Goal: Task Accomplishment & Management: Manage account settings

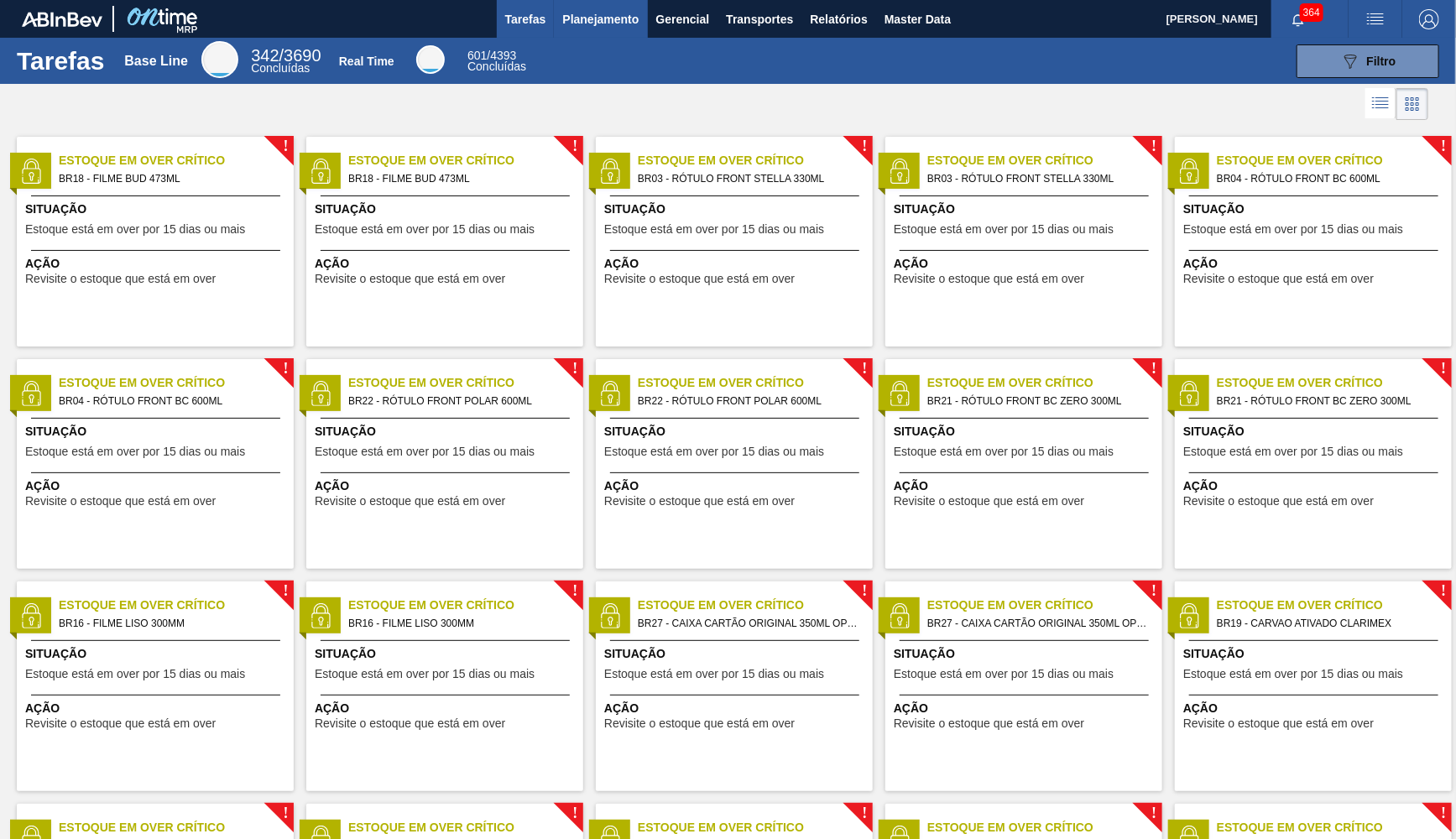
click at [597, 29] on span "Planejamento" at bounding box center [601, 19] width 77 height 21
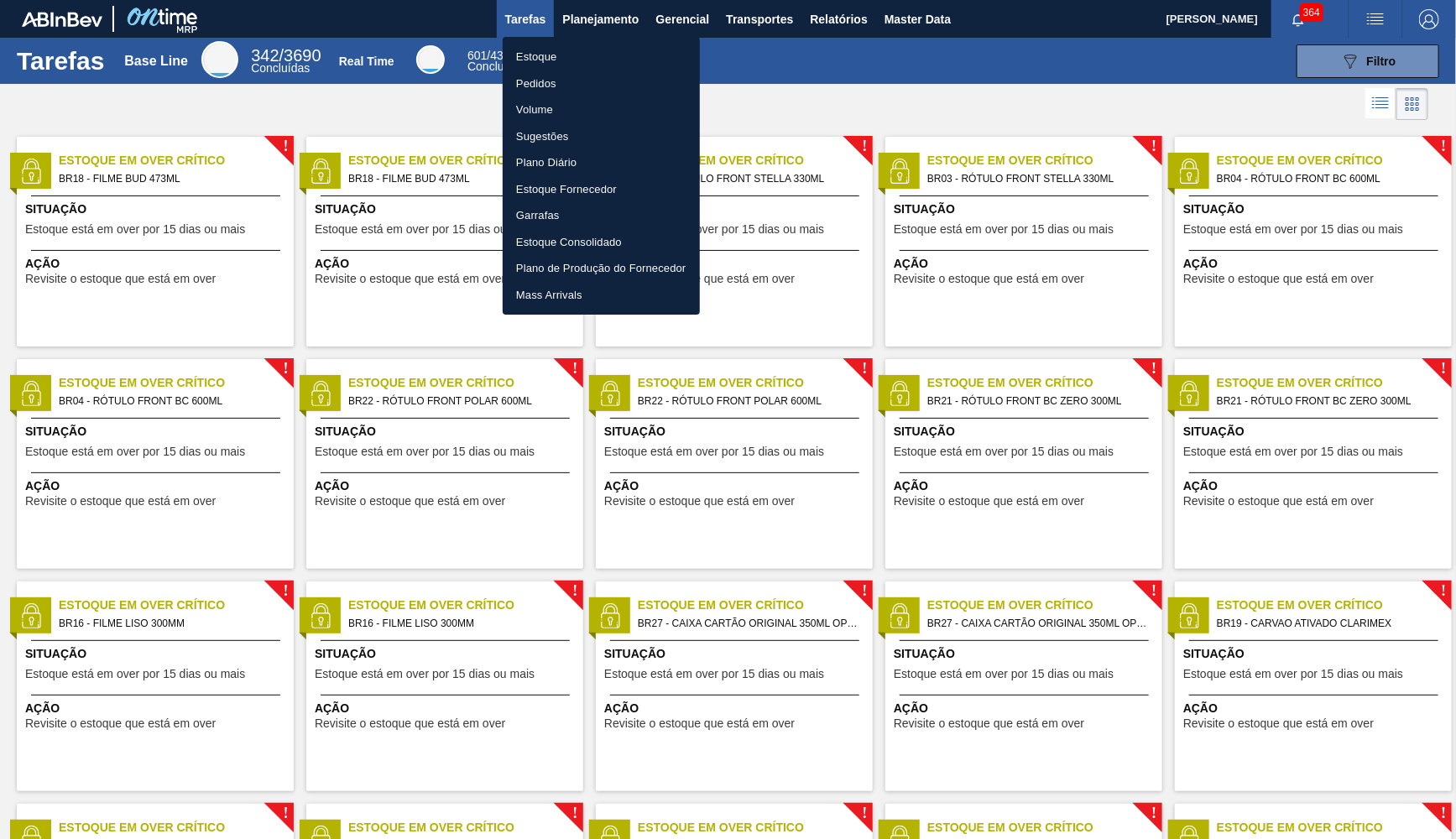
click at [572, 53] on li "Estoque" at bounding box center [601, 57] width 197 height 27
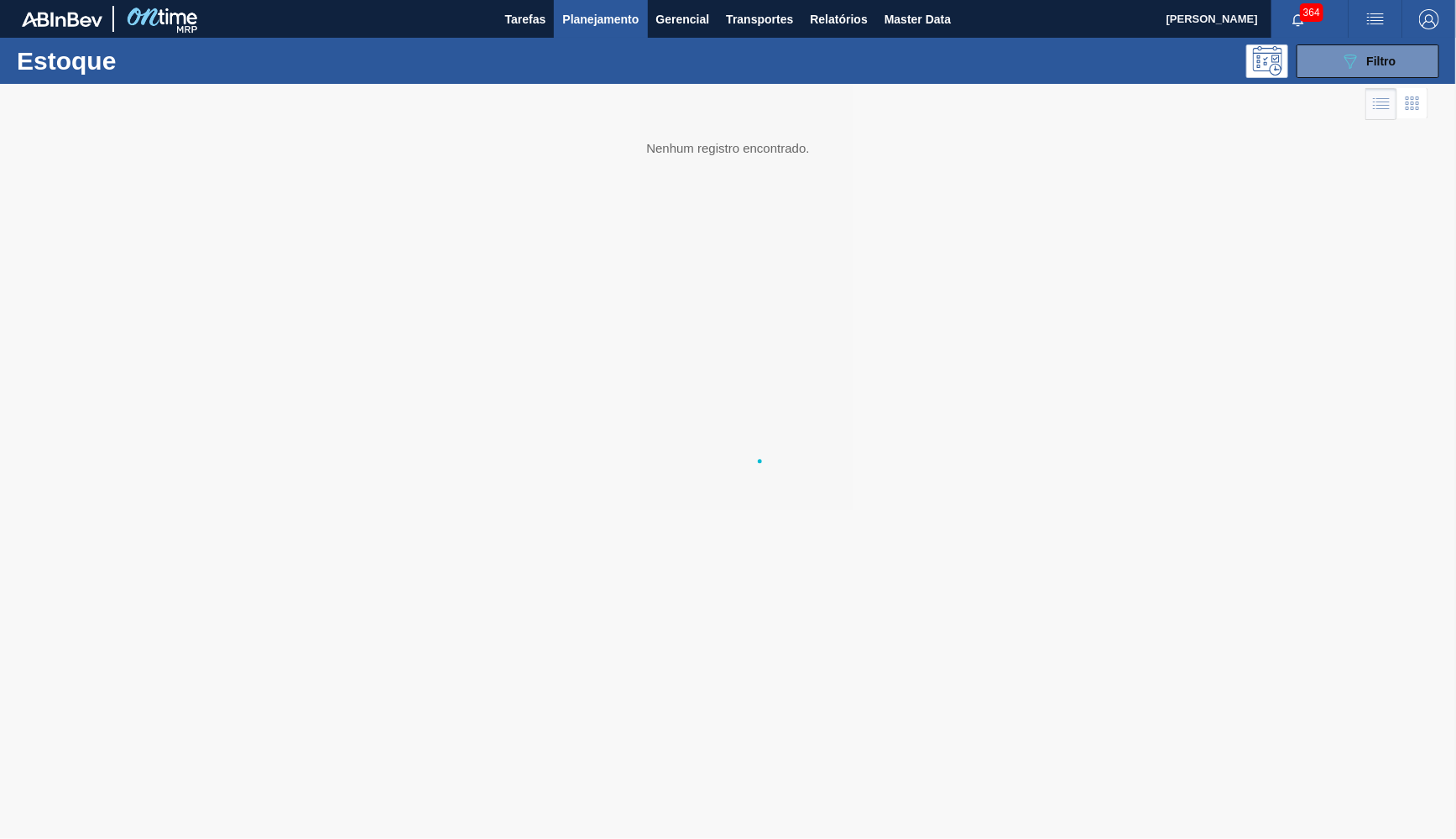
drag, startPoint x: 279, startPoint y: 602, endPoint x: 181, endPoint y: 836, distance: 253.7
click at [254, 719] on div "Estoque Pedidos Volume Sugestões Plano Diário Estoque Fornecedor Garrafas Estoq…" at bounding box center [728, 420] width 1456 height 839
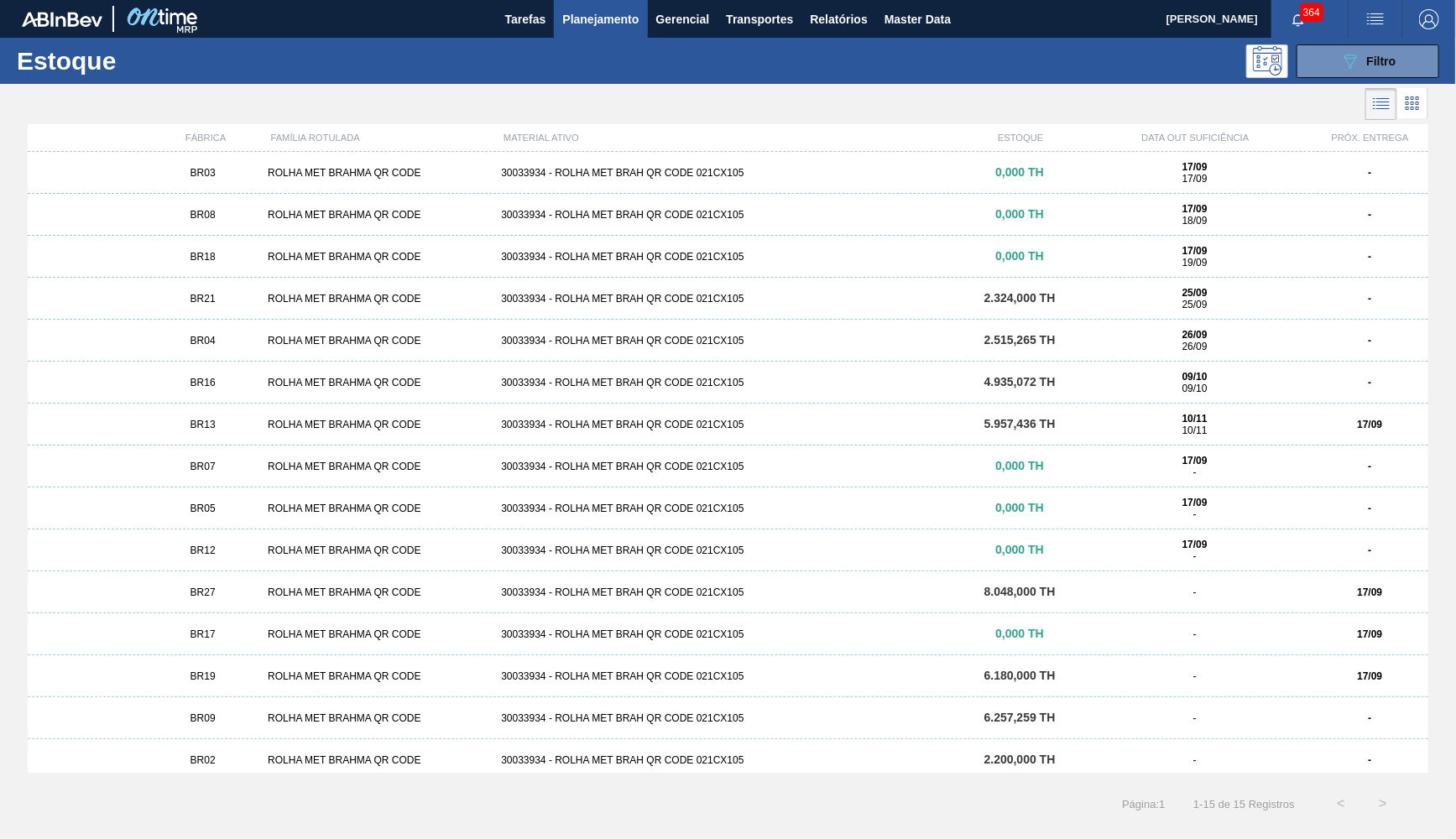
click at [1035, 385] on span "4.935,072 TH" at bounding box center [1020, 381] width 71 height 13
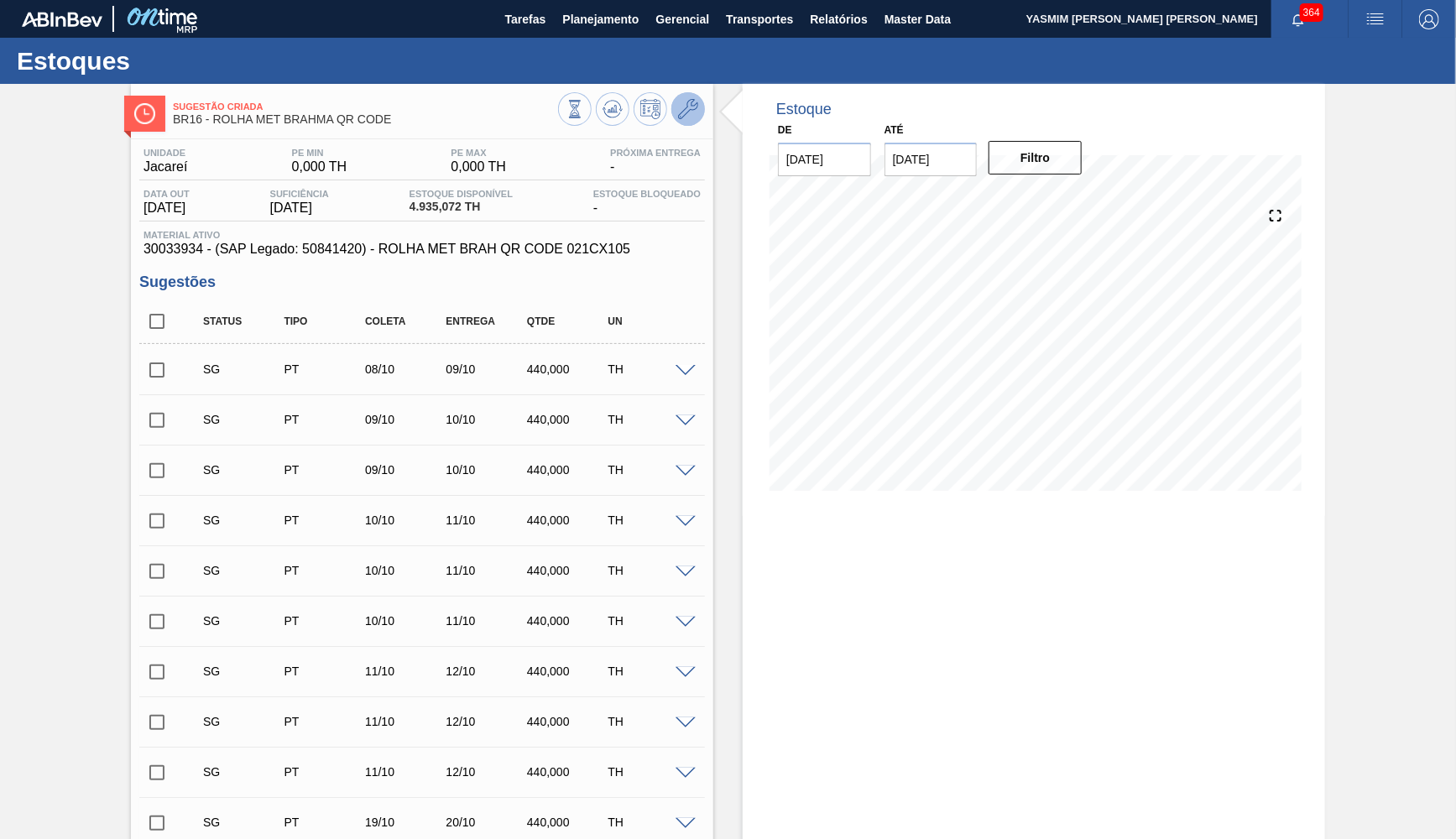
click at [682, 110] on icon at bounding box center [688, 109] width 21 height 21
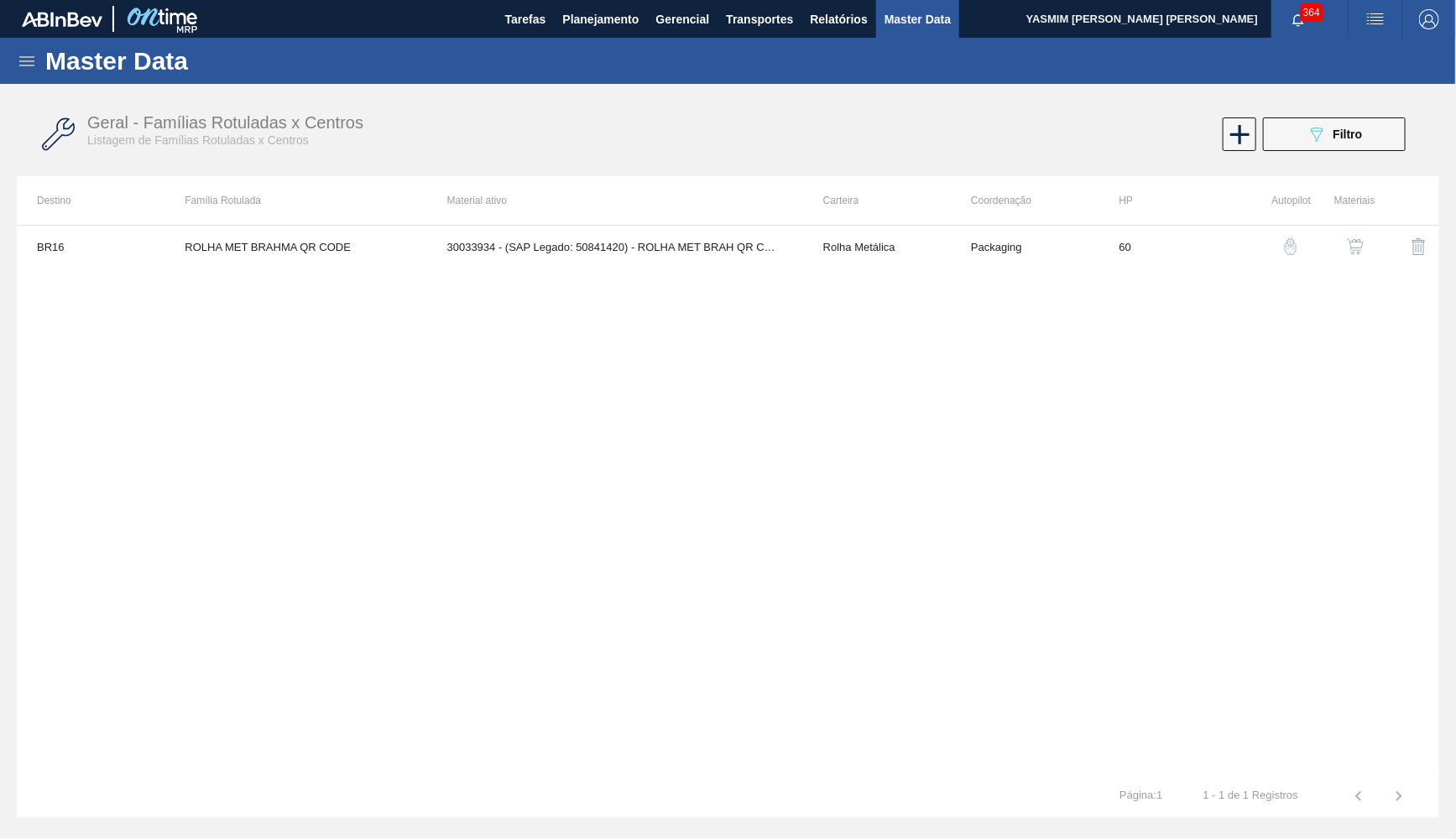
click at [1352, 246] on img "button" at bounding box center [1355, 246] width 17 height 17
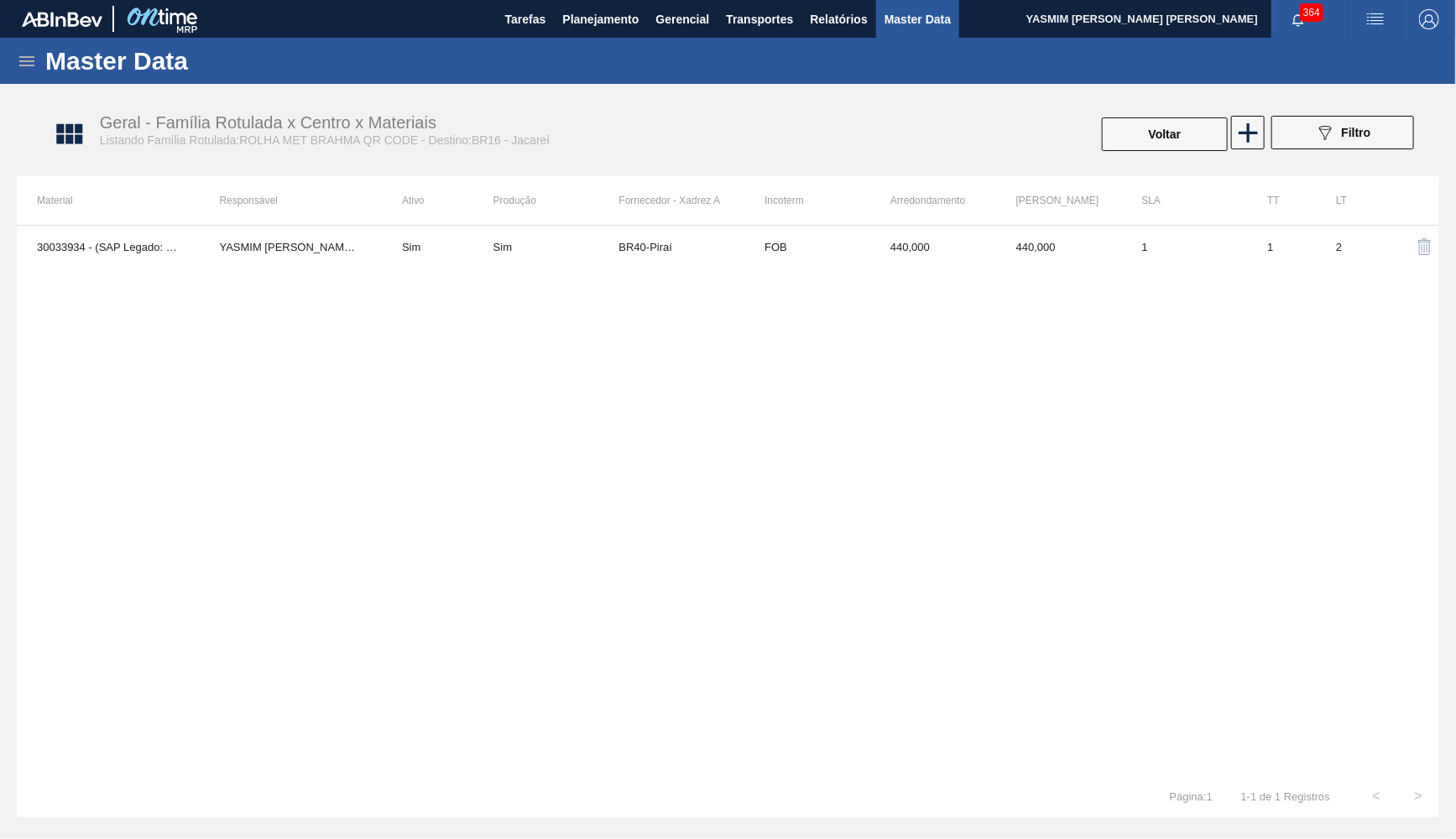
click at [876, 352] on div "30033934 - (SAP Legado: 50841420) - ROLHA MET BRAH QR CODE 021CX105 YASMIM FERR…" at bounding box center [728, 500] width 1423 height 551
click at [859, 273] on div "30033934 - (SAP Legado: 50841420) - ROLHA MET BRAH QR CODE 021CX105 YASMIM FERR…" at bounding box center [728, 500] width 1423 height 551
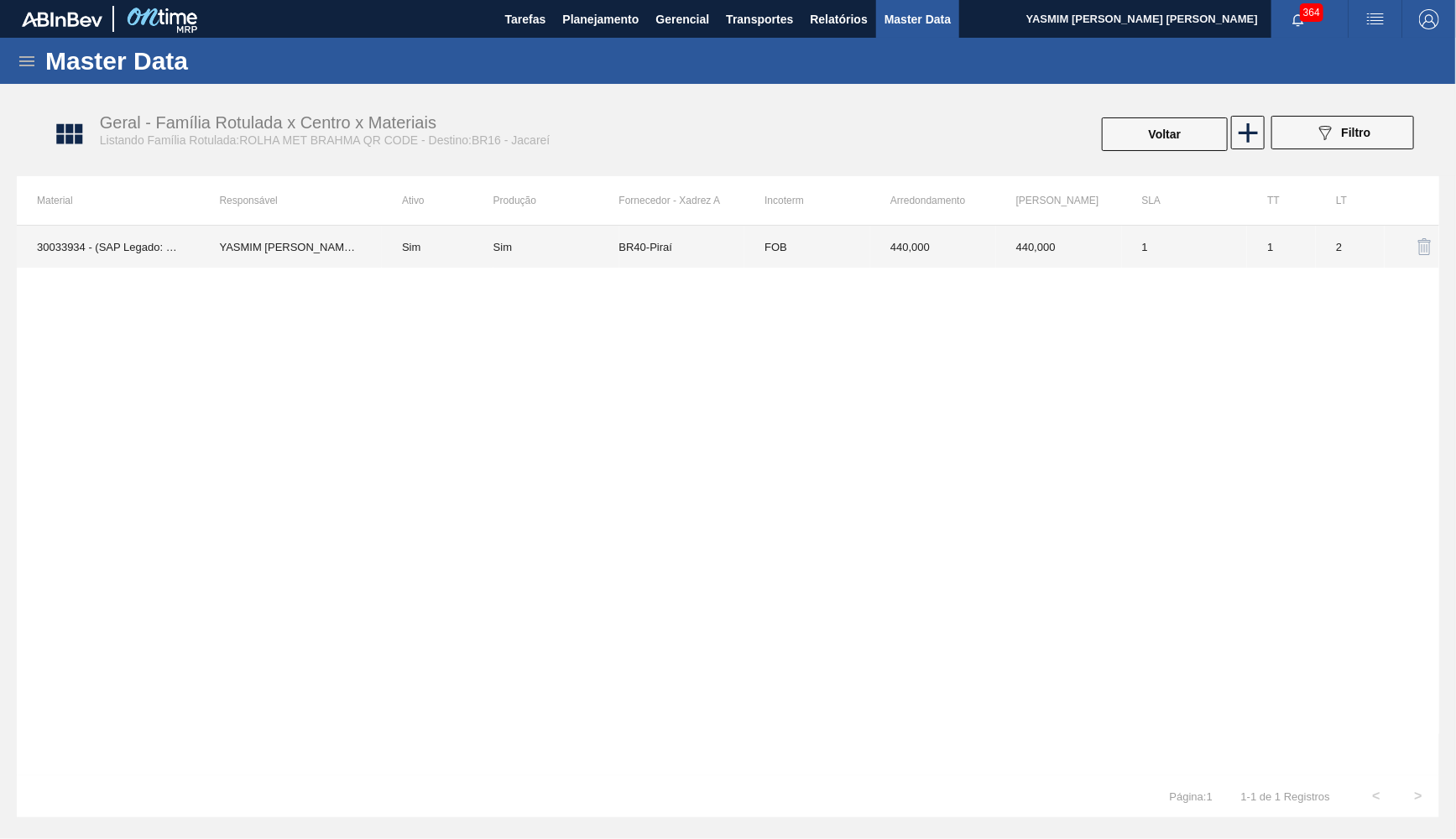
click at [854, 254] on td "FOB" at bounding box center [807, 246] width 126 height 42
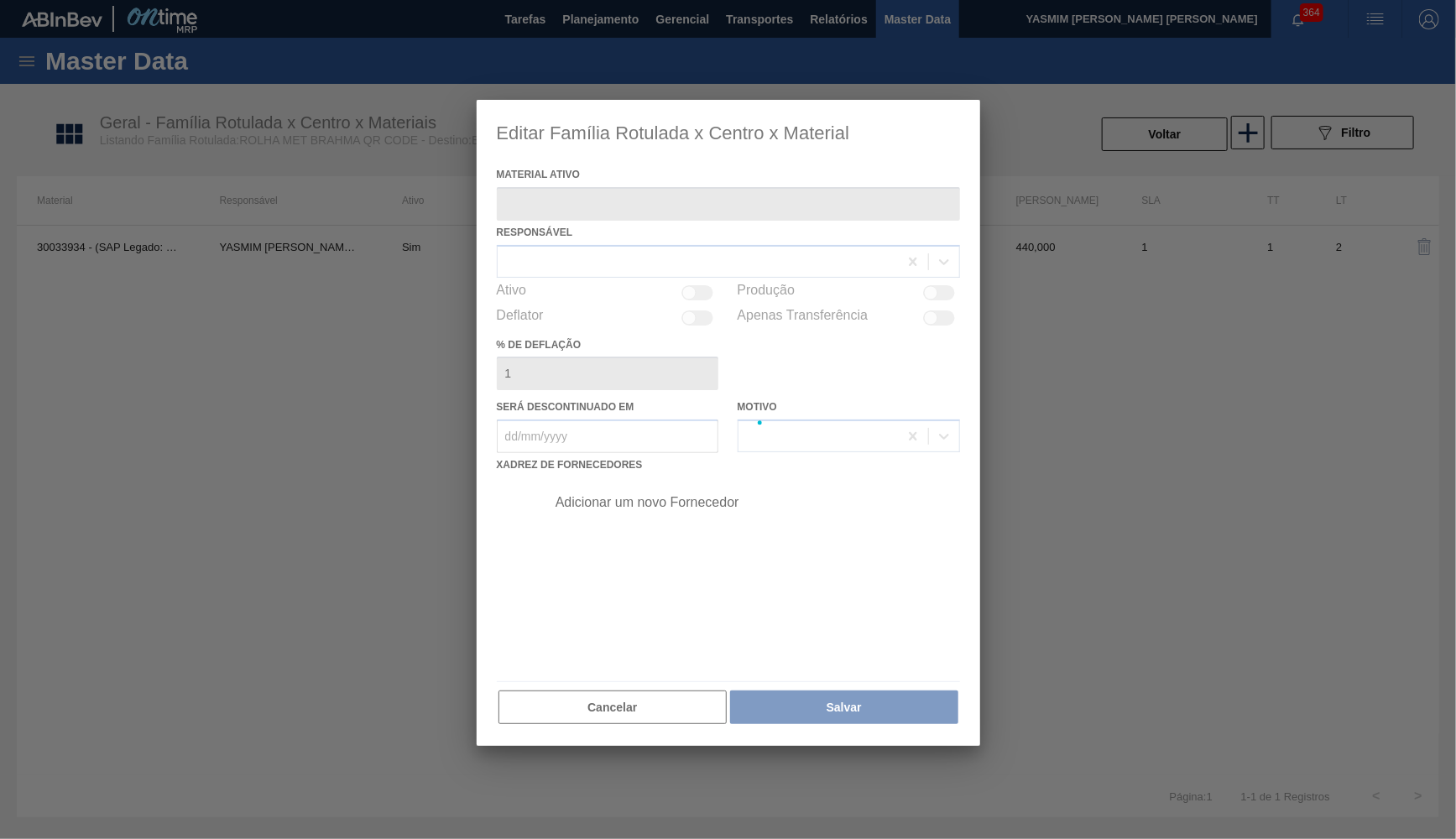
type ativo "30033934 - (SAP Legado: 50841420) - ROLHA MET BRAH QR CODE 021CX105"
checkbox input "true"
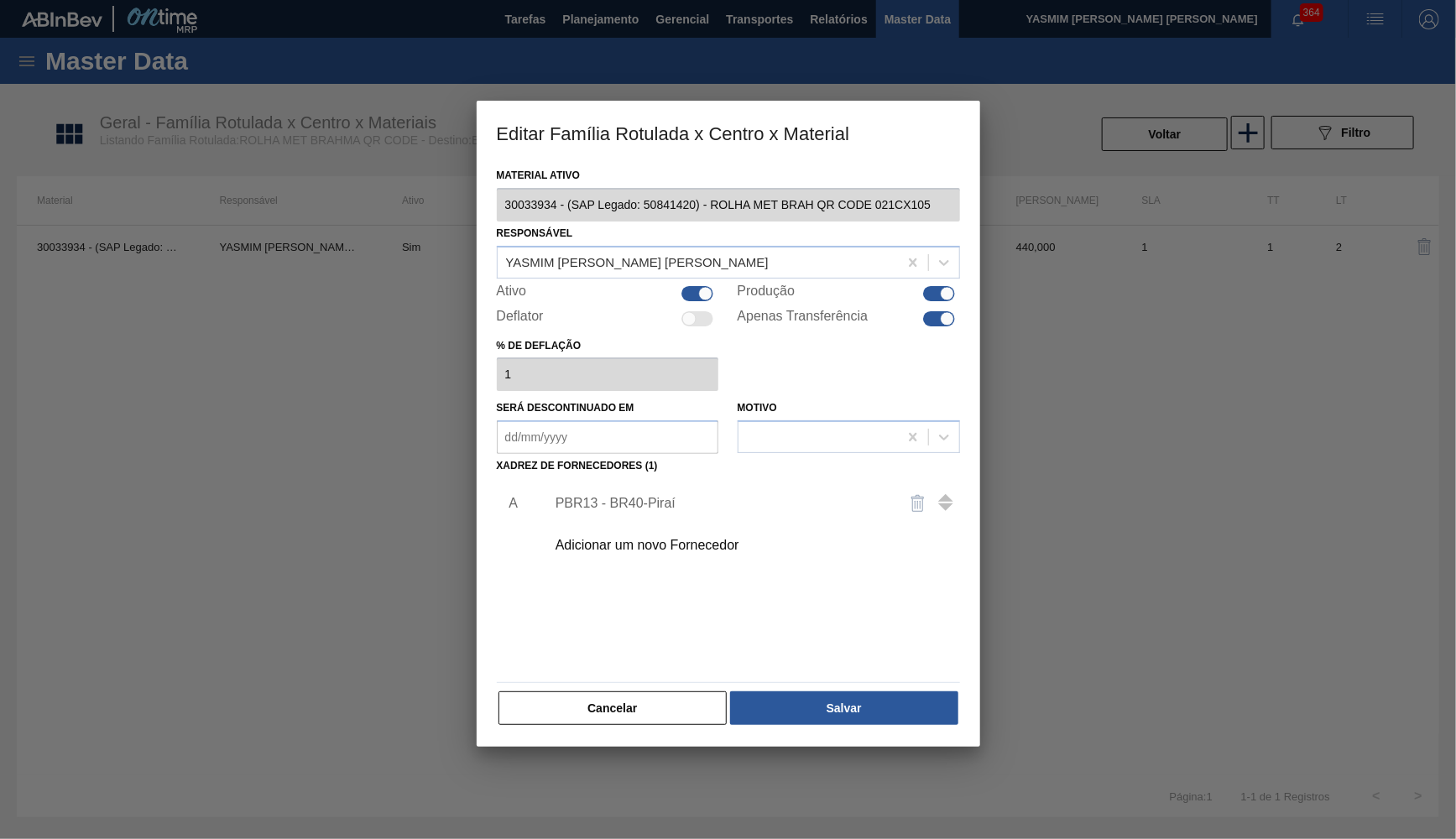
click at [684, 543] on div "Adicionar um novo Fornecedor" at bounding box center [720, 545] width 329 height 15
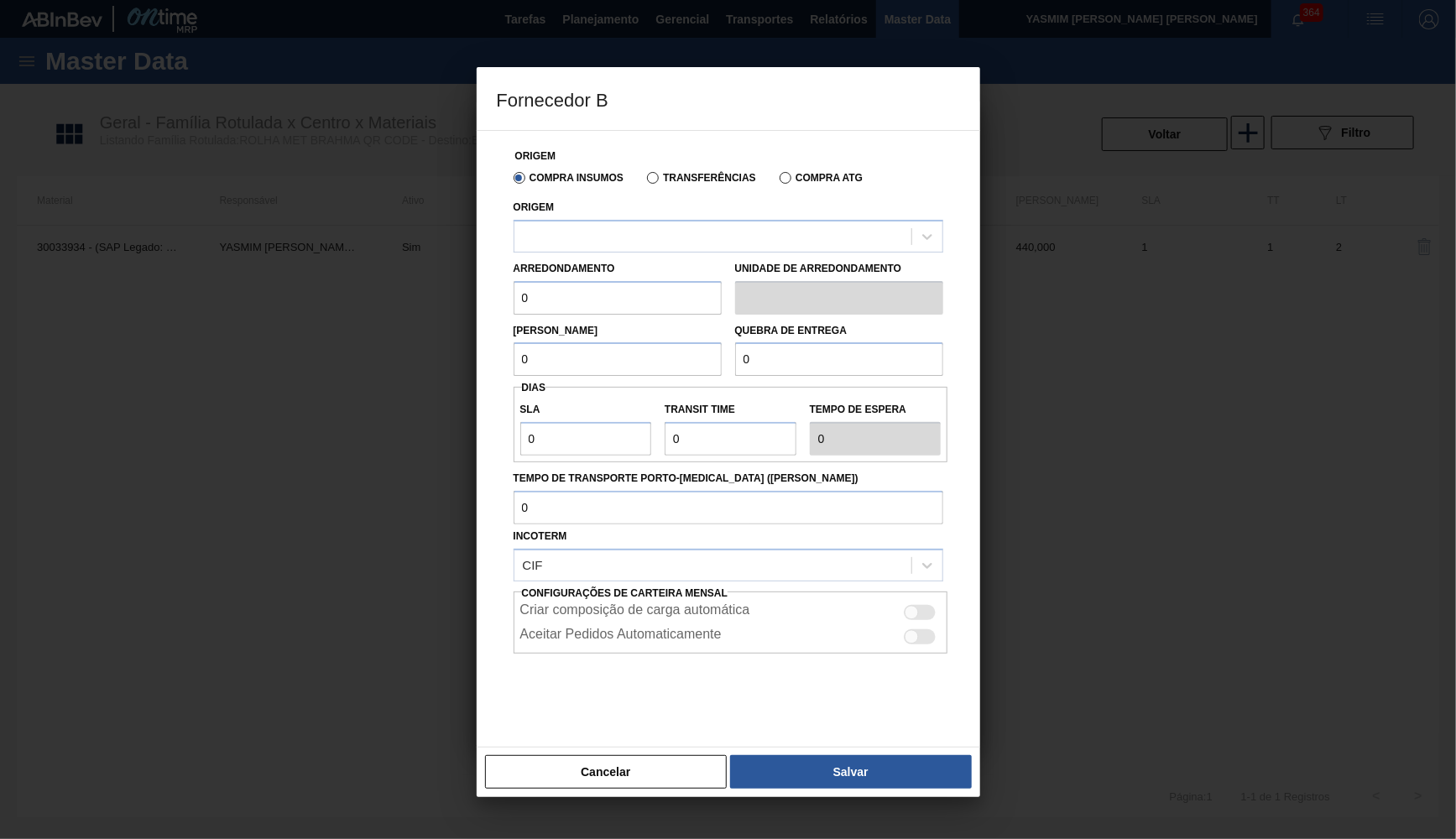
click at [606, 262] on label "Arredondamento" at bounding box center [564, 268] width 102 height 12
click at [605, 245] on div at bounding box center [712, 236] width 397 height 24
click at [629, 237] on div at bounding box center [712, 236] width 397 height 24
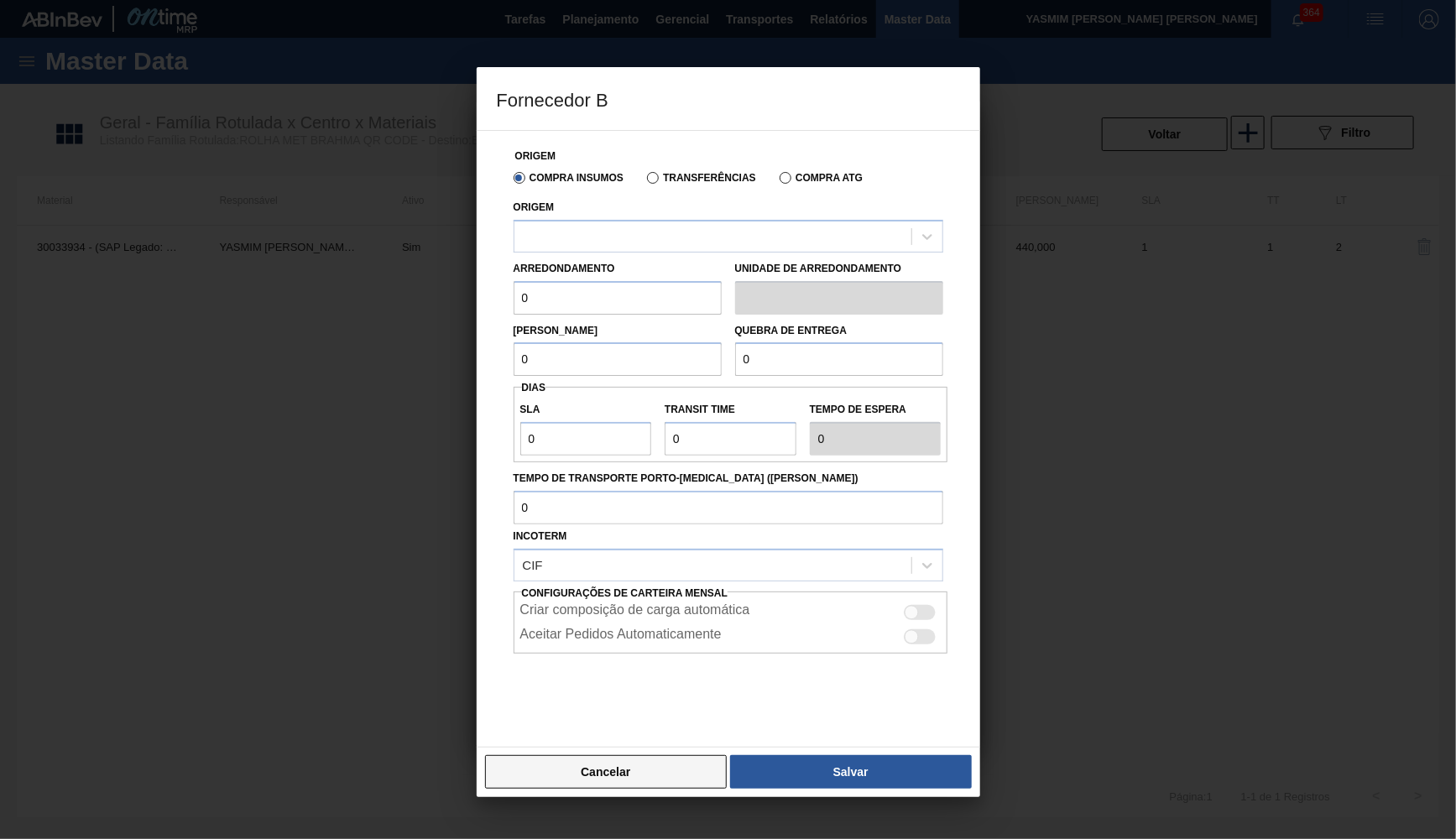
click at [562, 776] on button "Cancelar" at bounding box center [606, 772] width 243 height 34
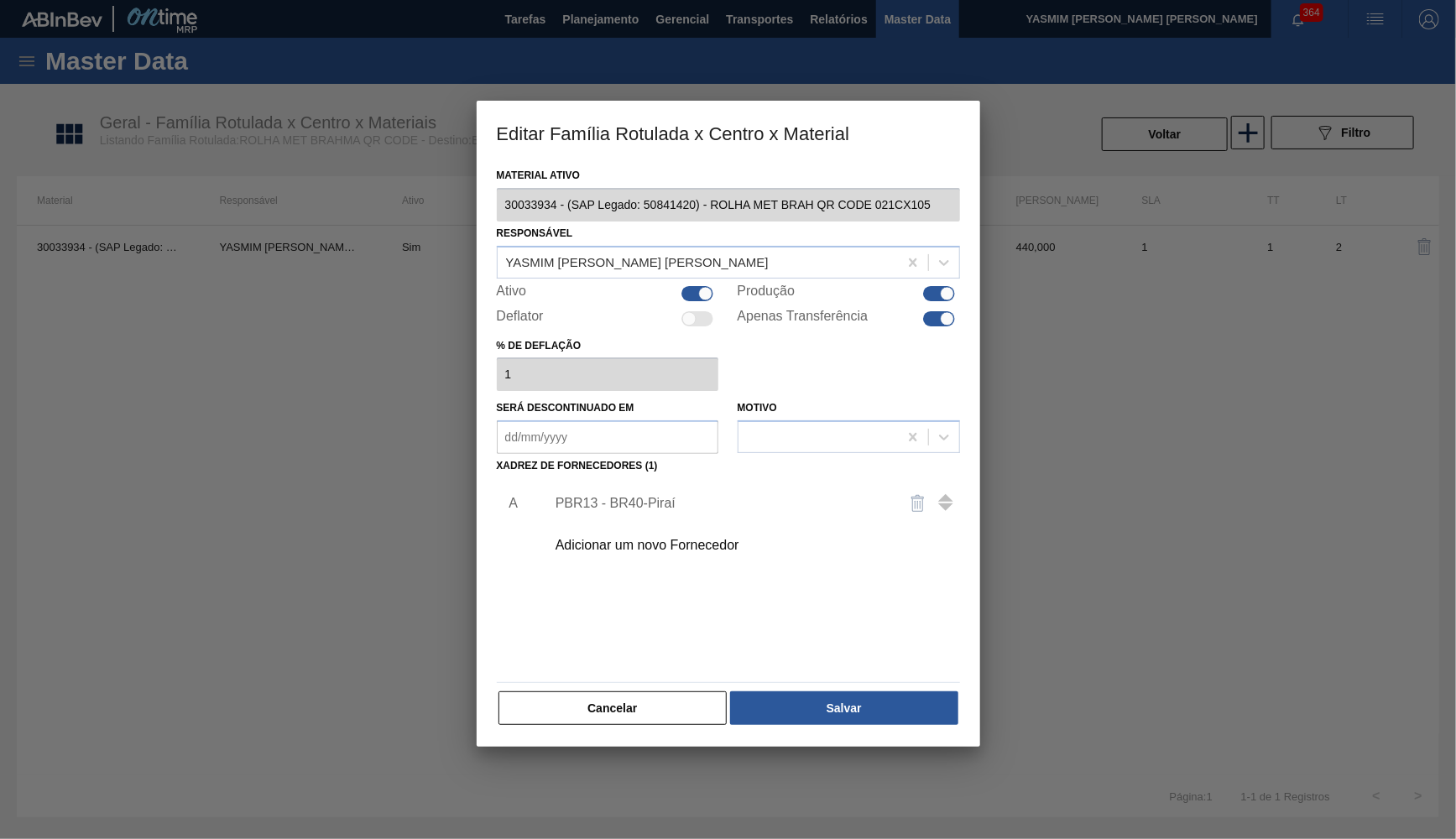
click at [637, 538] on div "Adicionar um novo Fornecedor" at bounding box center [720, 545] width 329 height 15
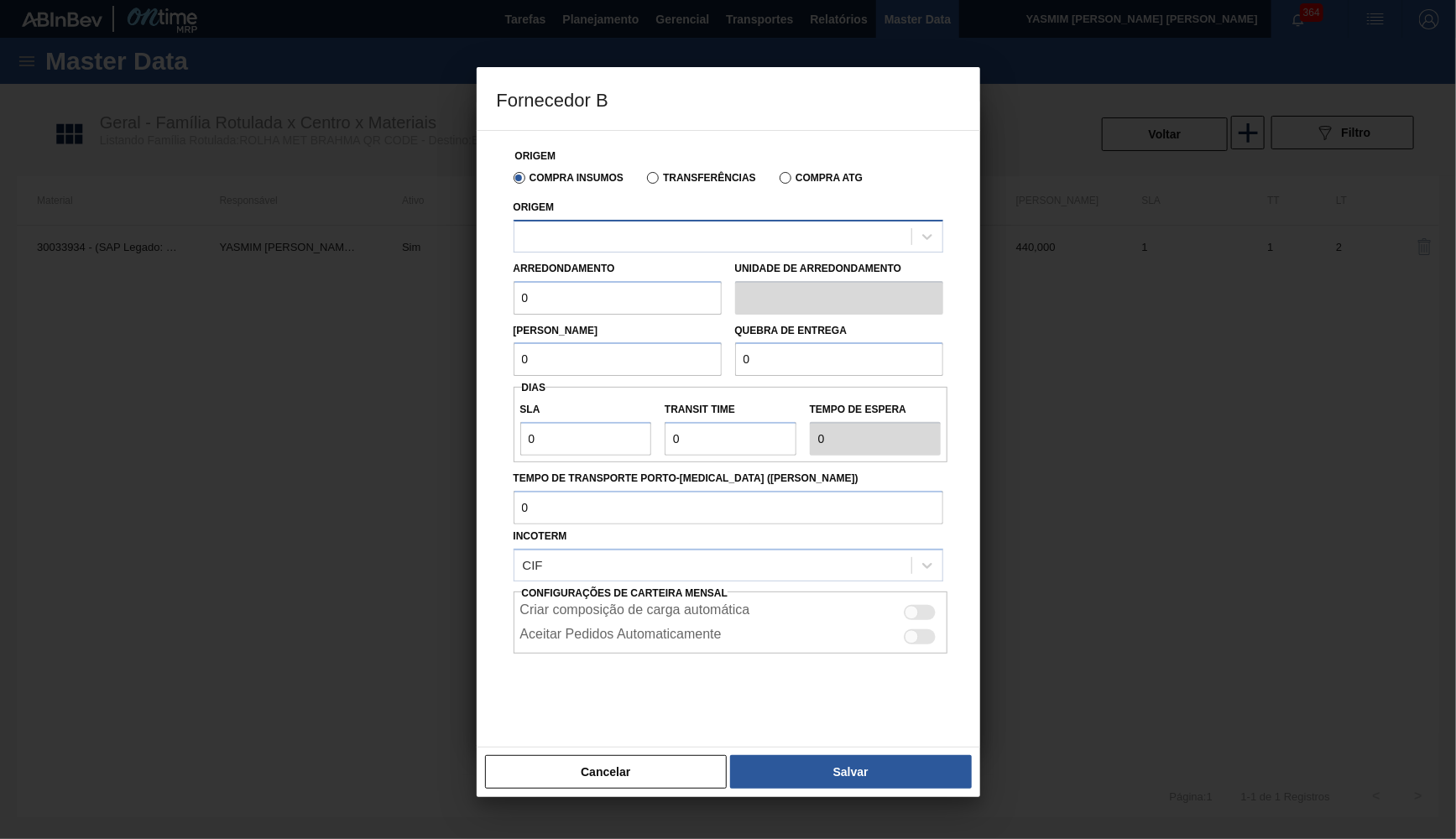
click at [623, 247] on div at bounding box center [728, 236] width 429 height 33
click at [616, 212] on div "Origem Select is focused ,type to refine list, press Down to open the menu," at bounding box center [728, 224] width 429 height 57
click at [616, 237] on div at bounding box center [712, 236] width 397 height 24
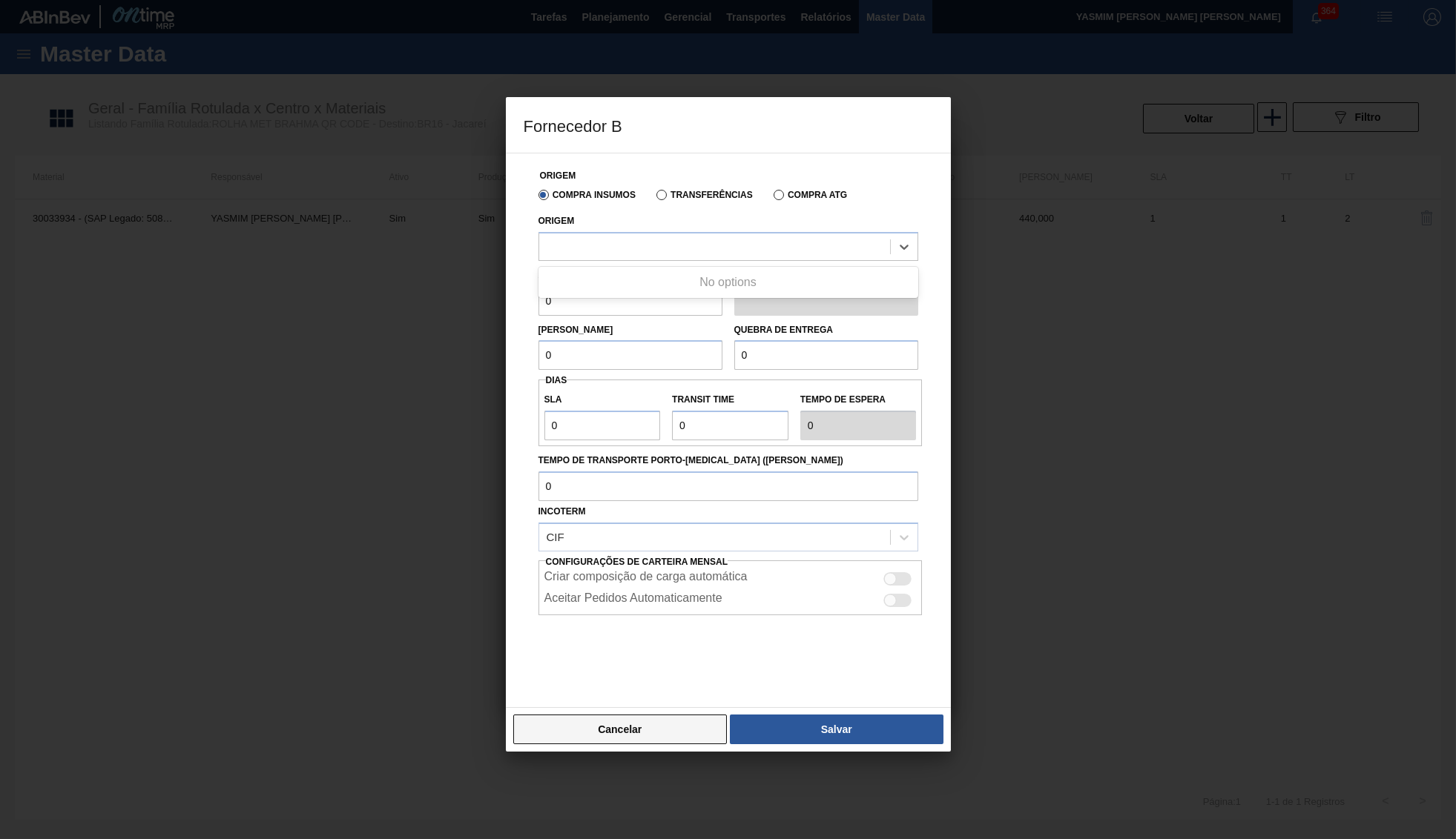
click at [559, 725] on button "Cancelar" at bounding box center [621, 729] width 215 height 30
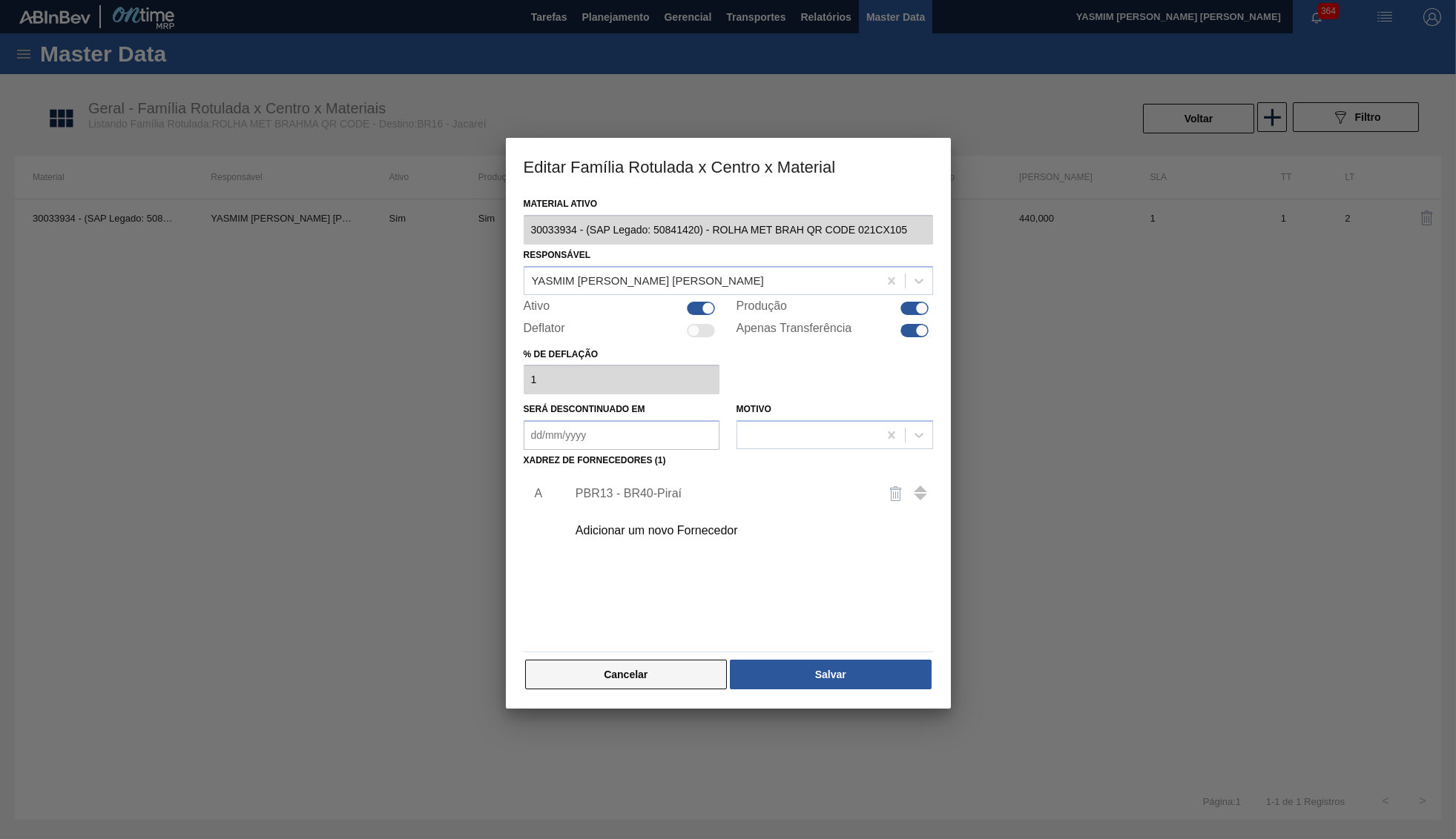
click at [651, 676] on button "Cancelar" at bounding box center [626, 675] width 203 height 30
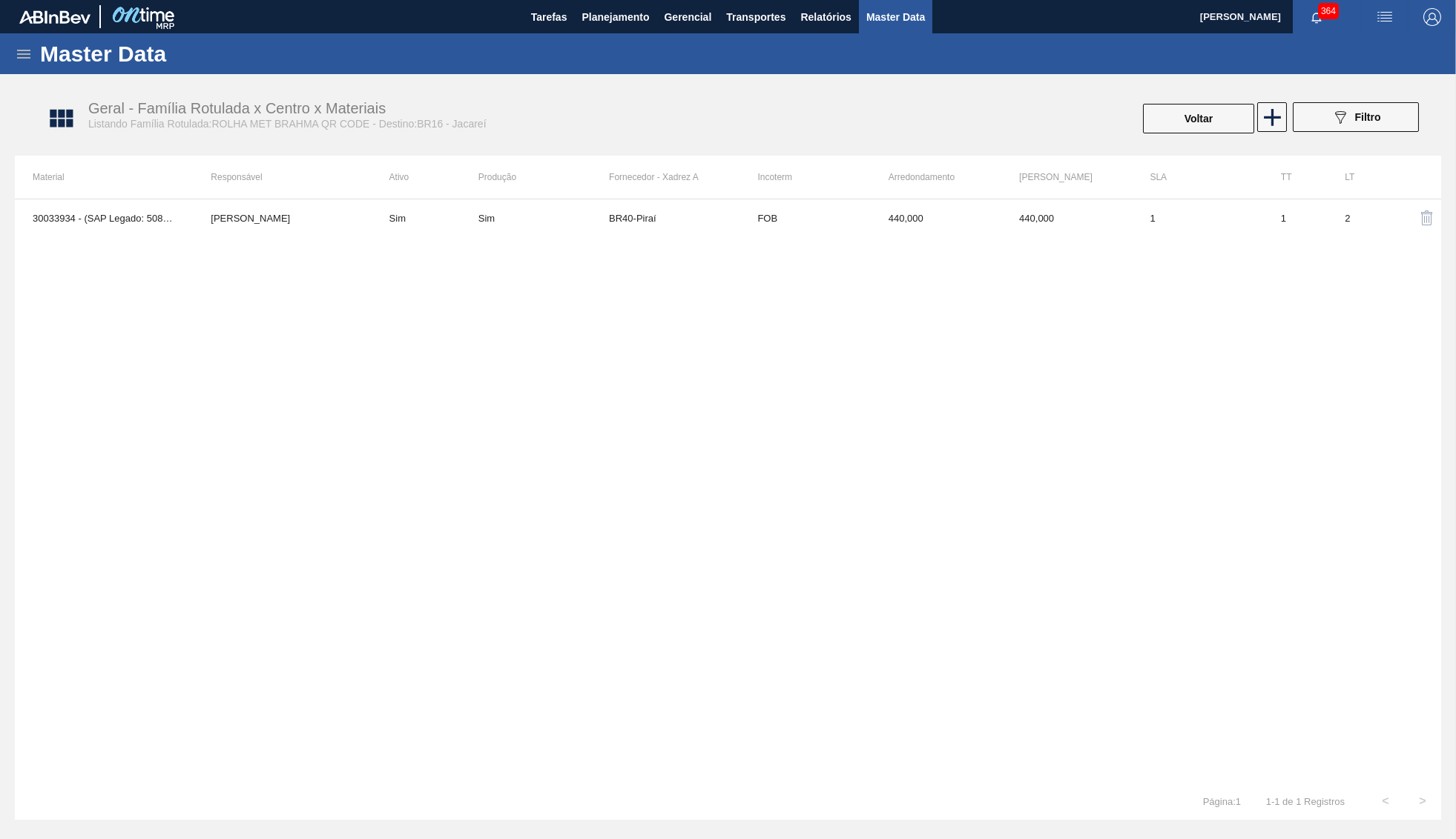
click at [943, 244] on div "30033934 - (SAP Legado: 50841420) - ROLHA MET BRAH QR CODE 021CX105 YASMIM FERR…" at bounding box center [728, 490] width 1426 height 584
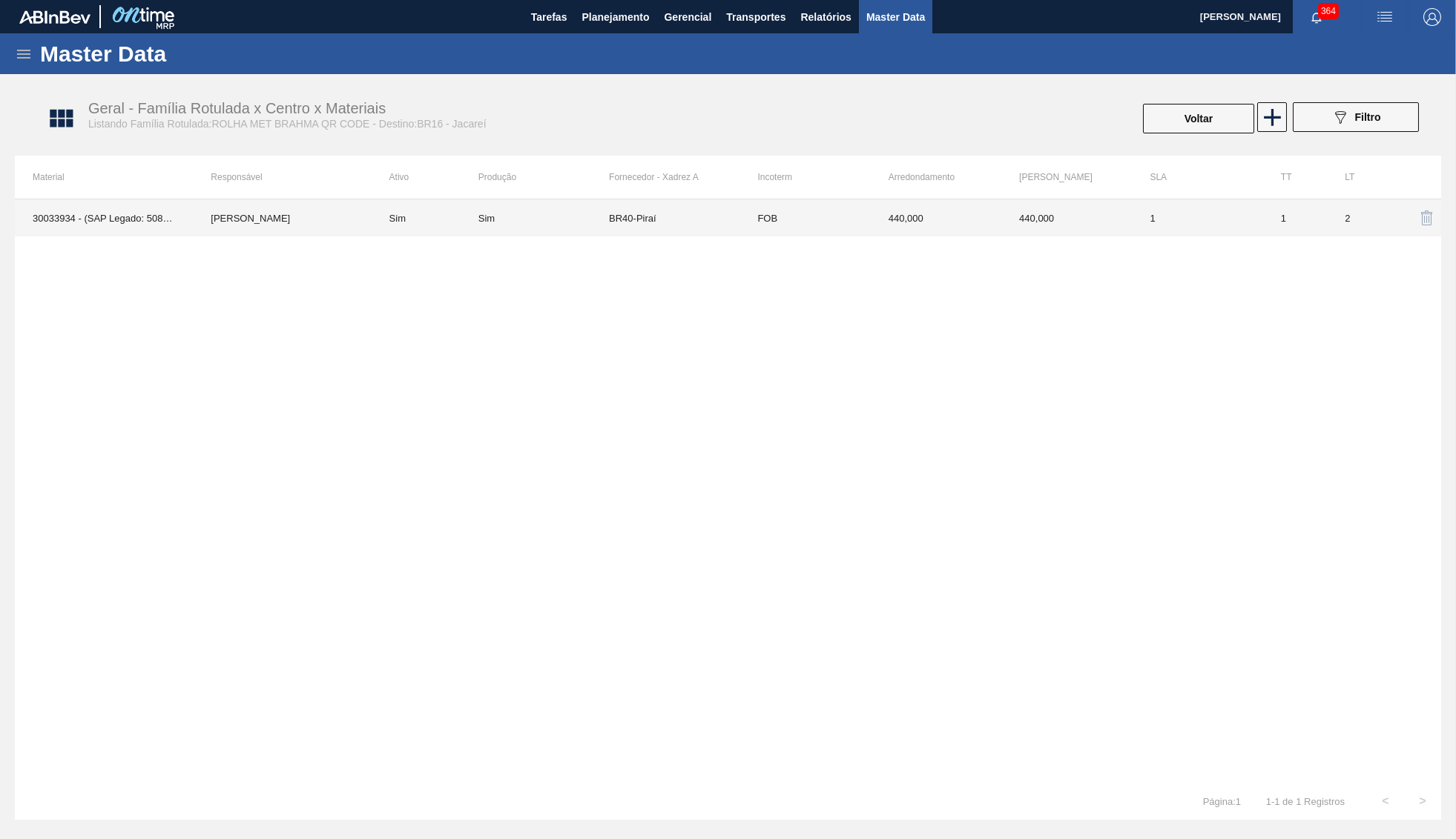
click at [943, 226] on td "440,000" at bounding box center [935, 218] width 130 height 37
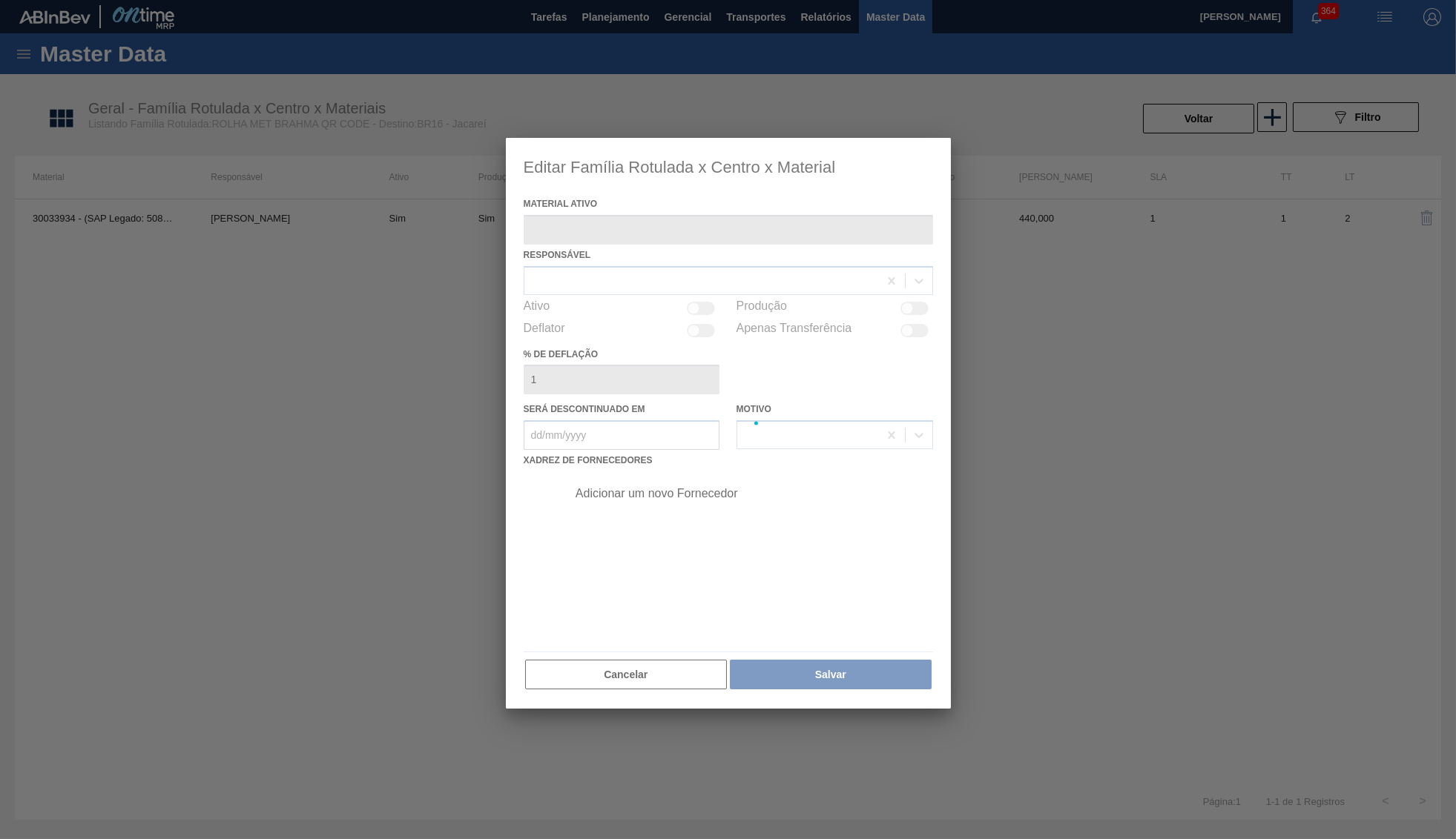
type ativo "30033934 - (SAP Legado: 50841420) - ROLHA MET BRAH QR CODE 021CX105"
checkbox input "true"
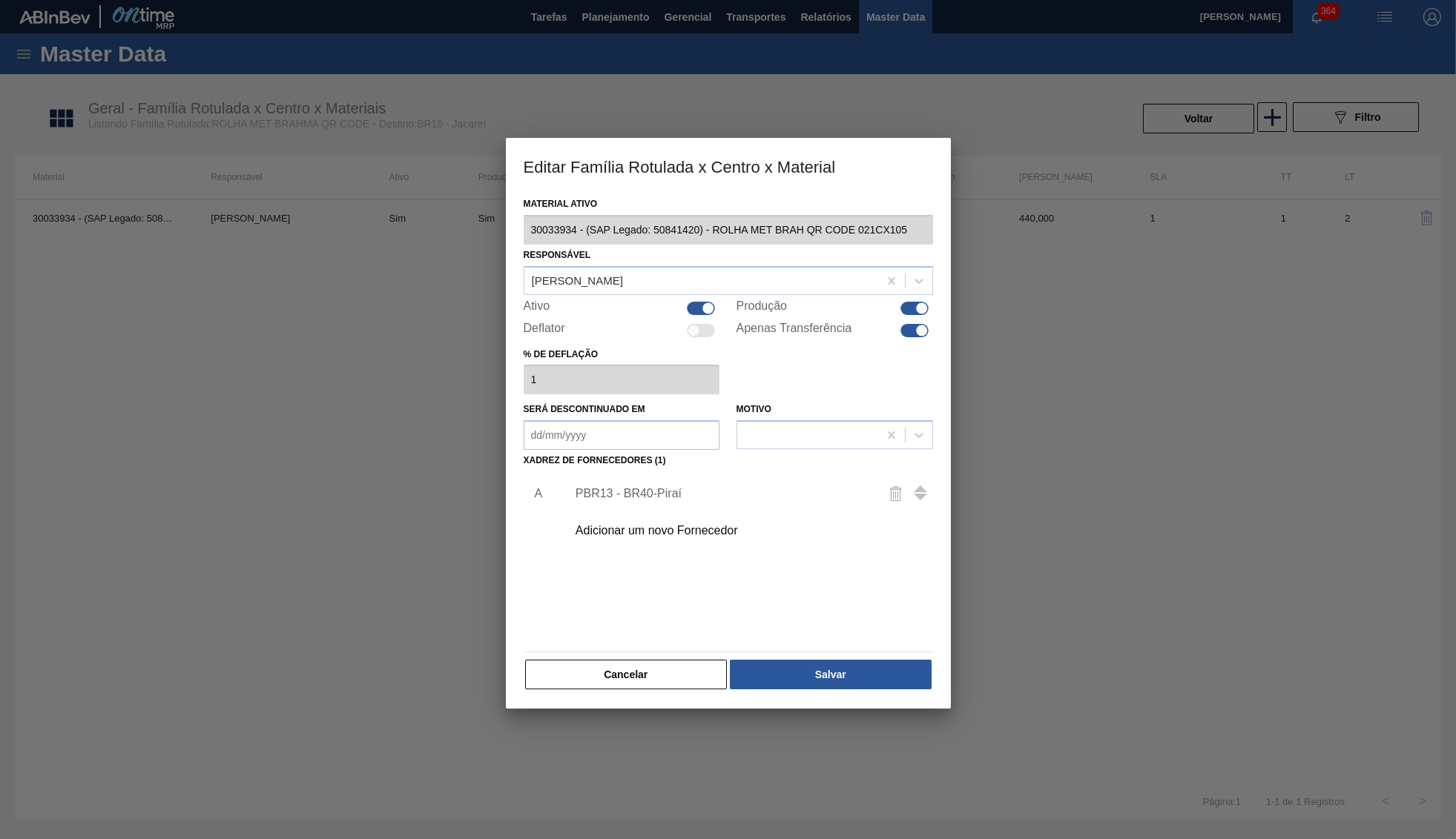
click at [659, 513] on div "Adicionar um novo Fornecedor" at bounding box center [745, 531] width 375 height 37
click at [626, 535] on div "Adicionar um novo Fornecedor" at bounding box center [745, 531] width 375 height 37
click at [625, 527] on div "Adicionar um novo Fornecedor" at bounding box center [721, 531] width 291 height 13
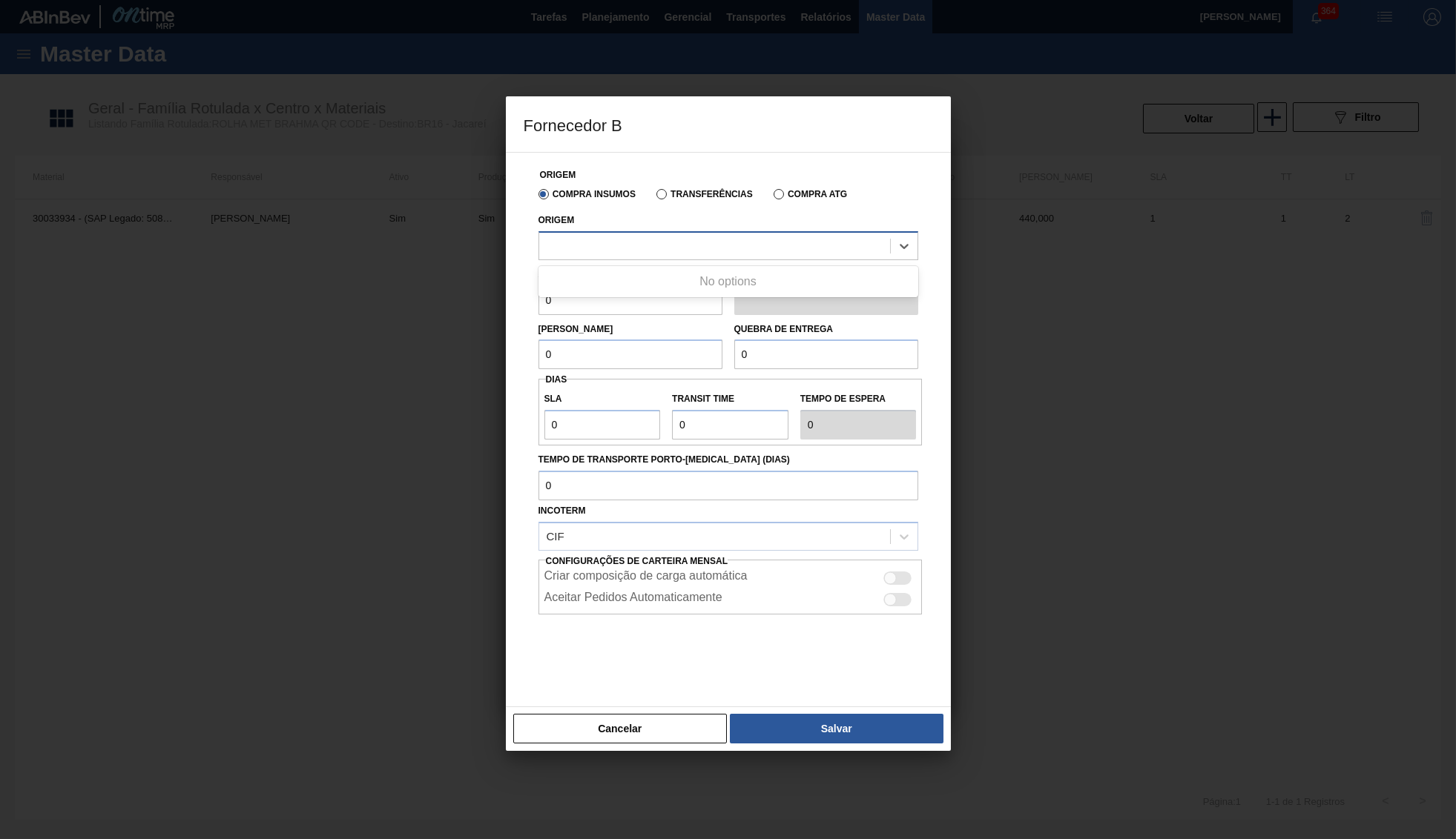
click at [644, 246] on div at bounding box center [714, 245] width 351 height 21
click at [646, 737] on div "Cancelar Salvar" at bounding box center [728, 729] width 445 height 44
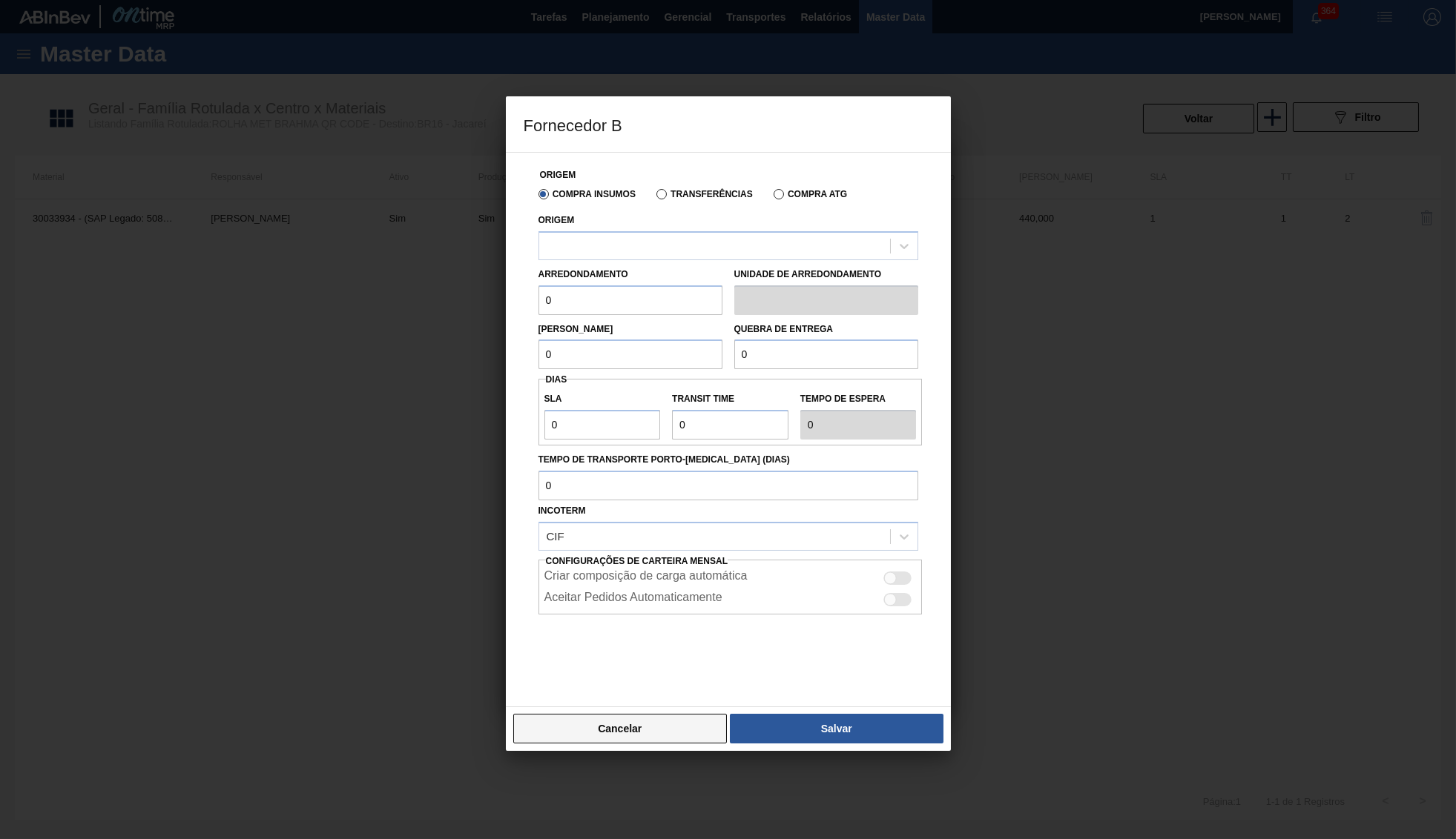
click at [640, 733] on button "Cancelar" at bounding box center [621, 729] width 215 height 30
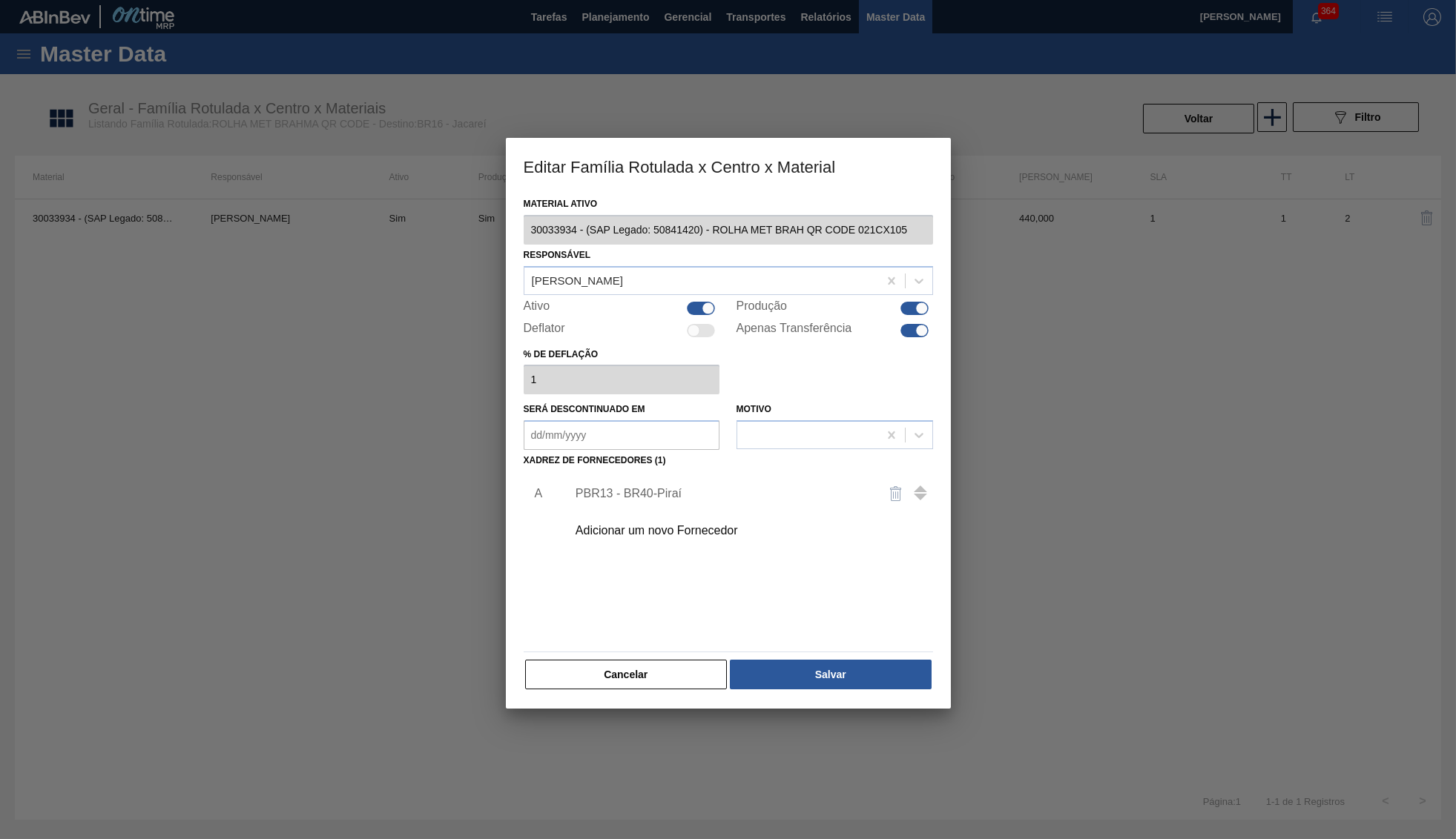
click at [631, 687] on div "Material ativo 30033934 - (SAP Legado: 50841420) - ROLHA MET BRAH QR CODE 021CX…" at bounding box center [728, 450] width 445 height 515
click at [626, 675] on button "Cancelar" at bounding box center [626, 675] width 203 height 30
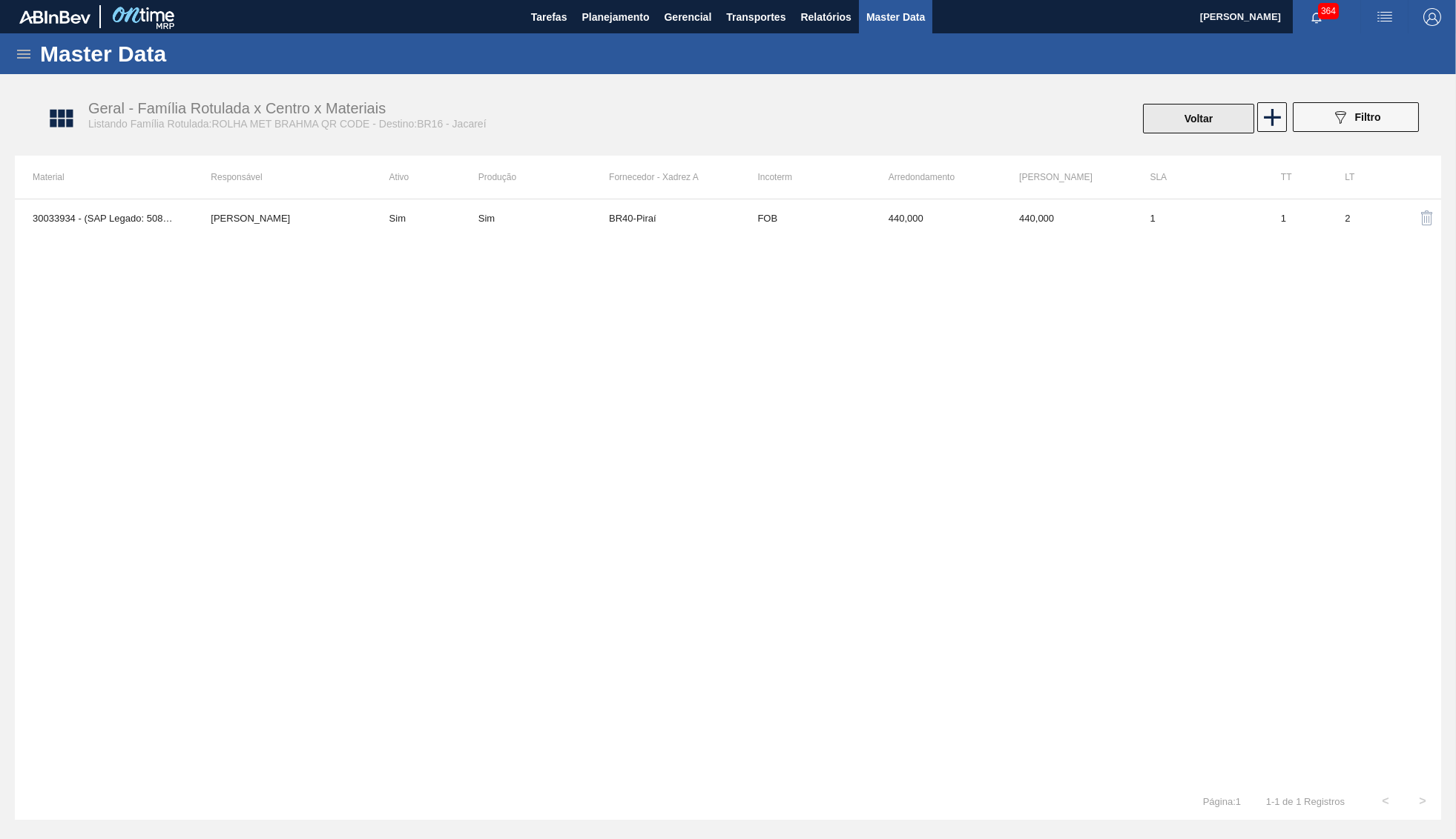
click at [1172, 130] on button "Voltar" at bounding box center [1198, 119] width 111 height 30
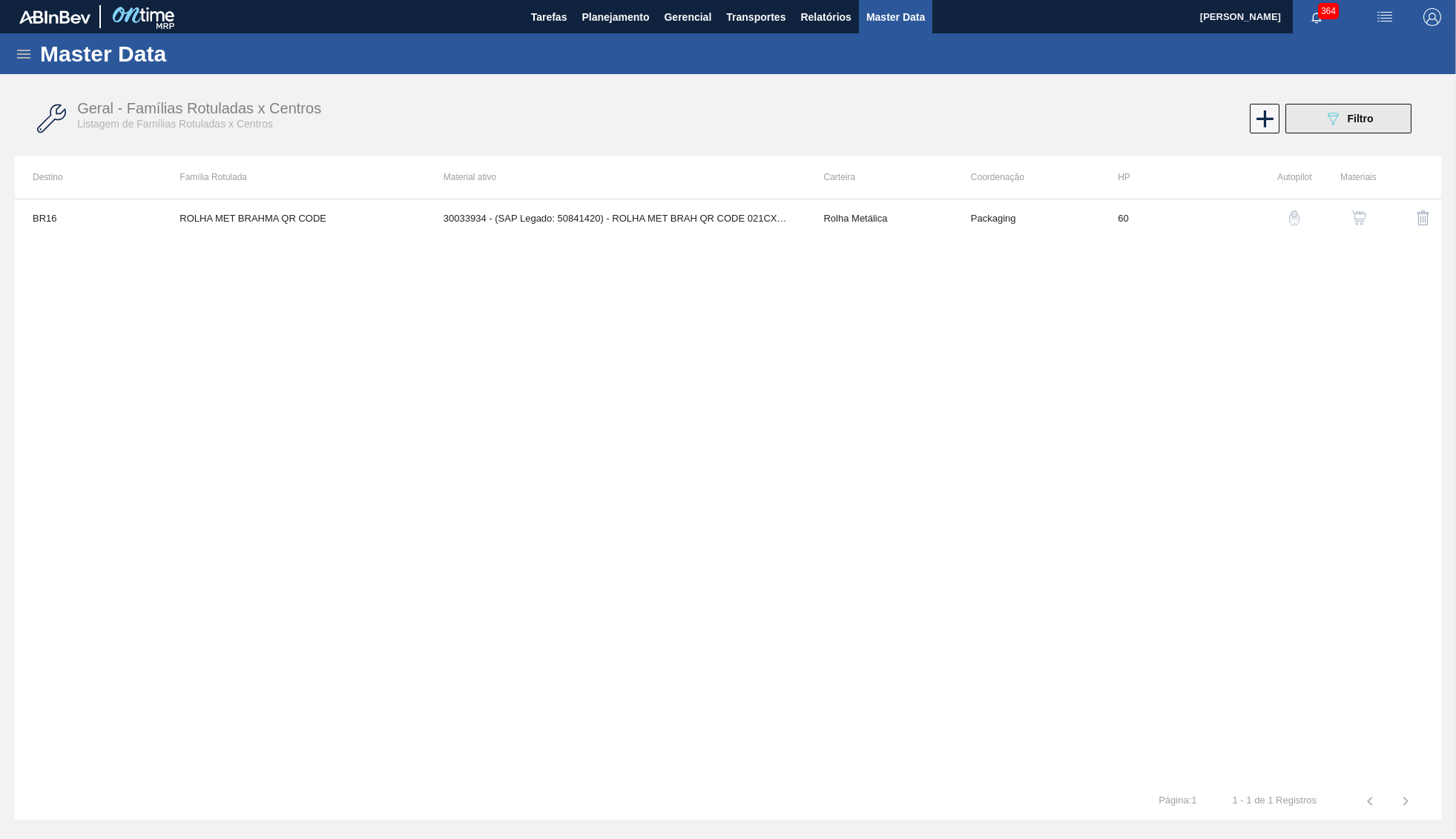
click at [1335, 123] on icon "089F7B8B-B2A5-4AFE-B5C0-19BA573D28AC" at bounding box center [1332, 118] width 18 height 18
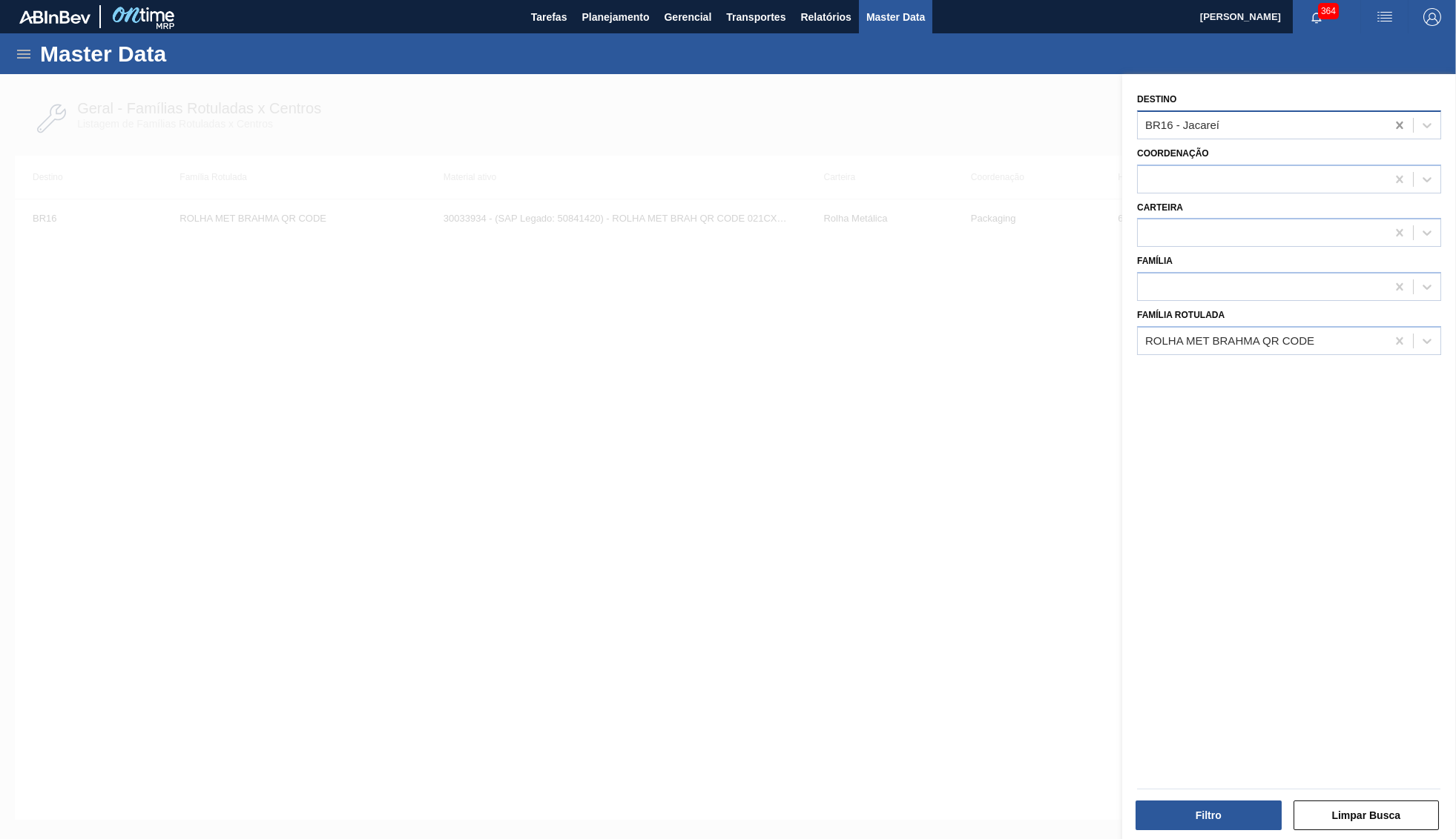
click at [1408, 131] on div at bounding box center [1399, 125] width 27 height 27
type input "03"
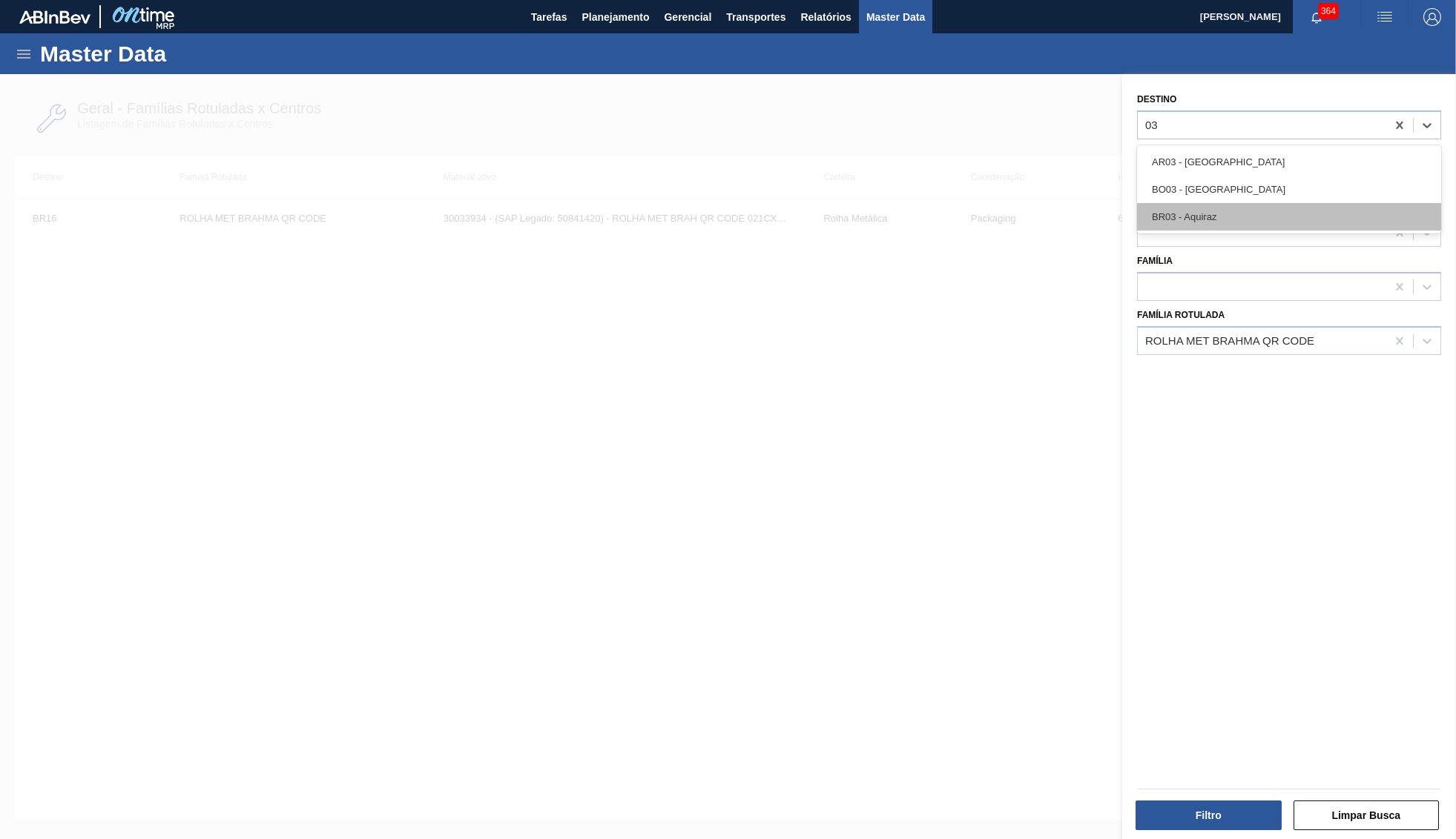
click at [1257, 203] on div "BR03 - Aquiraz" at bounding box center [1288, 217] width 304 height 28
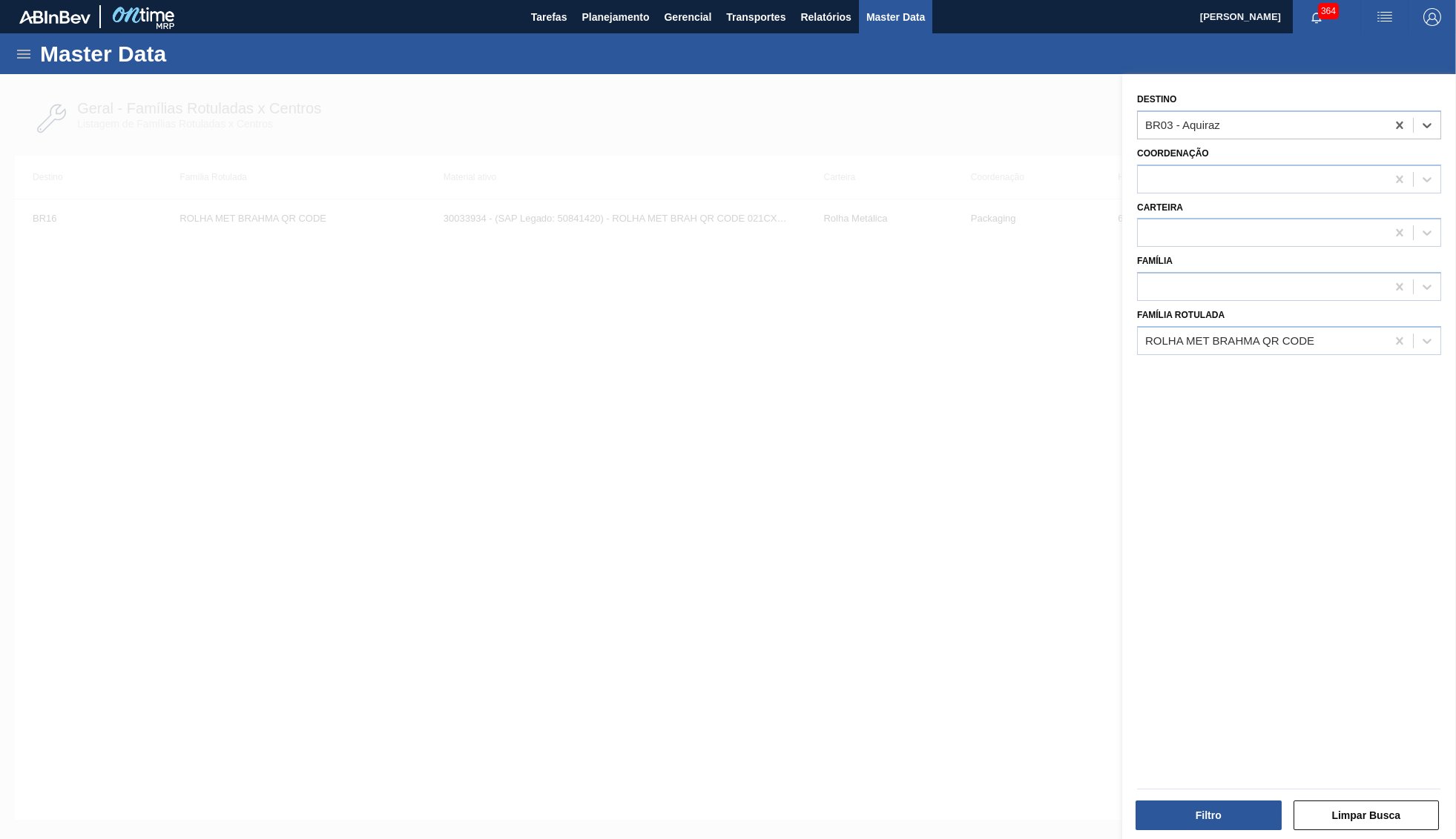
click at [1223, 786] on div at bounding box center [1289, 789] width 315 height 13
click at [1226, 818] on button "Filtro" at bounding box center [1208, 815] width 146 height 30
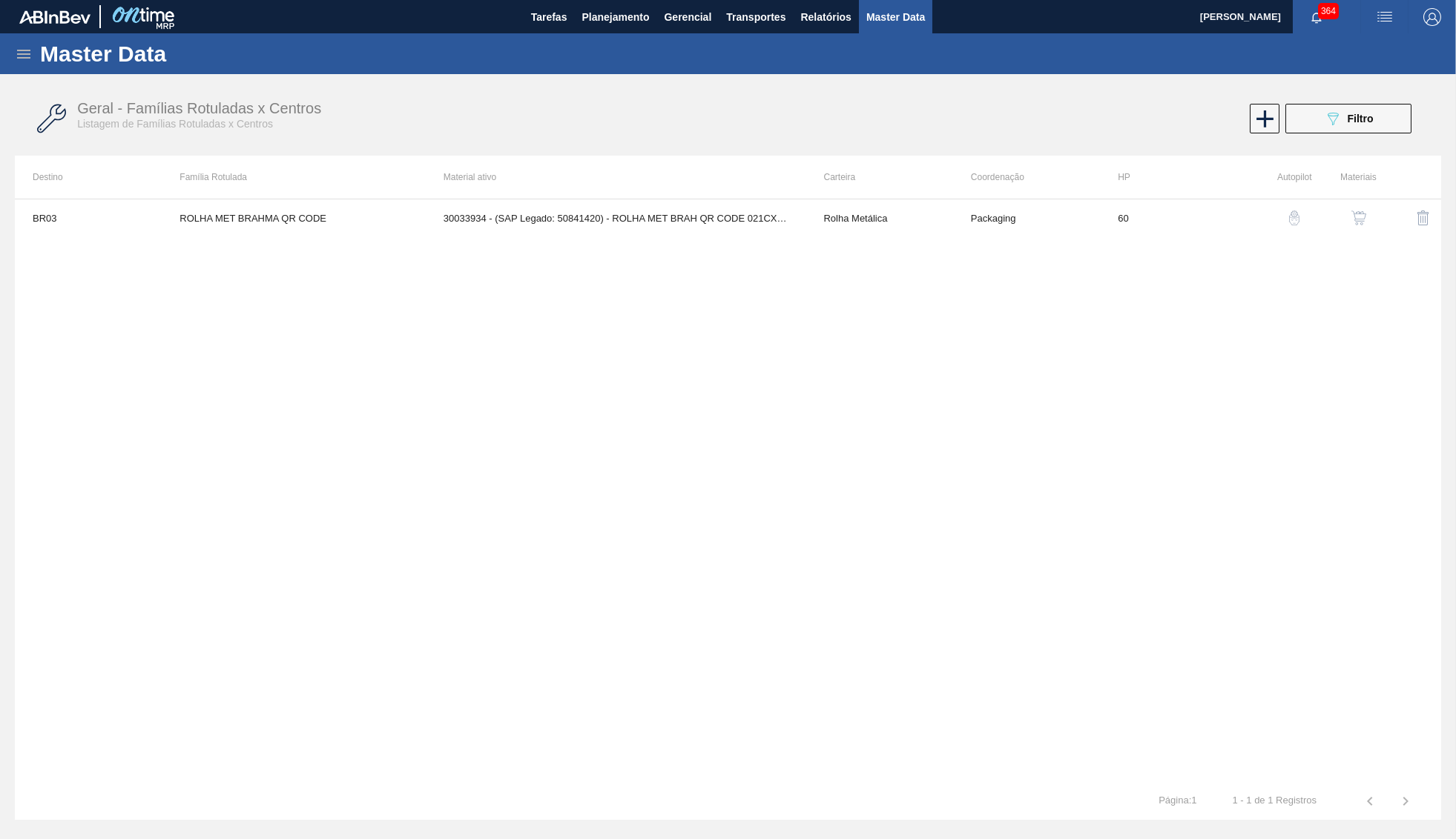
click at [1353, 208] on button "button" at bounding box center [1358, 218] width 35 height 35
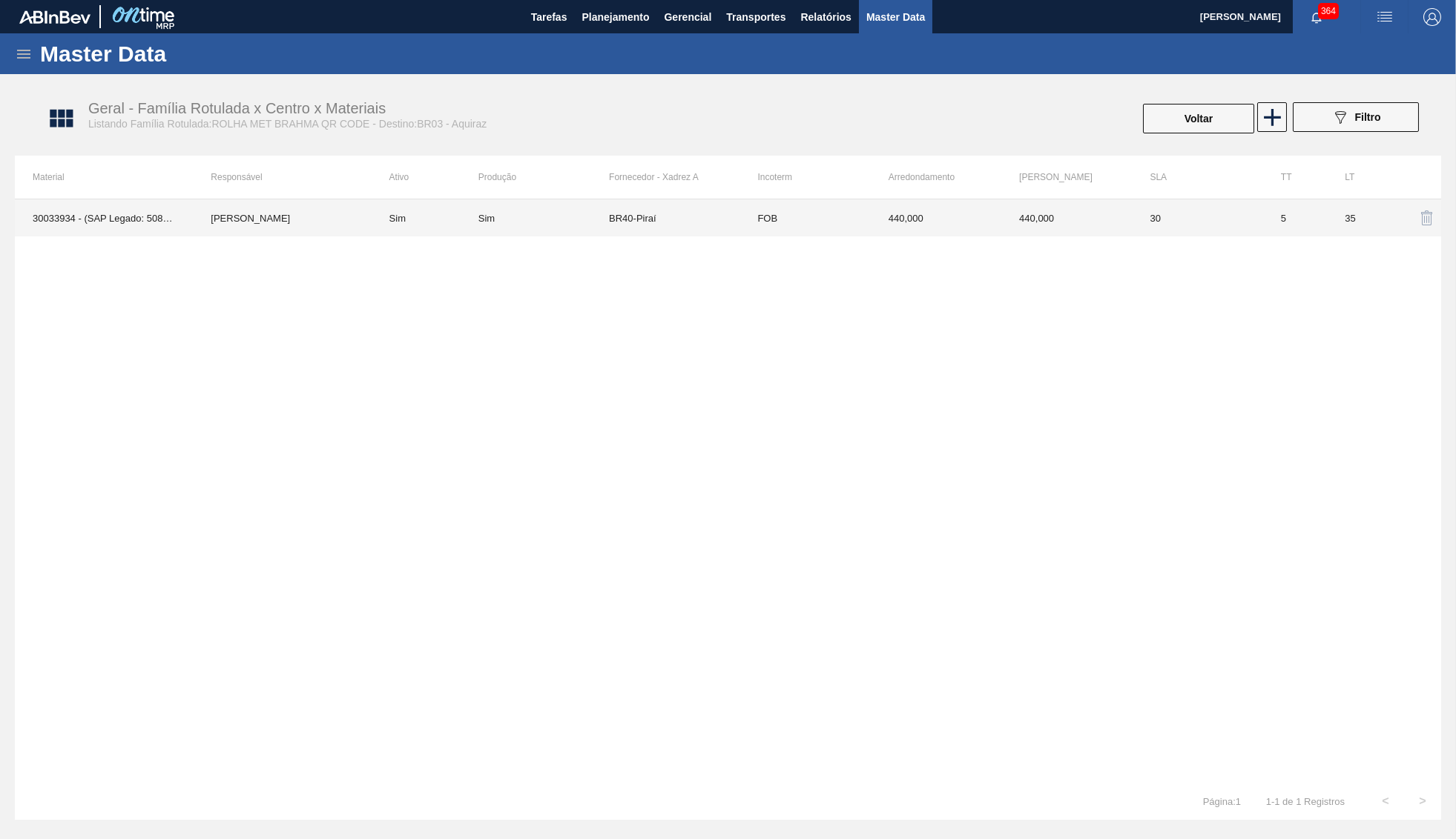
click at [823, 228] on td "FOB" at bounding box center [804, 218] width 130 height 37
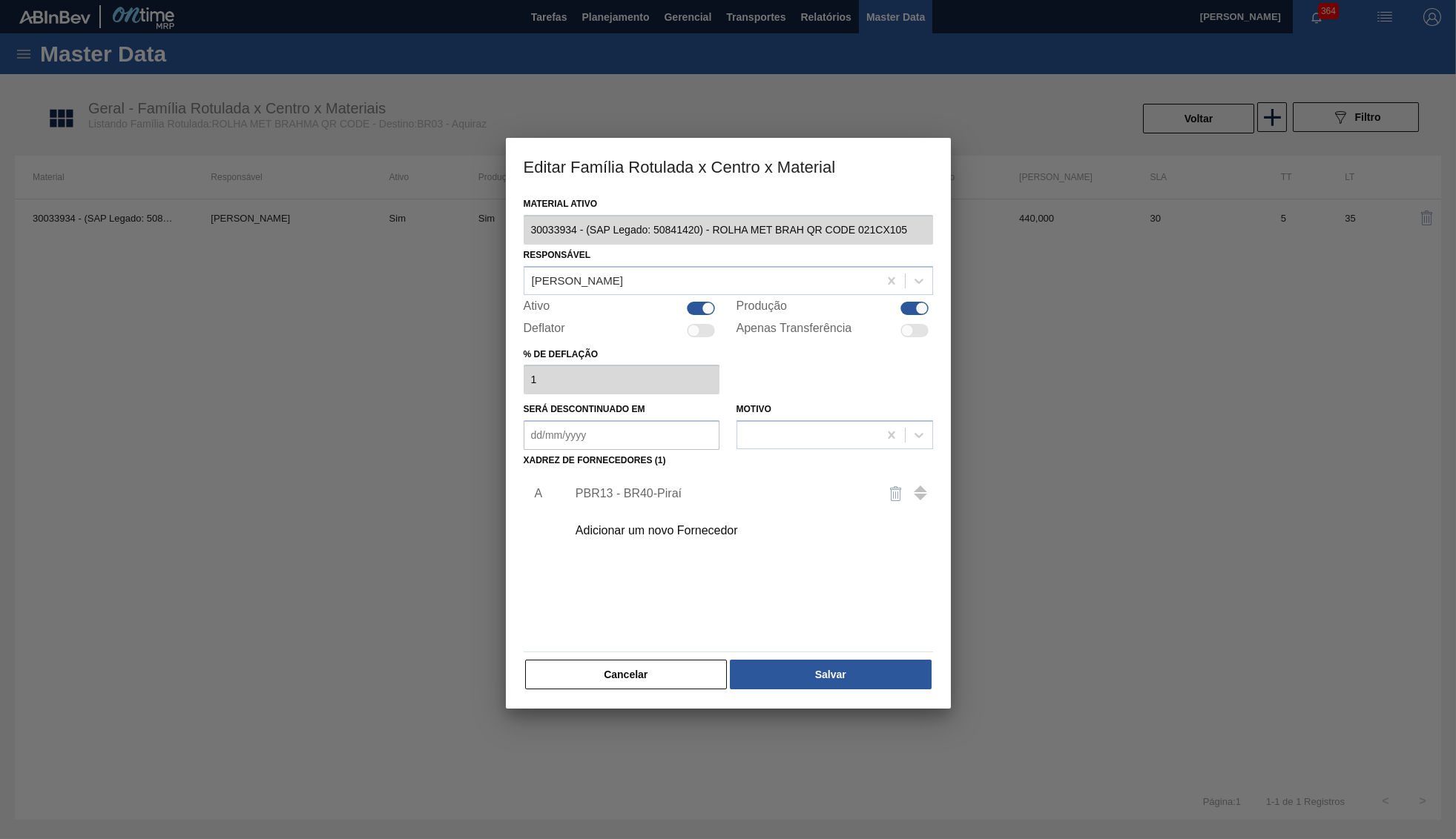
click at [651, 487] on div "PBR13 - BR40-Piraí" at bounding box center [721, 494] width 291 height 13
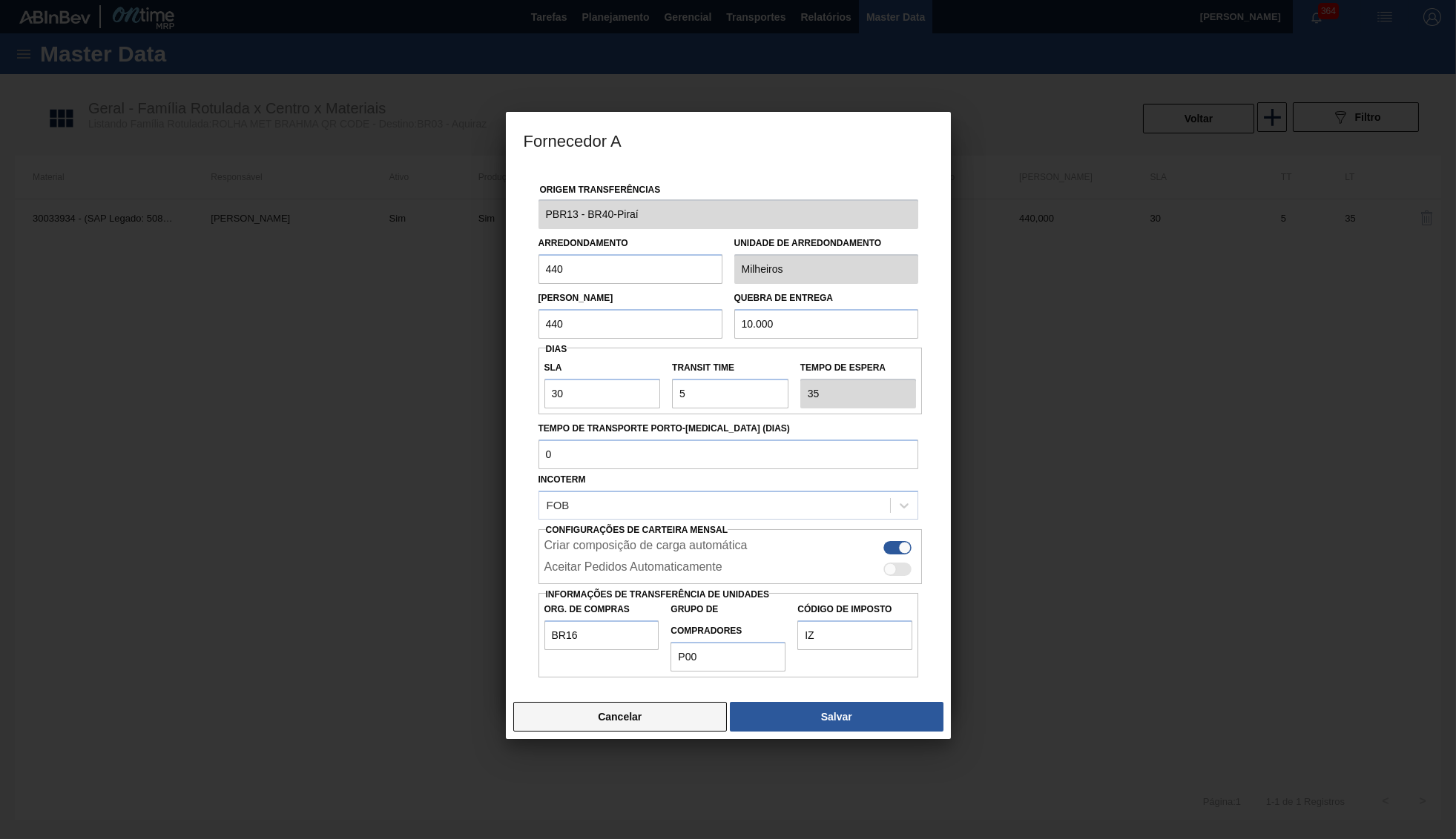
click at [653, 702] on button "Cancelar" at bounding box center [621, 717] width 215 height 30
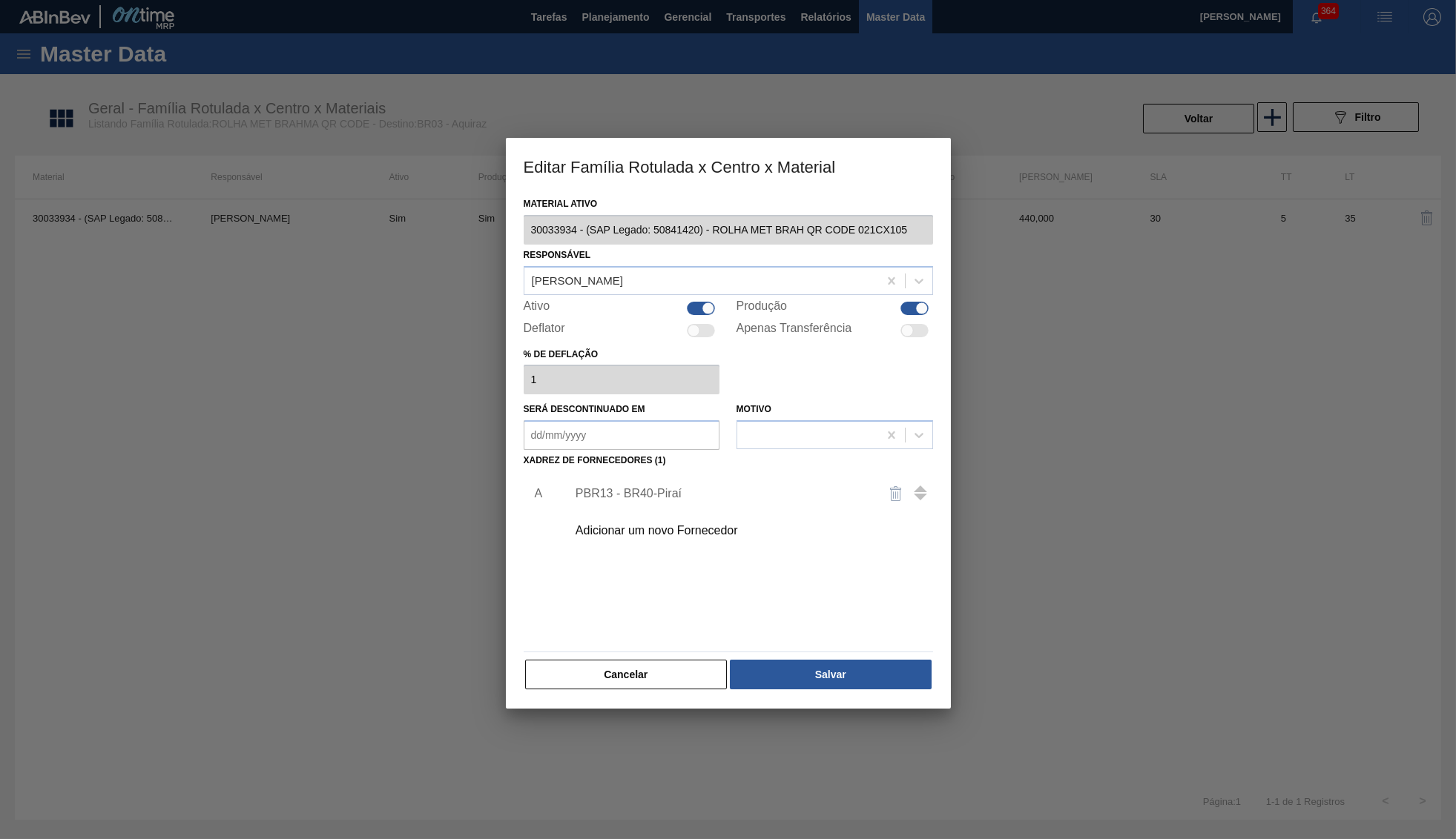
click at [664, 530] on div "Adicionar um novo Fornecedor" at bounding box center [721, 531] width 291 height 13
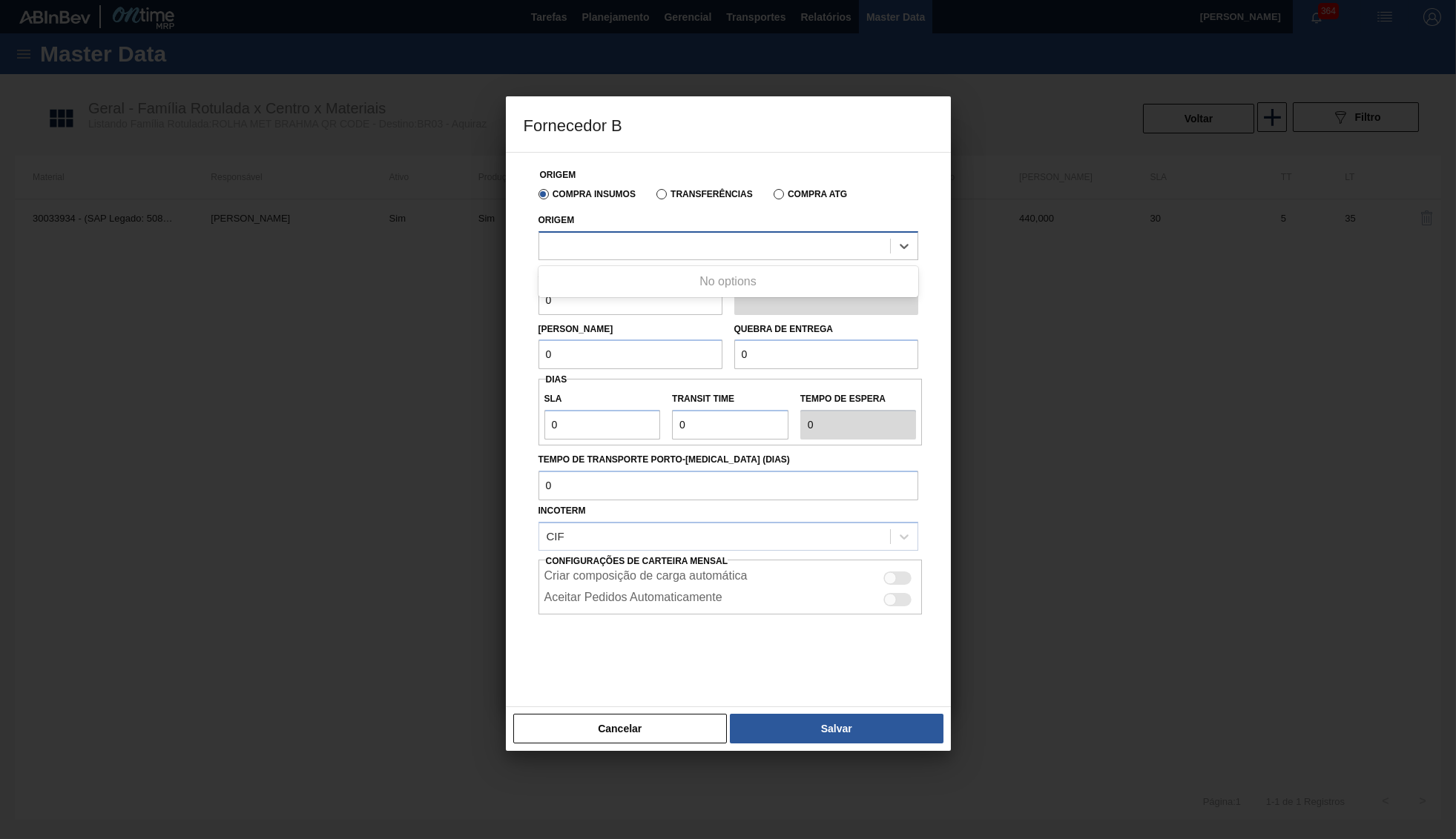
click at [630, 255] on div at bounding box center [714, 245] width 351 height 21
click at [629, 714] on button "Cancelar" at bounding box center [621, 729] width 215 height 30
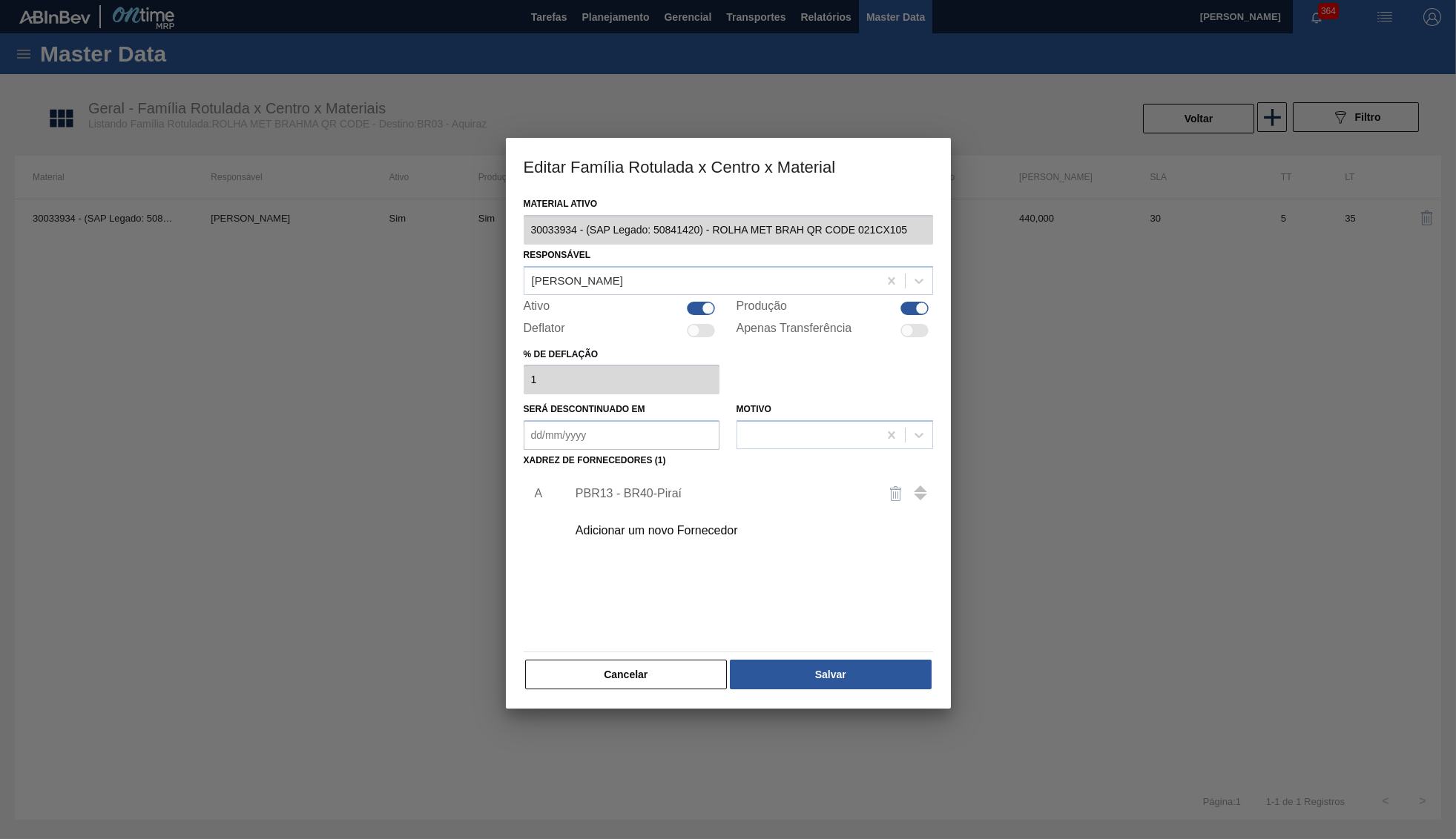
click at [640, 524] on div "Adicionar um novo Fornecedor" at bounding box center [721, 531] width 291 height 13
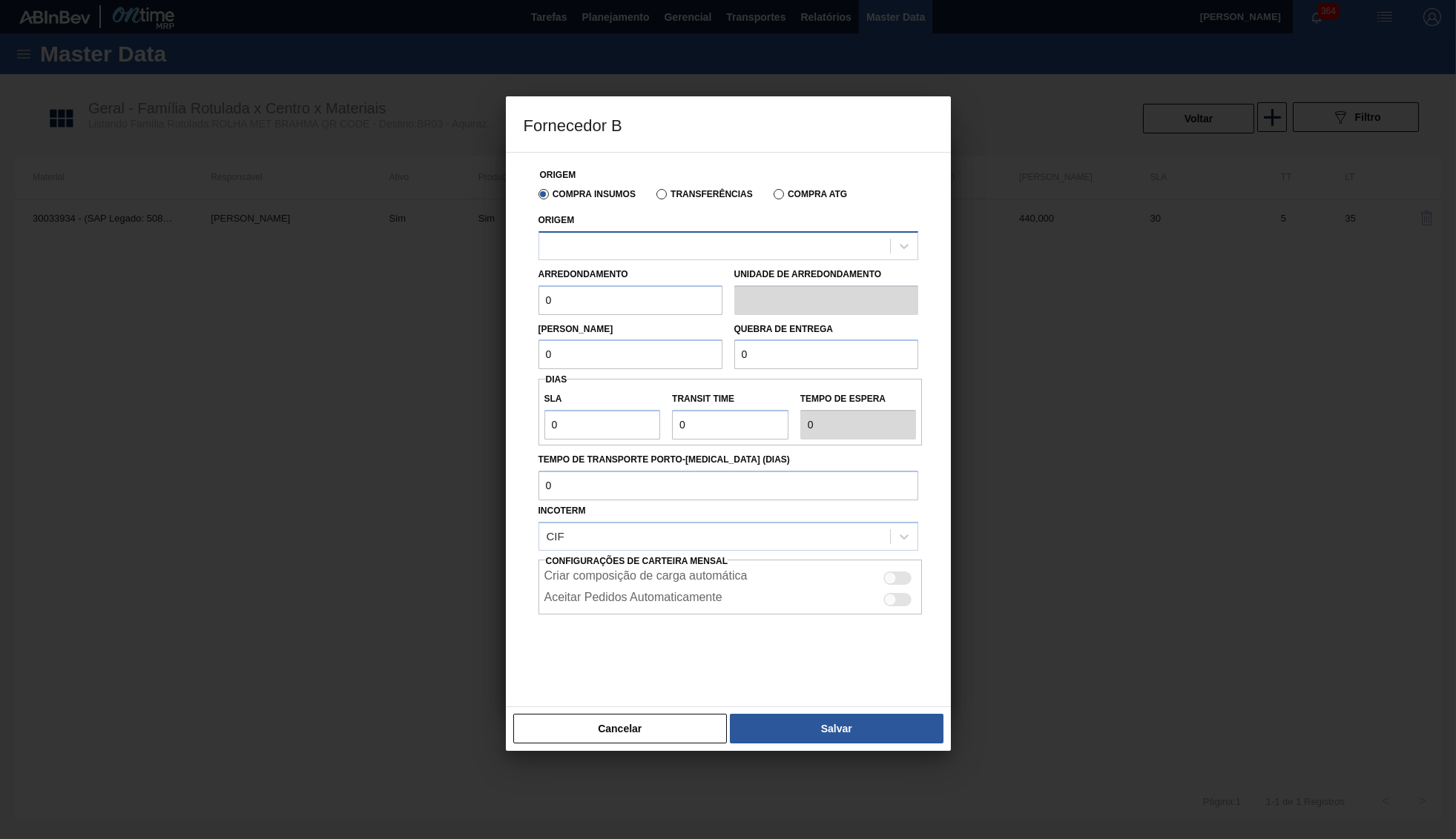
click at [633, 241] on div at bounding box center [714, 245] width 351 height 21
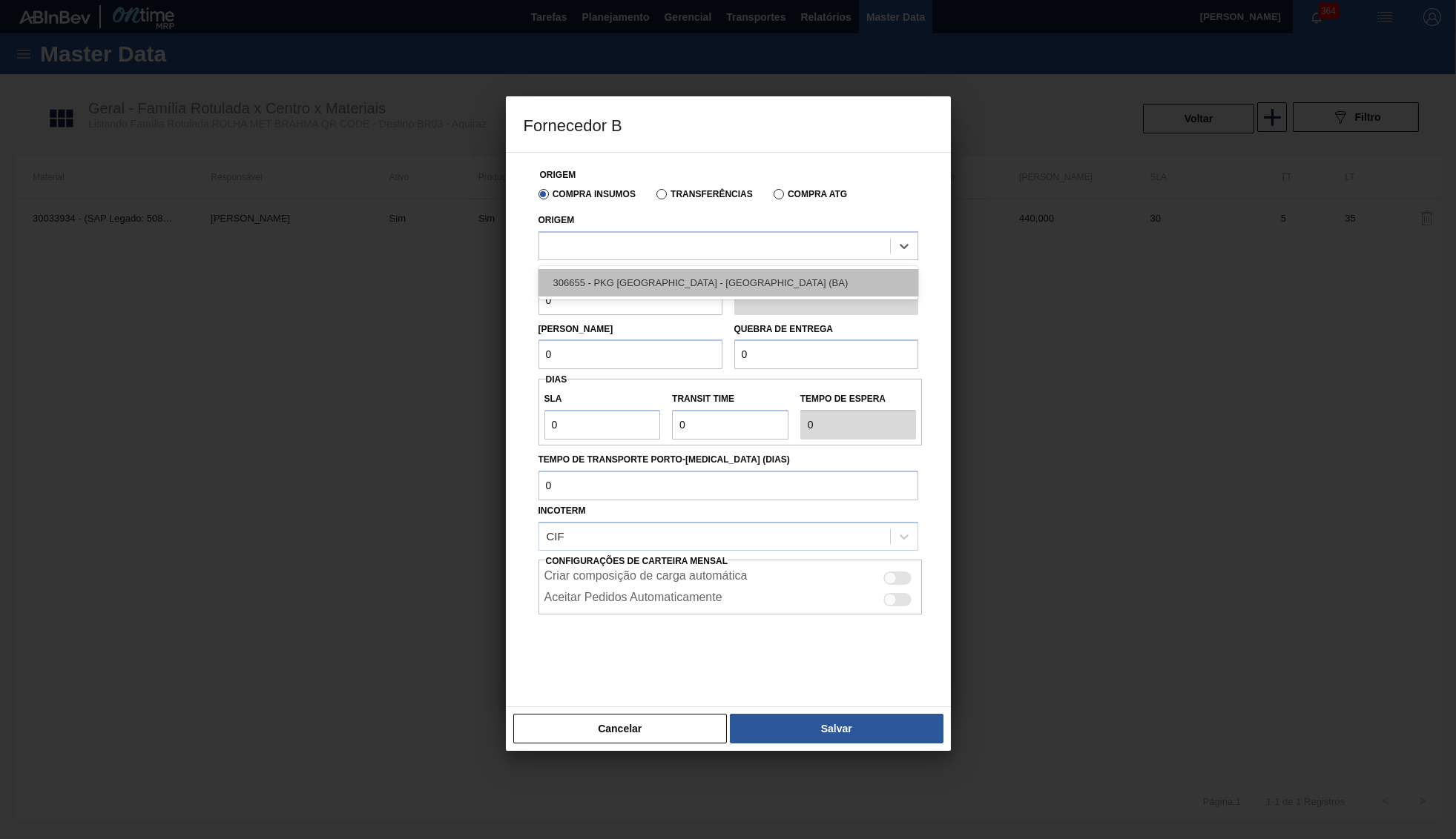
click at [658, 274] on div "306655 - PKG Brasil - Alagoinhas (BA)" at bounding box center [728, 282] width 379 height 28
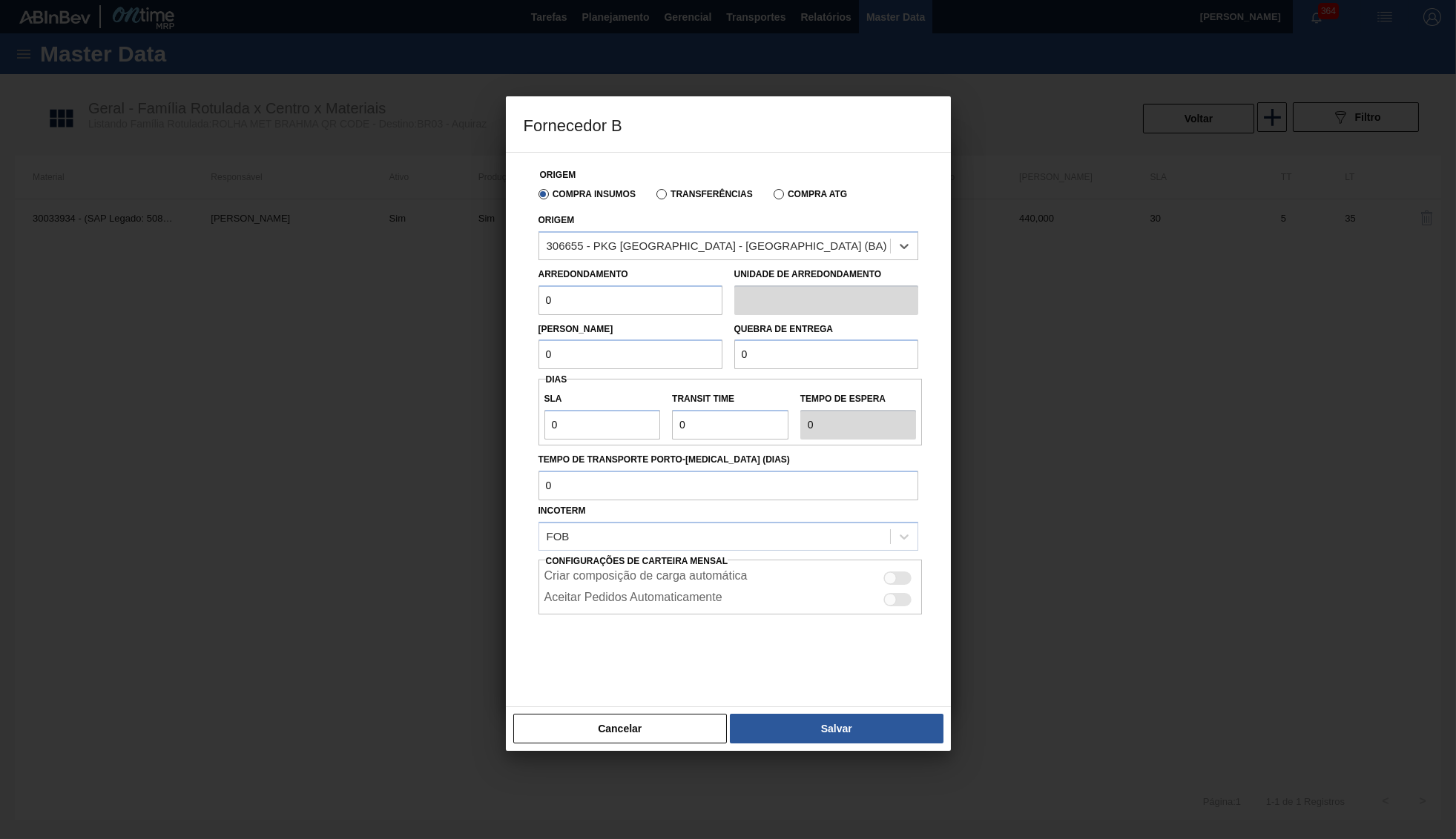
drag, startPoint x: 647, startPoint y: 296, endPoint x: 445, endPoint y: 311, distance: 202.6
click at [539, 311] on input "0" at bounding box center [630, 300] width 184 height 30
type input "440"
click at [613, 340] on input "4.400" at bounding box center [630, 355] width 184 height 30
click at [620, 343] on input "4.400" at bounding box center [630, 355] width 184 height 30
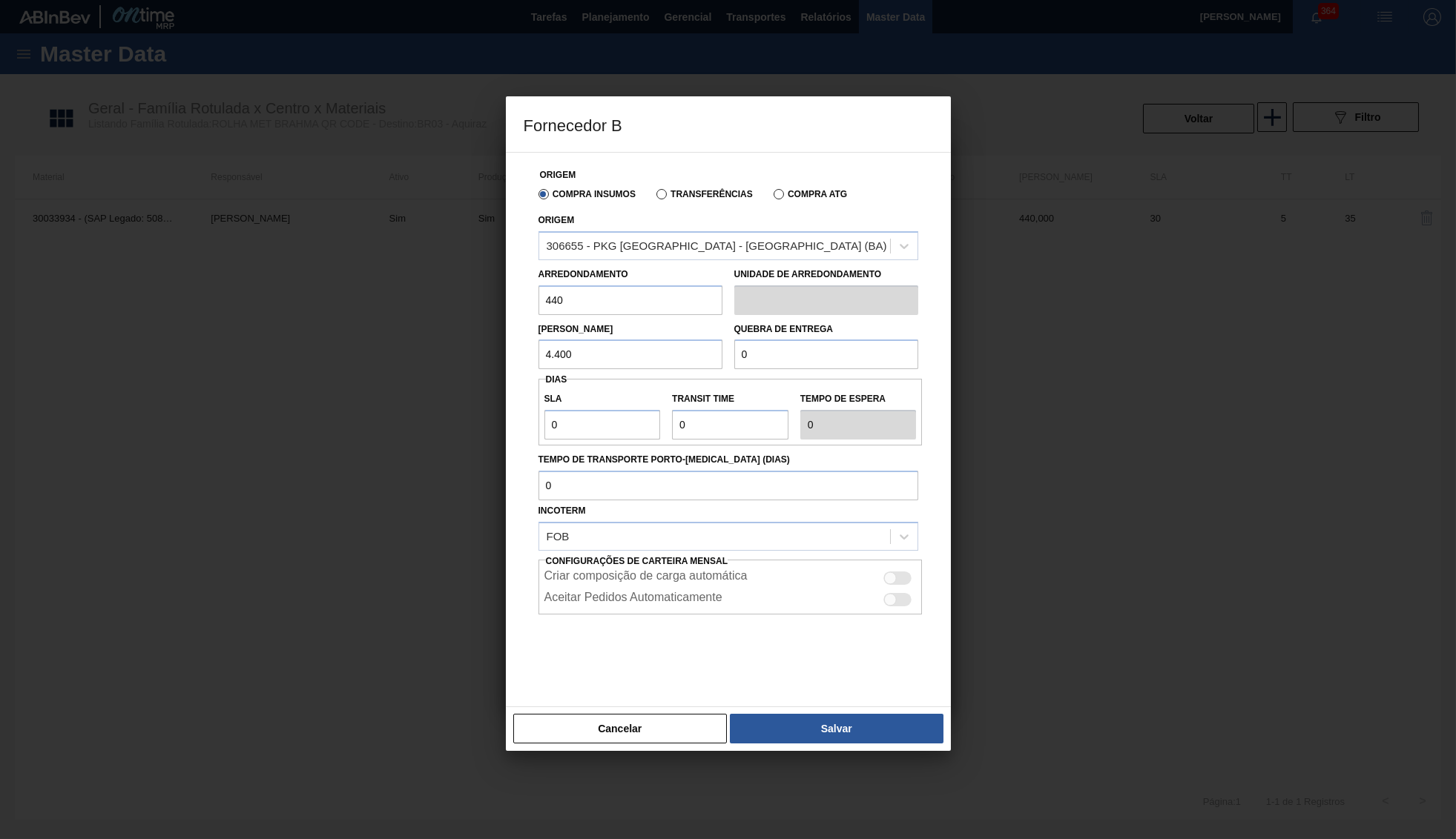
type input "440"
drag, startPoint x: 757, startPoint y: 348, endPoint x: 723, endPoint y: 340, distance: 34.9
click at [734, 340] on input "0" at bounding box center [826, 355] width 184 height 30
type input "10.000"
drag, startPoint x: 587, startPoint y: 421, endPoint x: 478, endPoint y: 401, distance: 110.8
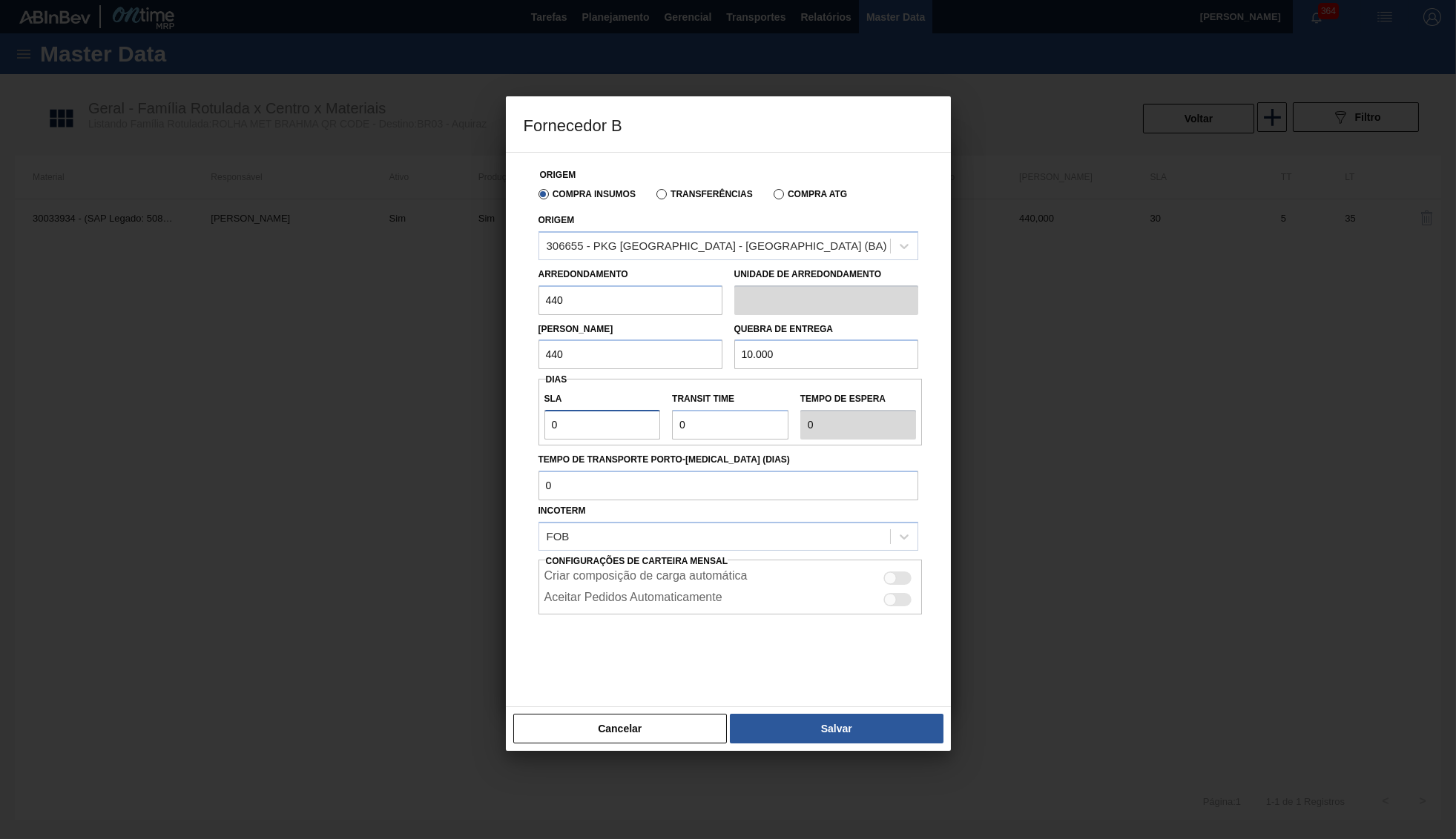
click at [544, 410] on input "0" at bounding box center [603, 425] width 117 height 30
type input "3"
type input "30"
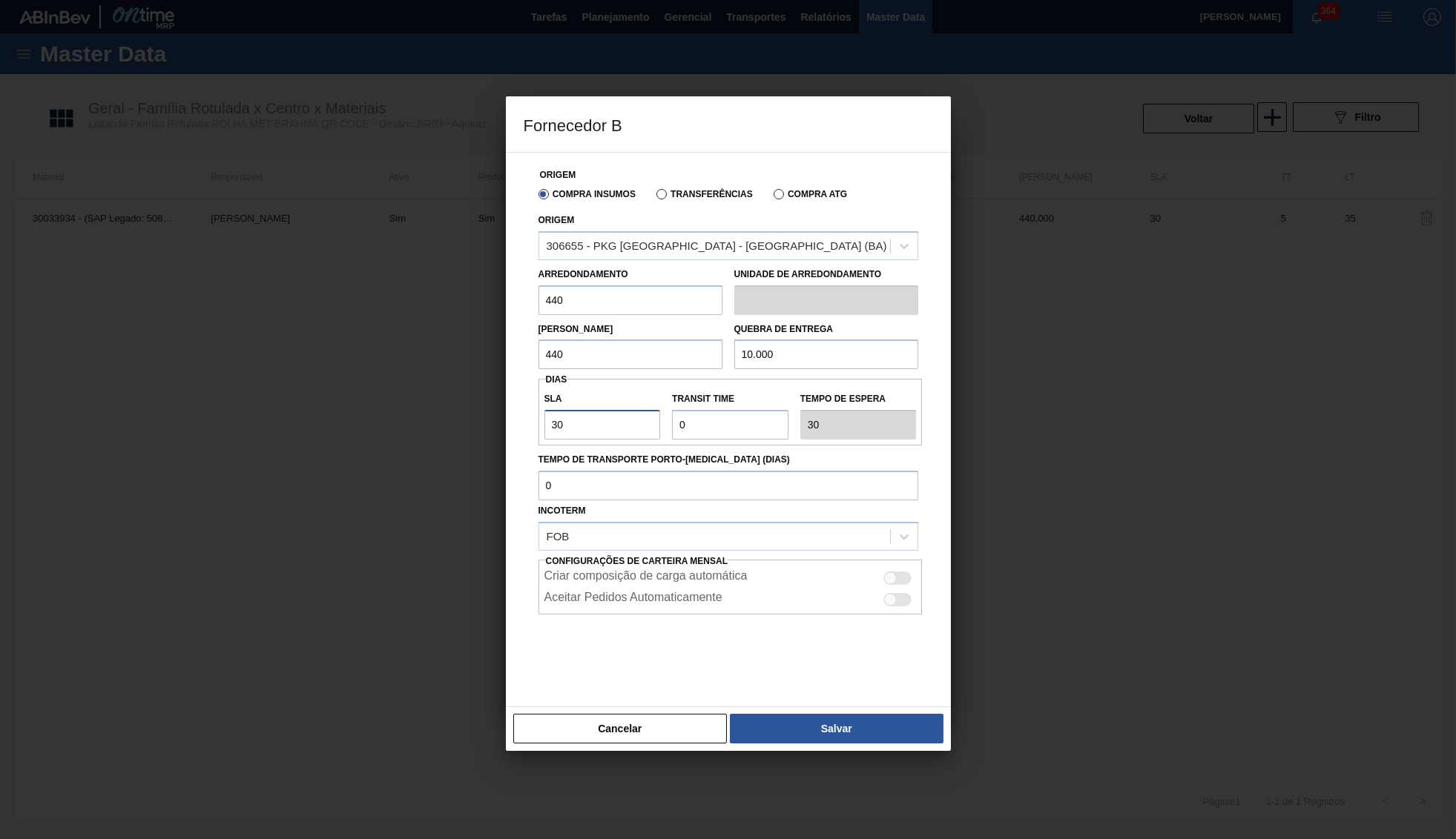
type input "30"
click at [900, 572] on div at bounding box center [898, 578] width 28 height 13
checkbox input "true"
drag, startPoint x: 739, startPoint y: 427, endPoint x: 680, endPoint y: 419, distance: 59.5
click at [680, 419] on input "Transit Time" at bounding box center [730, 425] width 117 height 30
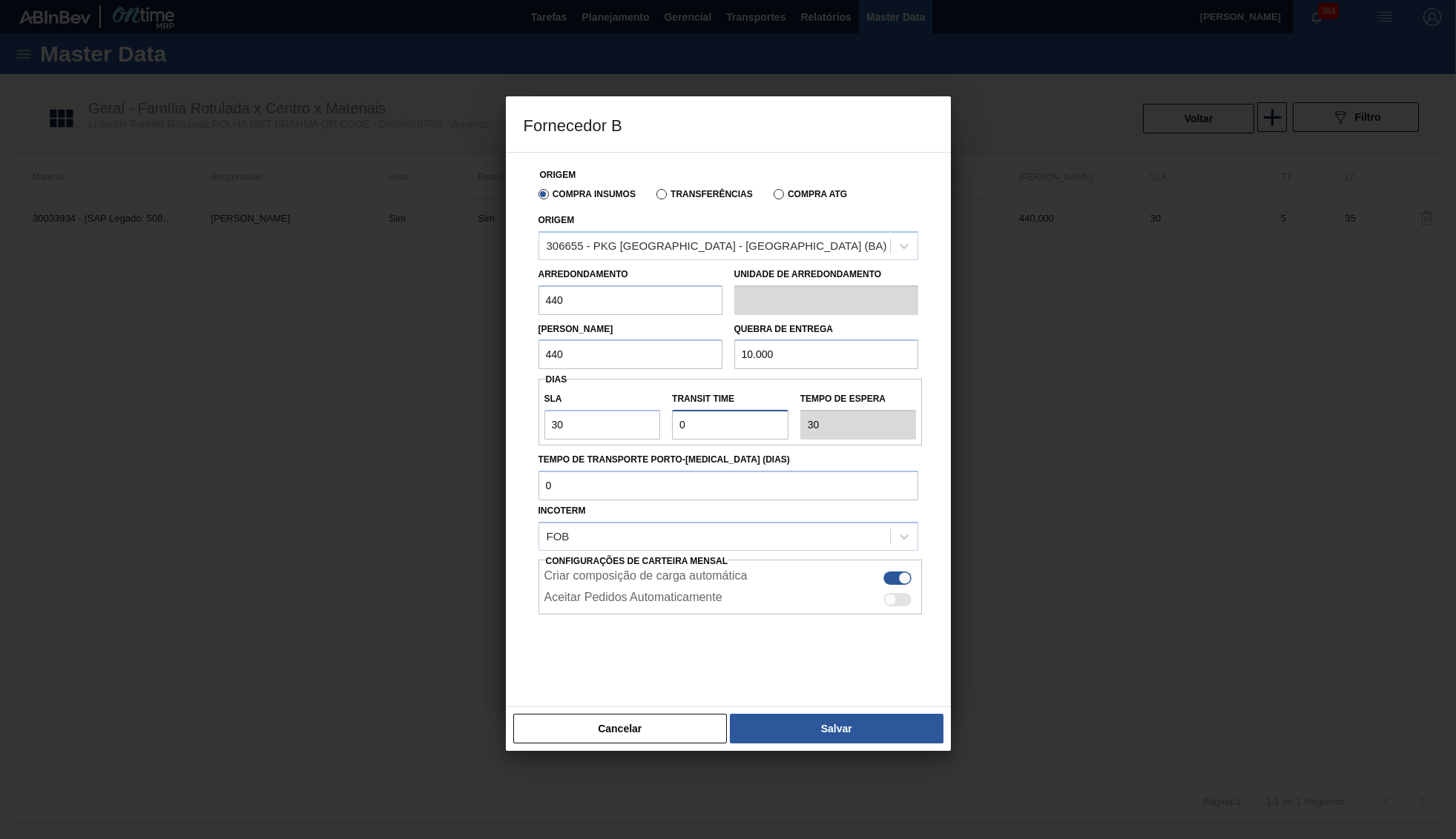
click at [704, 419] on input "Transit Time" at bounding box center [730, 425] width 117 height 30
type input "8"
type input "38"
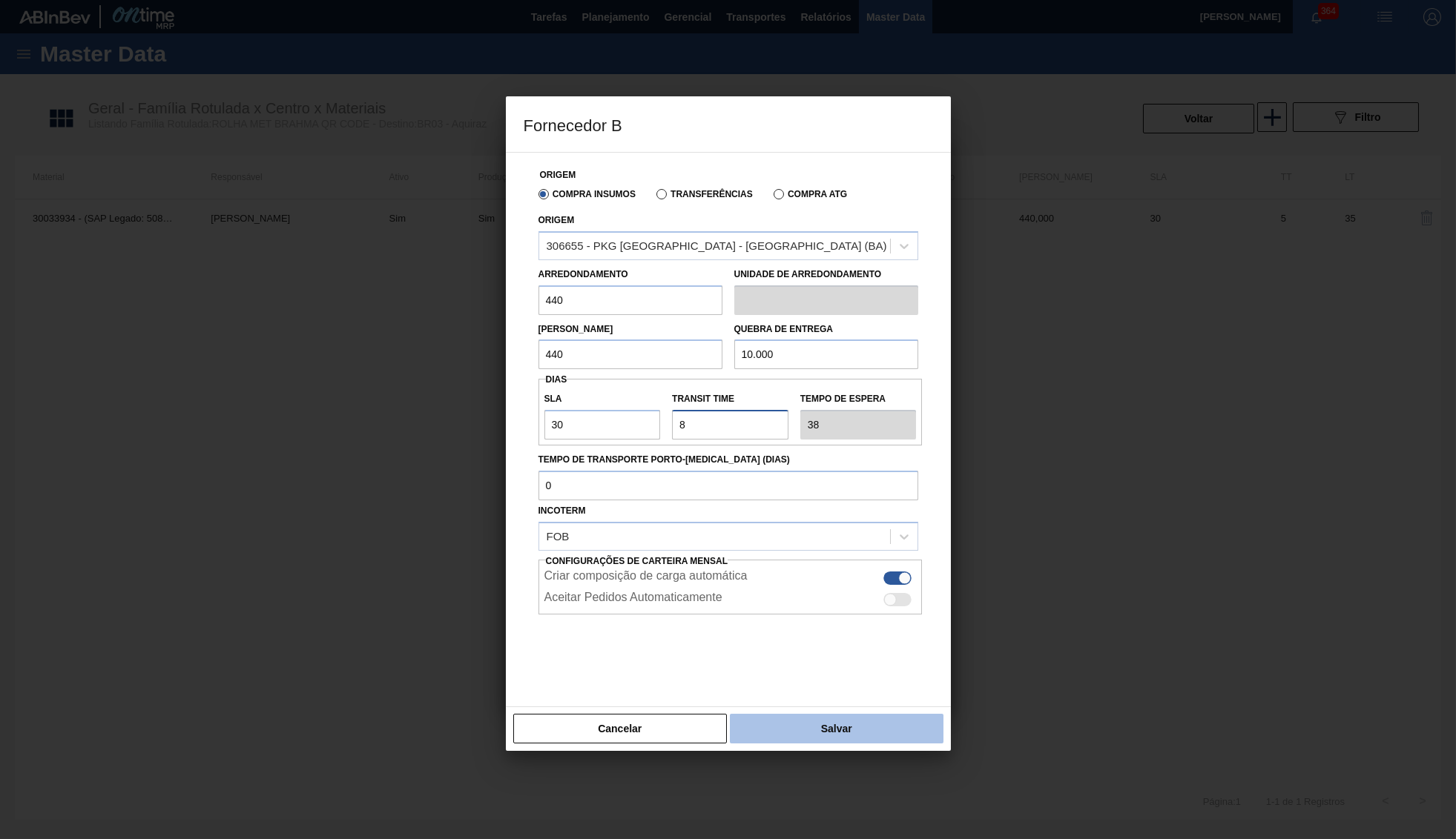
type input "8"
click at [807, 726] on button "Salvar" at bounding box center [836, 729] width 213 height 30
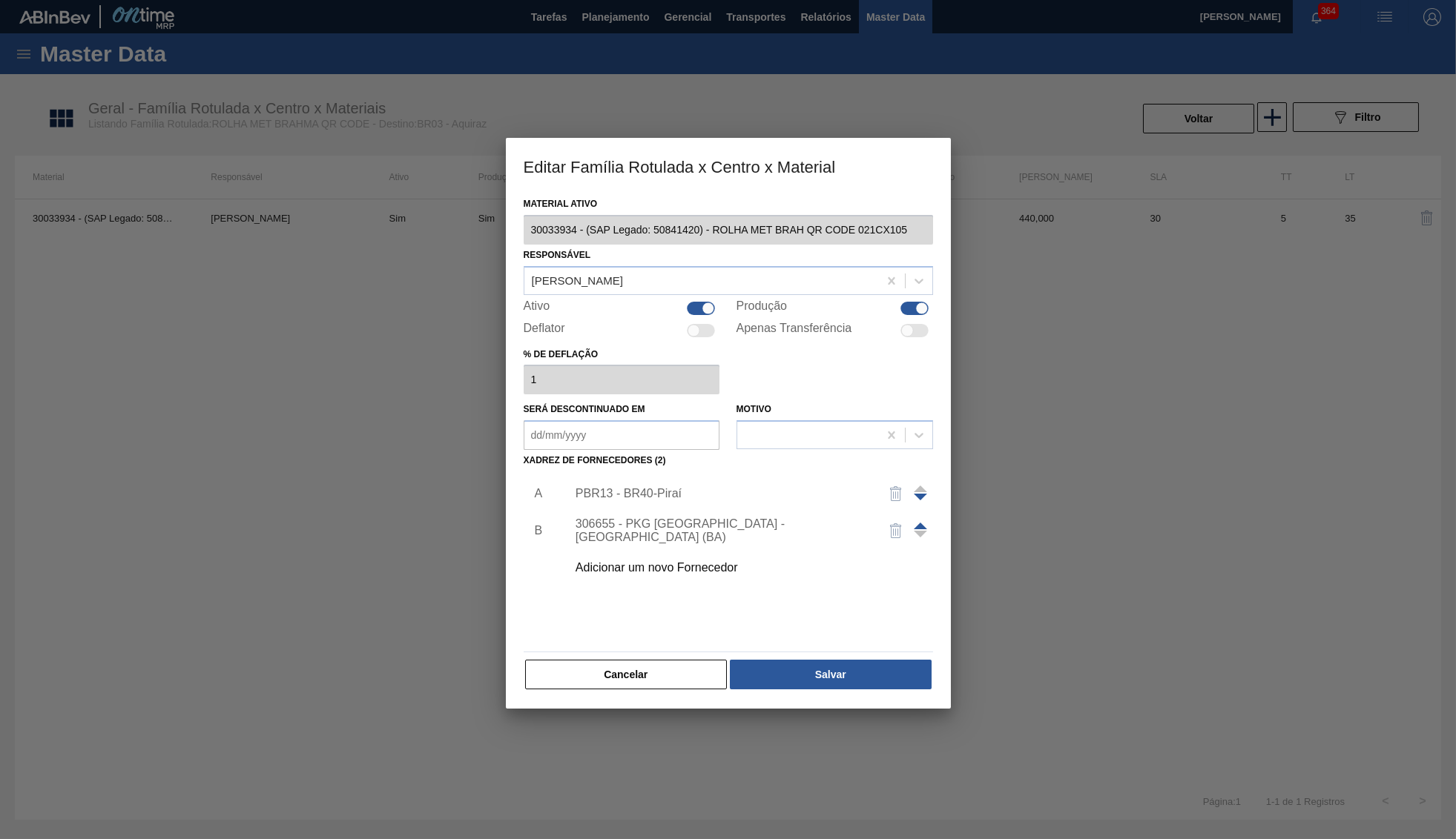
click at [898, 485] on img "button" at bounding box center [895, 494] width 18 height 18
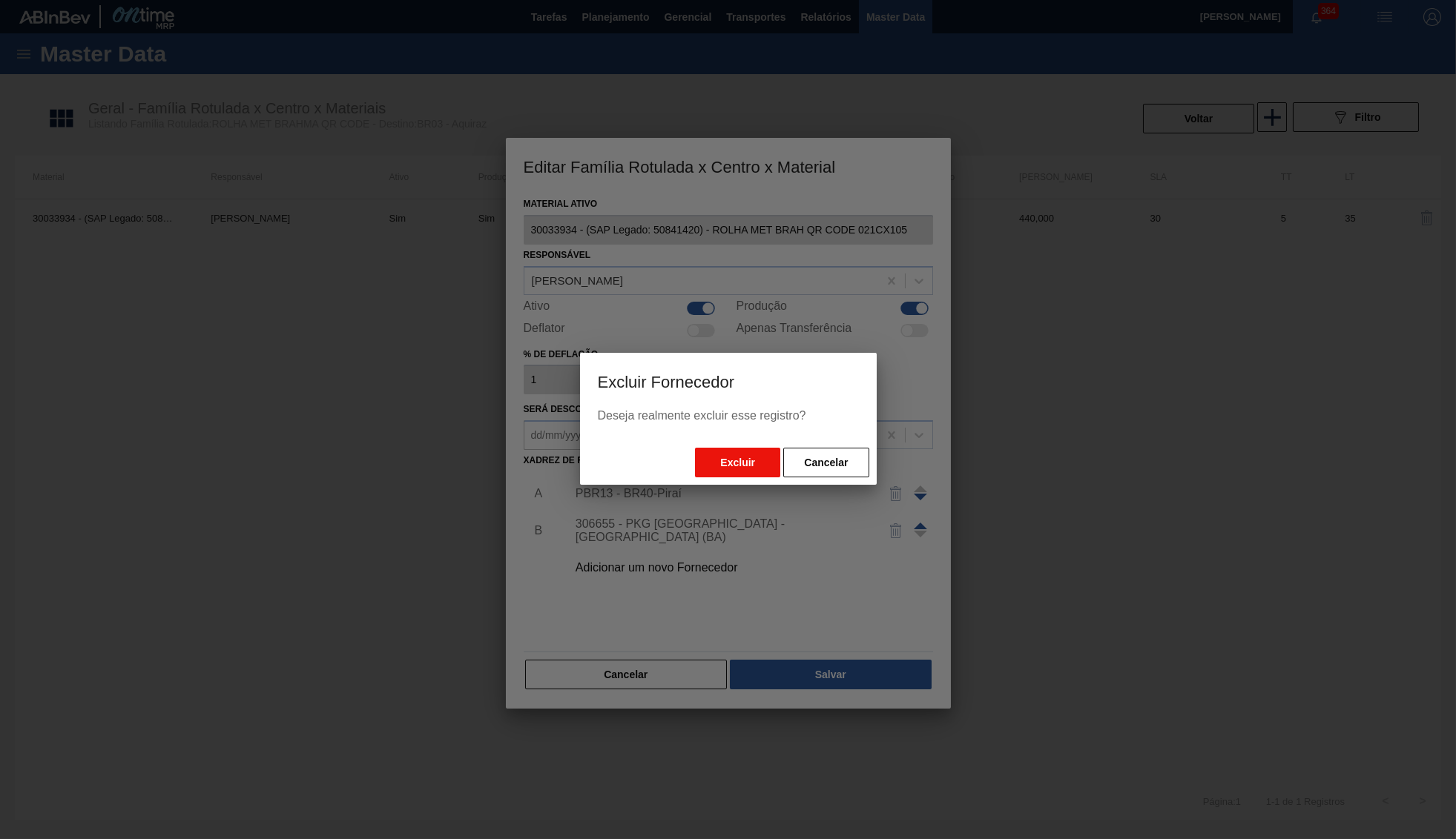
click at [743, 469] on button "Excluir" at bounding box center [737, 463] width 85 height 30
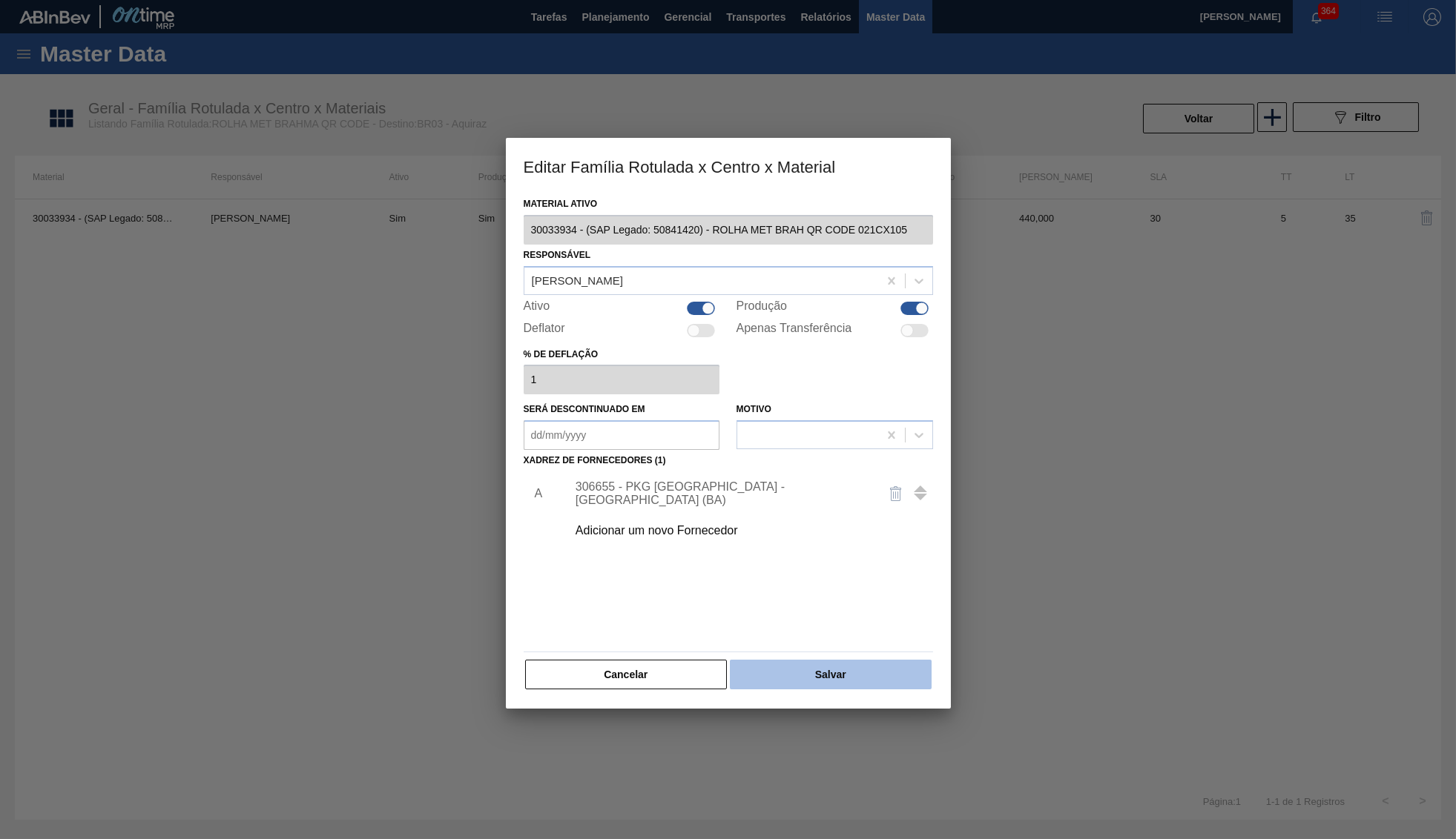
click at [842, 666] on button "Salvar" at bounding box center [830, 675] width 201 height 30
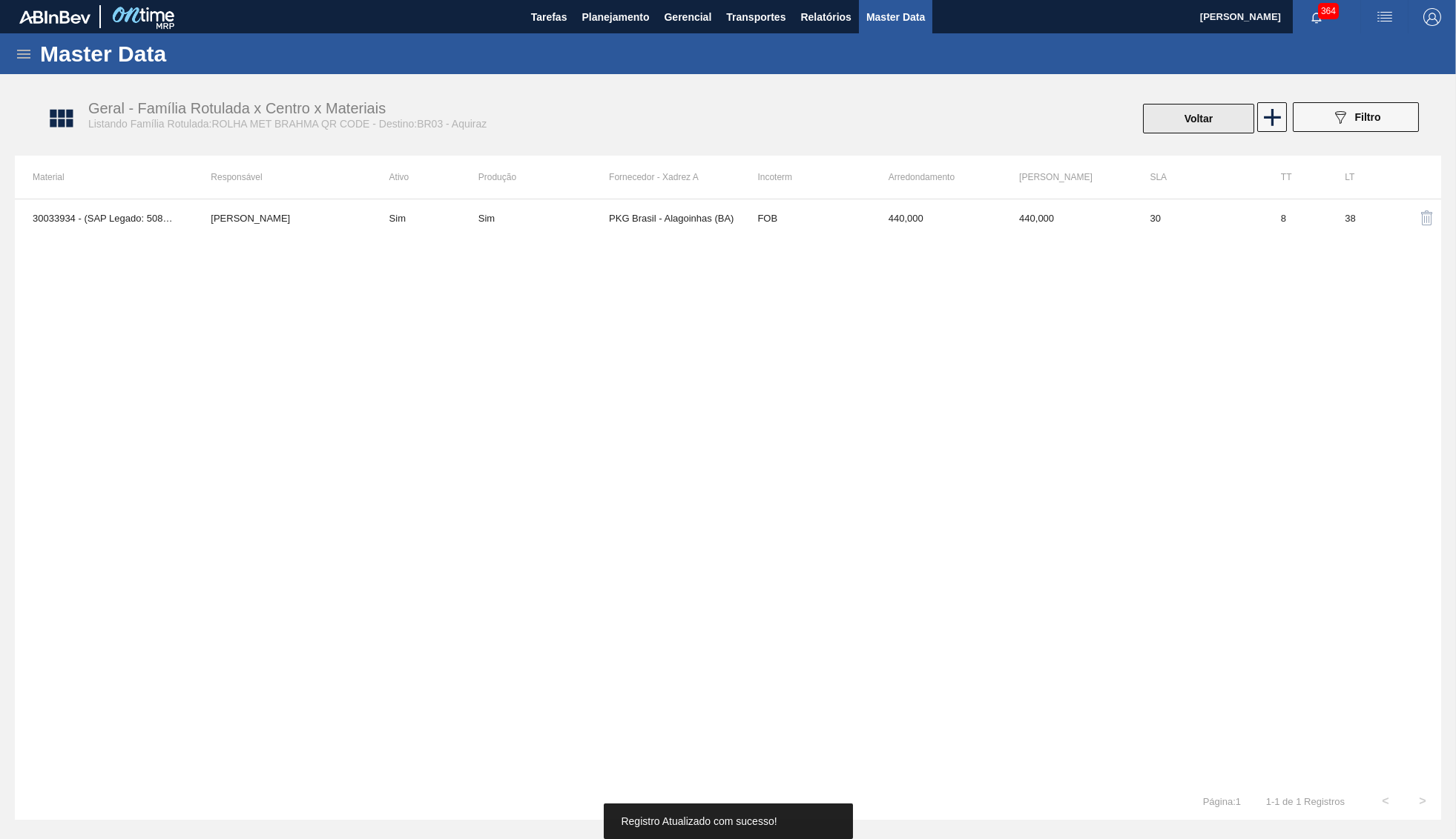
click at [1170, 127] on button "Voltar" at bounding box center [1198, 119] width 111 height 30
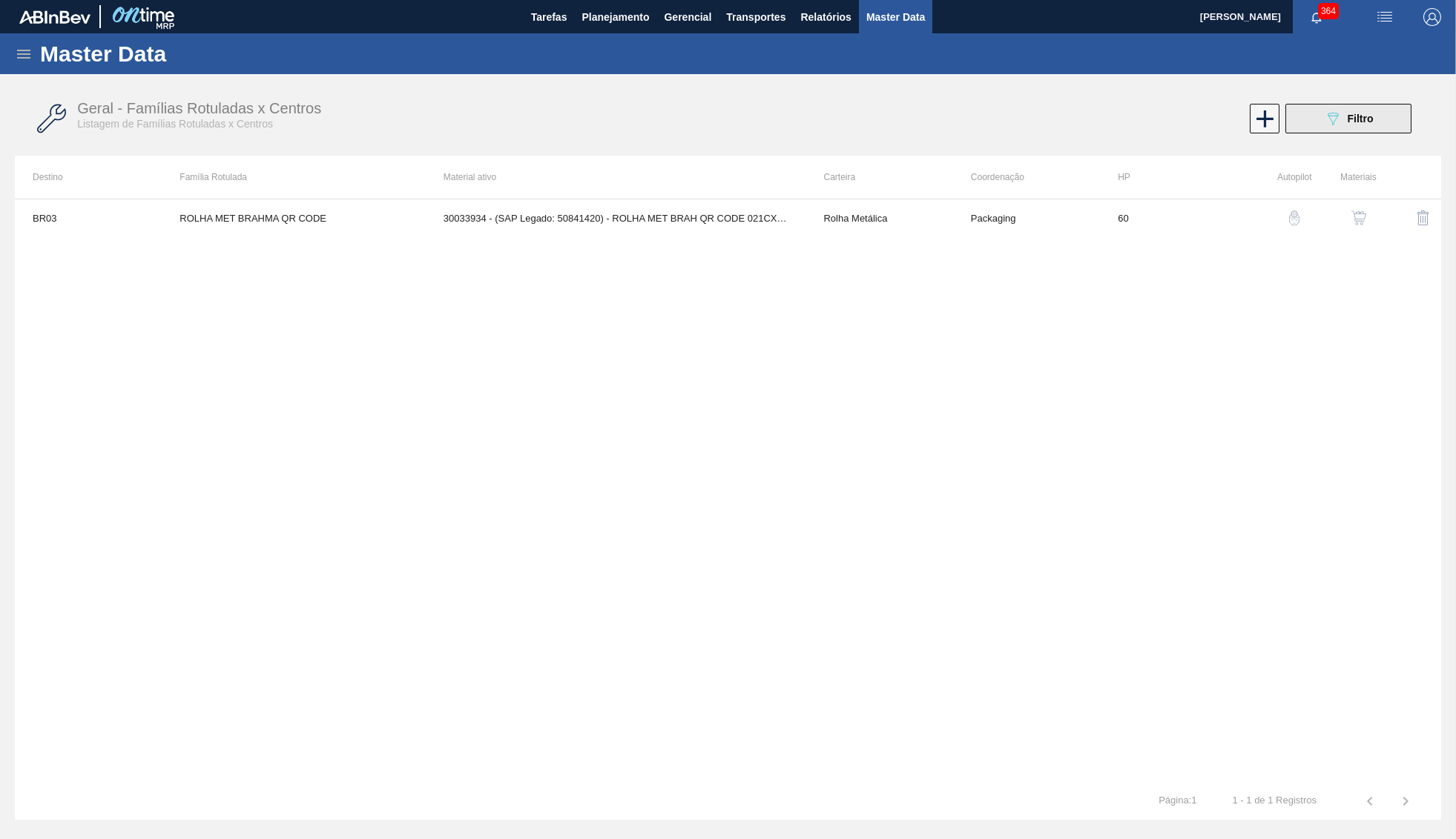
click at [1328, 121] on icon "089F7B8B-B2A5-4AFE-B5C0-19BA573D28AC" at bounding box center [1332, 118] width 18 height 18
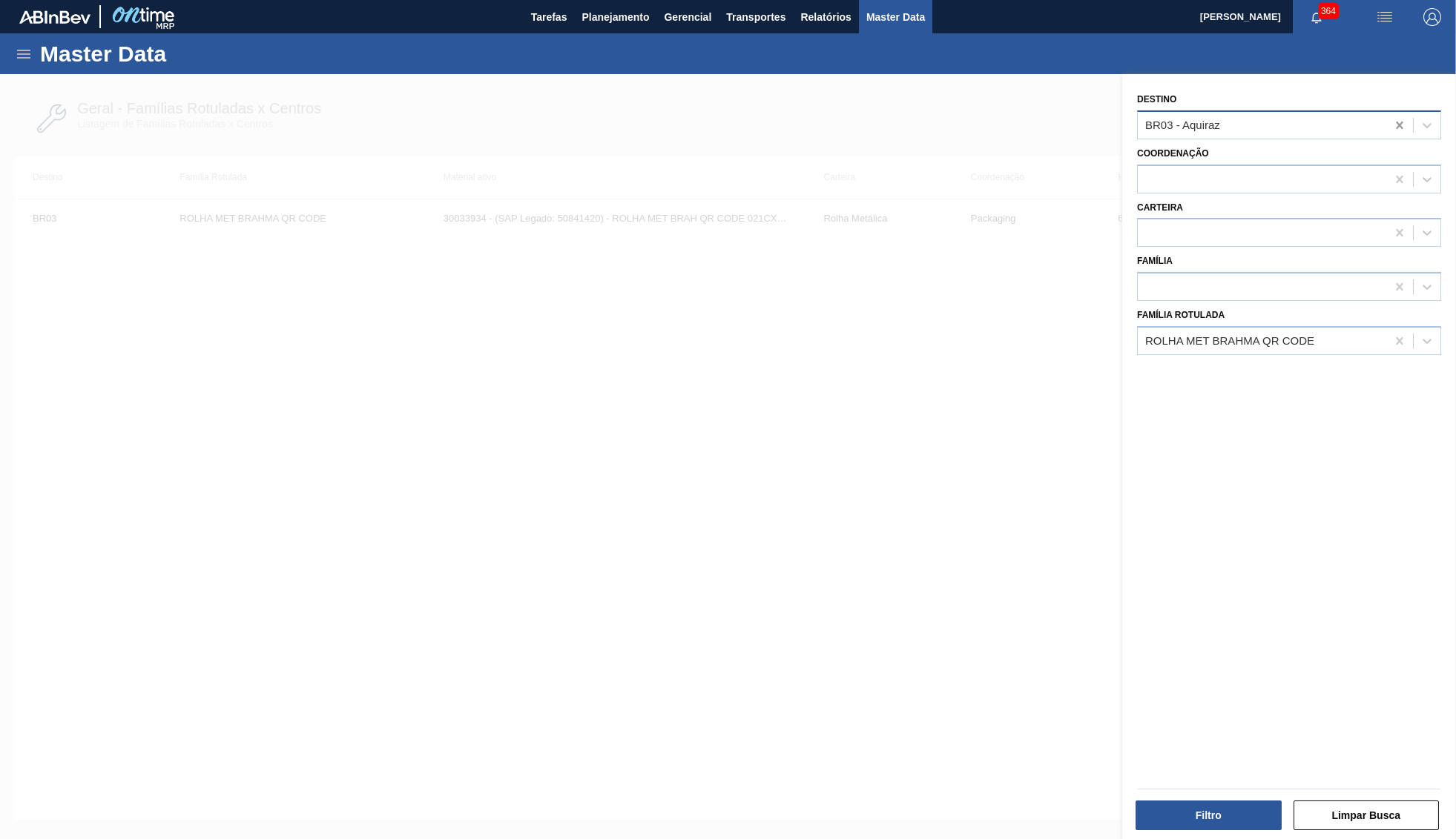
click at [1399, 129] on icon at bounding box center [1399, 125] width 15 height 15
click at [1258, 805] on button "Filtro" at bounding box center [1208, 815] width 146 height 30
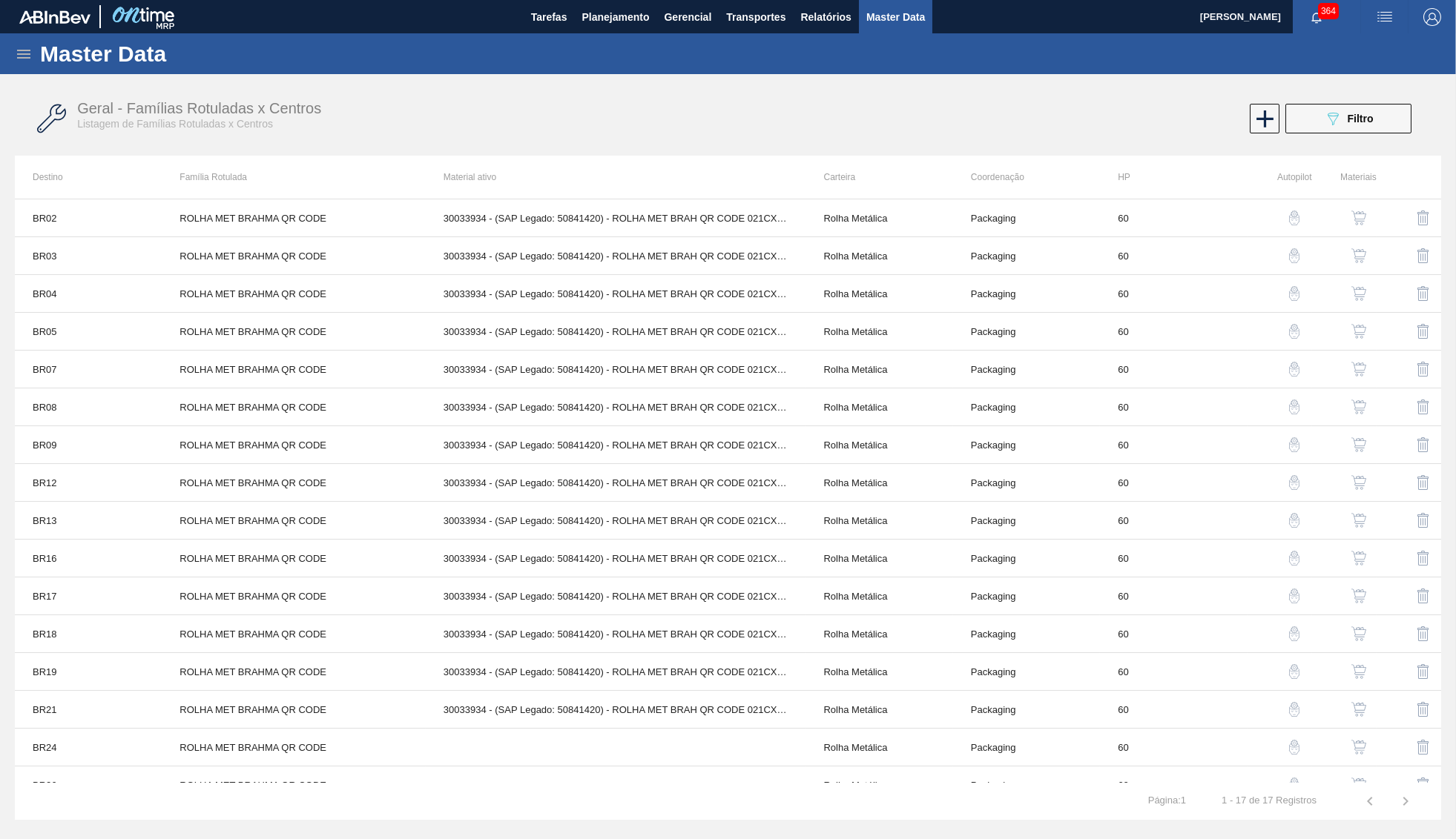
click at [1347, 289] on button "button" at bounding box center [1358, 293] width 35 height 35
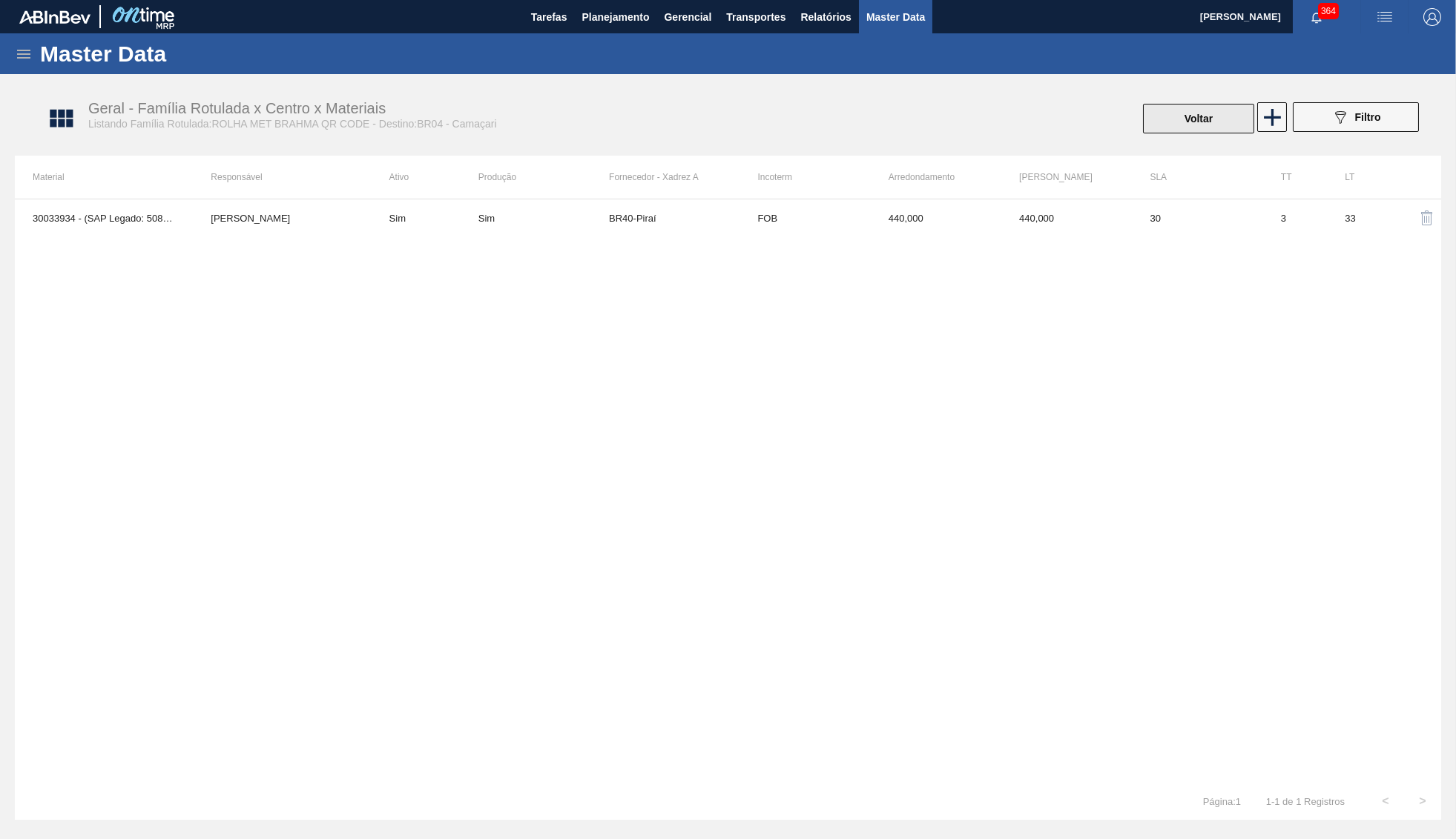
click at [1230, 125] on button "Voltar" at bounding box center [1198, 119] width 111 height 30
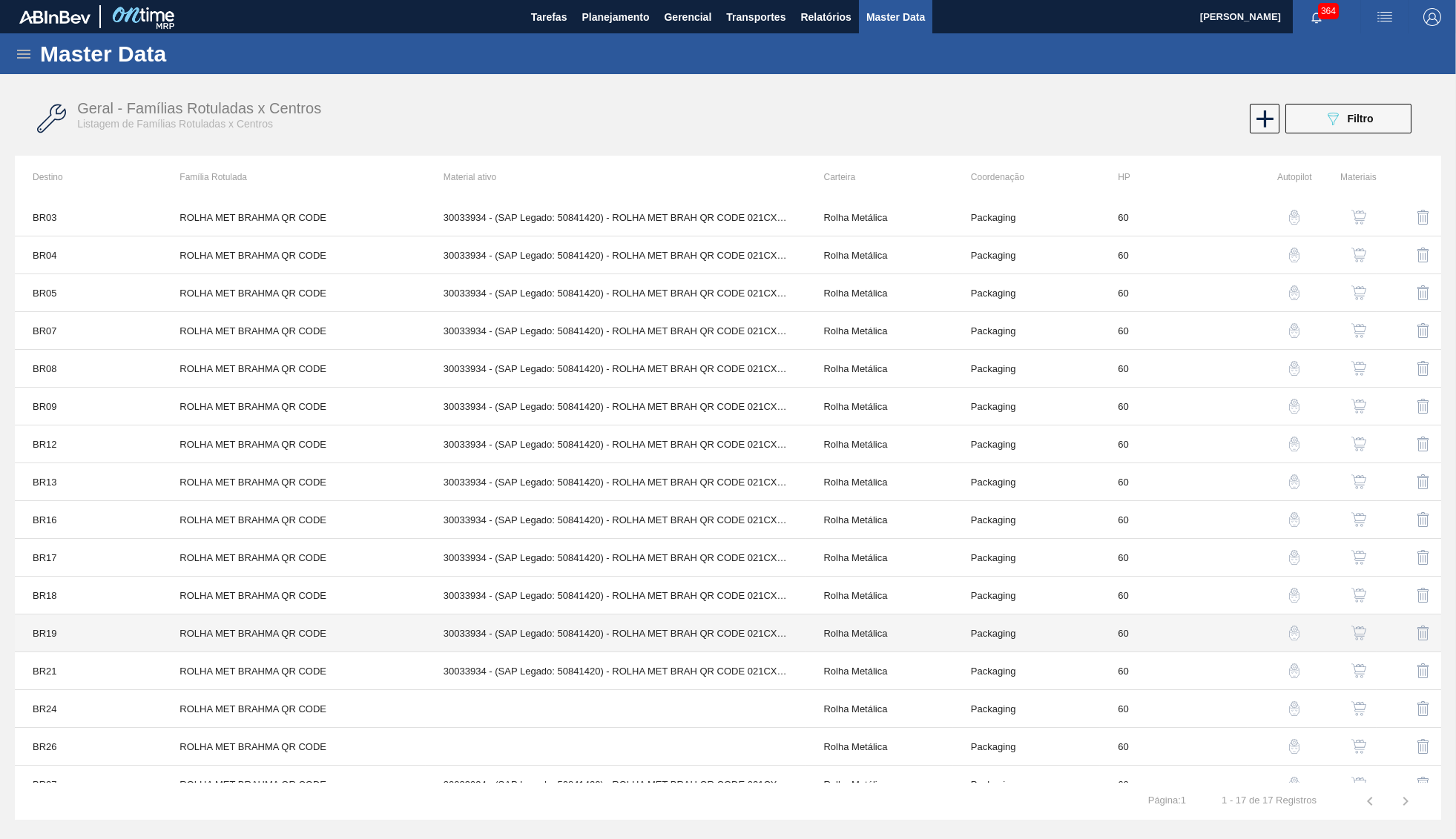
scroll to position [60, 0]
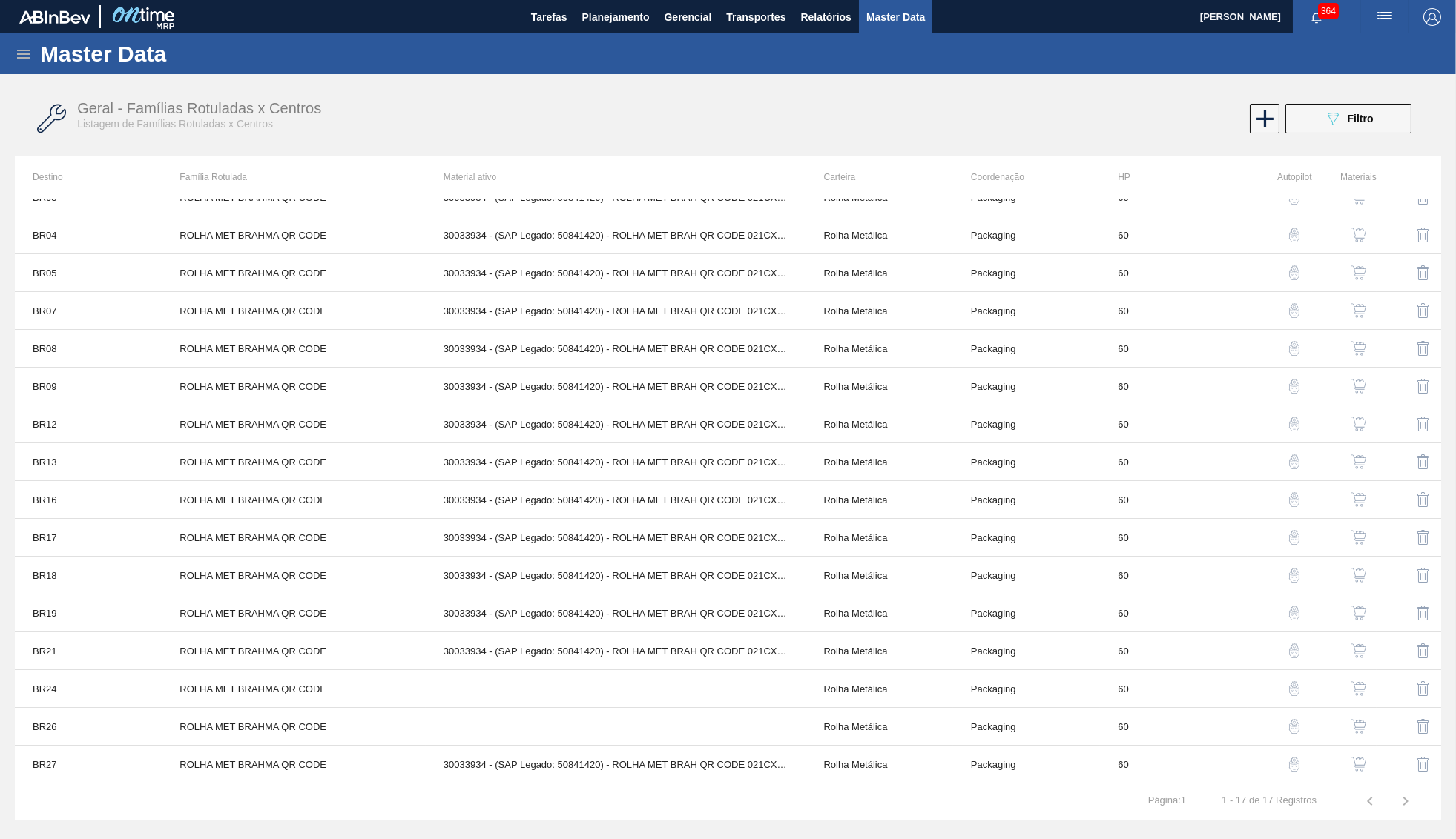
click at [1357, 572] on img "button" at bounding box center [1358, 575] width 15 height 15
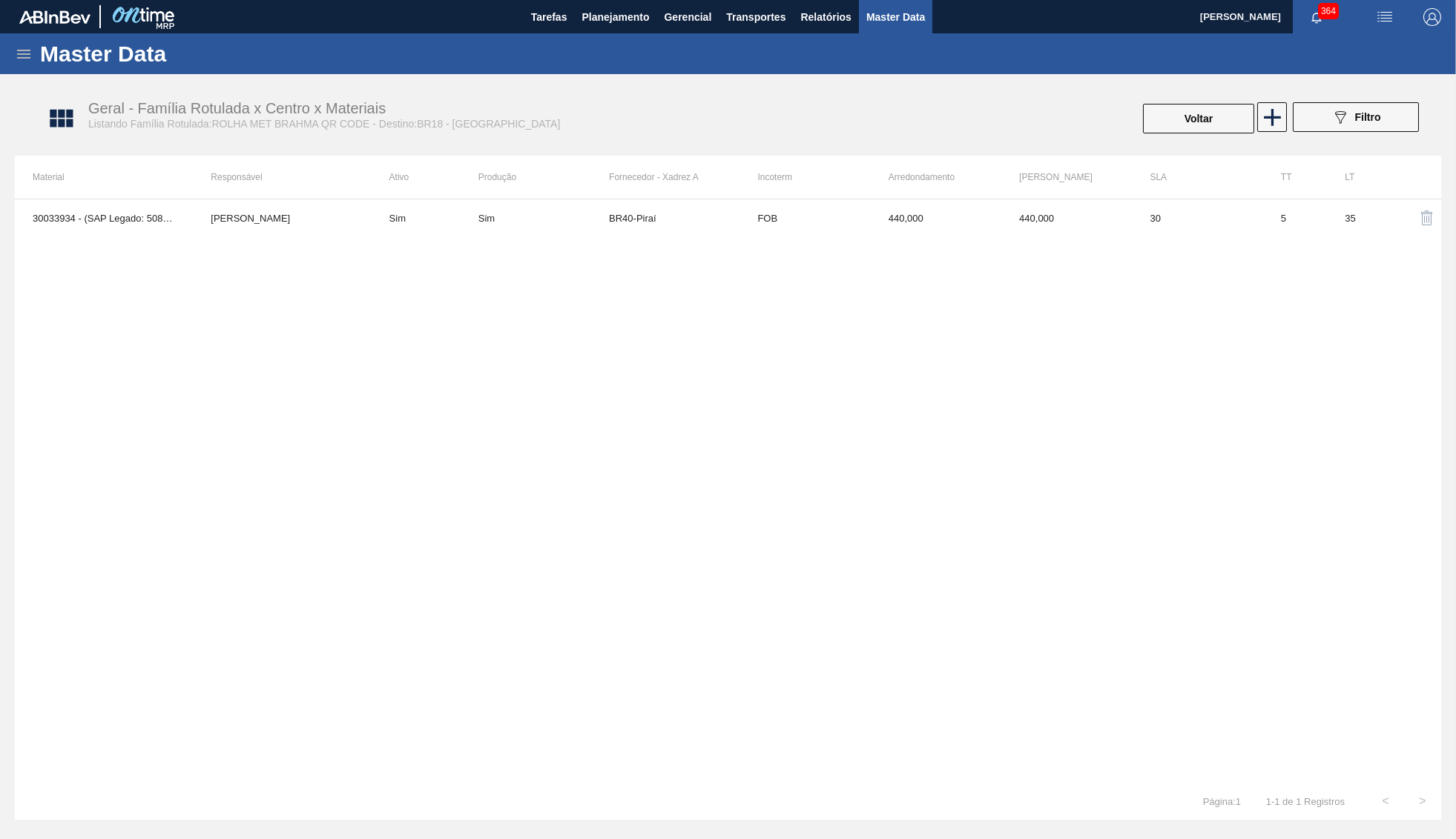
click at [1206, 229] on td "30" at bounding box center [1197, 218] width 130 height 37
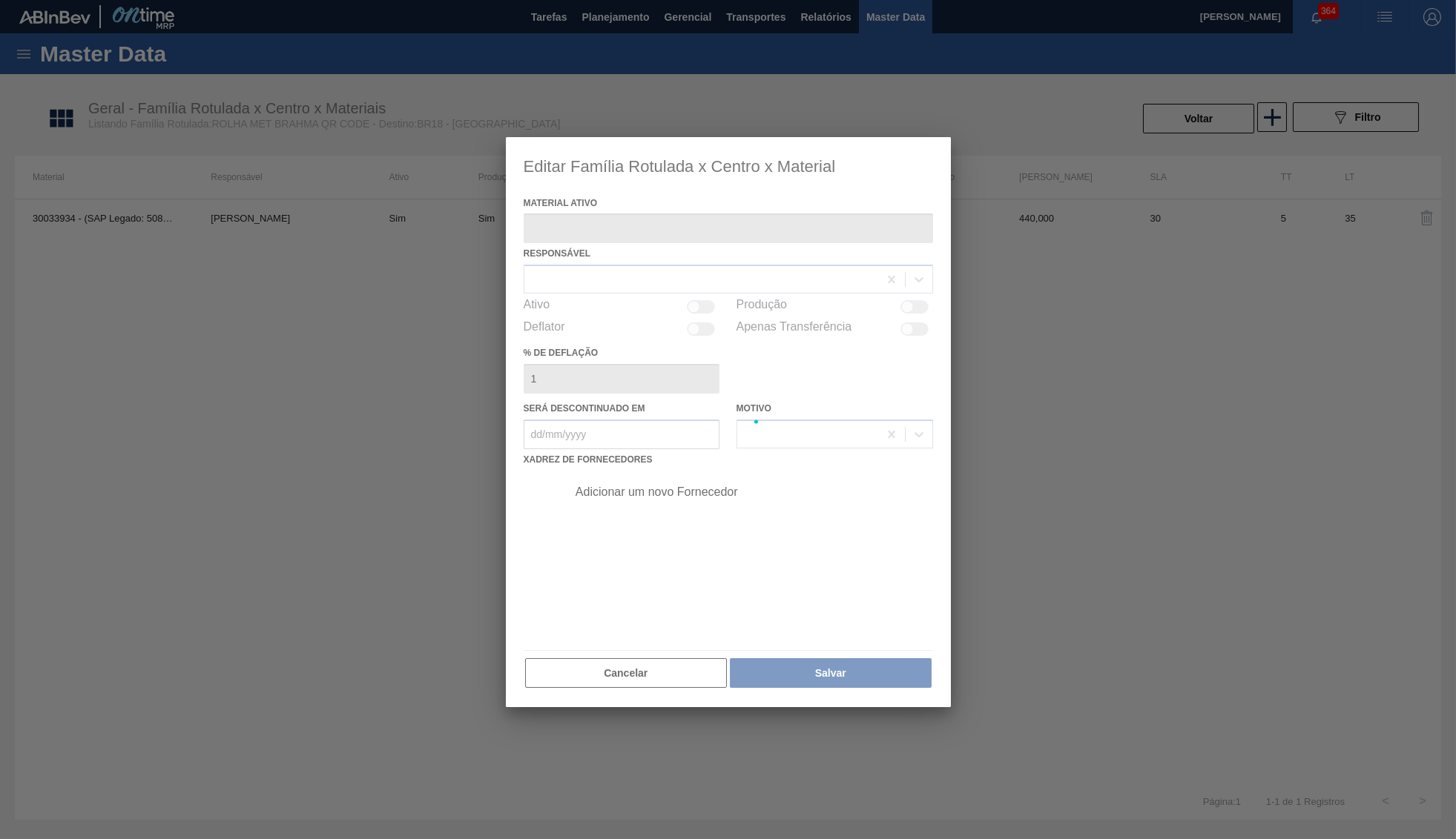
type ativo "30033934 - (SAP Legado: 50841420) - ROLHA MET BRAH QR CODE 021CX105"
checkbox input "true"
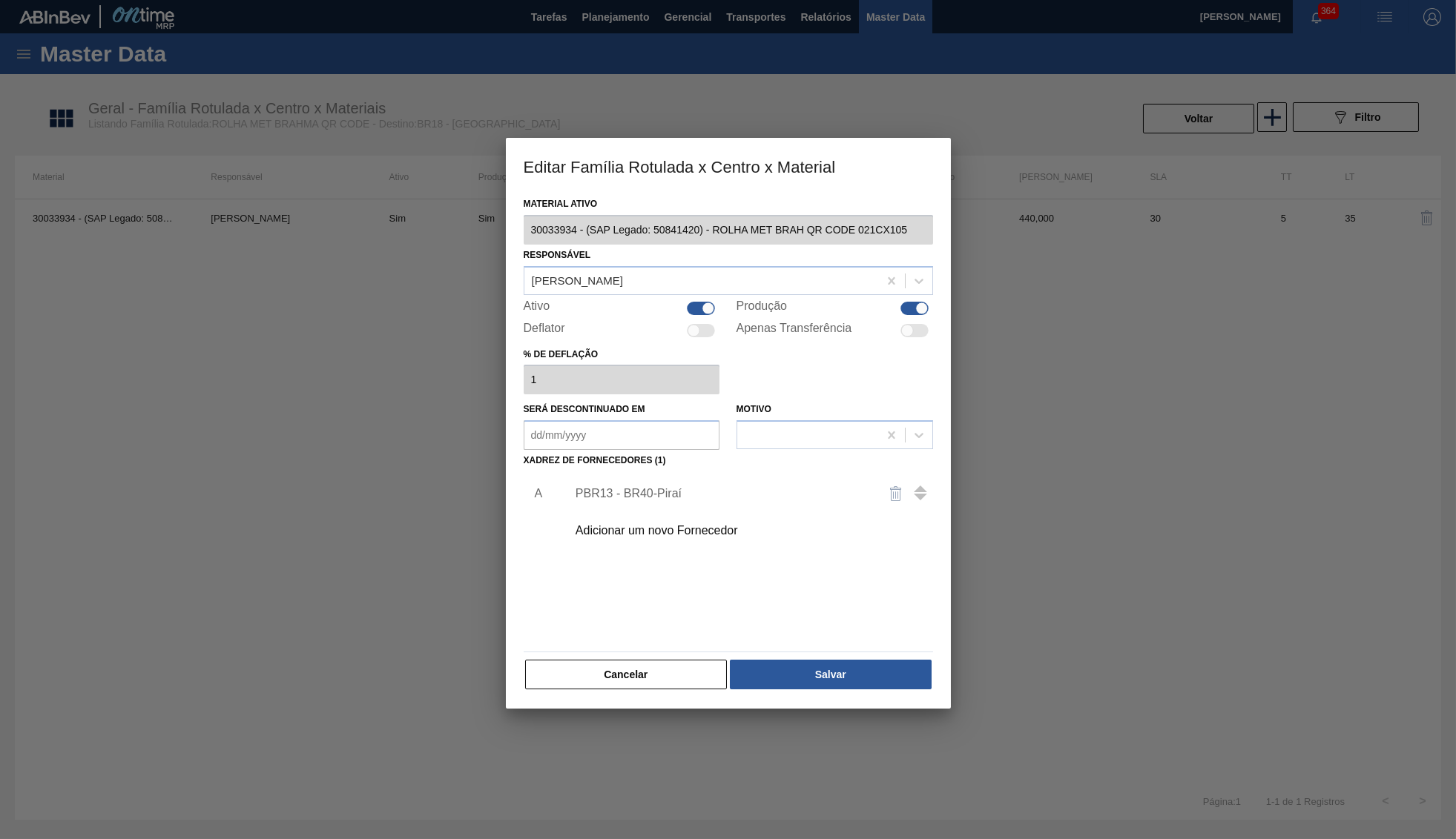
click at [749, 513] on div "Adicionar um novo Fornecedor" at bounding box center [745, 531] width 375 height 37
click at [718, 524] on div "Adicionar um novo Fornecedor" at bounding box center [721, 531] width 291 height 13
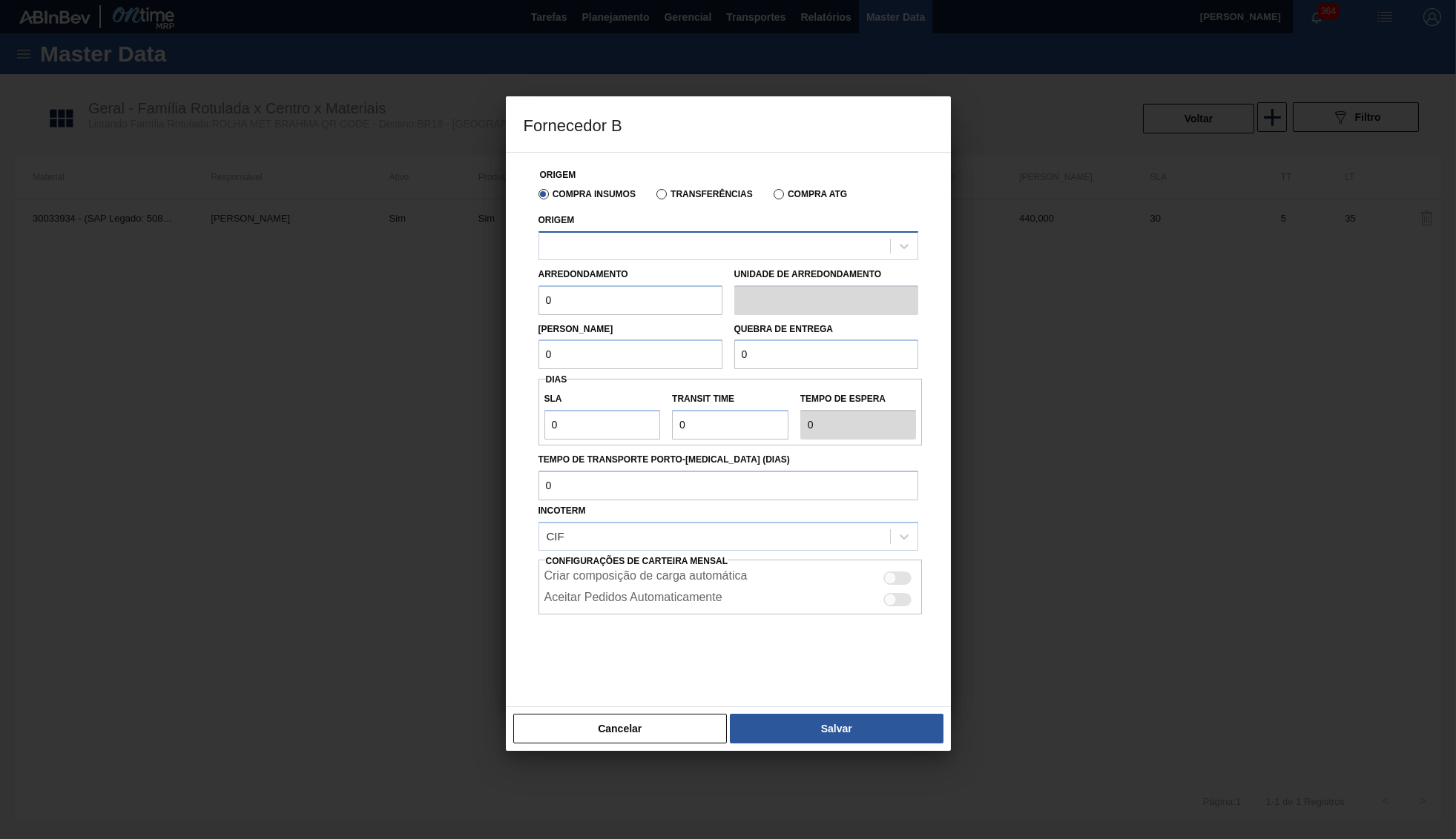
click at [672, 244] on div at bounding box center [714, 245] width 351 height 21
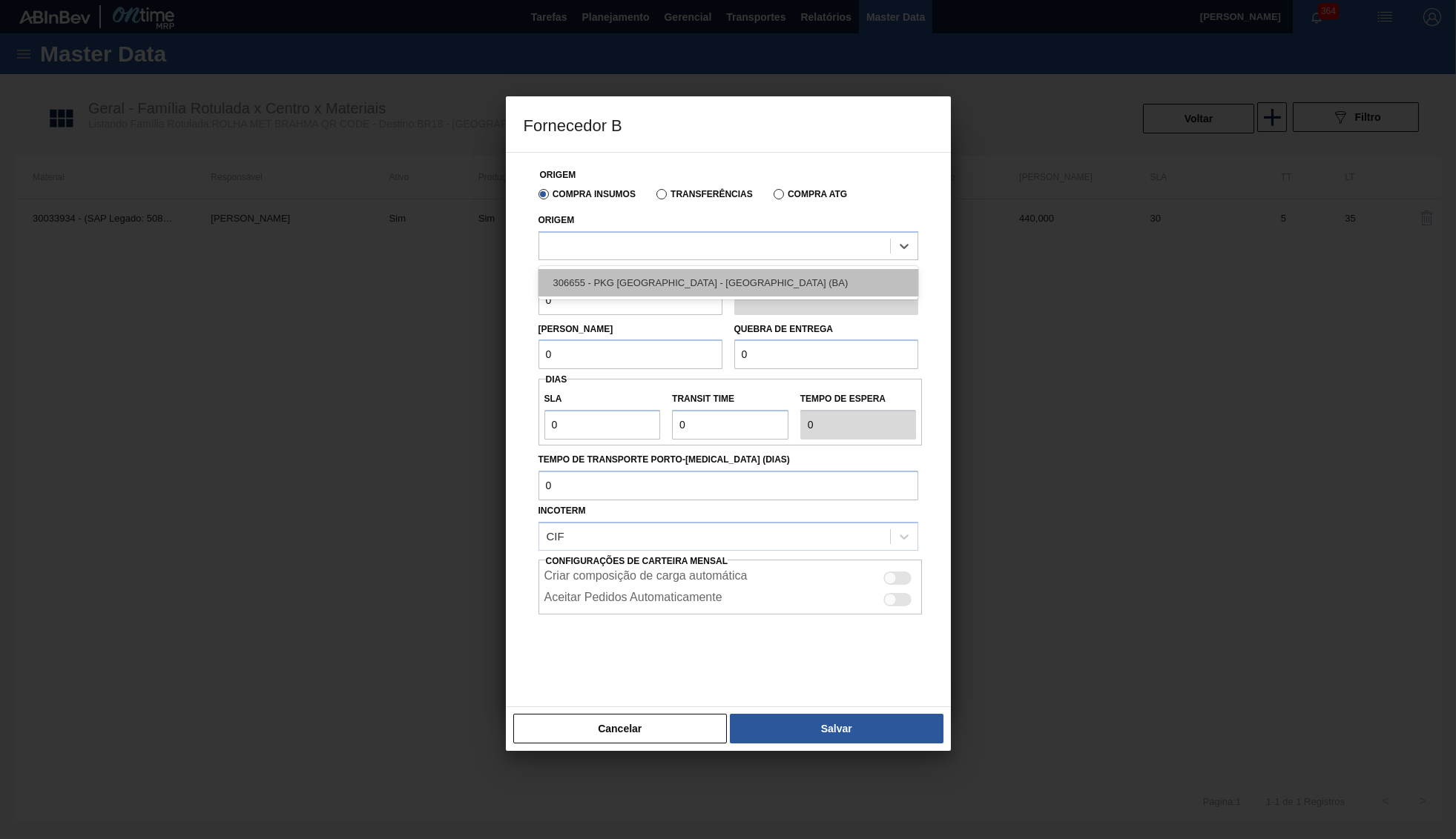
click at [663, 278] on div "306655 - PKG Brasil - Alagoinhas (BA)" at bounding box center [728, 282] width 379 height 28
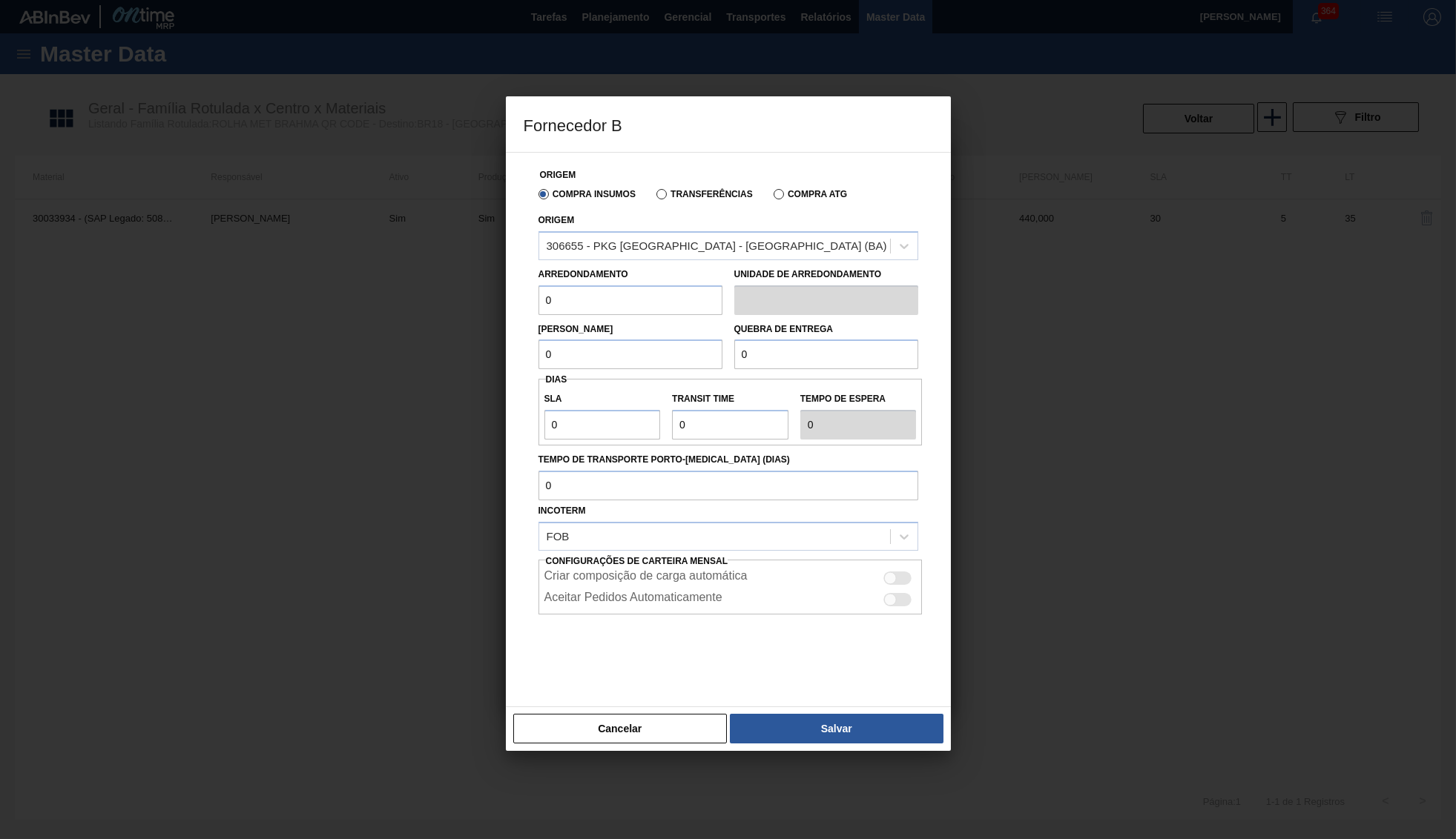
drag, startPoint x: 548, startPoint y: 291, endPoint x: 453, endPoint y: 286, distance: 95.1
click at [539, 286] on input "0" at bounding box center [630, 300] width 184 height 30
type input "440"
type input "10.000"
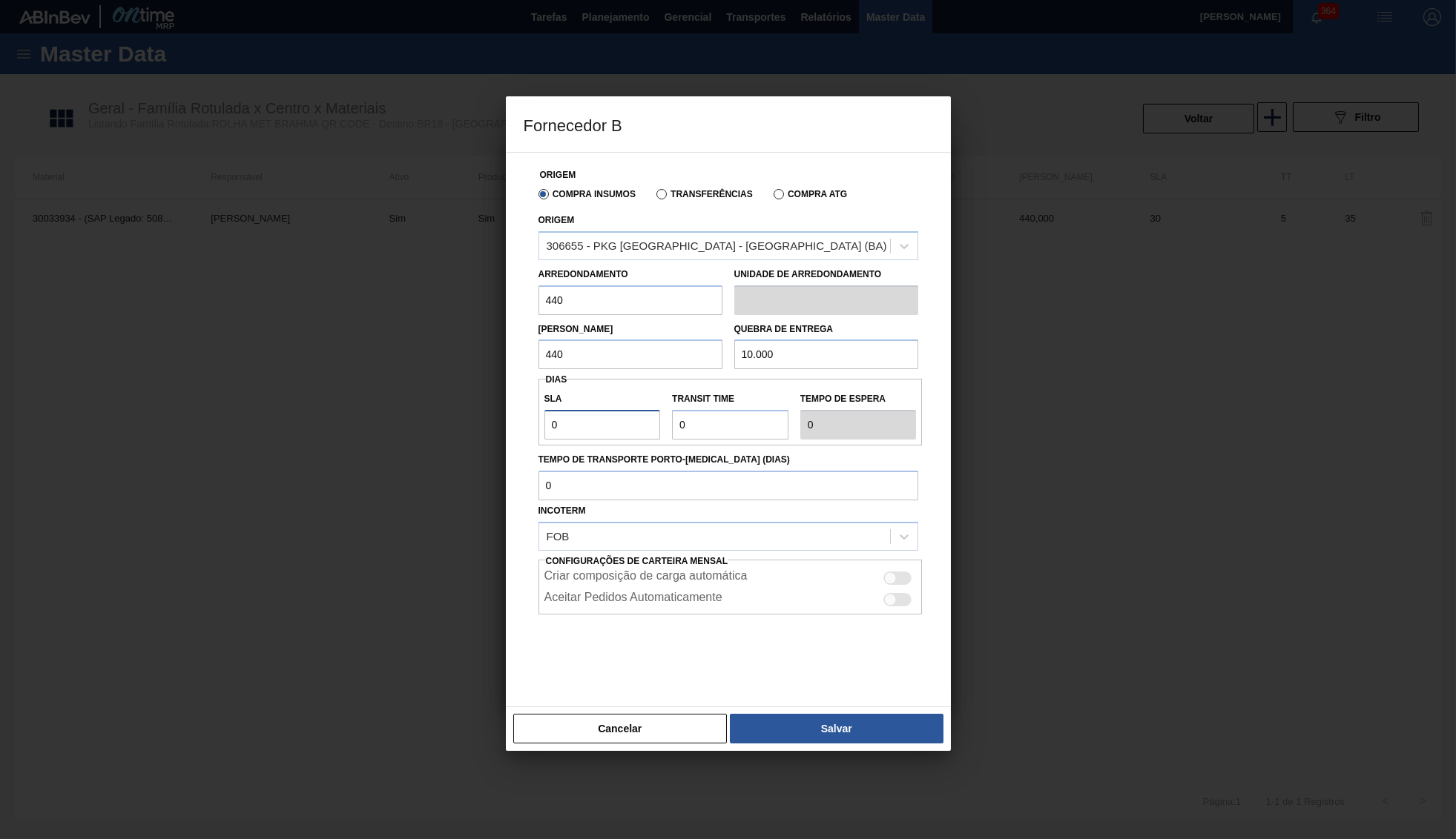
click at [551, 410] on input "0" at bounding box center [603, 425] width 117 height 30
type input "3"
type input "30"
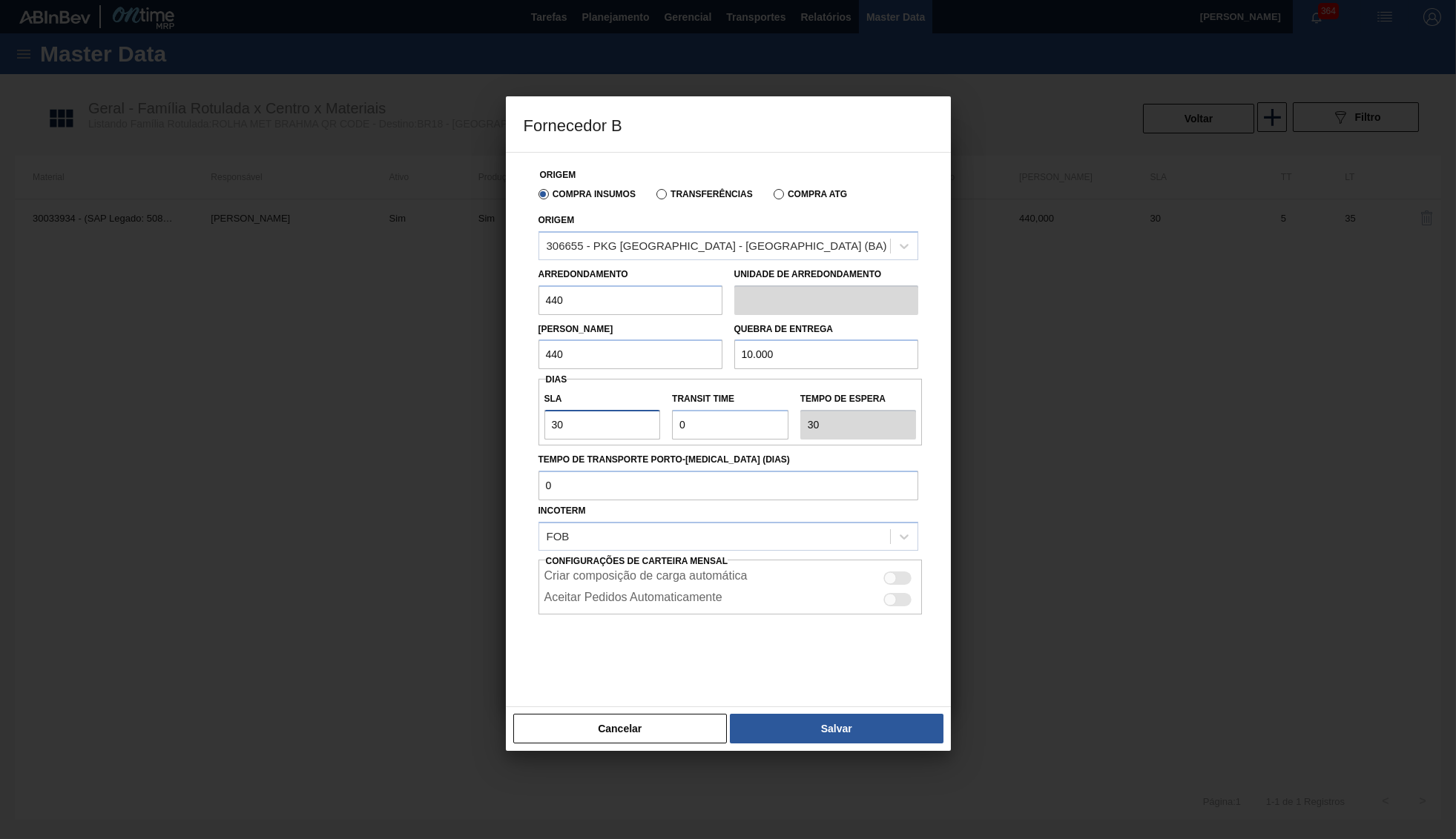
type input "30"
click at [905, 572] on div at bounding box center [898, 578] width 28 height 13
checkbox input "true"
drag, startPoint x: 595, startPoint y: 422, endPoint x: 565, endPoint y: 424, distance: 30.1
click at [672, 424] on input "Transit Time" at bounding box center [730, 425] width 117 height 30
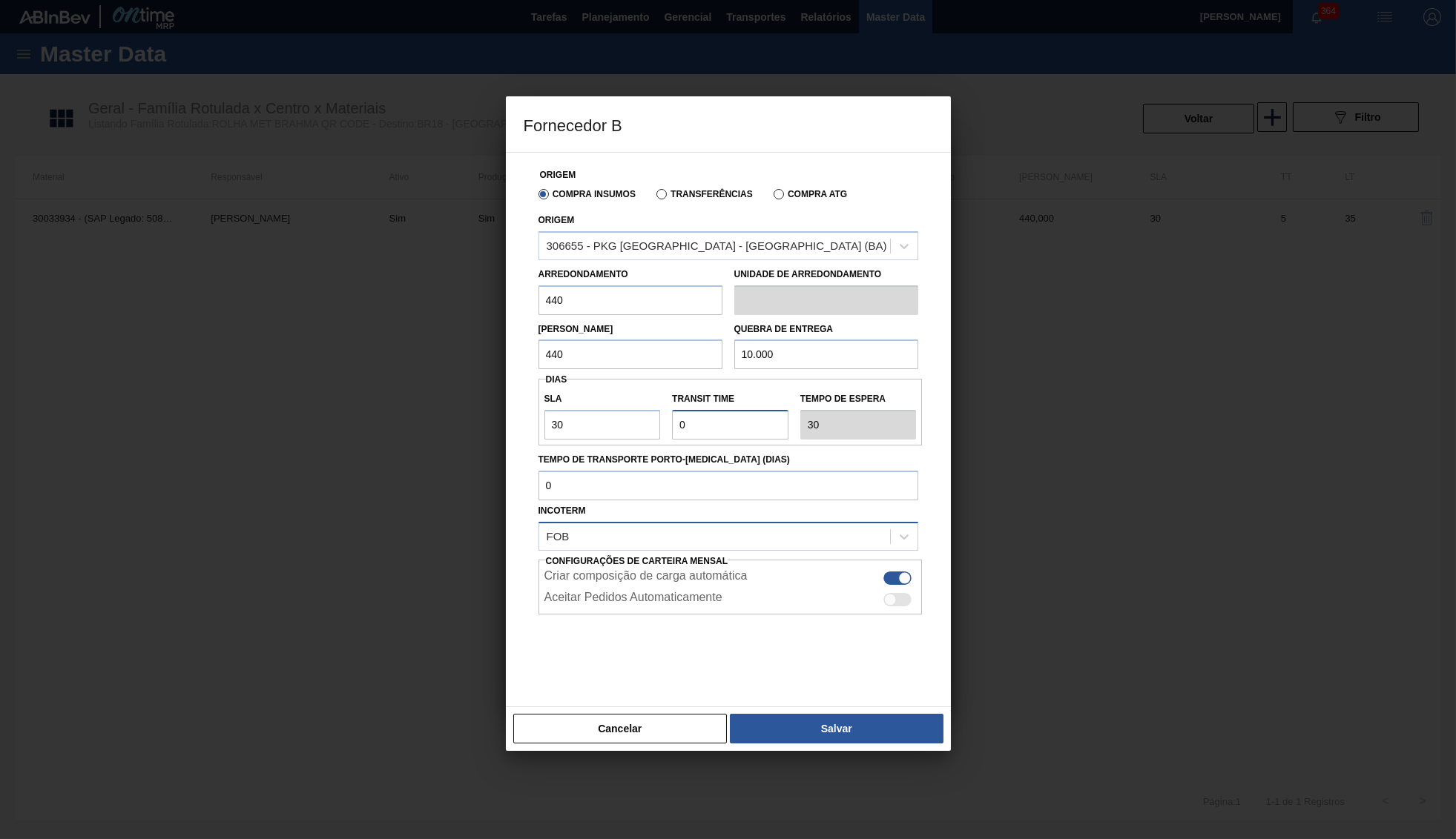
type input "1"
type input "31"
type input "1"
click at [846, 721] on button "Salvar" at bounding box center [836, 729] width 213 height 30
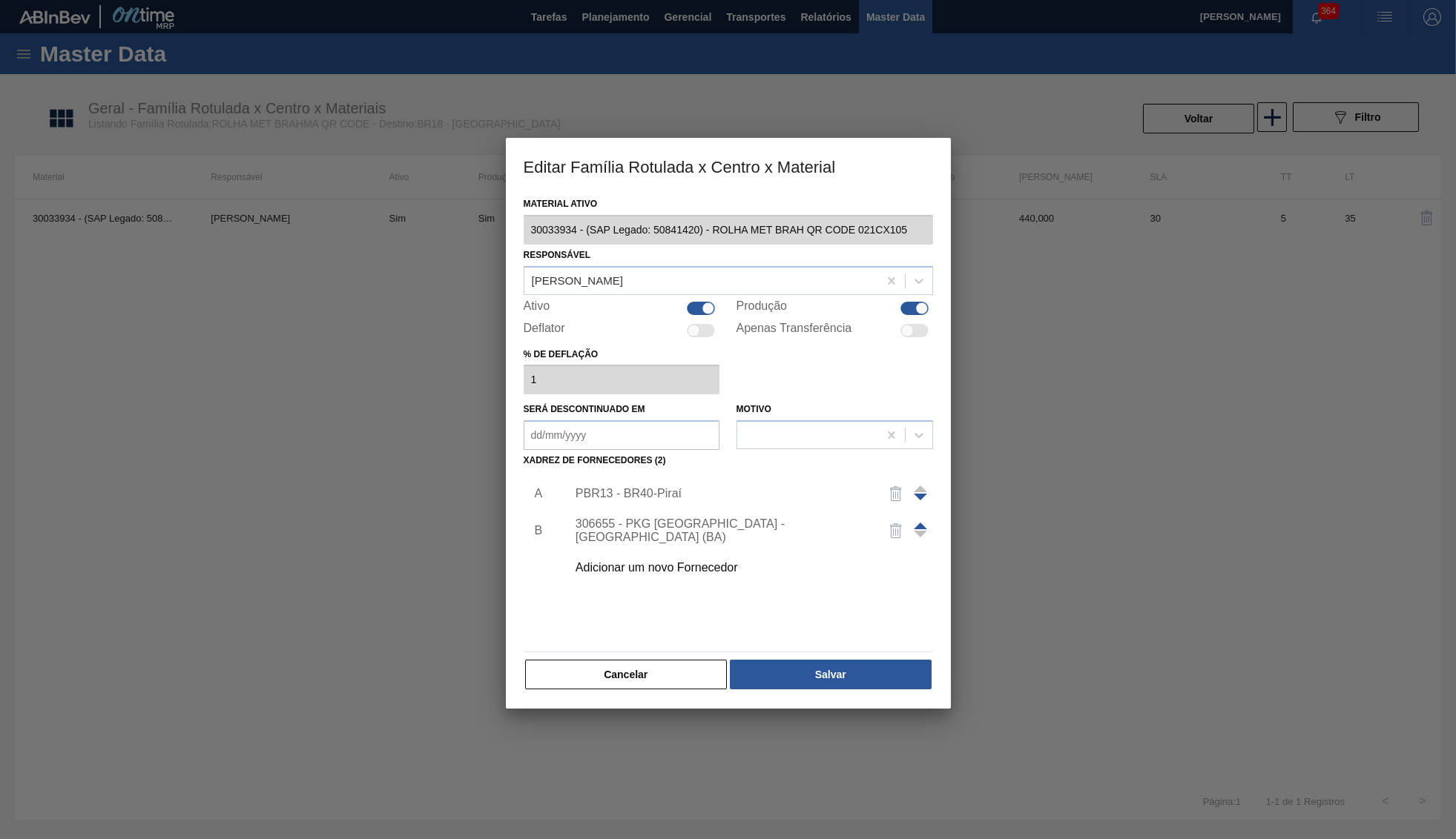
click at [898, 485] on img "button" at bounding box center [895, 494] width 18 height 18
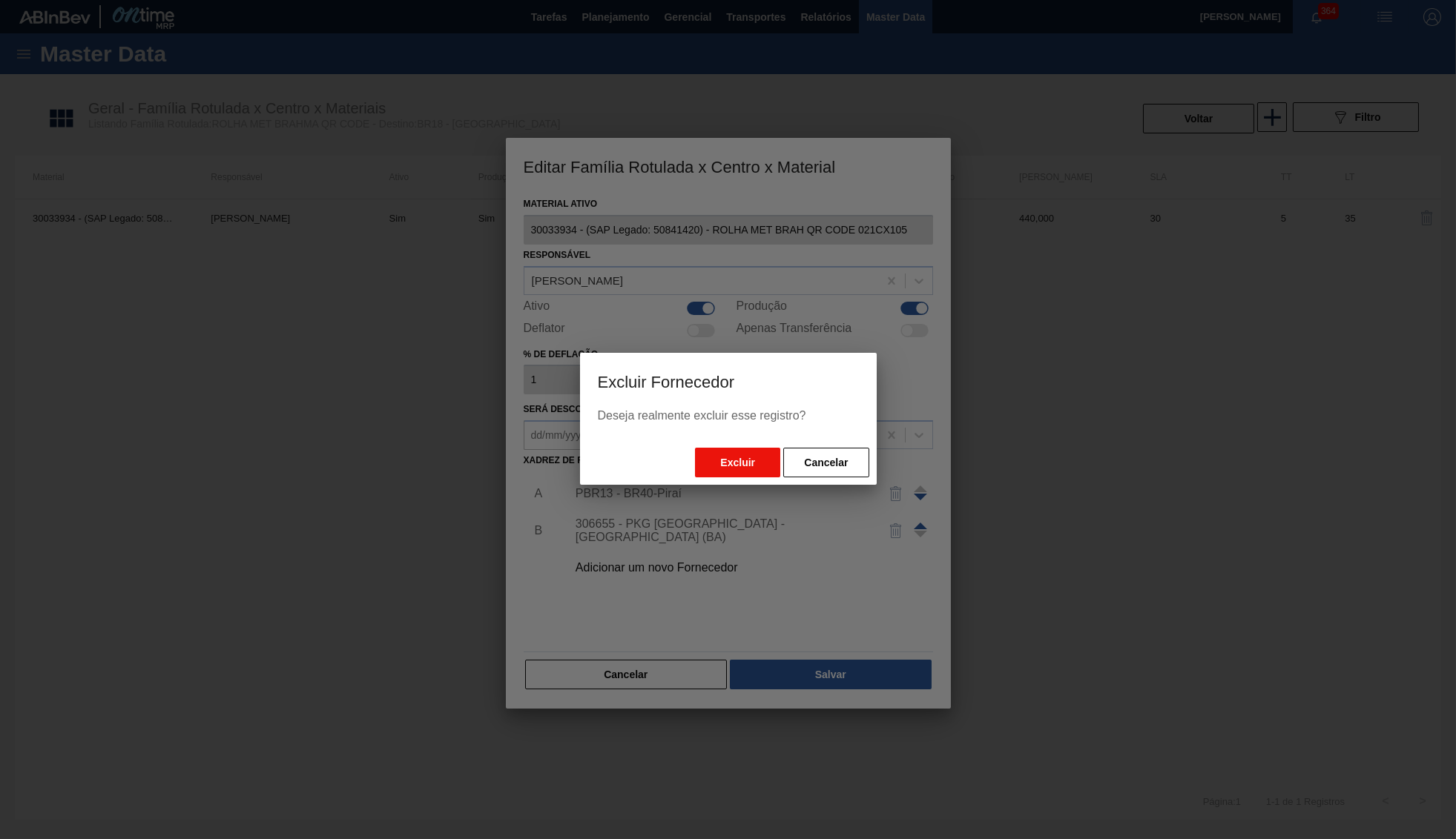
click at [738, 473] on button "Excluir" at bounding box center [737, 463] width 85 height 30
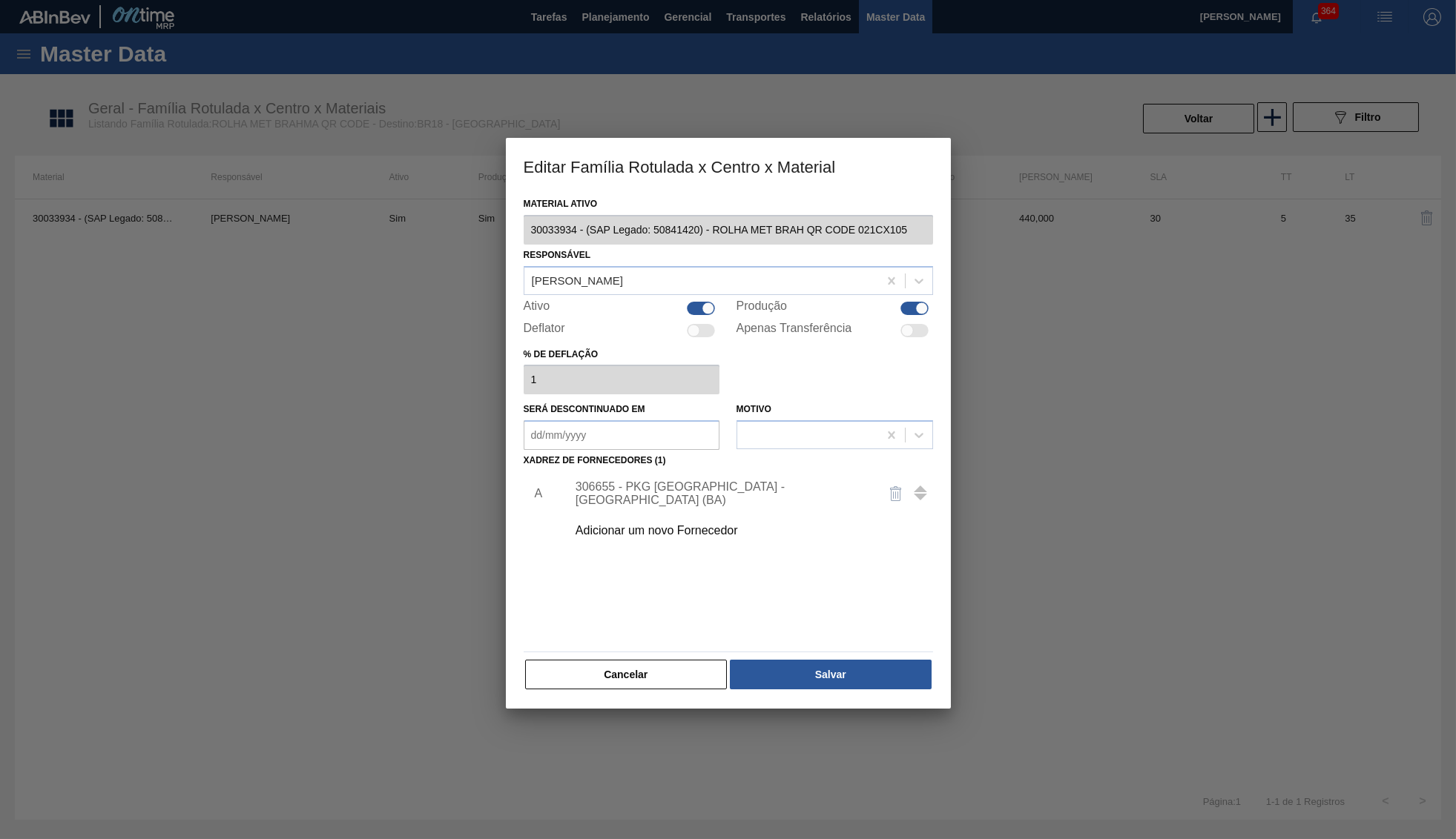
click at [808, 658] on div "Cancelar Salvar" at bounding box center [728, 674] width 409 height 32
click at [819, 672] on button "Salvar" at bounding box center [830, 675] width 201 height 30
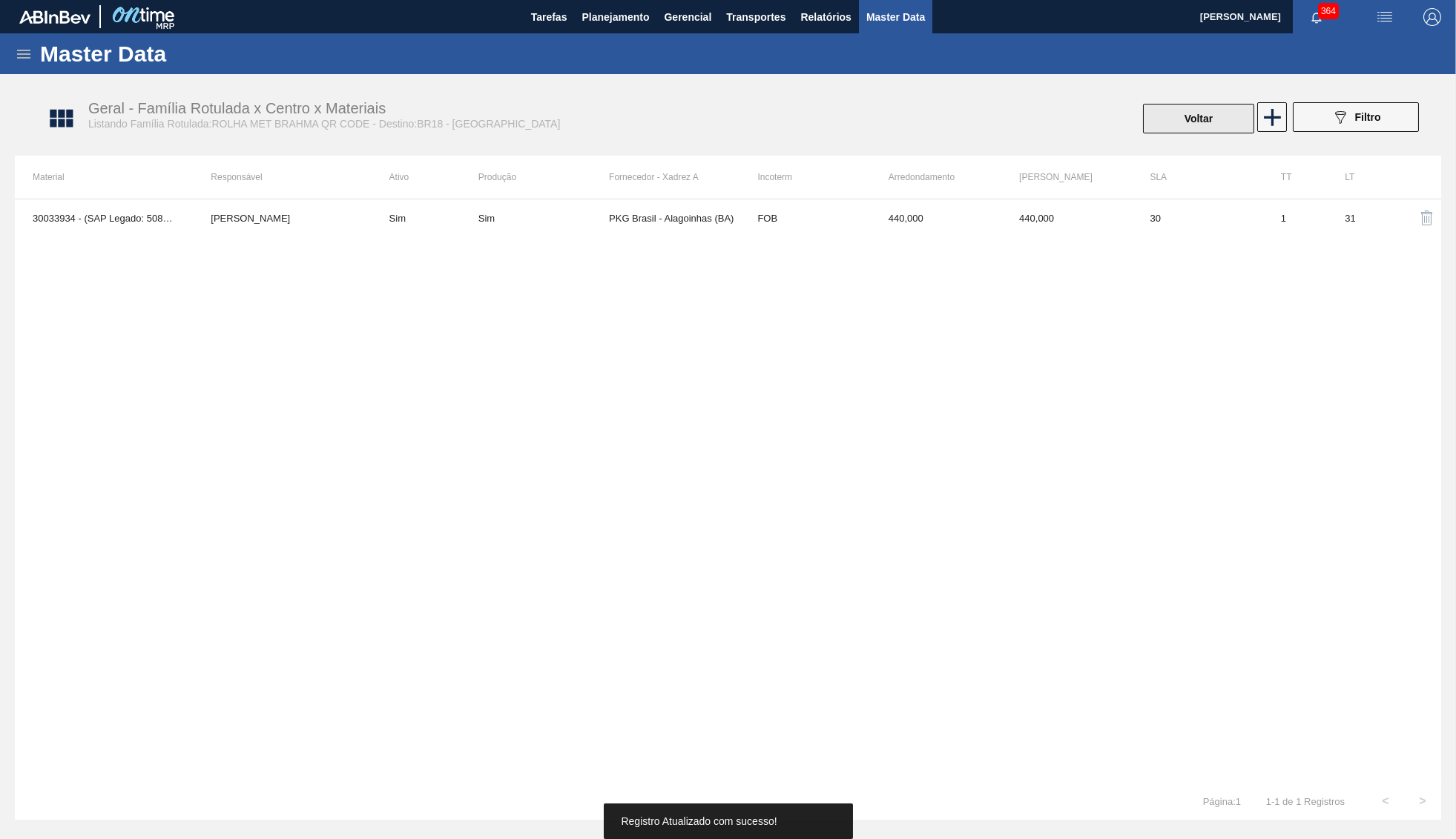
click at [1193, 118] on button "Voltar" at bounding box center [1198, 119] width 111 height 30
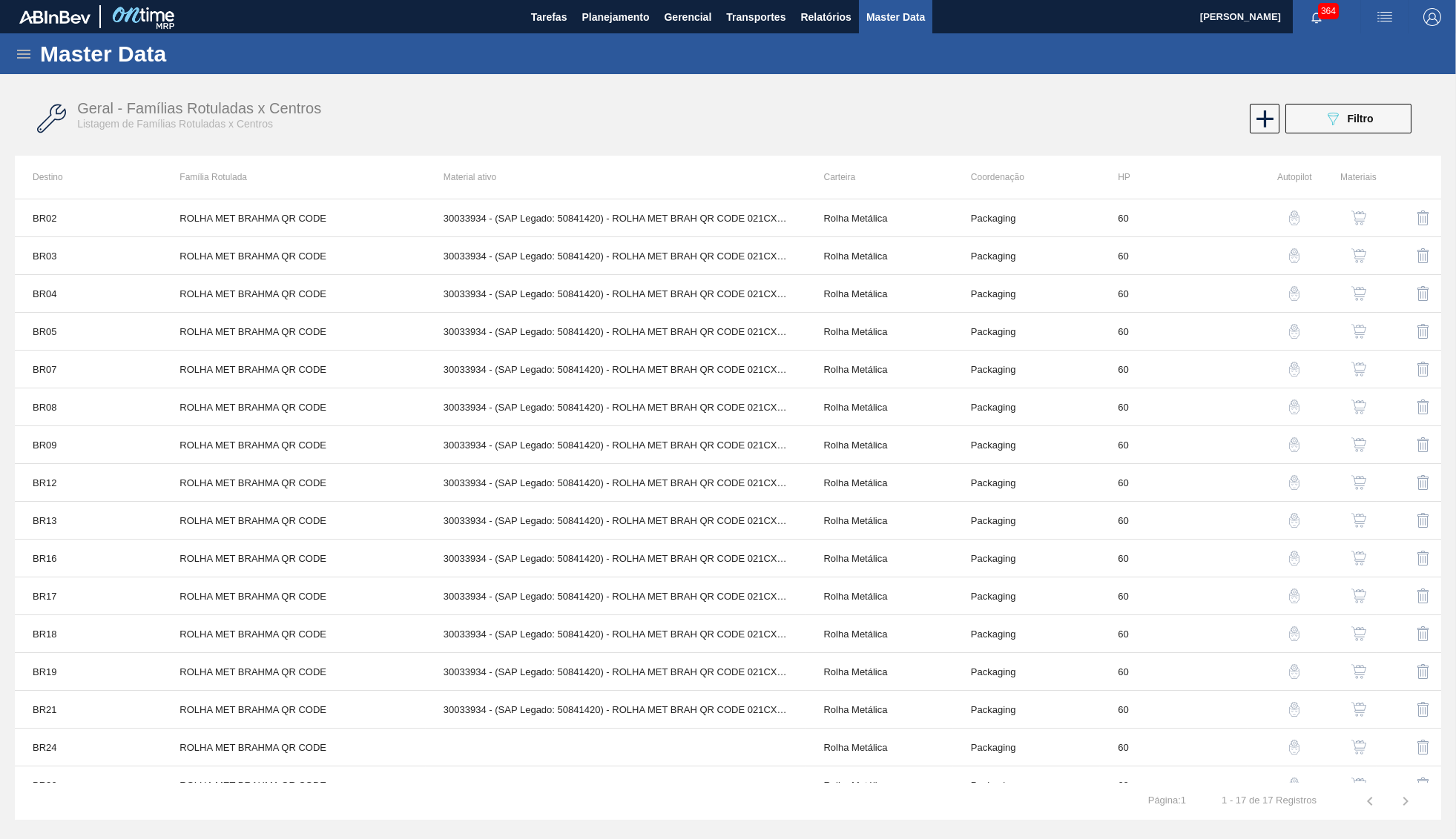
click at [1351, 285] on button "button" at bounding box center [1358, 293] width 35 height 35
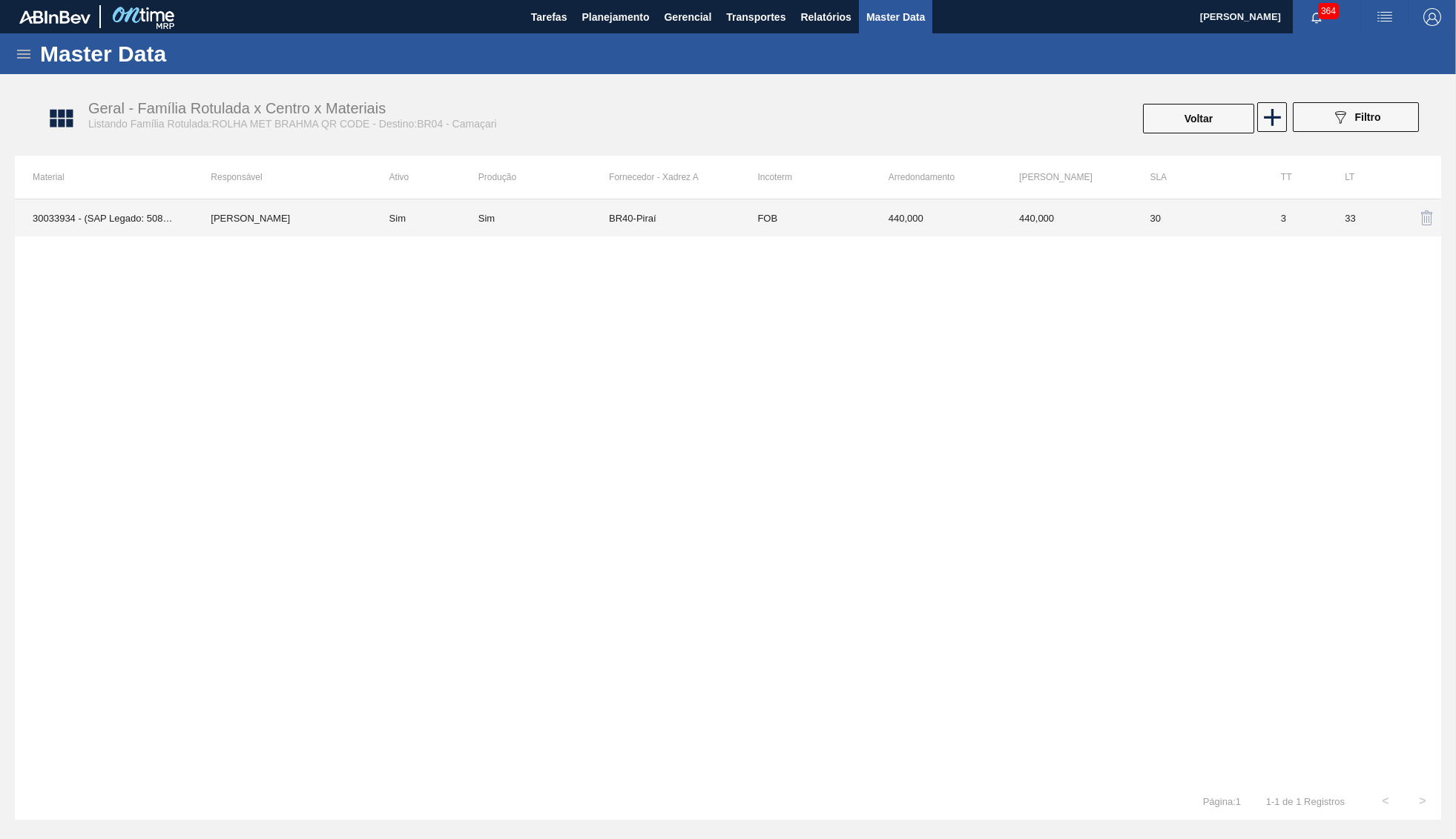
click at [786, 227] on td "FOB" at bounding box center [804, 218] width 130 height 37
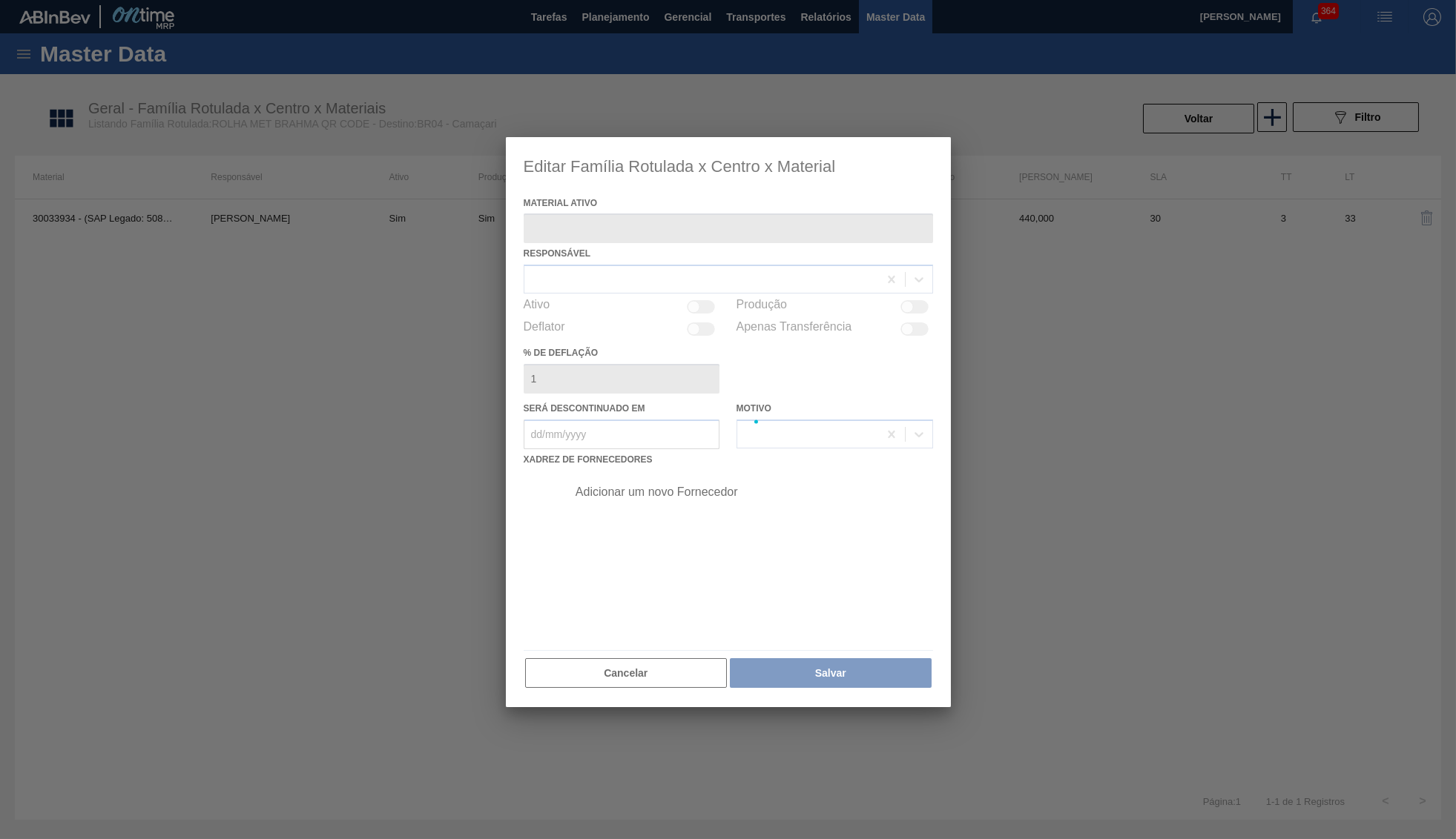
type ativo "30033934 - (SAP Legado: 50841420) - ROLHA MET BRAH QR CODE 021CX105"
checkbox input "true"
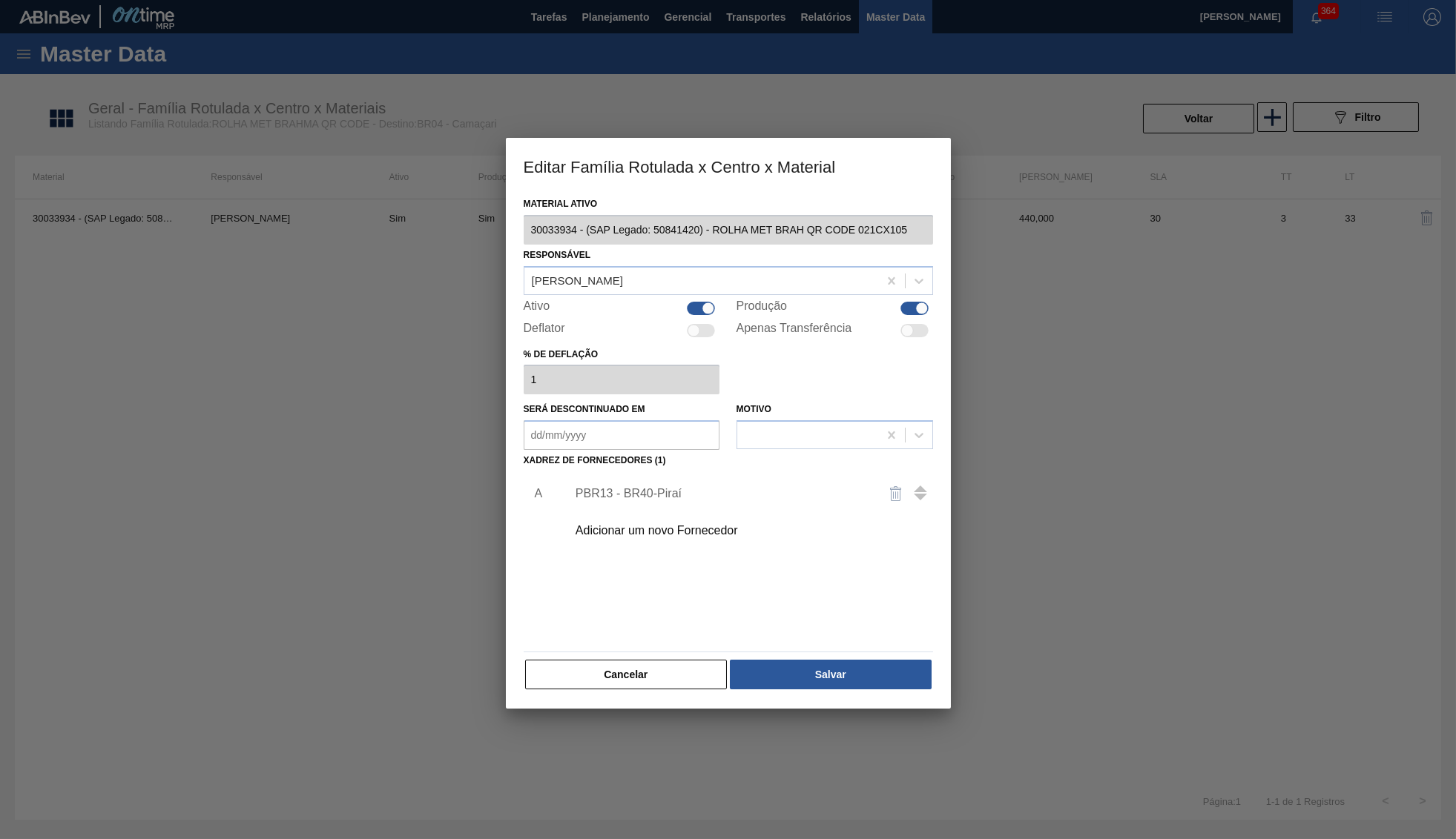
click at [676, 528] on div "Adicionar um novo Fornecedor" at bounding box center [721, 531] width 291 height 13
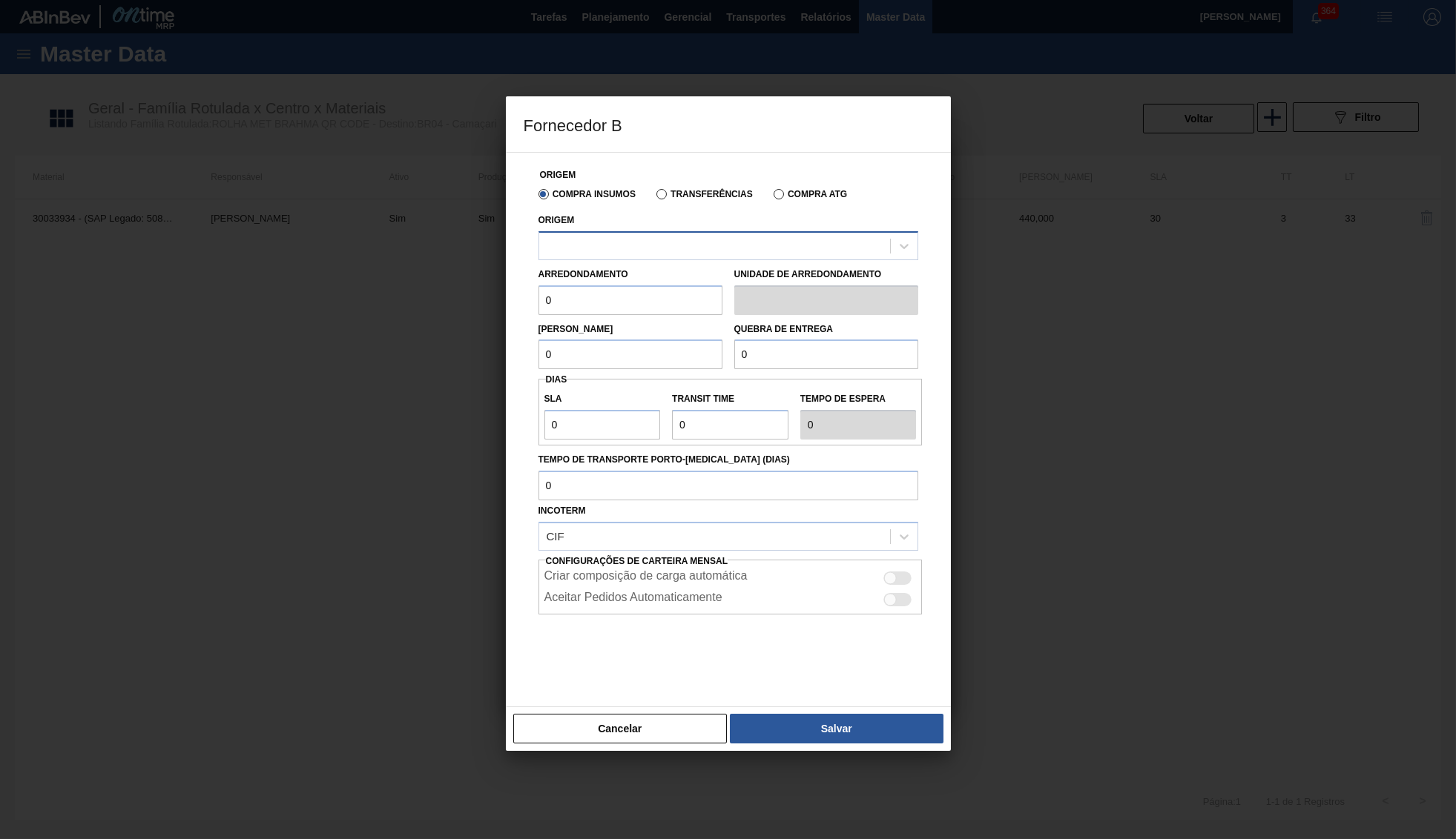
click at [642, 257] on div at bounding box center [728, 245] width 379 height 29
click at [638, 244] on div at bounding box center [714, 245] width 351 height 21
click at [637, 237] on div at bounding box center [714, 245] width 351 height 21
click at [637, 242] on div at bounding box center [714, 245] width 351 height 21
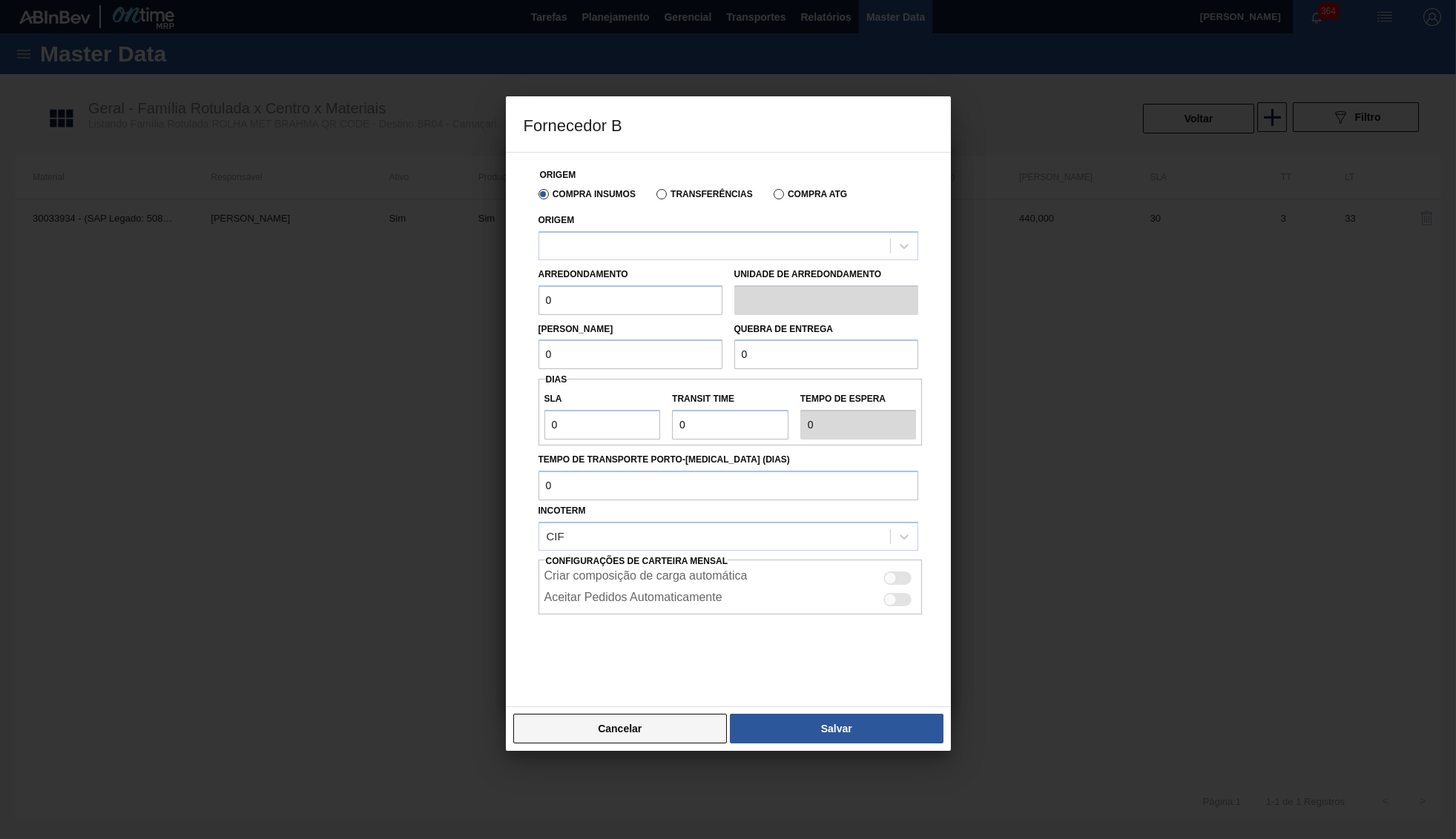
click at [670, 714] on button "Cancelar" at bounding box center [621, 729] width 215 height 30
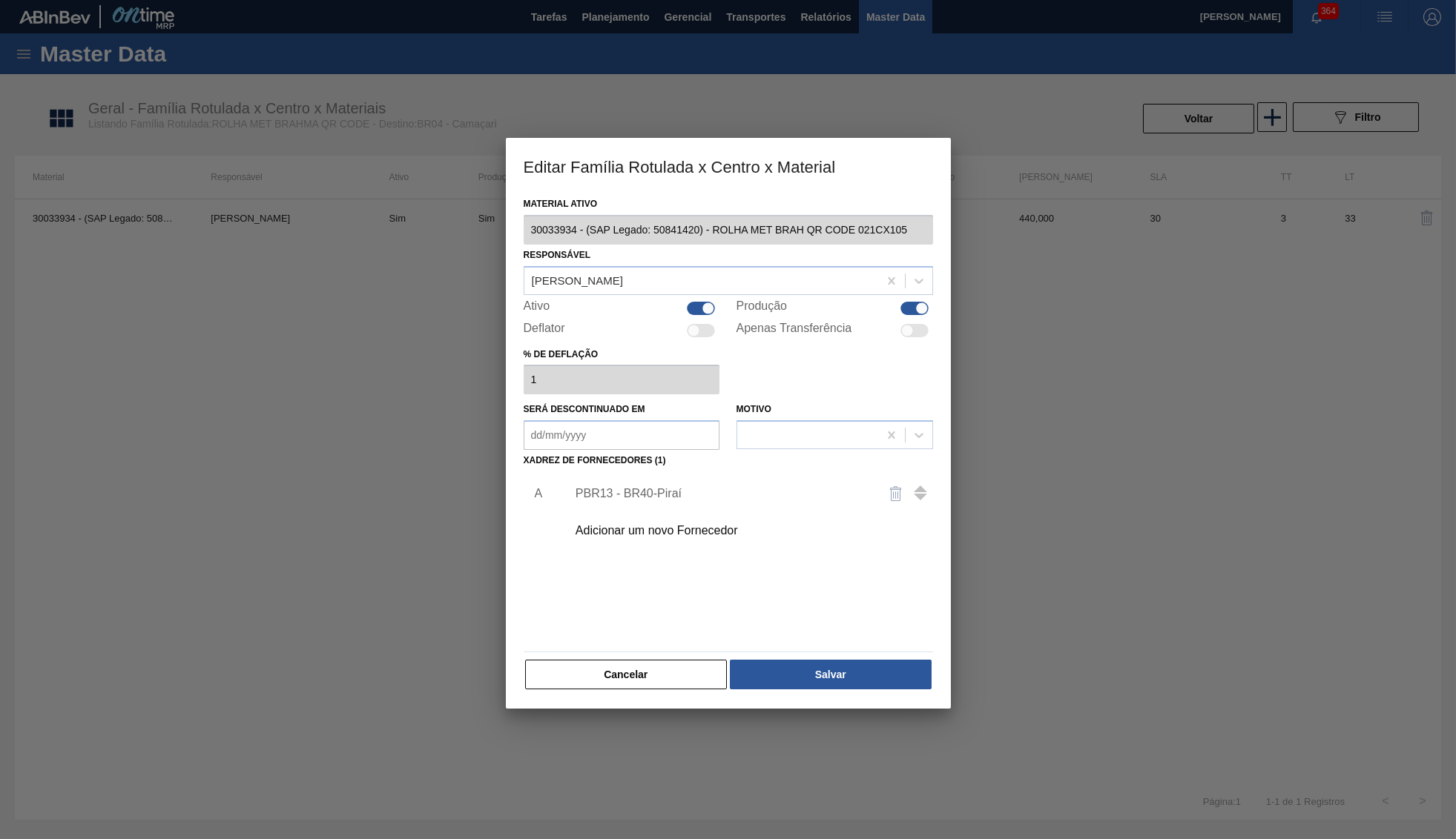
click at [707, 528] on div "Adicionar um novo Fornecedor" at bounding box center [721, 531] width 291 height 13
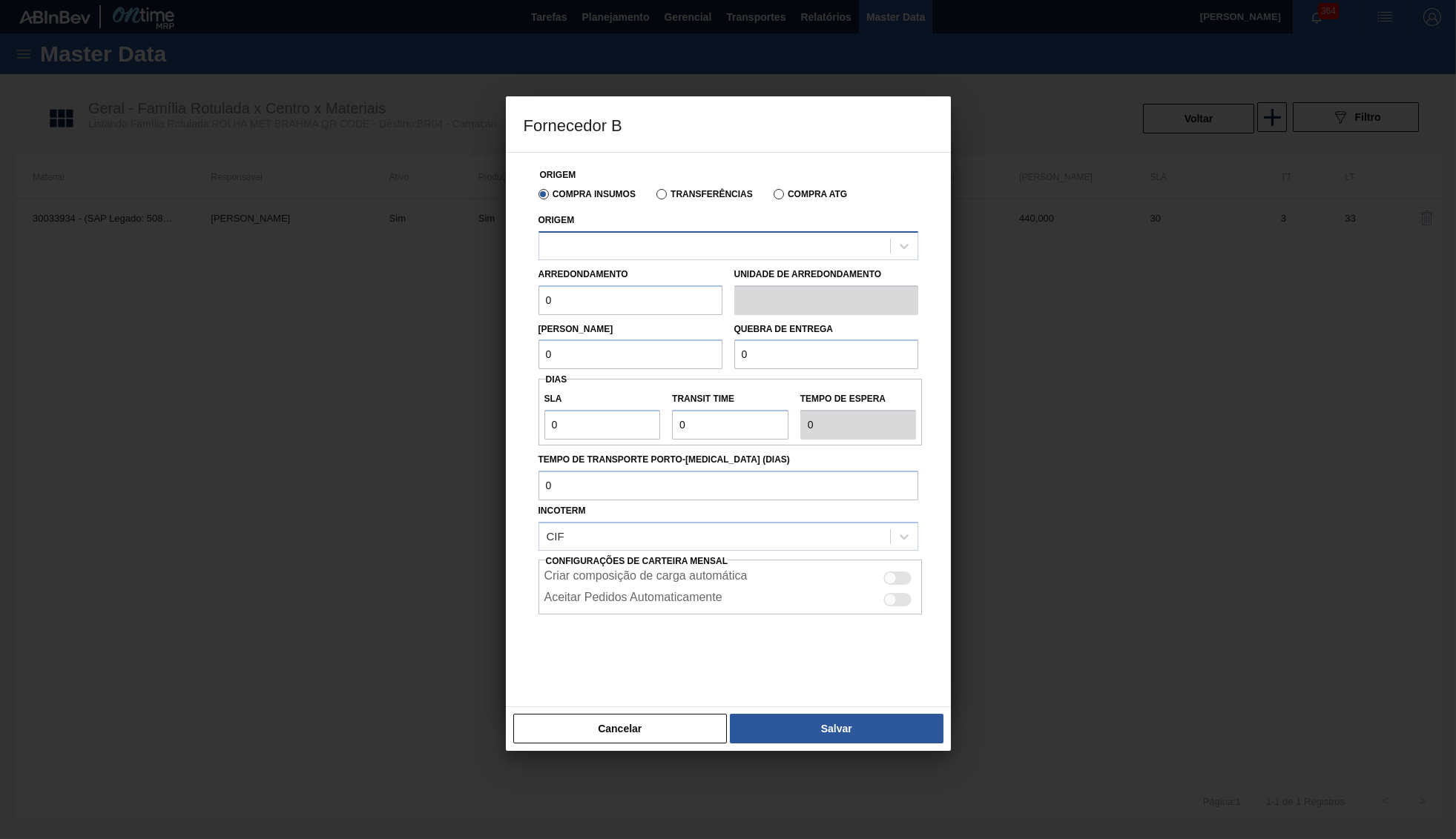
click at [640, 234] on div at bounding box center [728, 245] width 379 height 29
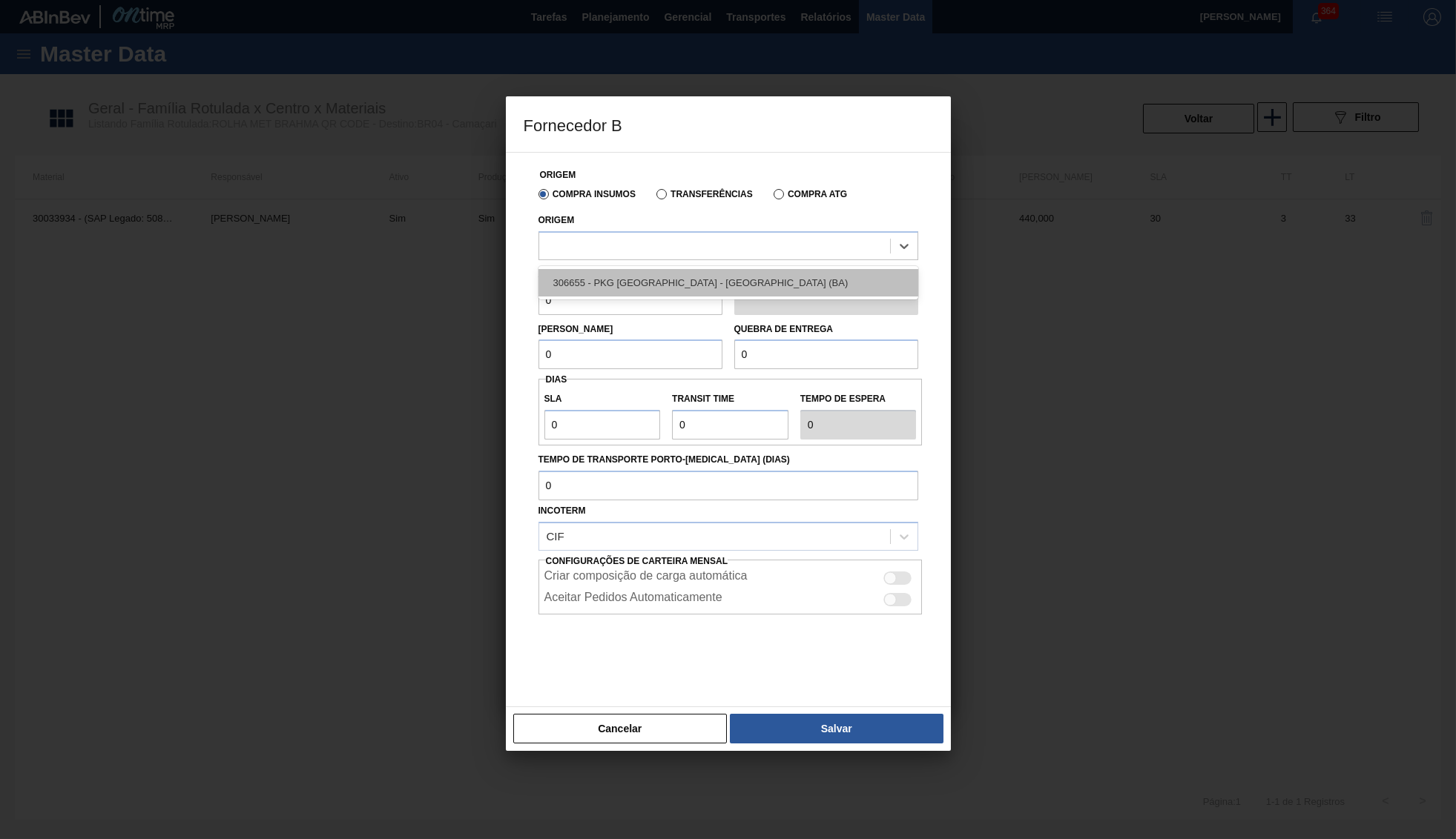
click at [649, 279] on div "306655 - PKG Brasil - Alagoinhas (BA)" at bounding box center [728, 282] width 379 height 28
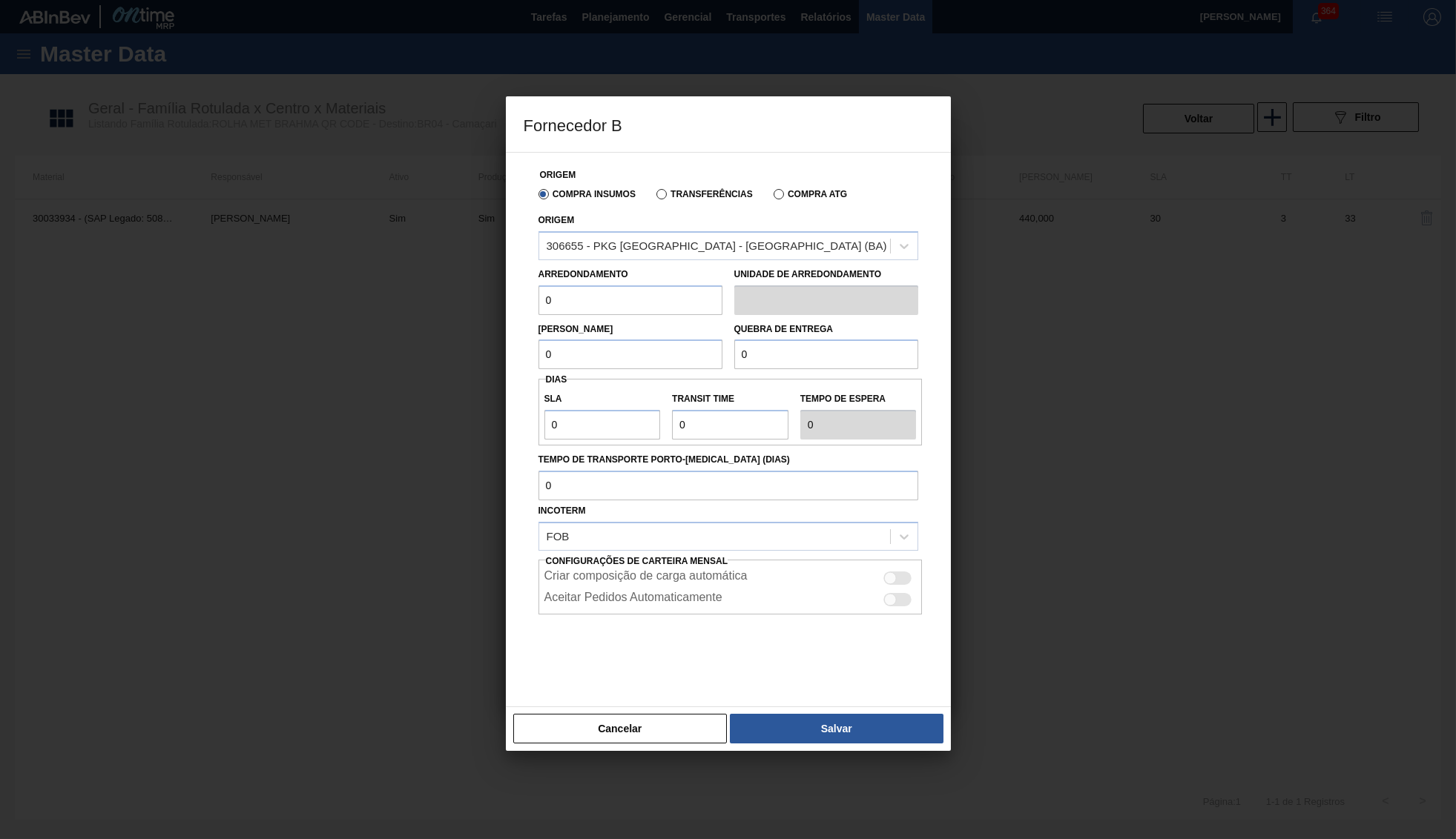
drag, startPoint x: 547, startPoint y: 301, endPoint x: 483, endPoint y: 302, distance: 64.0
click at [539, 302] on input "0" at bounding box center [630, 300] width 184 height 30
type input "440"
type input "4.450"
type input "10.000"
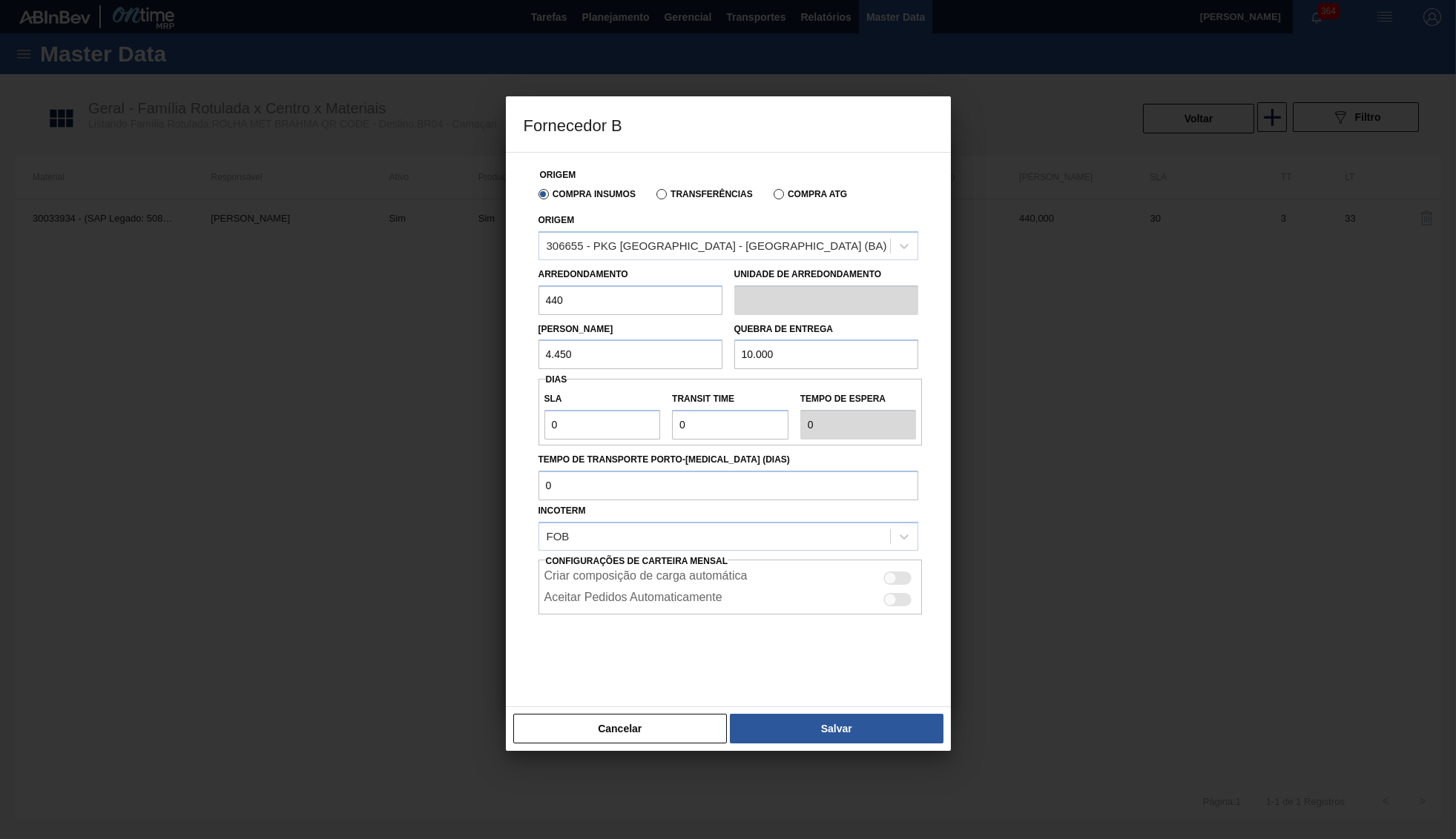
click at [539, 343] on input "4.450" at bounding box center [630, 355] width 184 height 30
type input "440"
type input "3"
type input "30"
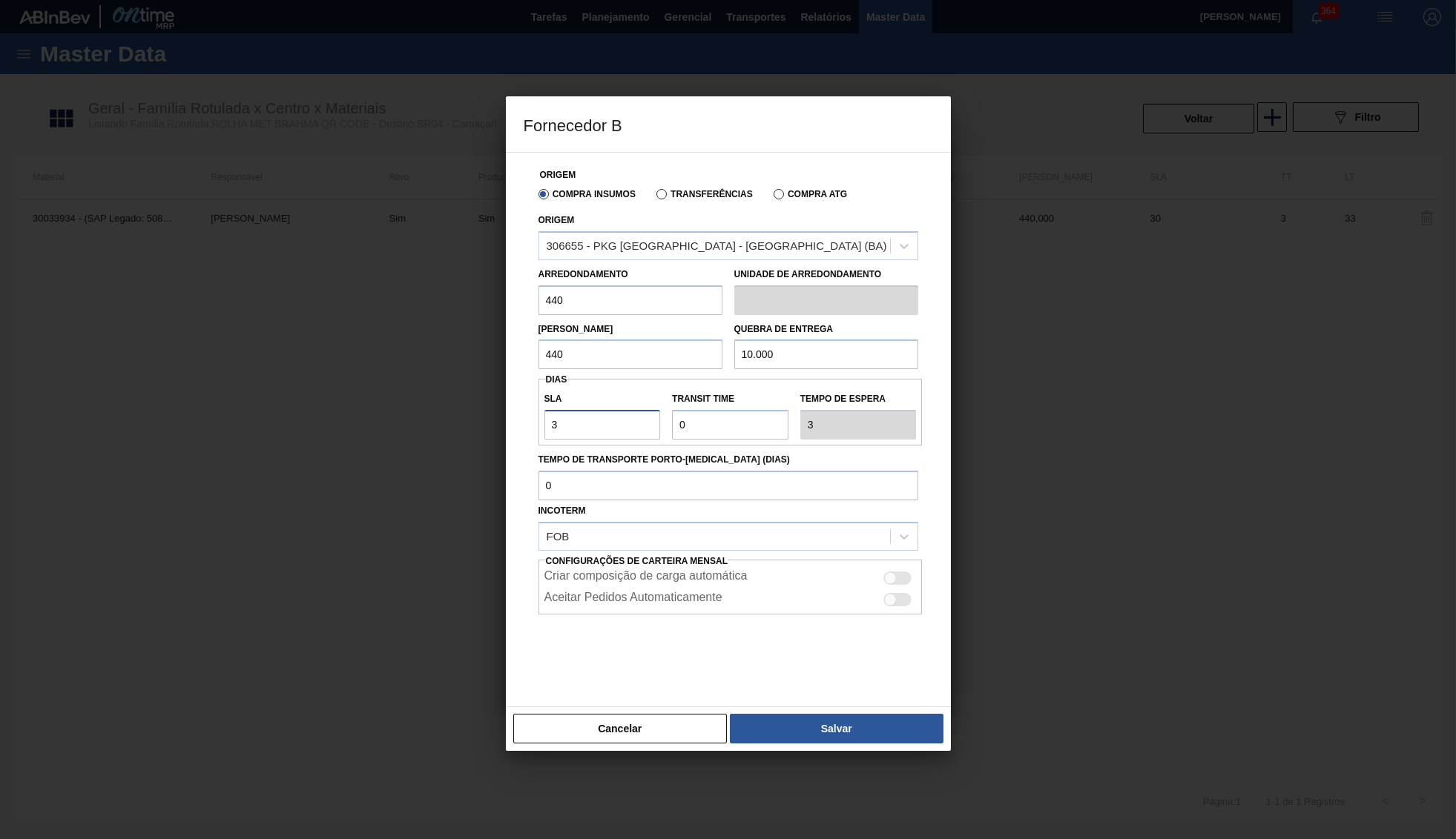
type input "30"
type input "1"
type input "31"
type input "1"
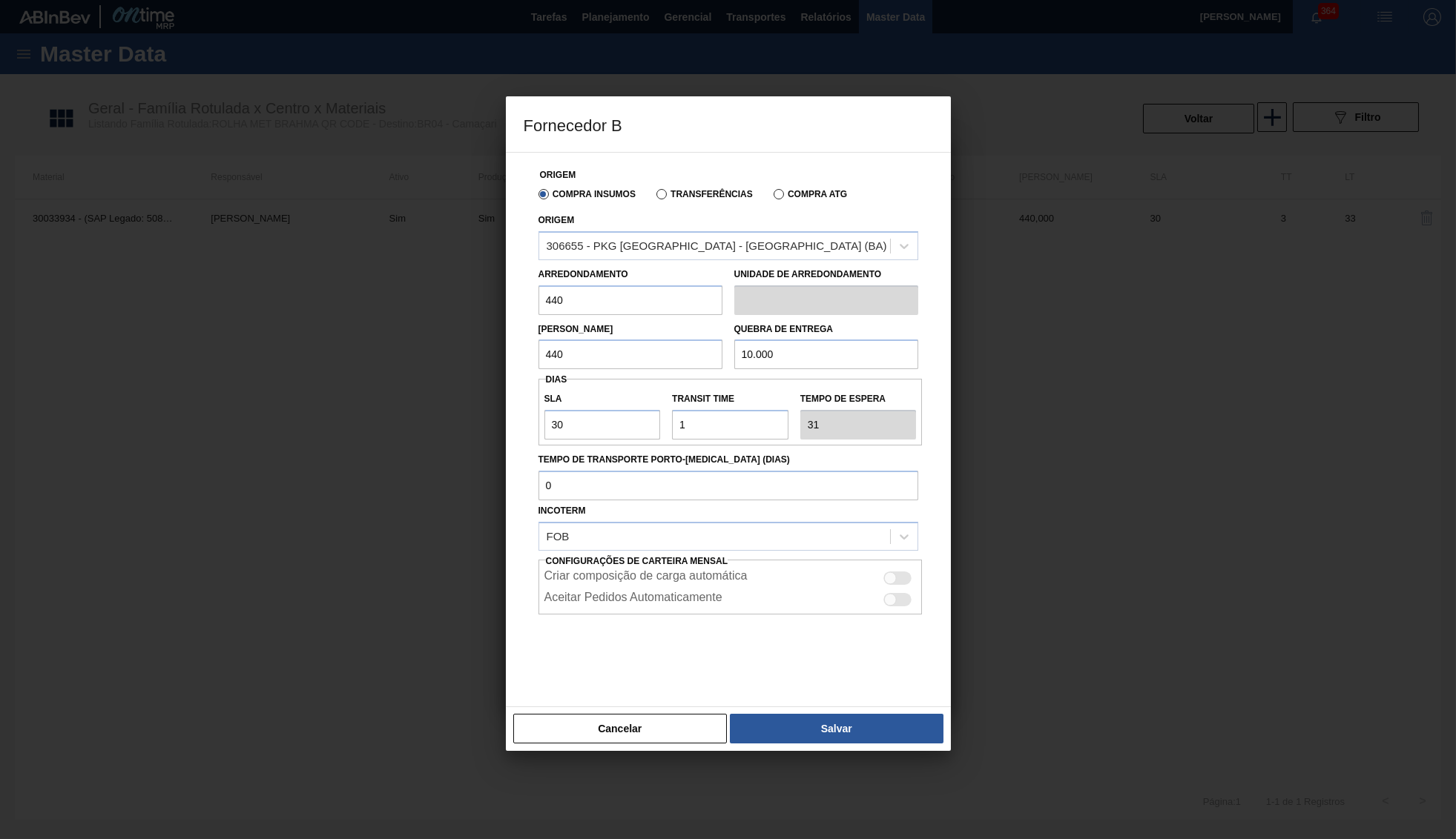
click at [887, 572] on div at bounding box center [890, 579] width 13 height 13
checkbox input "true"
click at [859, 695] on div "Origem Compra Insumos Transferências Compra ATG Origem 306655 - PKG Brasil - Al…" at bounding box center [728, 430] width 445 height 555
click at [859, 707] on div "Cancelar Salvar" at bounding box center [728, 729] width 445 height 44
click at [857, 714] on button "Salvar" at bounding box center [836, 729] width 213 height 30
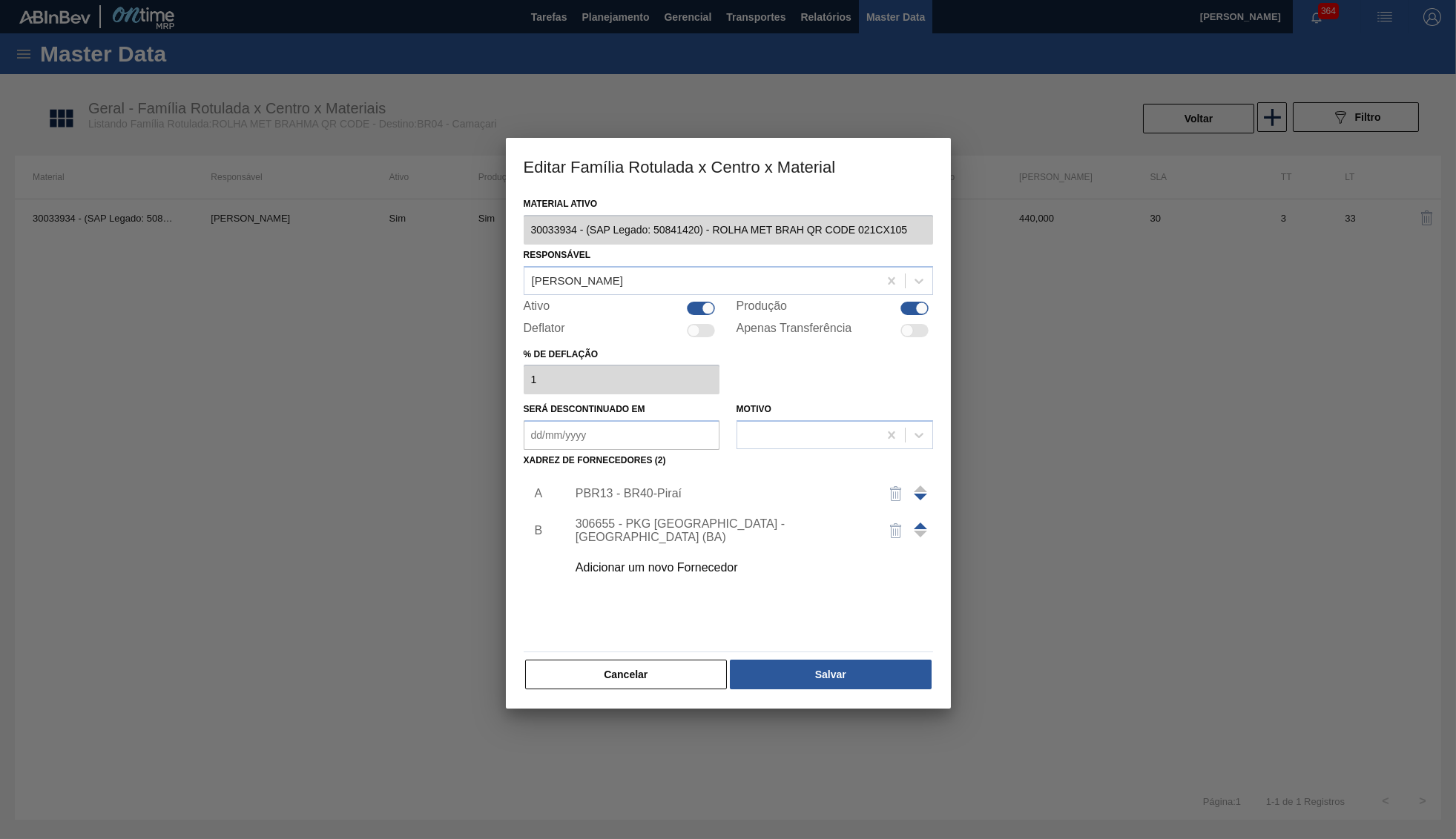
drag, startPoint x: 849, startPoint y: 658, endPoint x: 896, endPoint y: 493, distance: 171.6
click at [889, 505] on div "Material ativo 30033934 - (SAP Legado: 50841420) - ROLHA MET BRAH QR CODE 021CX…" at bounding box center [728, 442] width 409 height 498
click at [896, 489] on img "button" at bounding box center [895, 494] width 18 height 18
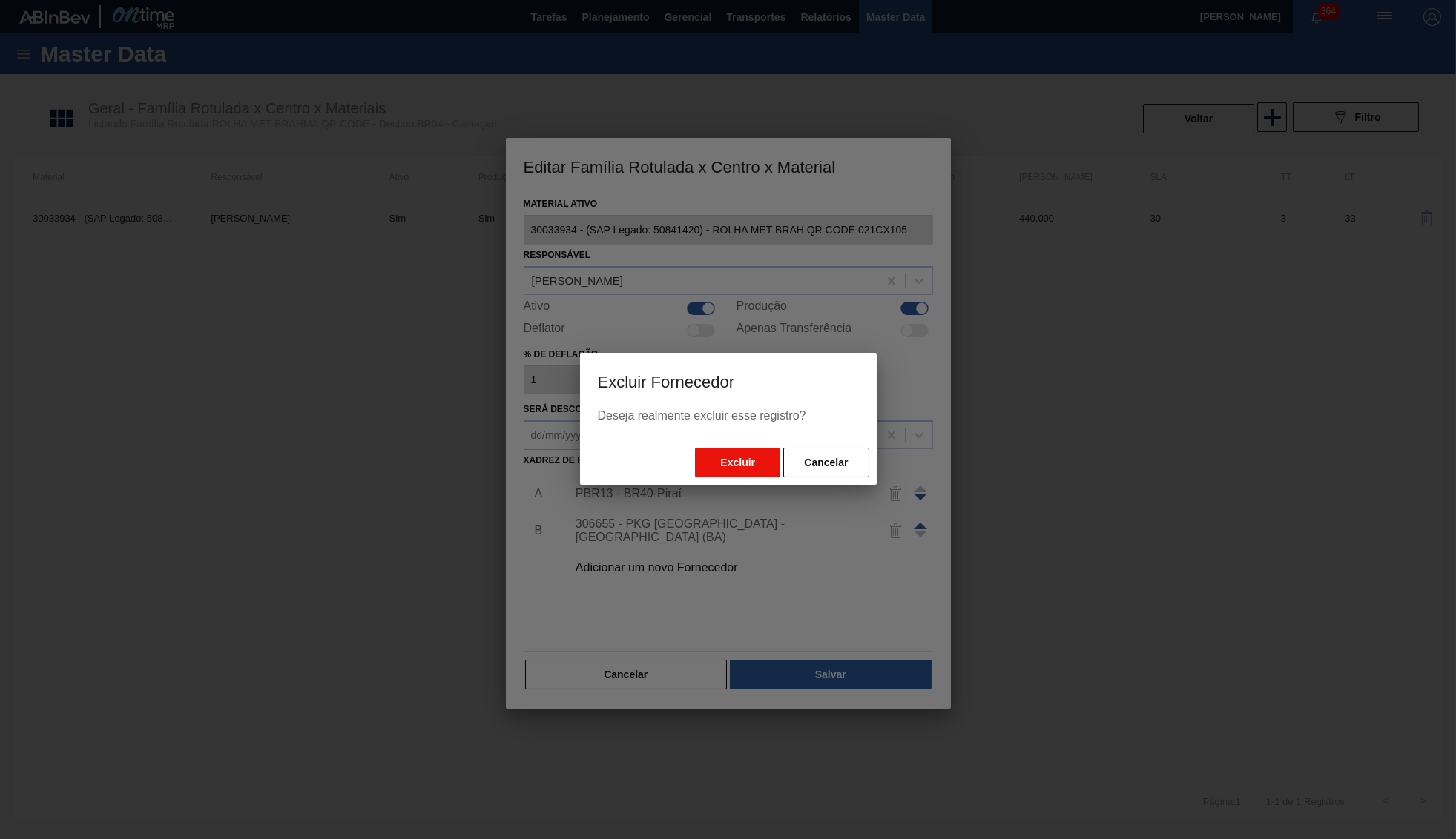
click at [756, 472] on button "Excluir" at bounding box center [737, 463] width 85 height 30
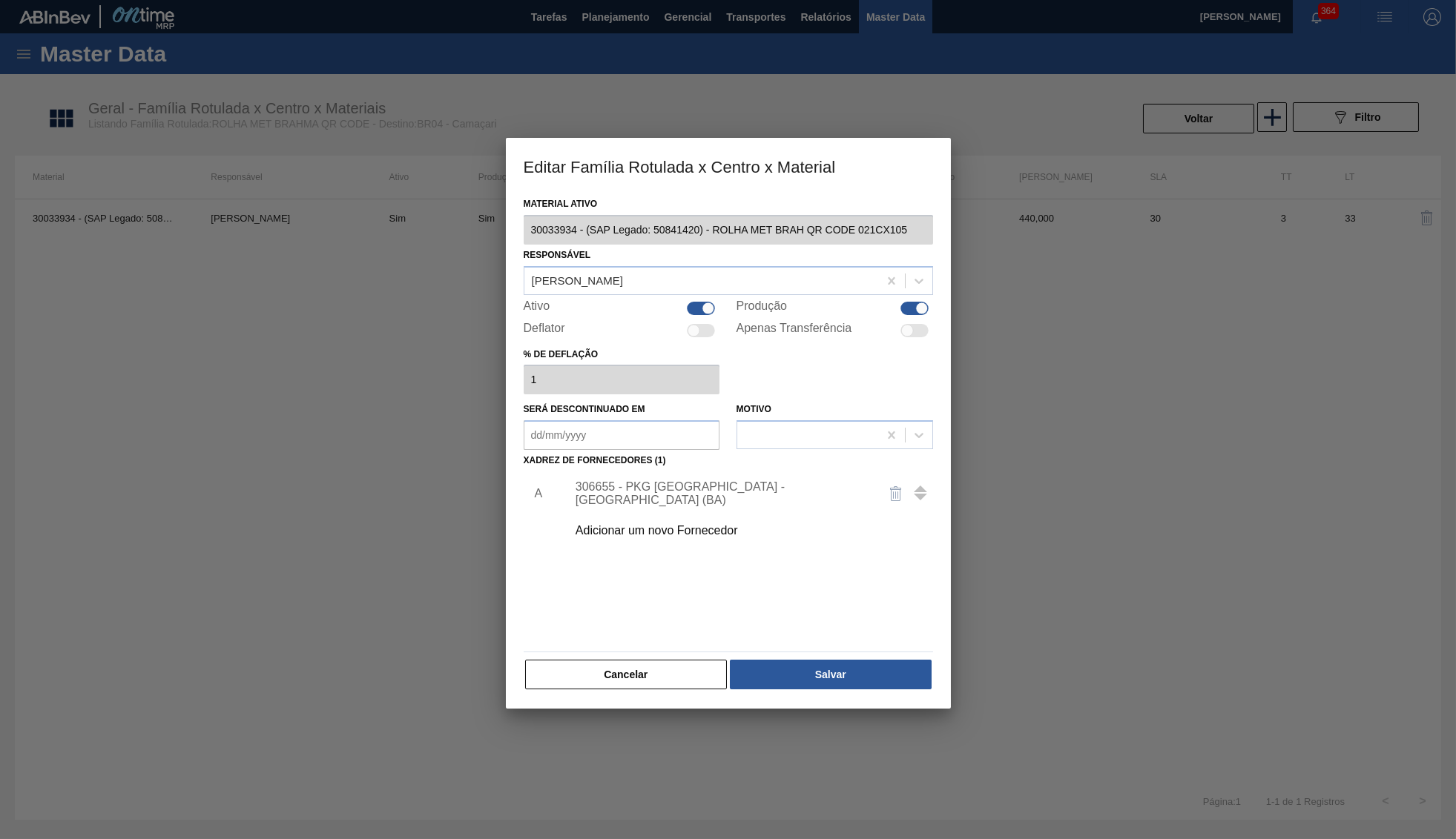
click at [812, 0] on body "Tarefas Planejamento Gerencial Transportes Relatórios Master Data YASMIM FERREI…" at bounding box center [728, 0] width 1456 height 0
click at [812, 667] on button "Salvar" at bounding box center [830, 675] width 201 height 30
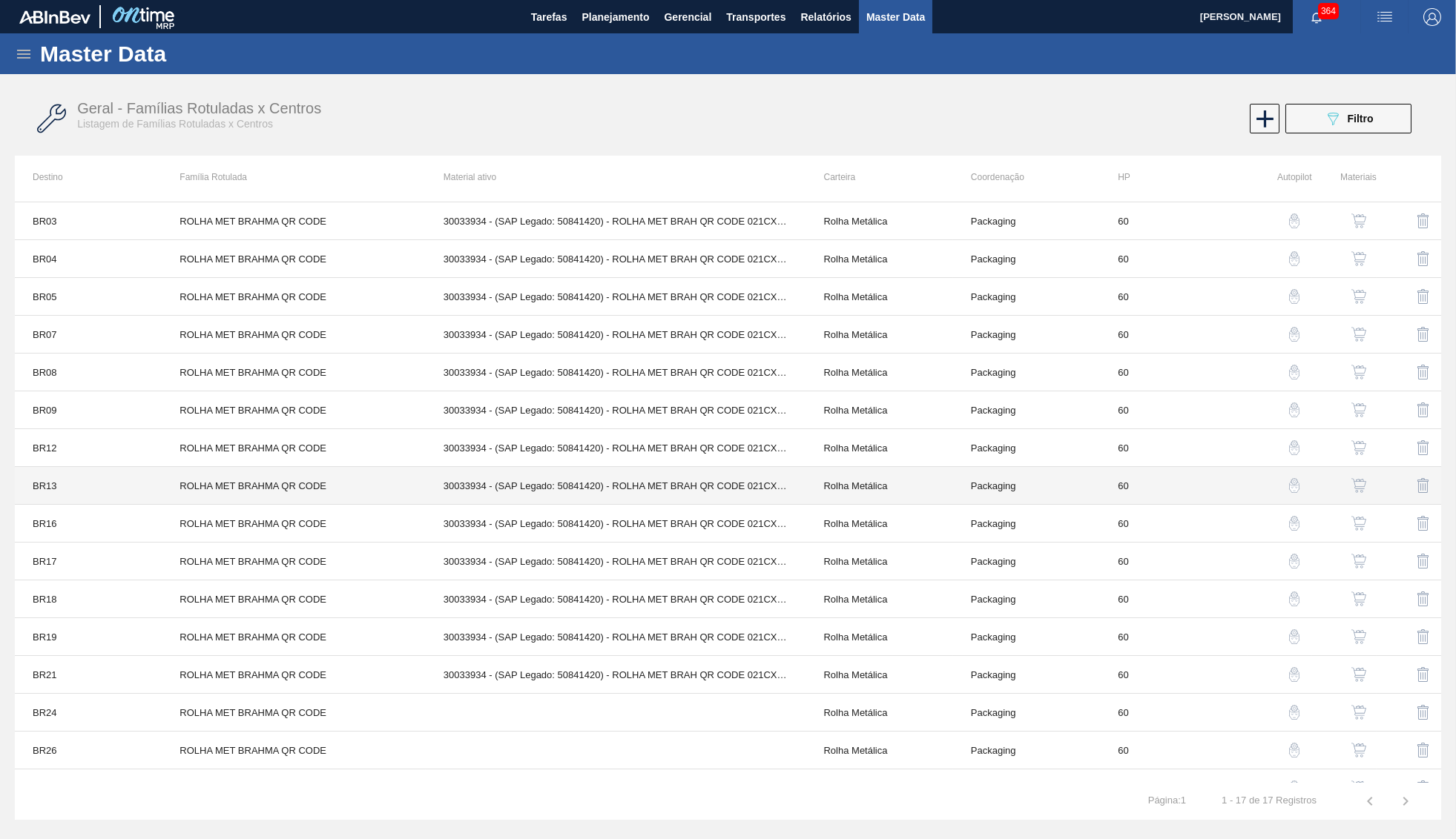
scroll to position [60, 0]
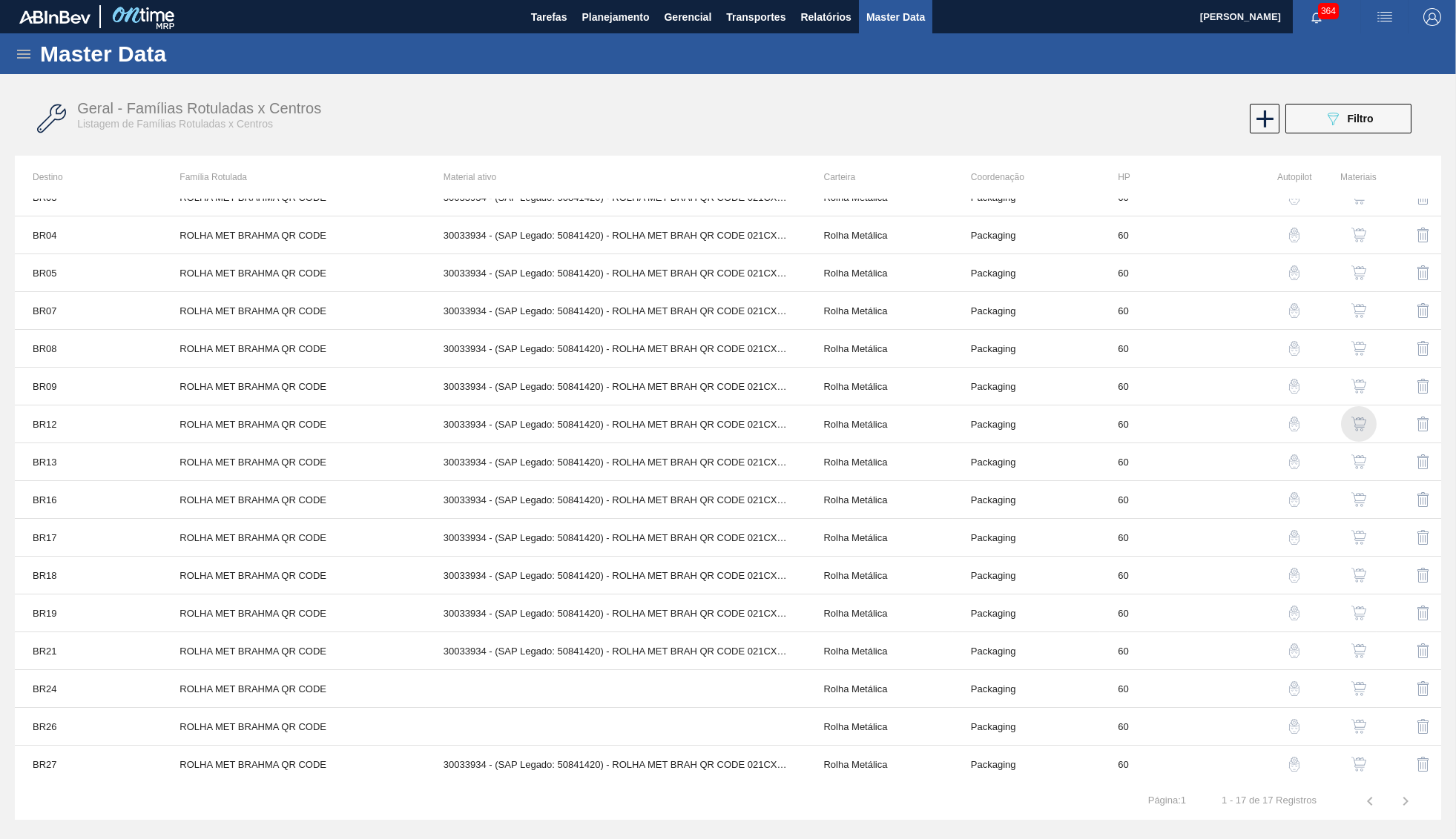
click at [1357, 416] on img "button" at bounding box center [1358, 423] width 15 height 15
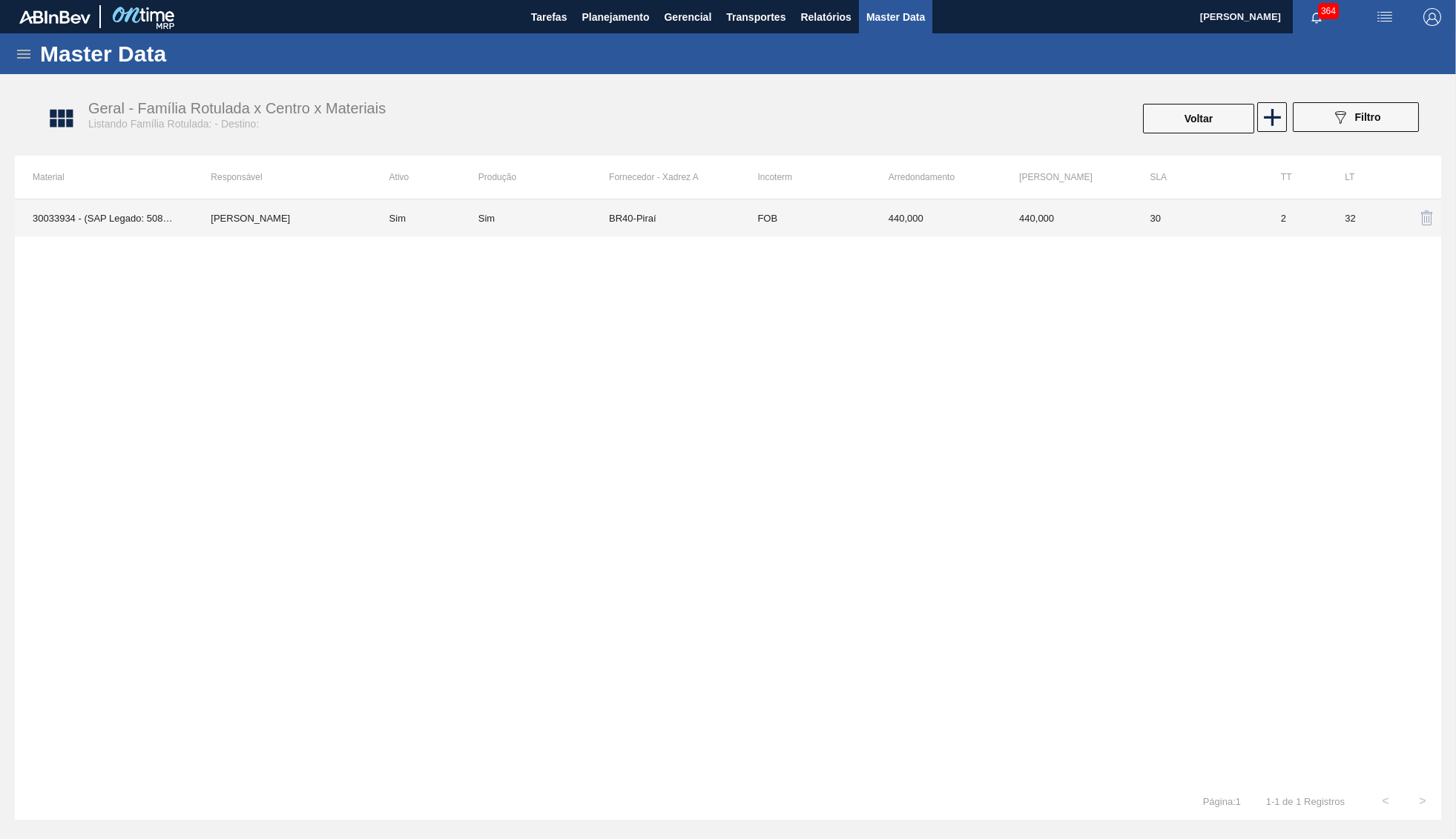
click at [1029, 218] on td "440,000" at bounding box center [1066, 218] width 130 height 37
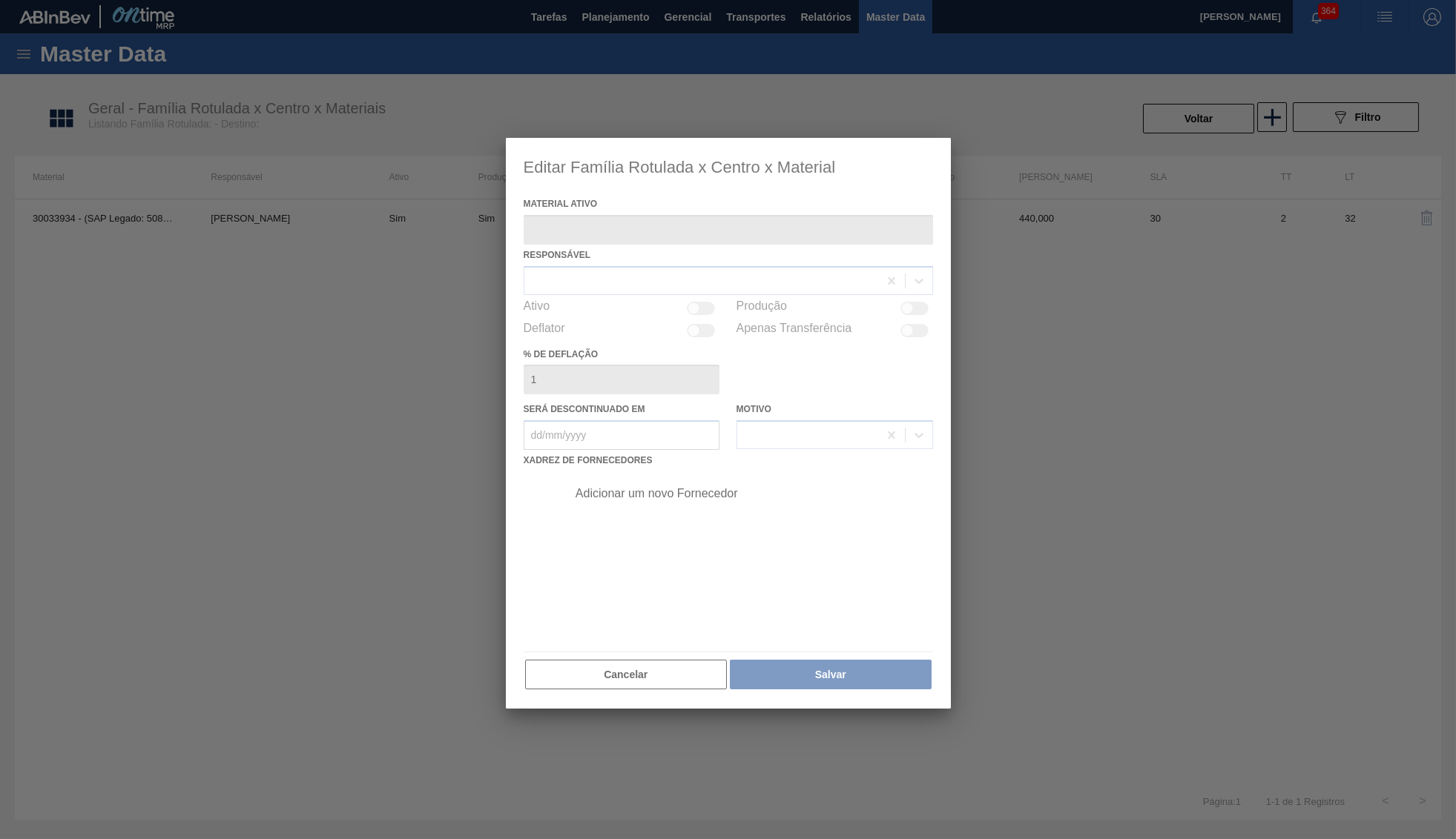
type ativo "30033934 - (SAP Legado: 50841420) - ROLHA MET BRAH QR CODE 021CX105"
checkbox input "true"
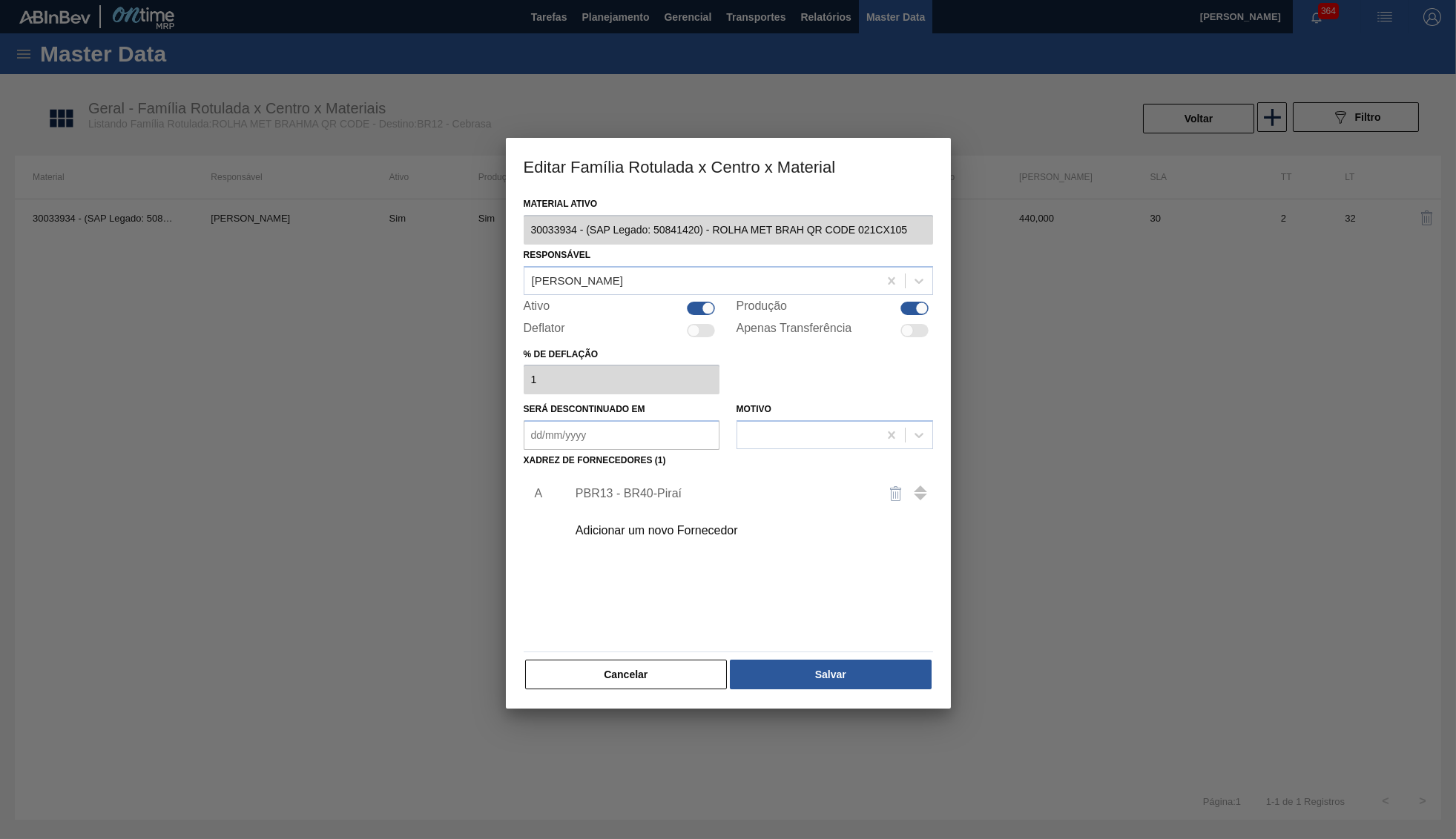
click at [681, 524] on div "Adicionar um novo Fornecedor" at bounding box center [721, 531] width 291 height 13
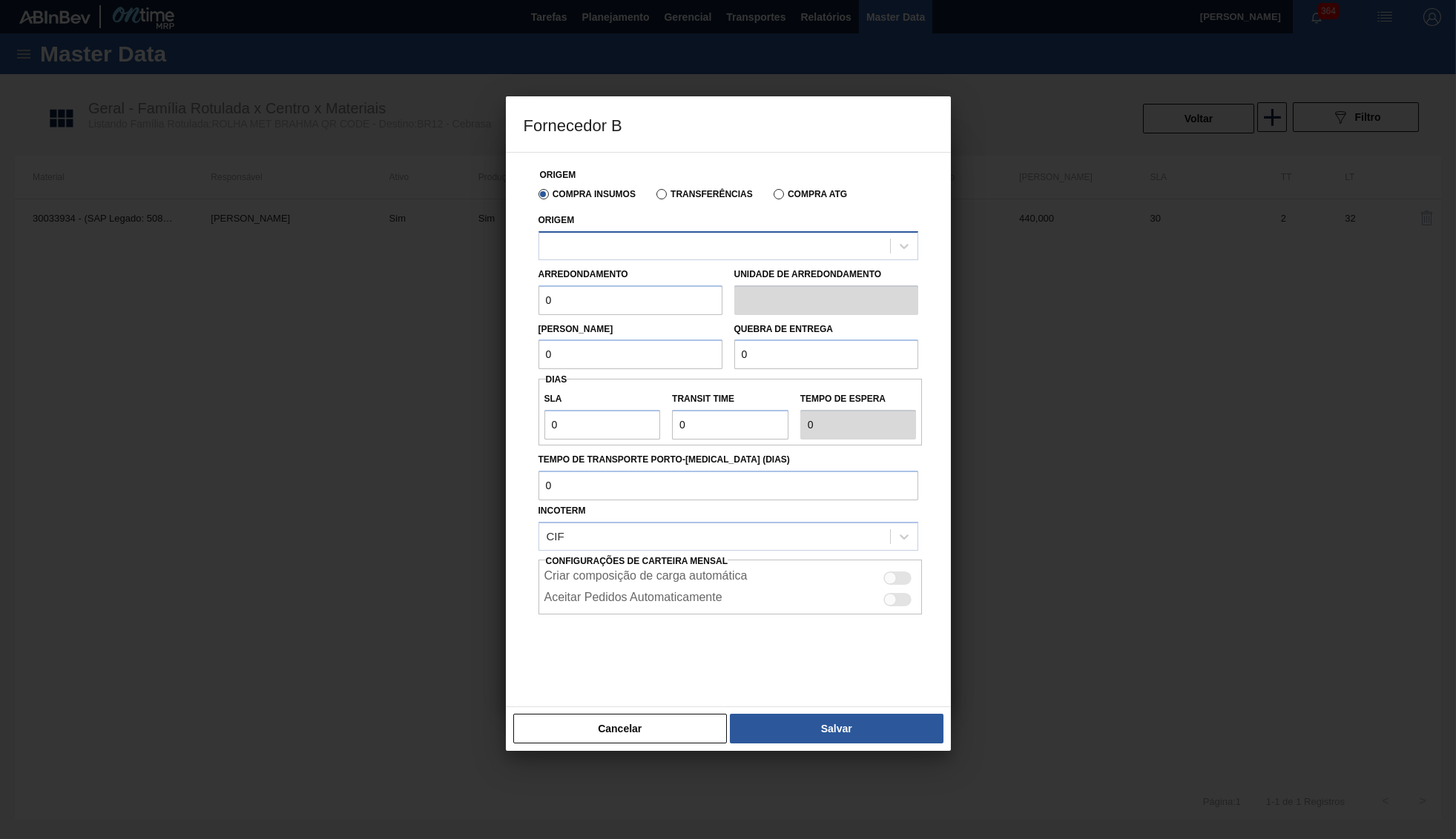
click at [663, 259] on div at bounding box center [728, 245] width 379 height 29
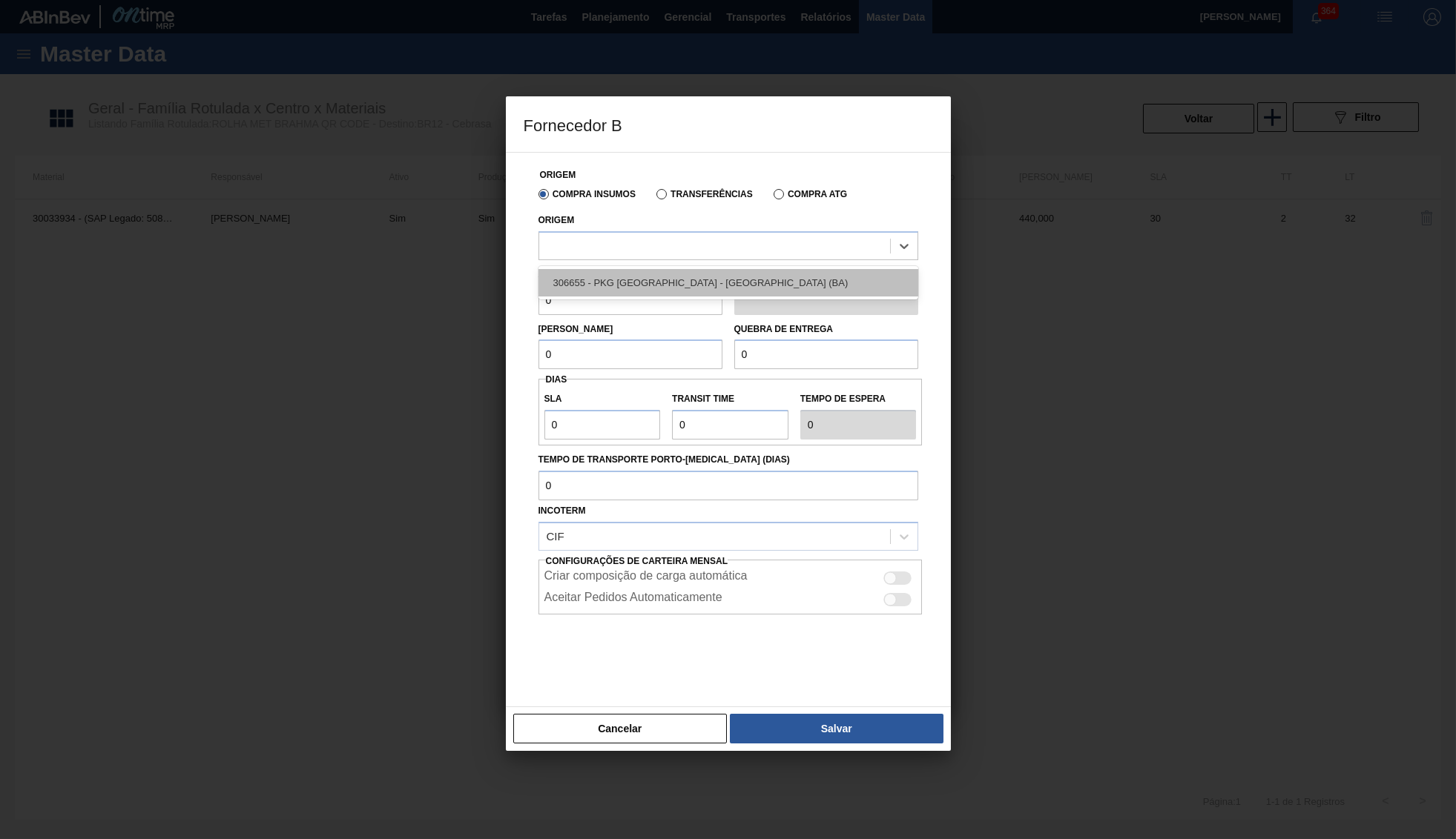
click at [655, 278] on div "306655 - PKG Brasil - Alagoinhas (BA)" at bounding box center [728, 282] width 379 height 28
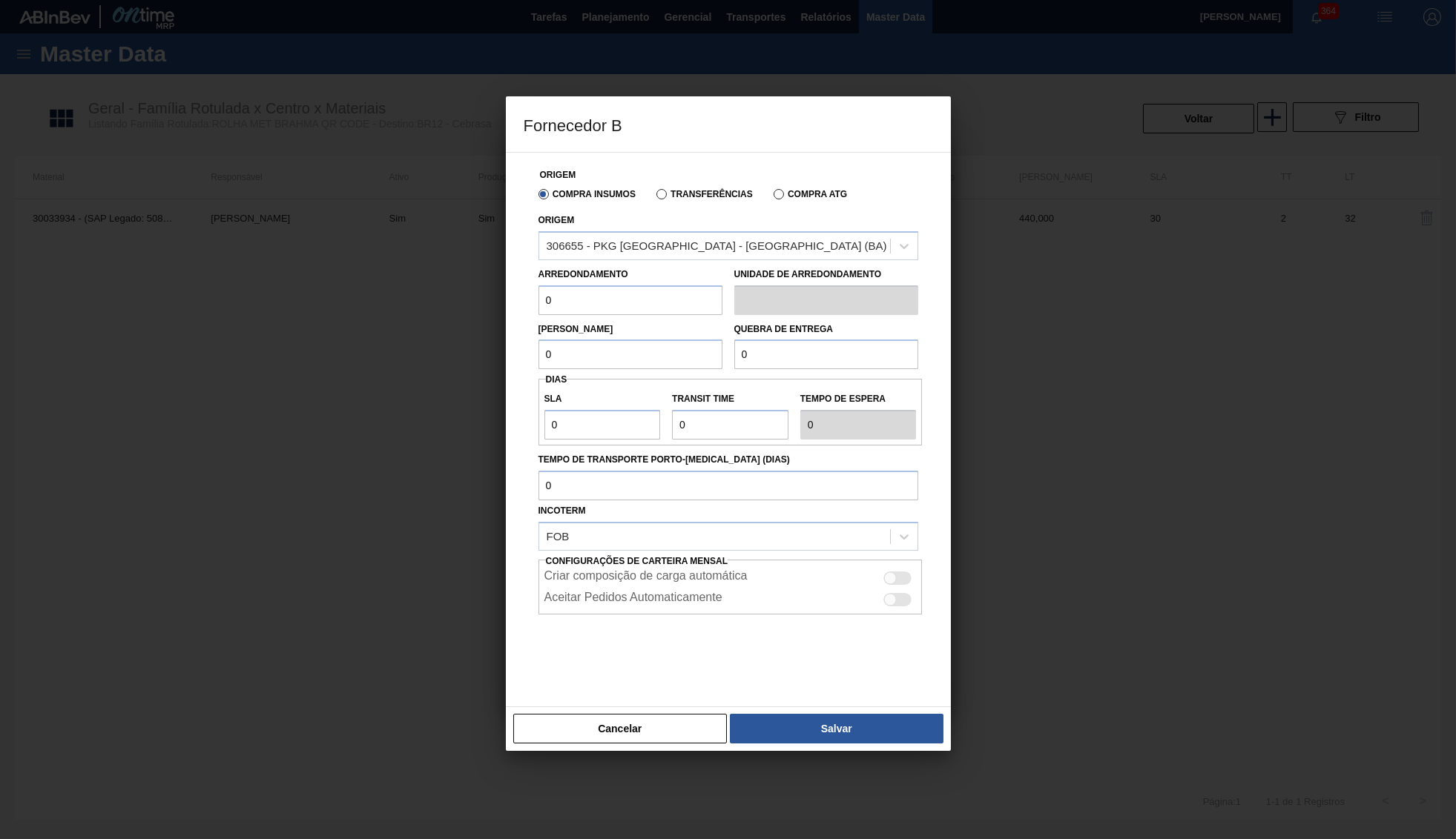
drag, startPoint x: 644, startPoint y: 282, endPoint x: 465, endPoint y: 271, distance: 179.3
click at [506, 271] on div "Origem Compra Insumos Transferências Compra ATG Origem 306655 - PKG Brasil - Al…" at bounding box center [728, 430] width 445 height 555
click at [576, 289] on input "0" at bounding box center [630, 300] width 184 height 30
type input "1"
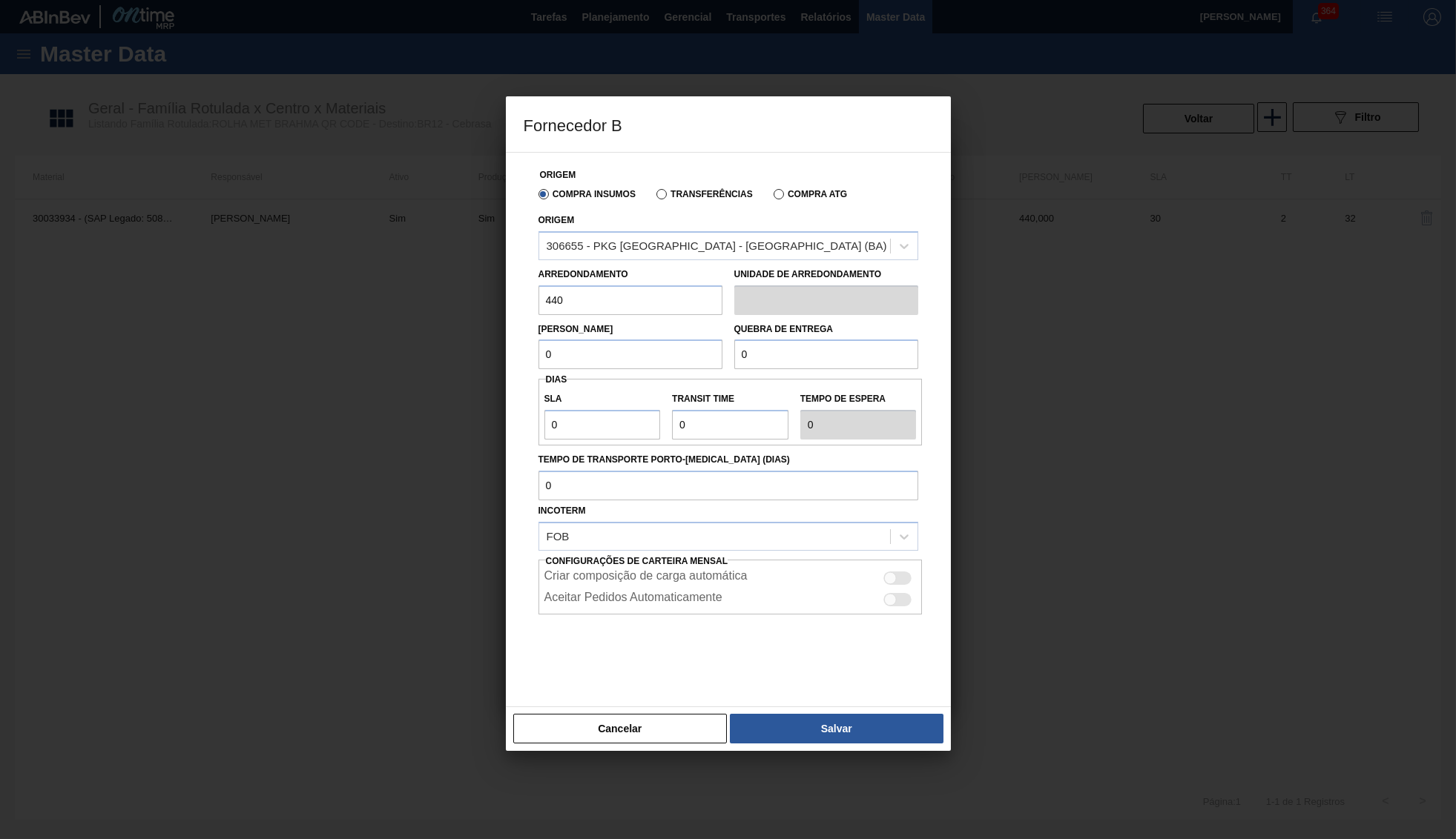
type input "440"
type input "10.000"
drag, startPoint x: 606, startPoint y: 421, endPoint x: 494, endPoint y: 425, distance: 112.1
click at [544, 425] on input "0" at bounding box center [603, 425] width 117 height 30
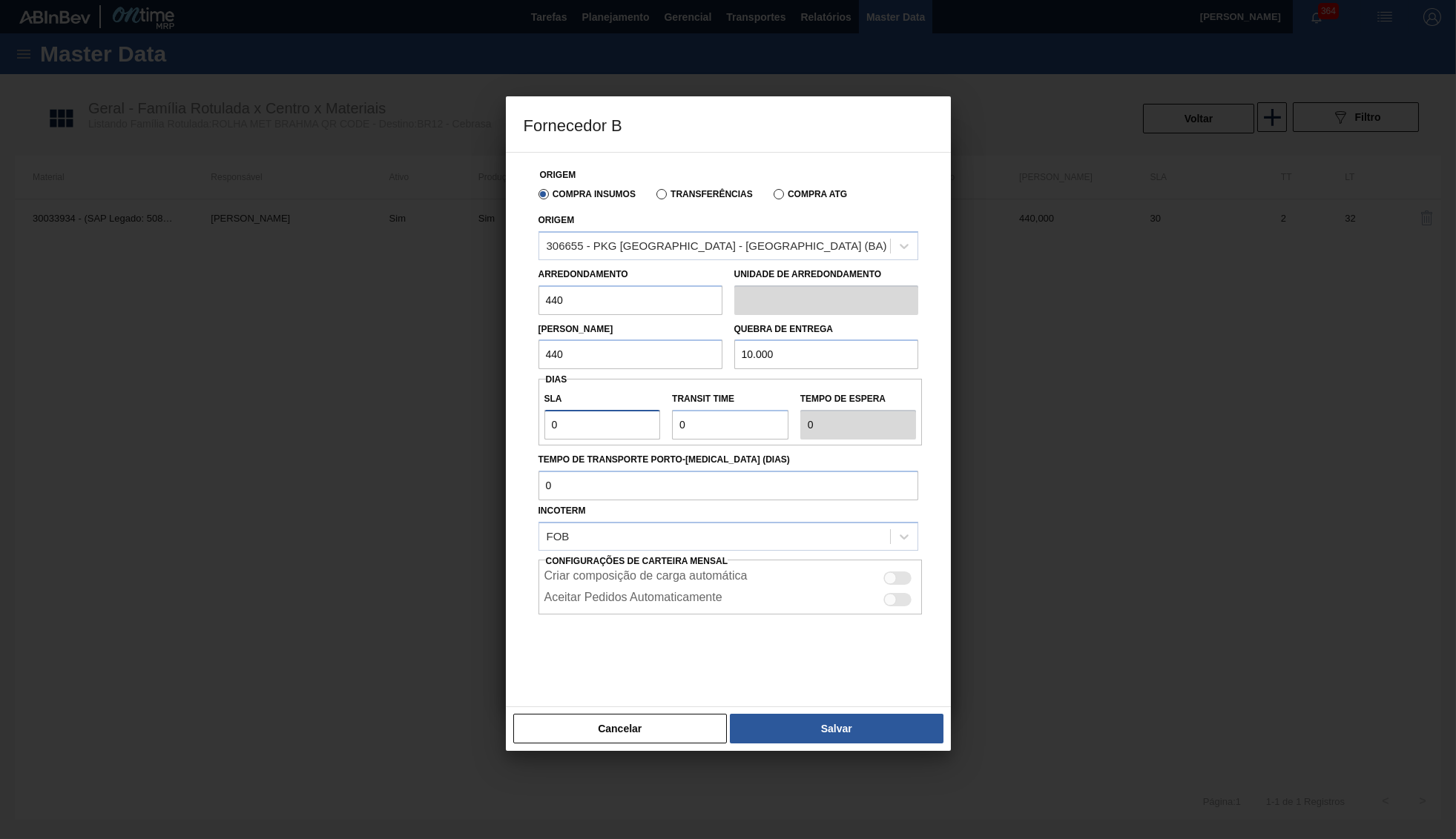
type input "3"
type input "30"
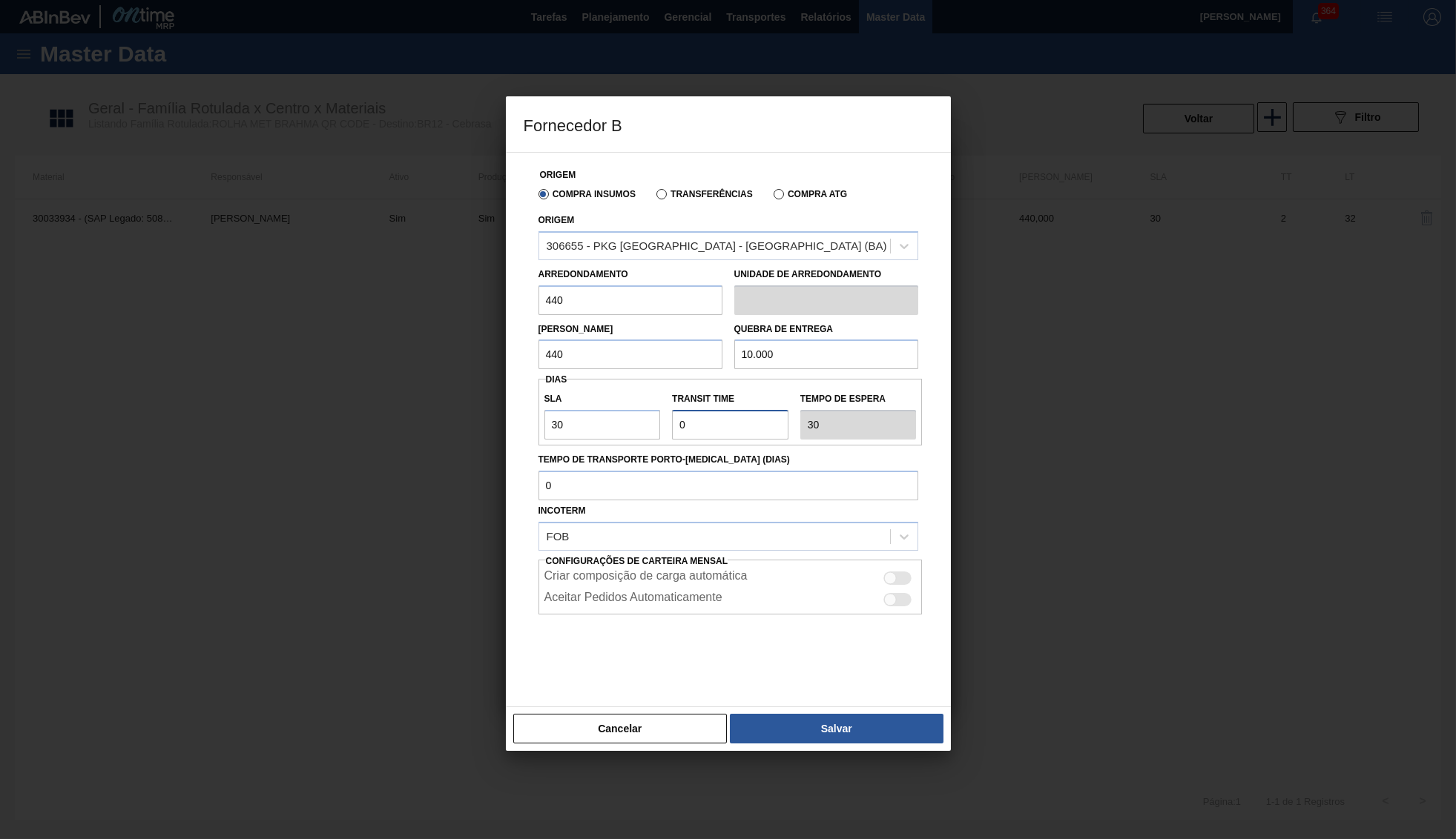
click at [711, 425] on input "Transit Time" at bounding box center [730, 425] width 117 height 30
click at [709, 425] on input "Transit Time" at bounding box center [730, 425] width 117 height 30
click at [903, 572] on div at bounding box center [898, 578] width 28 height 13
checkbox input "true"
click at [845, 714] on button "Salvar" at bounding box center [836, 729] width 213 height 30
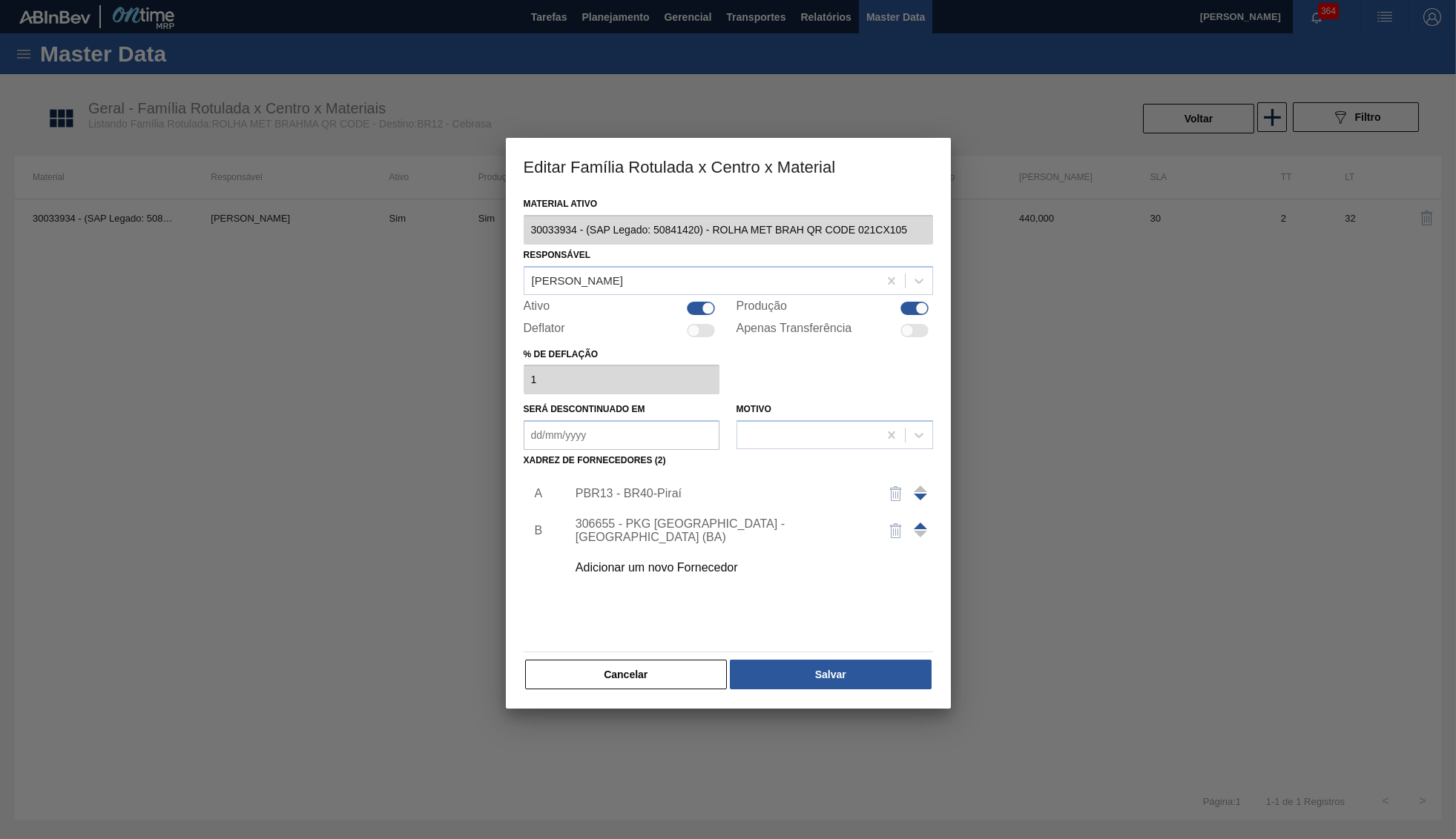
click at [886, 485] on button "button" at bounding box center [895, 494] width 35 height 35
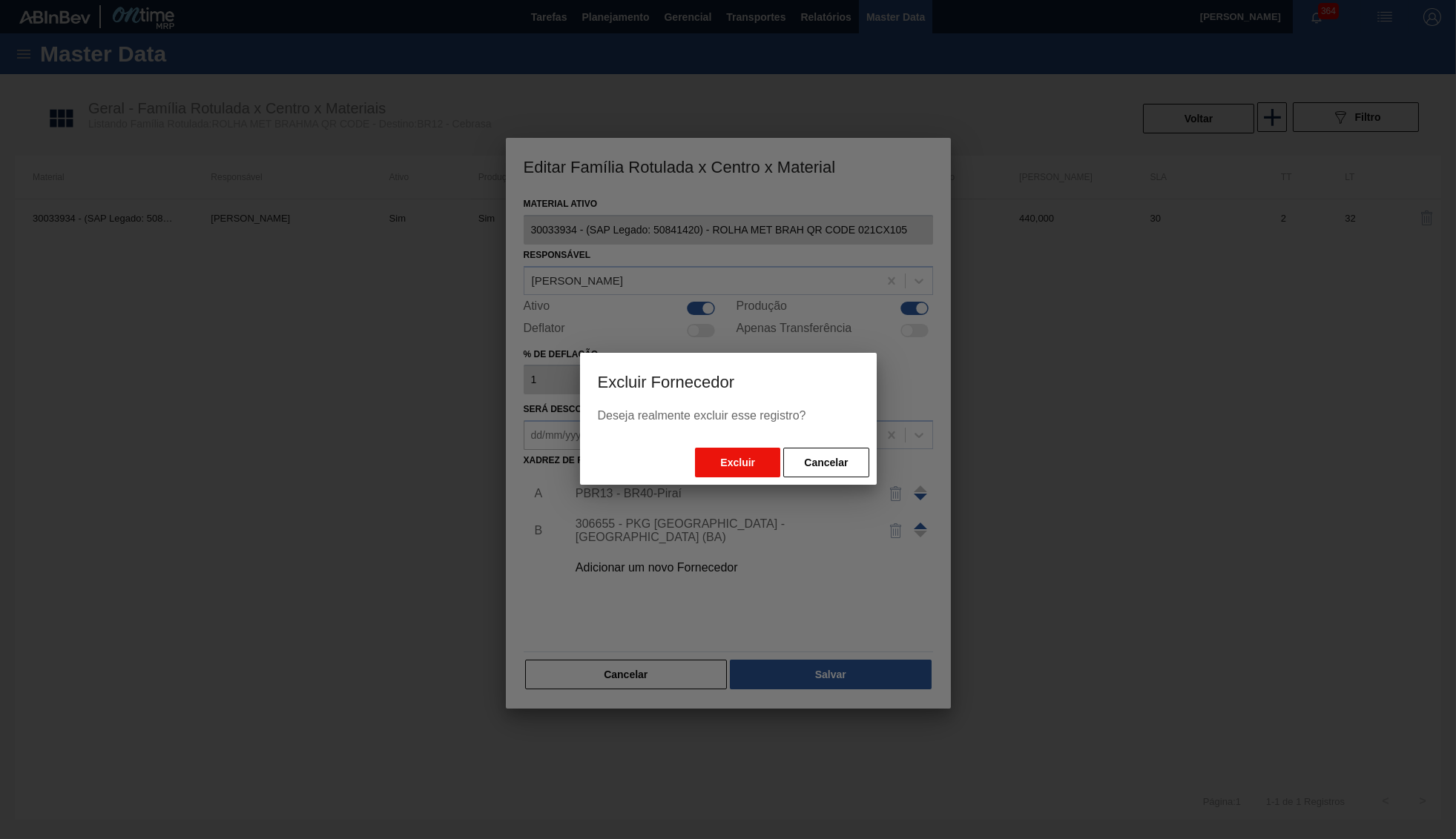
click at [761, 464] on button "Excluir" at bounding box center [737, 463] width 85 height 30
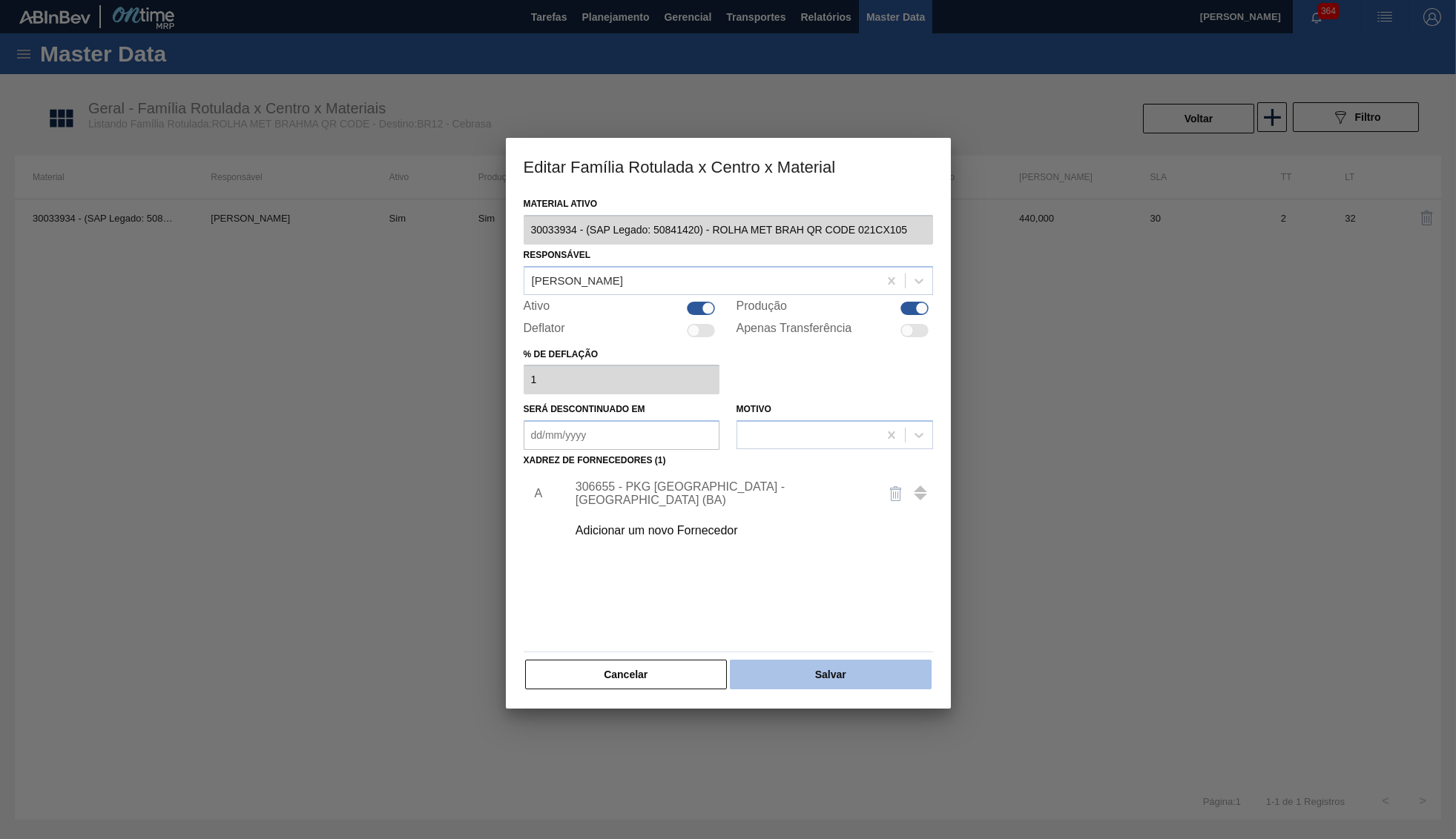
click at [846, 673] on button "Salvar" at bounding box center [830, 675] width 201 height 30
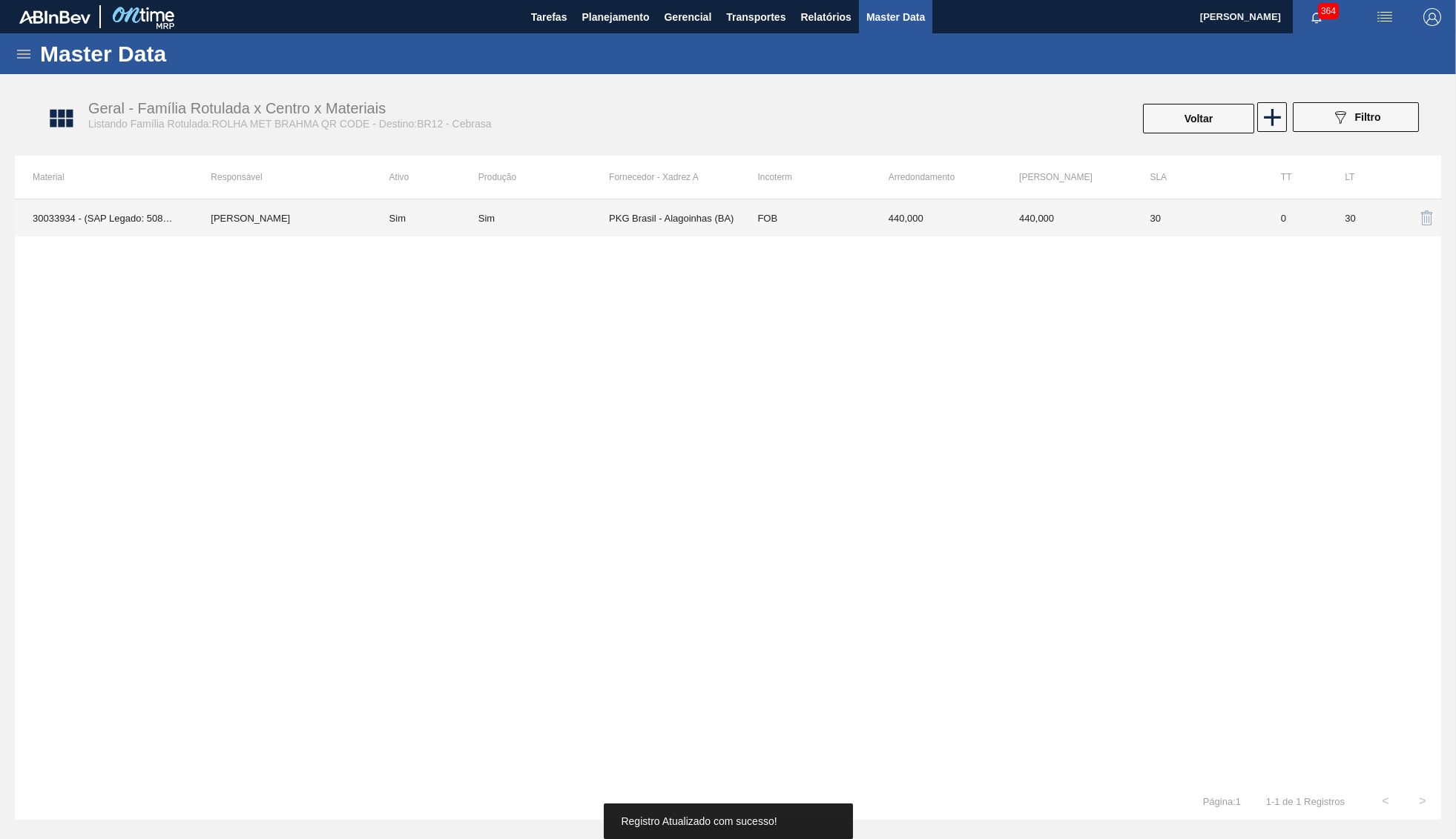
click at [1119, 212] on td "440,000" at bounding box center [1066, 218] width 130 height 37
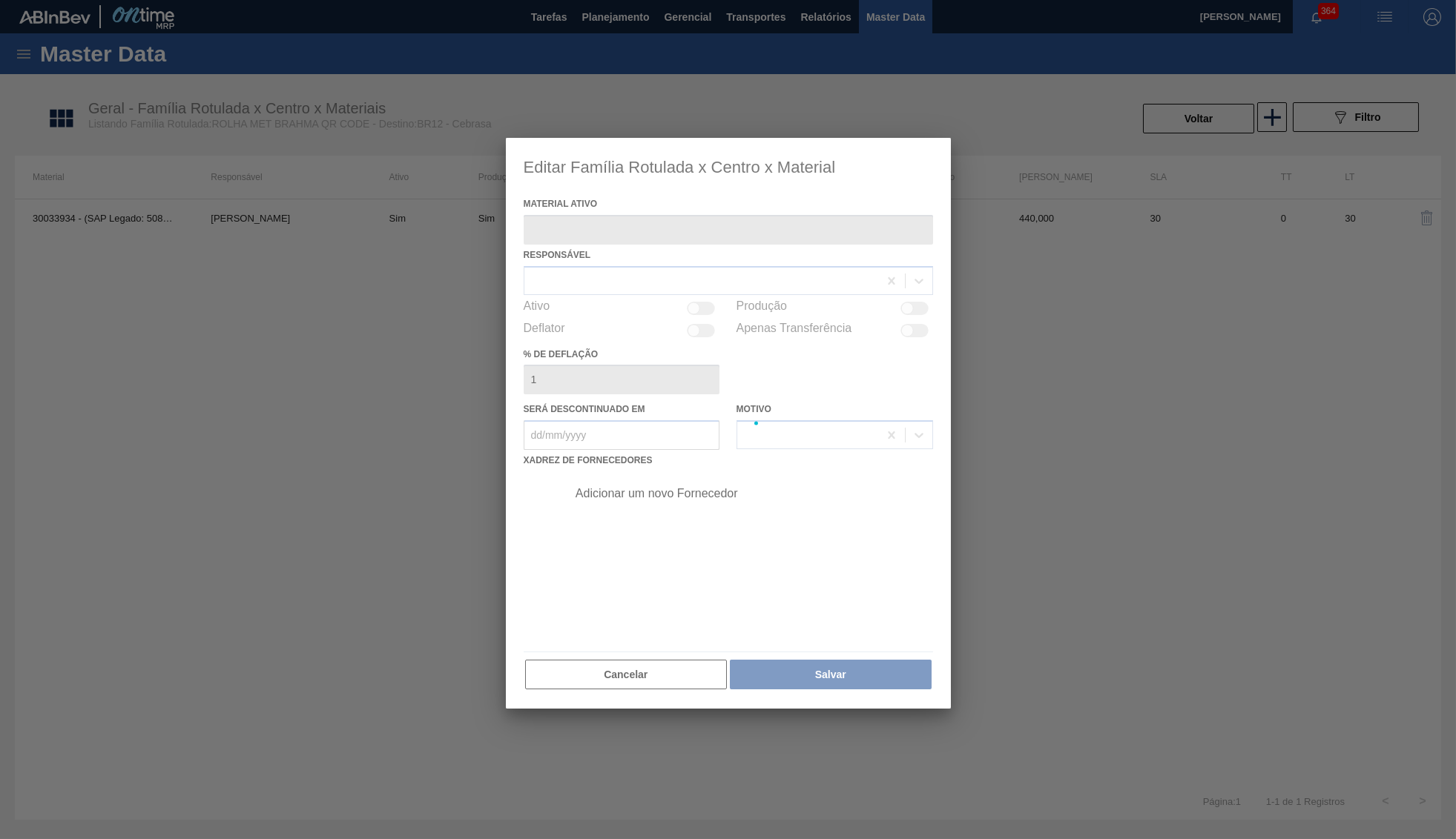
type ativo "30033934 - (SAP Legado: 50841420) - ROLHA MET BRAH QR CODE 021CX105"
checkbox input "true"
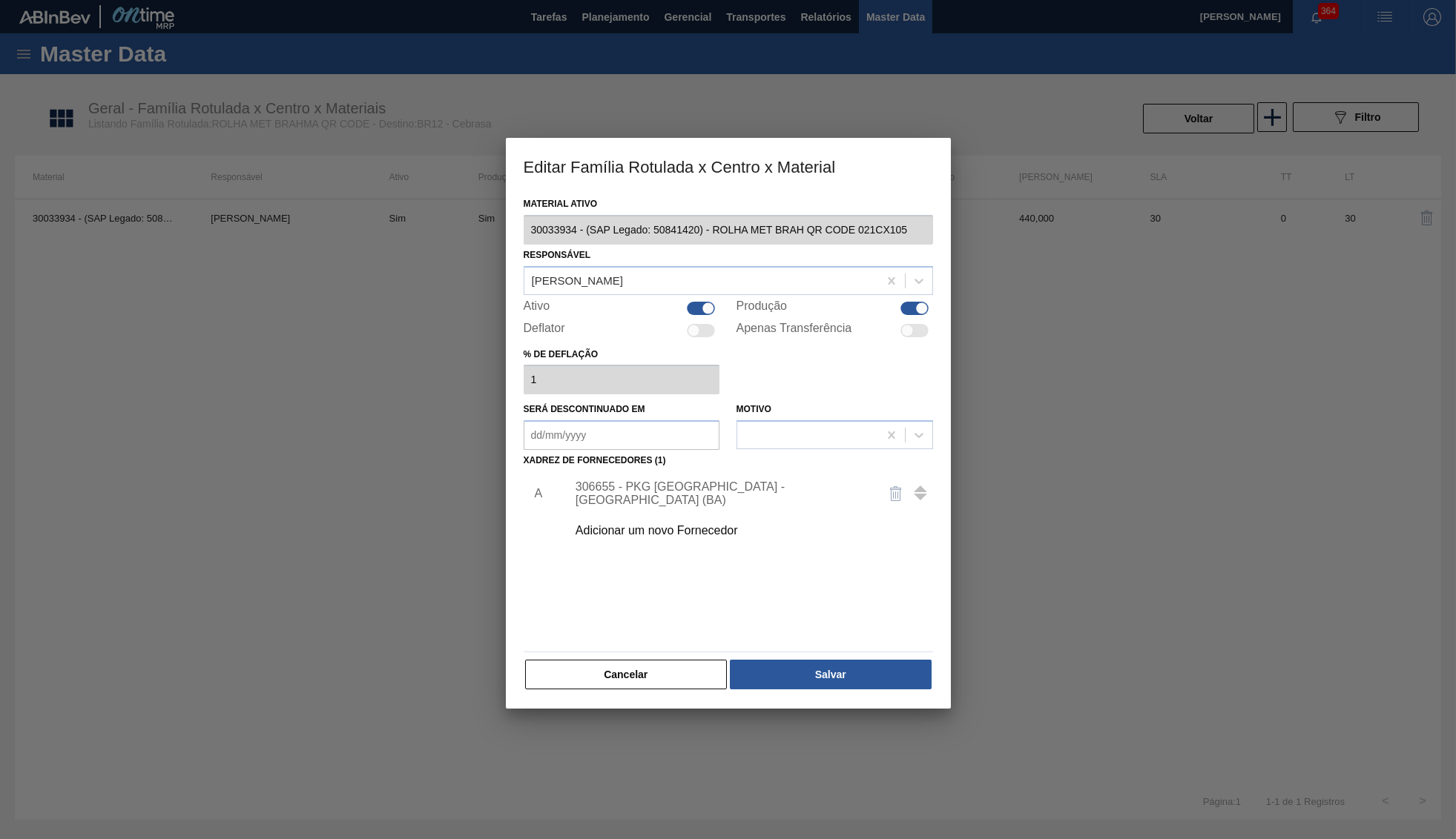
click at [691, 672] on button "Cancelar" at bounding box center [626, 675] width 203 height 30
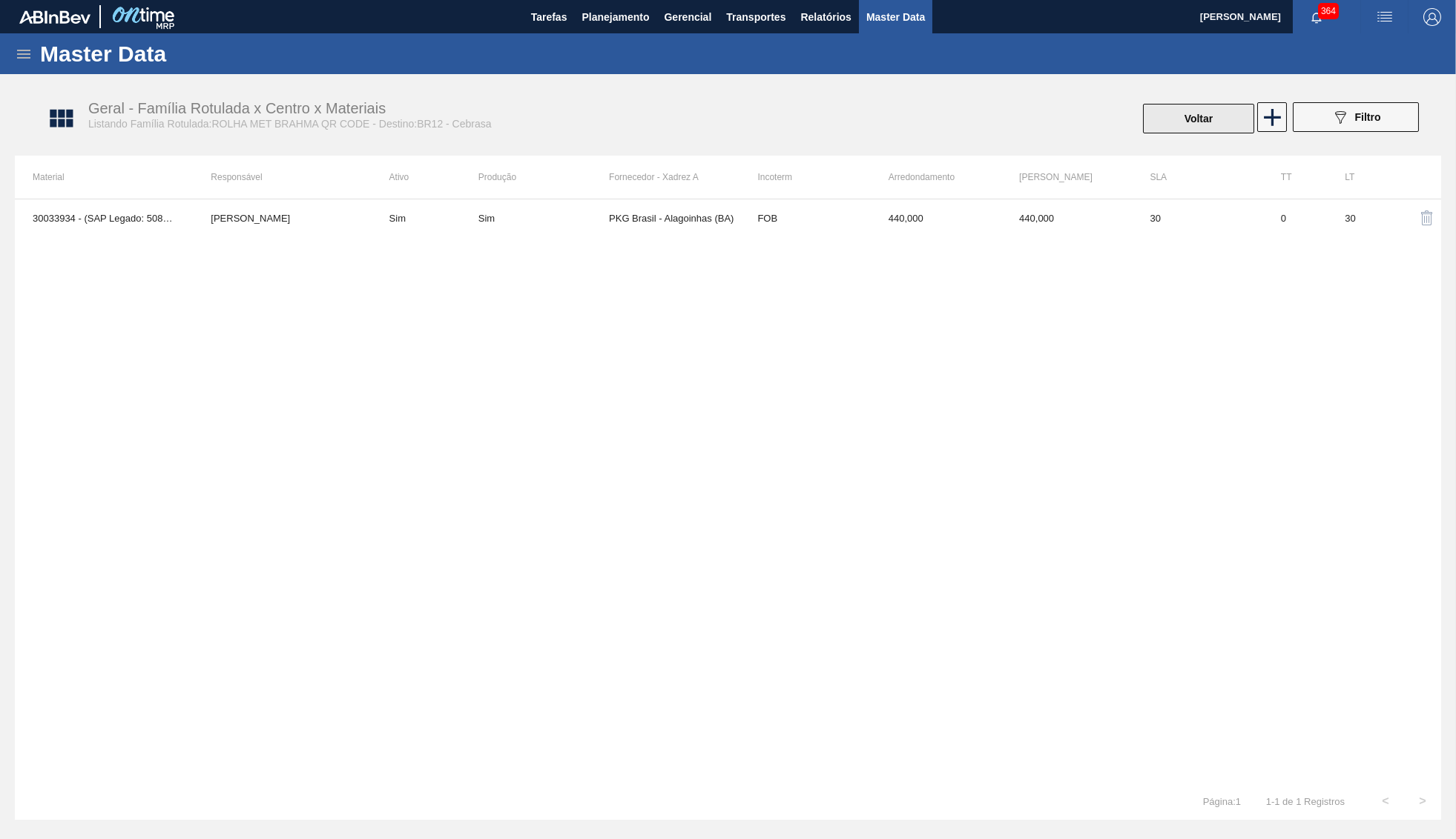
click at [1198, 108] on button "Voltar" at bounding box center [1198, 119] width 111 height 30
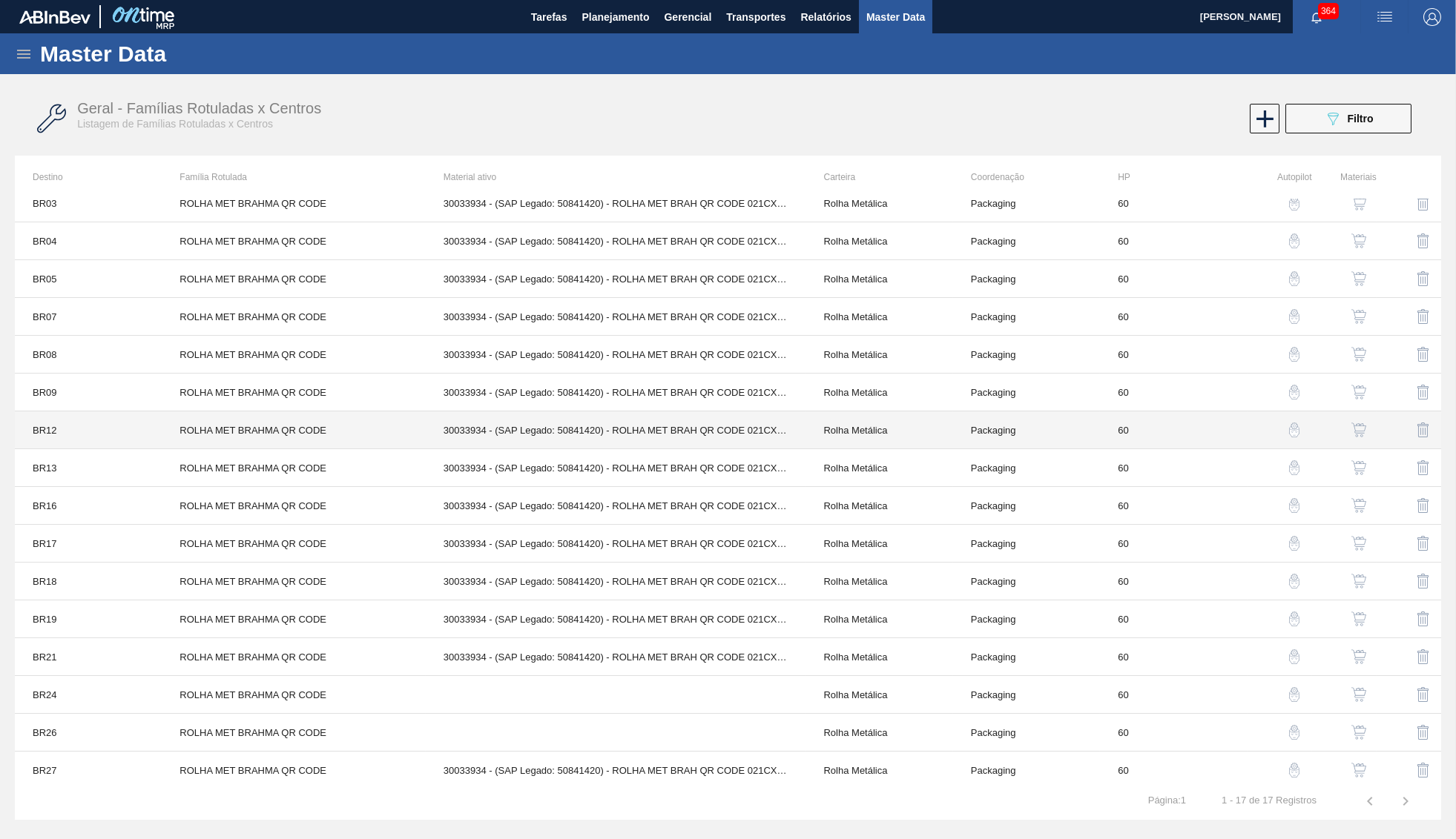
scroll to position [60, 0]
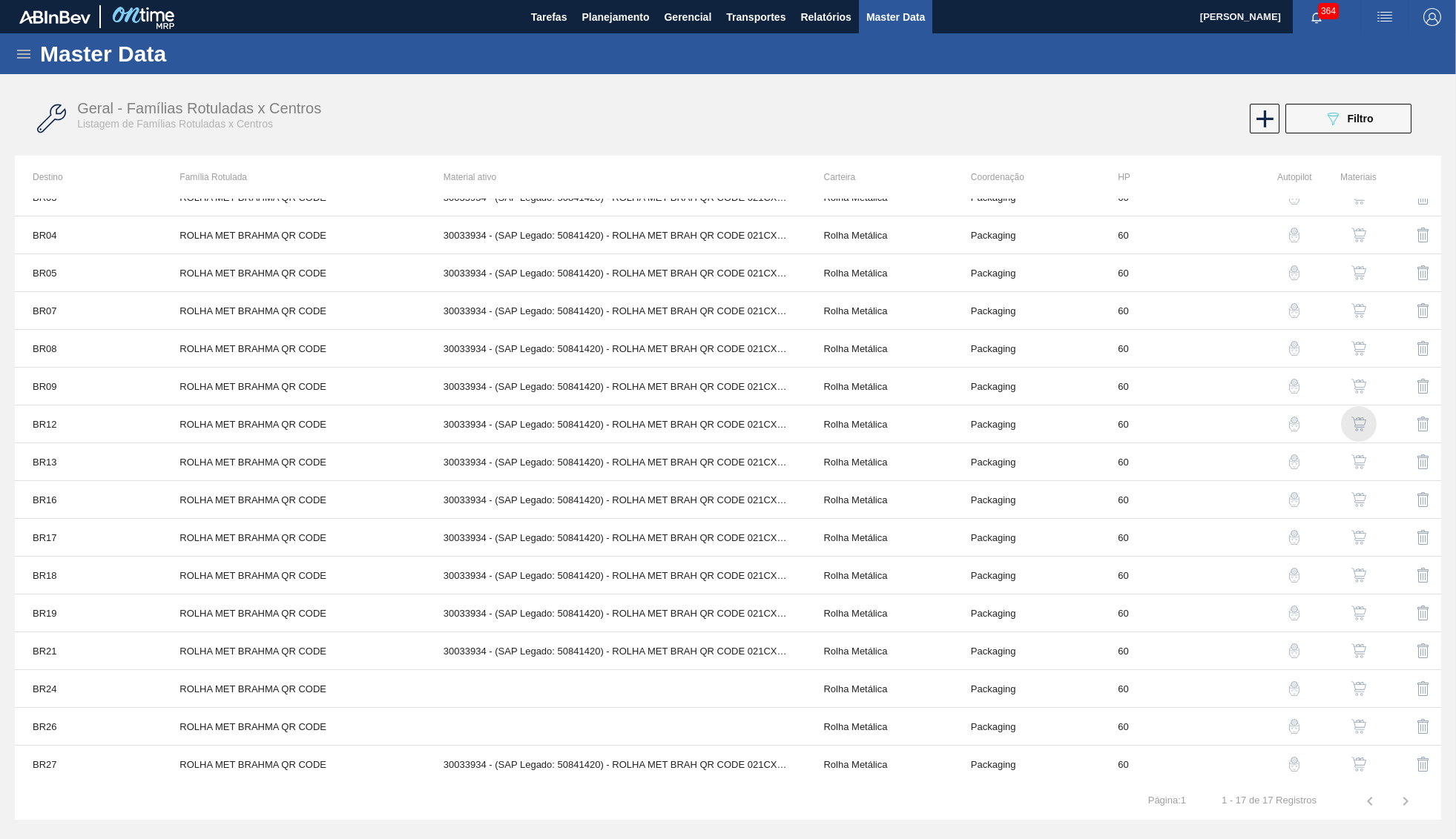
click at [1361, 419] on img "button" at bounding box center [1358, 423] width 15 height 15
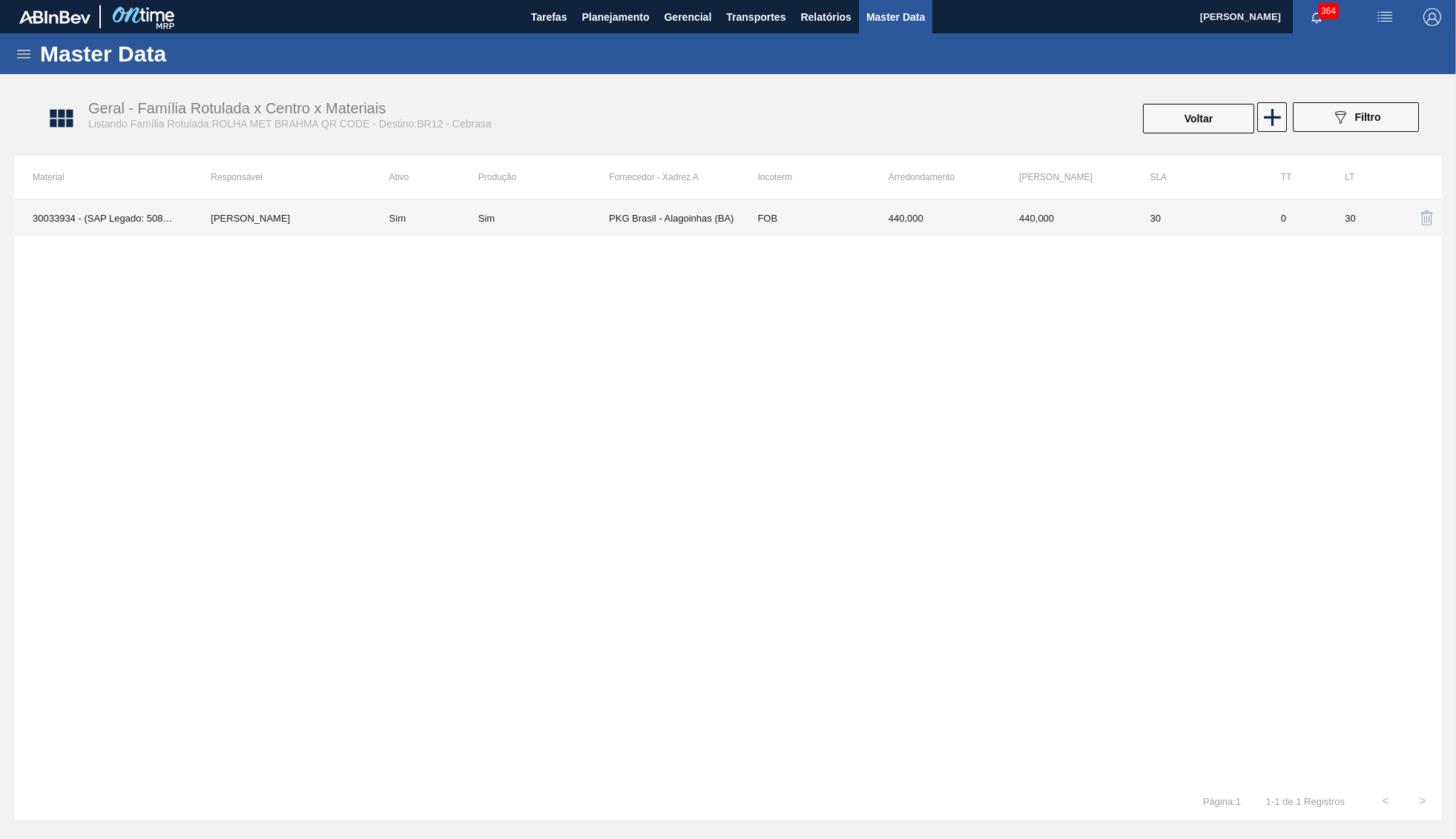
click at [448, 227] on td "Sim" at bounding box center [424, 218] width 106 height 37
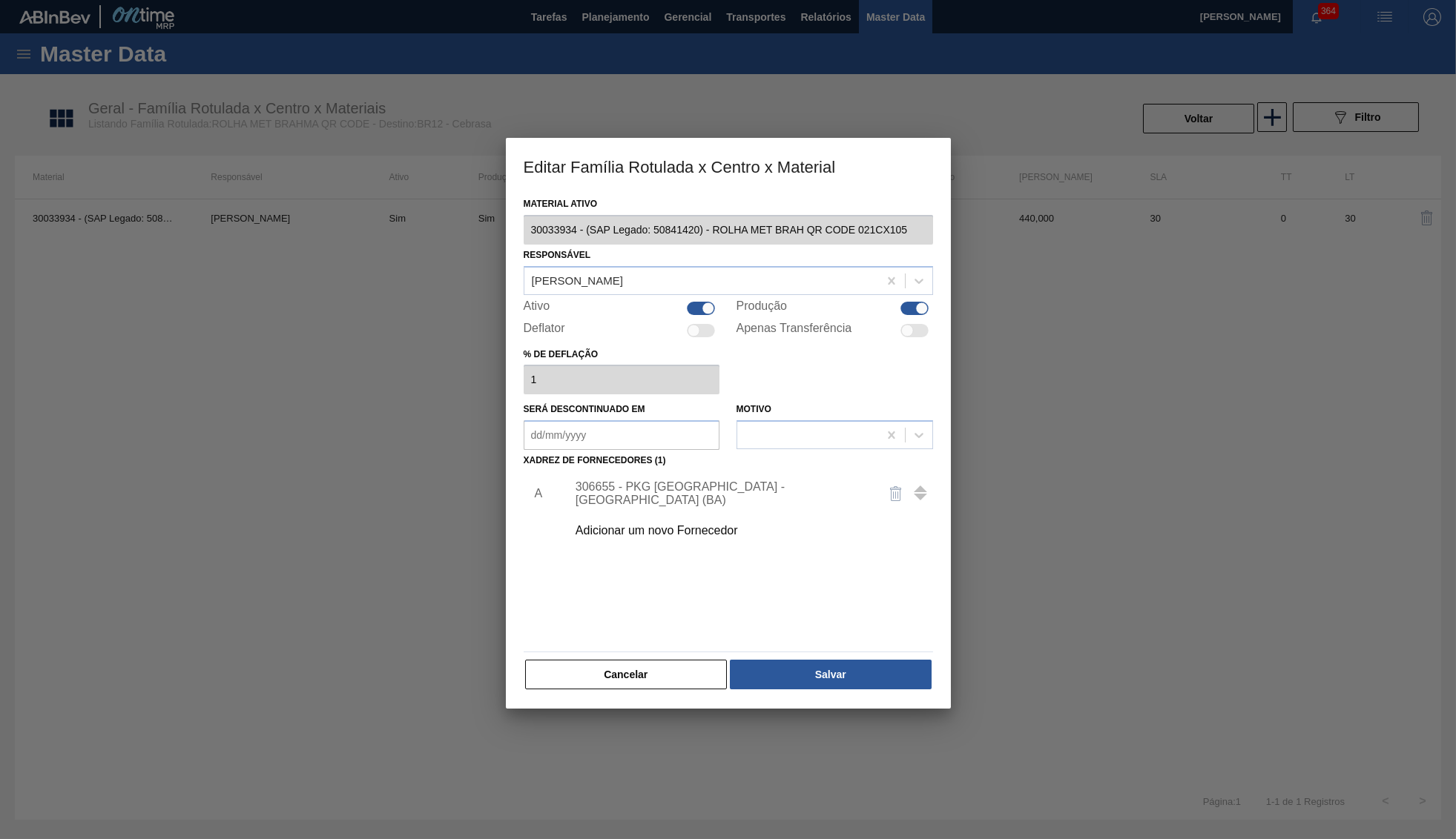
click at [675, 483] on div "306655 - PKG Brasil - Alagoinhas (BA)" at bounding box center [721, 494] width 291 height 27
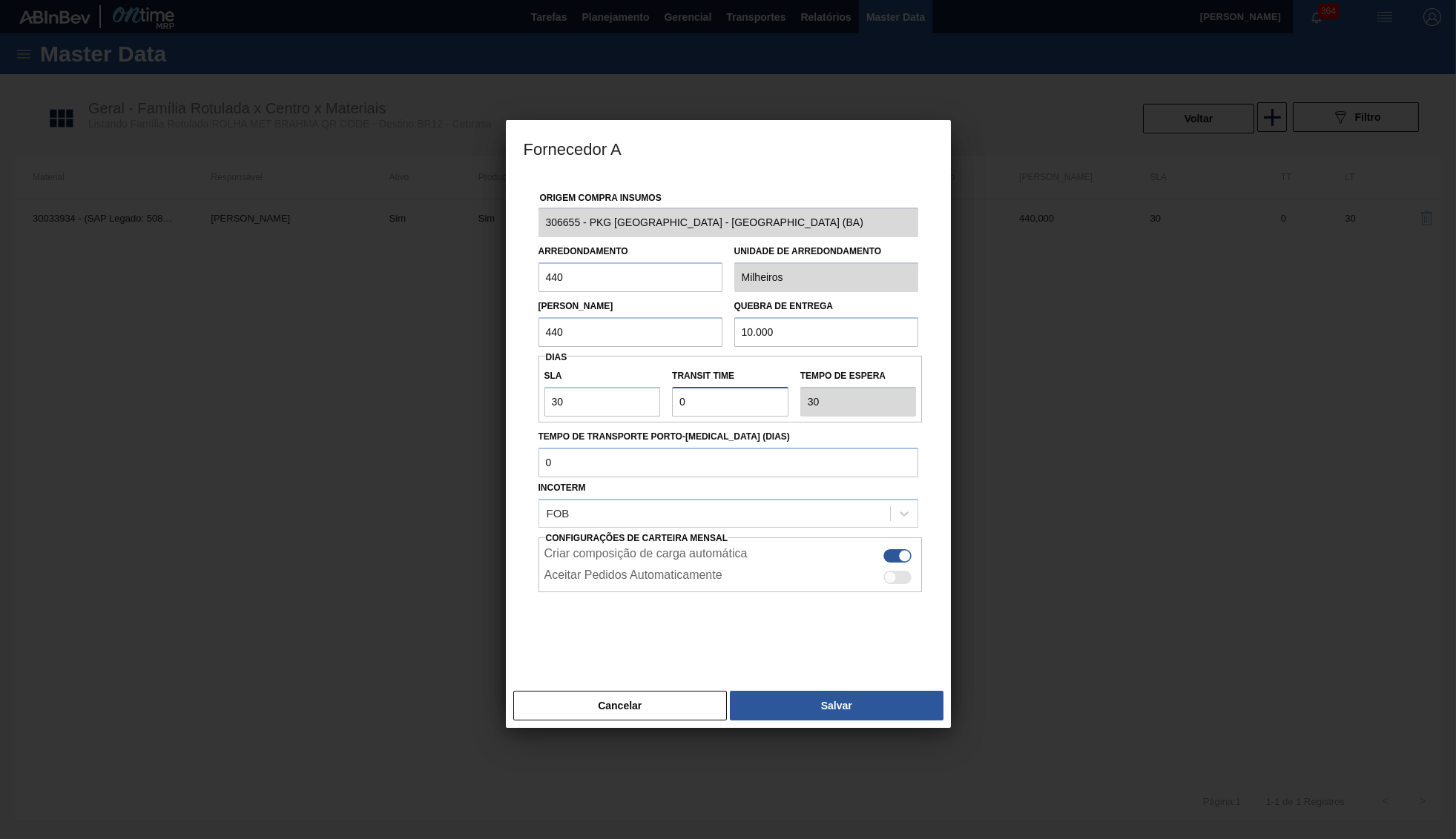
click at [683, 394] on input "Transit Time" at bounding box center [730, 402] width 117 height 30
drag, startPoint x: 694, startPoint y: 398, endPoint x: 637, endPoint y: 392, distance: 57.3
click at [672, 392] on input "Transit Time" at bounding box center [730, 402] width 117 height 30
type input "3"
type input "33"
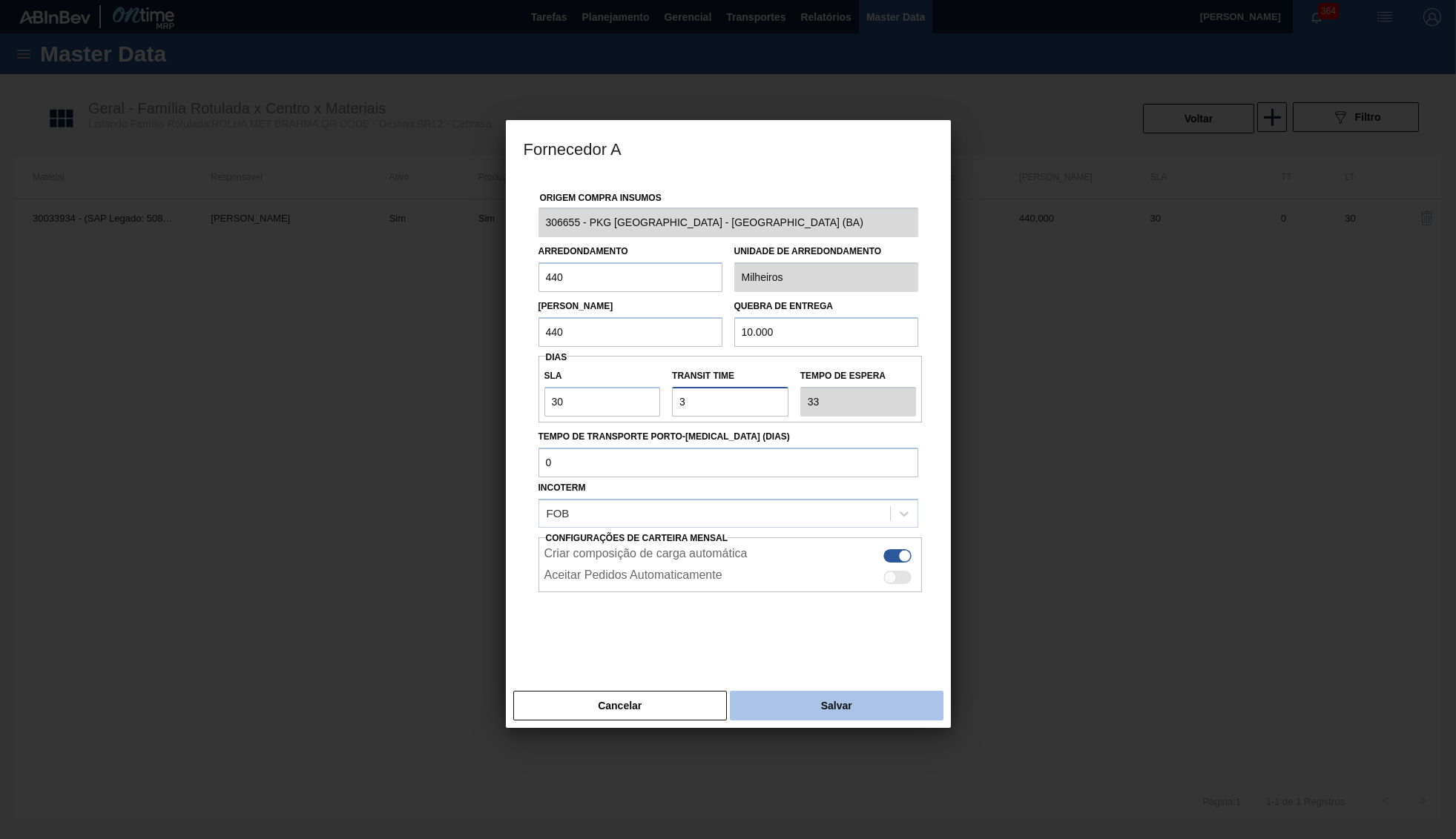
type input "3"
click at [854, 694] on button "Salvar" at bounding box center [836, 706] width 213 height 30
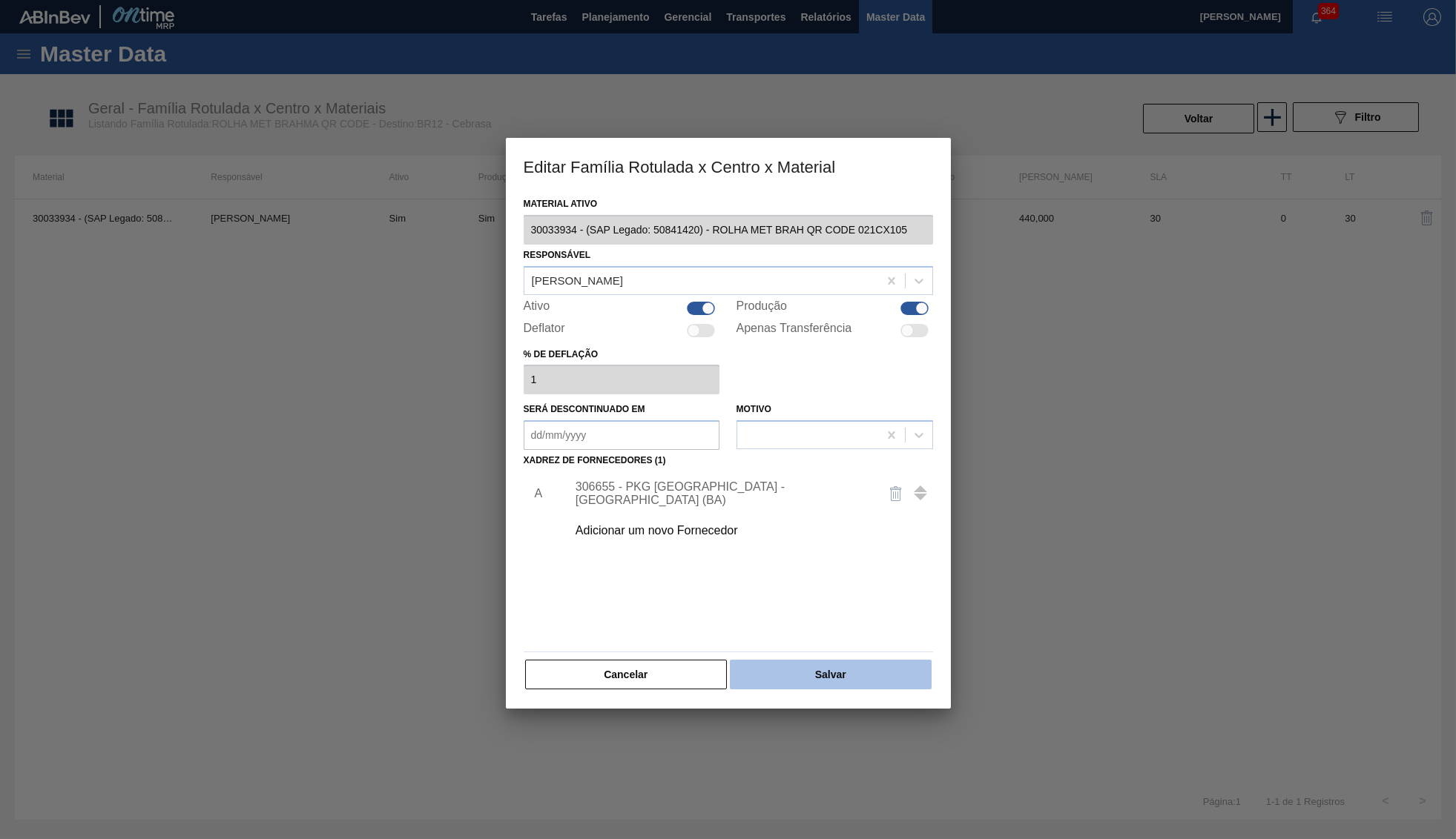
click at [812, 660] on button "Salvar" at bounding box center [830, 675] width 201 height 30
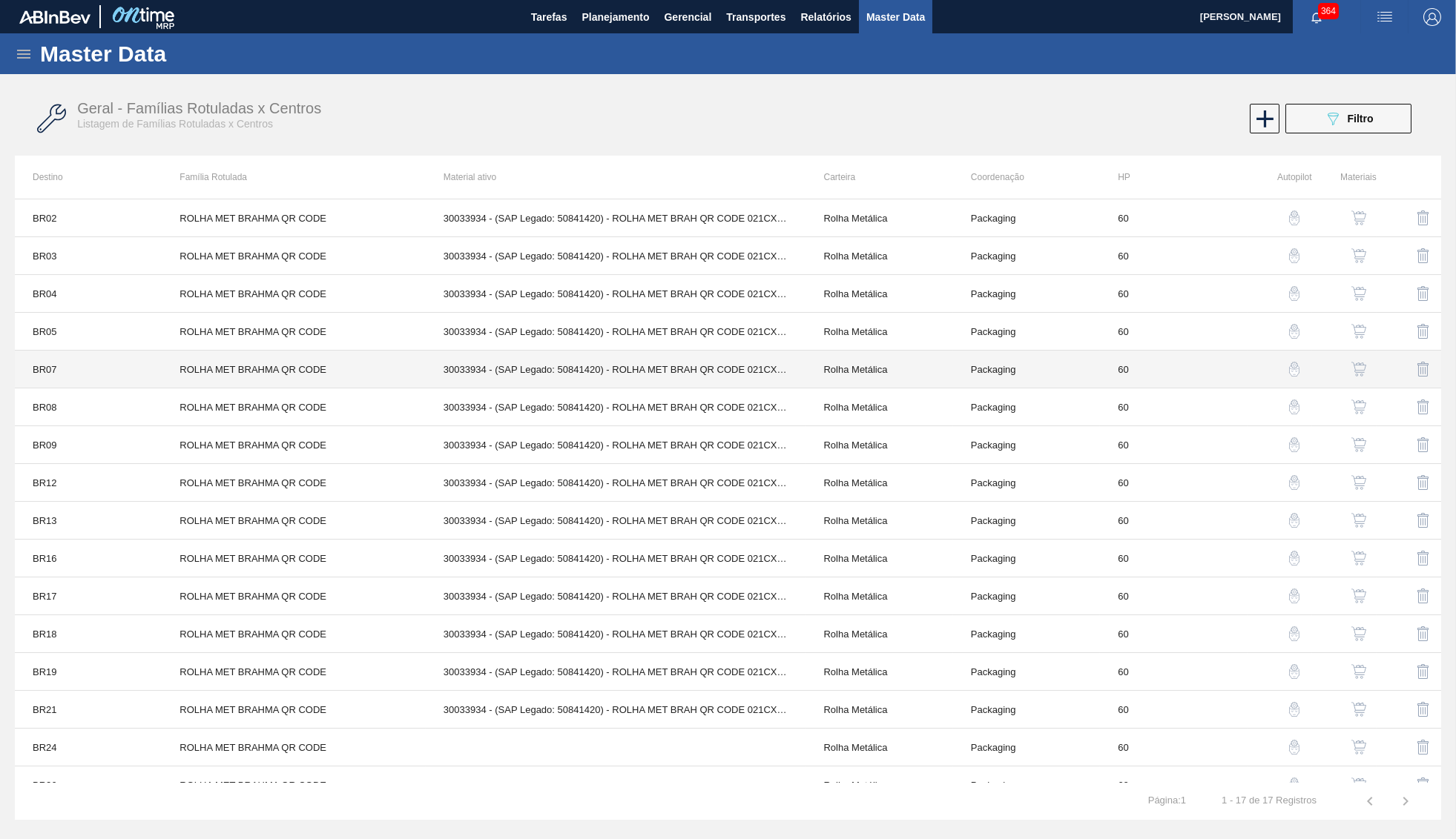
scroll to position [60, 0]
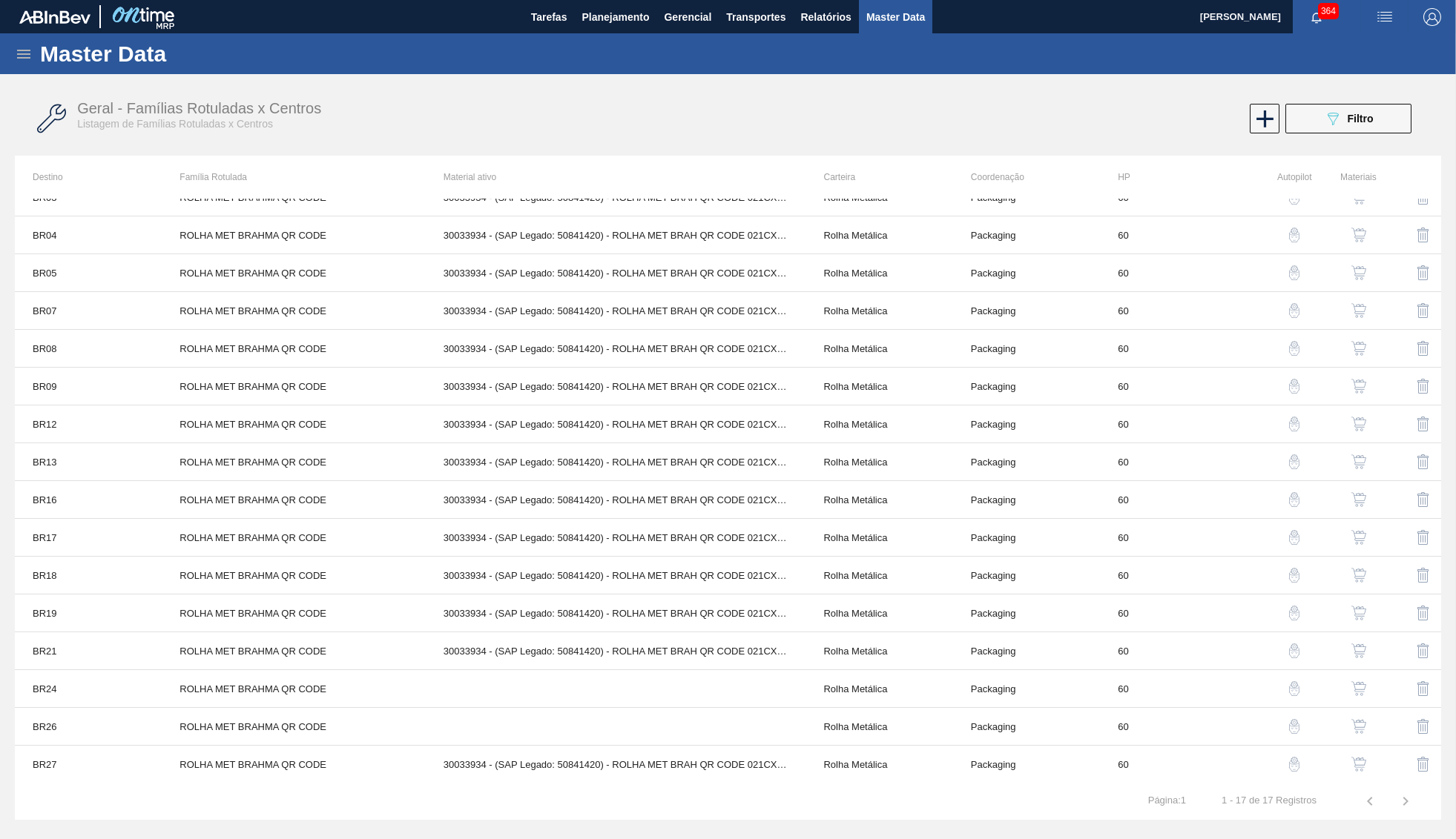
click at [1357, 423] on img "button" at bounding box center [1358, 423] width 15 height 15
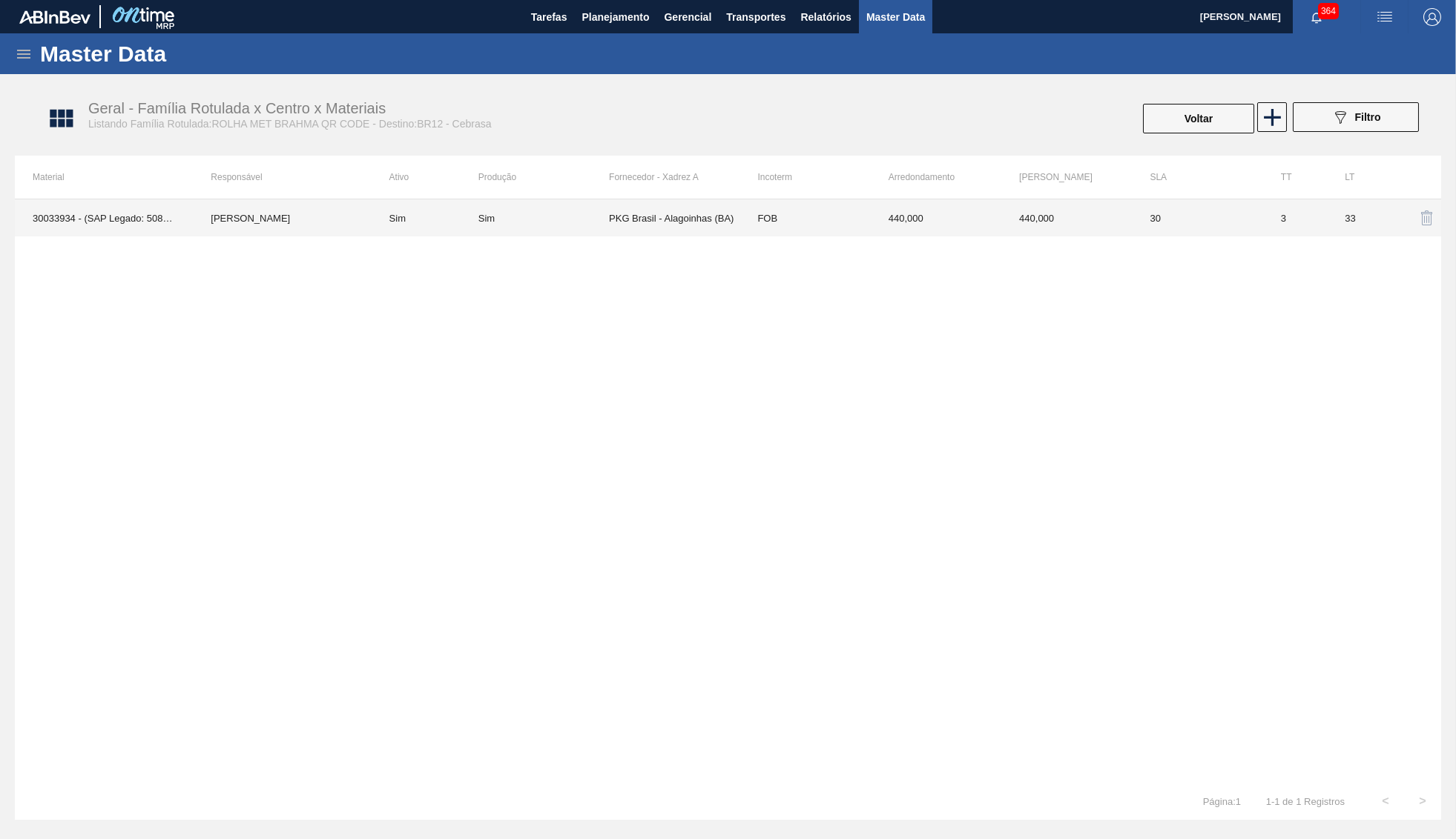
click at [737, 231] on td "PKG Brasil - Alagoinhas (BA)" at bounding box center [674, 218] width 130 height 37
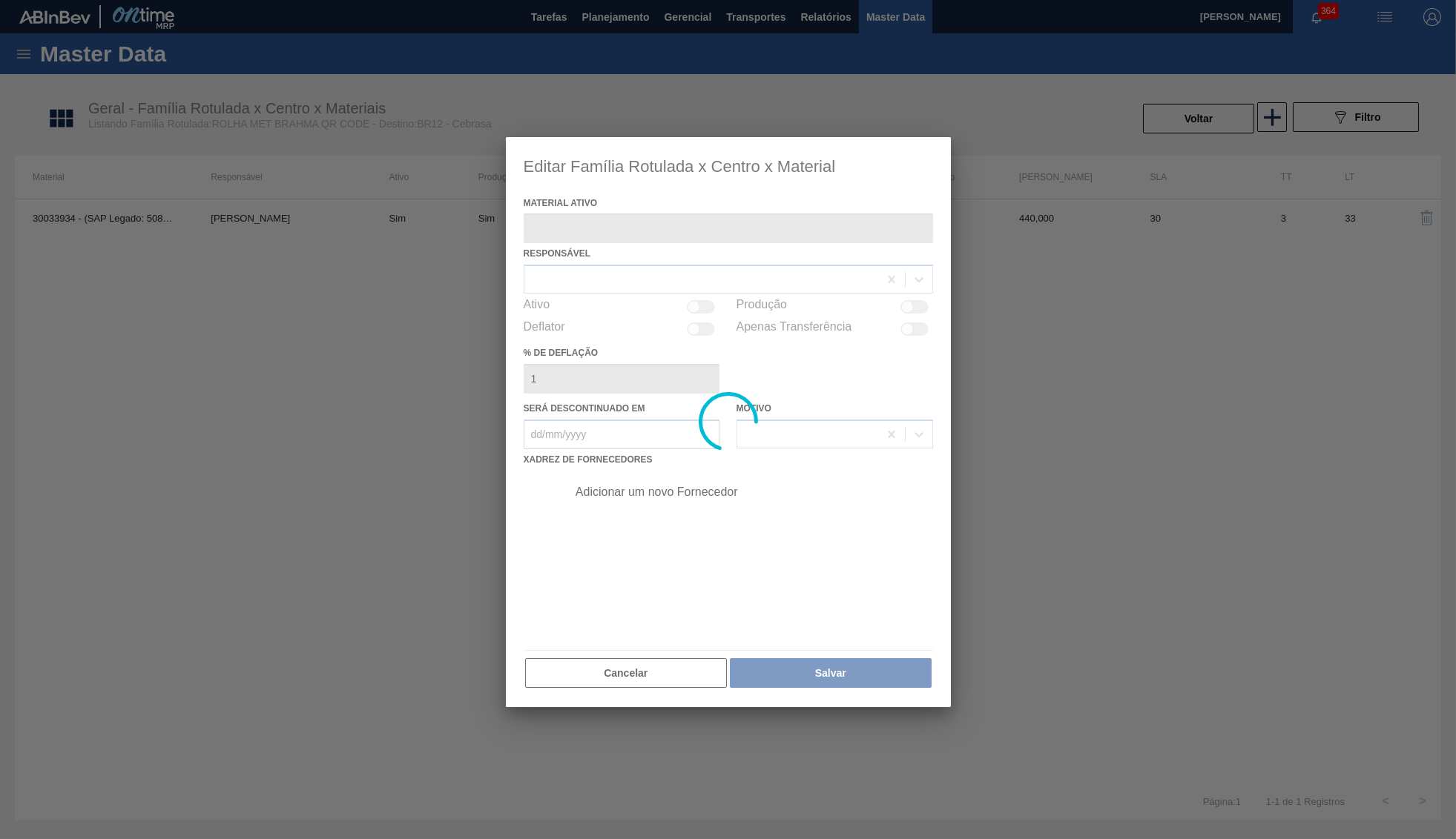
type ativo "30033934 - (SAP Legado: 50841420) - ROLHA MET BRAH QR CODE 021CX105"
checkbox input "true"
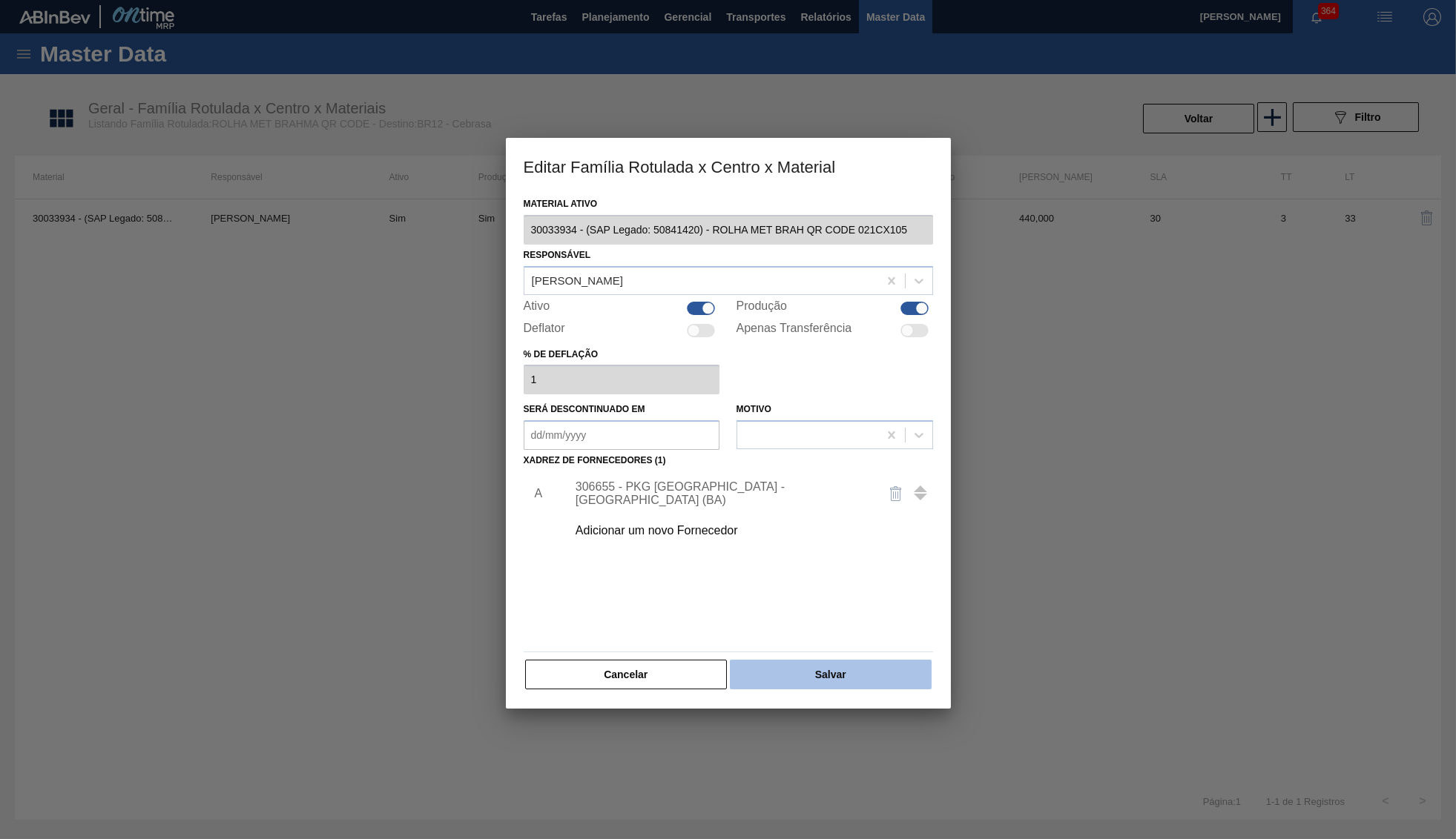
click at [779, 669] on button "Salvar" at bounding box center [830, 675] width 201 height 30
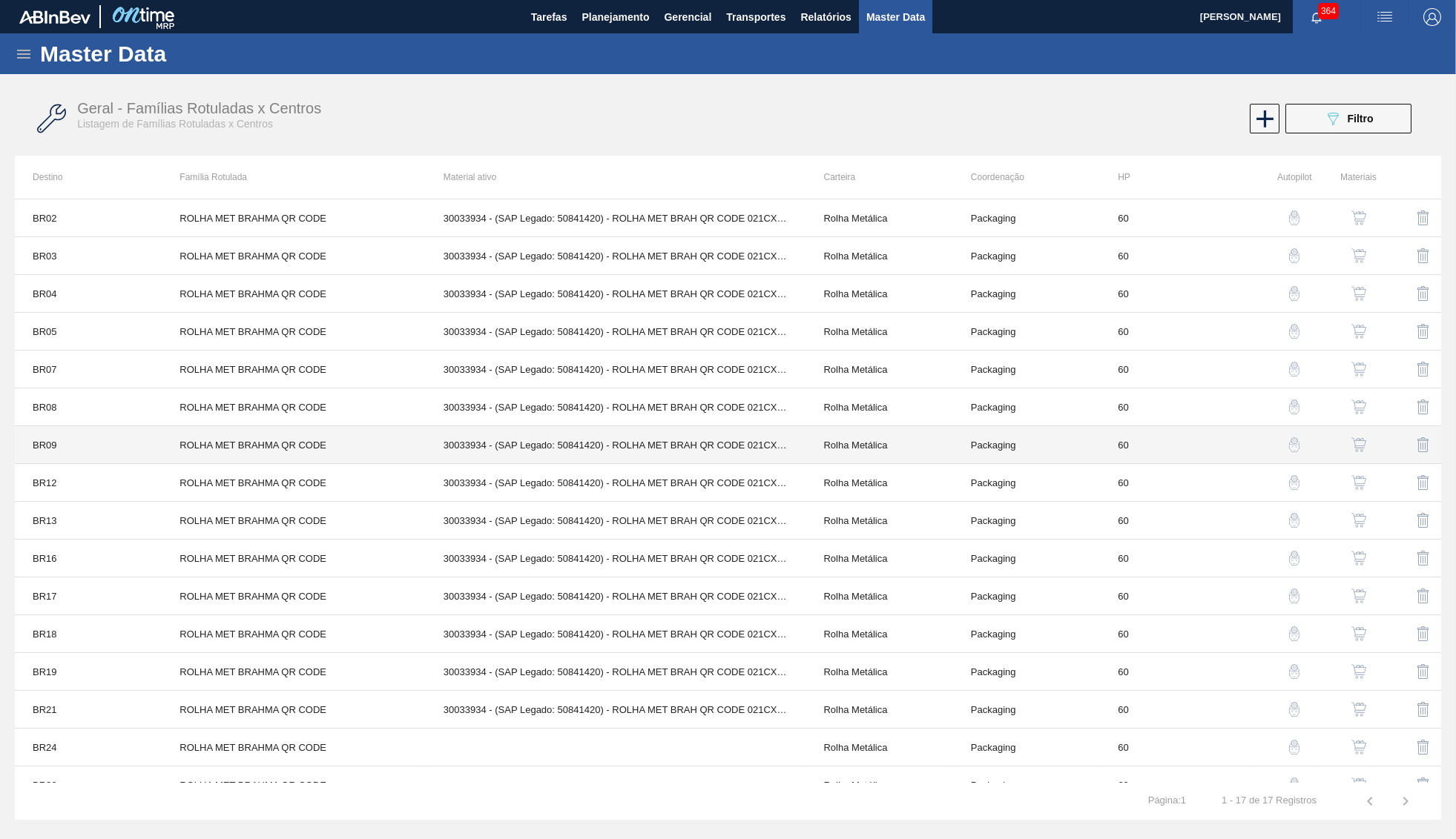
scroll to position [60, 0]
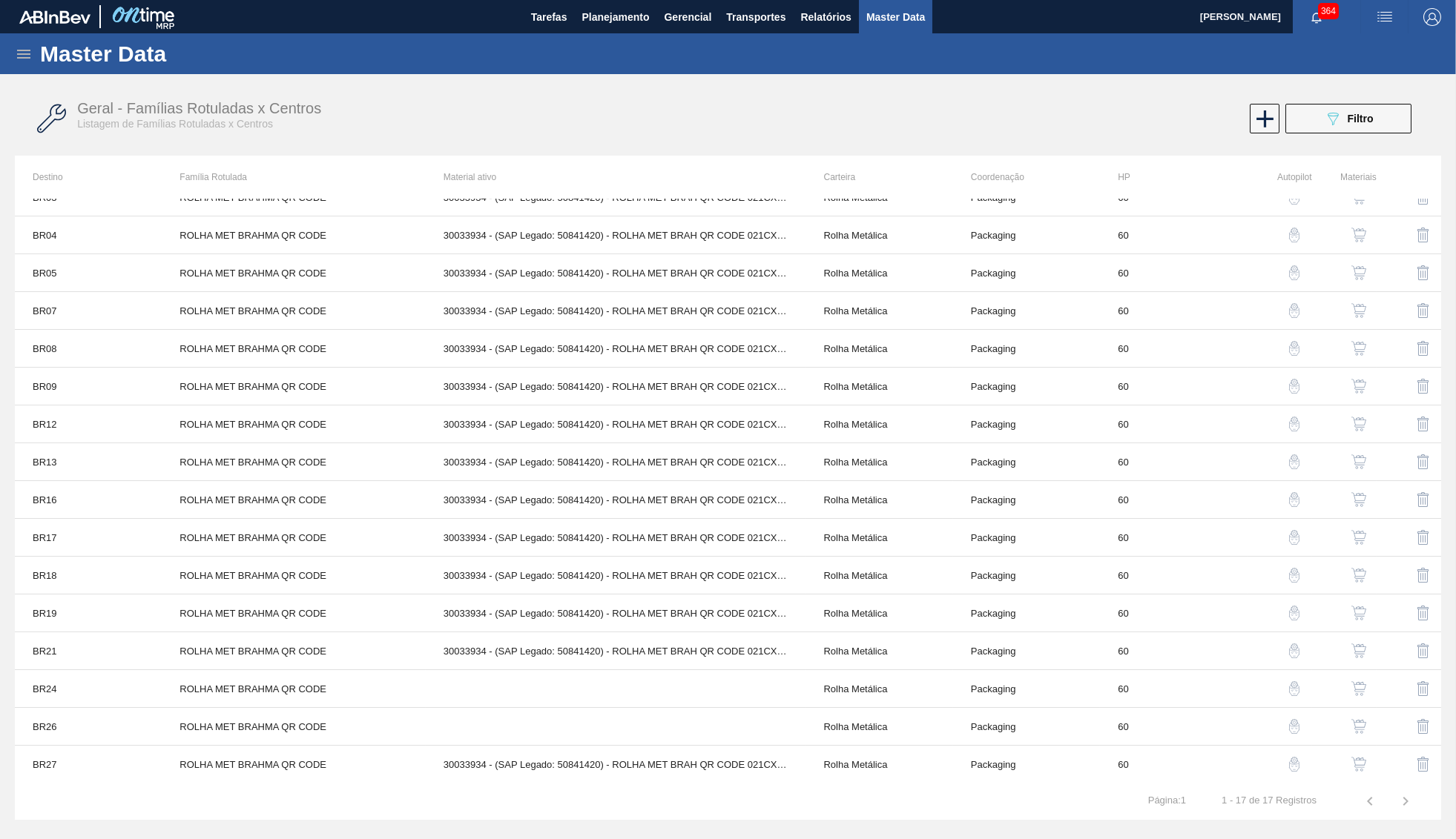
click at [1365, 640] on button "button" at bounding box center [1358, 651] width 35 height 35
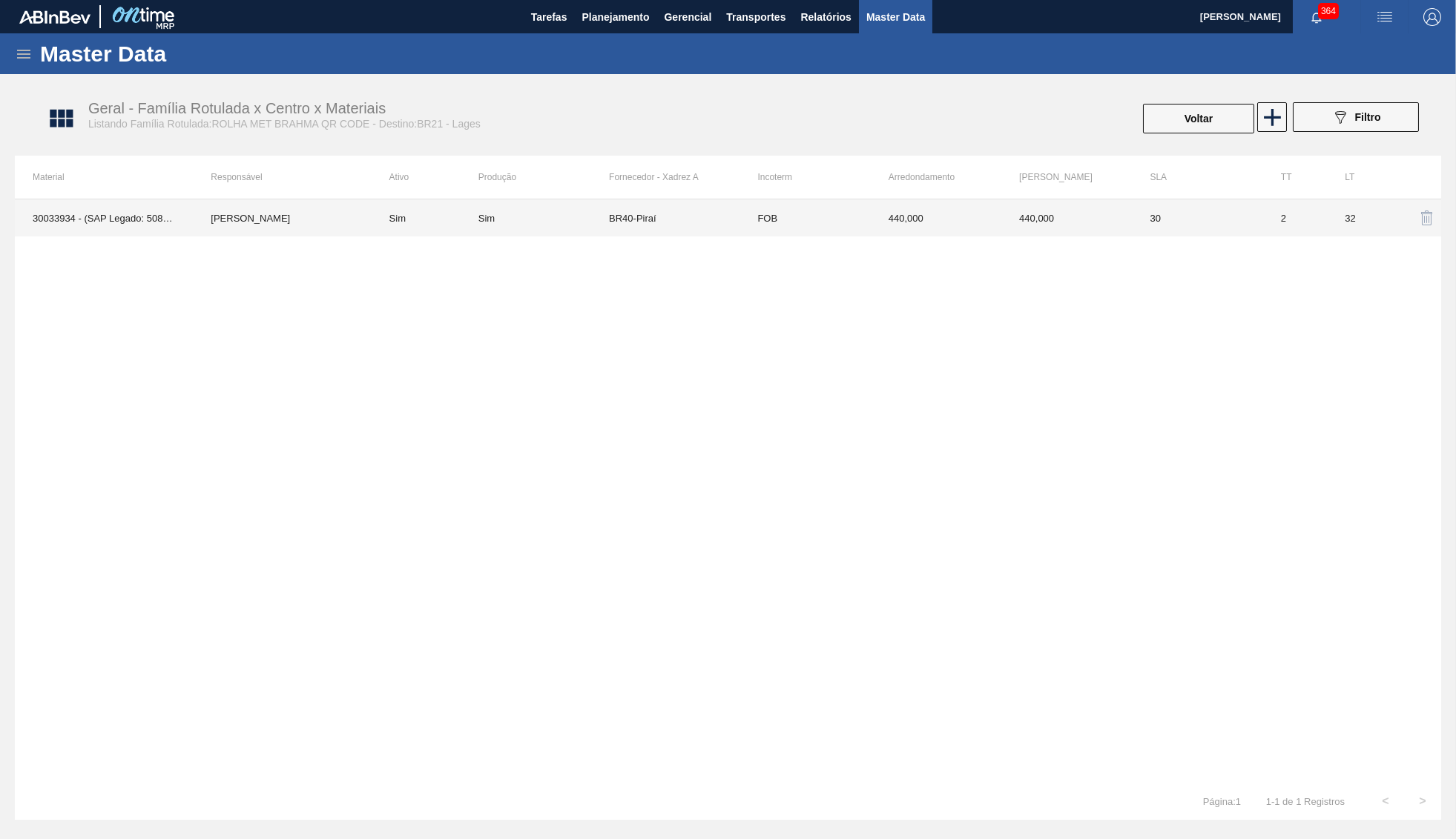
click at [431, 231] on td "Sim" at bounding box center [424, 218] width 106 height 37
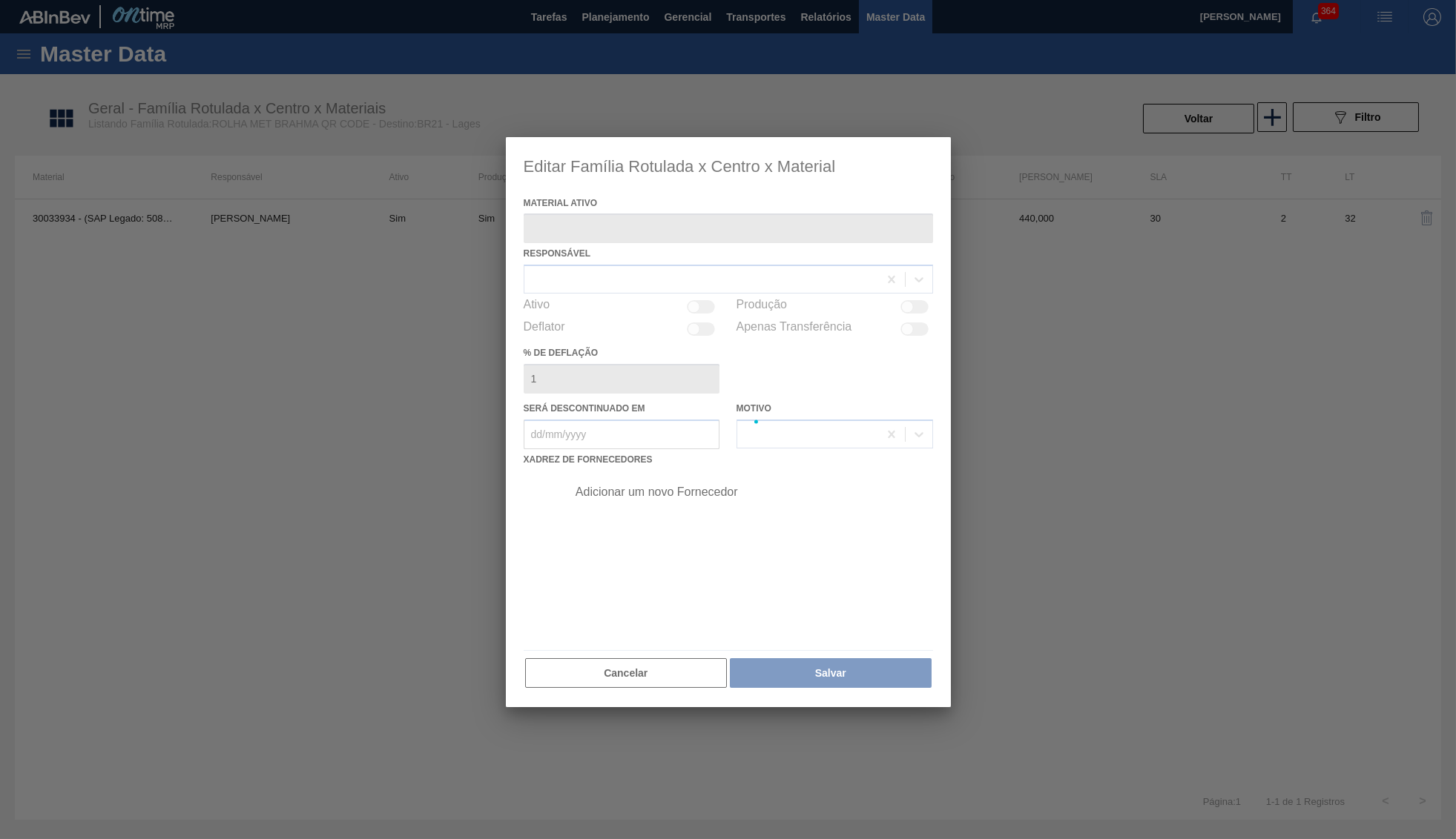
type ativo "30033934 - (SAP Legado: 50841420) - ROLHA MET BRAH QR CODE 021CX105"
checkbox input "true"
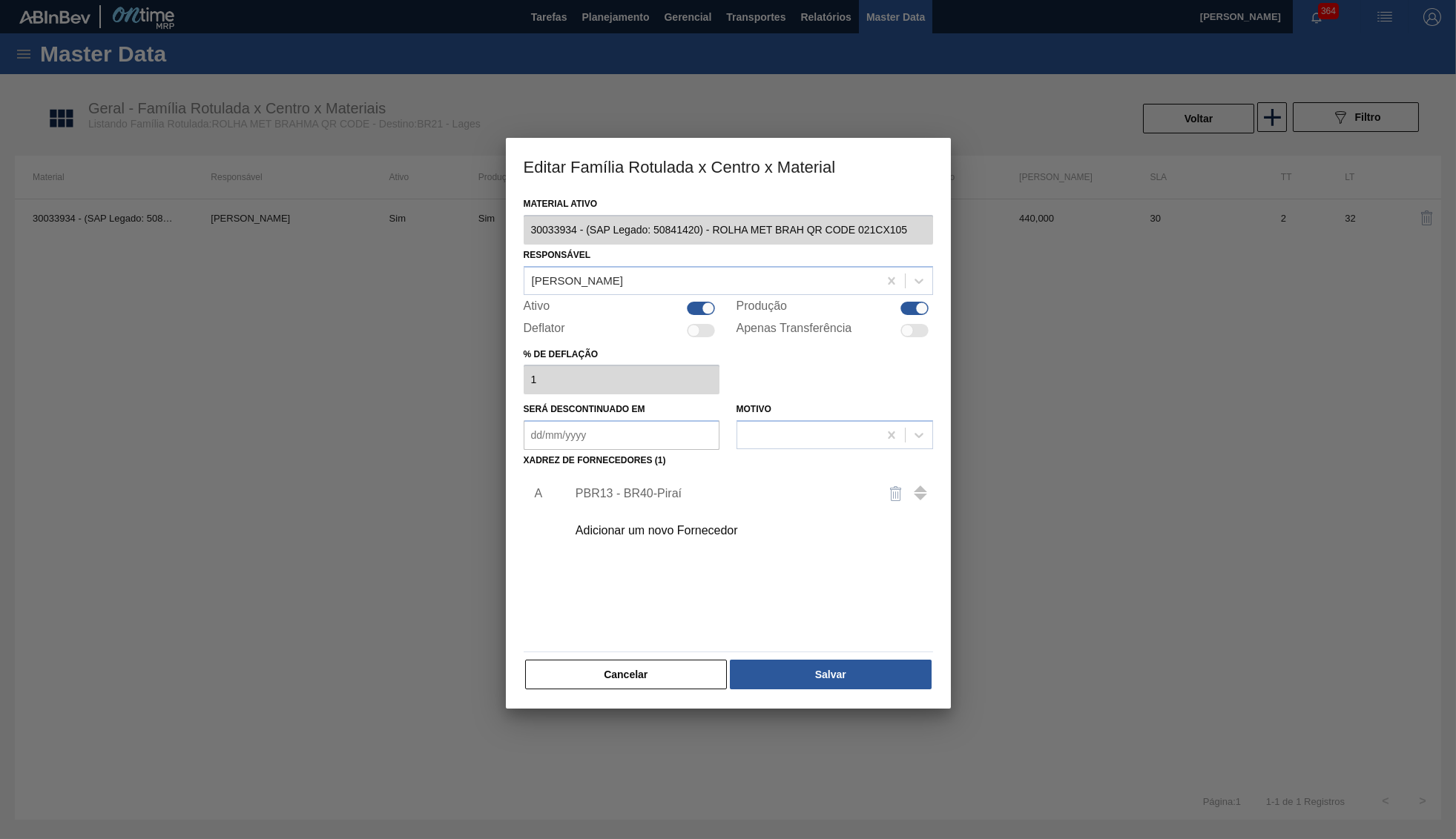
click at [604, 513] on div "Adicionar um novo Fornecedor" at bounding box center [745, 531] width 375 height 37
click at [614, 524] on div "Adicionar um novo Fornecedor" at bounding box center [721, 531] width 291 height 13
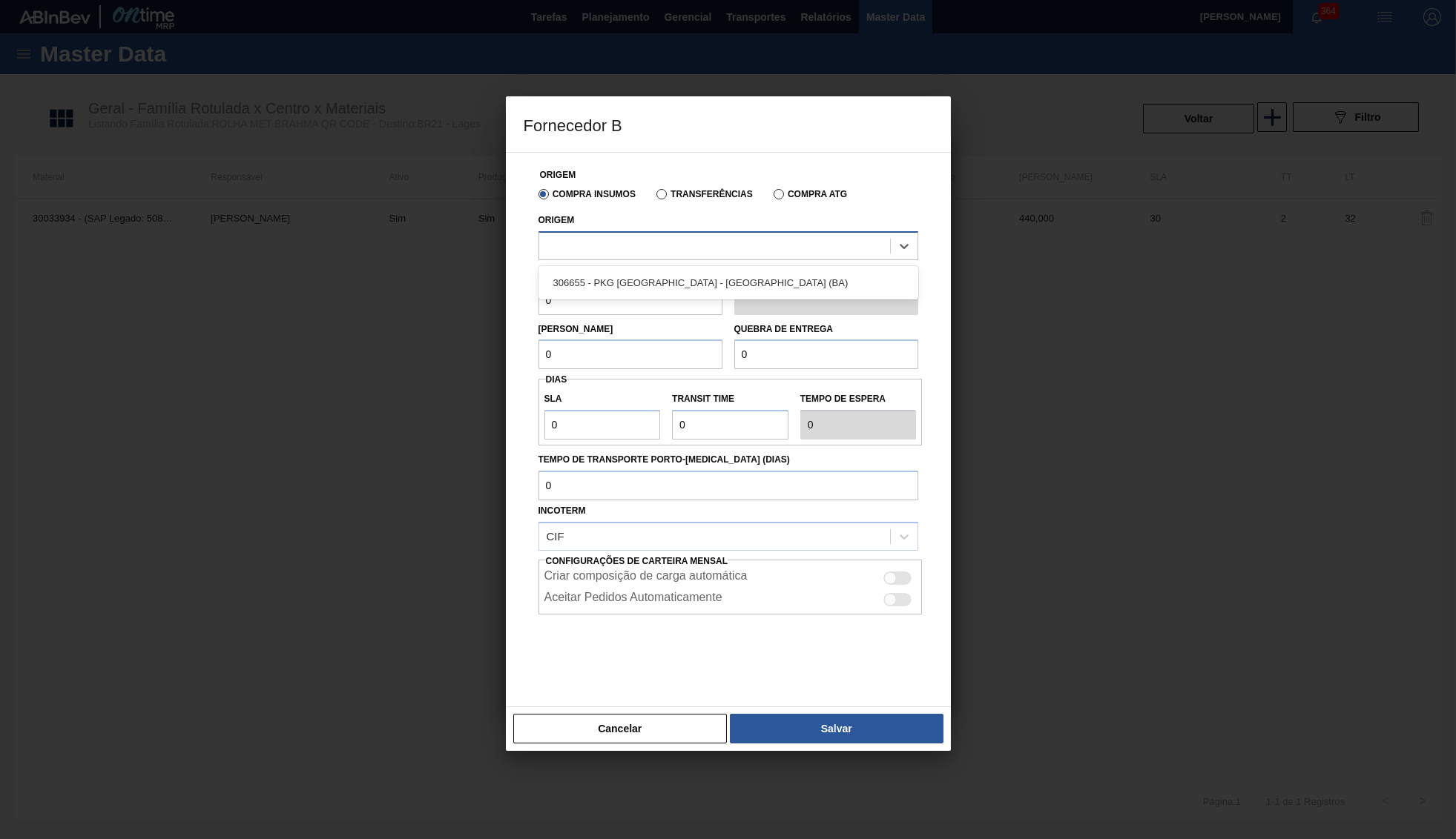
click at [621, 245] on div at bounding box center [714, 245] width 351 height 21
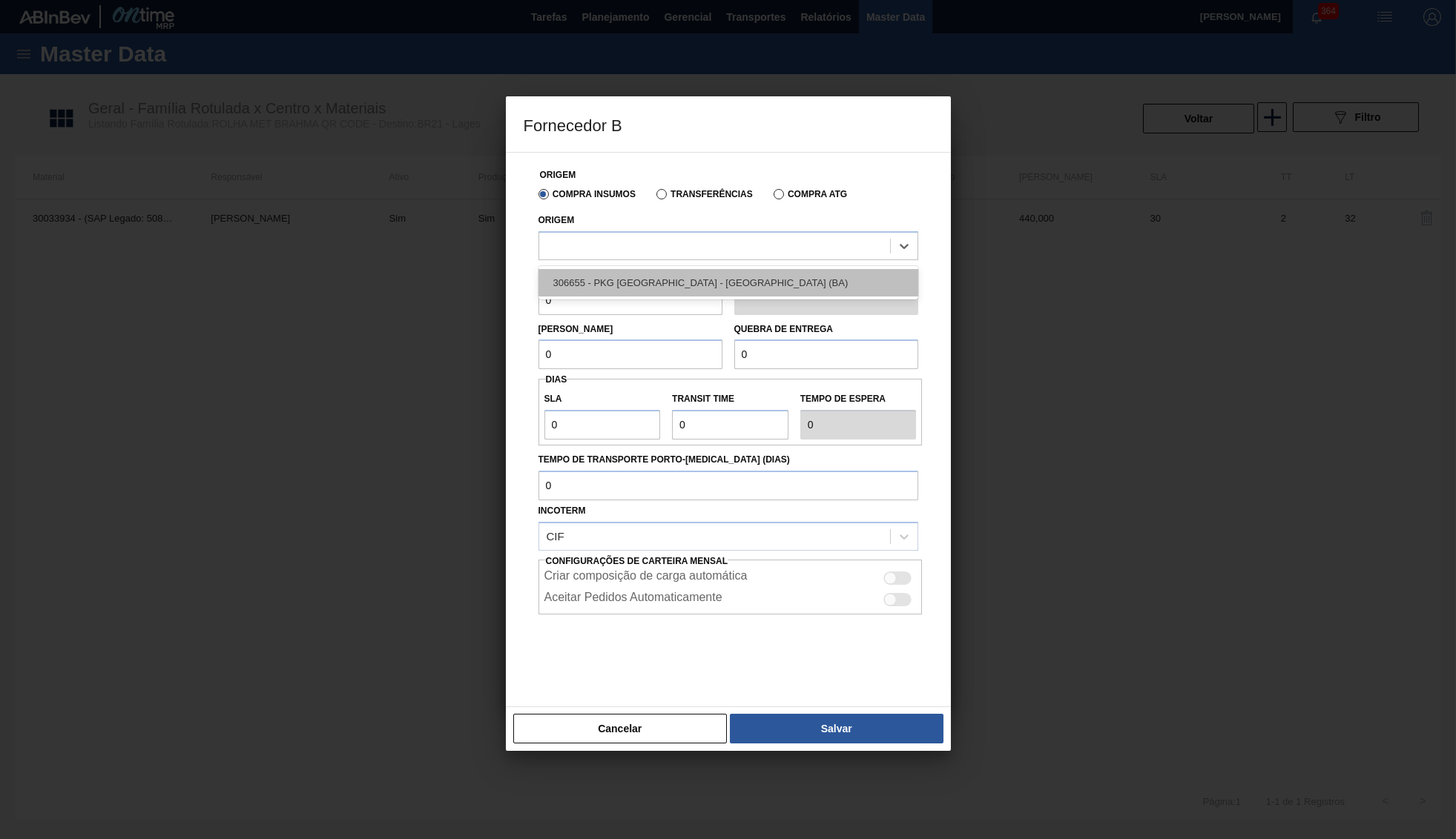
click at [640, 285] on div "306655 - PKG Brasil - Alagoinhas (BA)" at bounding box center [728, 282] width 379 height 28
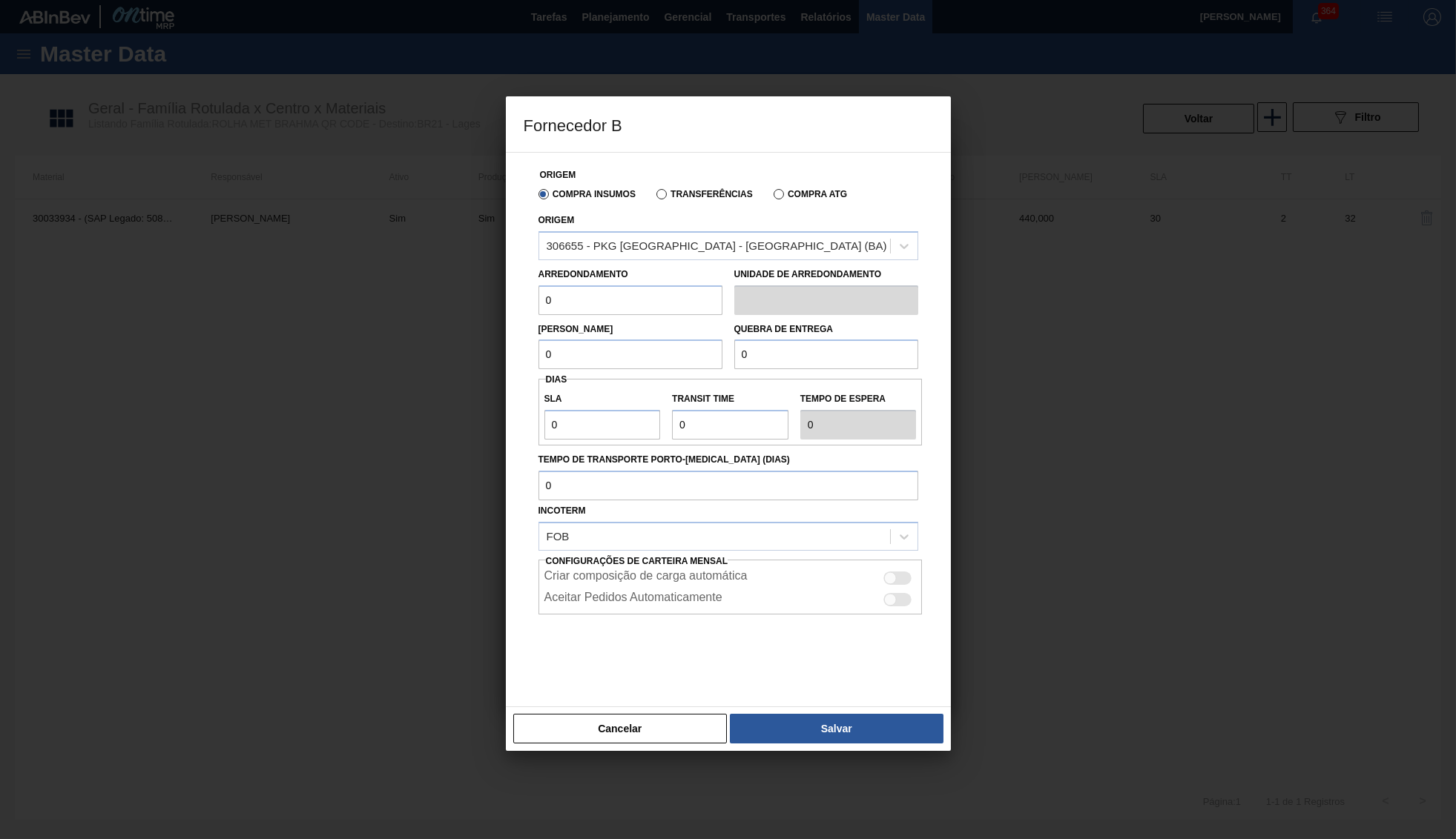
drag, startPoint x: 619, startPoint y: 290, endPoint x: 465, endPoint y: 285, distance: 154.1
click at [539, 285] on input "0" at bounding box center [630, 300] width 184 height 30
type input "440"
type input "10.000"
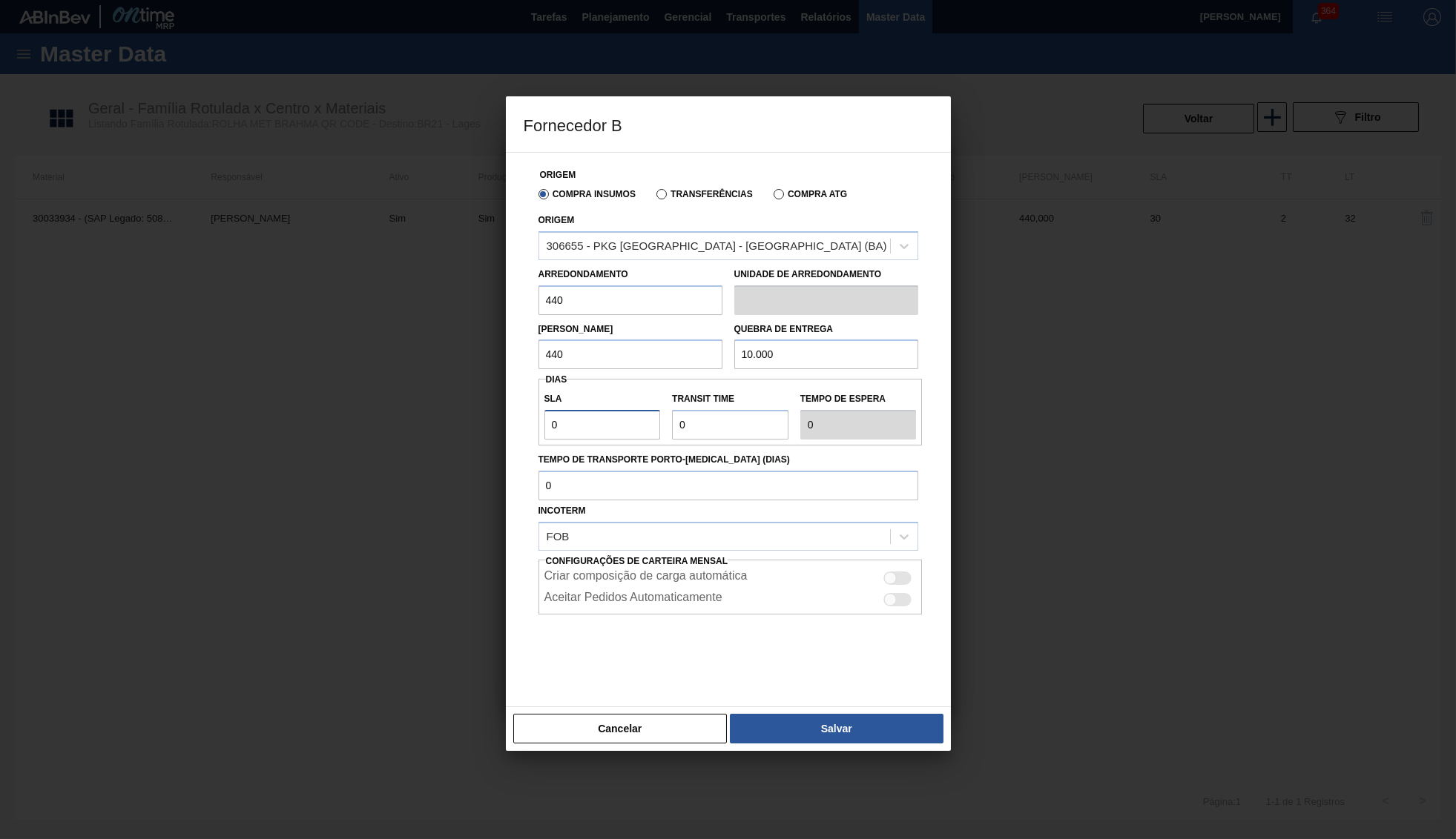
drag, startPoint x: 577, startPoint y: 428, endPoint x: 420, endPoint y: 411, distance: 157.9
click at [544, 411] on input "0" at bounding box center [603, 425] width 117 height 30
type input "3"
type input "30"
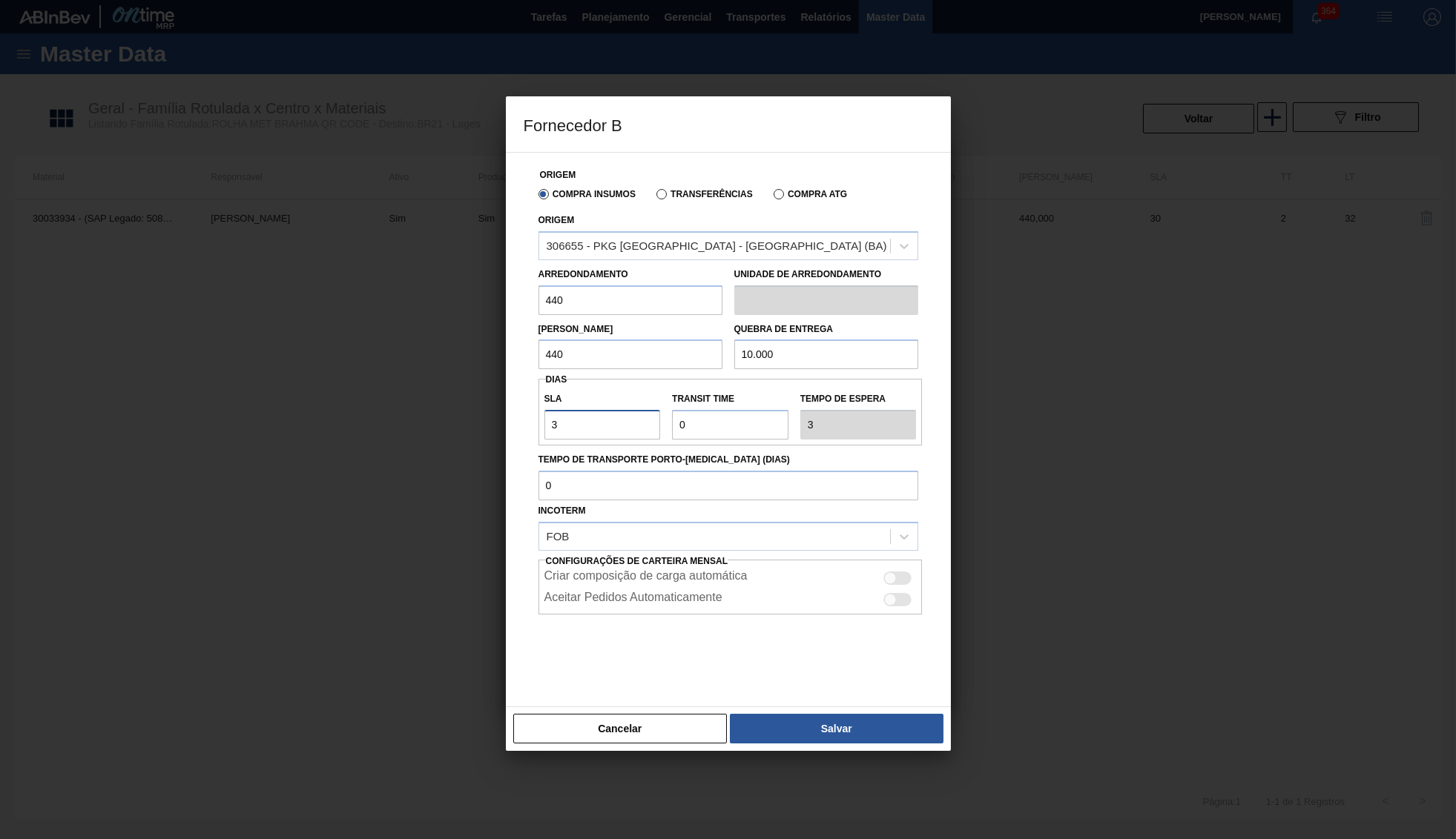
type input "30"
click at [614, 472] on input "Tempo de Transporte Porto-Doca (dias)" at bounding box center [728, 486] width 379 height 30
click at [885, 574] on div "Criar composição de carga automática" at bounding box center [730, 578] width 372 height 18
click at [898, 573] on div at bounding box center [898, 578] width 28 height 13
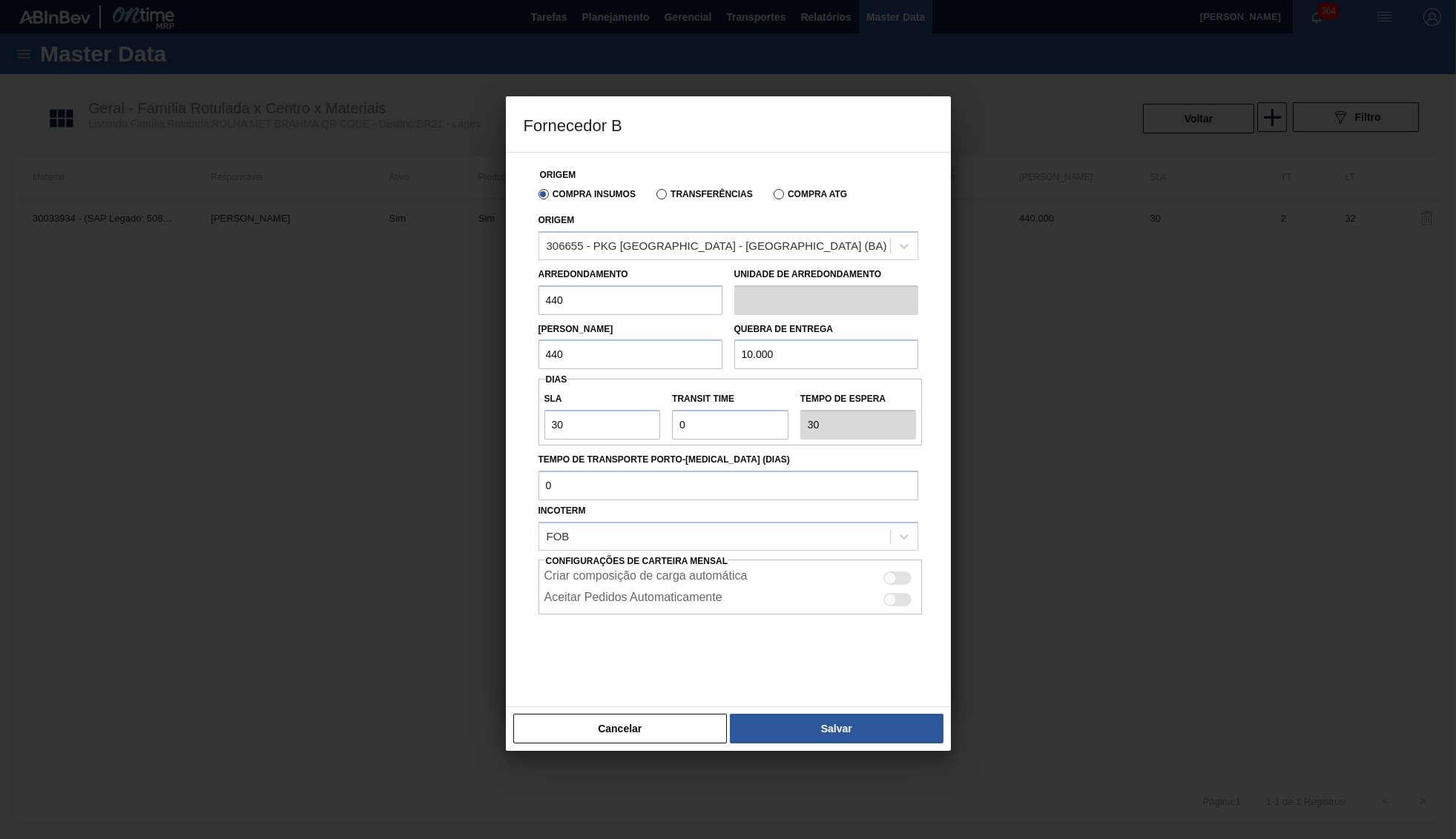
checkbox input "true"
click at [675, 424] on input "Transit Time" at bounding box center [730, 425] width 117 height 30
type input "5"
type input "35"
type input "5"
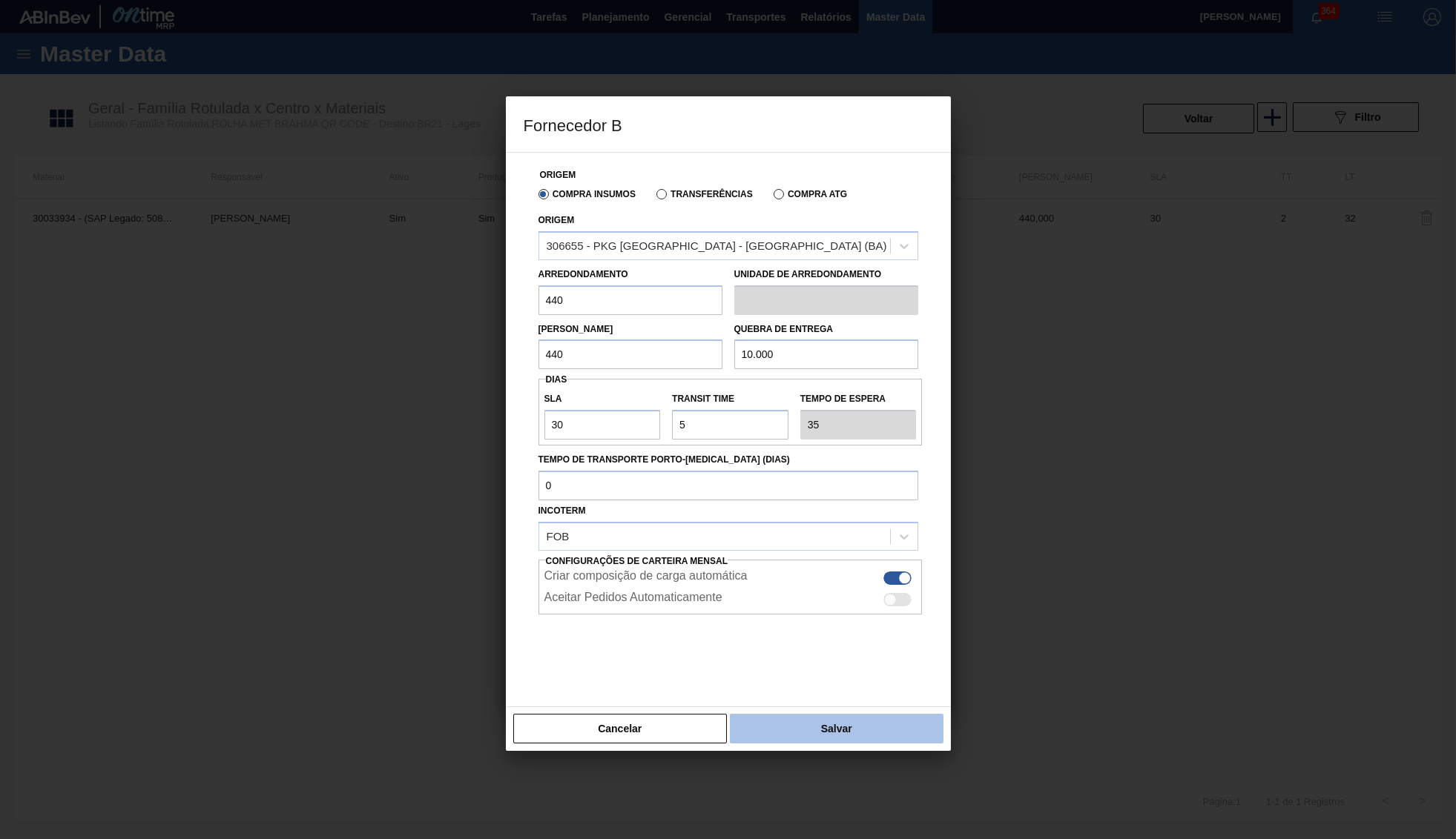
click at [823, 722] on button "Salvar" at bounding box center [836, 729] width 213 height 30
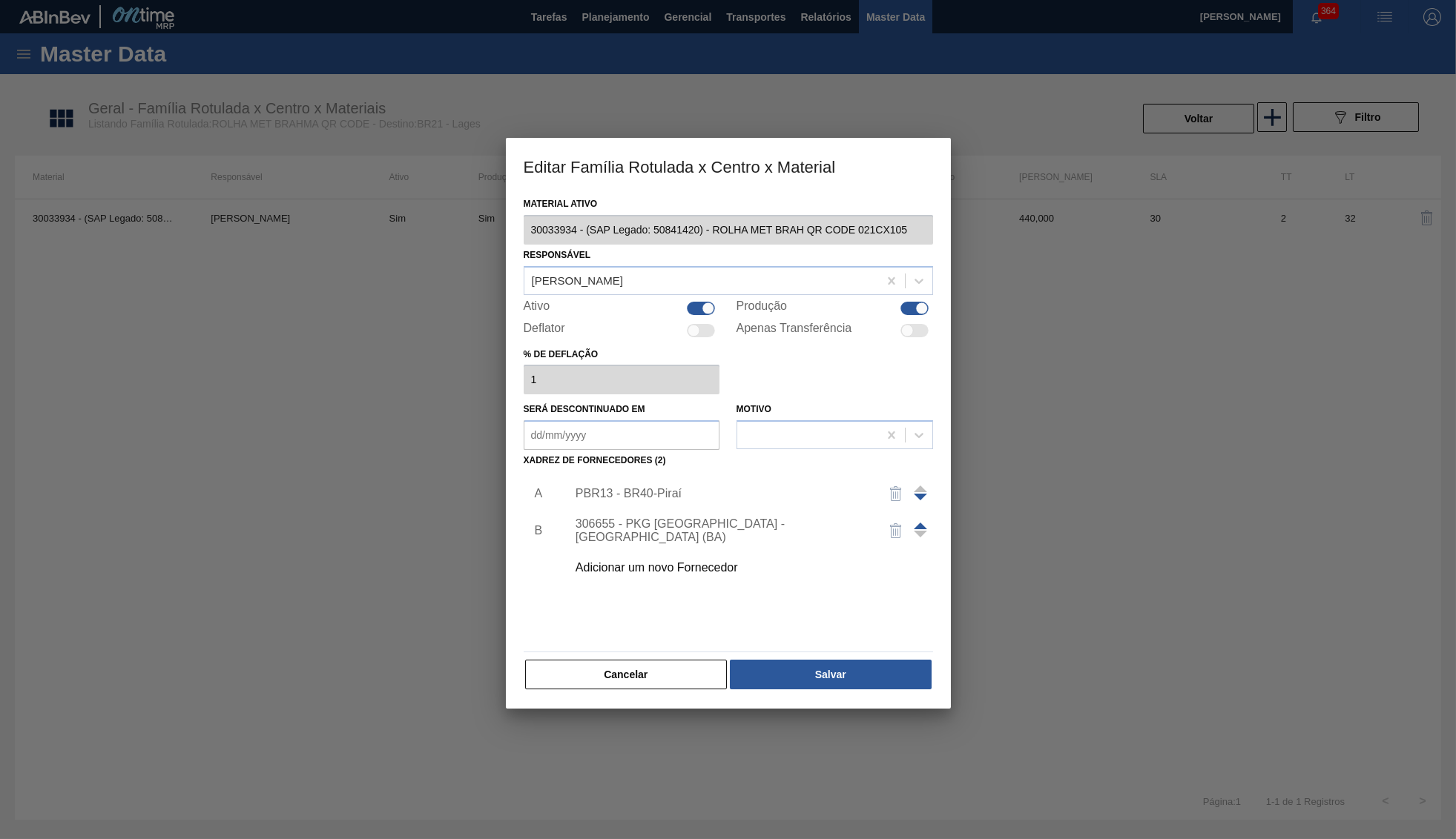
drag, startPoint x: 852, startPoint y: 691, endPoint x: 879, endPoint y: 523, distance: 170.2
click at [849, 568] on div "Material ativo 30033934 - (SAP Legado: 50841420) - ROLHA MET BRAH QR CODE 021CX…" at bounding box center [728, 450] width 445 height 515
click at [893, 485] on img "button" at bounding box center [895, 494] width 18 height 18
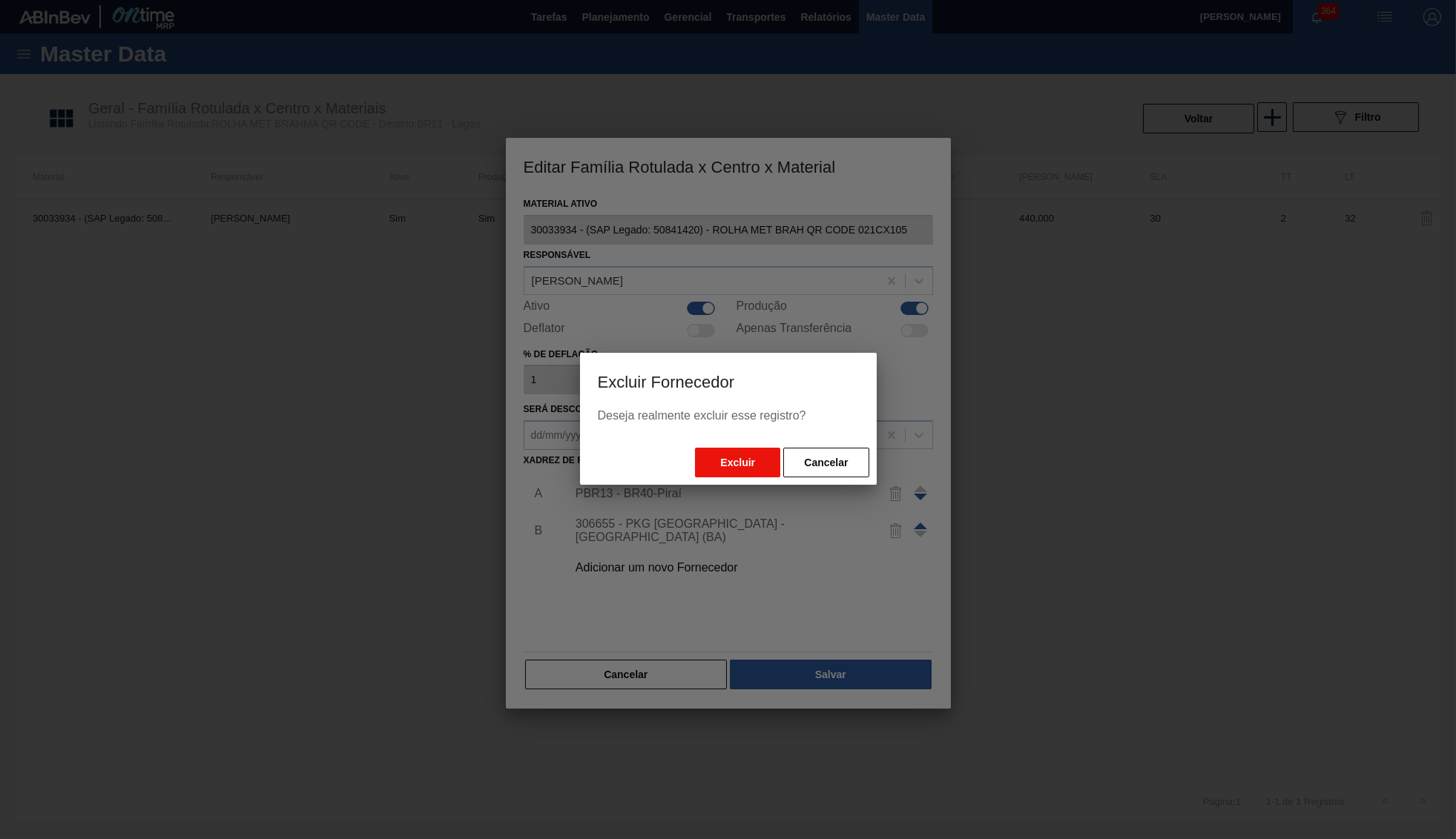
click at [750, 457] on button "Excluir" at bounding box center [737, 463] width 85 height 30
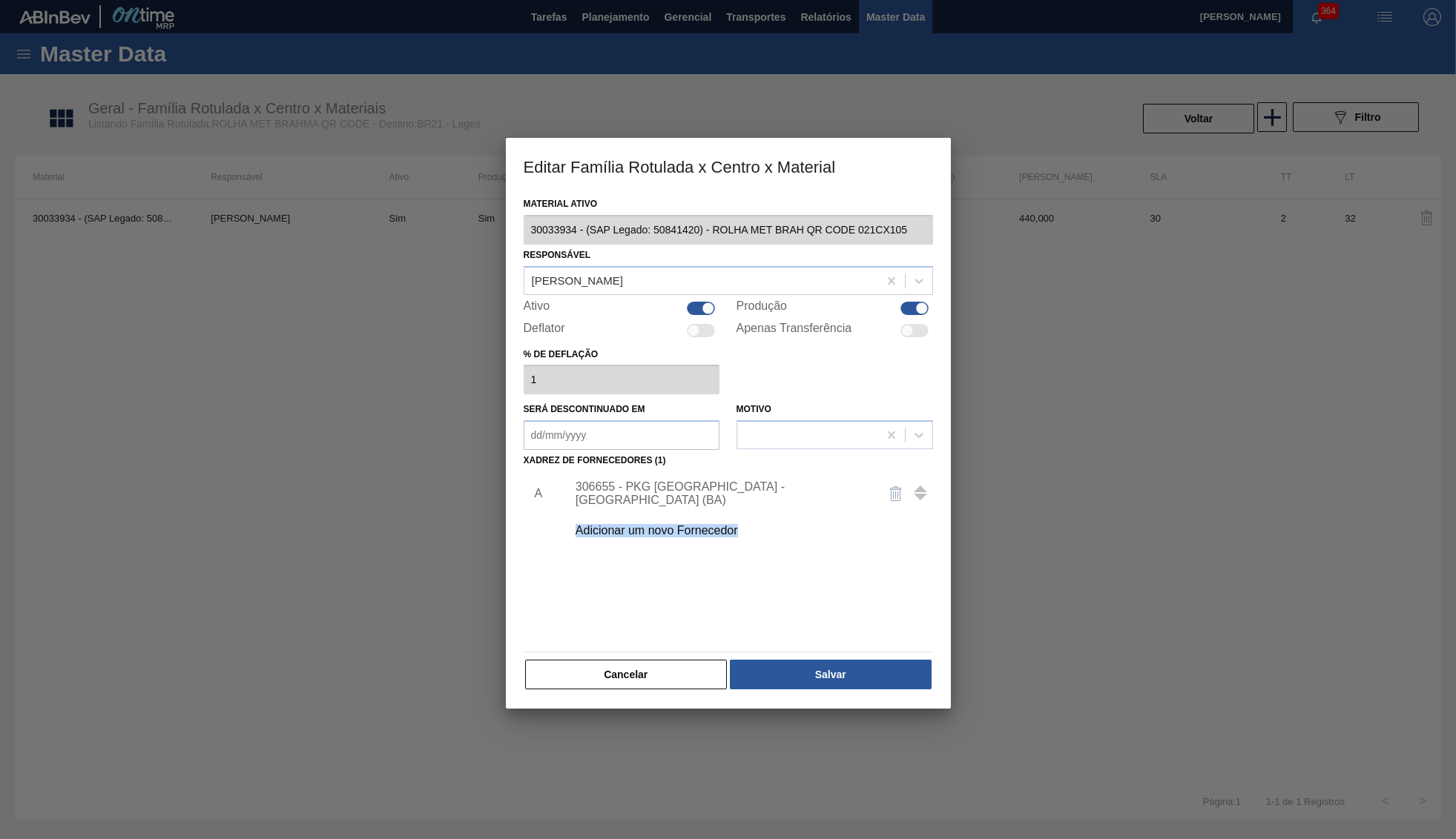
click at [819, 660] on button "Salvar" at bounding box center [830, 675] width 201 height 30
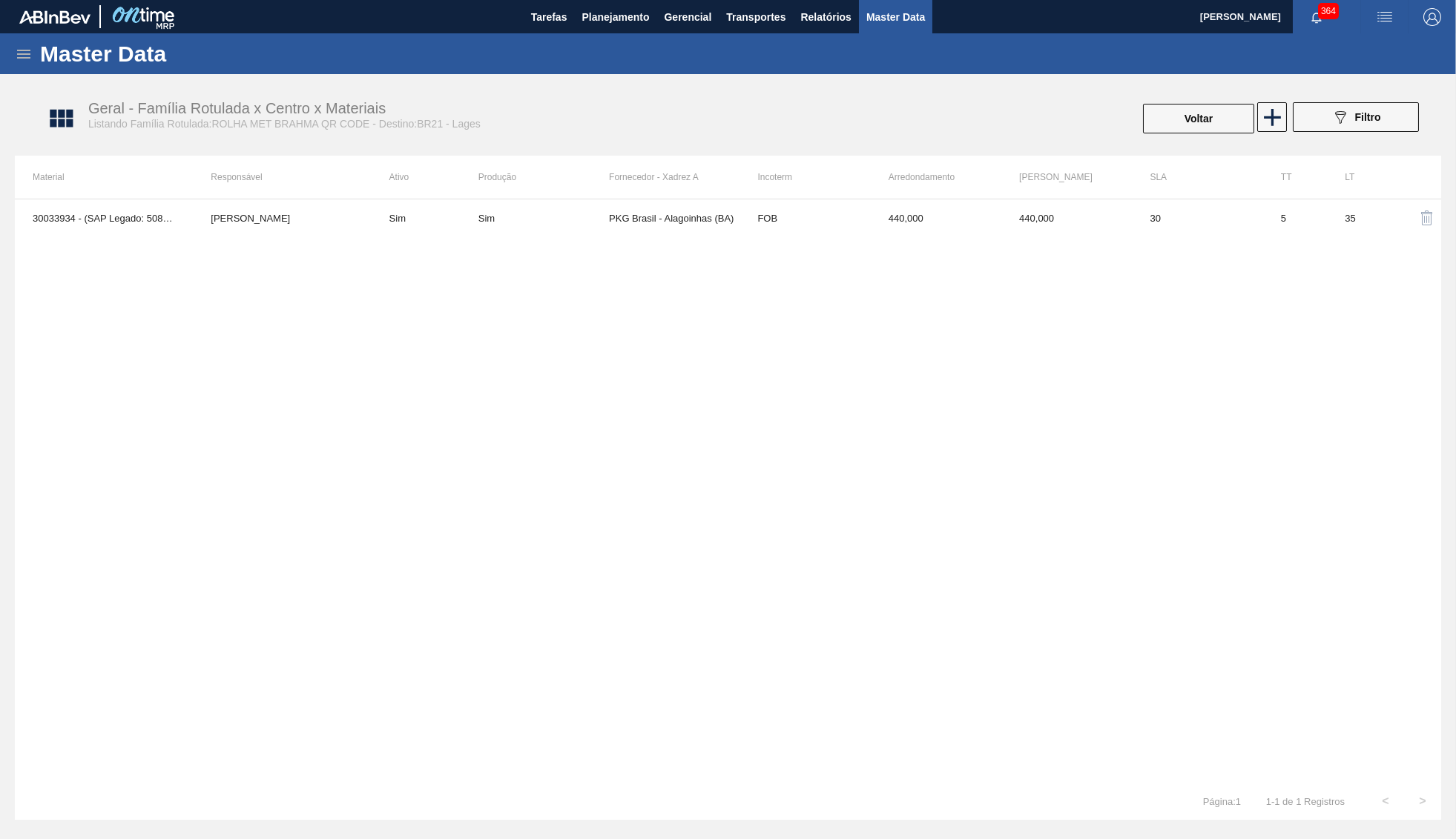
click at [39, 836] on div "Master Data Geral Carteiras e Famílias Coordenações e Usuários Fornecedores Mat…" at bounding box center [728, 436] width 1456 height 806
click at [1199, 103] on div "Voltar" at bounding box center [1198, 118] width 114 height 32
click at [1222, 115] on button "Voltar" at bounding box center [1198, 119] width 111 height 30
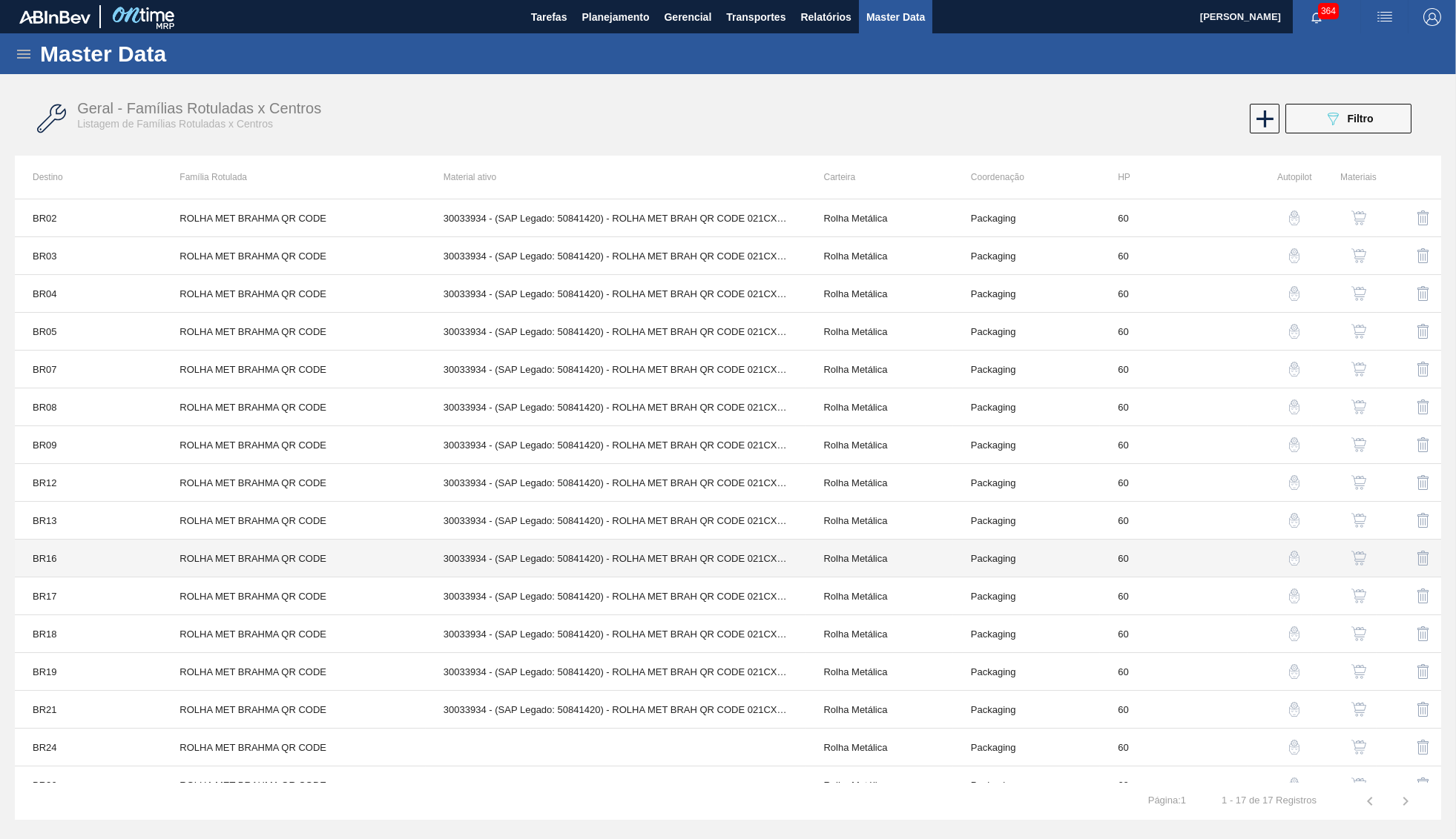
scroll to position [60, 0]
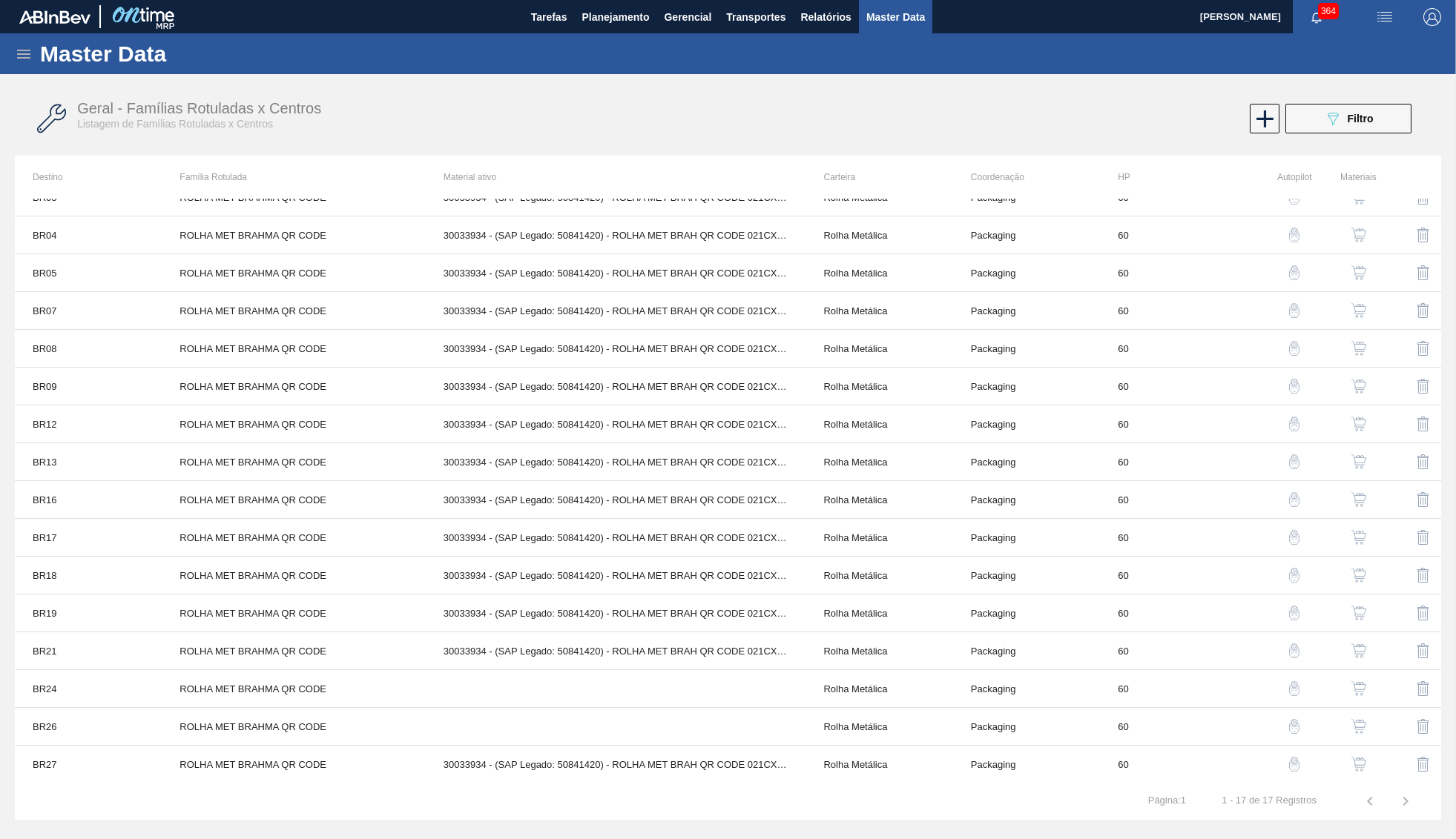
click at [1363, 712] on button "button" at bounding box center [1358, 726] width 35 height 35
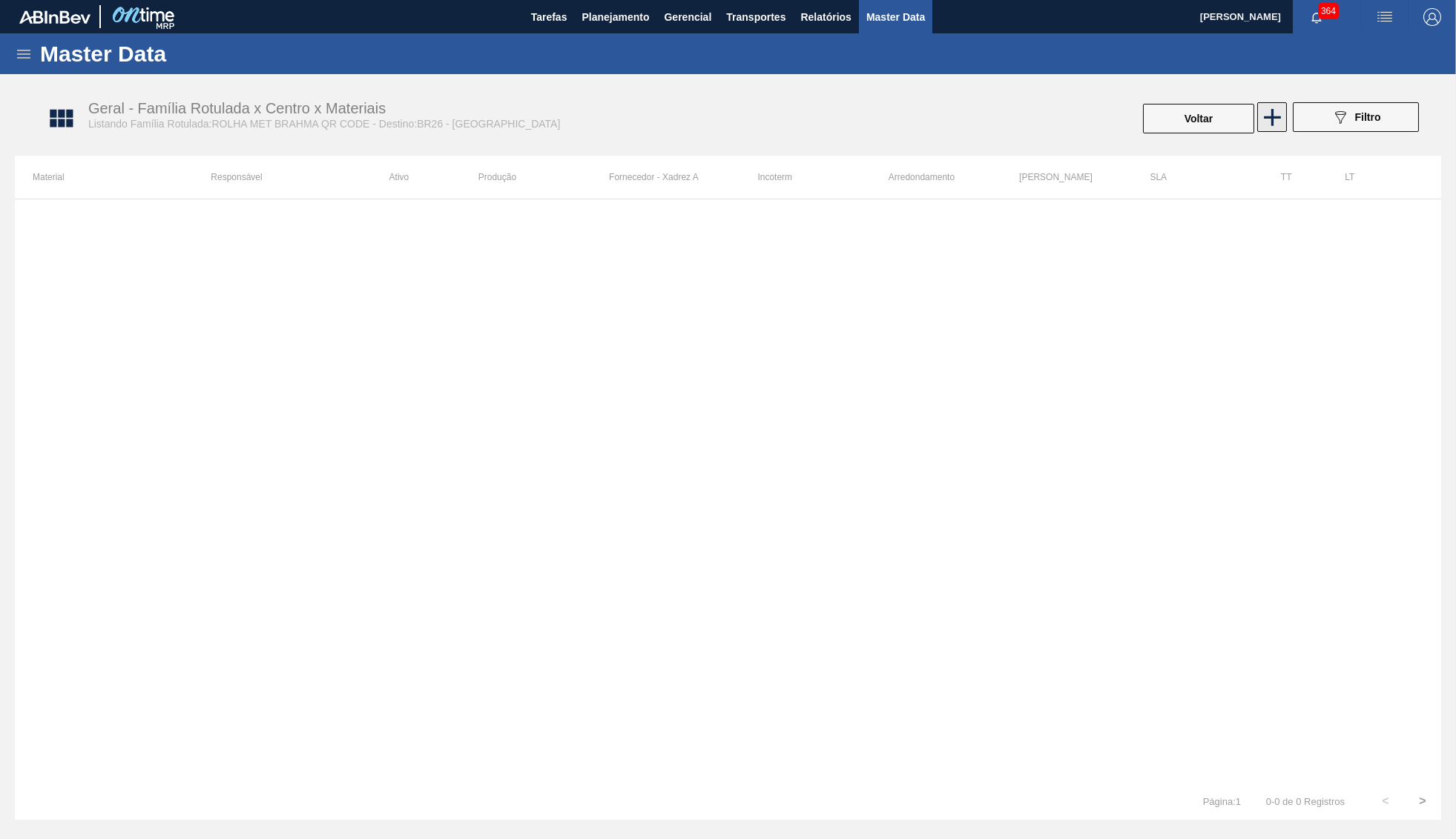
click at [1269, 118] on icon at bounding box center [1271, 117] width 29 height 29
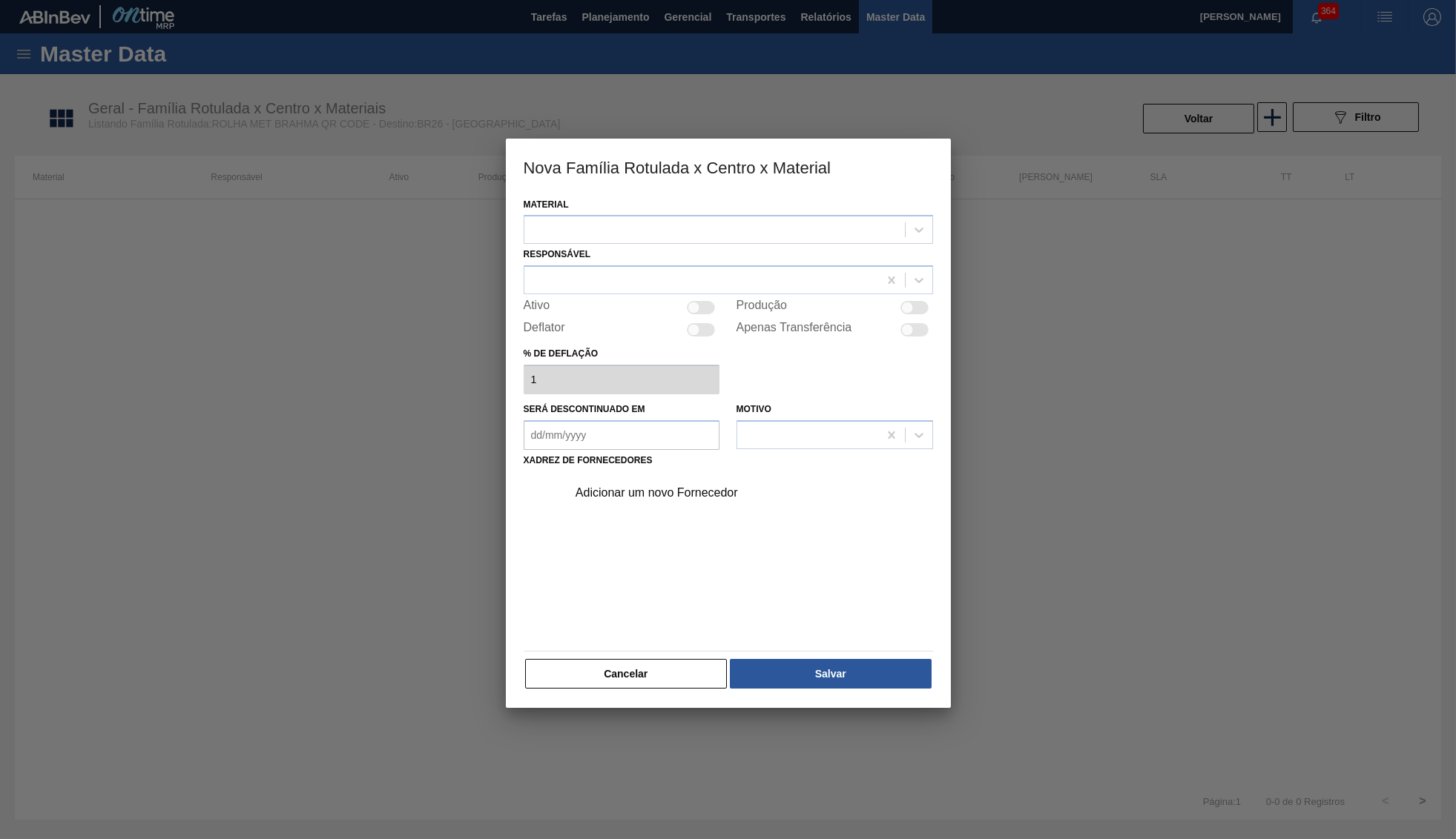
click at [812, 249] on div "Responsável" at bounding box center [728, 269] width 409 height 50
click at [681, 237] on div at bounding box center [715, 229] width 380 height 21
click at [631, 194] on div "Material Use Up and Down to choose options, press Enter to select the currently…" at bounding box center [728, 219] width 409 height 50
click at [625, 240] on div at bounding box center [728, 229] width 409 height 29
click at [621, 229] on div at bounding box center [715, 229] width 380 height 21
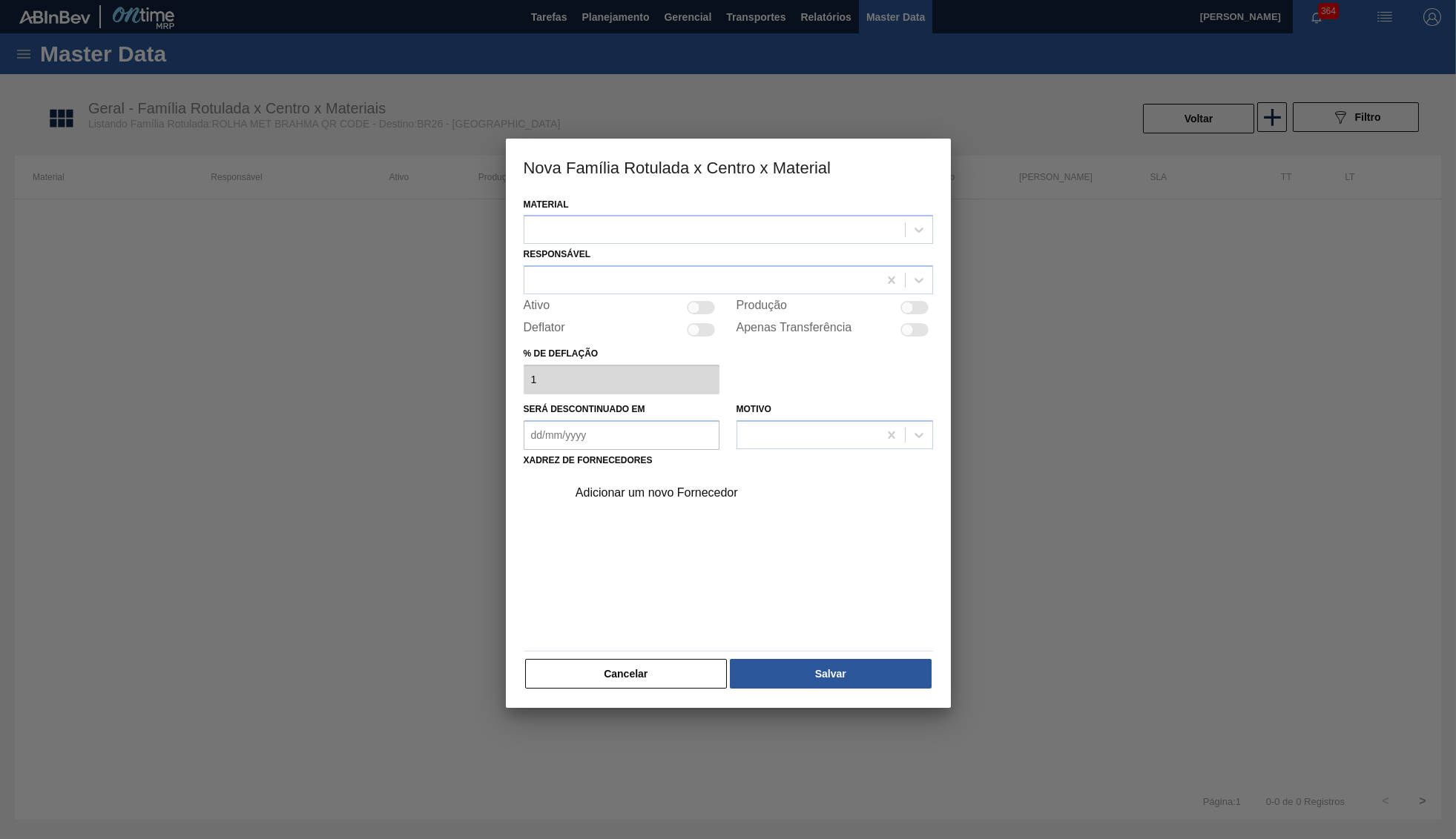
click at [616, 301] on div "Ativo" at bounding box center [622, 308] width 196 height 18
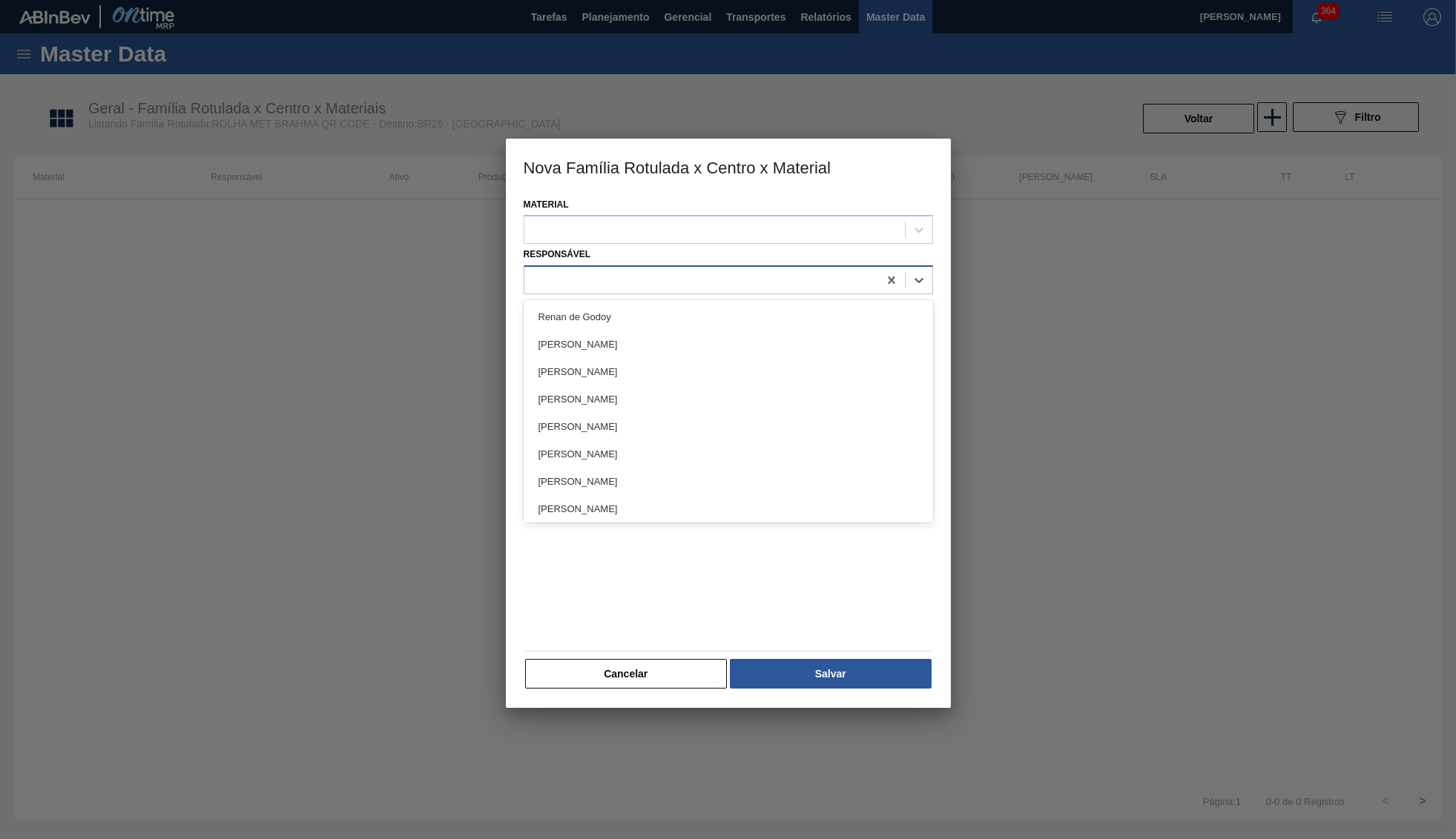
click at [614, 285] on div at bounding box center [701, 280] width 353 height 21
click at [648, 659] on button "Cancelar" at bounding box center [626, 674] width 203 height 30
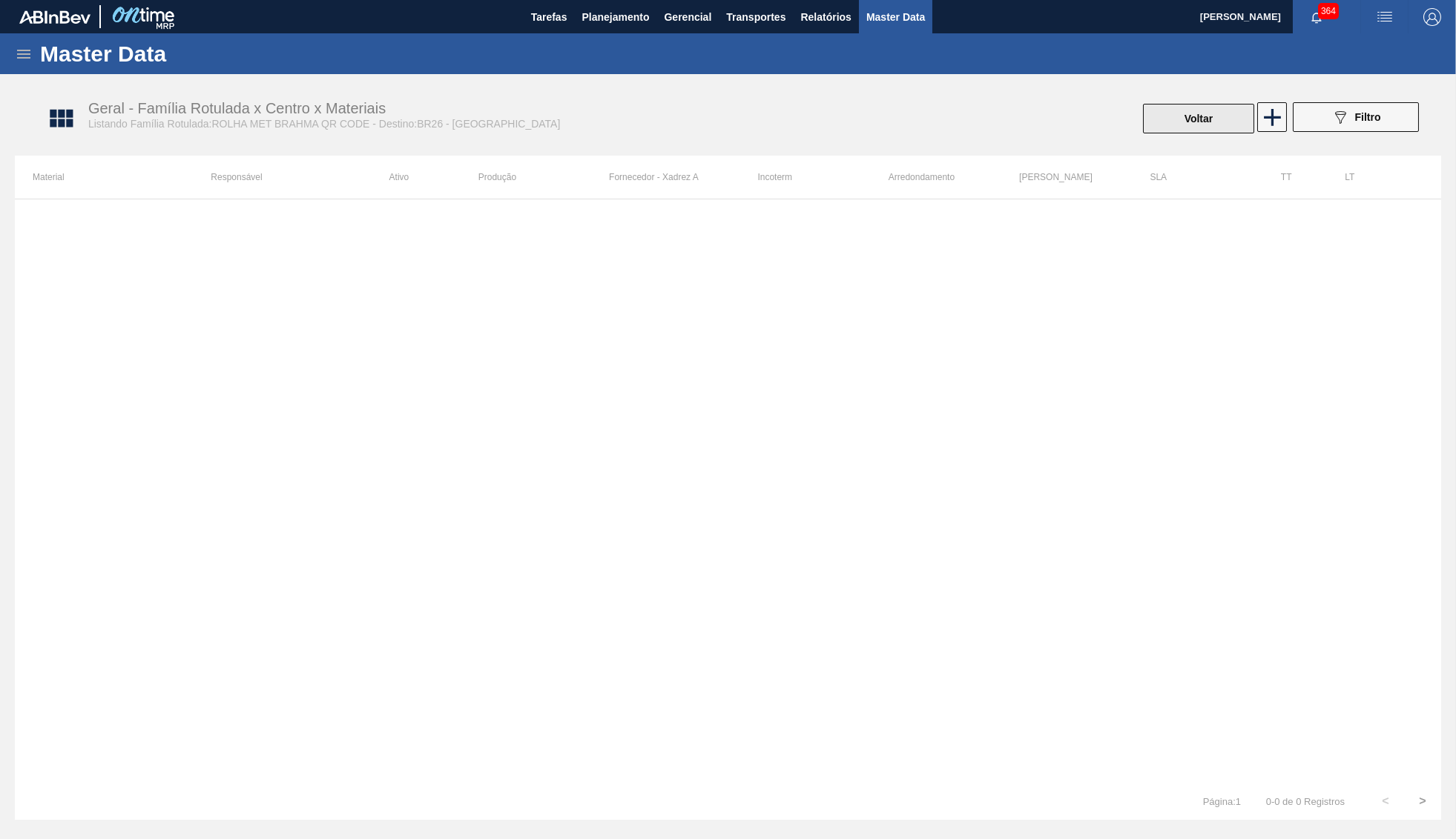
click at [1211, 112] on button "Voltar" at bounding box center [1198, 119] width 111 height 30
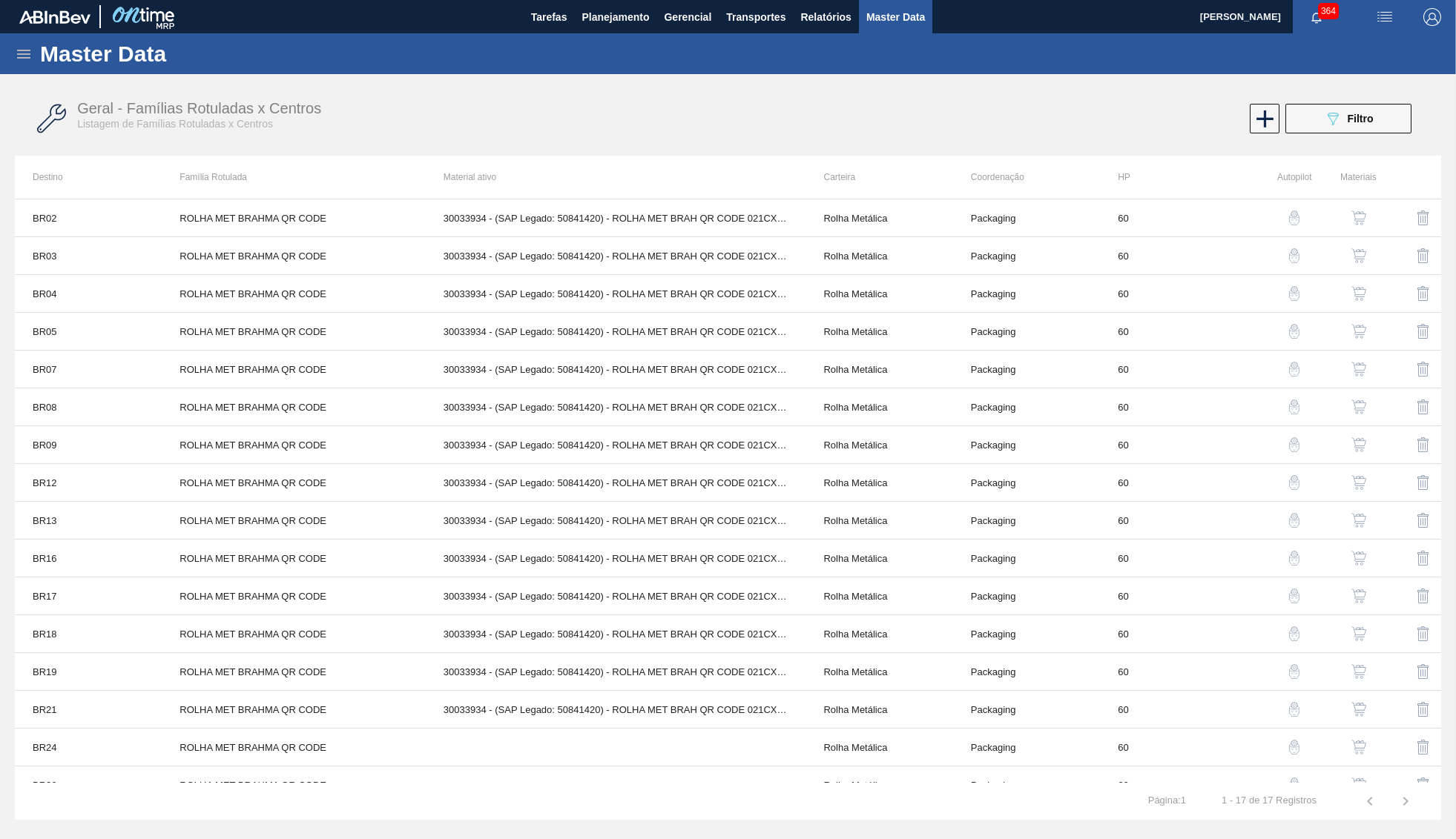
scroll to position [60, 0]
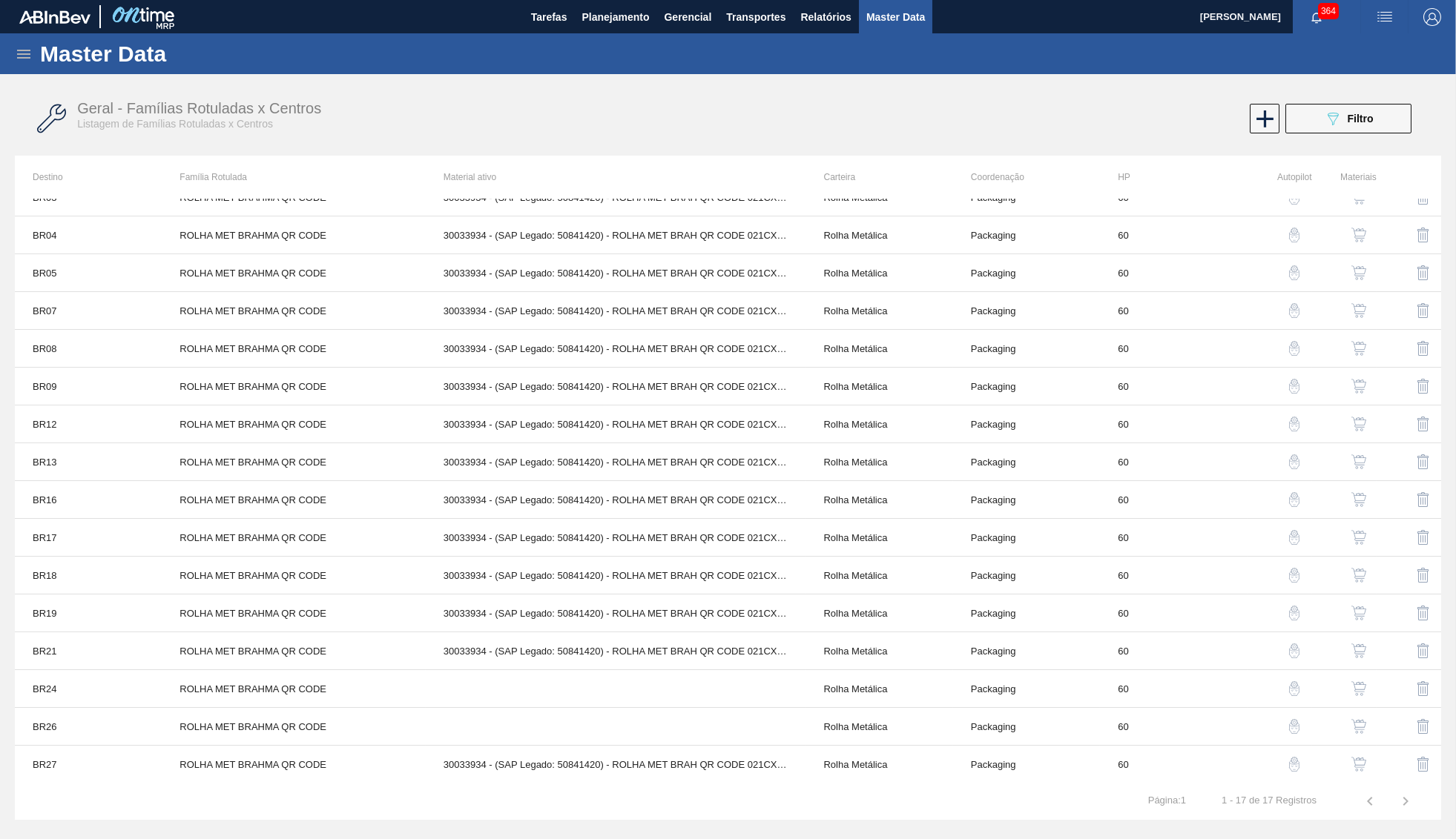
click at [1361, 723] on img "button" at bounding box center [1358, 726] width 15 height 15
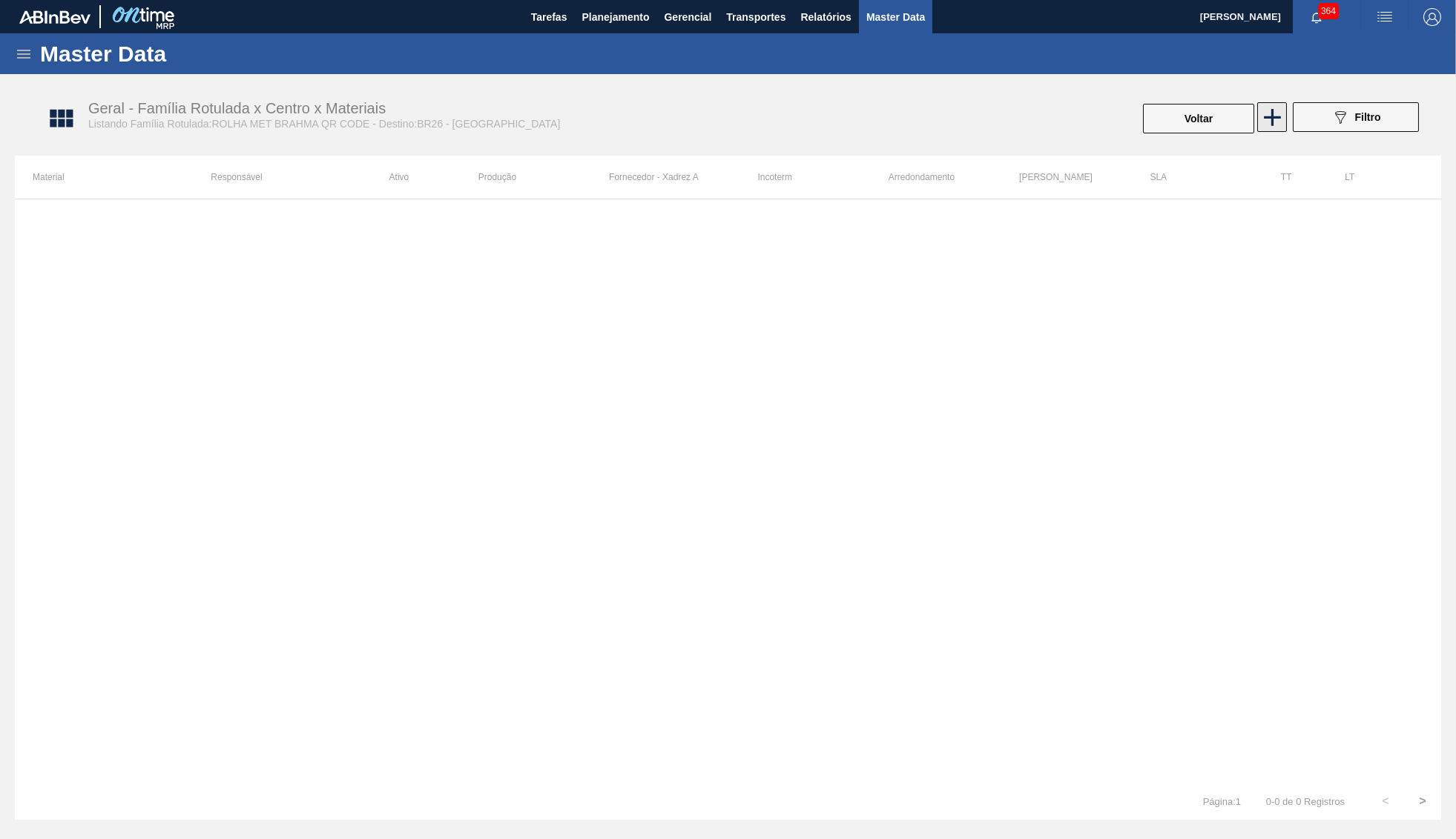
click at [1264, 119] on icon at bounding box center [1271, 117] width 29 height 29
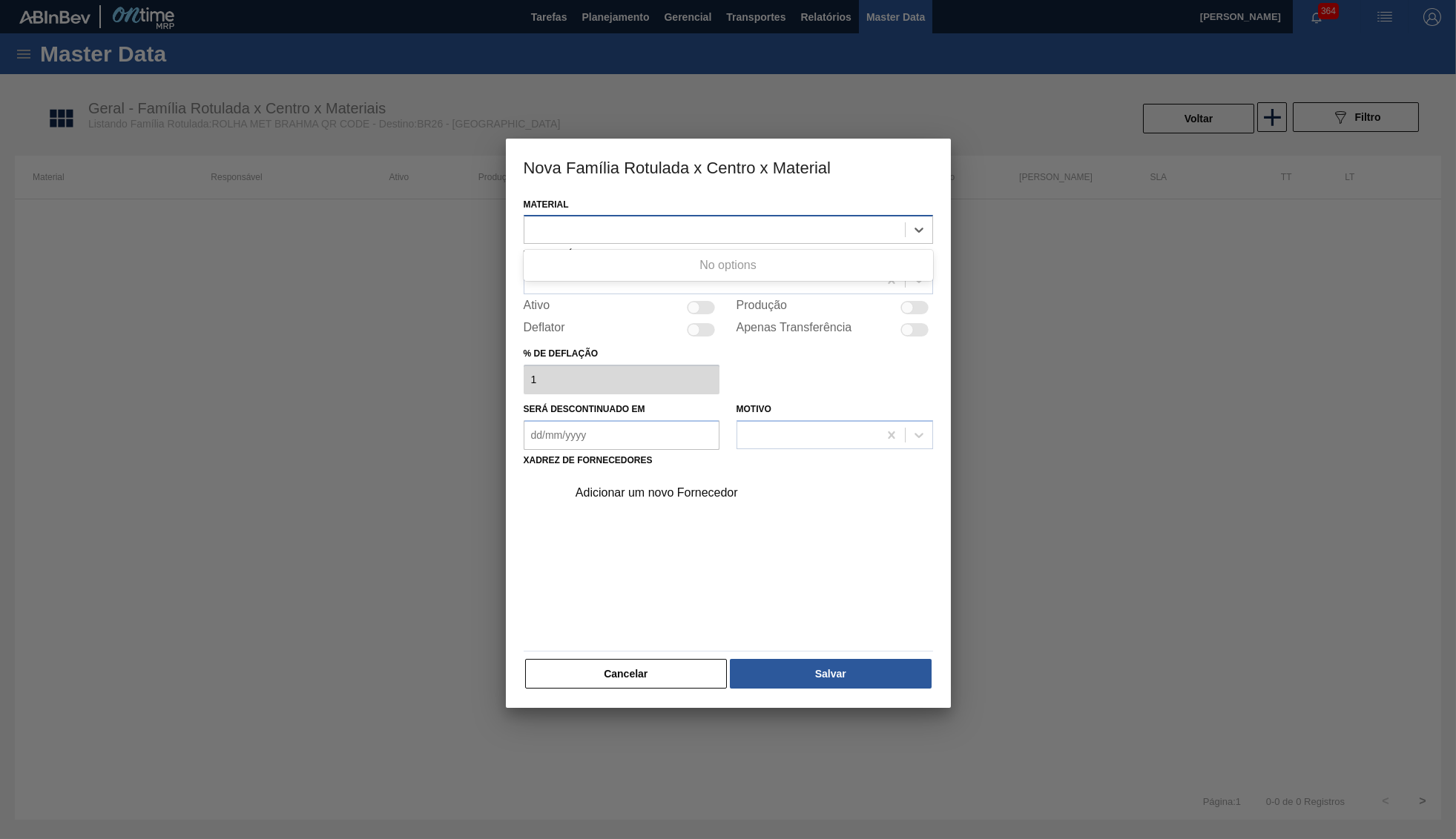
click at [762, 233] on div at bounding box center [715, 229] width 380 height 21
click at [680, 562] on div "Adicionar um novo Fornecedor" at bounding box center [728, 557] width 409 height 174
click at [693, 312] on div "Ativo" at bounding box center [622, 308] width 196 height 18
click at [704, 299] on div "Ativo" at bounding box center [622, 308] width 196 height 18
click at [607, 487] on div "Adicionar um novo Fornecedor" at bounding box center [721, 493] width 291 height 13
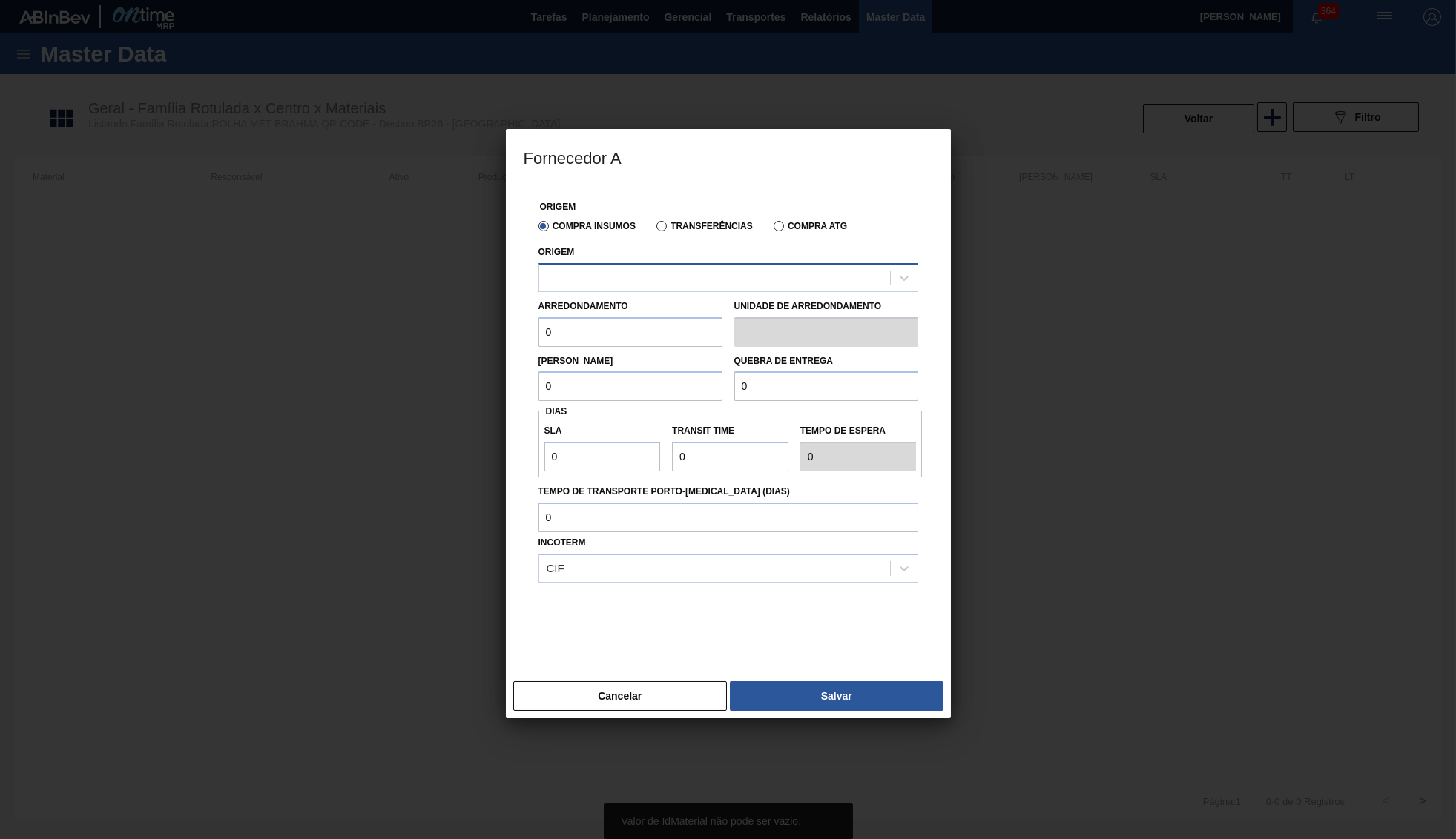
click at [669, 273] on div at bounding box center [714, 277] width 351 height 21
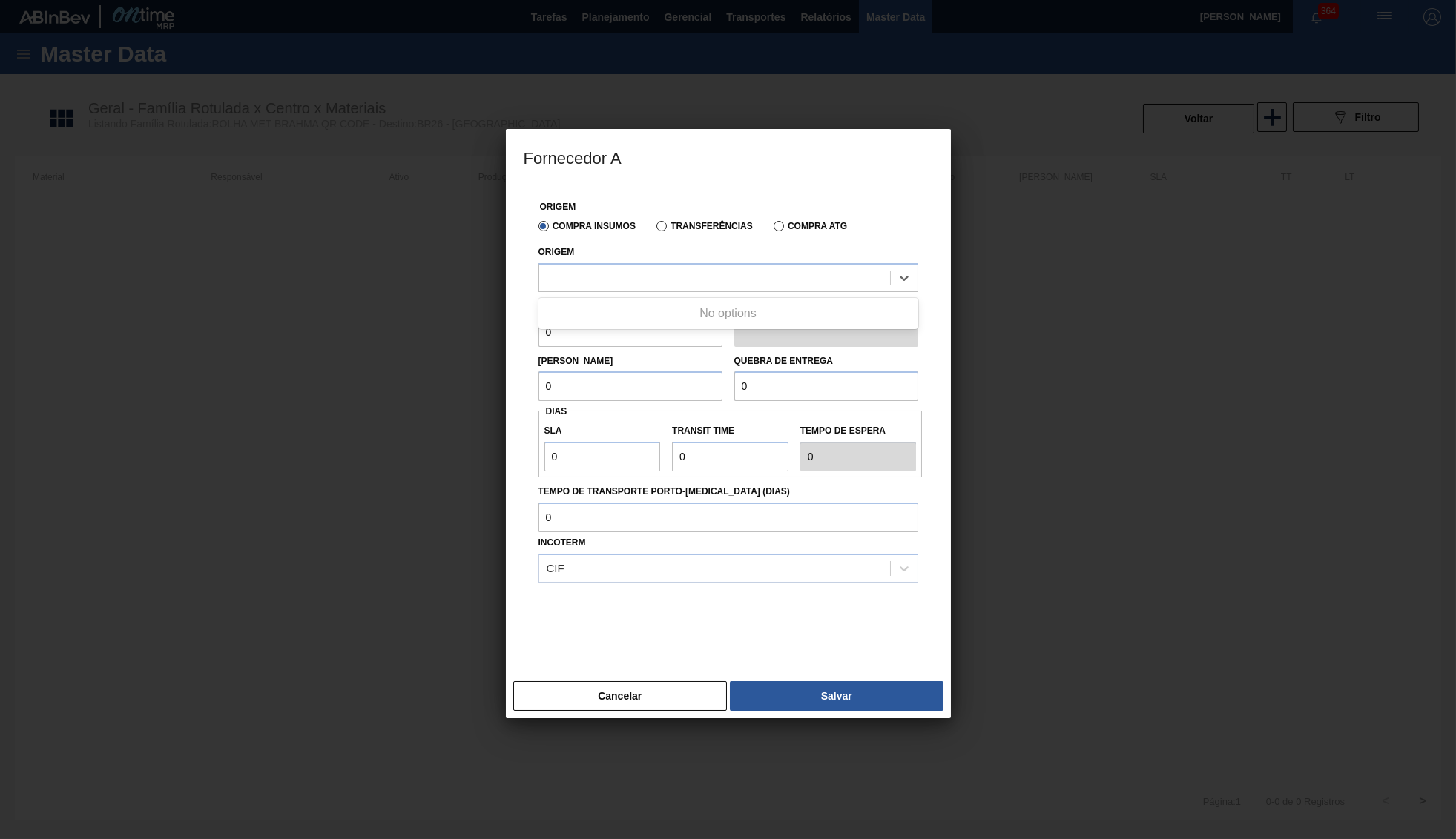
click at [629, 674] on div "Cancelar Salvar" at bounding box center [728, 696] width 445 height 44
click at [650, 688] on button "Cancelar" at bounding box center [621, 696] width 215 height 30
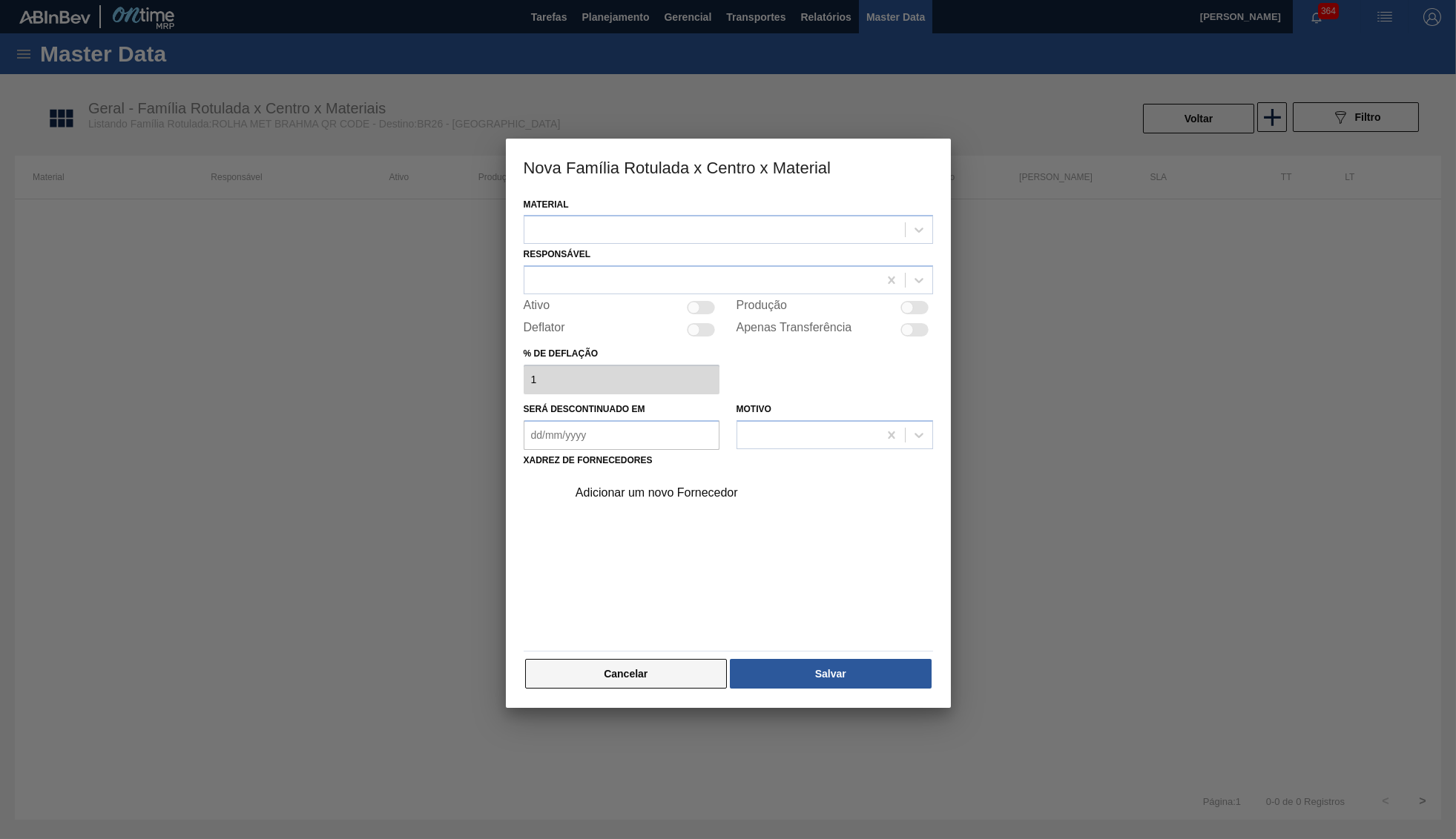
click at [666, 675] on button "Cancelar" at bounding box center [626, 674] width 203 height 30
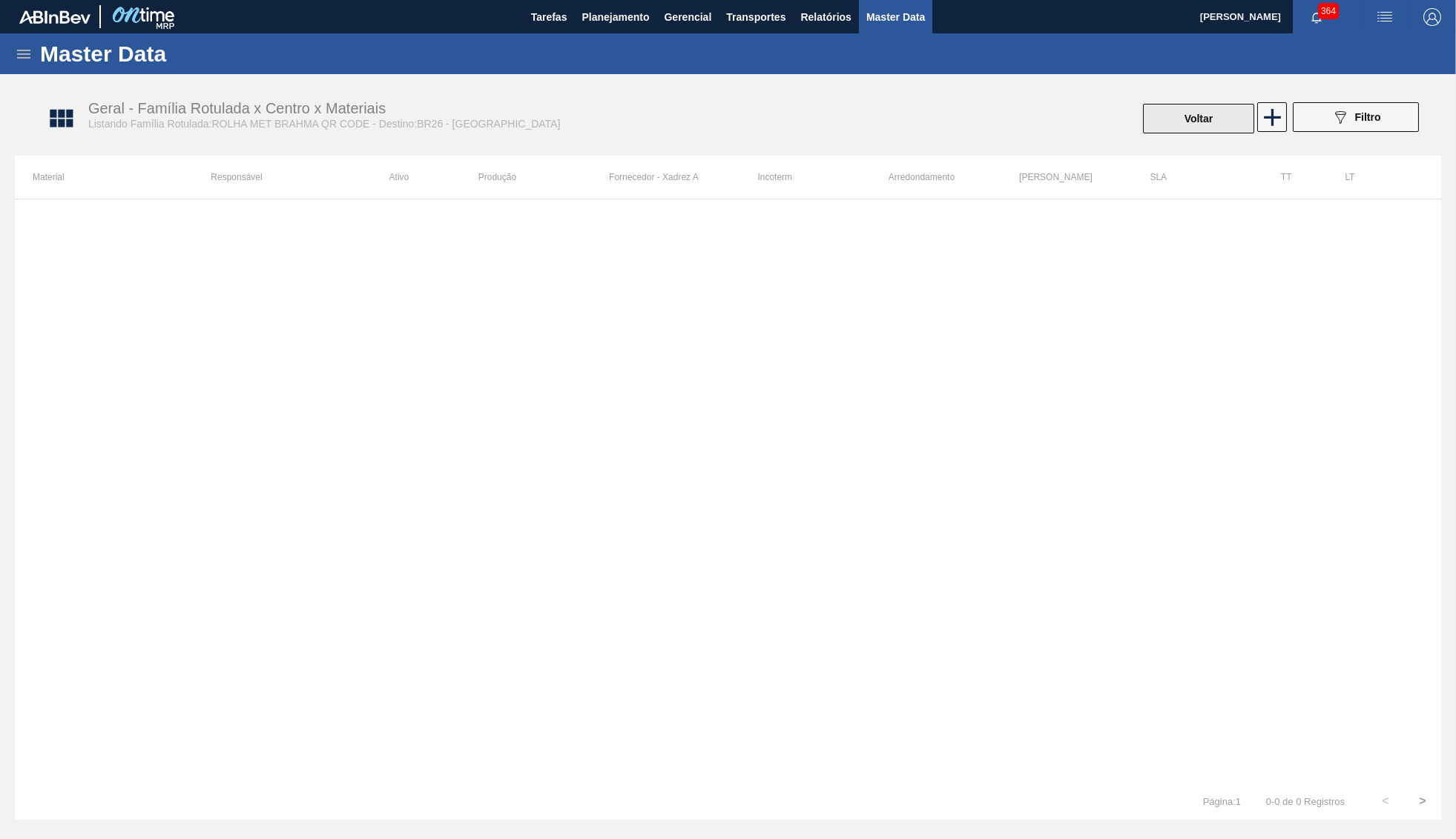
click at [1204, 124] on button "Voltar" at bounding box center [1198, 119] width 111 height 30
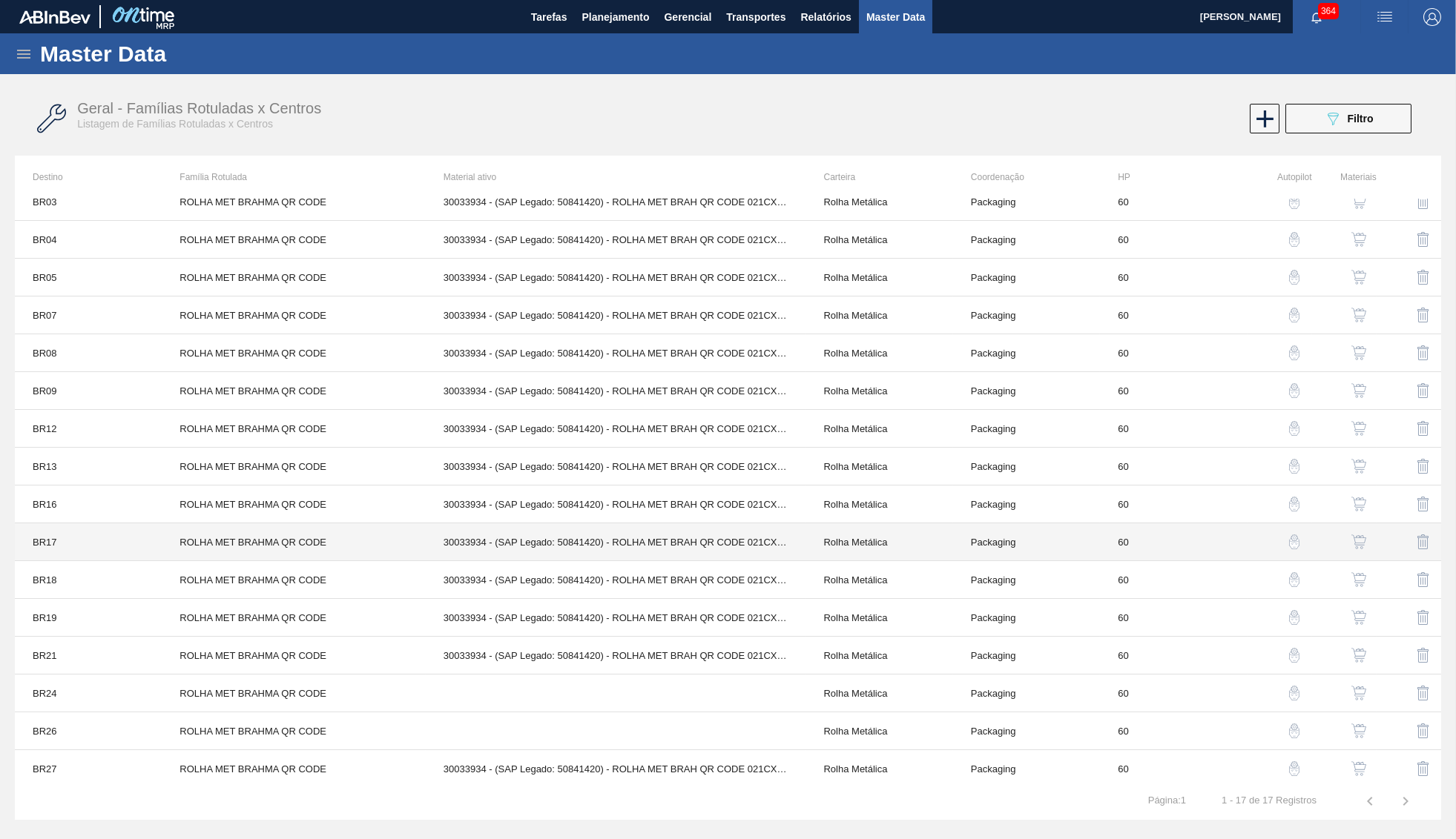
scroll to position [60, 0]
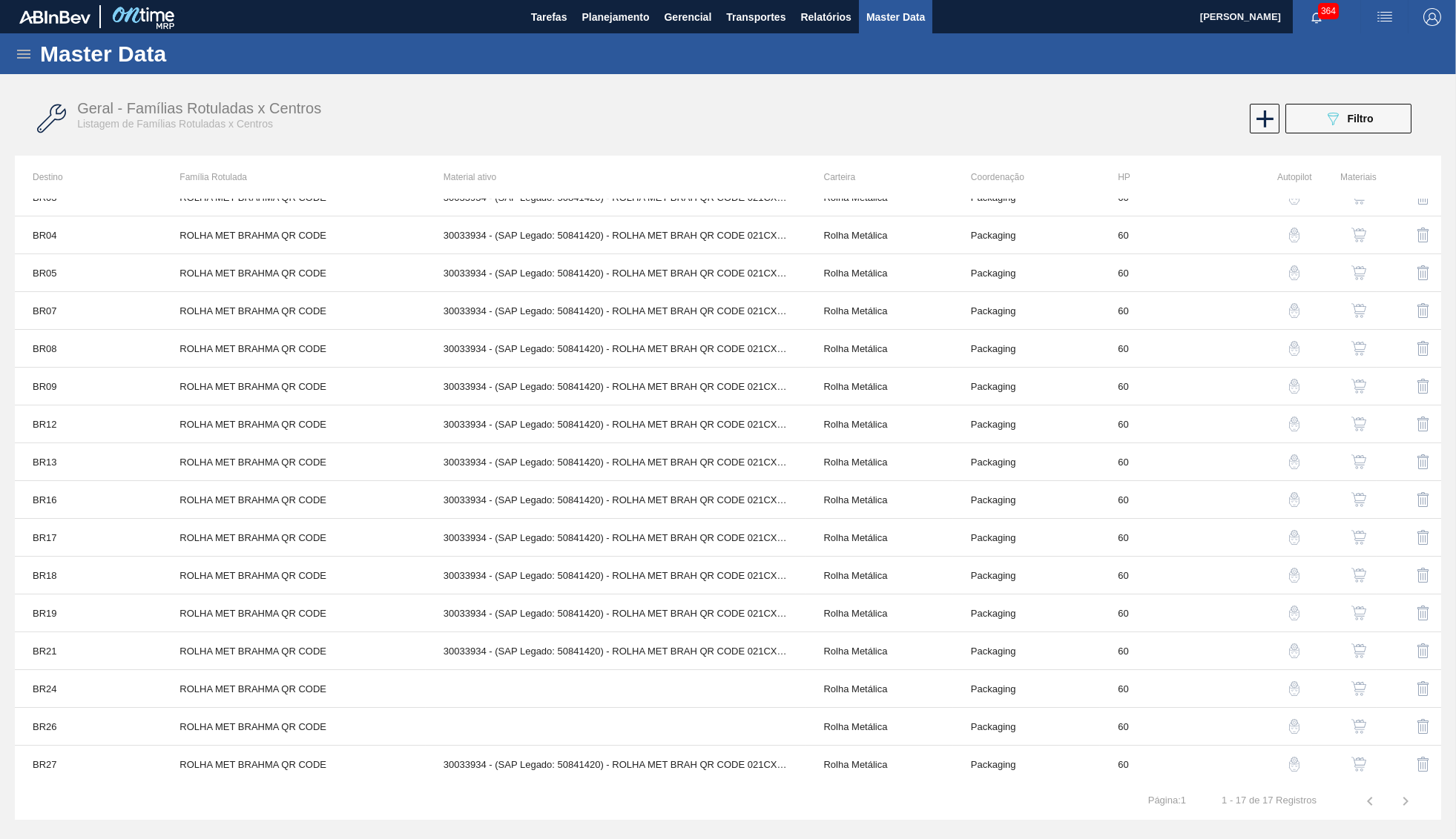
click at [1353, 498] on img "button" at bounding box center [1358, 499] width 15 height 15
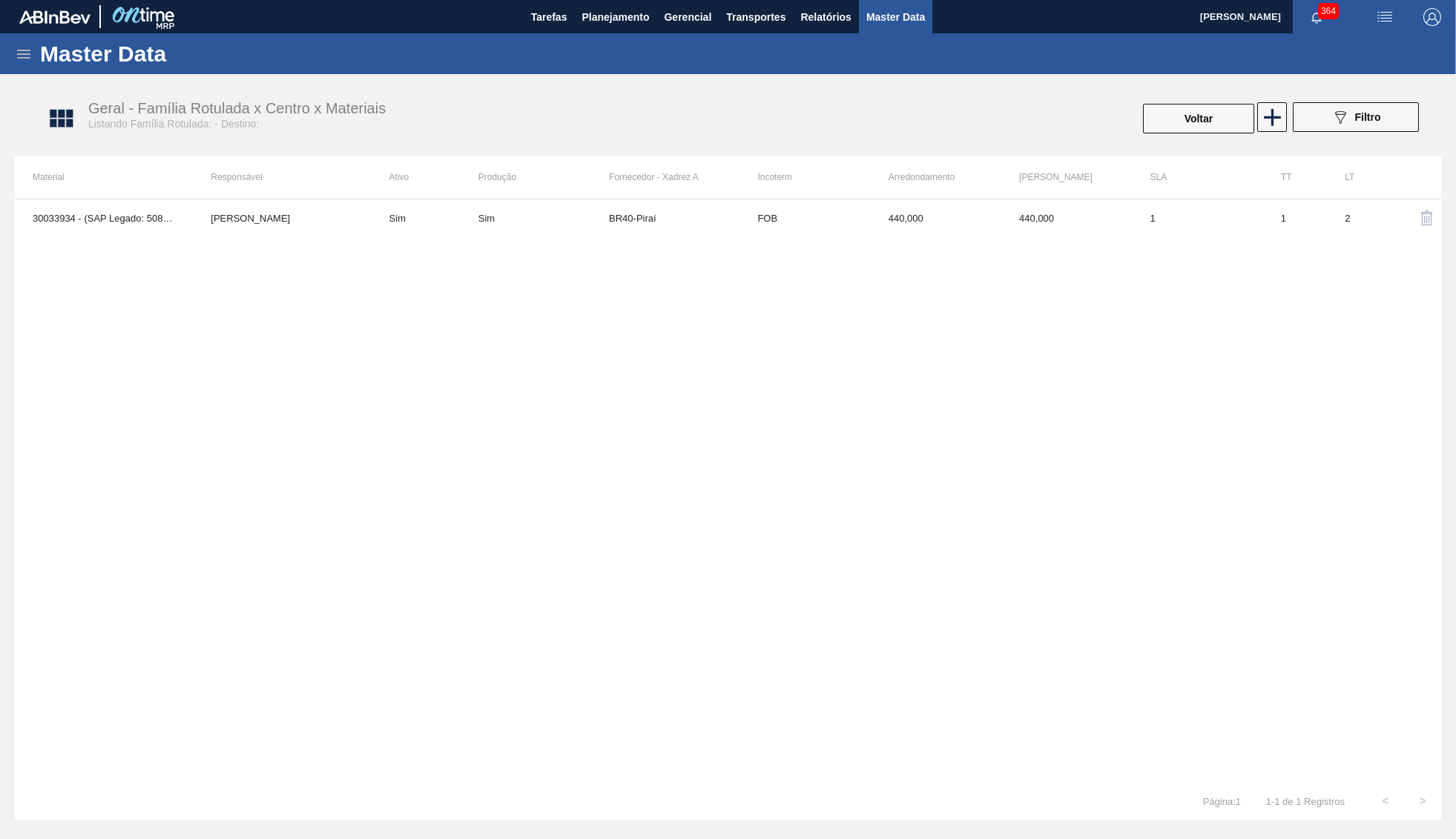
click at [1206, 227] on td "1" at bounding box center [1197, 218] width 130 height 37
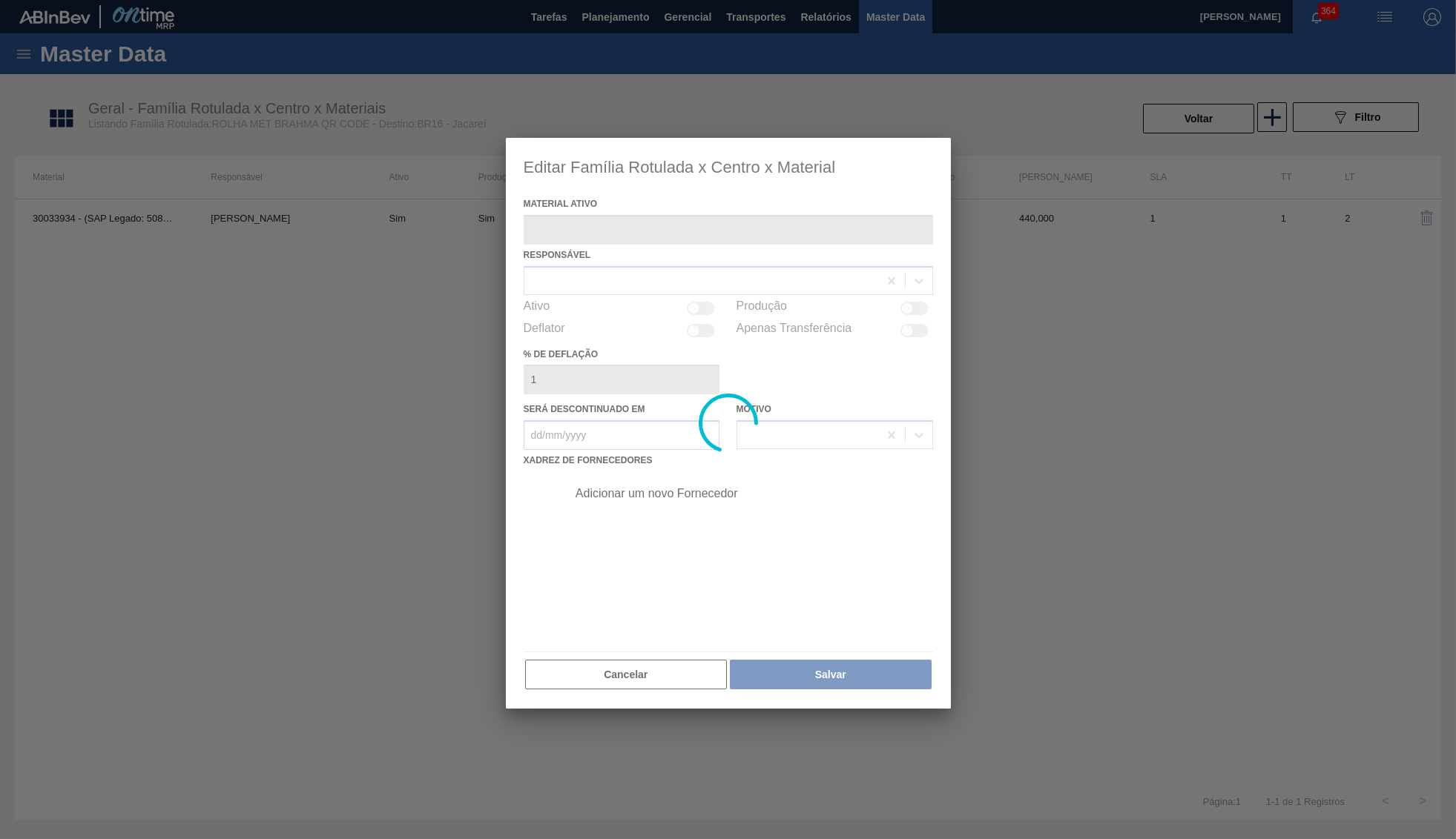
type ativo "30033934 - (SAP Legado: 50841420) - ROLHA MET BRAH QR CODE 021CX105"
checkbox input "true"
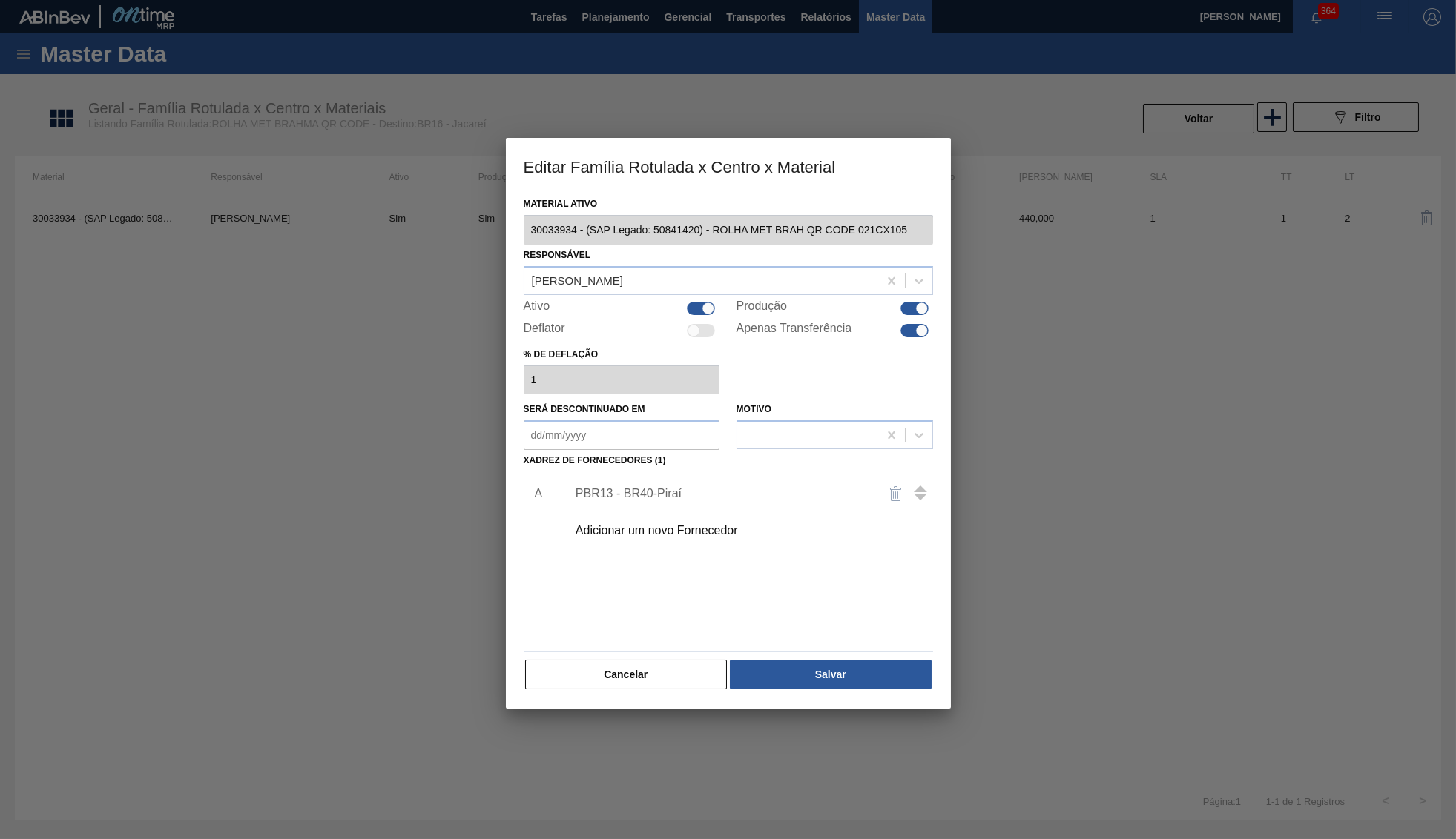
click at [727, 524] on div "Adicionar um novo Fornecedor" at bounding box center [721, 531] width 291 height 13
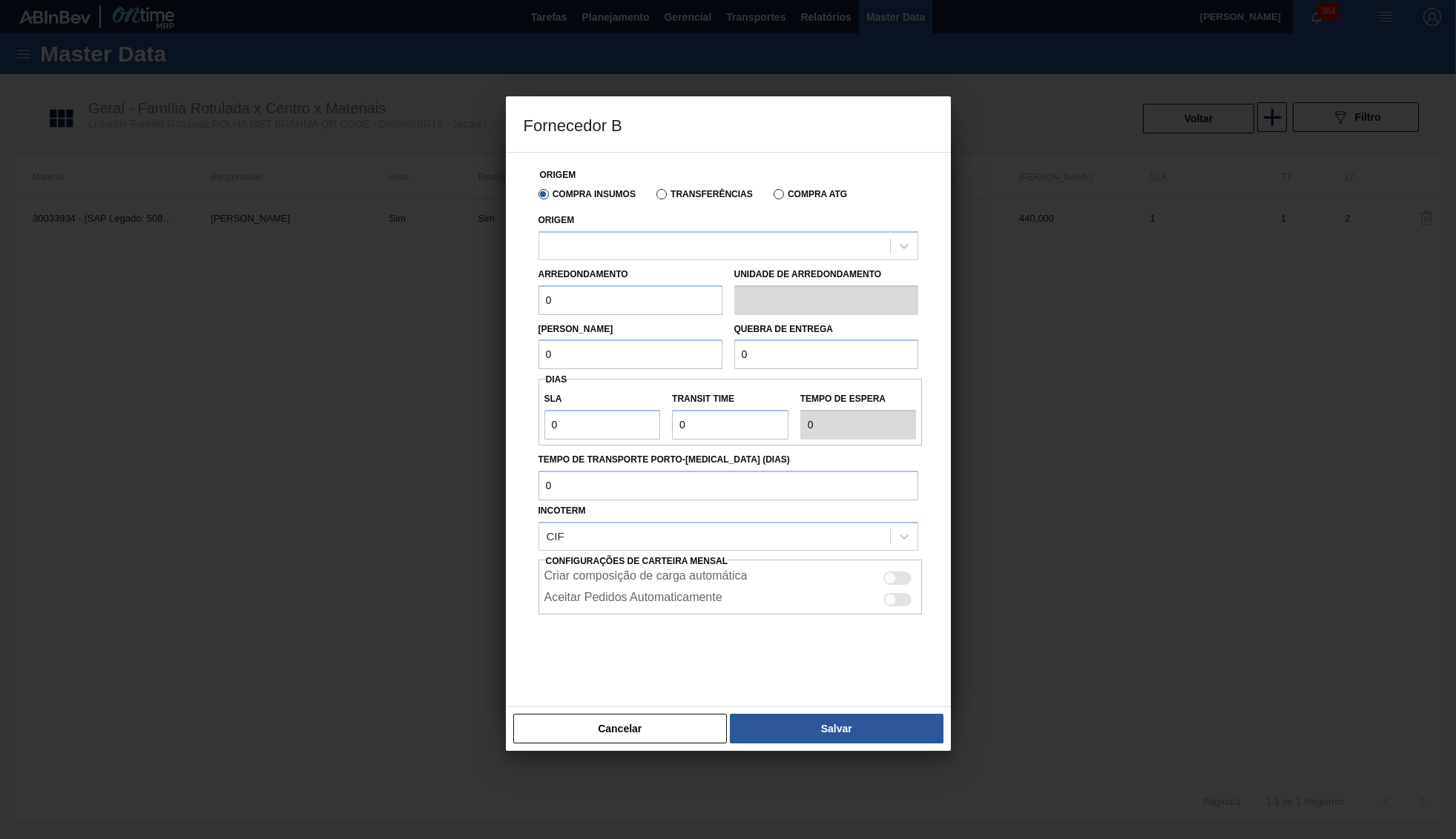
click at [640, 231] on div "Origem" at bounding box center [728, 235] width 379 height 50
click at [640, 240] on div at bounding box center [714, 245] width 351 height 21
click at [636, 252] on div at bounding box center [714, 245] width 351 height 21
click at [636, 252] on div at bounding box center [714, 245] width 351 height 21
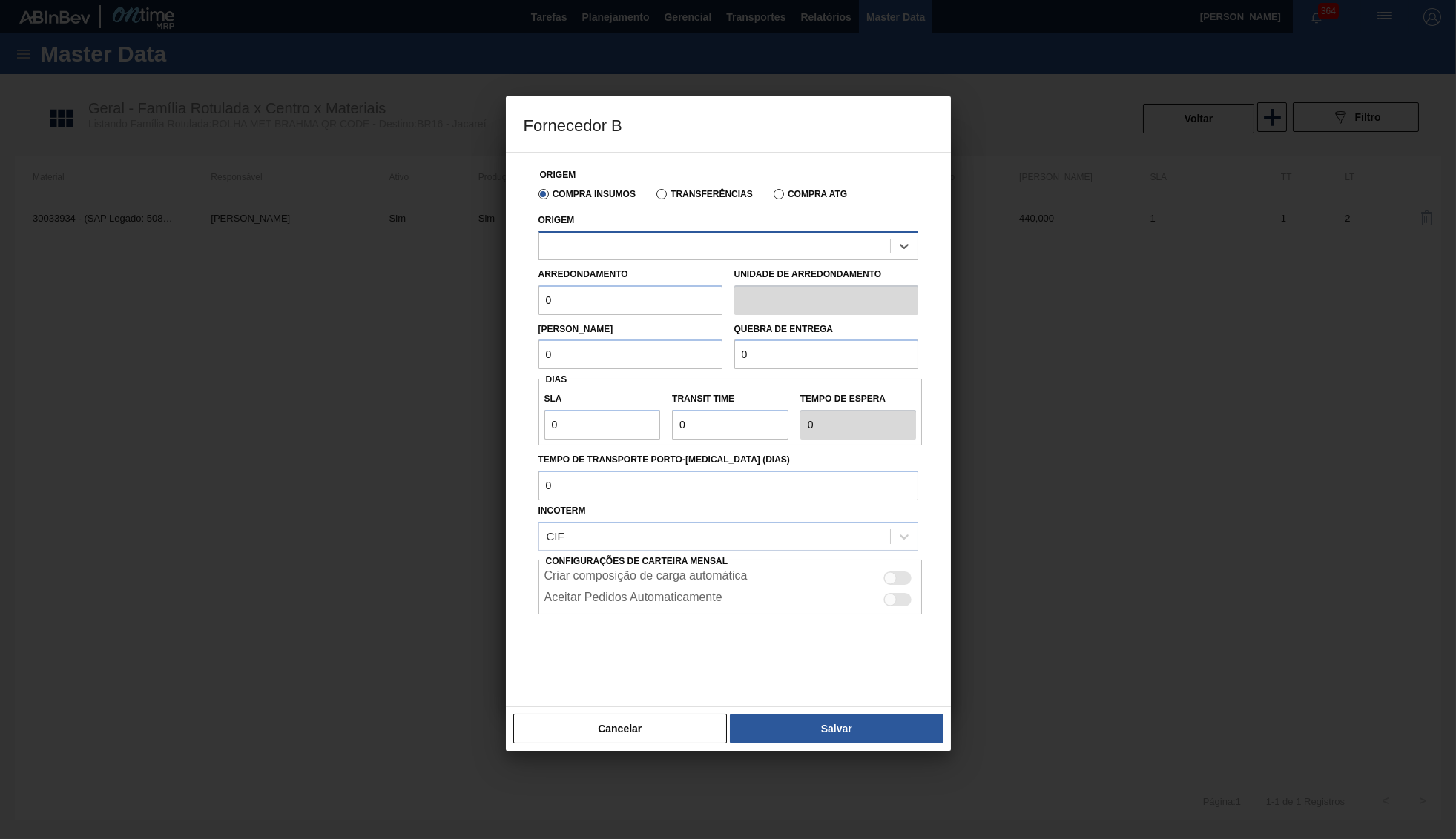
click at [636, 252] on div at bounding box center [714, 245] width 351 height 21
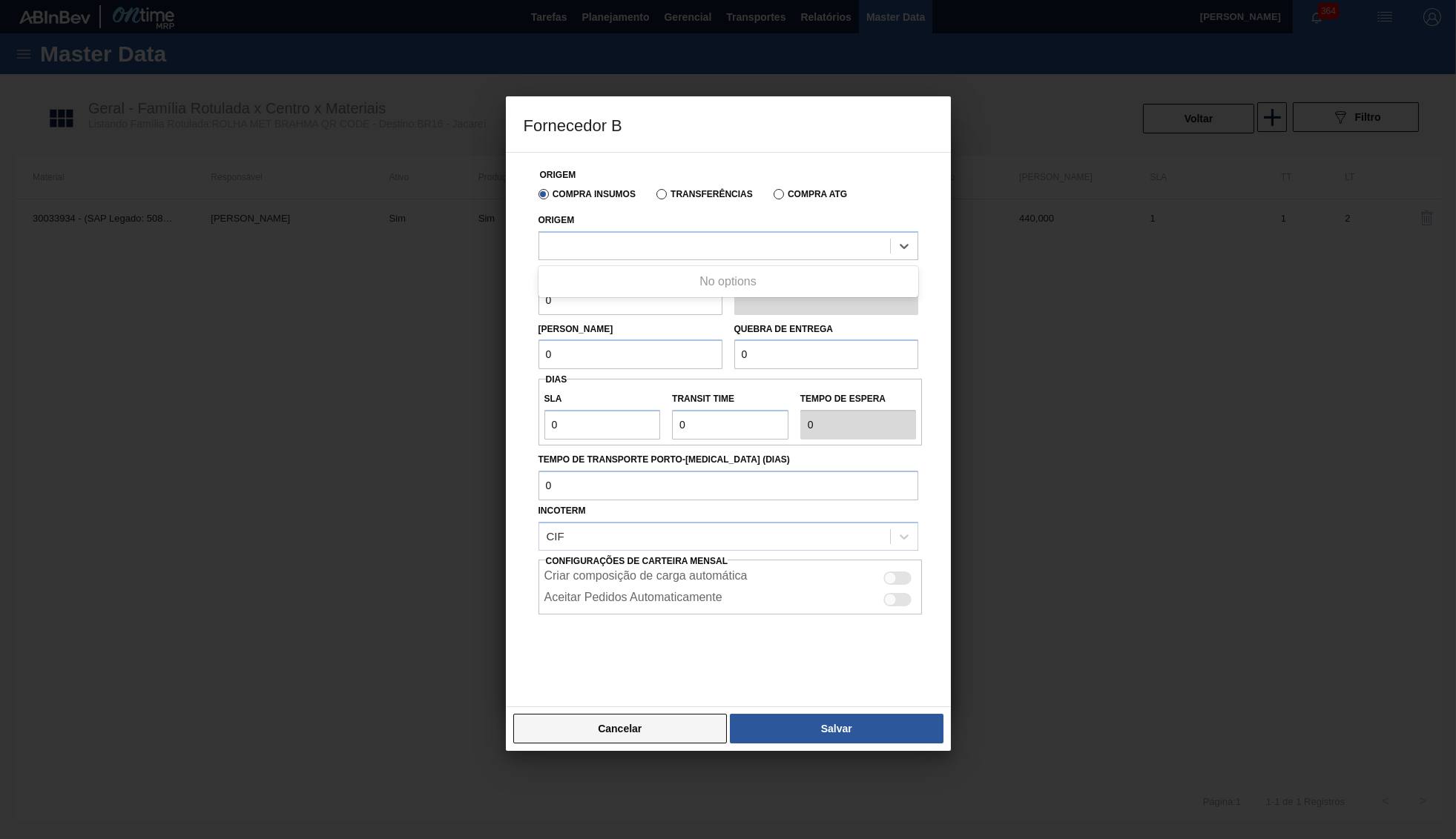
click at [644, 714] on button "Cancelar" at bounding box center [621, 729] width 215 height 30
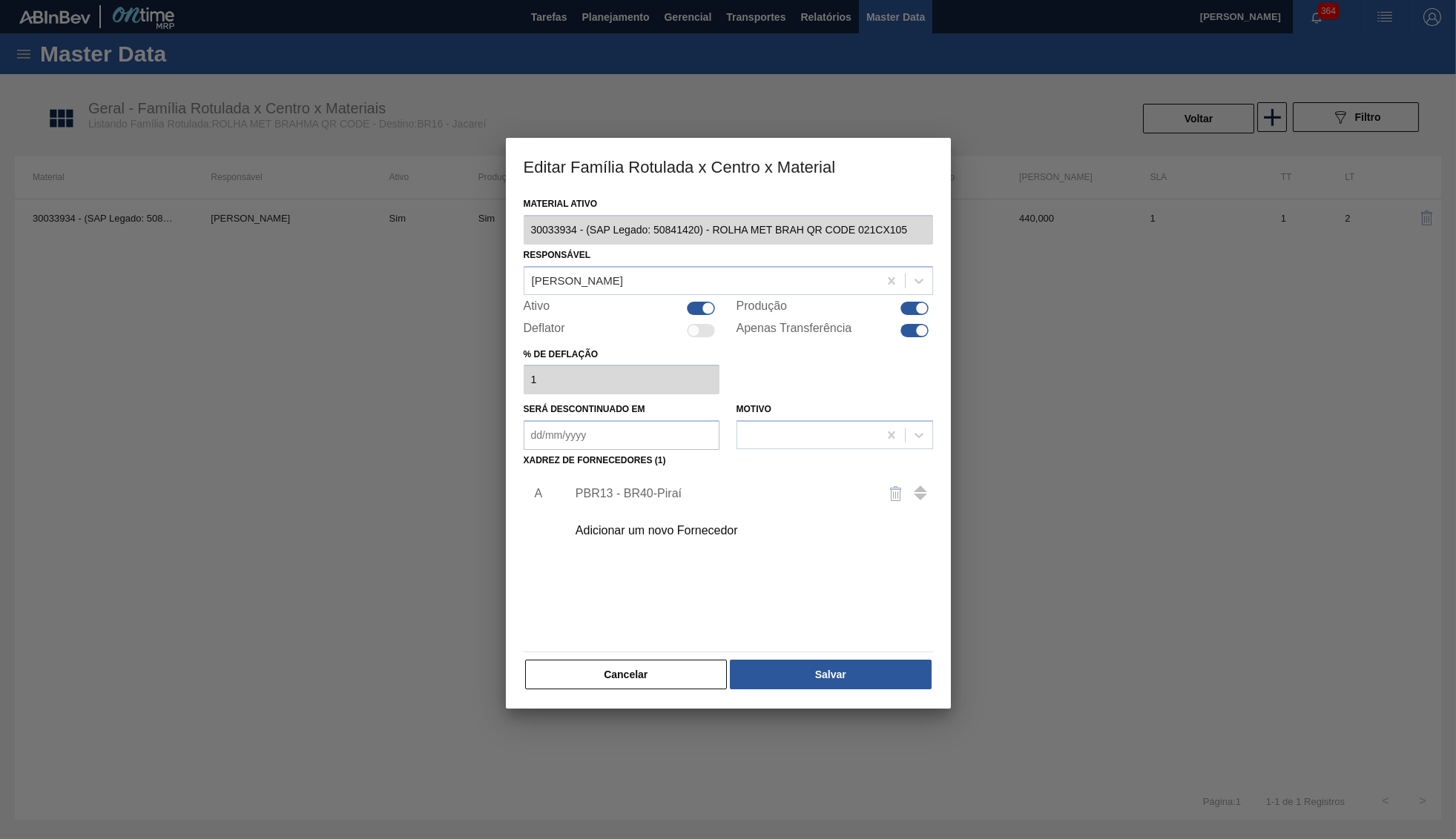
click at [666, 513] on div "Adicionar um novo Fornecedor" at bounding box center [745, 531] width 375 height 37
click at [670, 524] on div "Adicionar um novo Fornecedor" at bounding box center [721, 531] width 291 height 13
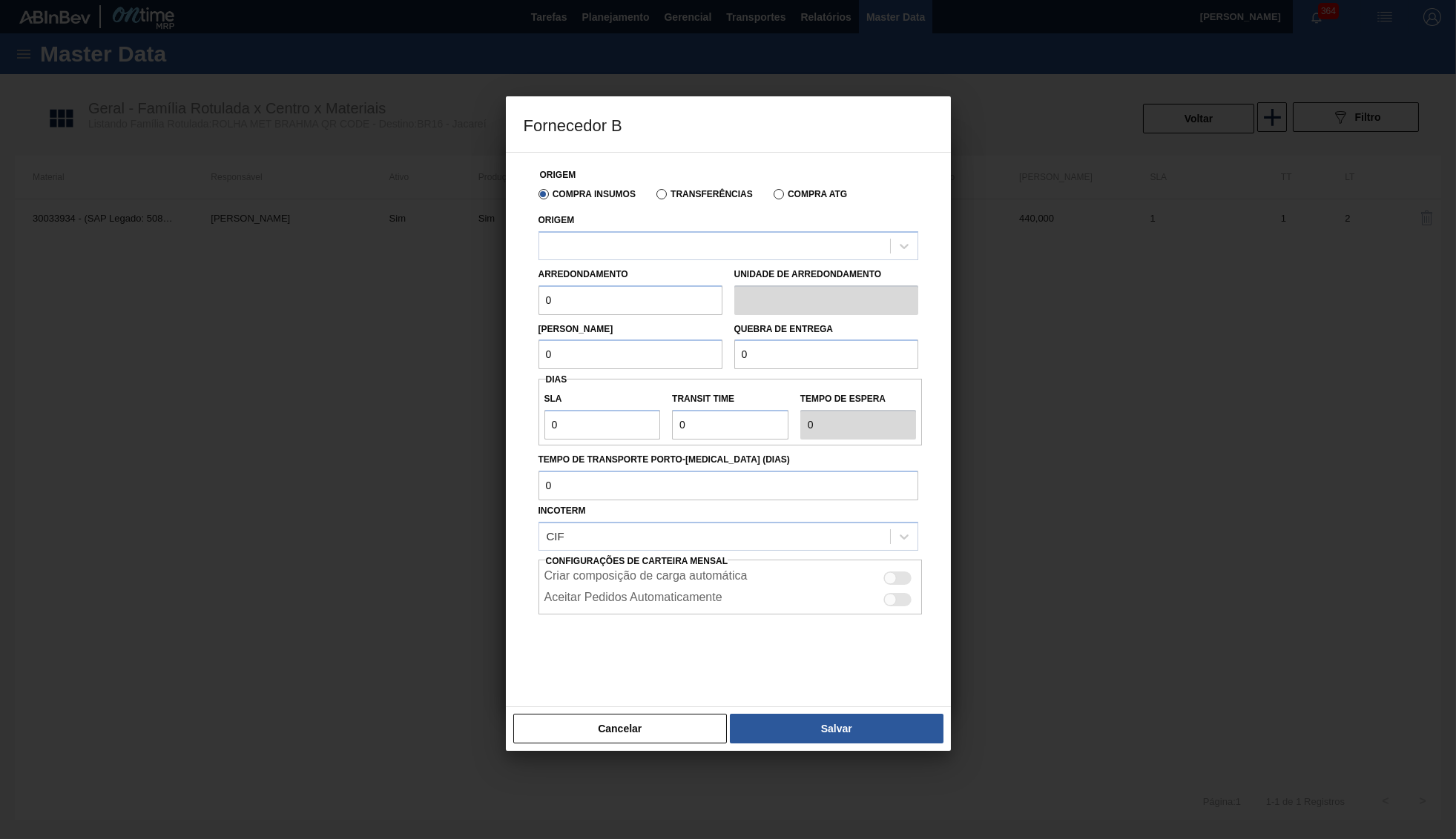
click at [648, 203] on div "Compra Insumos Transferências Compra ATG" at bounding box center [728, 193] width 391 height 25
click at [659, 255] on div at bounding box center [714, 245] width 351 height 21
click at [688, 197] on label "Transferências" at bounding box center [704, 194] width 96 height 10
click at [654, 197] on input "Transferências" at bounding box center [654, 197] width 0 height 0
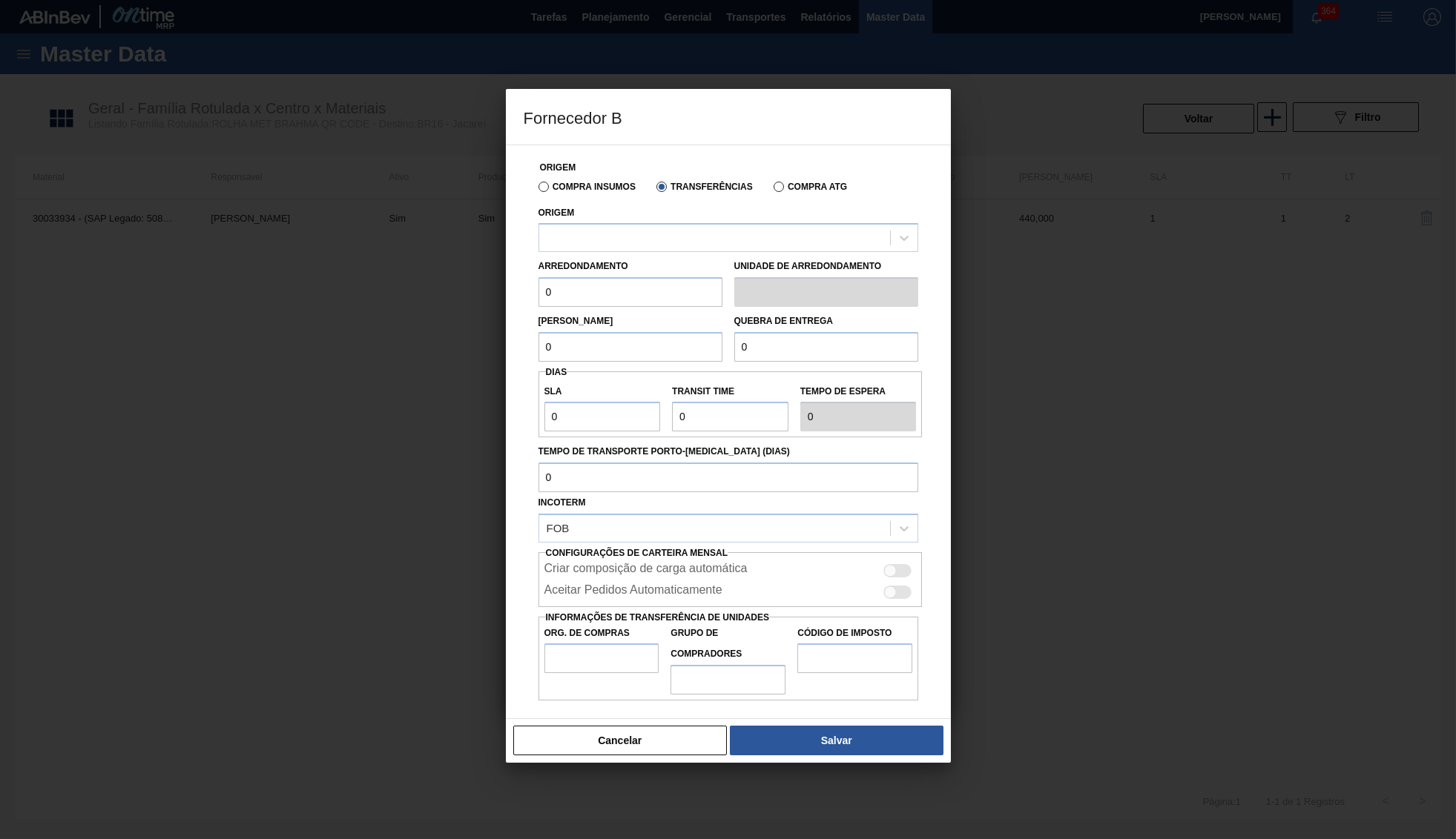
click at [585, 192] on label "Compra Insumos" at bounding box center [587, 186] width 97 height 10
click at [536, 190] on input "Compra Insumos" at bounding box center [536, 190] width 0 height 0
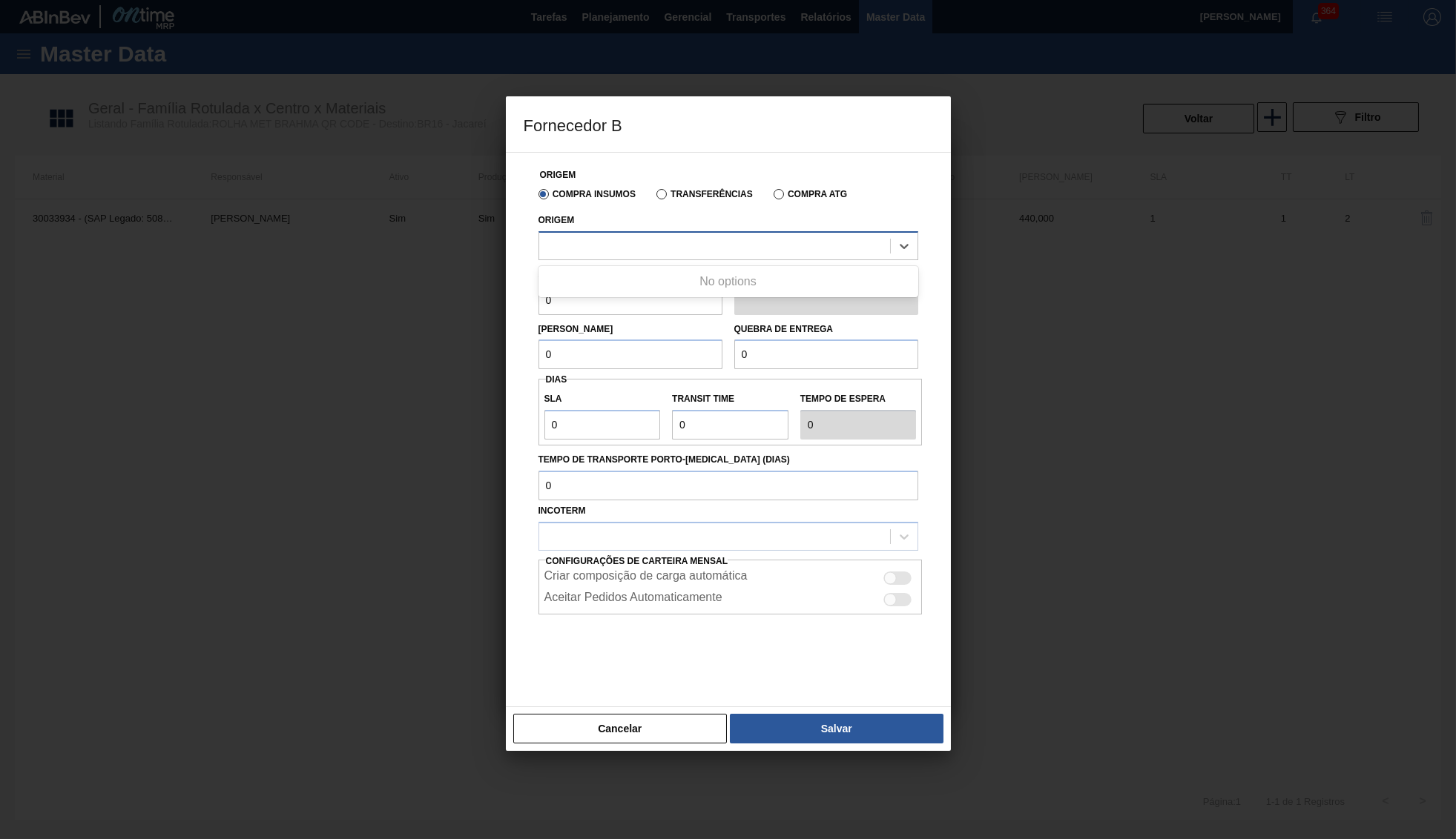
click at [599, 233] on div at bounding box center [728, 245] width 379 height 29
click at [607, 272] on div "No options" at bounding box center [728, 282] width 379 height 25
click at [629, 716] on button "Cancelar" at bounding box center [621, 729] width 215 height 30
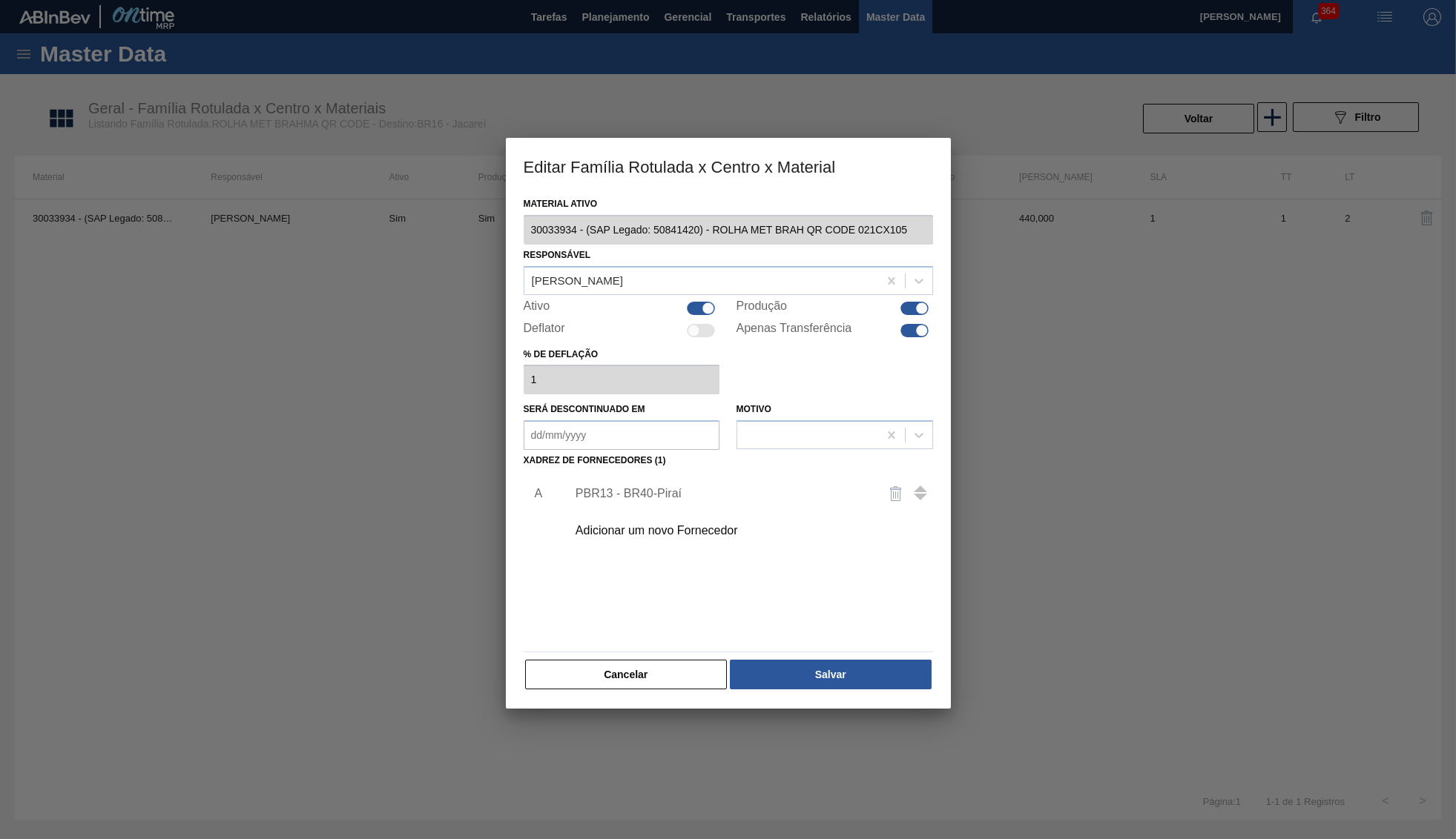
click at [669, 524] on div "Adicionar um novo Fornecedor" at bounding box center [721, 531] width 291 height 13
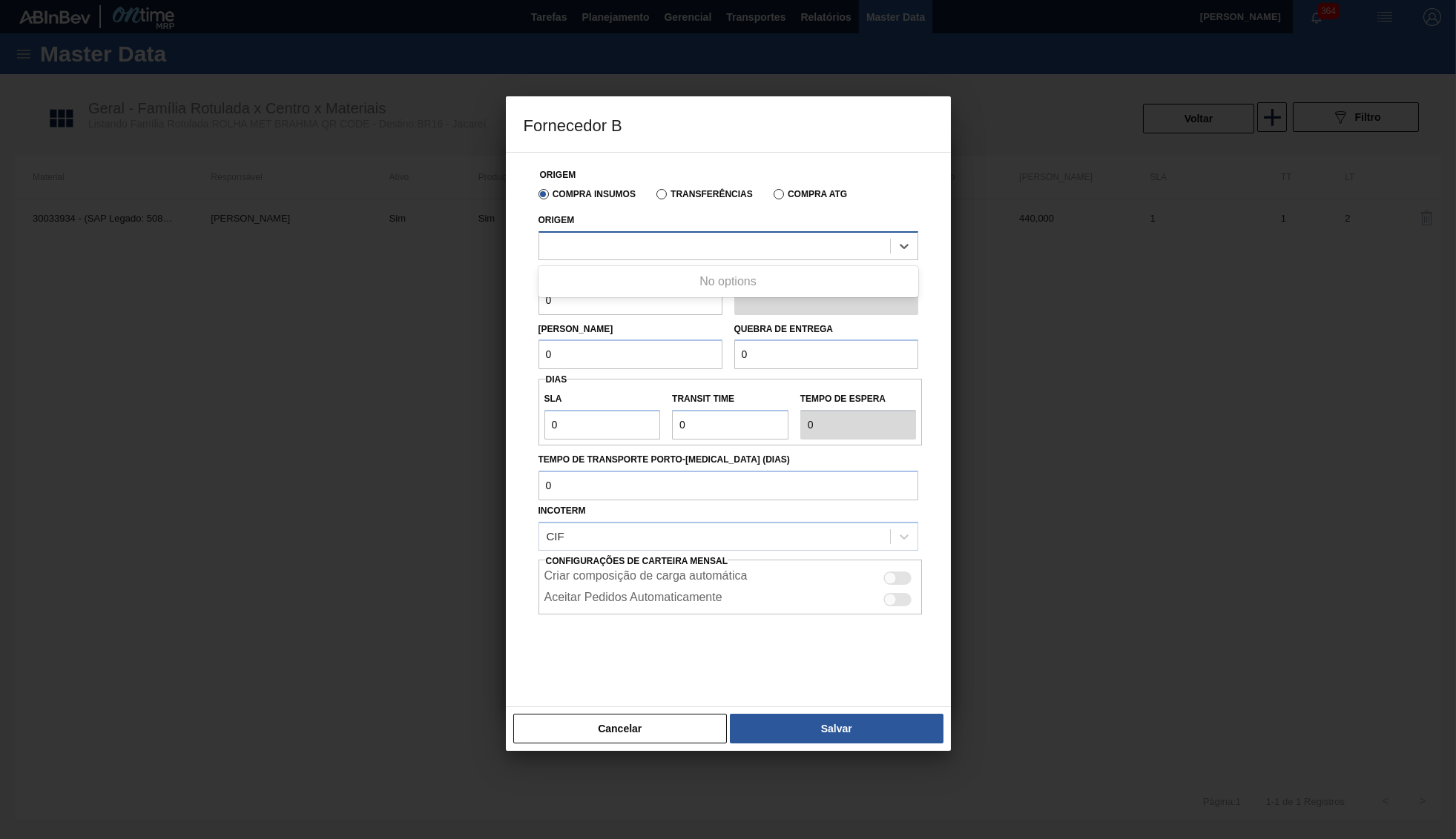
click at [620, 248] on div at bounding box center [714, 245] width 351 height 21
click at [655, 722] on button "Cancelar" at bounding box center [621, 729] width 215 height 30
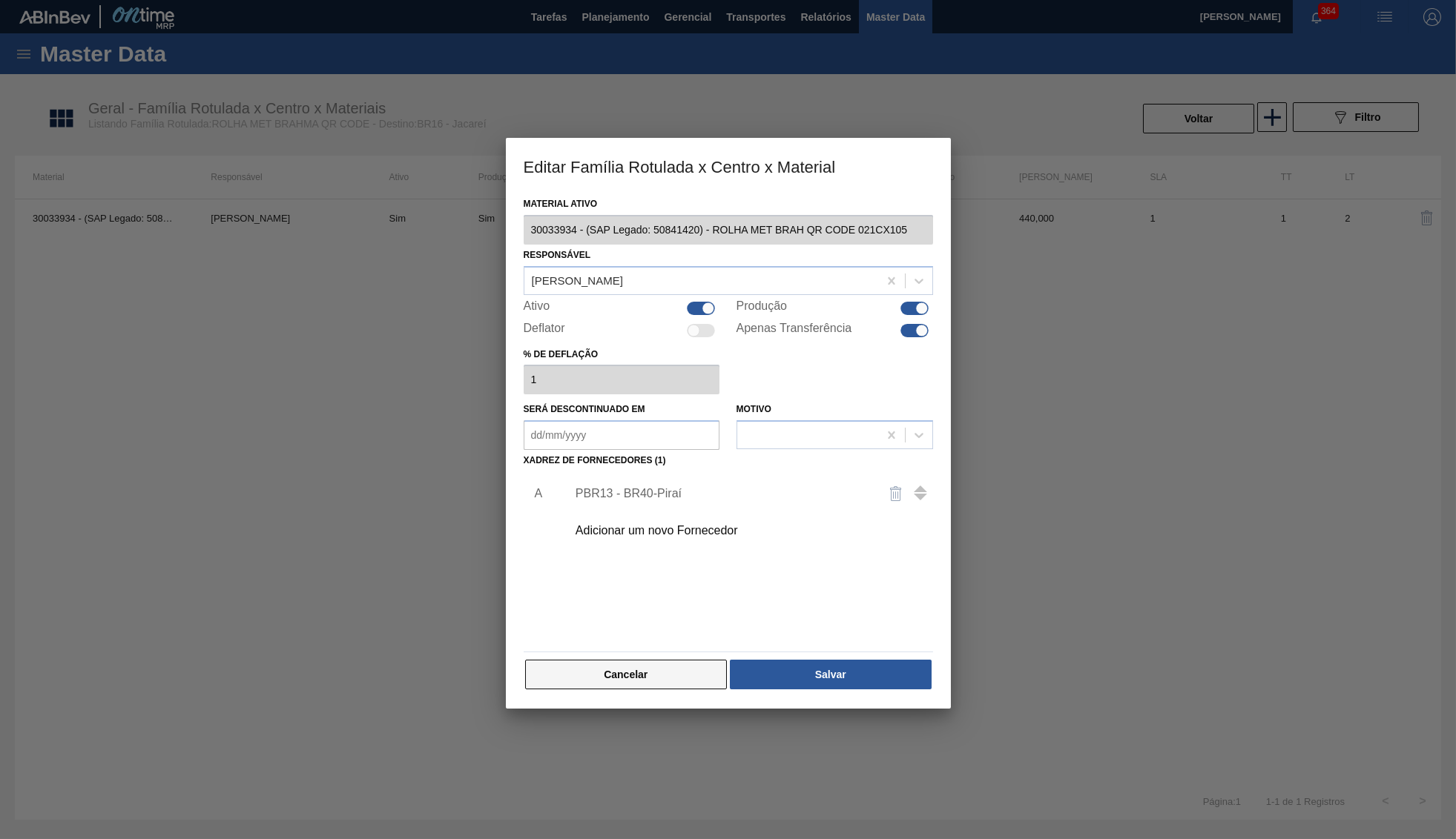
click at [693, 673] on button "Cancelar" at bounding box center [626, 675] width 203 height 30
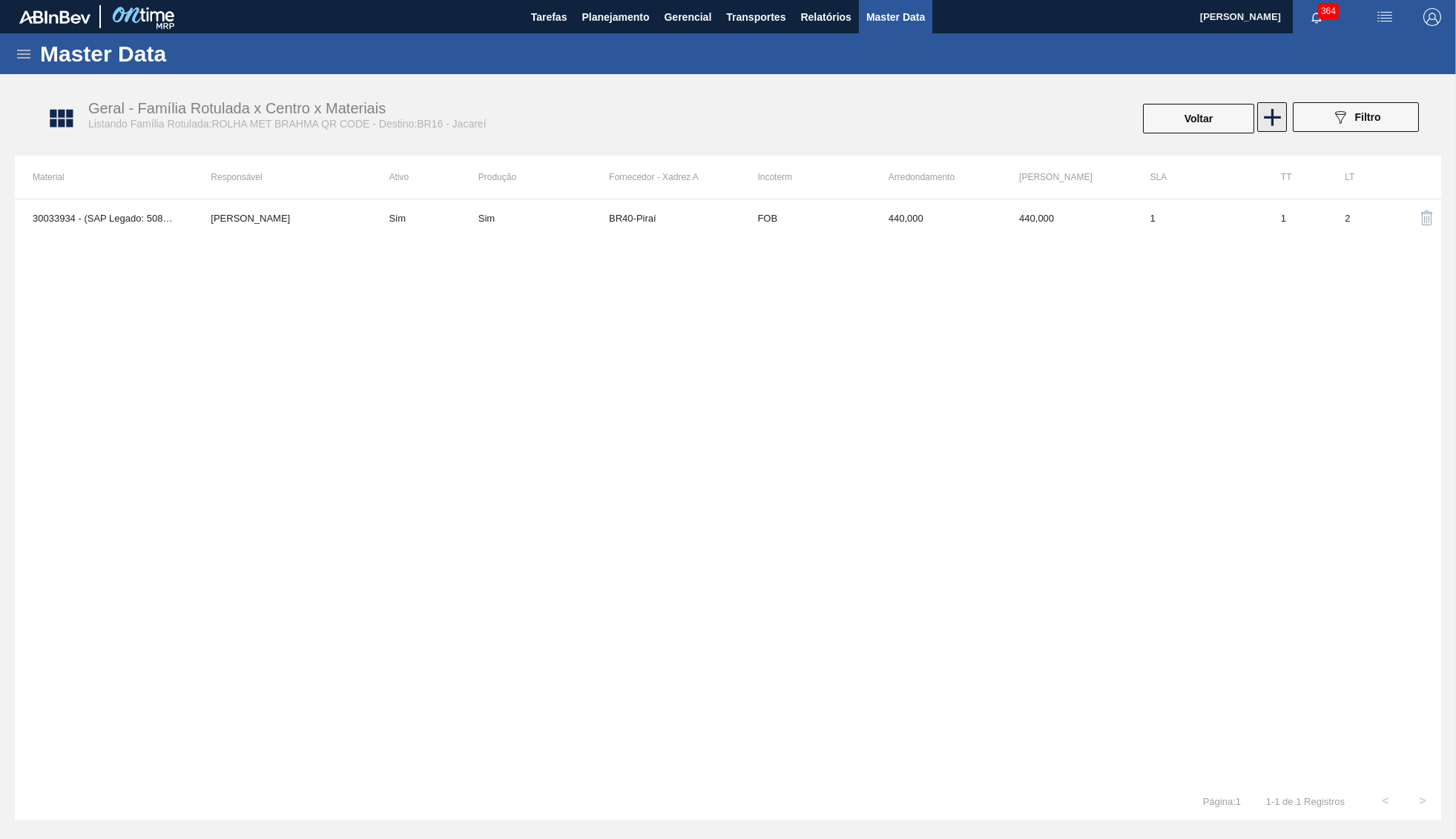
click at [1275, 109] on icon at bounding box center [1271, 117] width 29 height 29
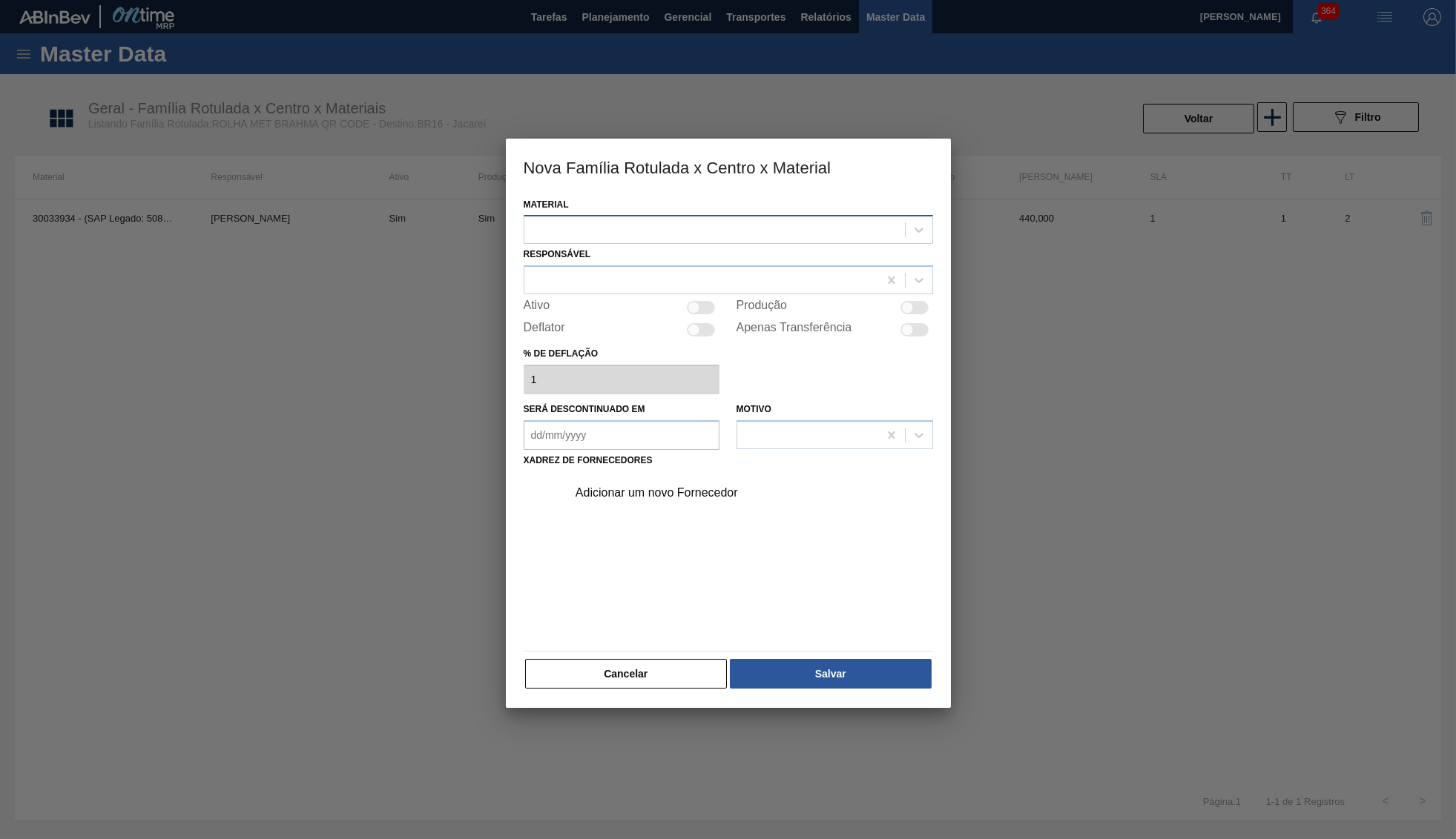
click at [651, 214] on div "Material" at bounding box center [728, 219] width 409 height 50
click at [648, 220] on div at bounding box center [715, 229] width 380 height 21
click at [680, 641] on div "Material option 30031876 - ROLHA MET BRAHMA QR CODE 021CX105 PKG focused, 2 of …" at bounding box center [728, 442] width 409 height 497
click at [694, 659] on button "Cancelar" at bounding box center [626, 674] width 203 height 30
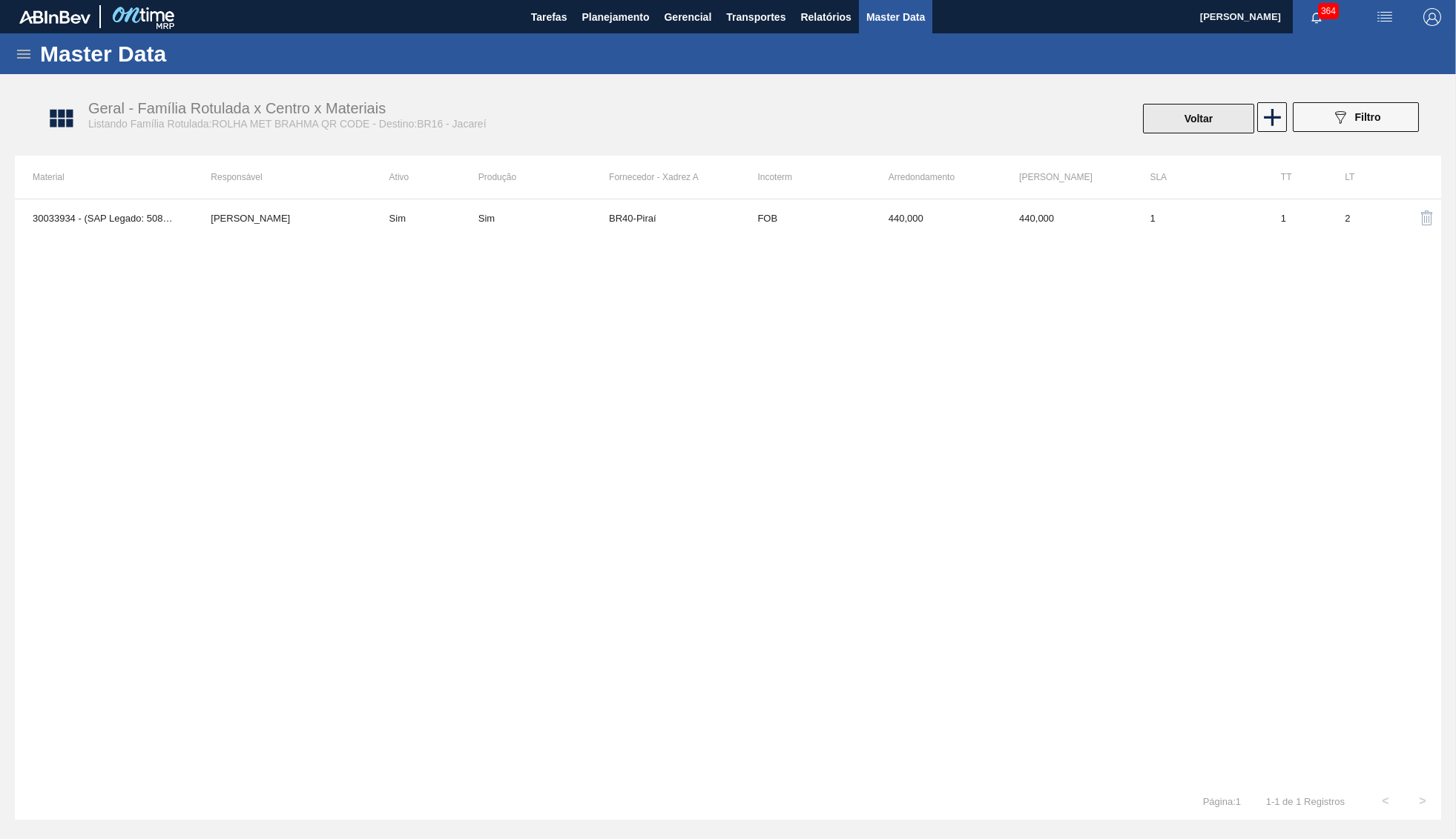
click at [1174, 120] on button "Voltar" at bounding box center [1198, 119] width 111 height 30
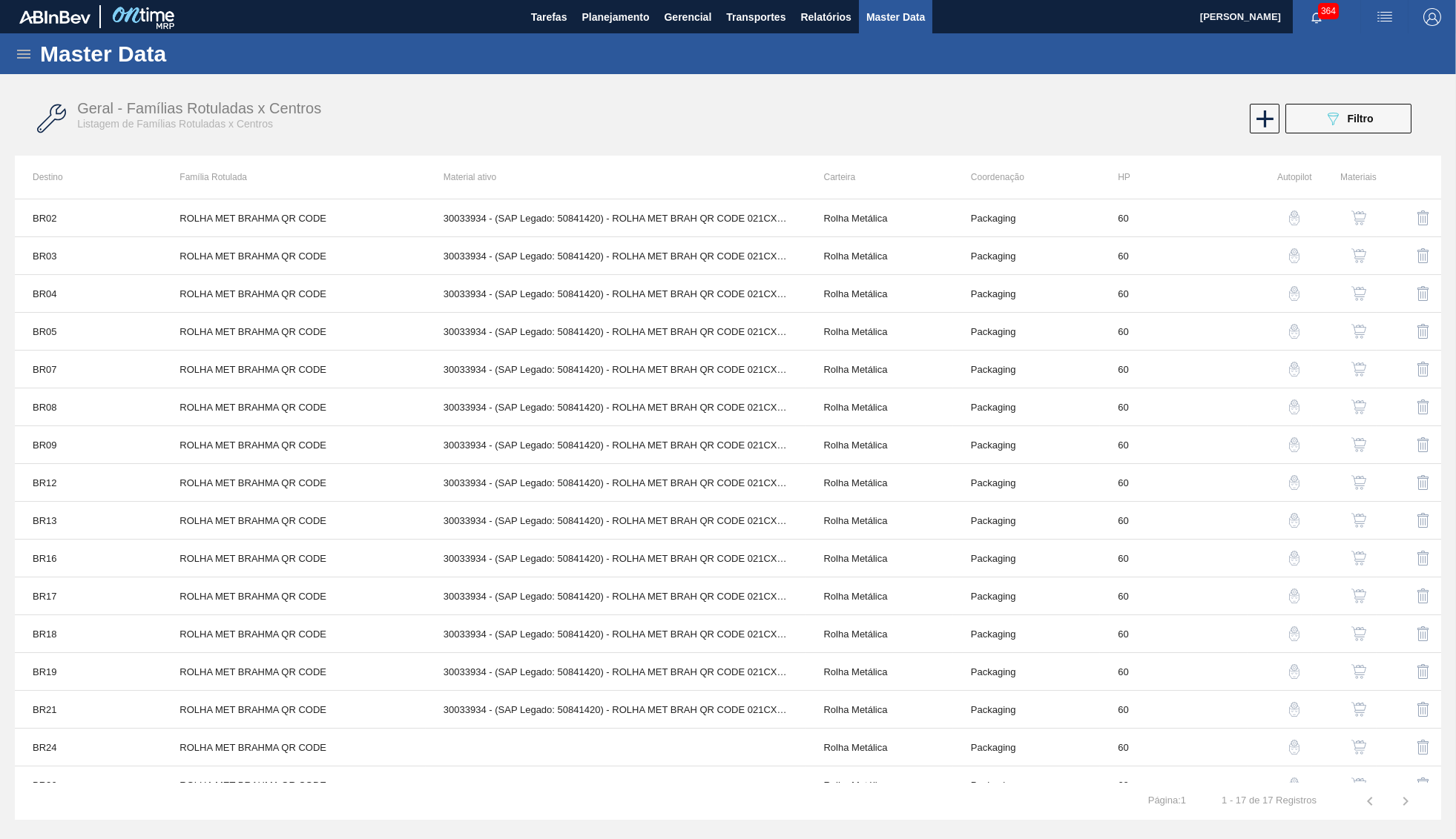
scroll to position [60, 0]
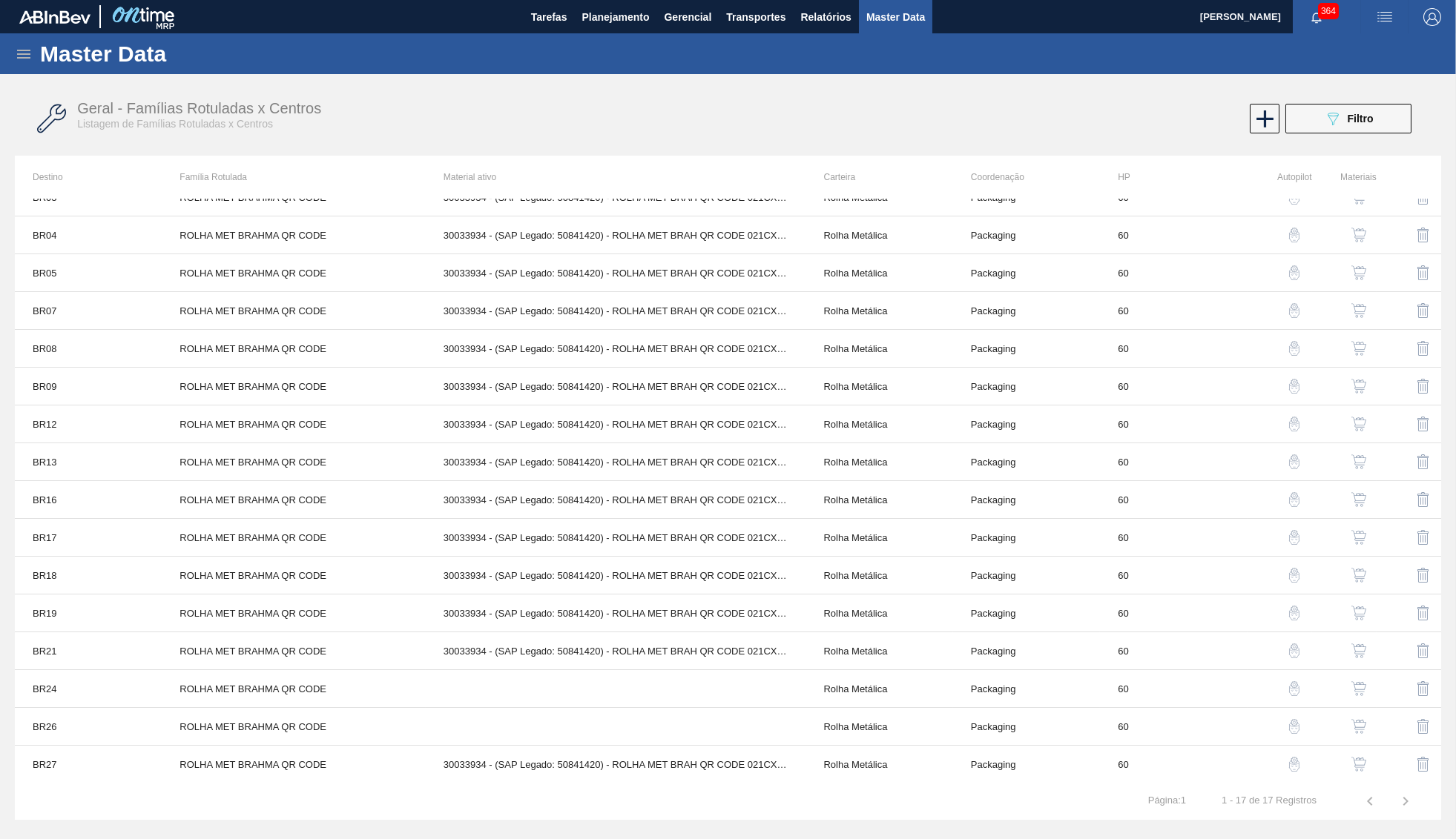
click at [1366, 688] on img "button" at bounding box center [1358, 688] width 15 height 15
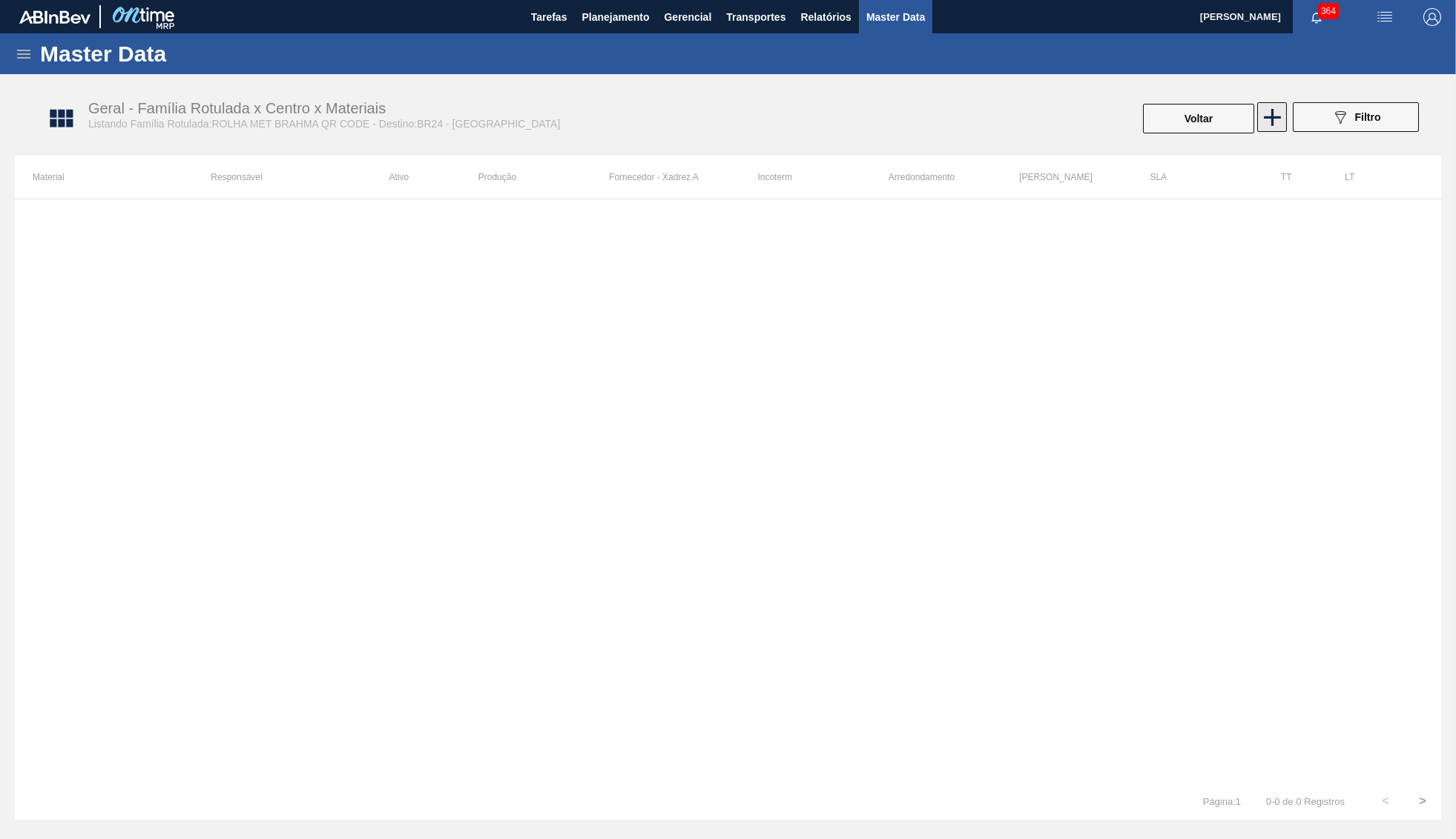
click at [1277, 106] on icon at bounding box center [1271, 117] width 29 height 29
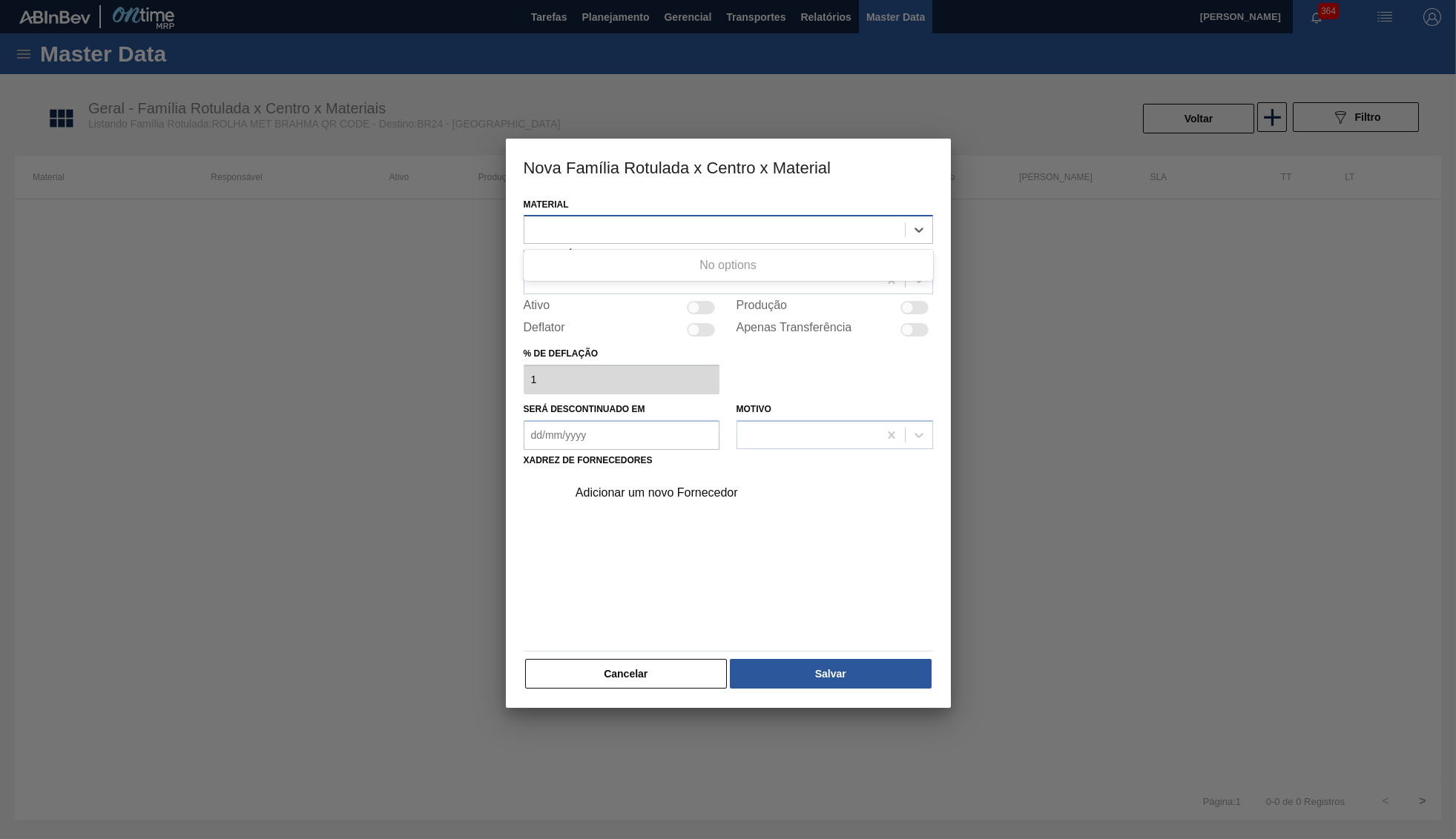
click at [744, 241] on div at bounding box center [728, 229] width 409 height 29
click at [640, 675] on button "Cancelar" at bounding box center [626, 674] width 203 height 30
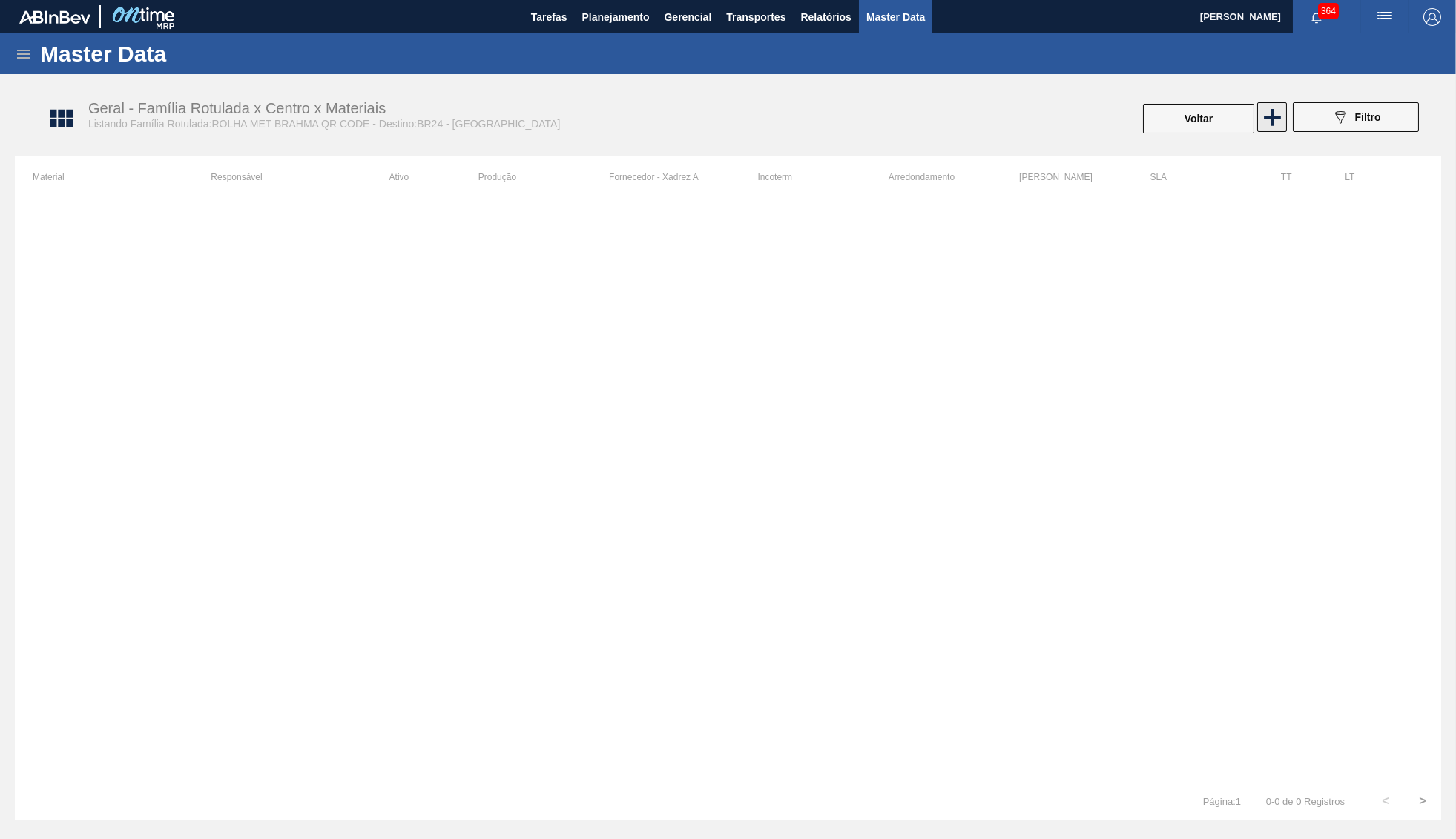
click at [1277, 109] on icon at bounding box center [1271, 117] width 29 height 29
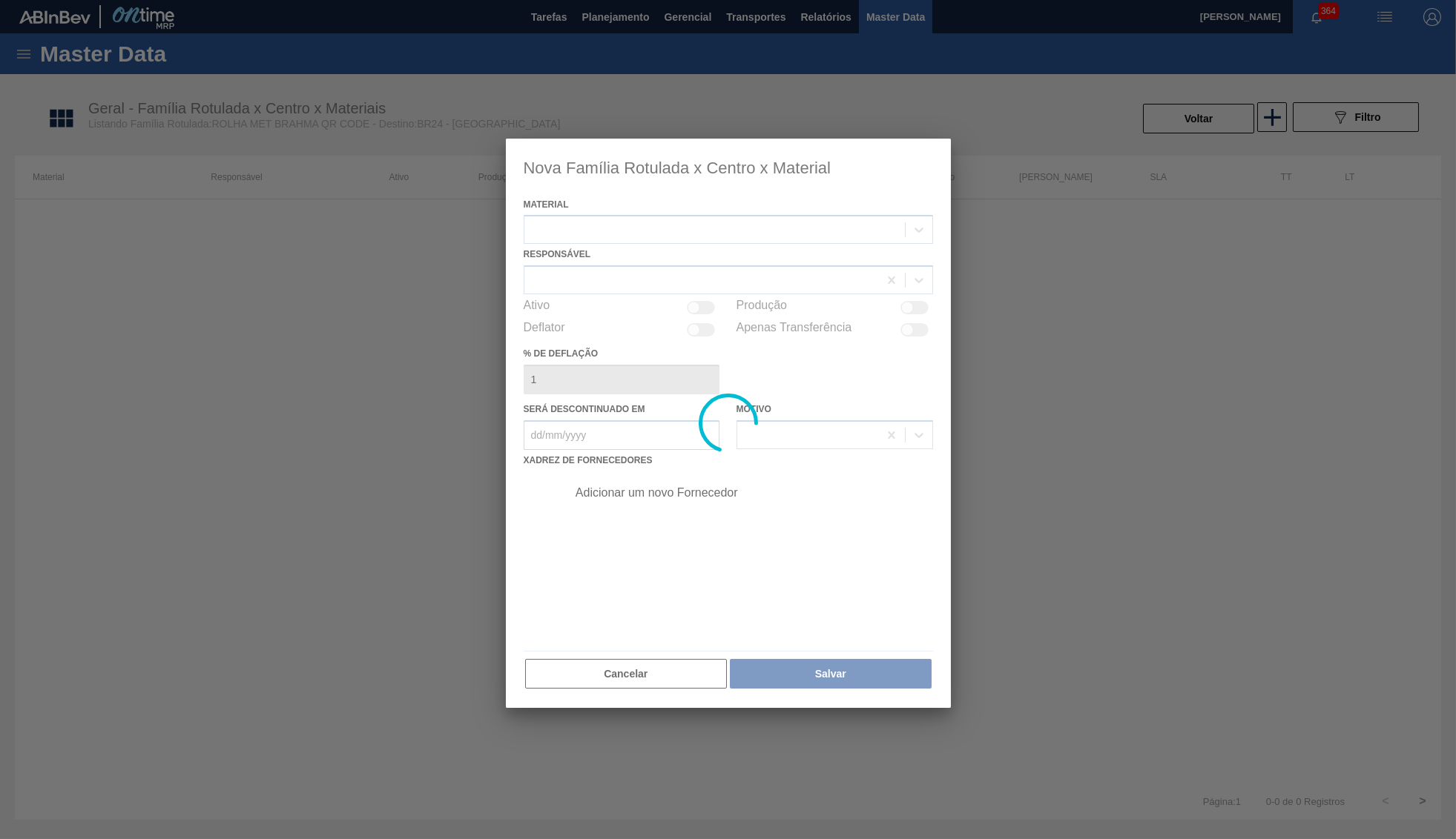
click at [691, 226] on div at bounding box center [728, 423] width 445 height 570
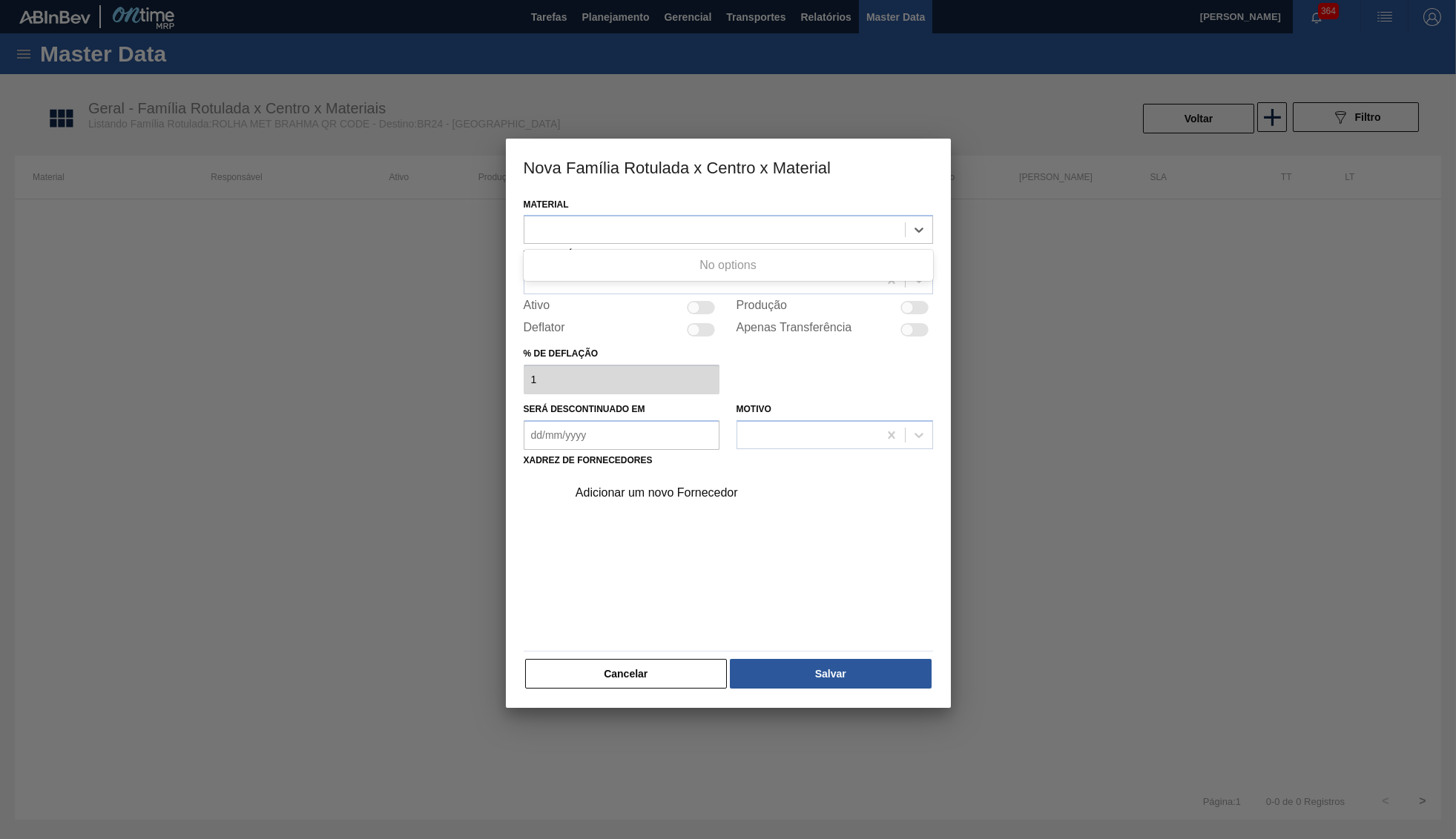
click at [681, 229] on div at bounding box center [715, 229] width 380 height 21
click at [696, 263] on div "Responsável" at bounding box center [728, 269] width 409 height 50
click at [688, 623] on div "Adicionar um novo Fornecedor" at bounding box center [728, 557] width 409 height 174
click at [678, 659] on button "Cancelar" at bounding box center [626, 674] width 203 height 30
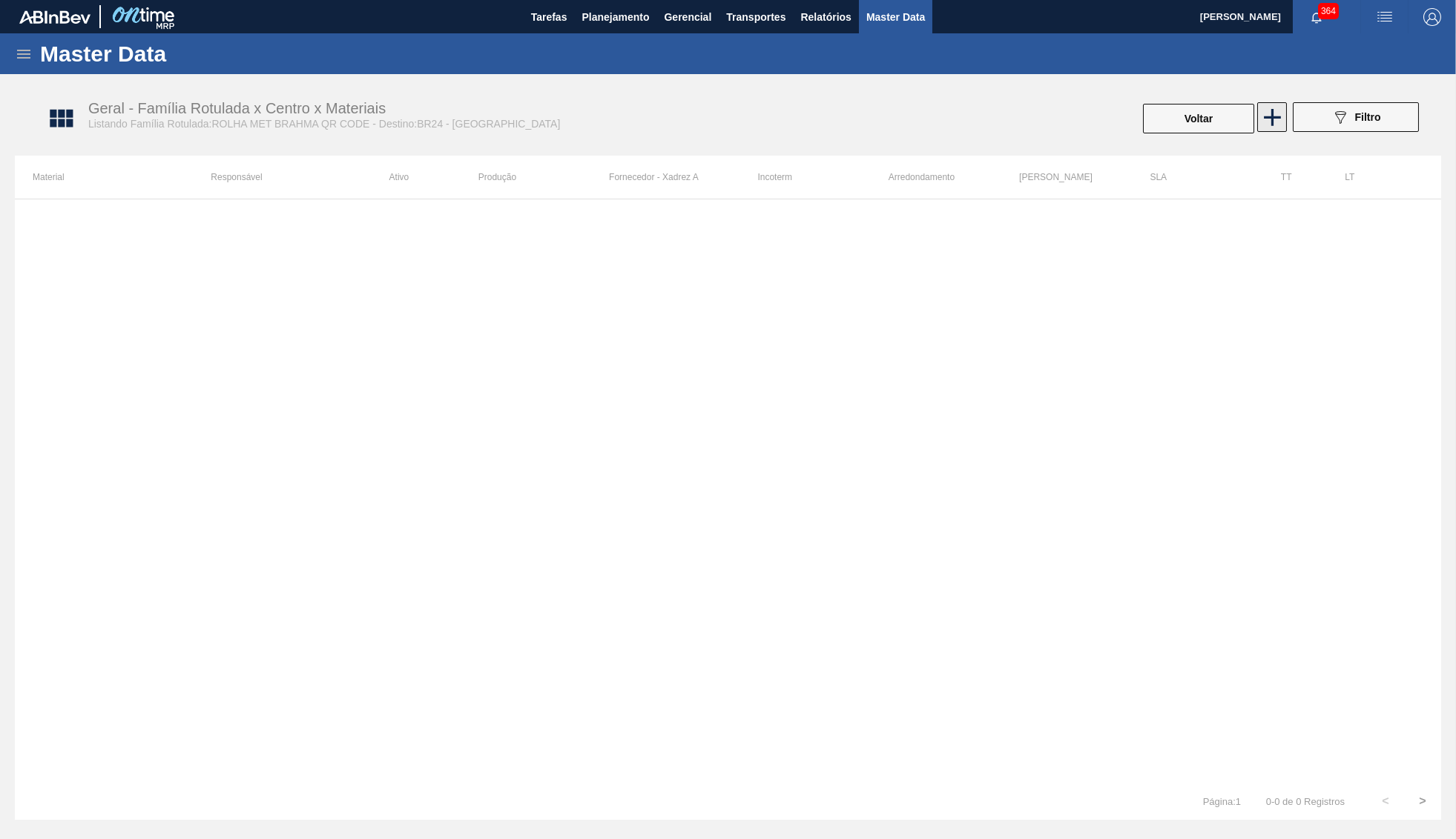
click at [1278, 103] on button at bounding box center [1272, 117] width 30 height 30
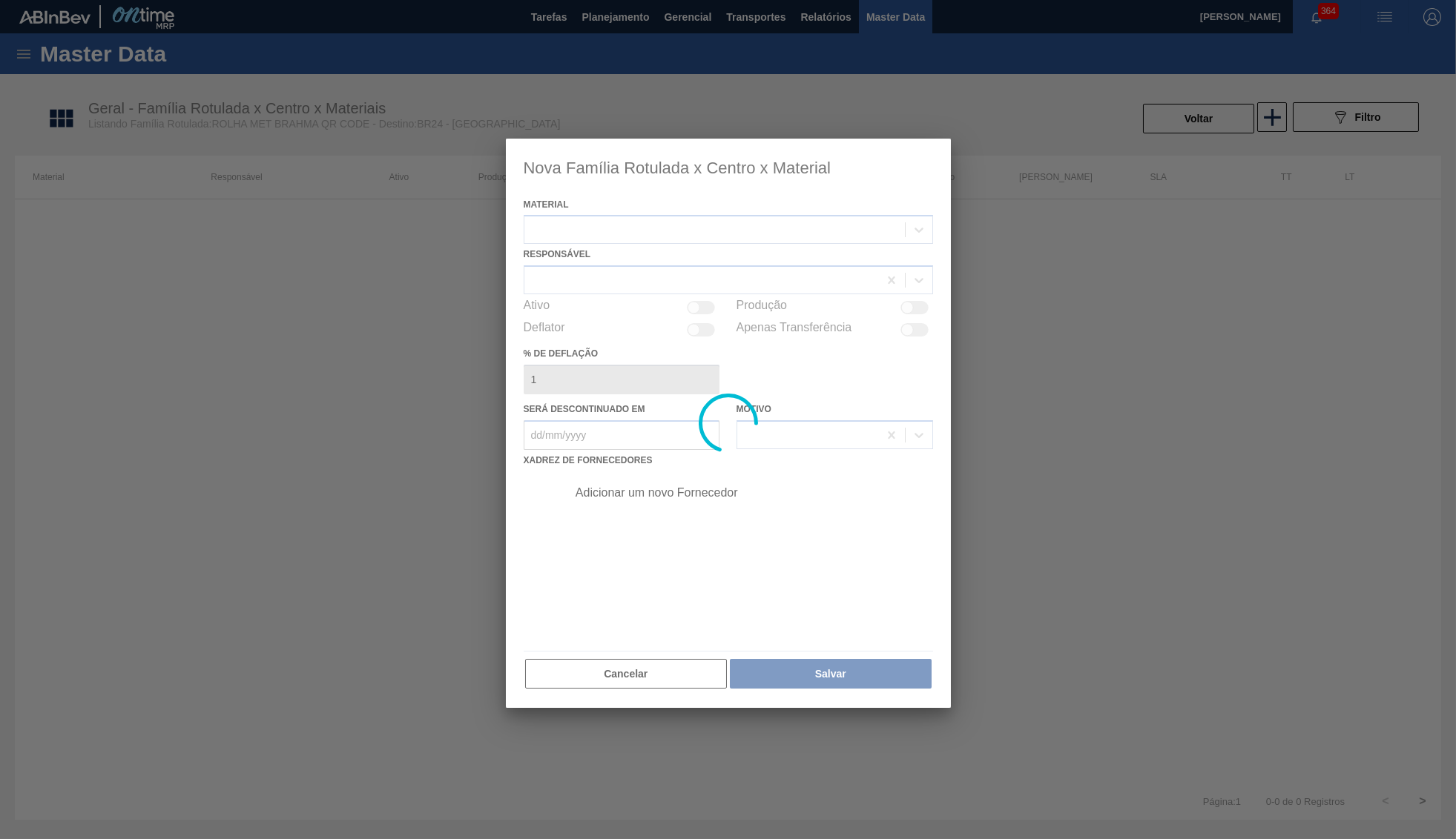
click at [752, 227] on div at bounding box center [728, 423] width 445 height 570
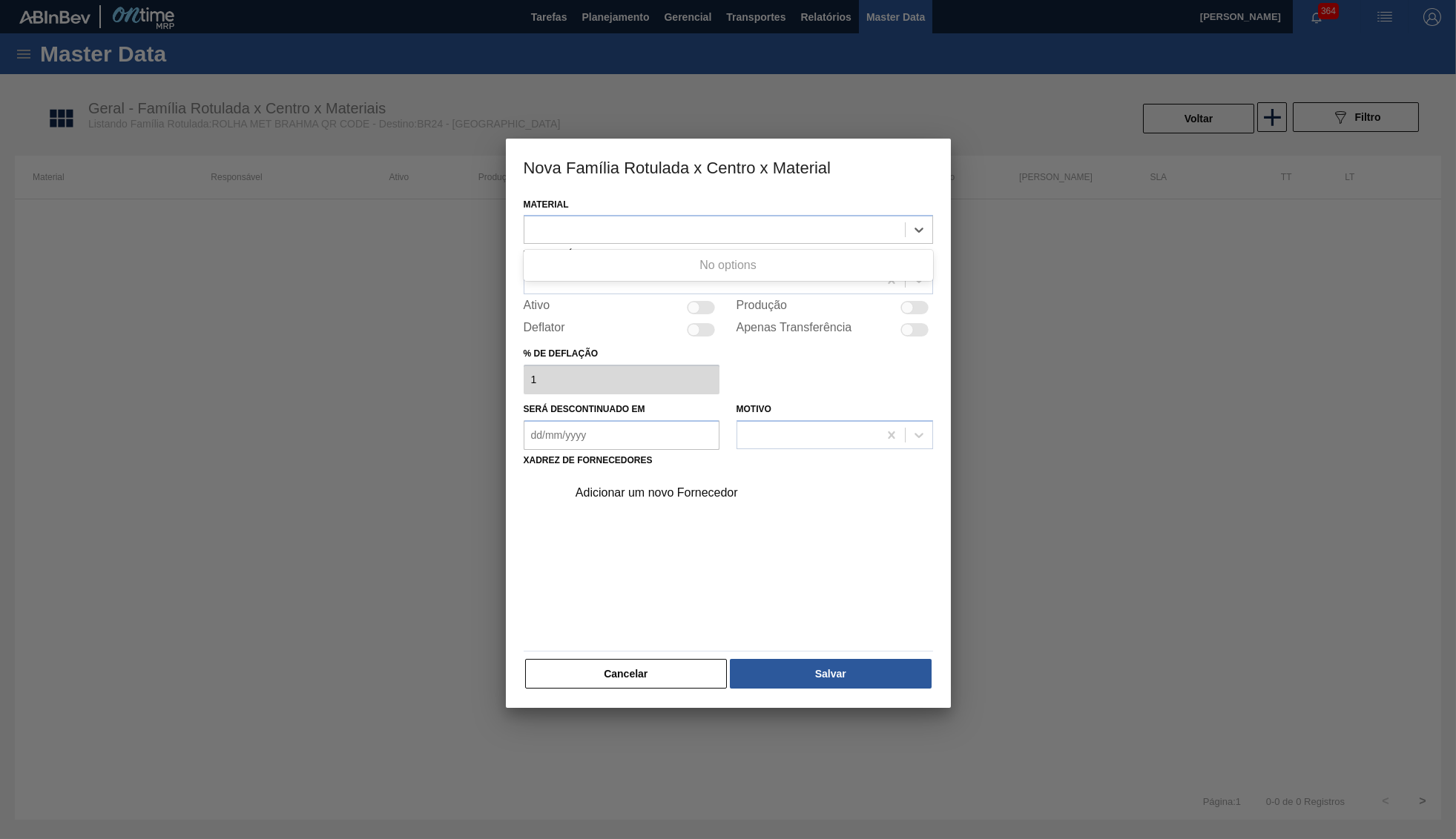
click at [749, 226] on div at bounding box center [715, 229] width 380 height 21
click at [603, 675] on button "Cancelar" at bounding box center [626, 674] width 203 height 30
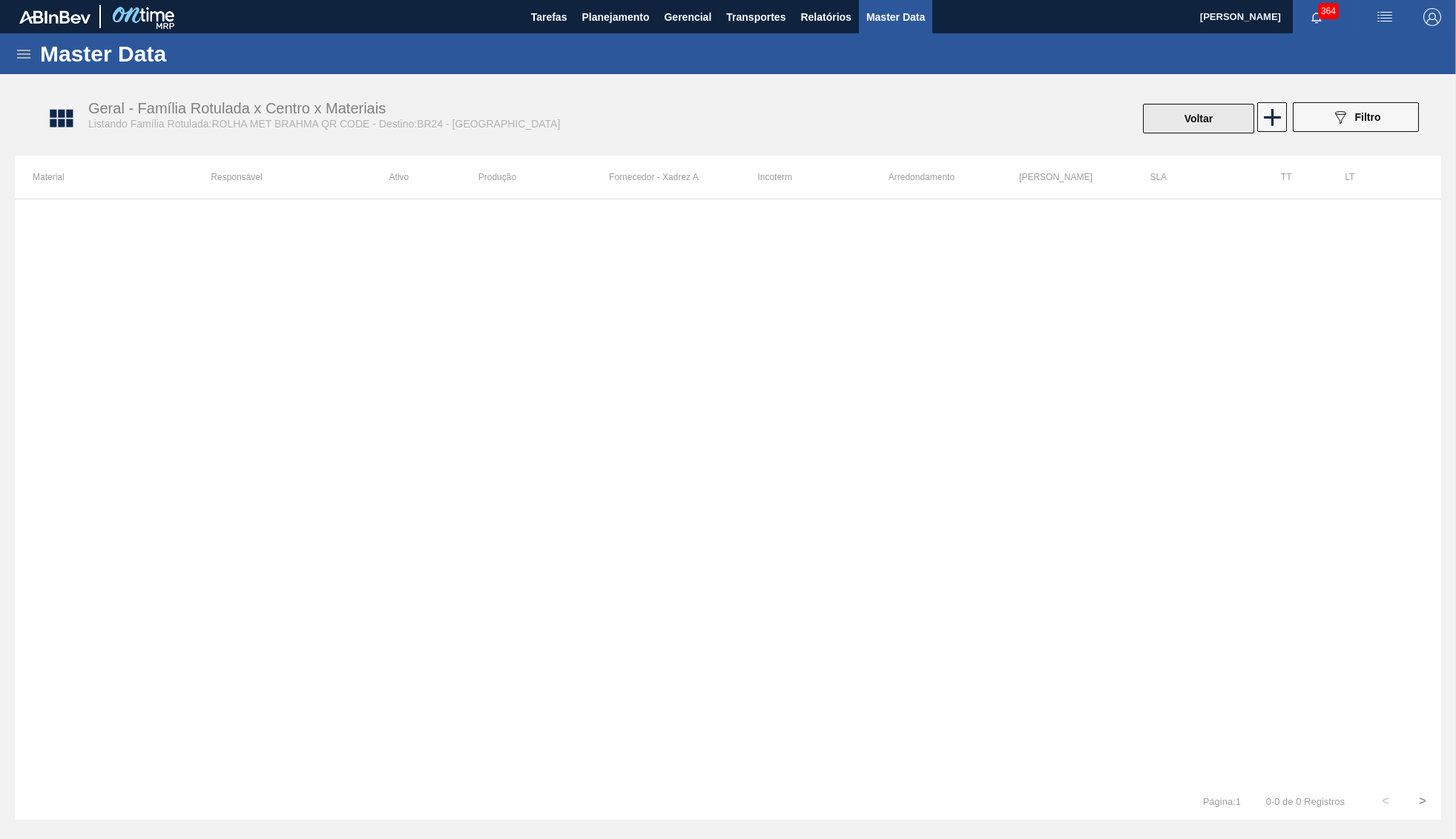
click at [1174, 124] on button "Voltar" at bounding box center [1198, 119] width 111 height 30
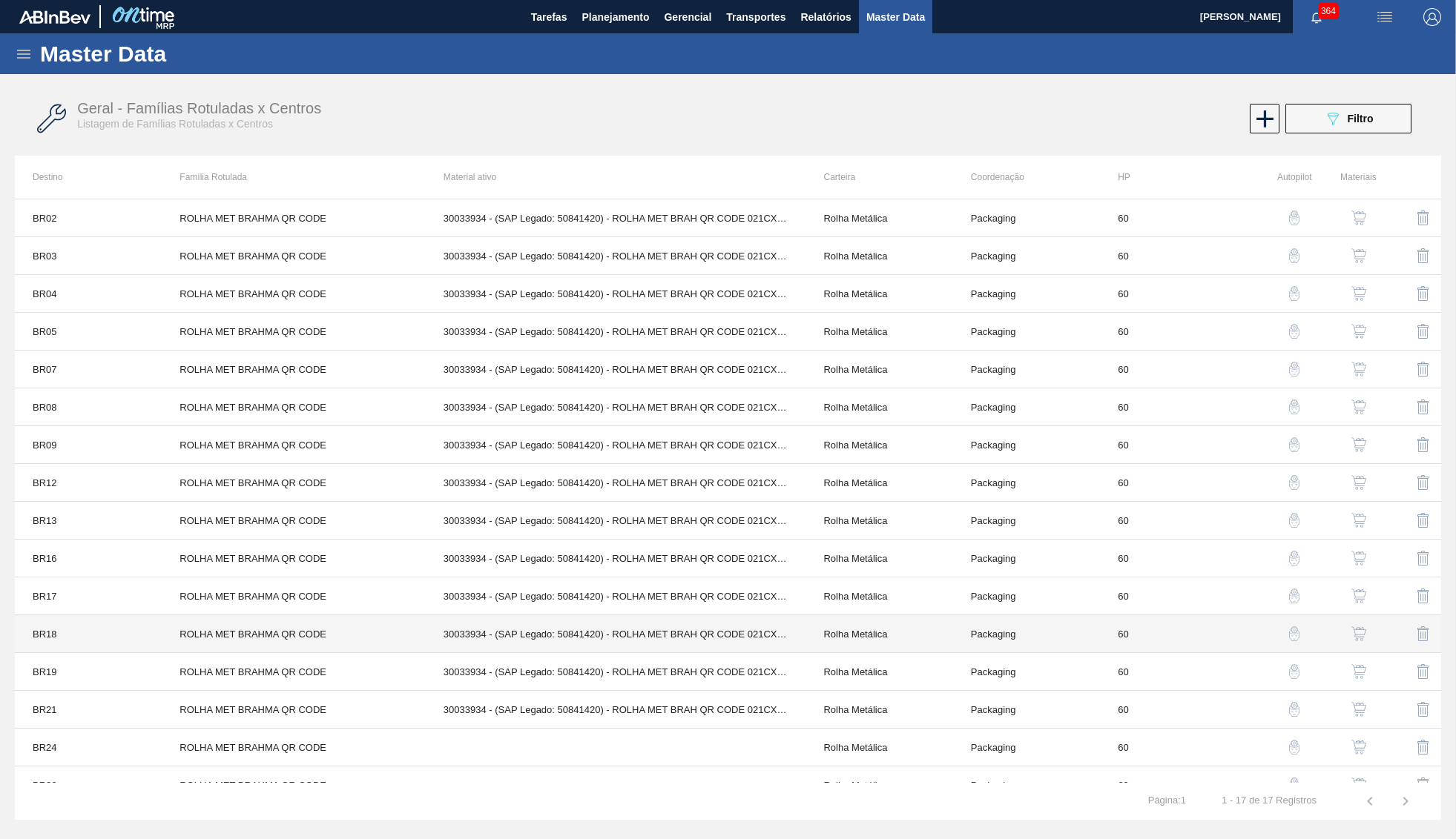
scroll to position [60, 0]
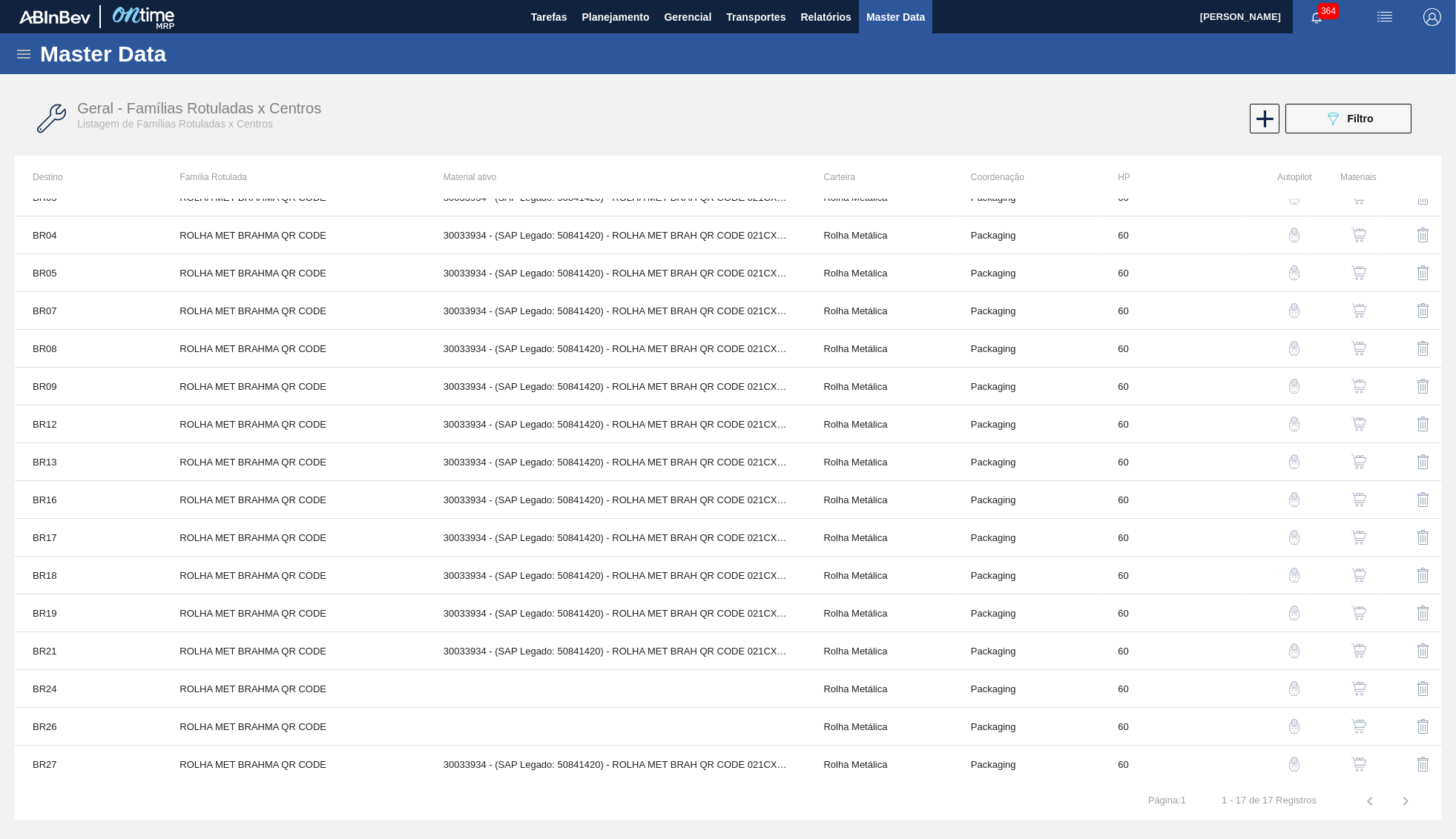
click at [1359, 692] on img "button" at bounding box center [1358, 688] width 15 height 15
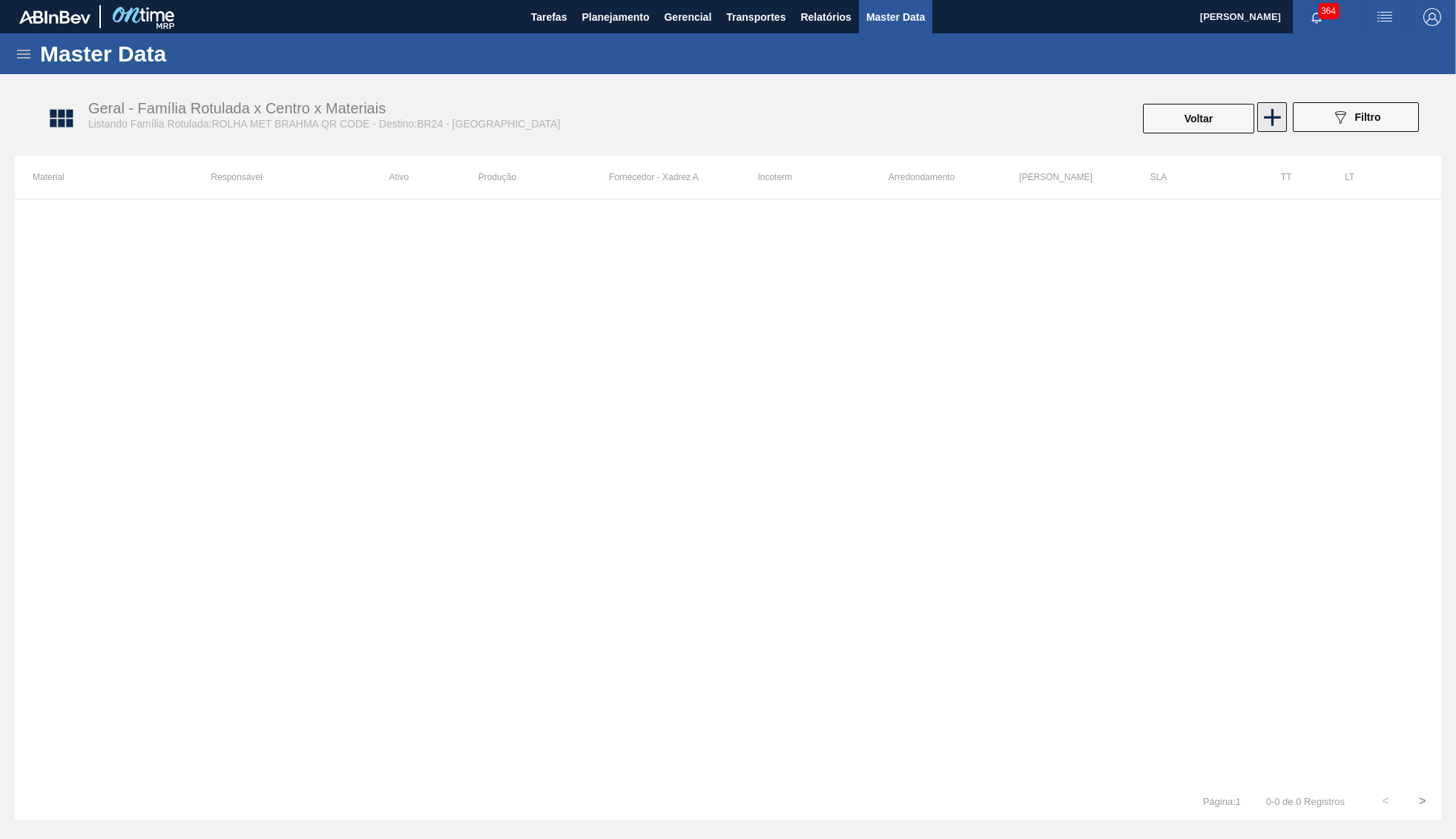
click at [1266, 114] on icon at bounding box center [1271, 117] width 29 height 29
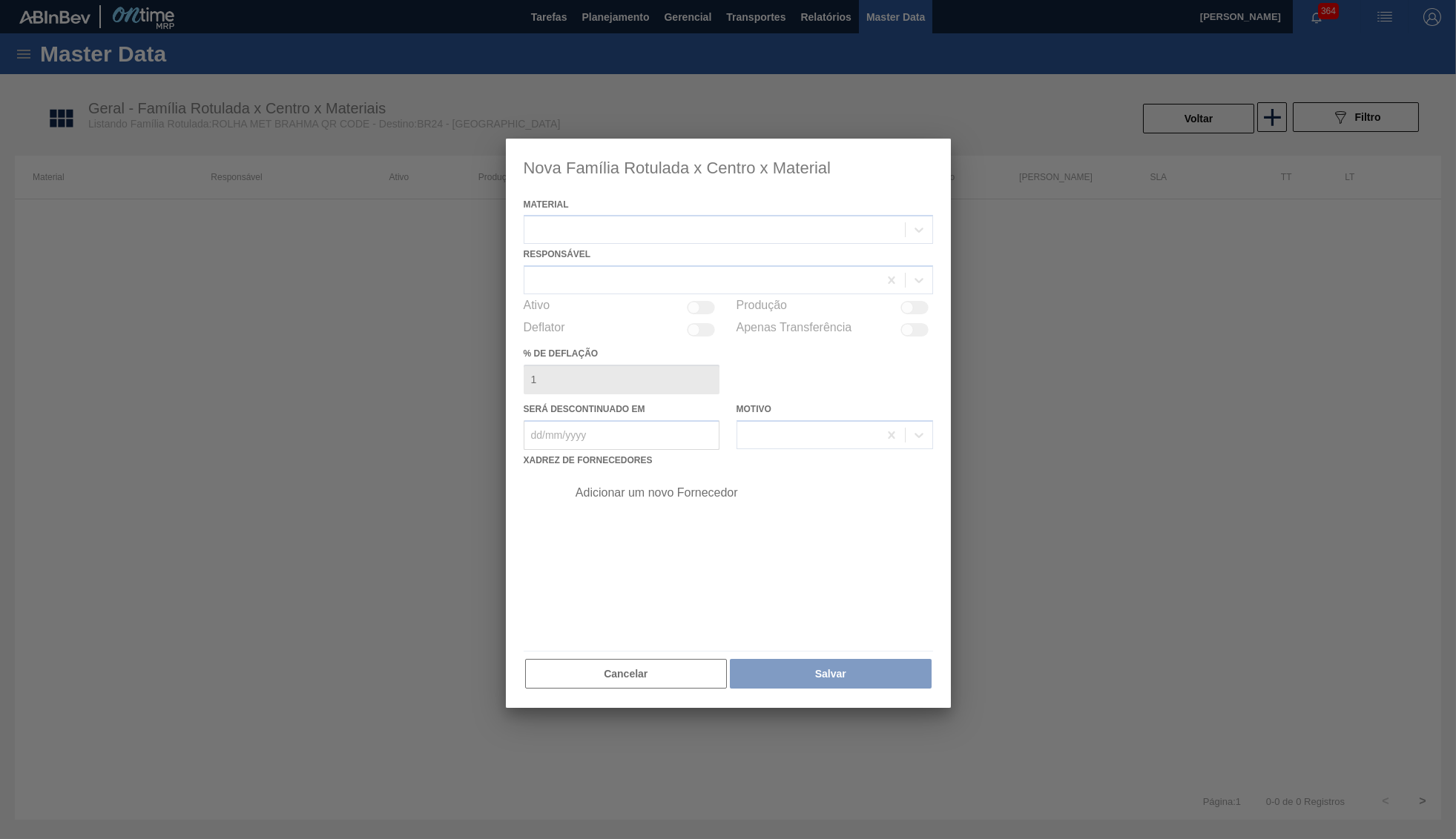
click at [697, 224] on div at bounding box center [728, 423] width 445 height 570
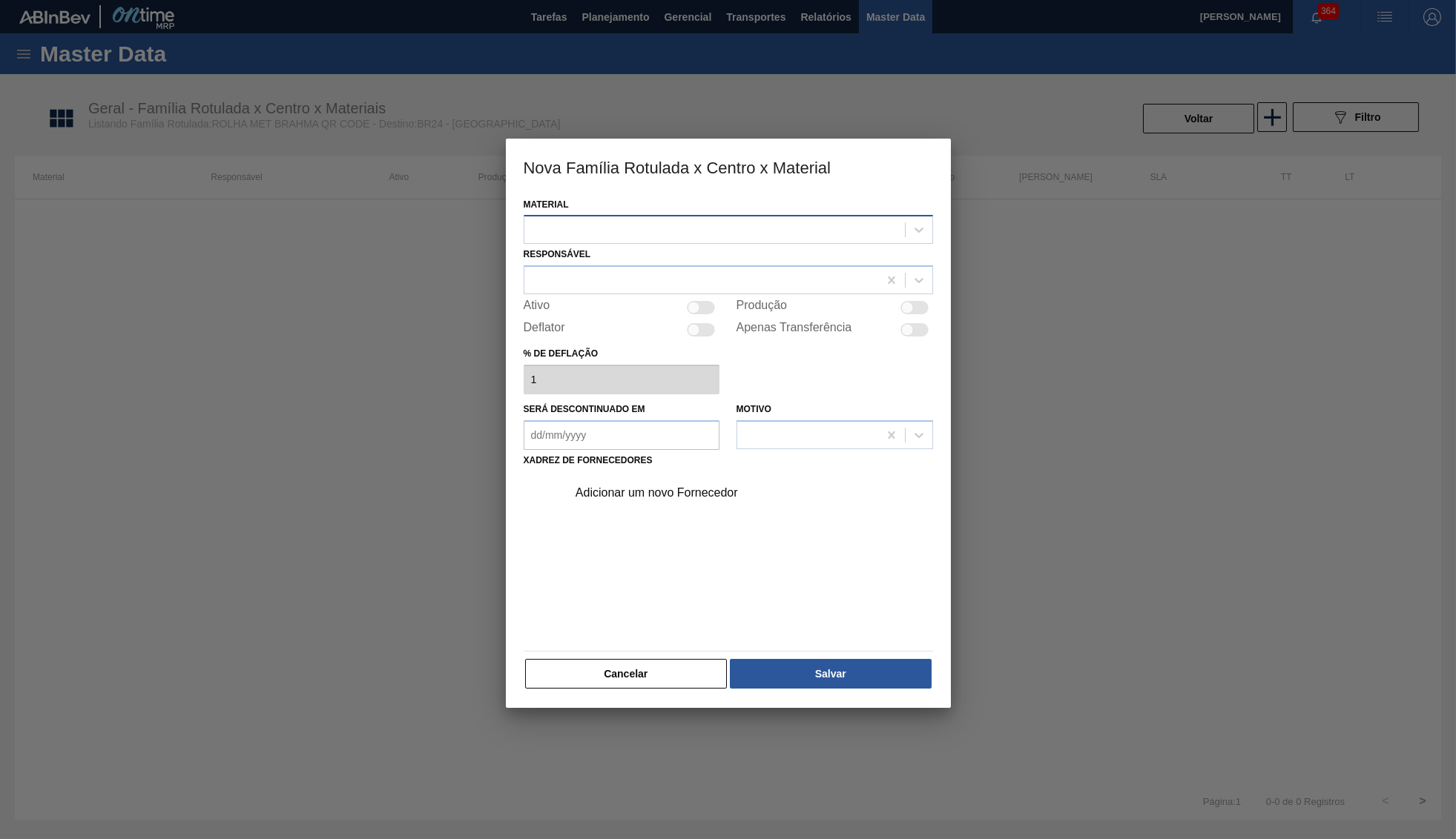
click at [723, 224] on div at bounding box center [715, 229] width 380 height 21
click at [655, 643] on div "Adicionar um novo Fornecedor" at bounding box center [728, 557] width 409 height 174
click at [663, 675] on button "Cancelar" at bounding box center [626, 674] width 203 height 30
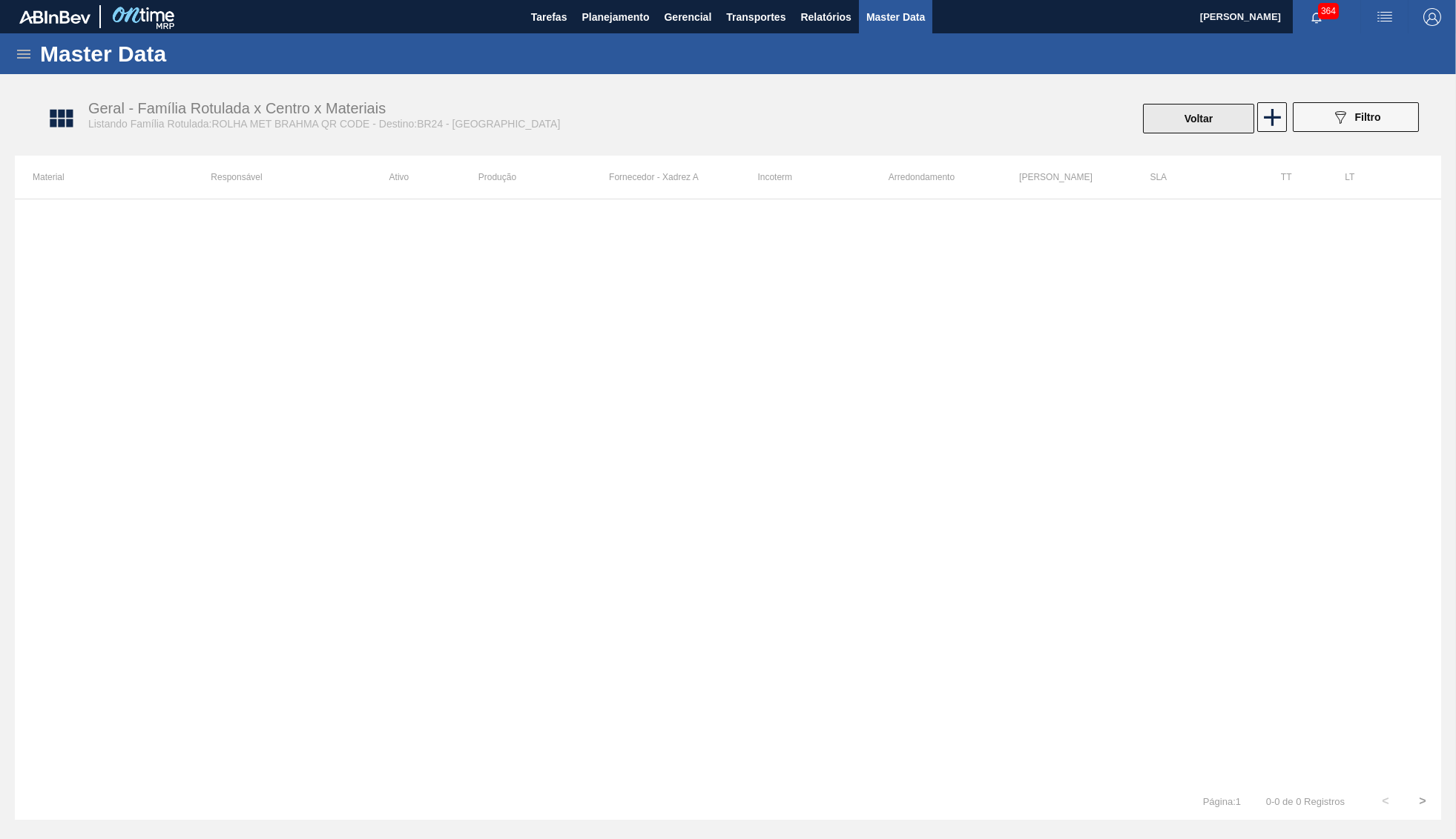
click at [1178, 115] on button "Voltar" at bounding box center [1198, 119] width 111 height 30
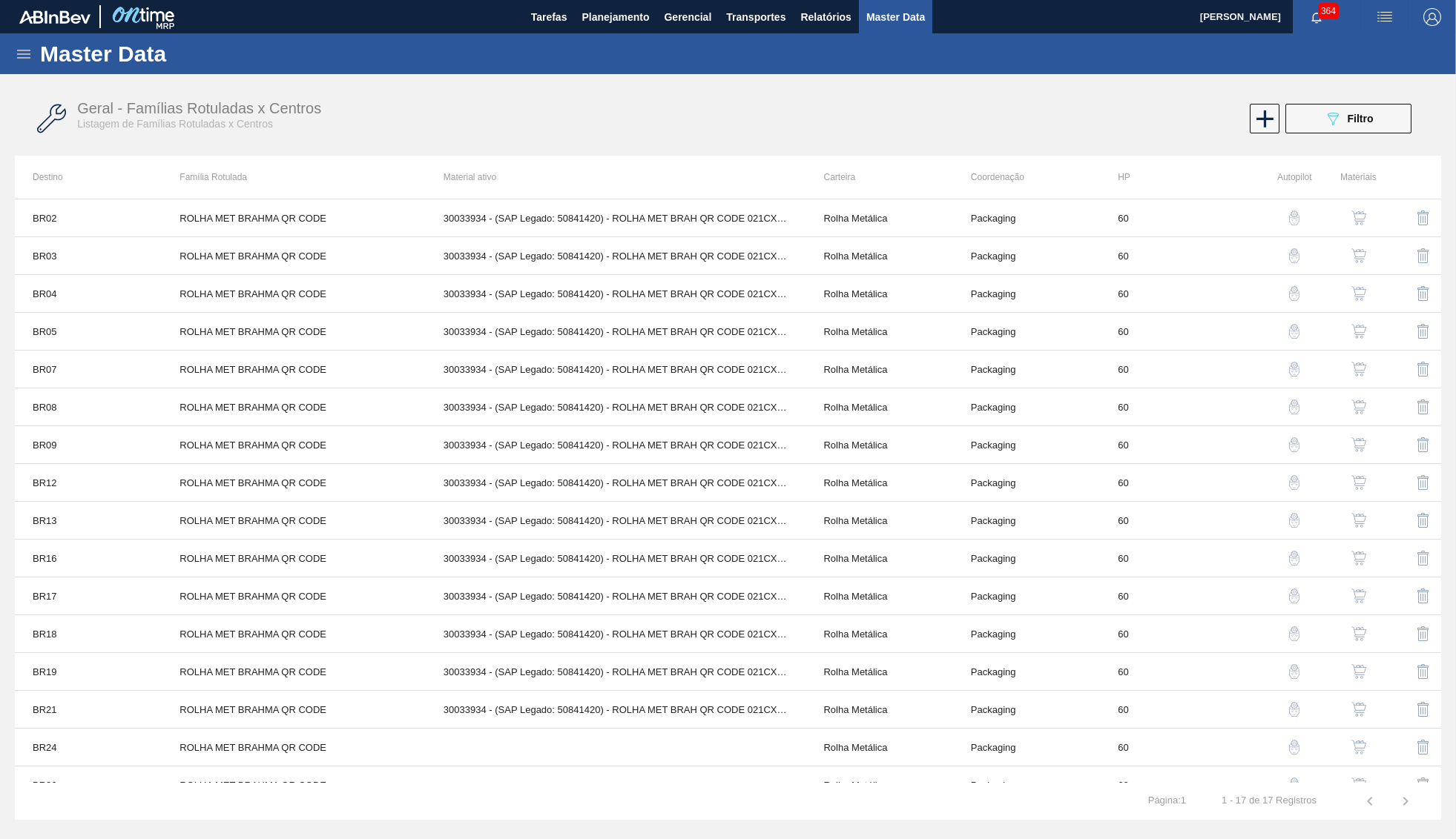
scroll to position [60, 0]
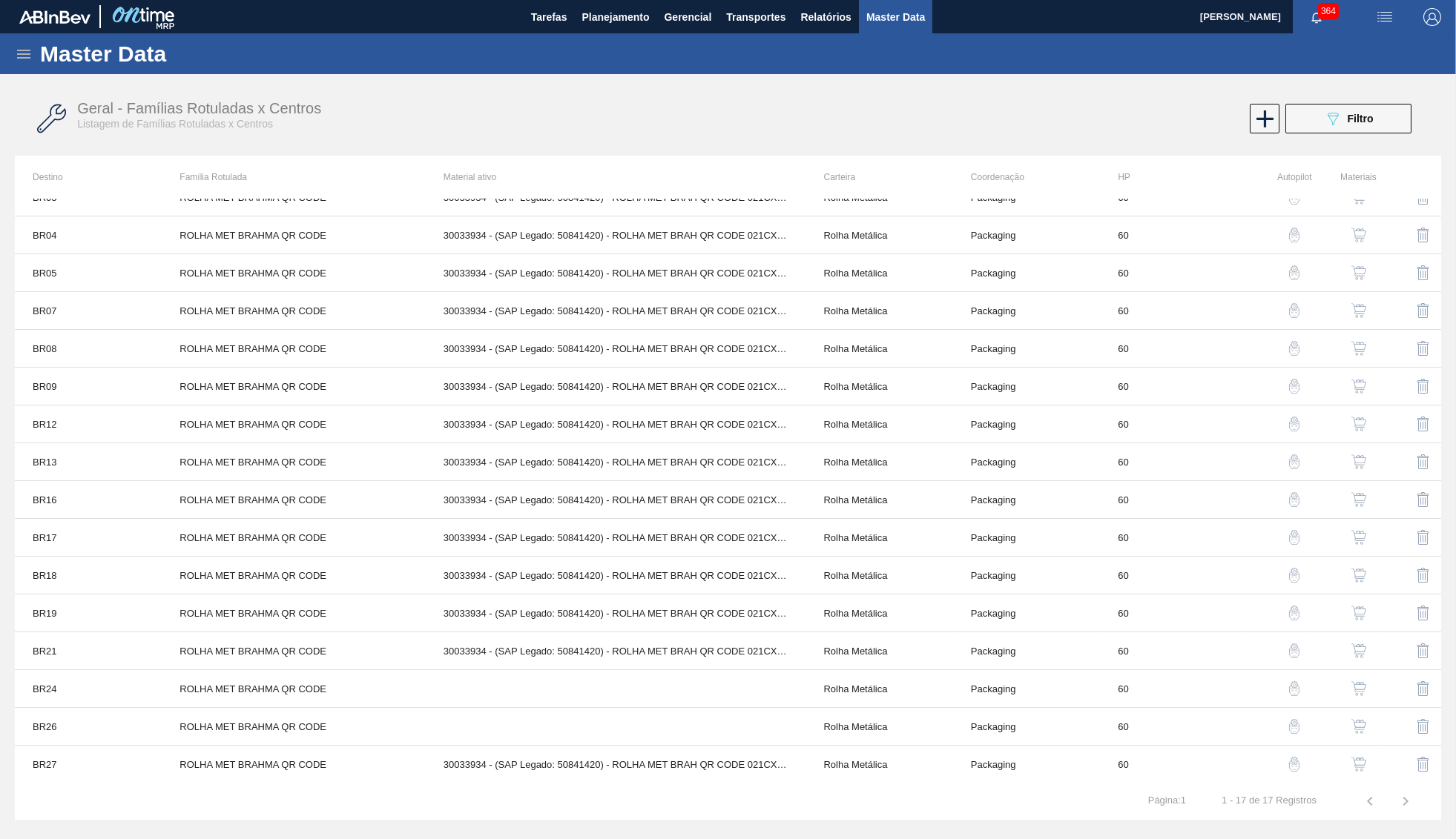
click at [1364, 728] on img "button" at bounding box center [1358, 726] width 15 height 15
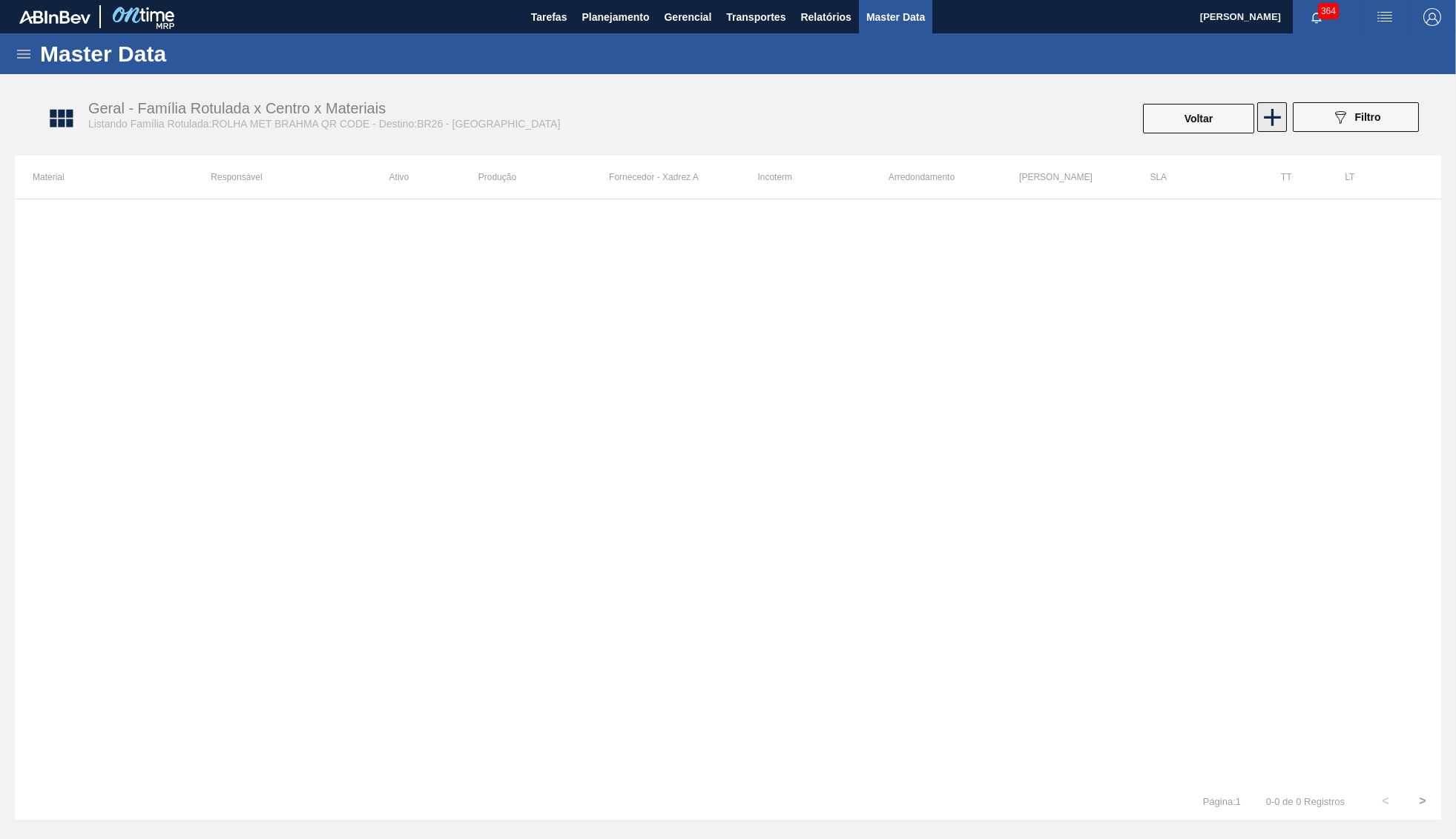
click at [1266, 103] on icon at bounding box center [1271, 117] width 29 height 29
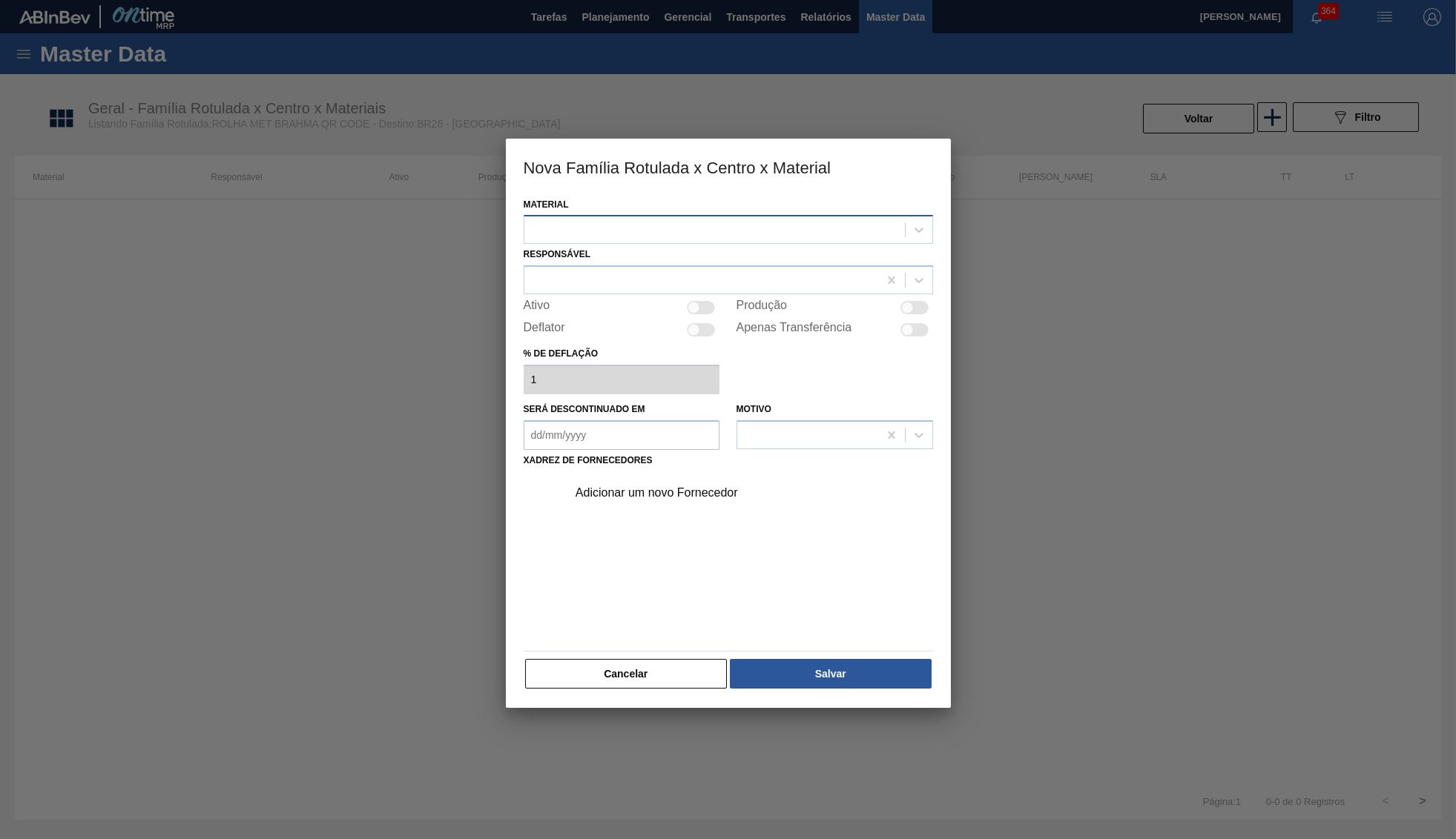
click at [633, 234] on div at bounding box center [715, 229] width 380 height 21
click at [647, 538] on div "Adicionar um novo Fornecedor" at bounding box center [728, 557] width 409 height 174
click at [700, 282] on div at bounding box center [701, 280] width 353 height 21
click at [667, 229] on div at bounding box center [715, 229] width 380 height 21
click at [644, 487] on div "Adicionar um novo Fornecedor" at bounding box center [721, 493] width 291 height 13
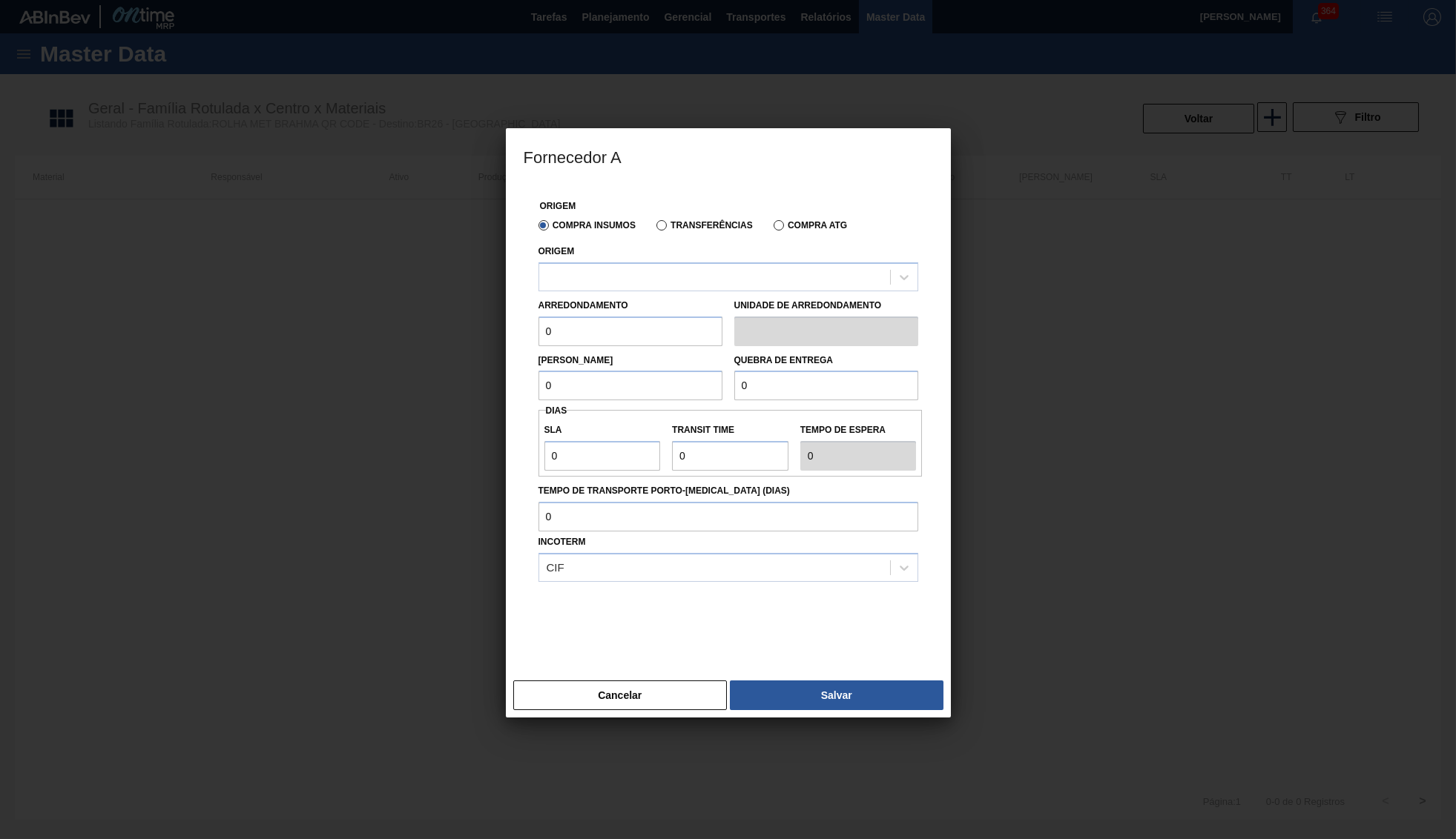
click at [622, 260] on div "Origem" at bounding box center [728, 267] width 379 height 50
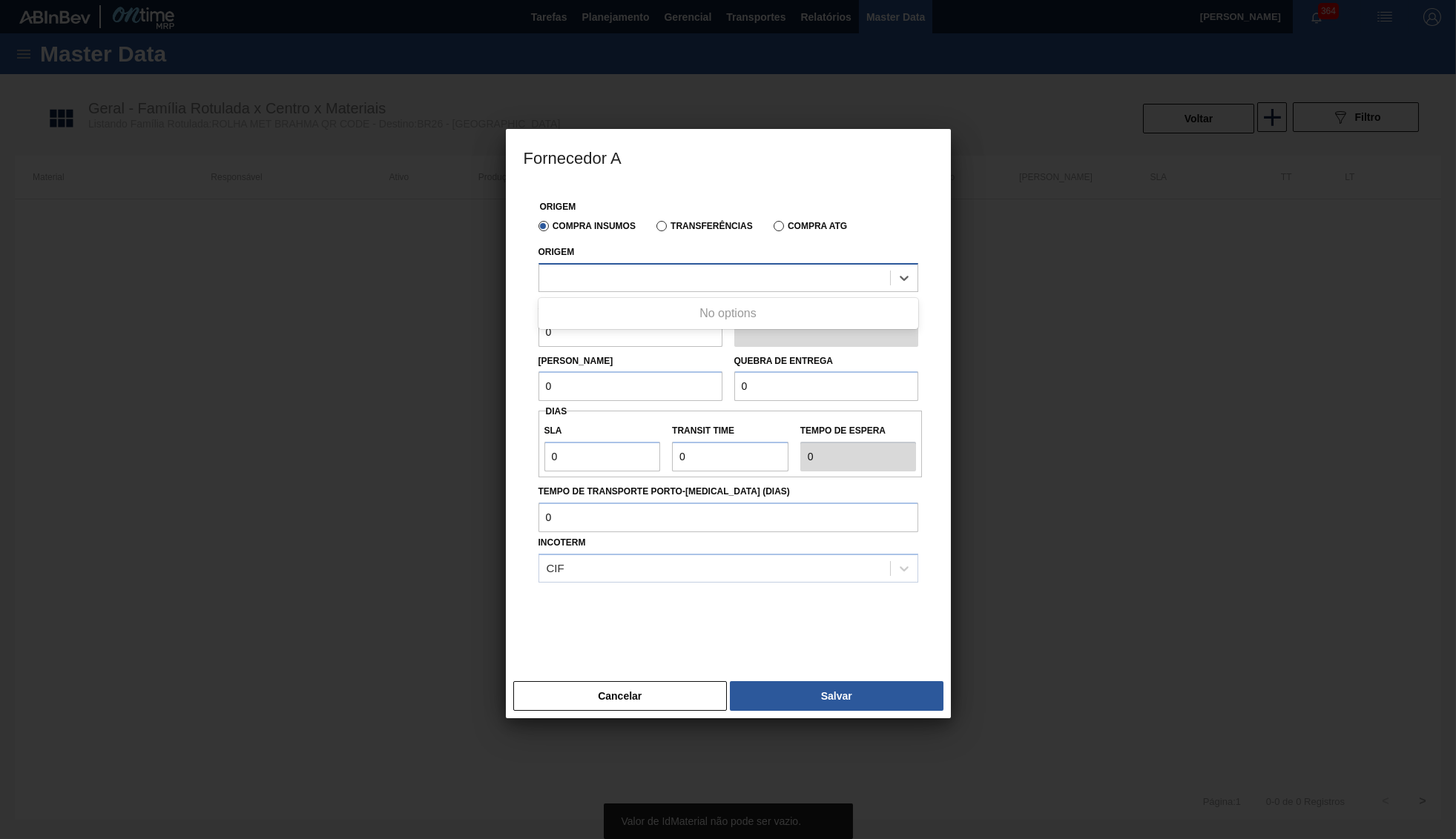
click at [625, 274] on div at bounding box center [714, 277] width 351 height 21
click at [625, 711] on div at bounding box center [728, 420] width 1456 height 839
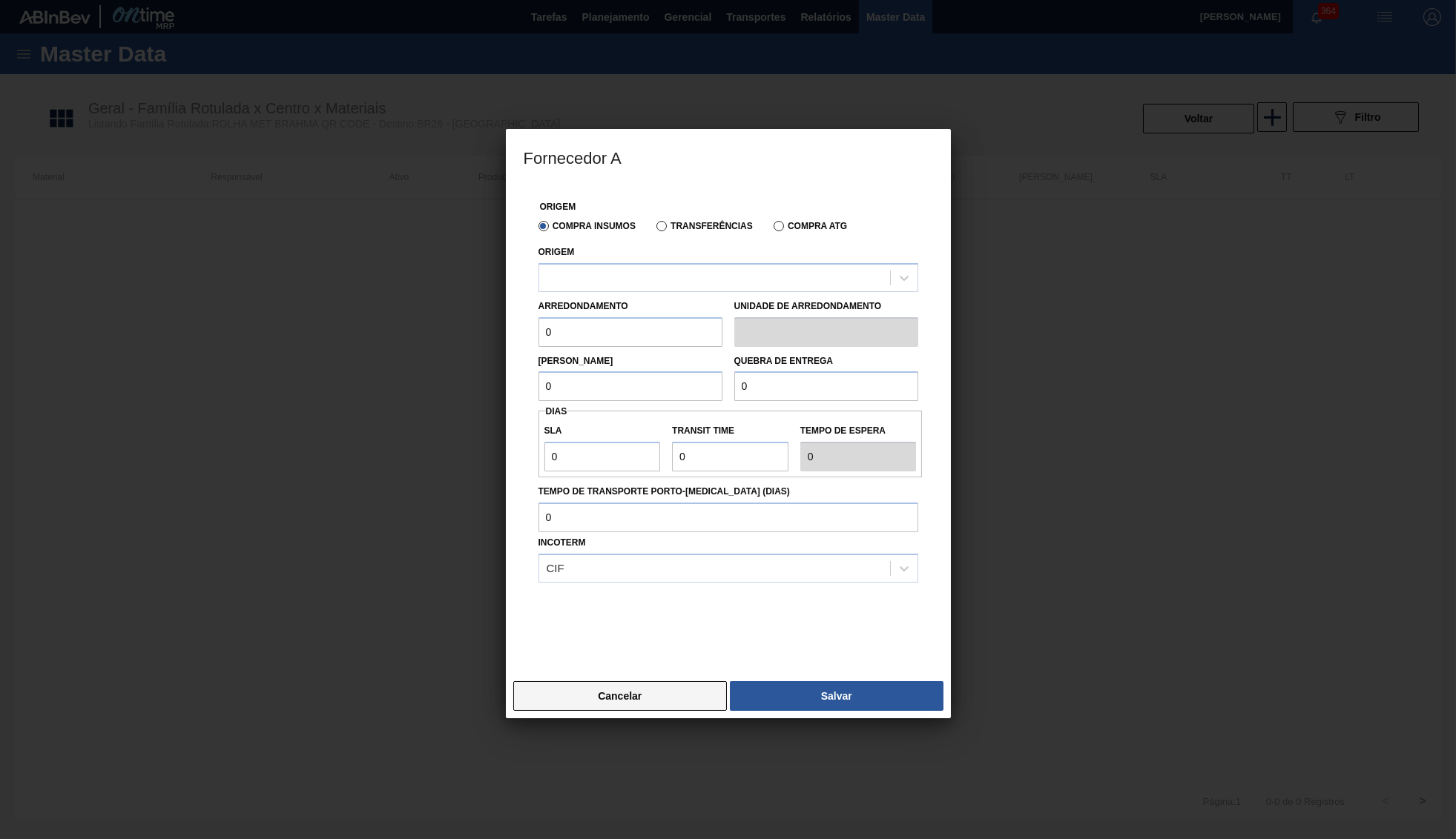
click at [625, 693] on button "Cancelar" at bounding box center [621, 696] width 215 height 30
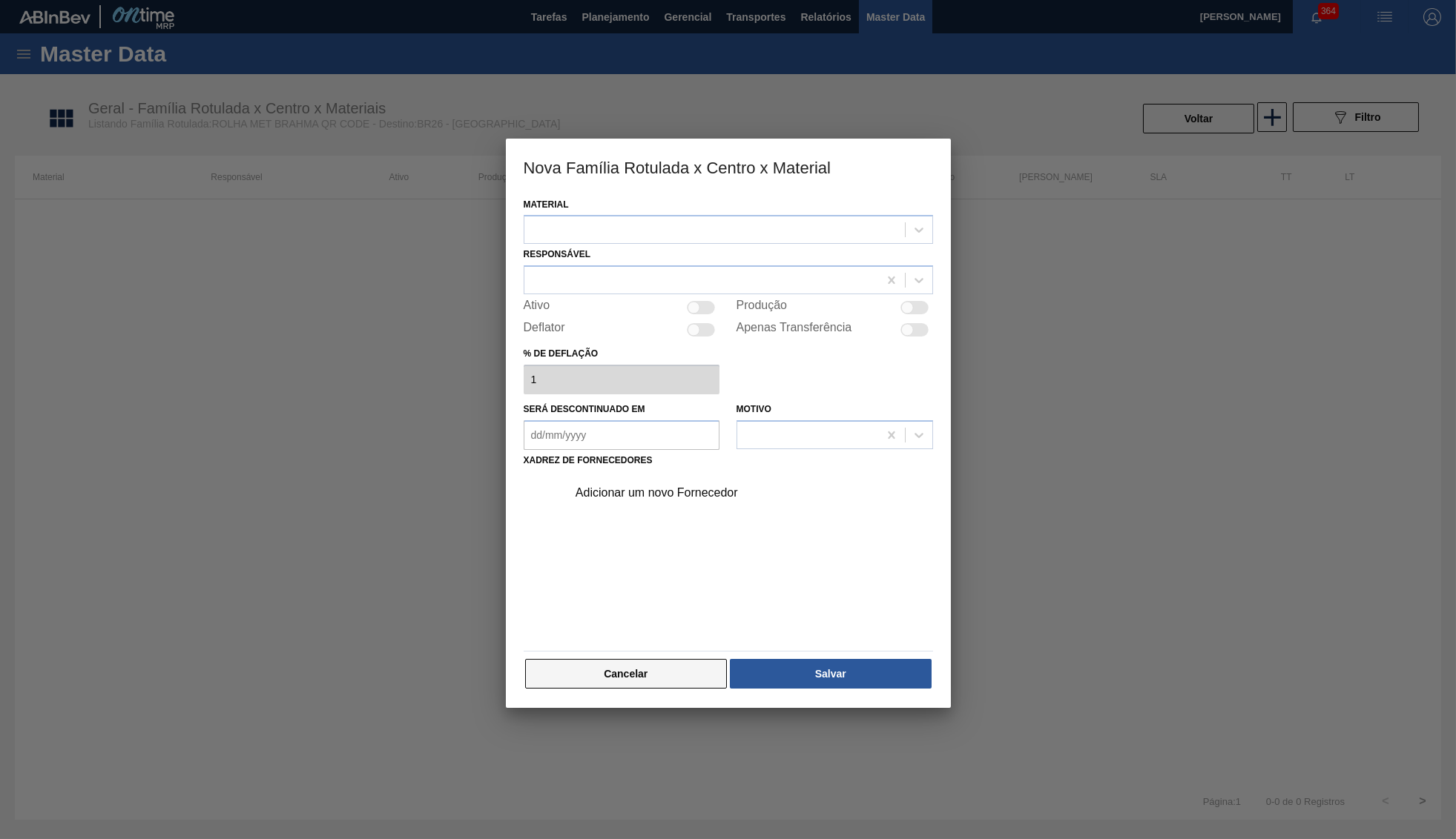
click at [641, 669] on button "Cancelar" at bounding box center [626, 674] width 203 height 30
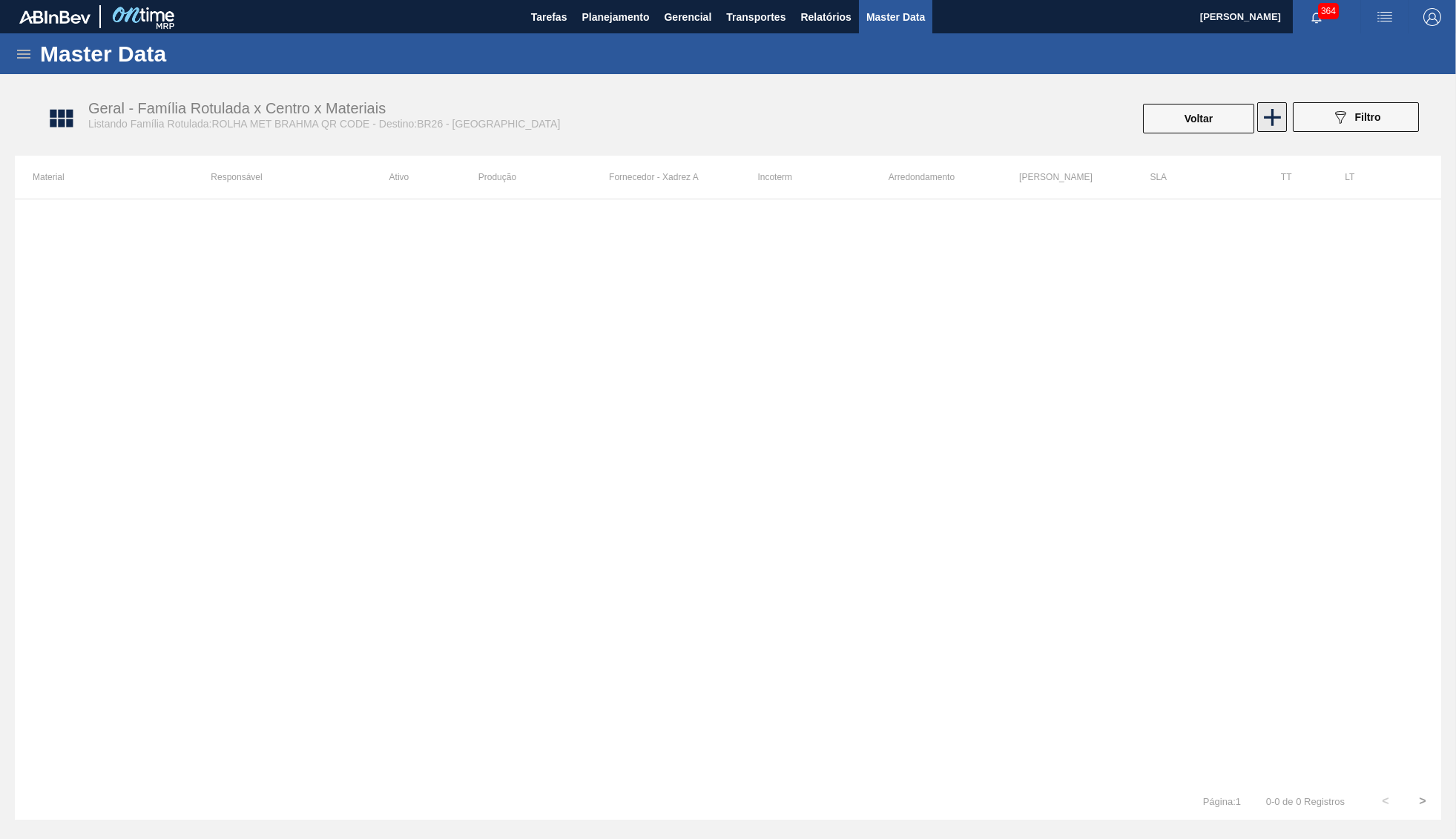
click at [1264, 132] on div at bounding box center [1271, 118] width 30 height 32
click at [1285, 111] on div "089F7B8B-B2A5-4AFE-B5C0-19BA573D28AC Filtro" at bounding box center [1355, 118] width 141 height 32
click at [1277, 110] on icon at bounding box center [1271, 117] width 29 height 29
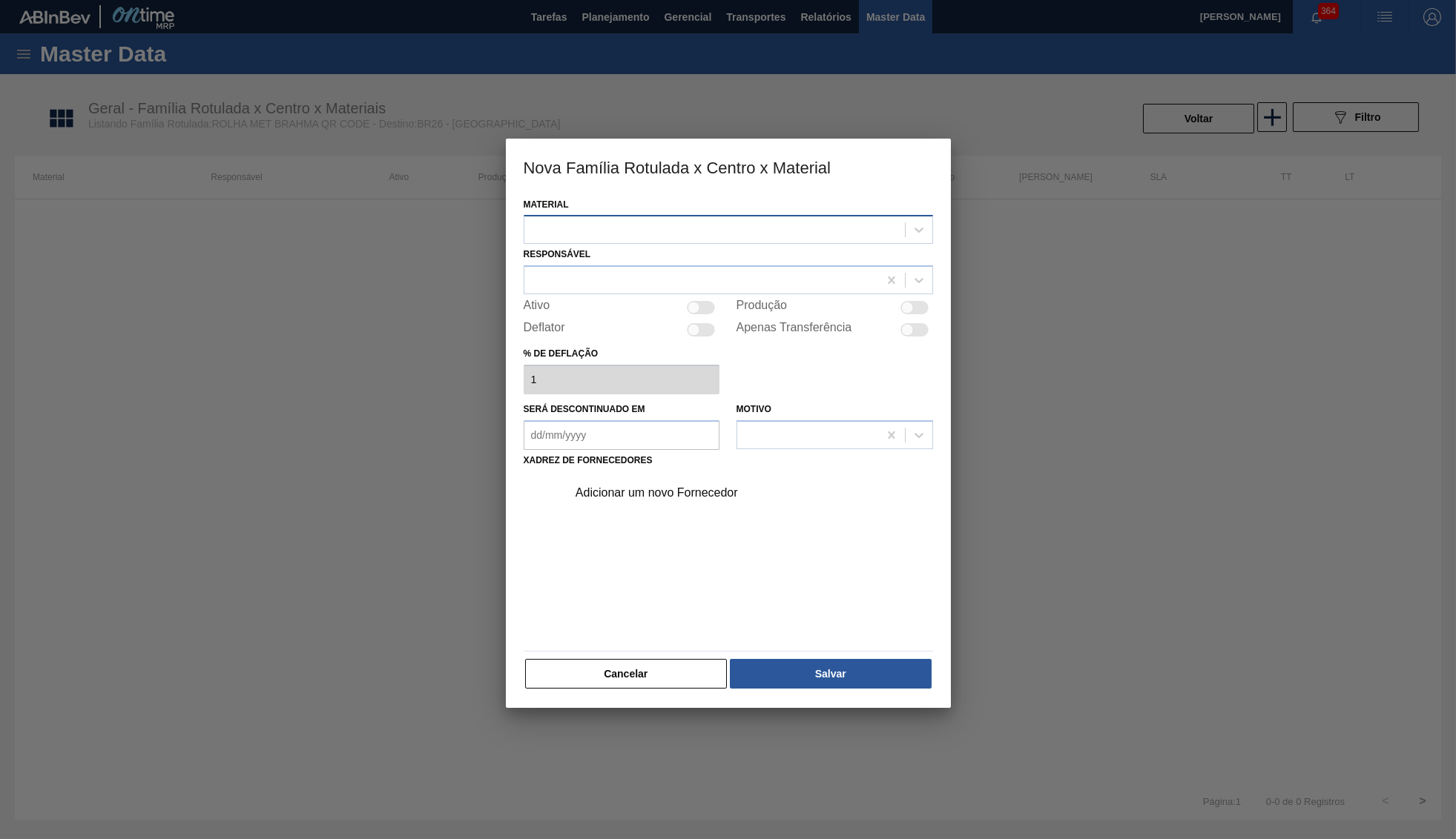
click at [778, 232] on div at bounding box center [715, 229] width 380 height 21
click at [655, 669] on button "Cancelar" at bounding box center [626, 674] width 203 height 30
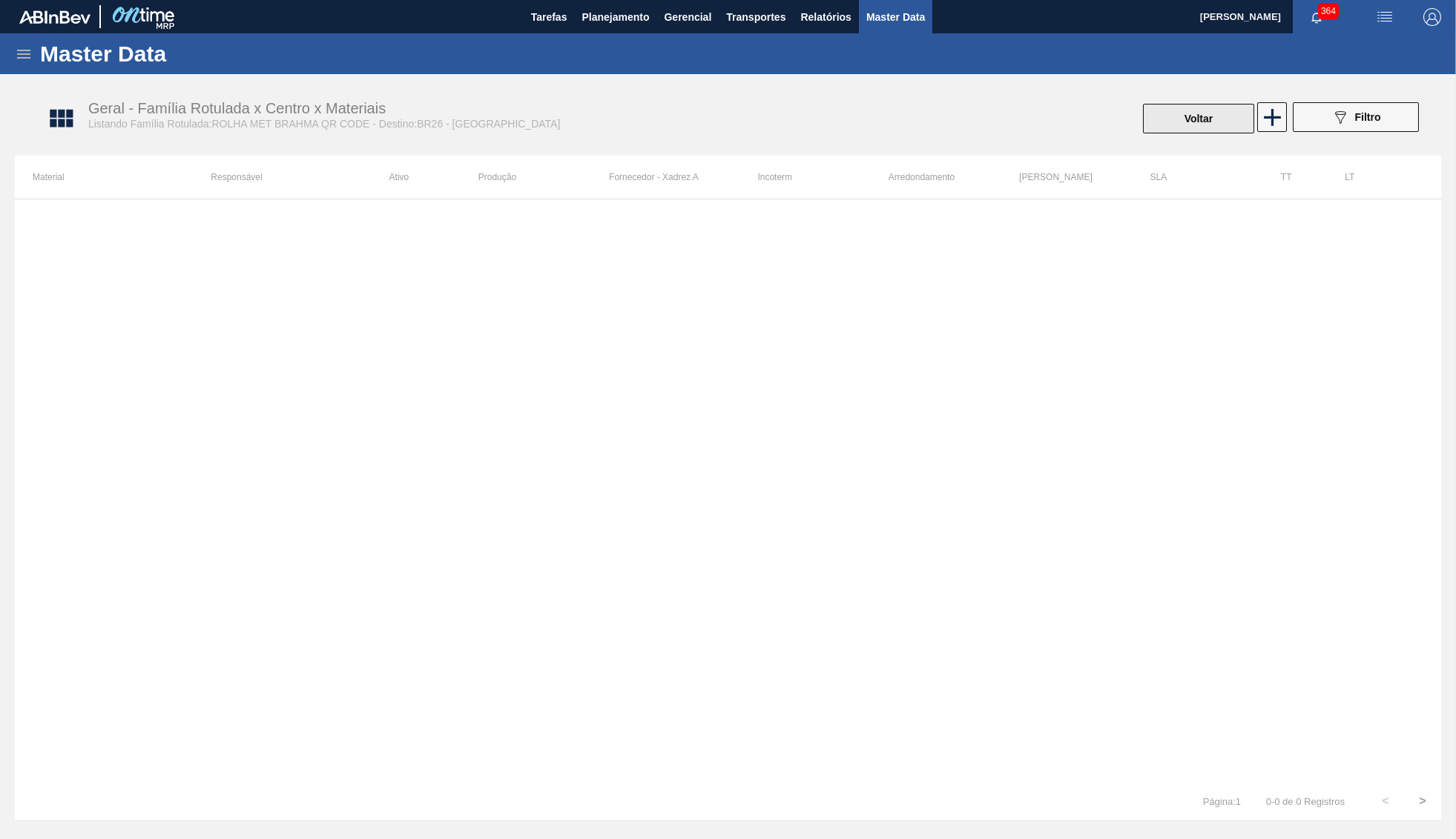
click at [1167, 132] on button "Voltar" at bounding box center [1198, 119] width 111 height 30
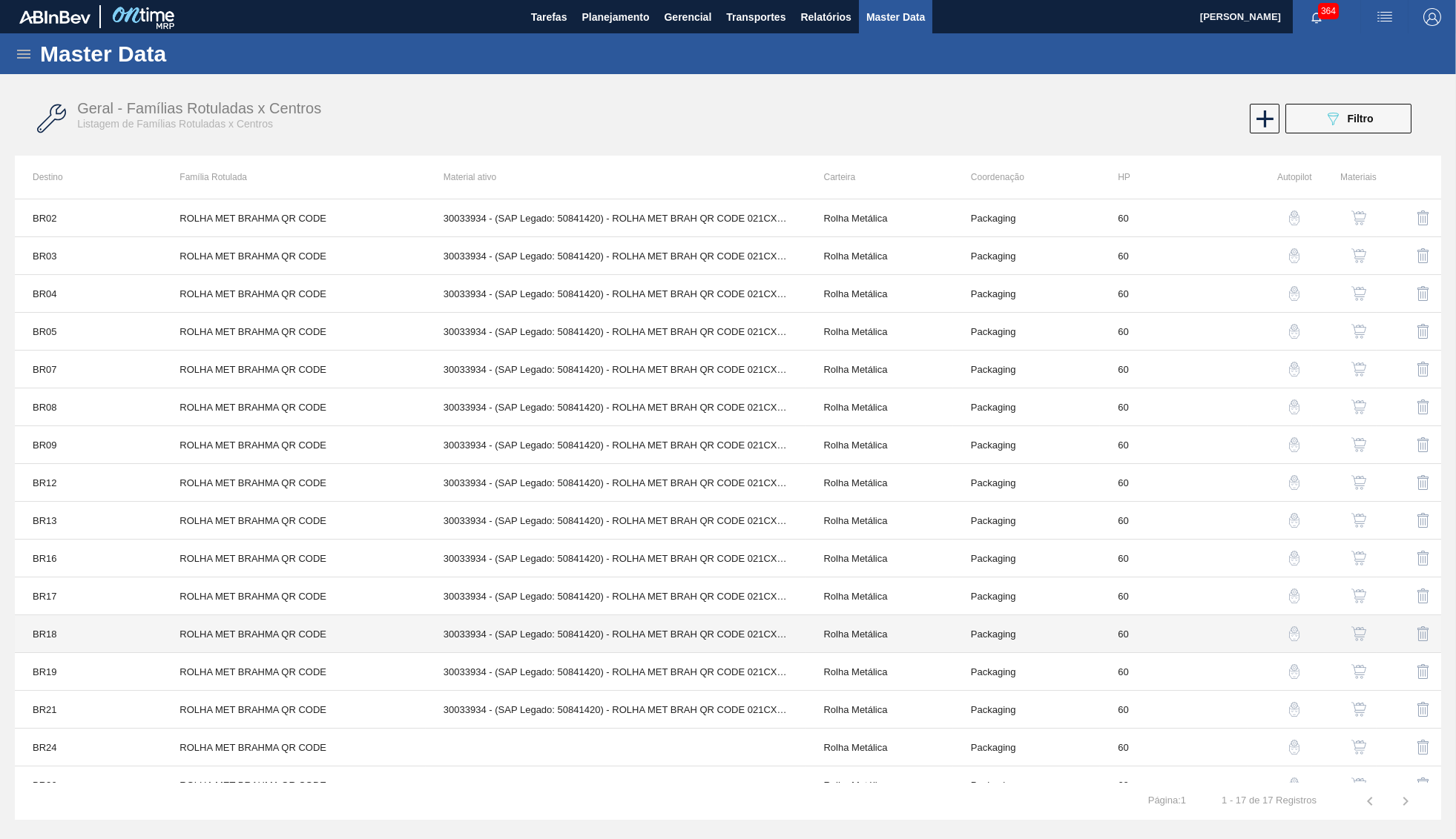
scroll to position [60, 0]
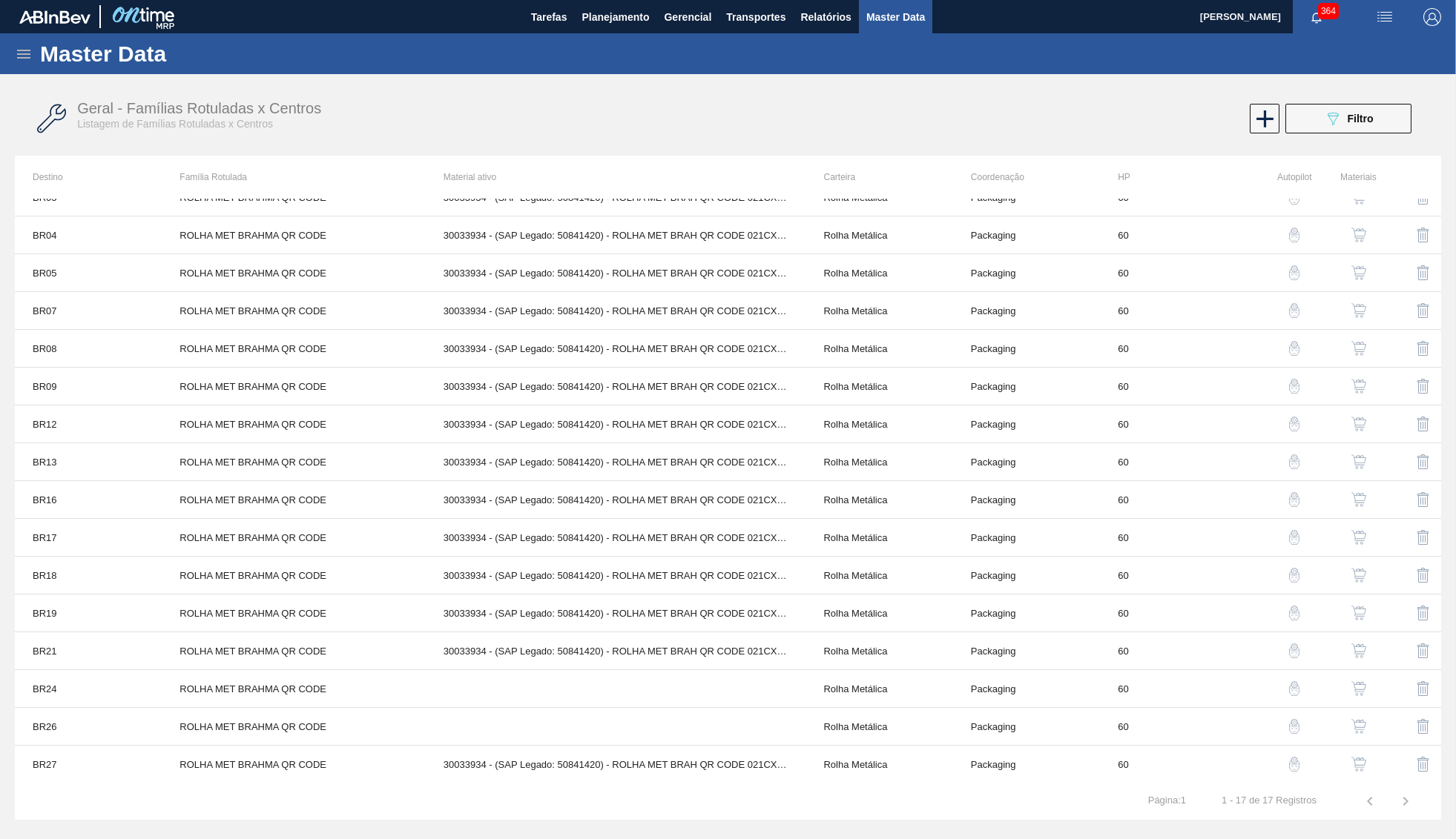
click at [1369, 724] on button "button" at bounding box center [1358, 726] width 35 height 35
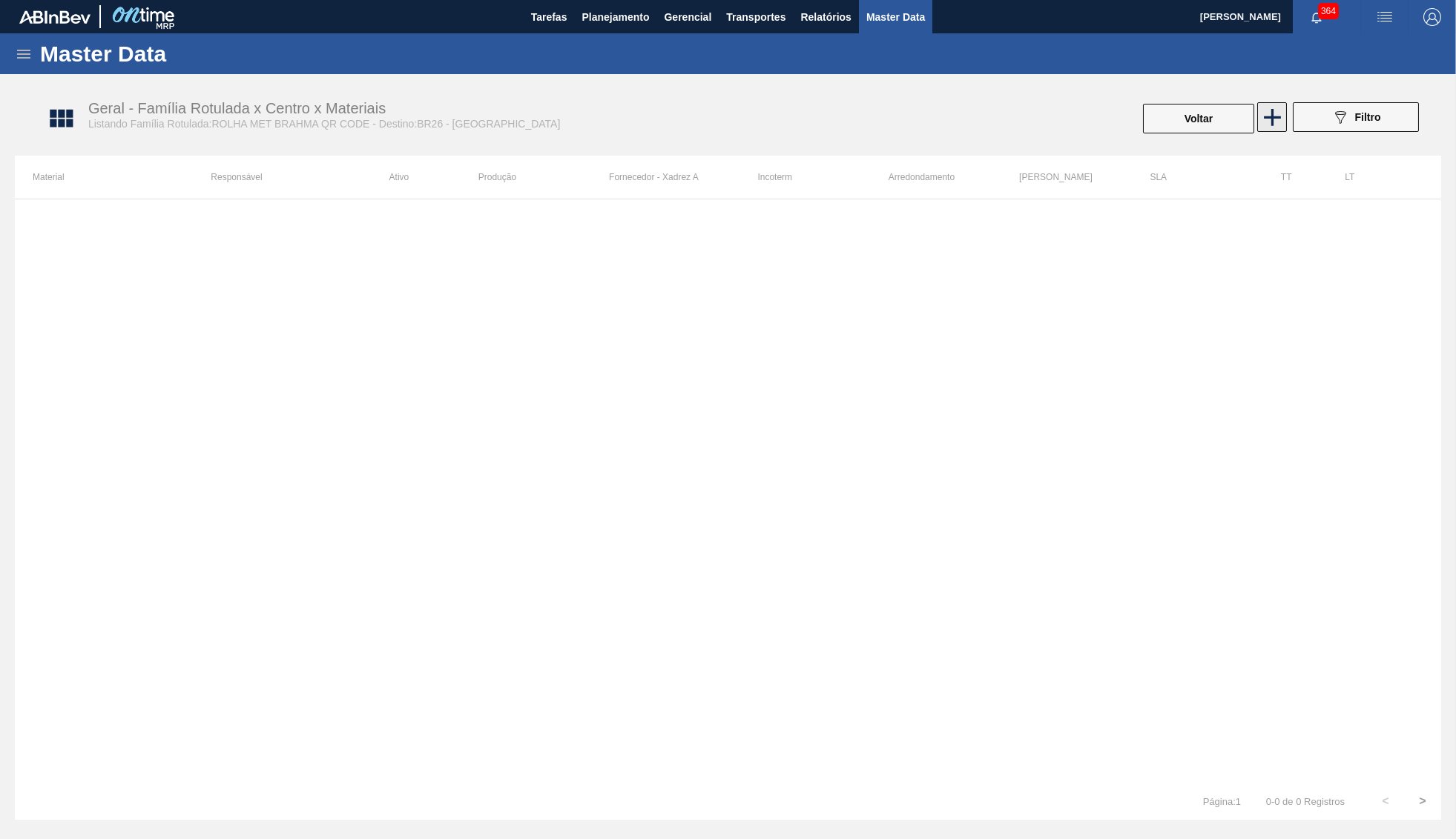
click at [1260, 109] on icon at bounding box center [1271, 117] width 29 height 29
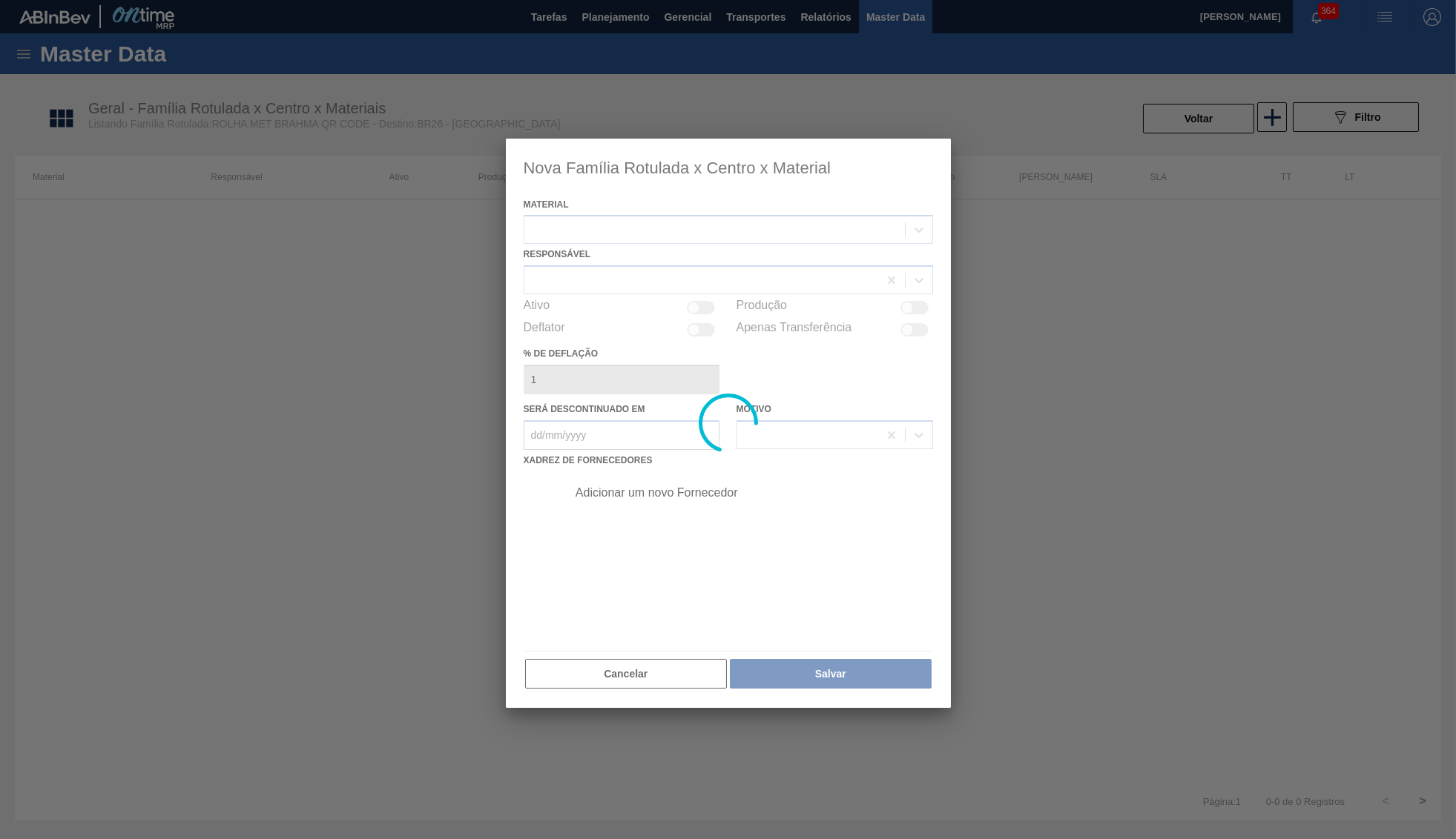
click at [651, 224] on div at bounding box center [728, 423] width 445 height 570
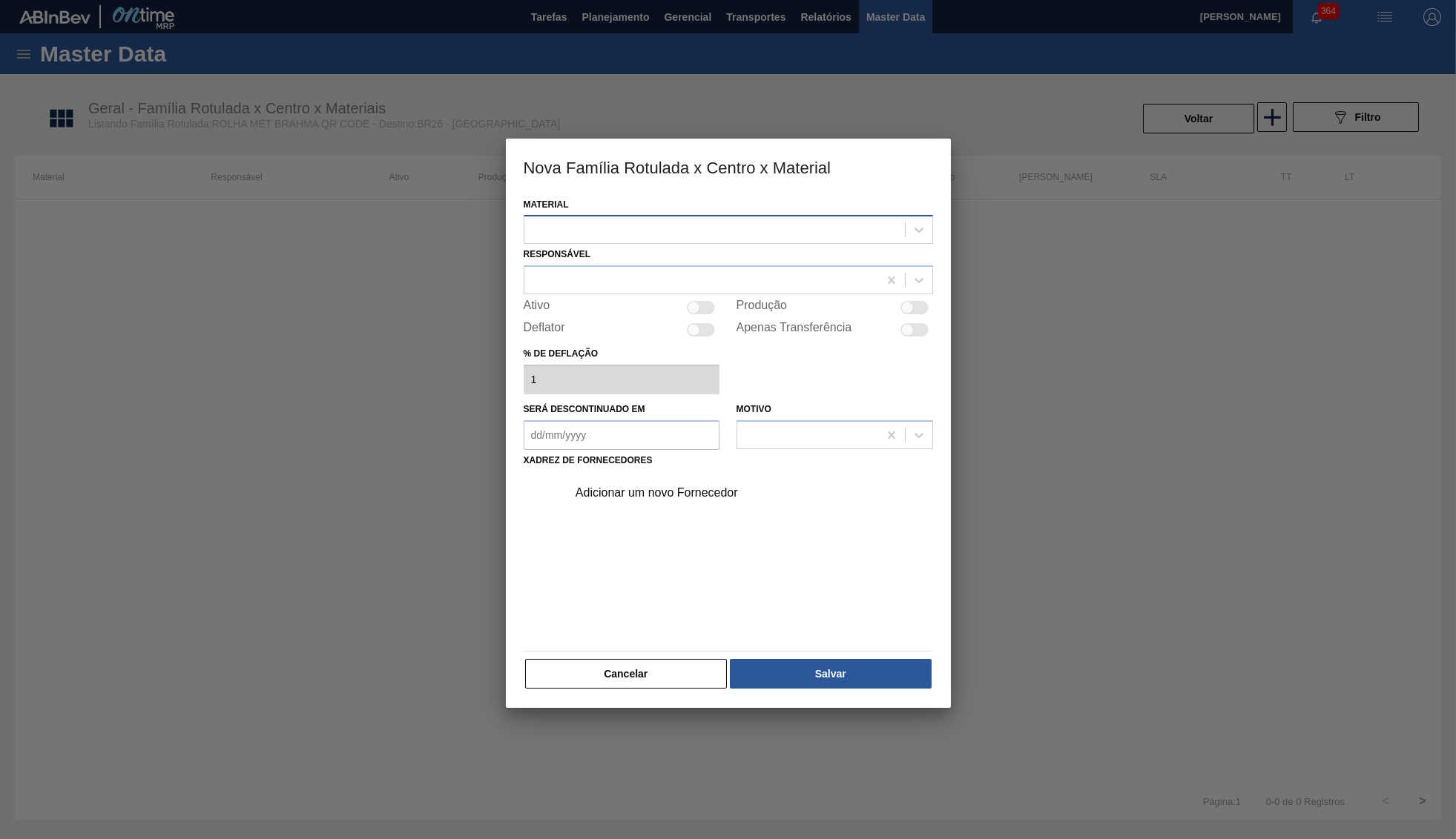
click at [663, 226] on div at bounding box center [715, 229] width 380 height 21
click at [678, 237] on div at bounding box center [715, 229] width 380 height 21
click at [1130, 197] on div at bounding box center [728, 420] width 1456 height 839
click at [704, 666] on button "Cancelar" at bounding box center [626, 674] width 203 height 30
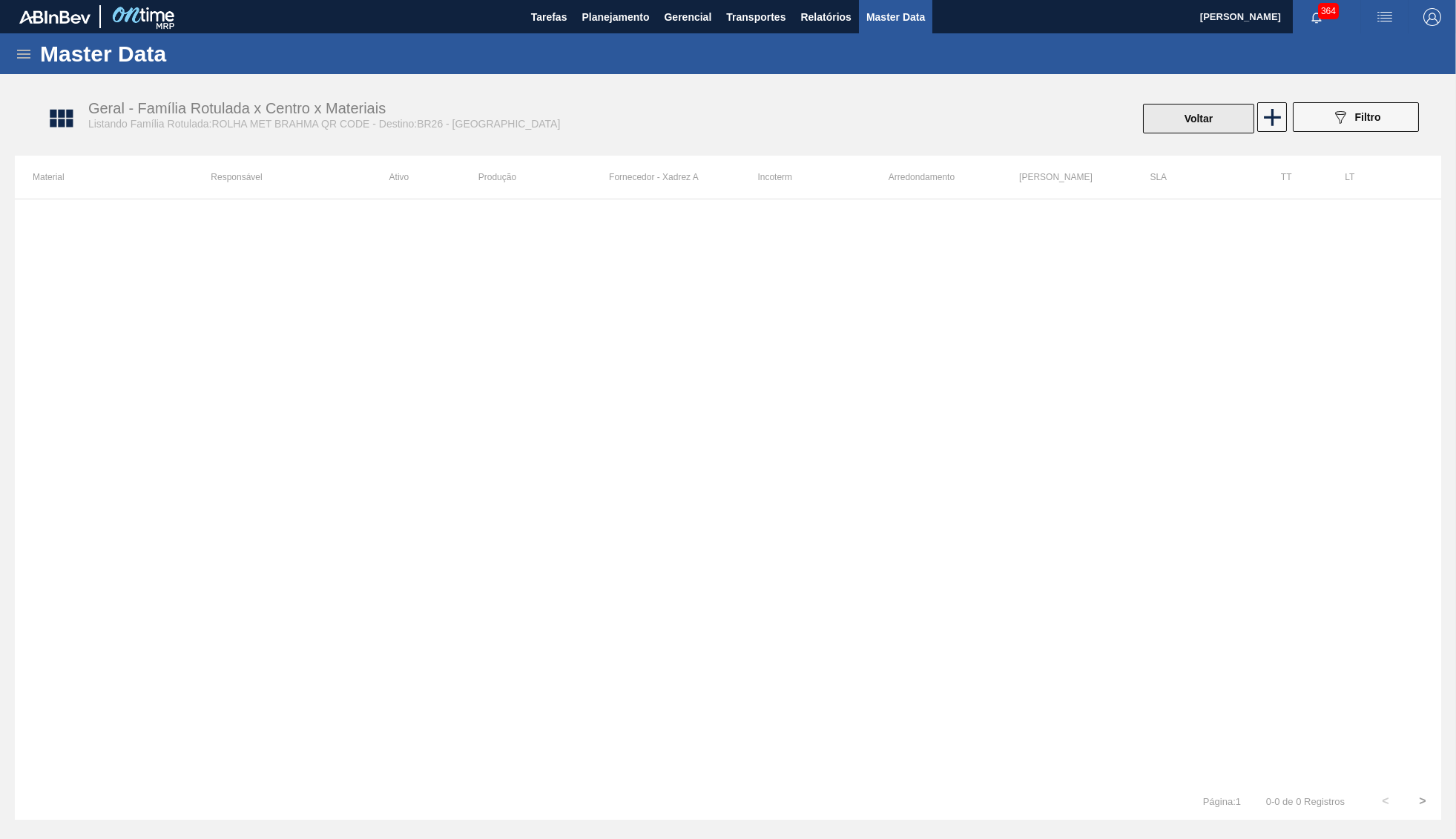
click at [1196, 115] on button "Voltar" at bounding box center [1198, 119] width 111 height 30
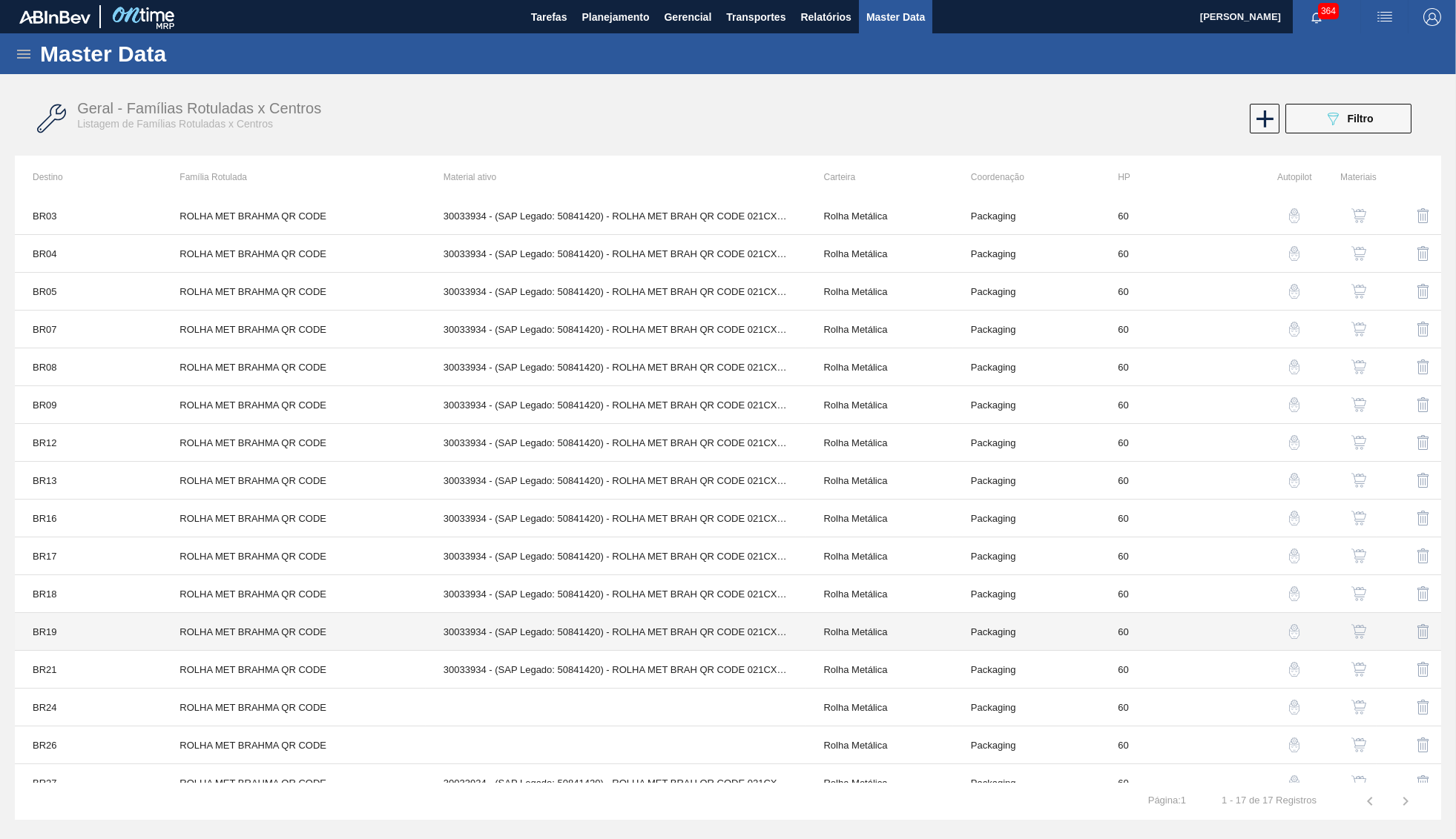
scroll to position [60, 0]
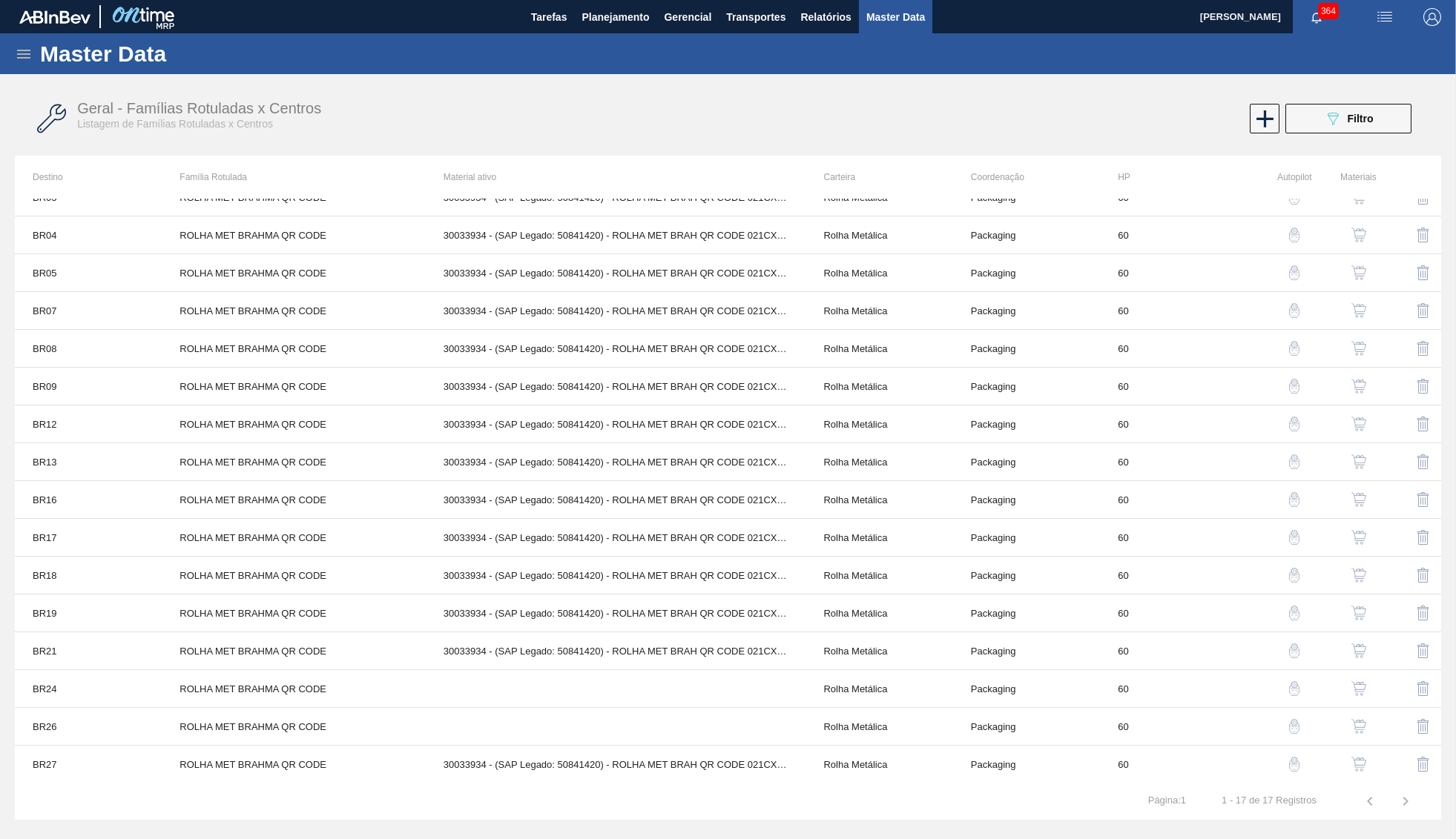
click at [1354, 528] on button "button" at bounding box center [1358, 537] width 35 height 35
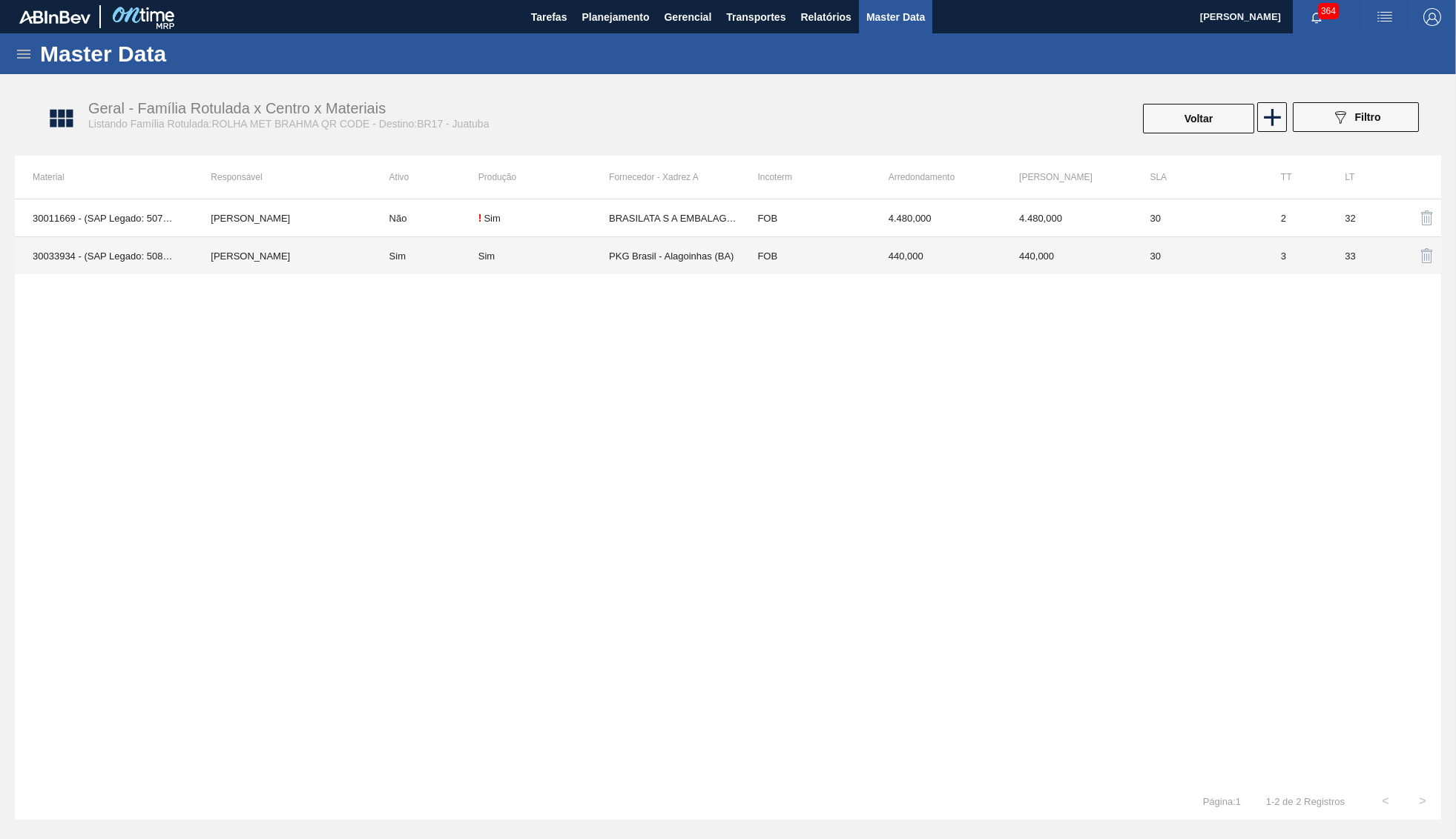
click at [661, 261] on td "PKG Brasil - Alagoinhas (BA)" at bounding box center [674, 256] width 130 height 38
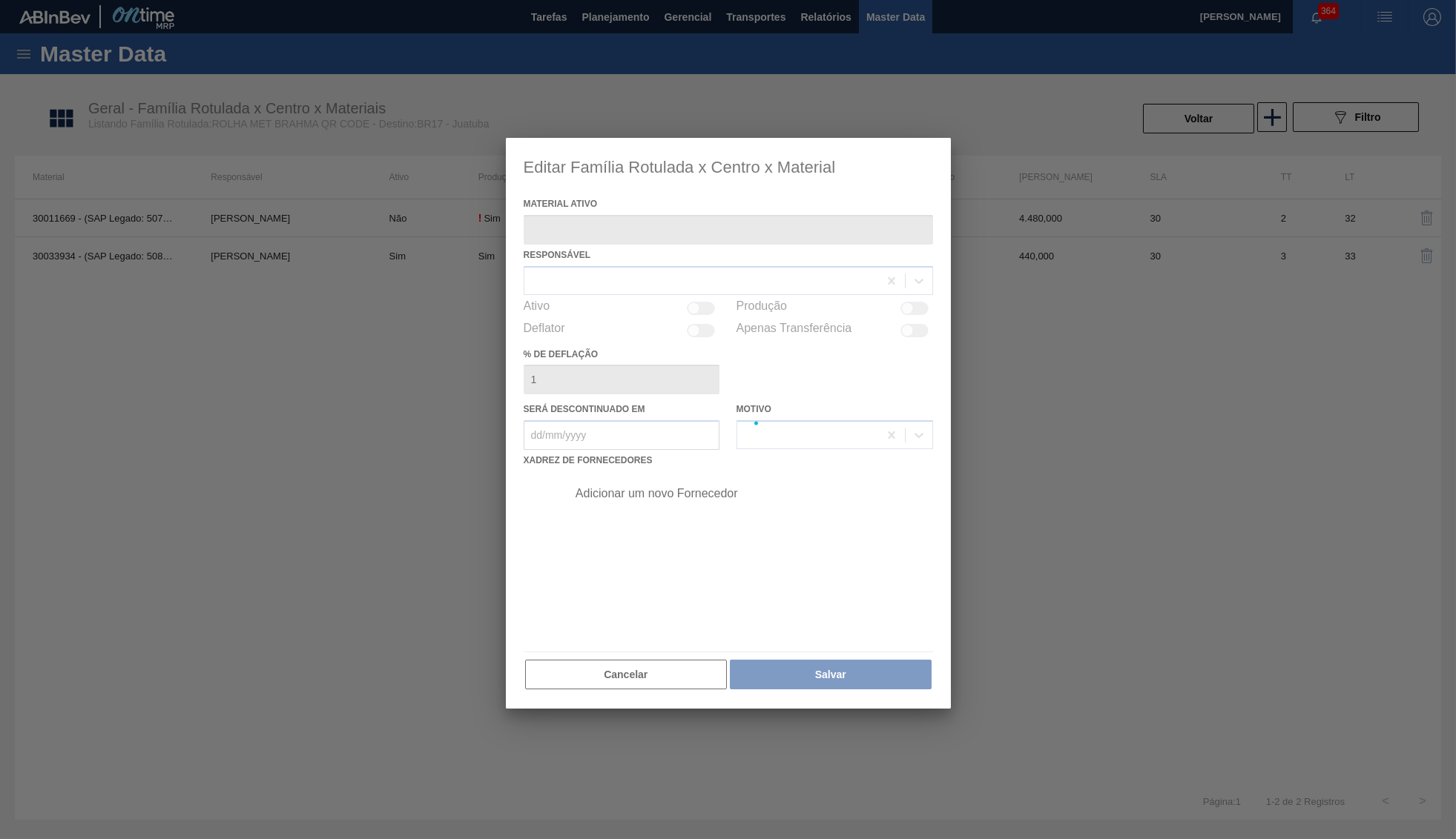
type ativo "30033934 - (SAP Legado: 50841420) - ROLHA MET BRAH QR CODE 021CX105"
checkbox input "true"
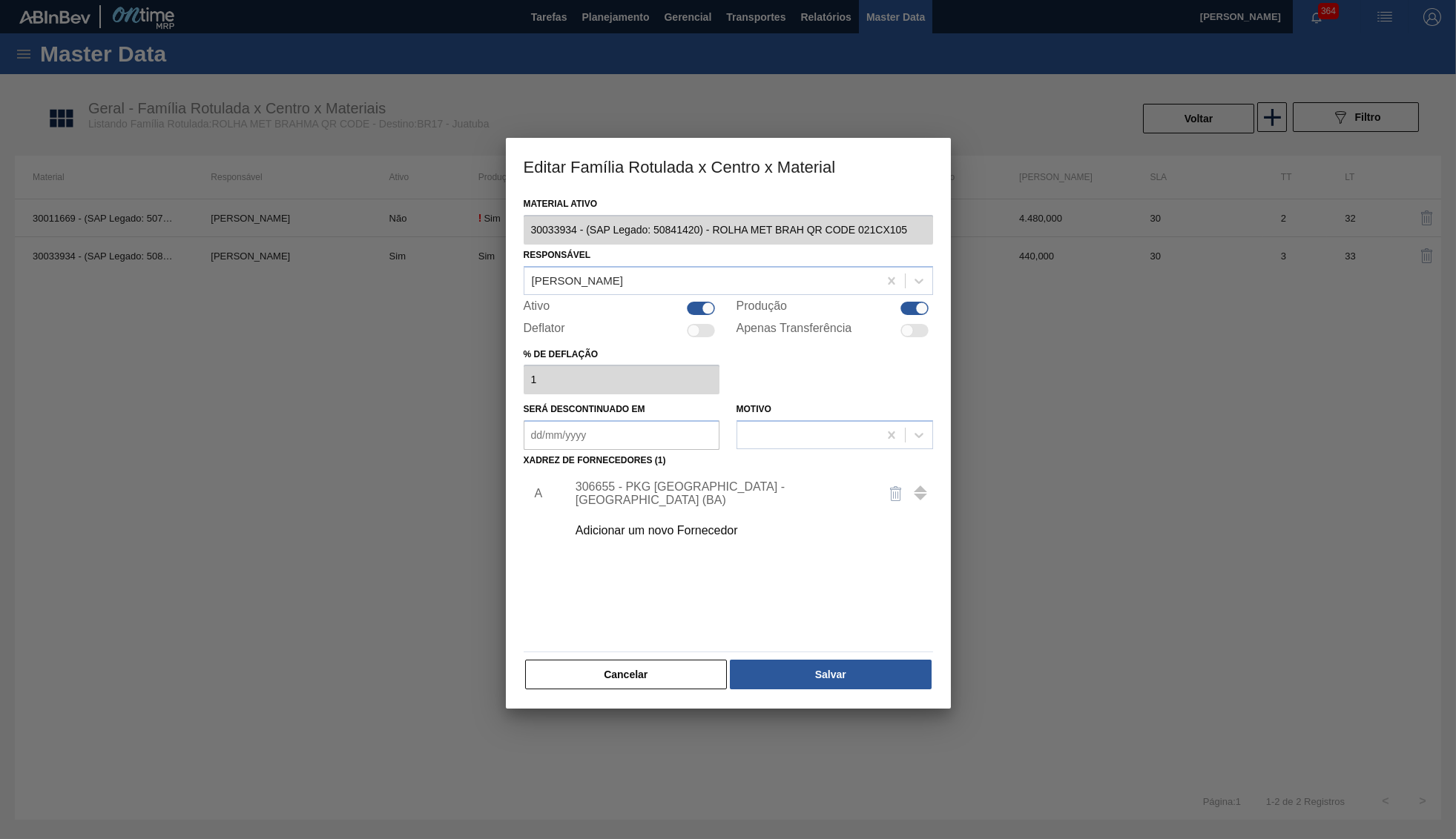
click at [651, 515] on div "Adicionar um novo Fornecedor" at bounding box center [745, 531] width 375 height 37
click at [633, 525] on div "Adicionar um novo Fornecedor" at bounding box center [721, 531] width 291 height 13
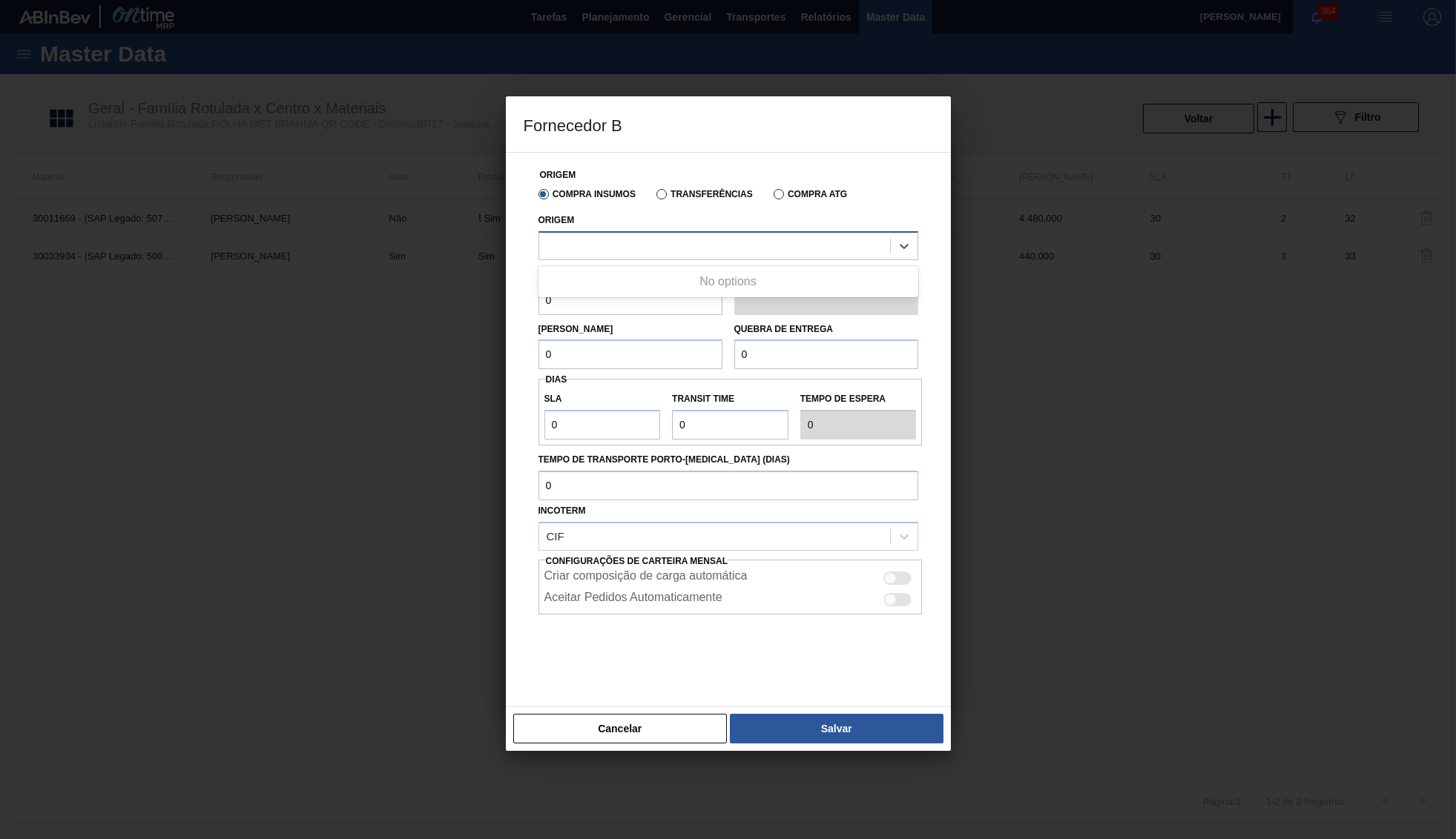
click at [631, 252] on div at bounding box center [714, 245] width 351 height 21
click at [621, 606] on div "Criar composição de carga automática Aceitar Pedidos Automaticamente" at bounding box center [730, 587] width 384 height 55
click at [609, 248] on div at bounding box center [714, 245] width 351 height 21
click at [614, 278] on div "No options" at bounding box center [728, 282] width 379 height 25
click at [621, 232] on div "Origem Select is focused ,type to refine list, press Down to open the menu," at bounding box center [728, 235] width 379 height 50
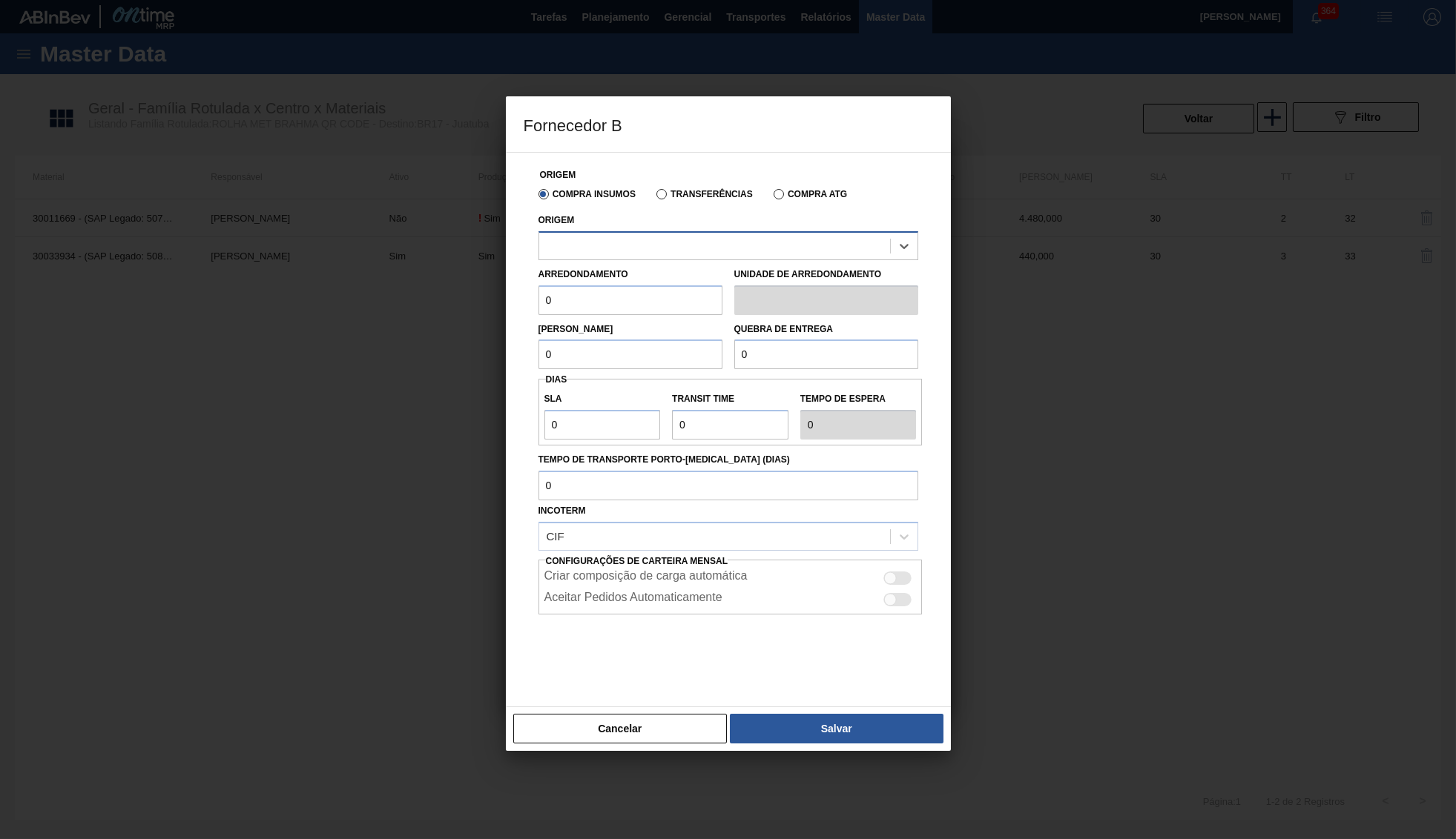
click at [635, 242] on div at bounding box center [714, 245] width 351 height 21
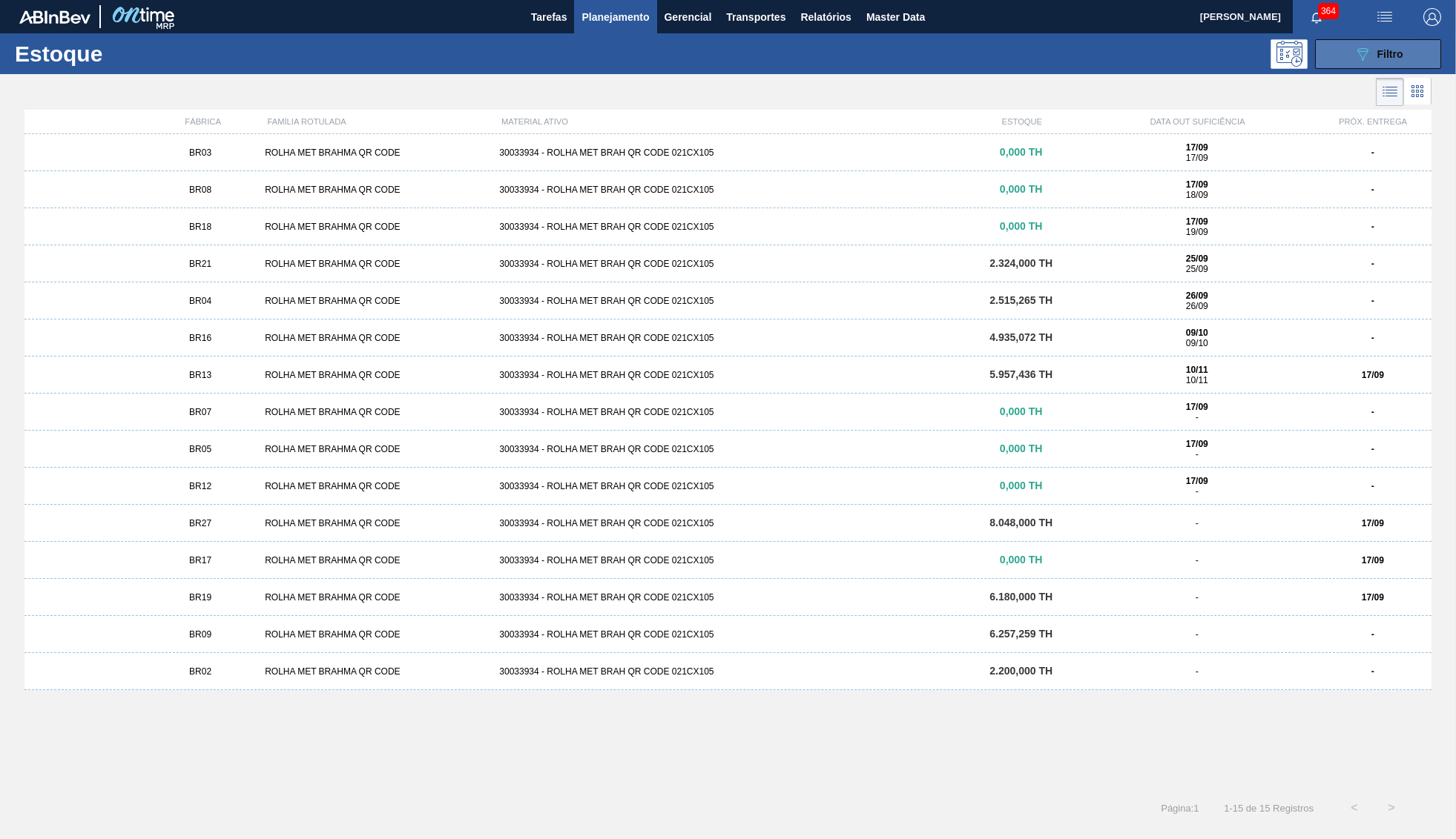
click at [1391, 48] on span "Filtro" at bounding box center [1390, 54] width 26 height 12
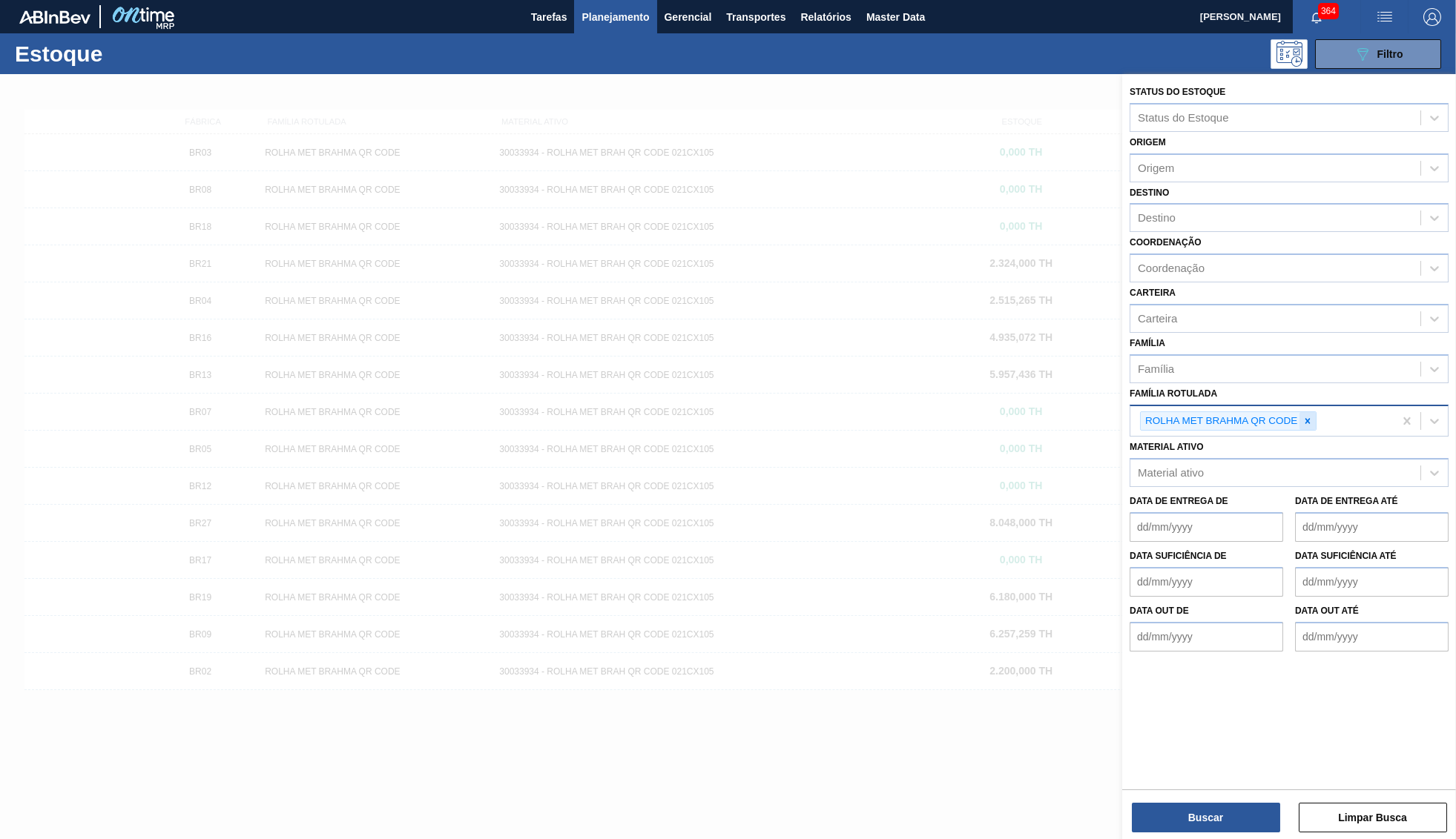
click at [1309, 418] on icon at bounding box center [1308, 420] width 6 height 6
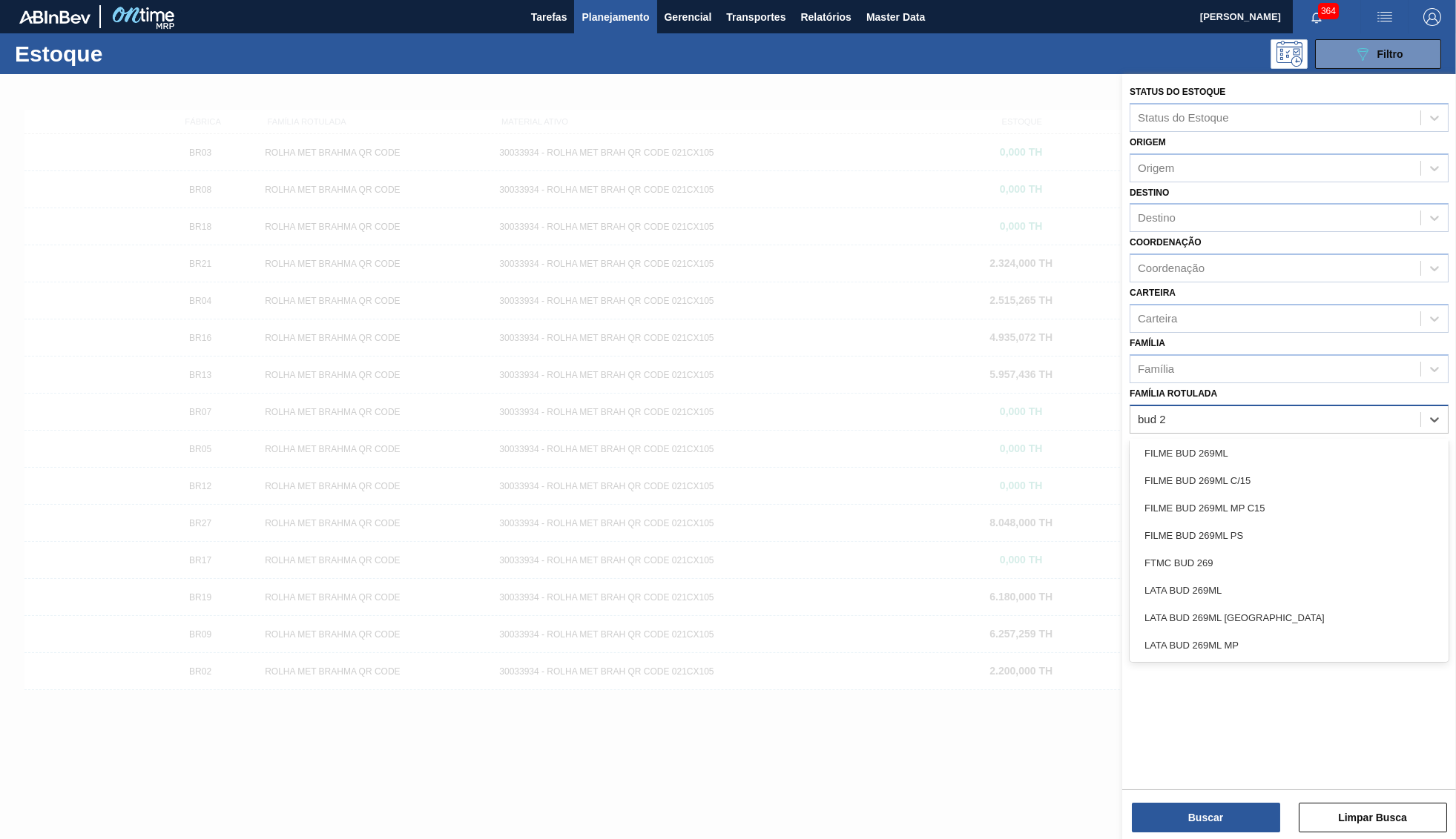
scroll to position [31, 0]
type Rotulada "bud 269"
click at [1320, 494] on div "FILME BUD 269ML MP C15" at bounding box center [1289, 508] width 319 height 28
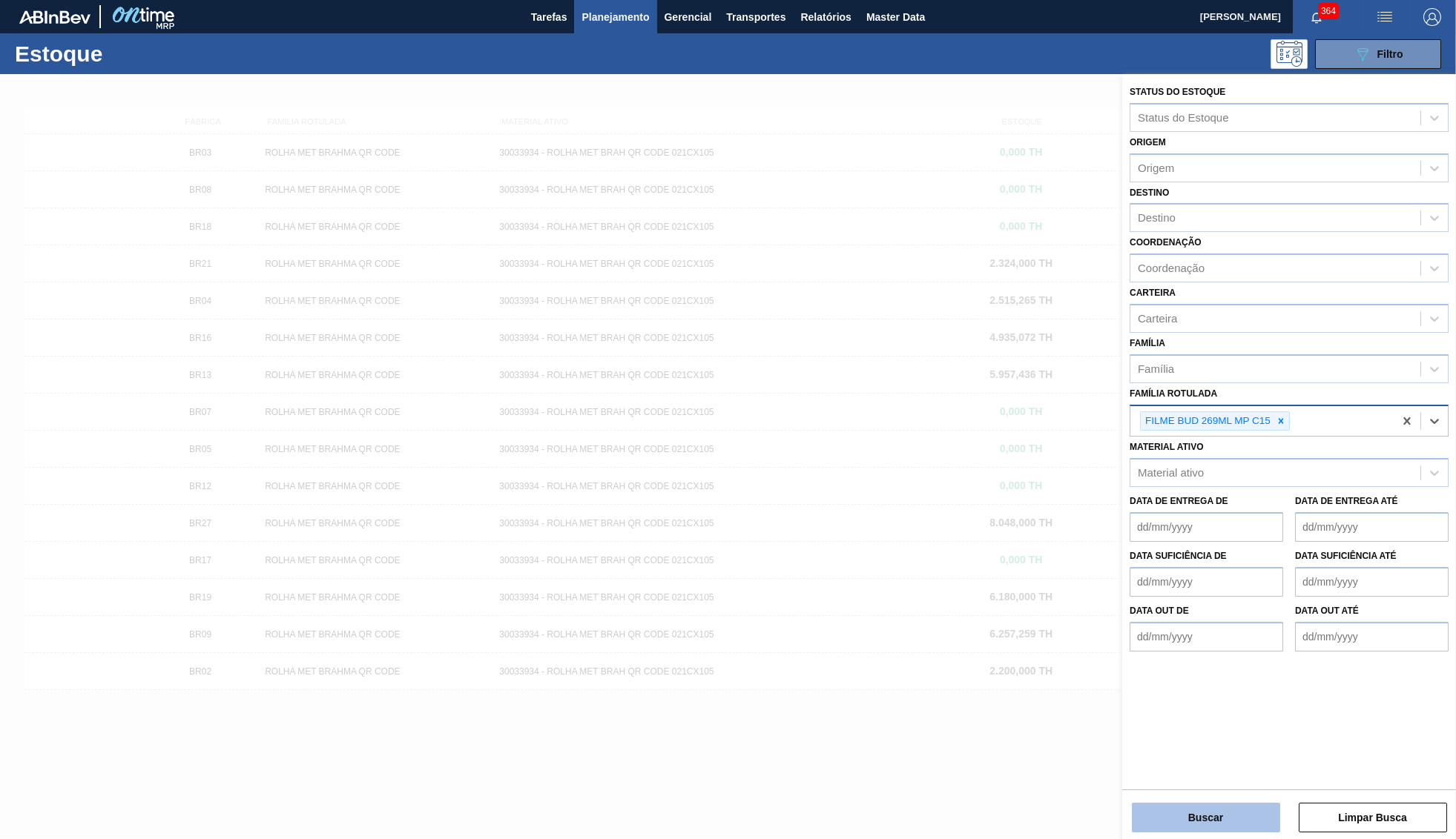
click at [1226, 824] on button "Buscar" at bounding box center [1206, 818] width 148 height 30
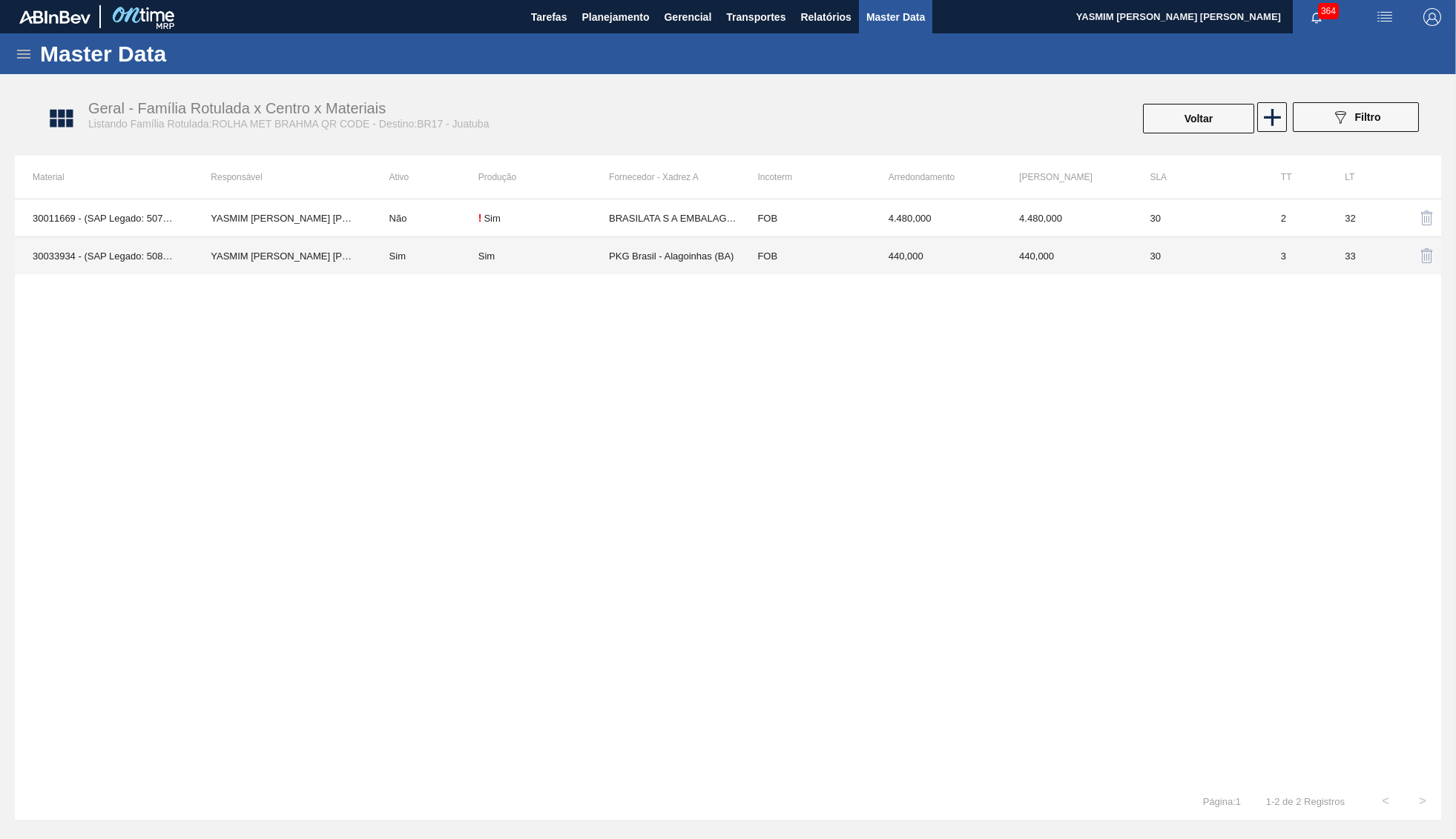
click at [1094, 241] on td "440,000" at bounding box center [1066, 256] width 130 height 38
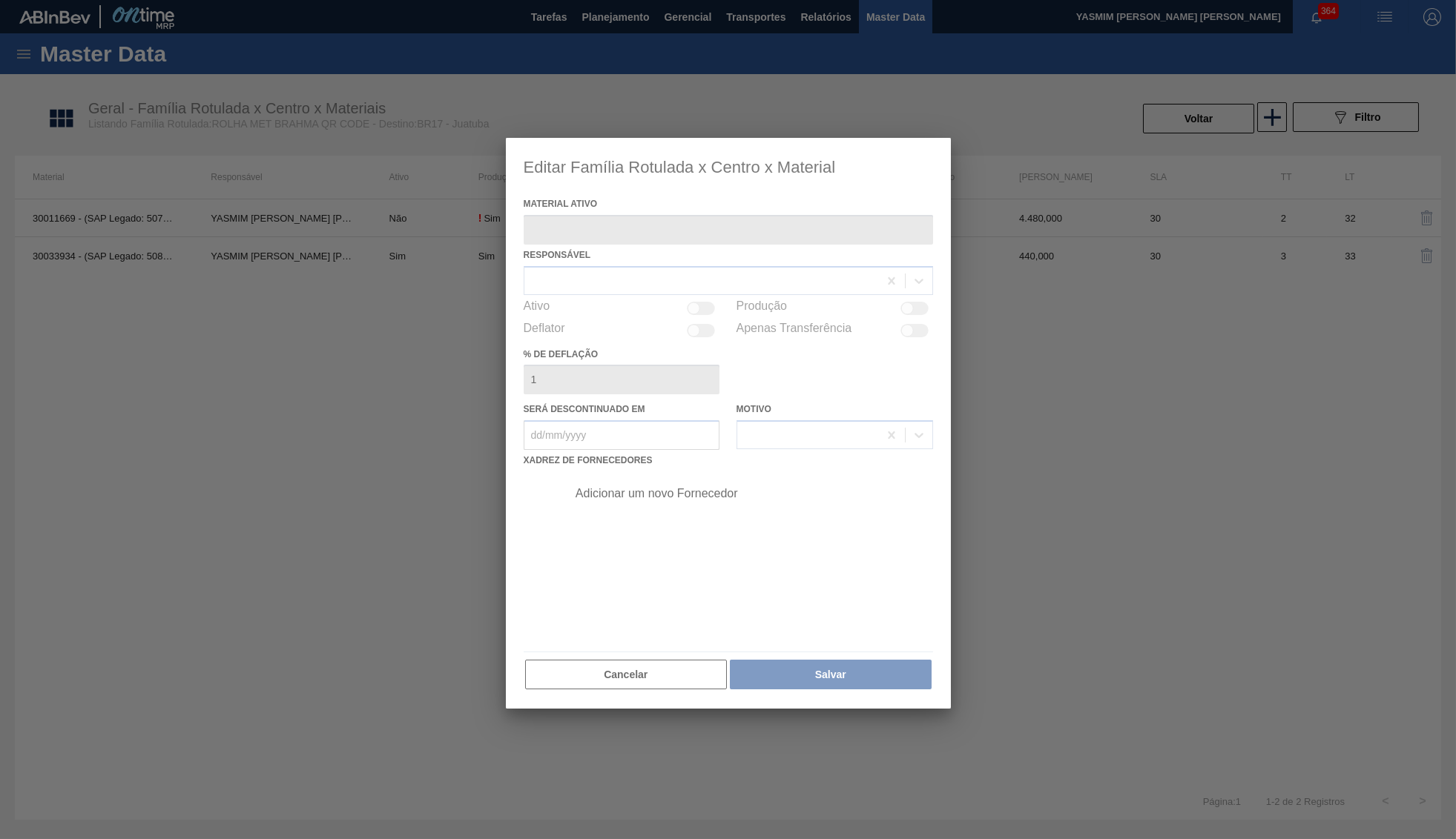
type ativo "30033934 - (SAP Legado: 50841420) - ROLHA MET BRAH QR CODE 021CX105"
checkbox input "true"
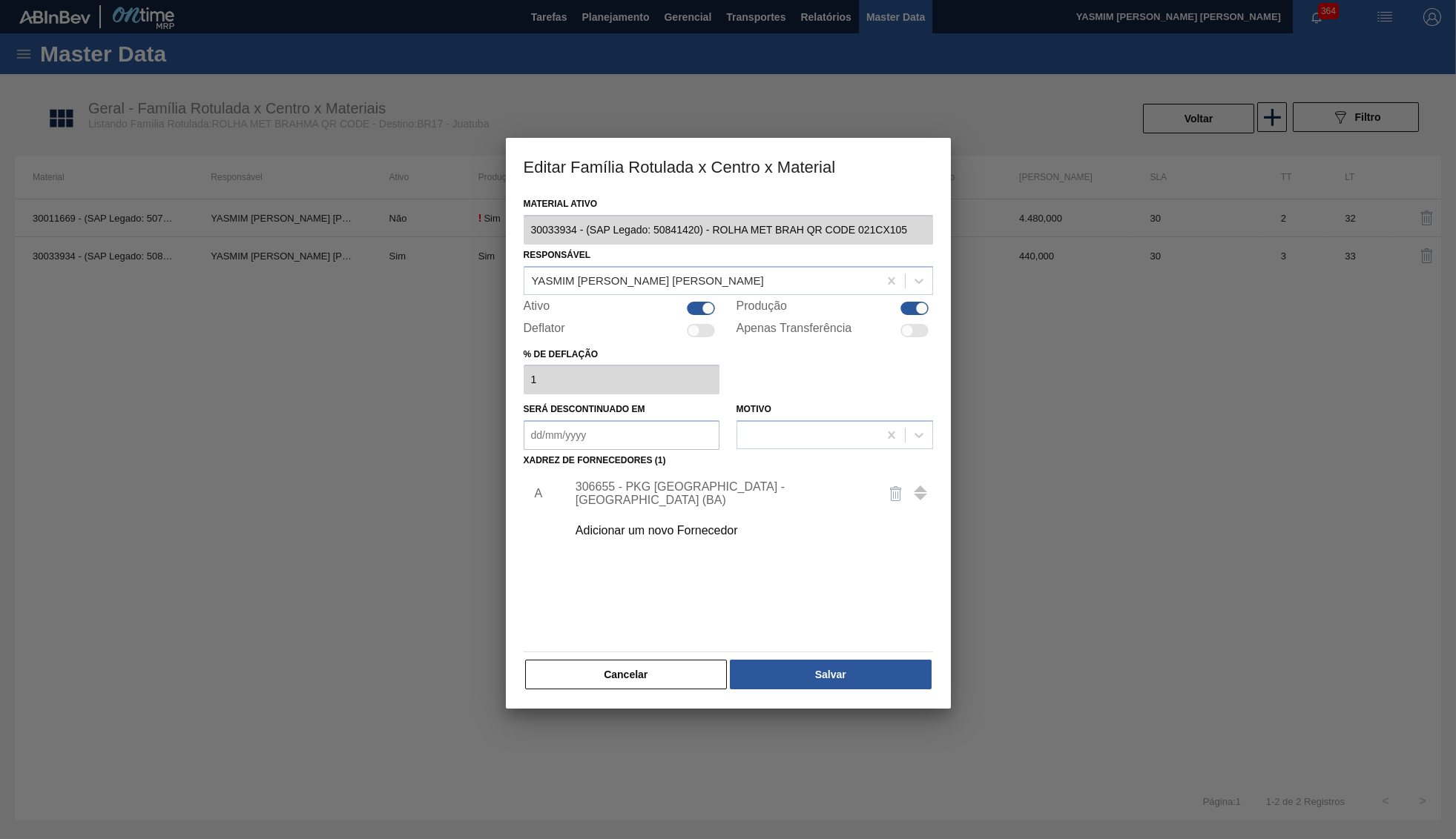
click at [654, 514] on div "Adicionar um novo Fornecedor" at bounding box center [745, 531] width 375 height 37
click at [664, 481] on div "306655 - PKG [GEOGRAPHIC_DATA] - [GEOGRAPHIC_DATA] (BA)" at bounding box center [721, 494] width 291 height 27
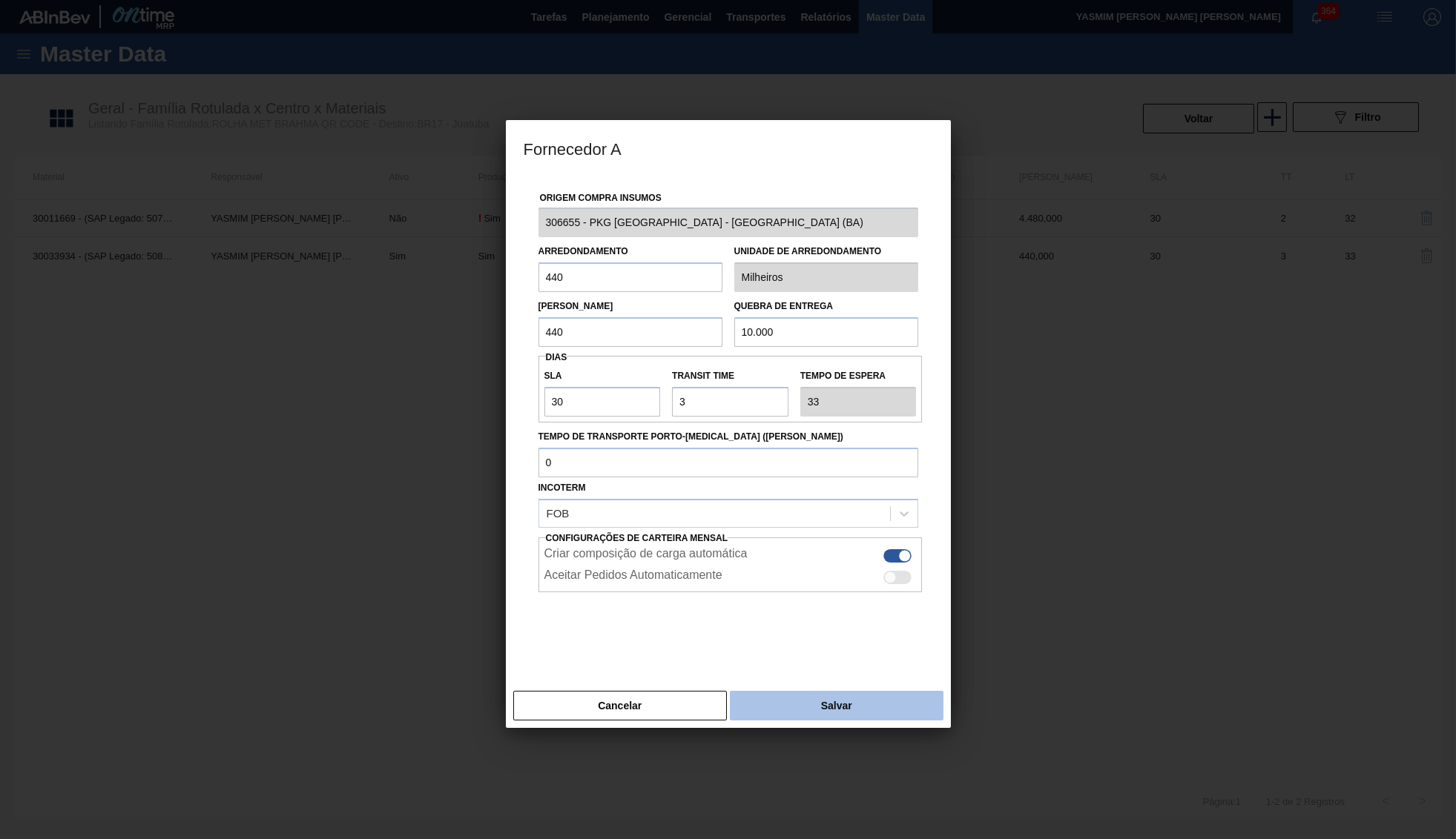
click at [846, 699] on button "Salvar" at bounding box center [836, 706] width 213 height 30
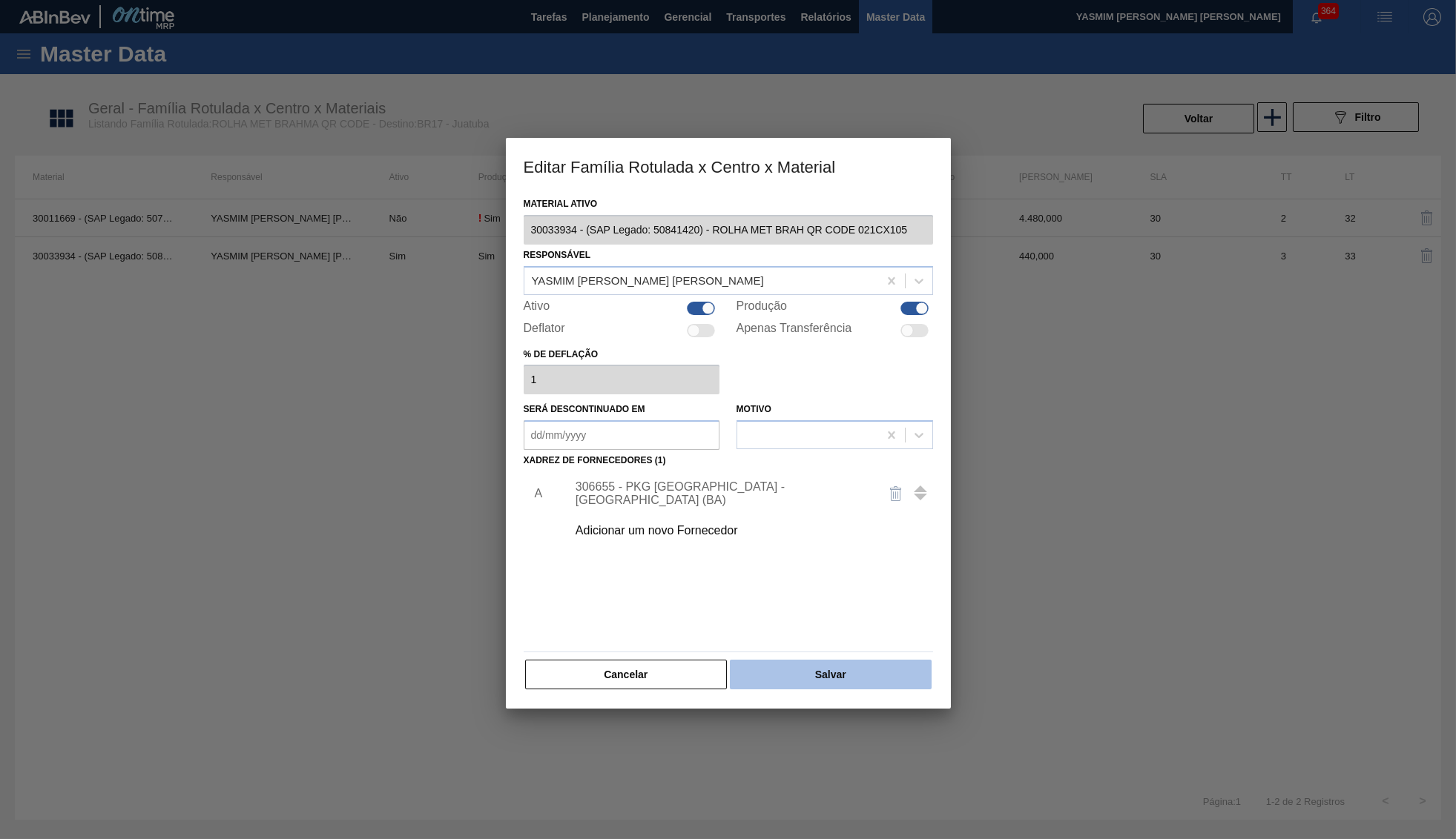
click at [825, 664] on button "Salvar" at bounding box center [830, 675] width 201 height 30
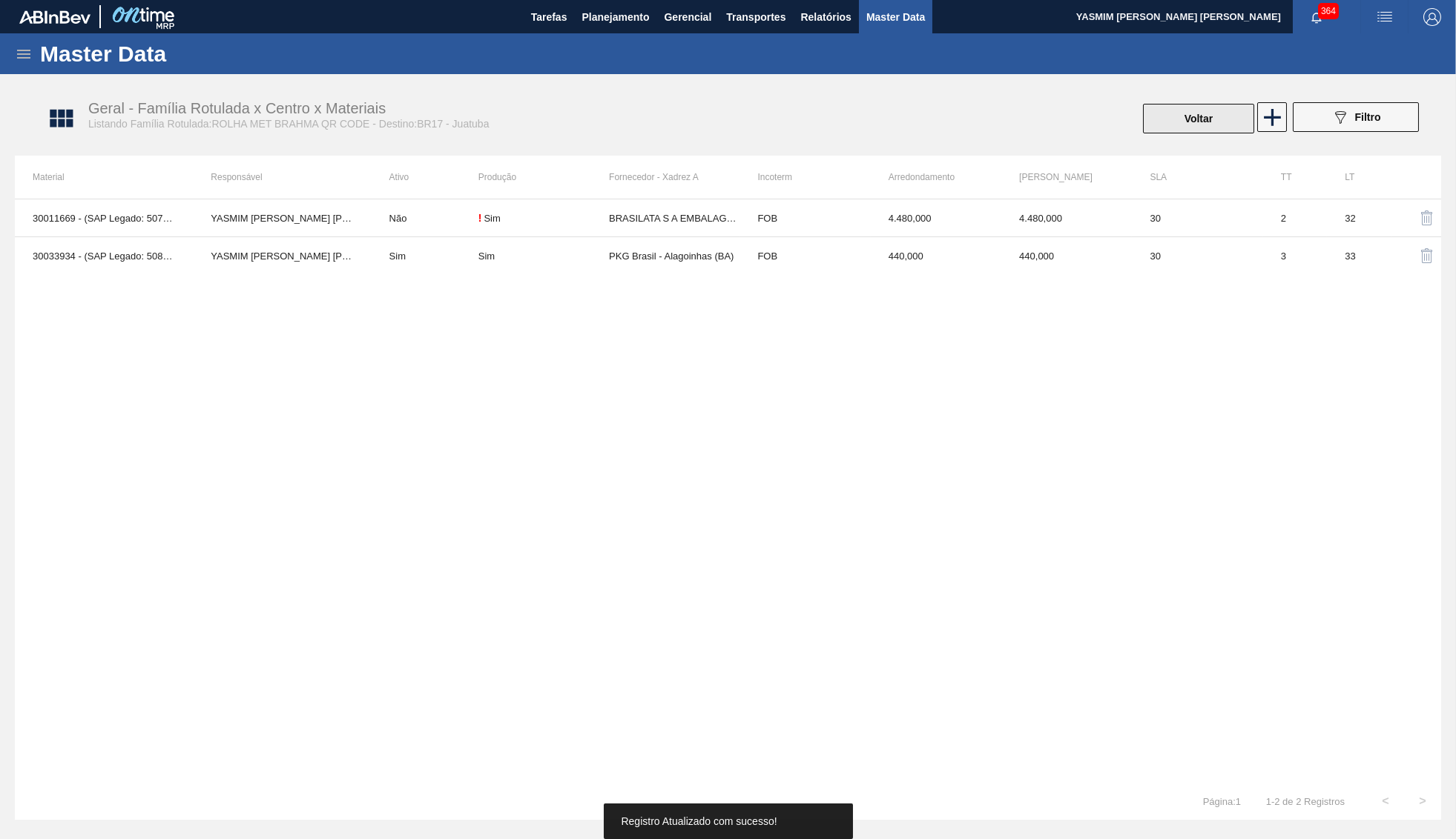
click at [1184, 120] on button "Voltar" at bounding box center [1198, 119] width 111 height 30
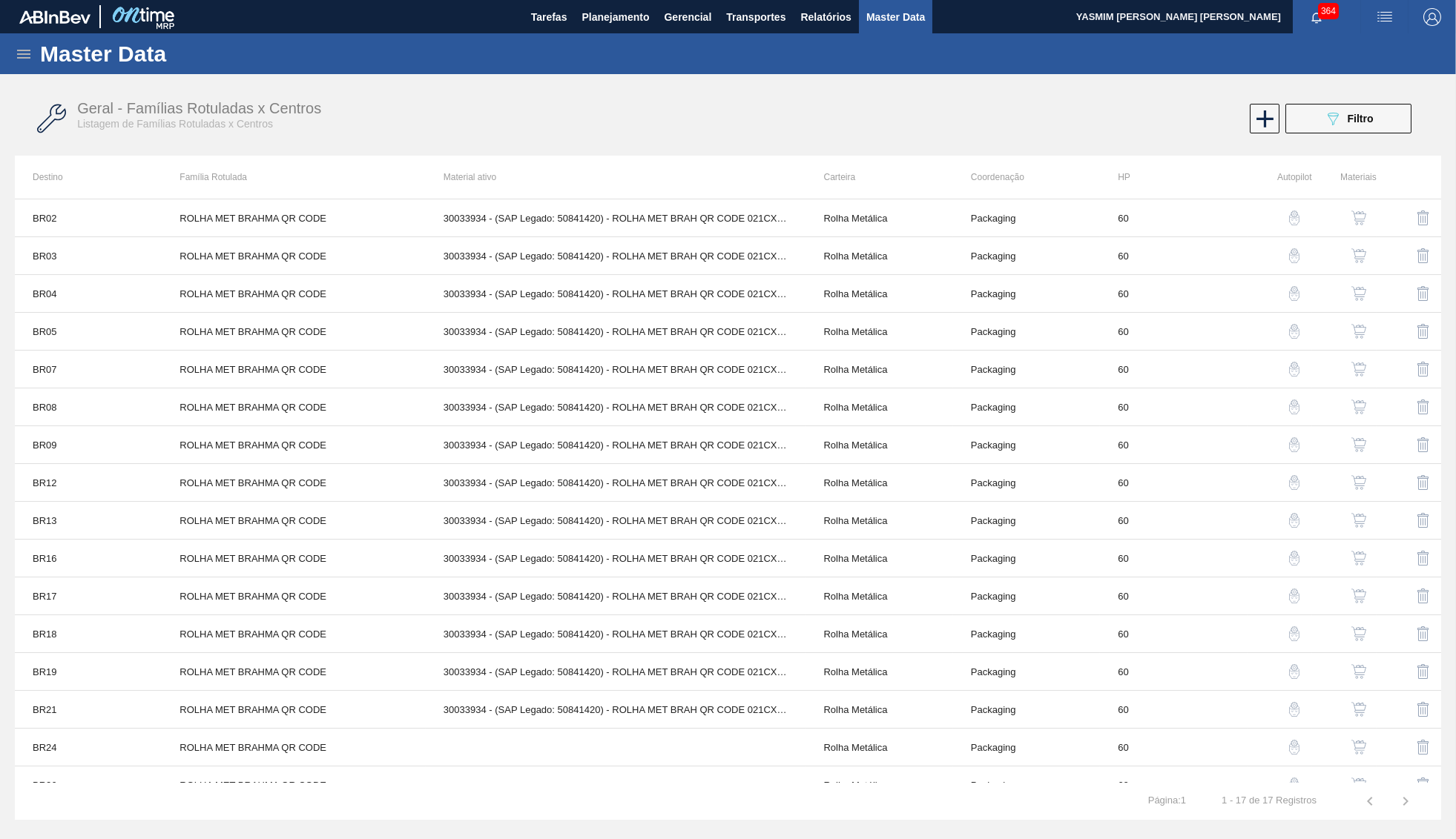
click at [1348, 553] on button "button" at bounding box center [1358, 557] width 35 height 35
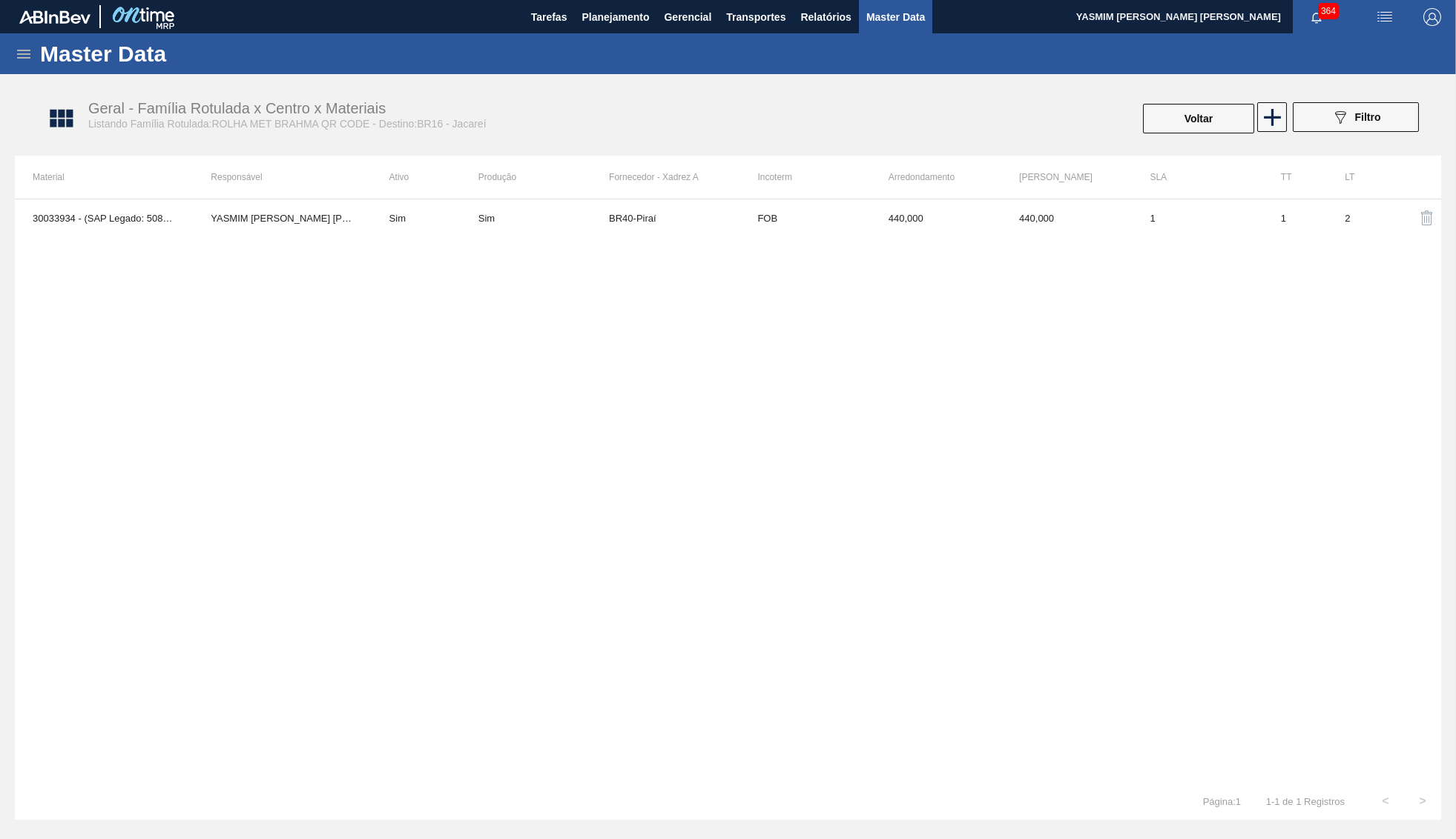
click at [746, 241] on div "30033934 - (SAP Legado: 50841420) - ROLHA MET BRAH QR CODE 021CX105 YASMIM FERR…" at bounding box center [728, 490] width 1426 height 584
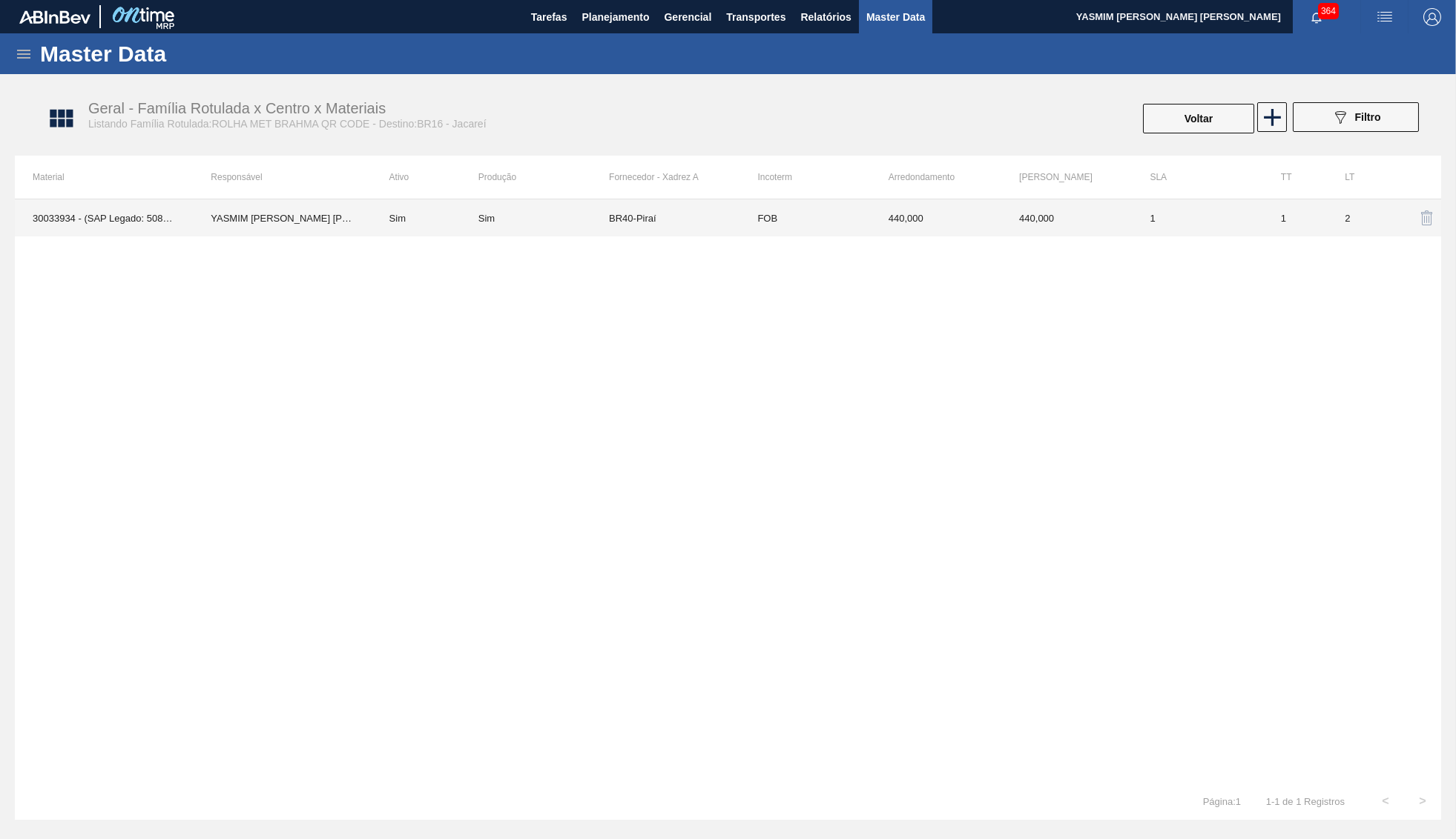
click at [749, 228] on td "FOB" at bounding box center [804, 218] width 130 height 37
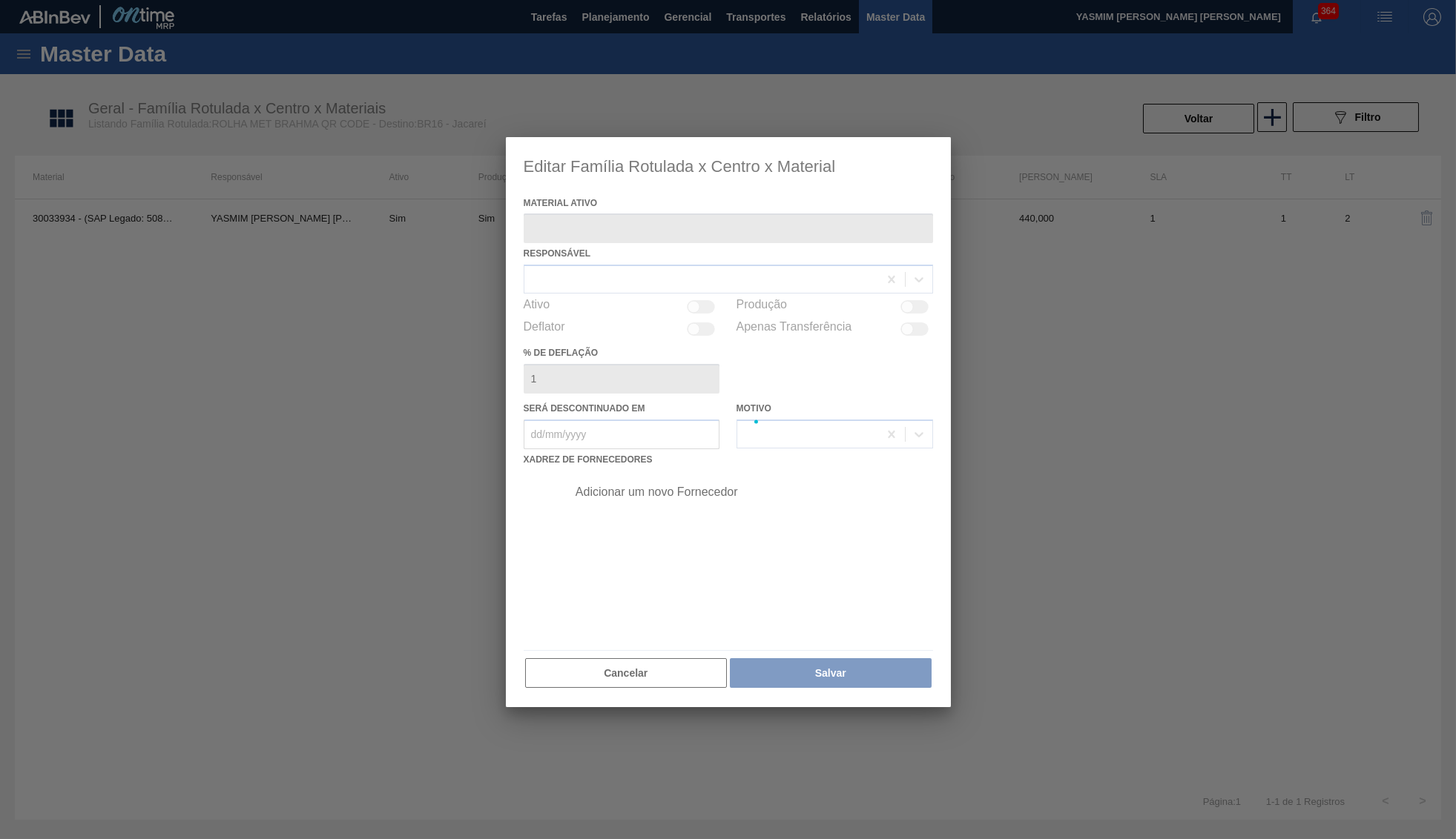
type ativo "30033934 - (SAP Legado: 50841420) - ROLHA MET BRAH QR CODE 021CX105"
checkbox input "true"
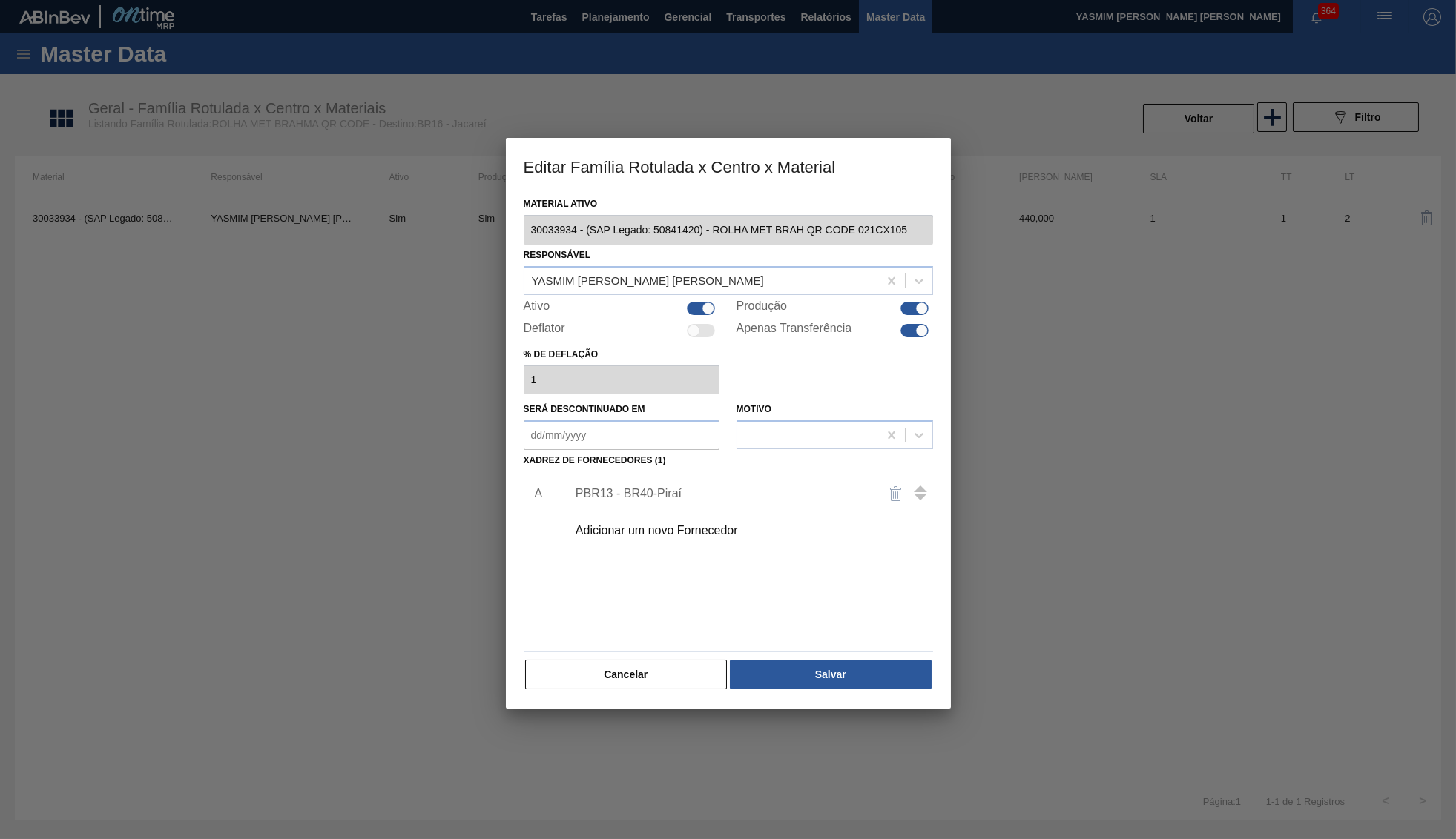
click at [658, 531] on div "Adicionar um novo Fornecedor" at bounding box center [745, 531] width 375 height 37
click at [685, 513] on div "Adicionar um novo Fornecedor" at bounding box center [745, 531] width 375 height 37
click at [689, 514] on div "Adicionar um novo Fornecedor" at bounding box center [745, 531] width 375 height 37
click at [695, 524] on div "Adicionar um novo Fornecedor" at bounding box center [721, 531] width 291 height 13
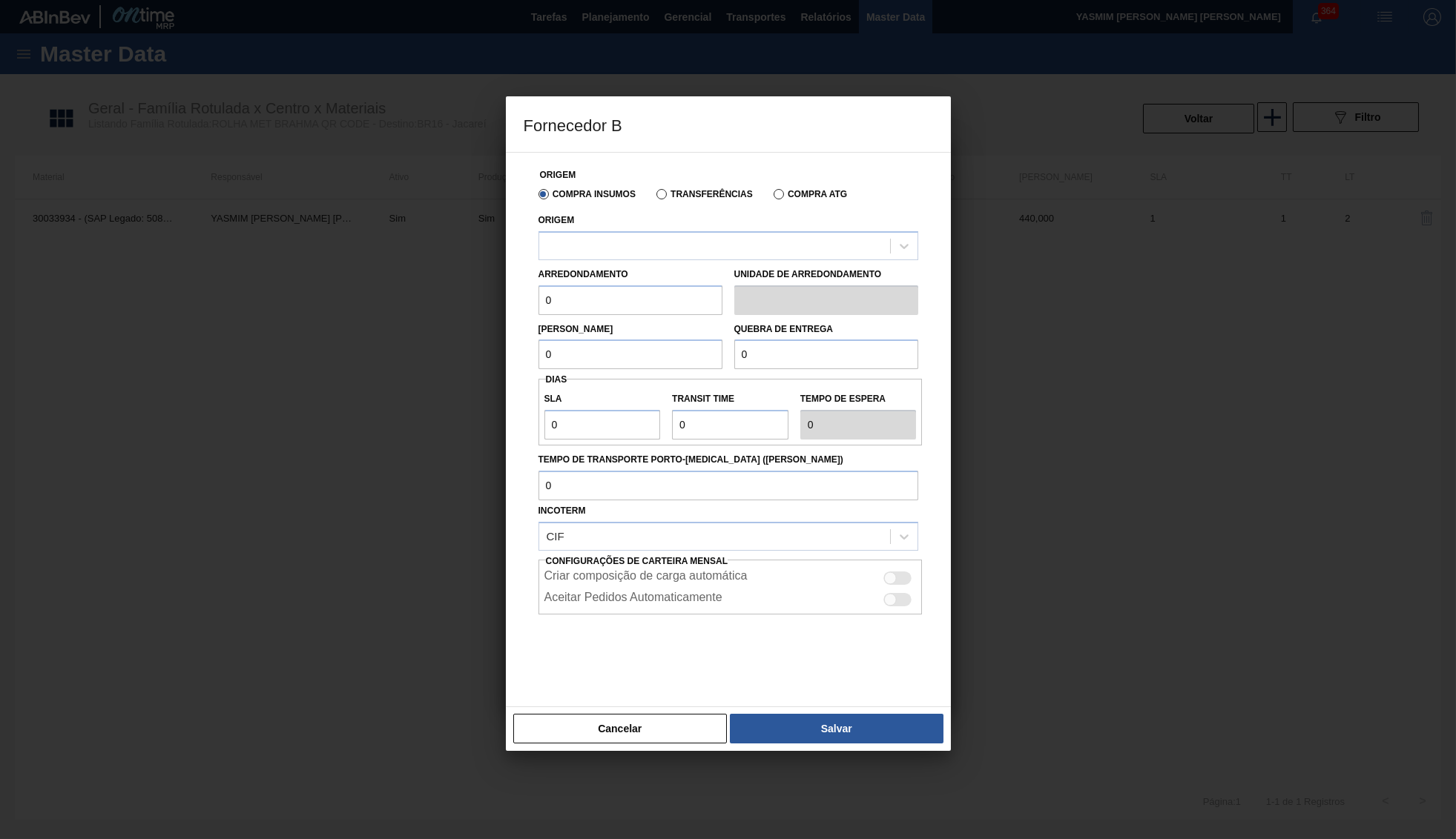
click at [640, 267] on div "Arredondamento 0" at bounding box center [630, 289] width 184 height 51
click at [635, 257] on div at bounding box center [728, 245] width 379 height 29
click at [630, 241] on div at bounding box center [714, 245] width 351 height 21
click at [629, 239] on div at bounding box center [714, 245] width 351 height 21
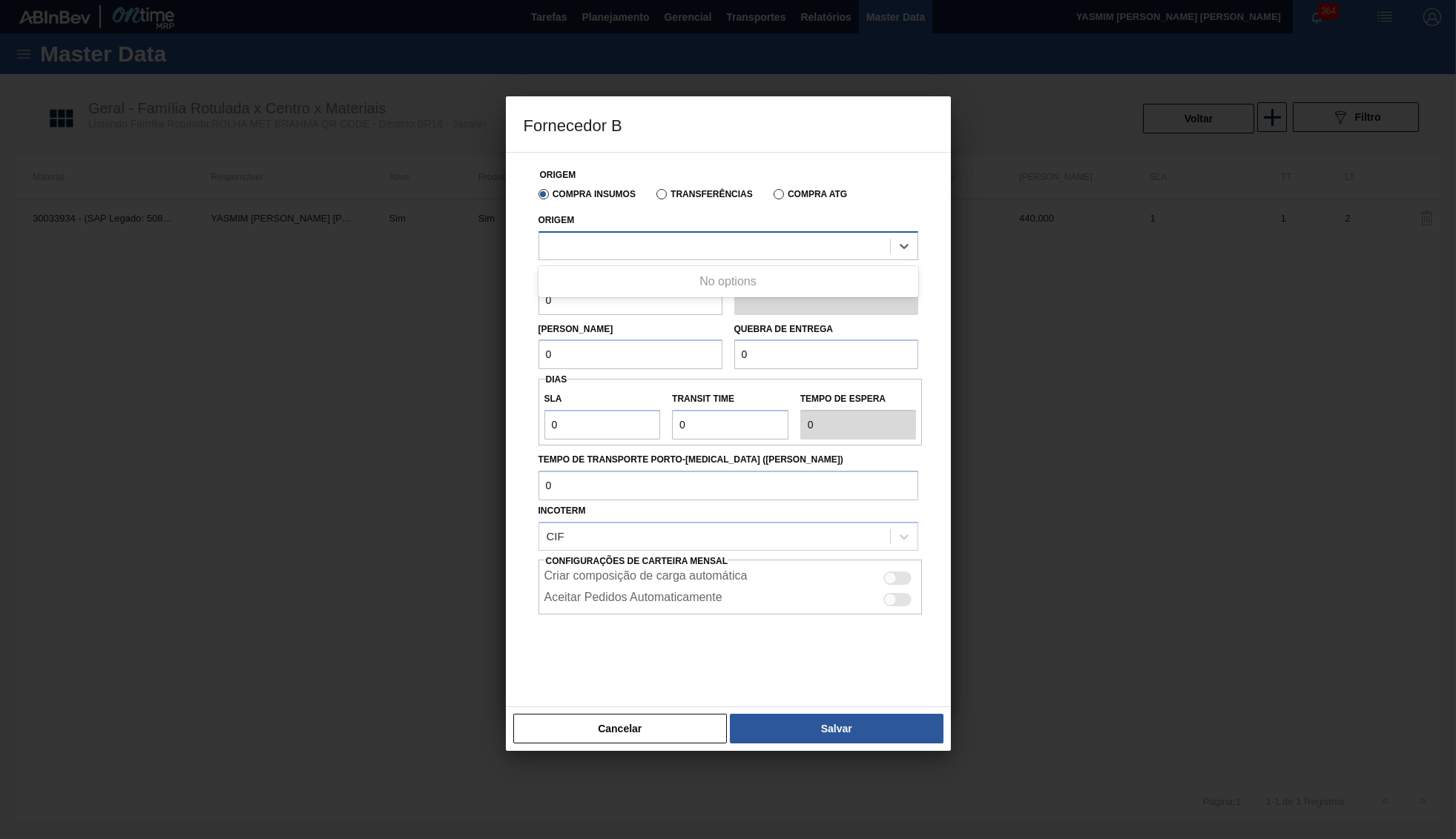
click at [629, 239] on div at bounding box center [714, 245] width 351 height 21
click at [798, 227] on div "Origem Use Up and Down to choose options, press Enter to select the currently f…" at bounding box center [728, 235] width 379 height 50
click at [800, 235] on div at bounding box center [714, 245] width 351 height 21
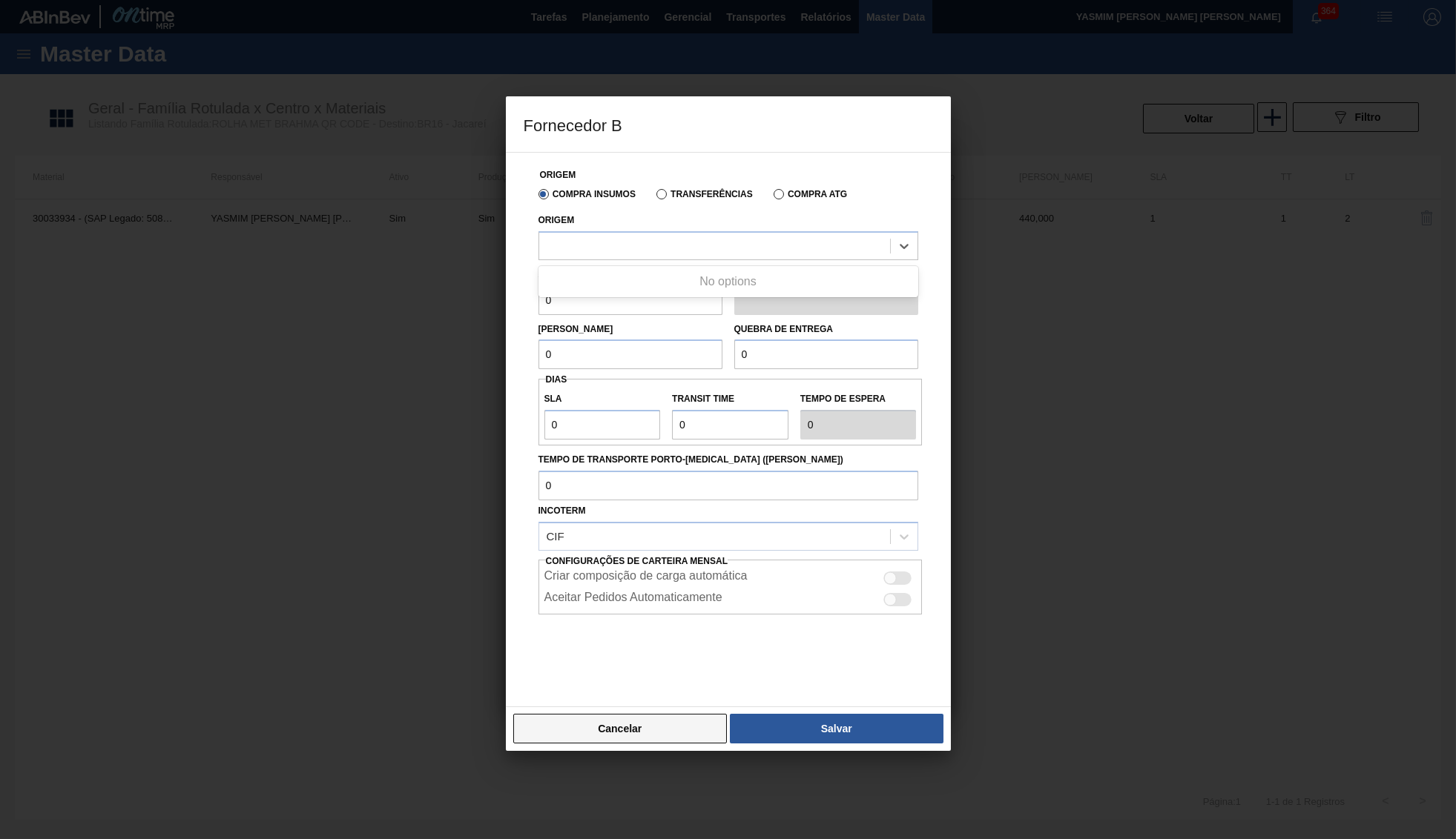
click at [627, 717] on button "Cancelar" at bounding box center [621, 729] width 215 height 30
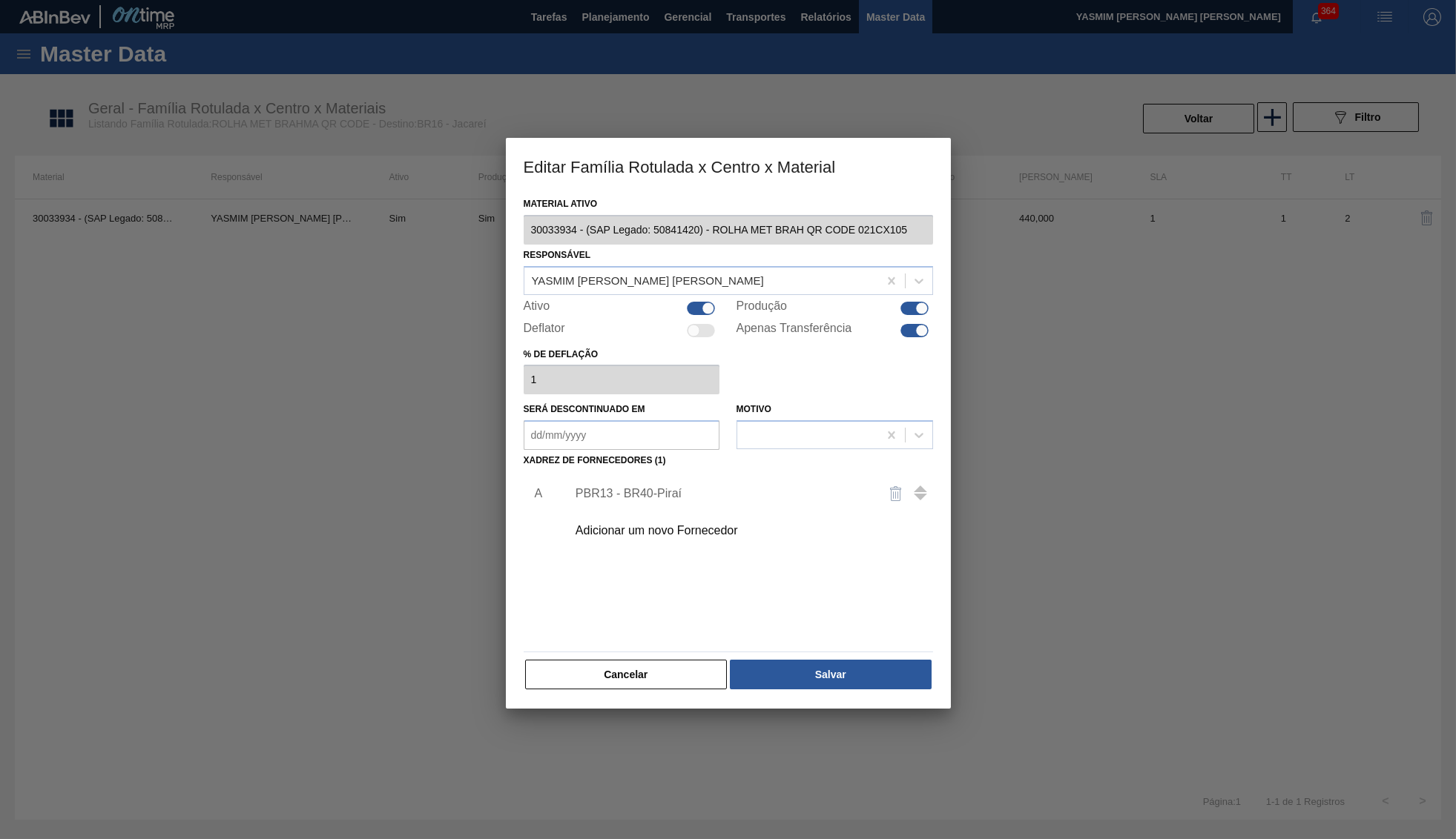
click at [691, 514] on div "Adicionar um novo Fornecedor" at bounding box center [745, 531] width 375 height 37
click at [693, 527] on div "Adicionar um novo Fornecedor" at bounding box center [721, 531] width 291 height 13
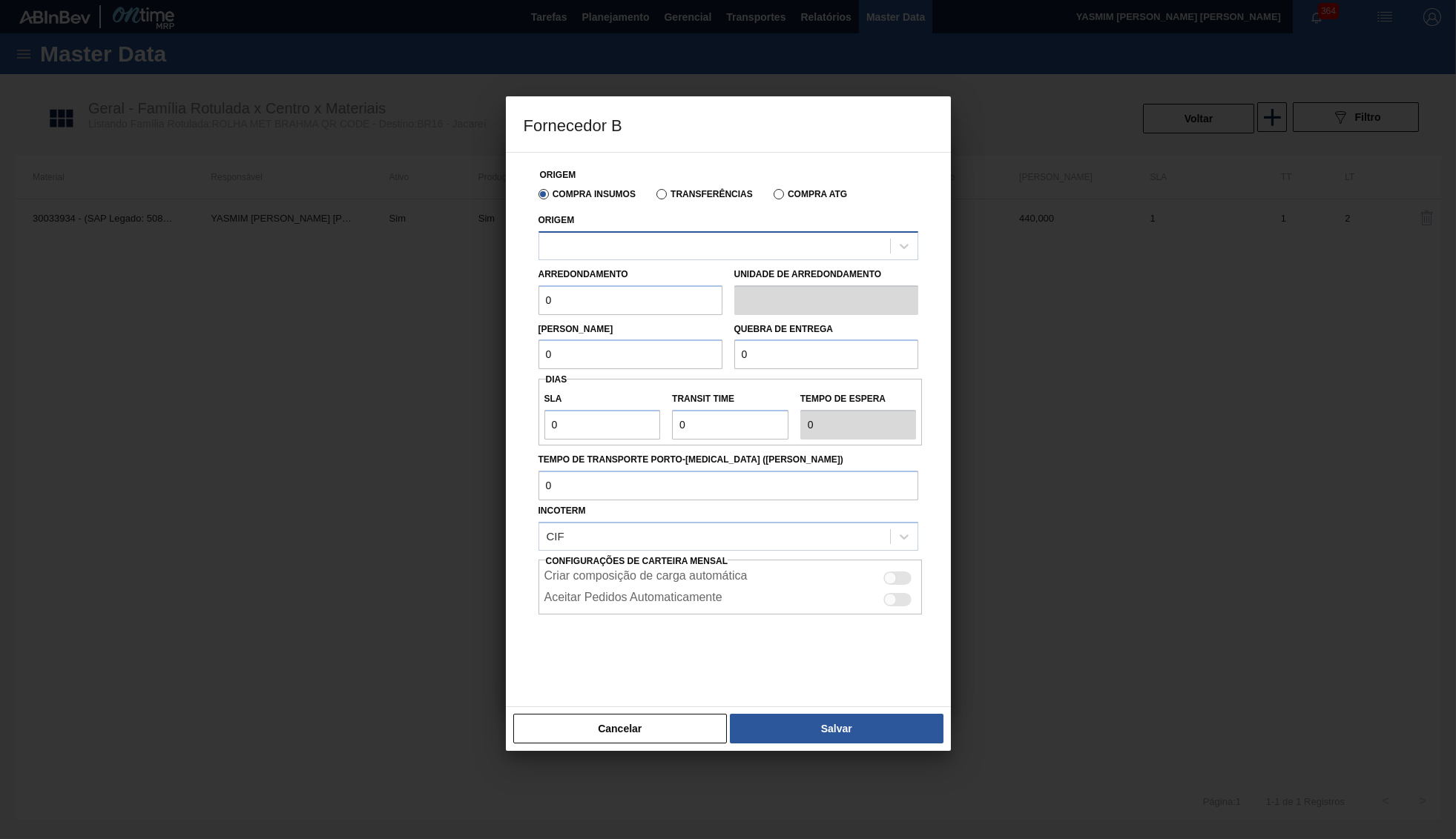
click at [715, 238] on div at bounding box center [714, 245] width 351 height 21
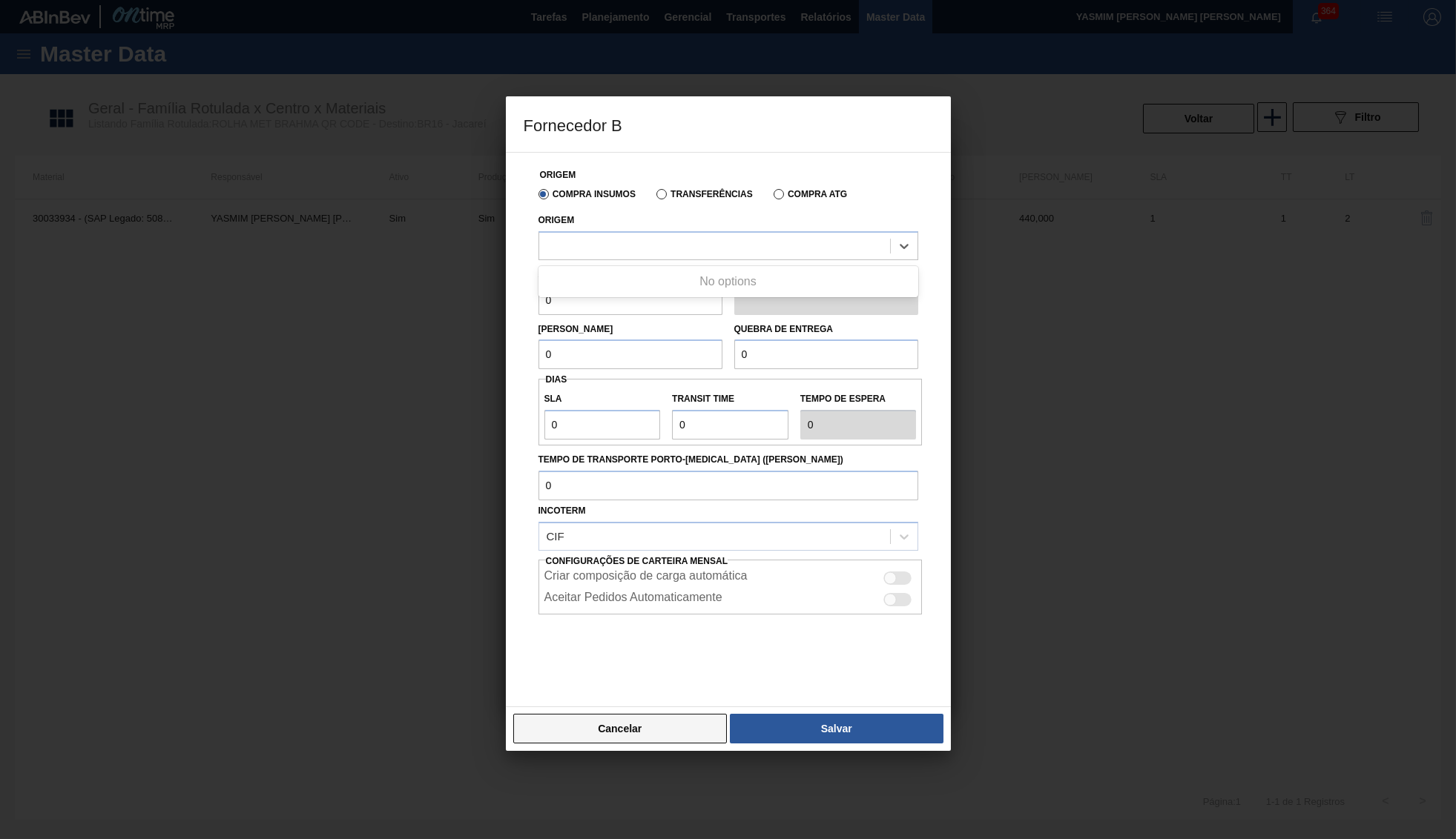
click at [647, 718] on button "Cancelar" at bounding box center [621, 729] width 215 height 30
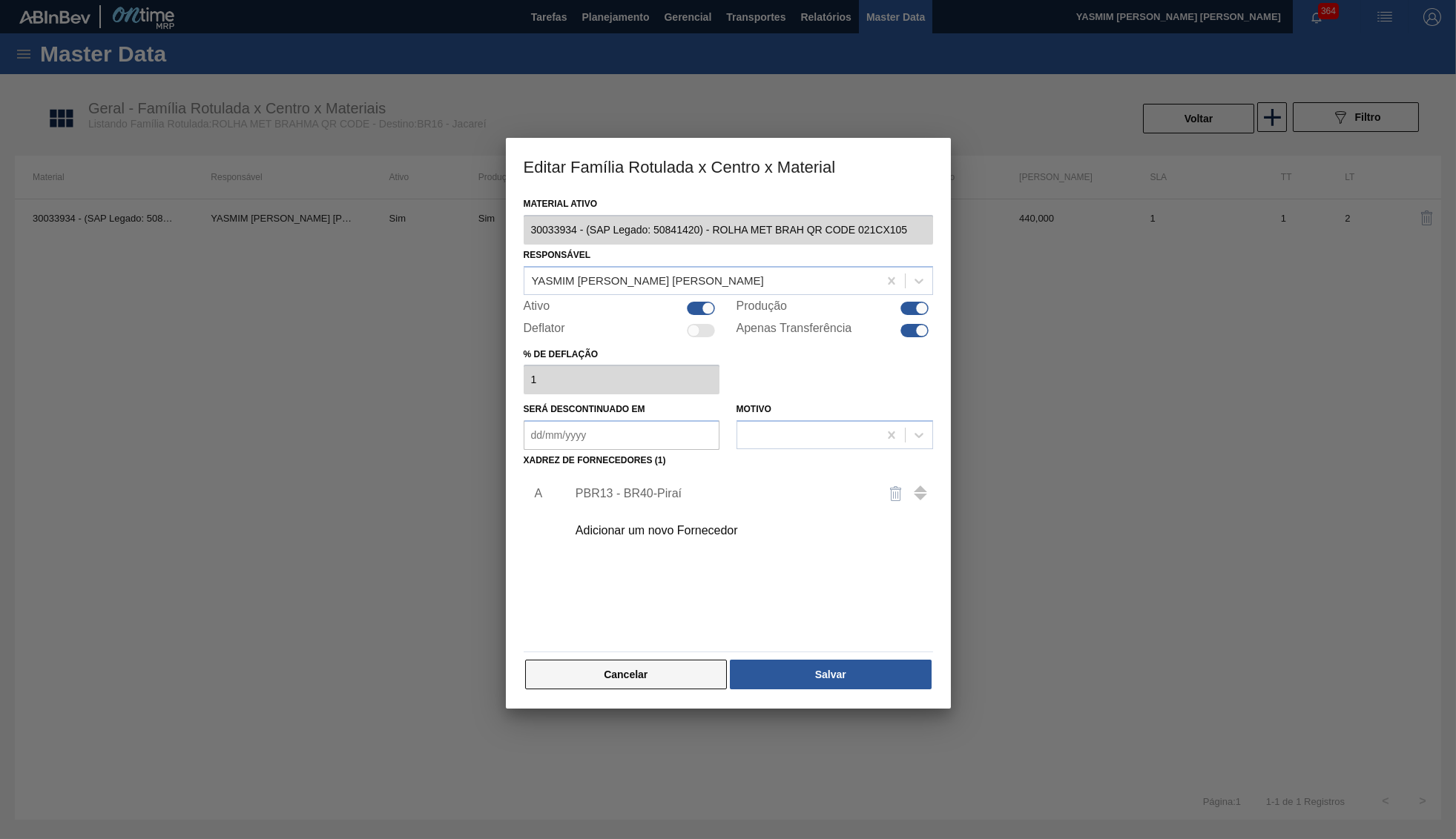
click at [669, 677] on button "Cancelar" at bounding box center [626, 675] width 203 height 30
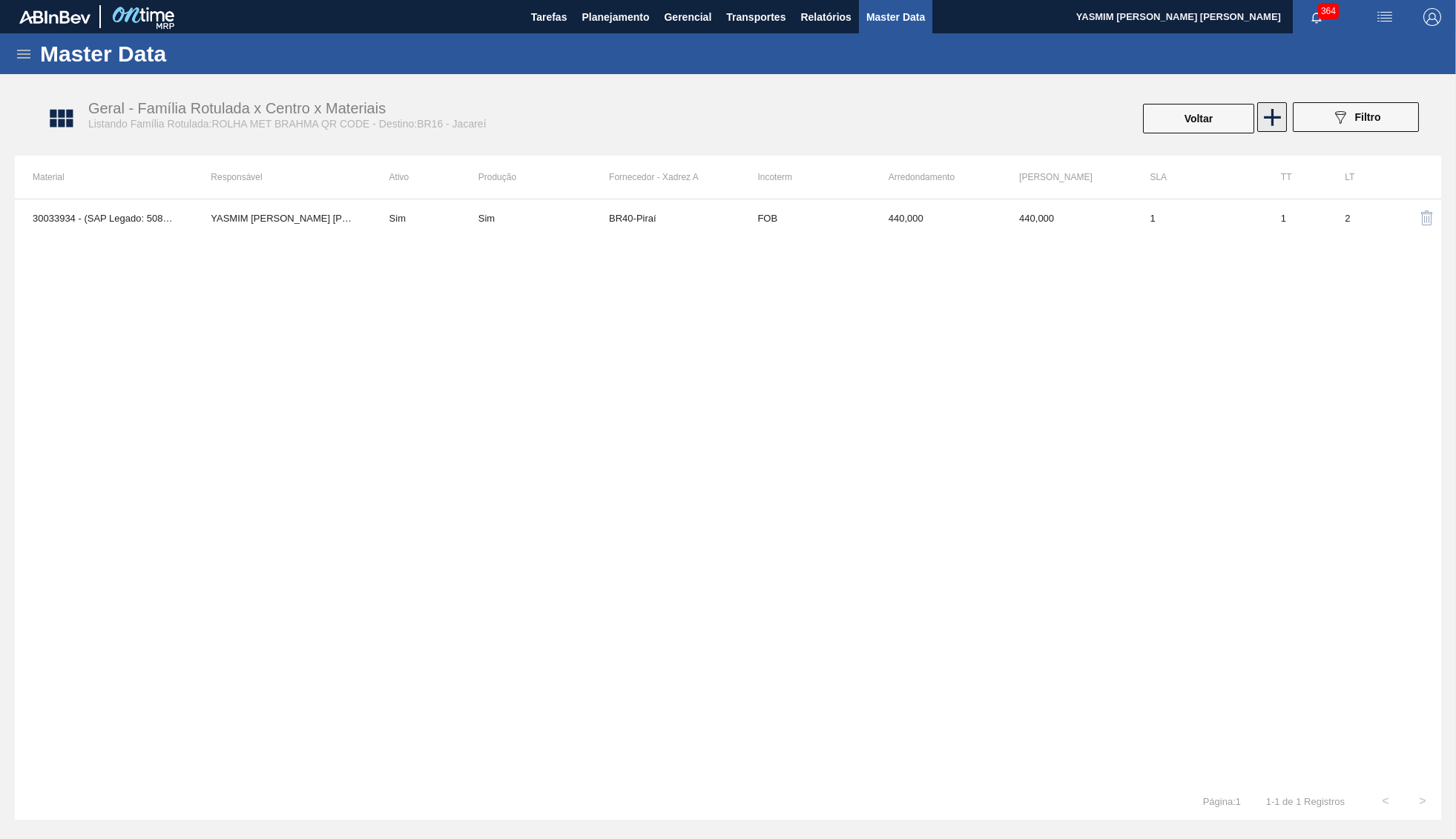
click at [1261, 103] on icon at bounding box center [1271, 117] width 29 height 29
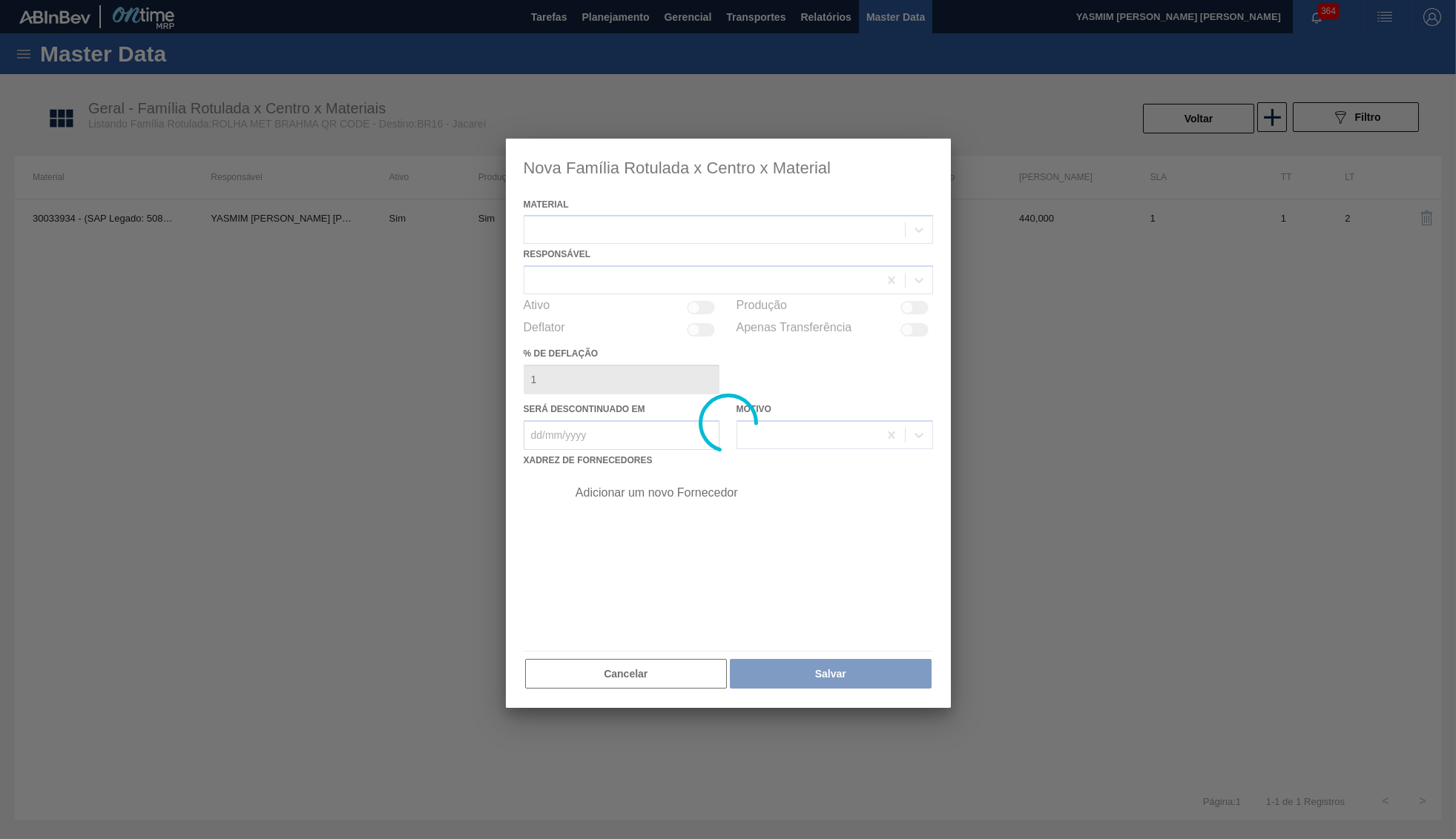
click at [625, 222] on div at bounding box center [715, 229] width 380 height 21
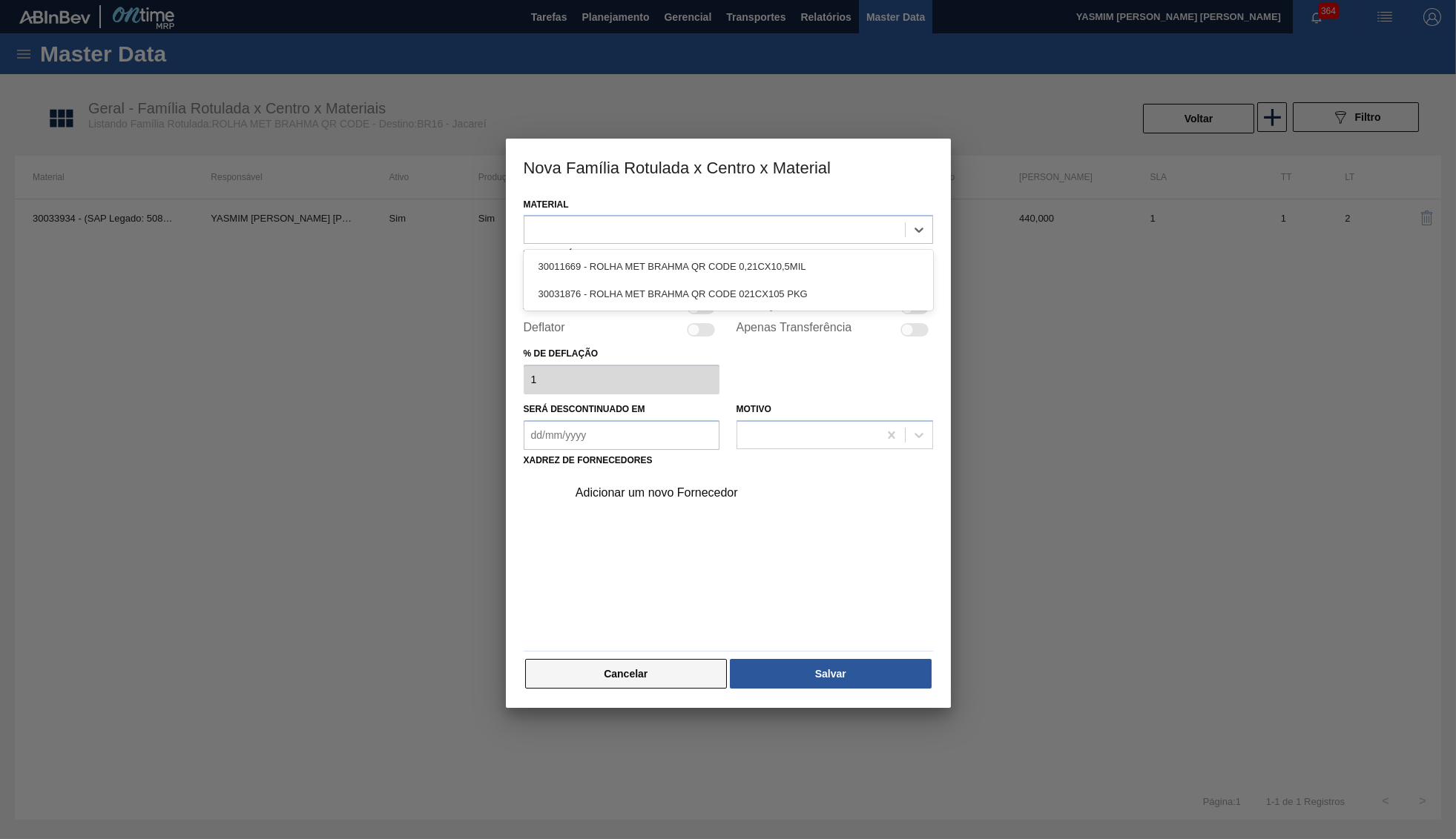
click at [644, 659] on button "Cancelar" at bounding box center [626, 674] width 203 height 30
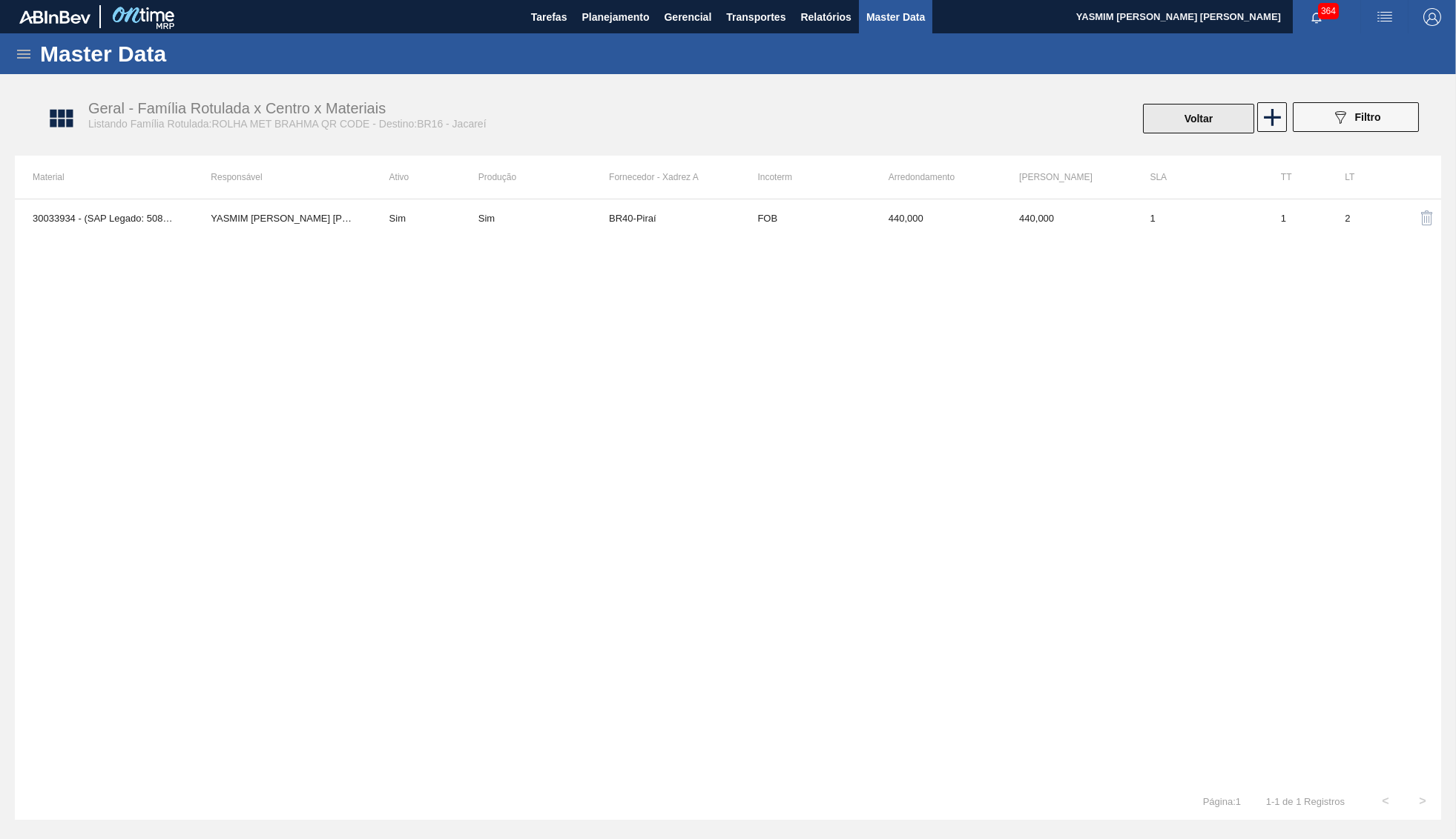
click at [1184, 118] on button "Voltar" at bounding box center [1198, 119] width 111 height 30
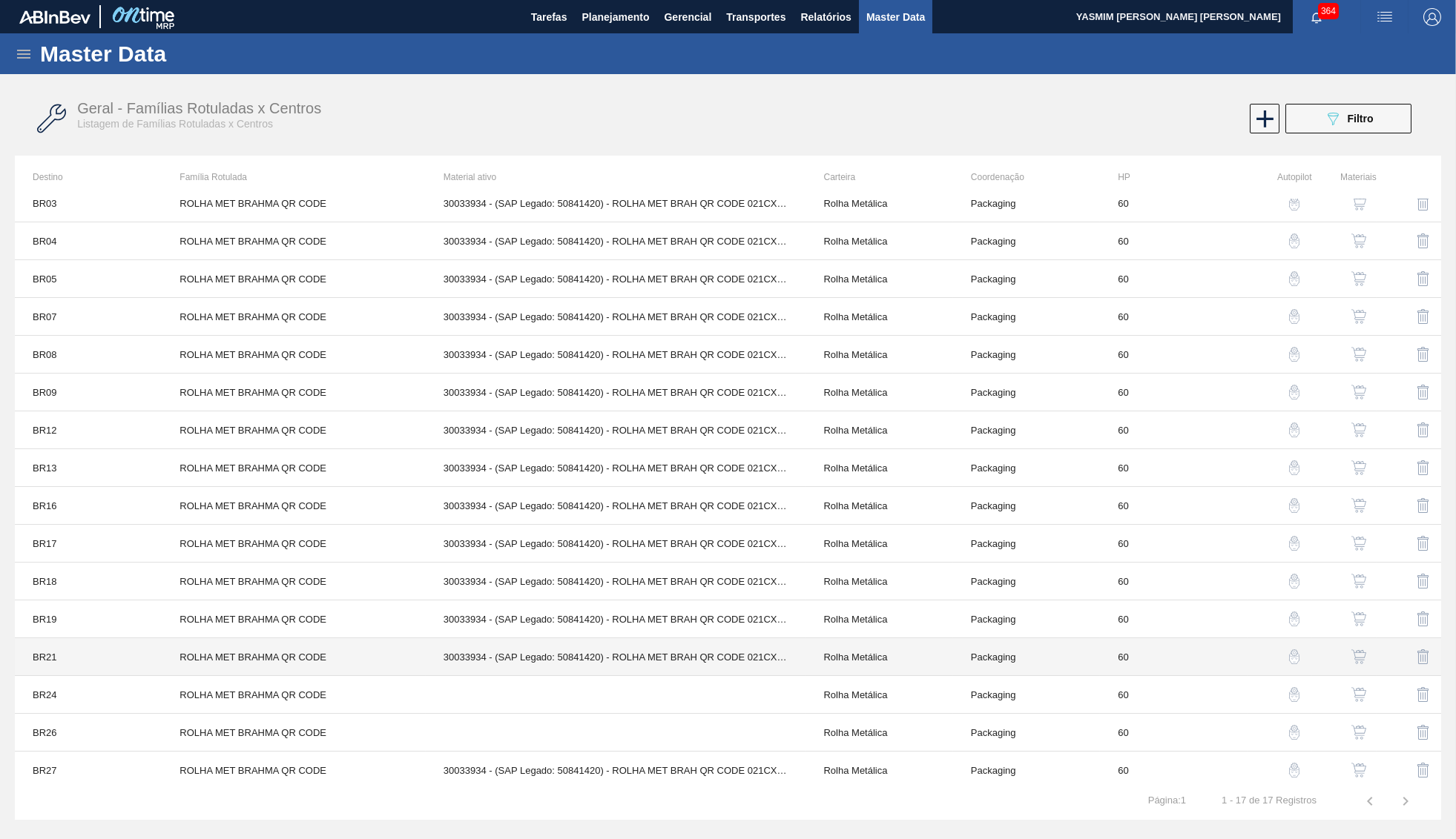
scroll to position [60, 0]
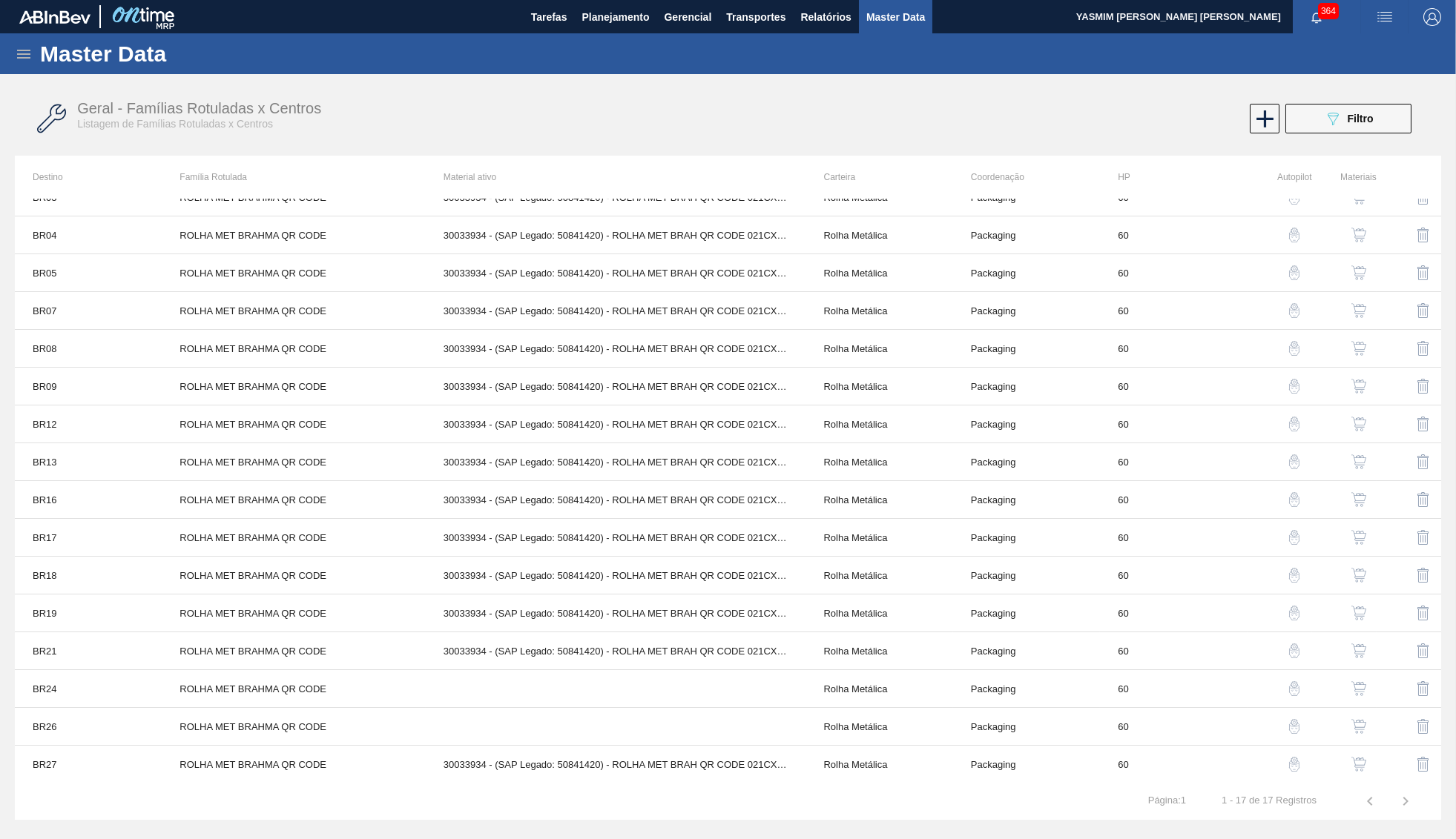
click at [1363, 502] on img "button" at bounding box center [1358, 499] width 15 height 15
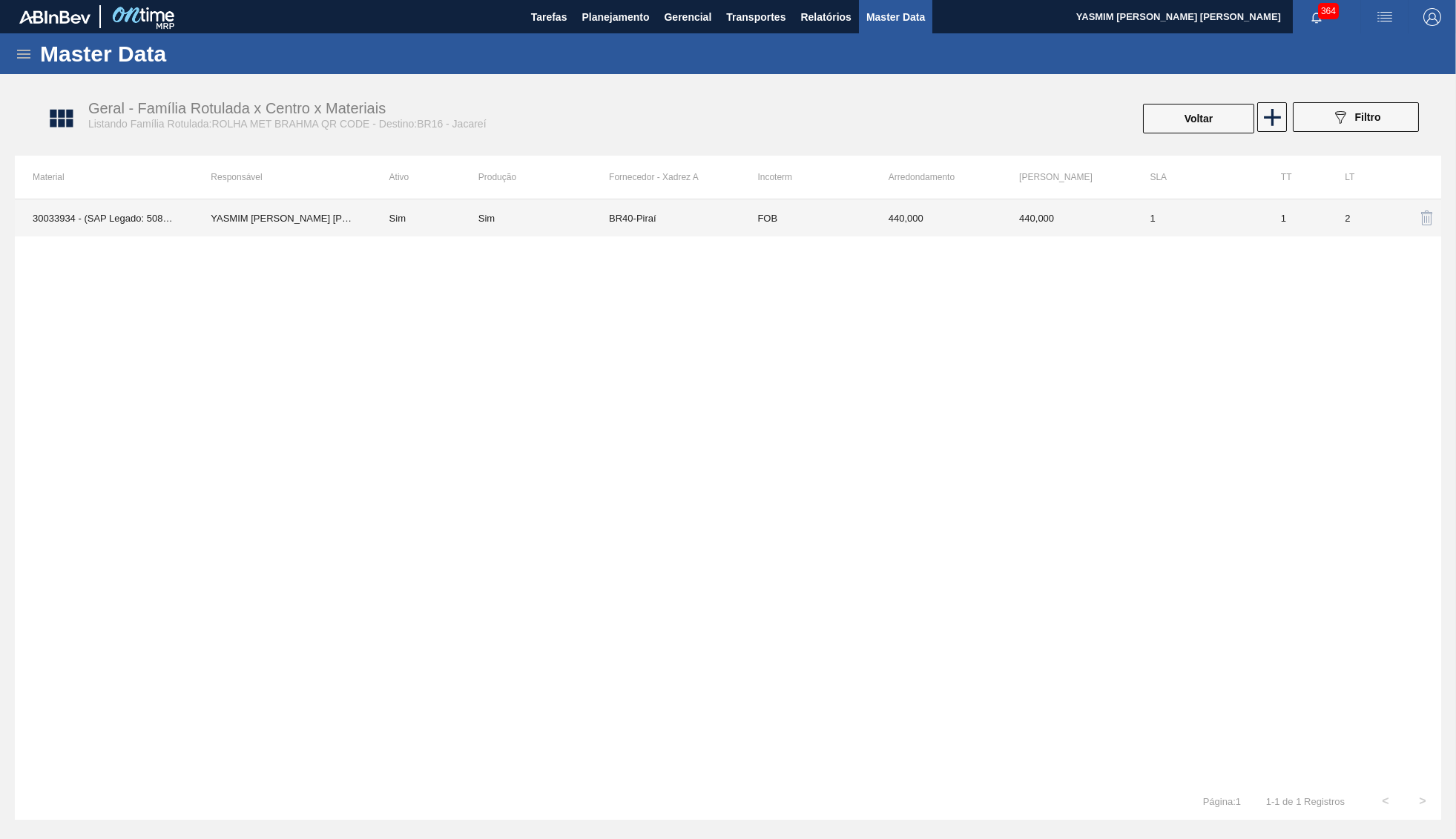
click at [590, 229] on td "Sim" at bounding box center [543, 218] width 130 height 37
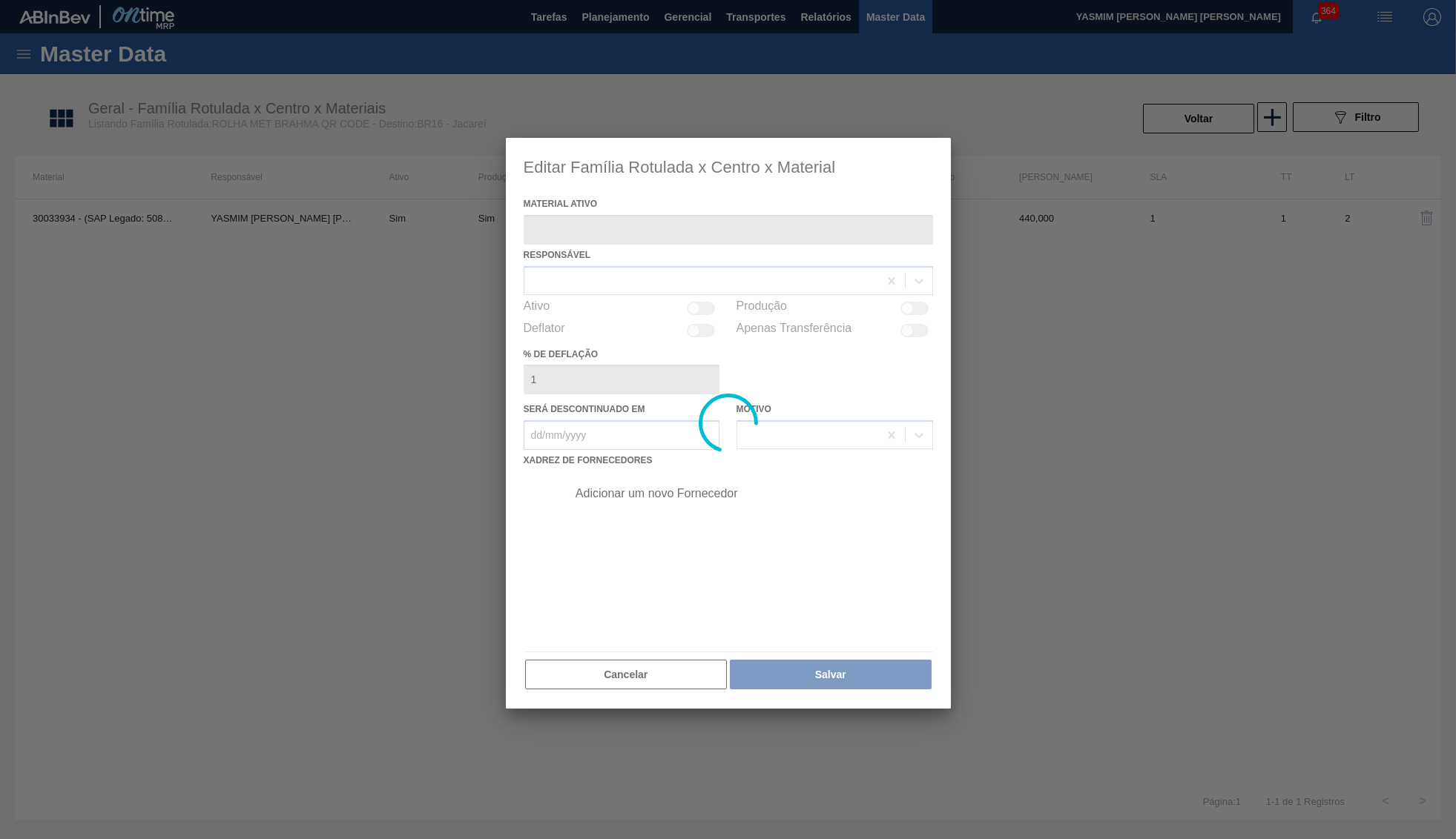
type ativo "30033934 - (SAP Legado: 50841420) - ROLHA MET BRAH QR CODE 021CX105"
checkbox input "true"
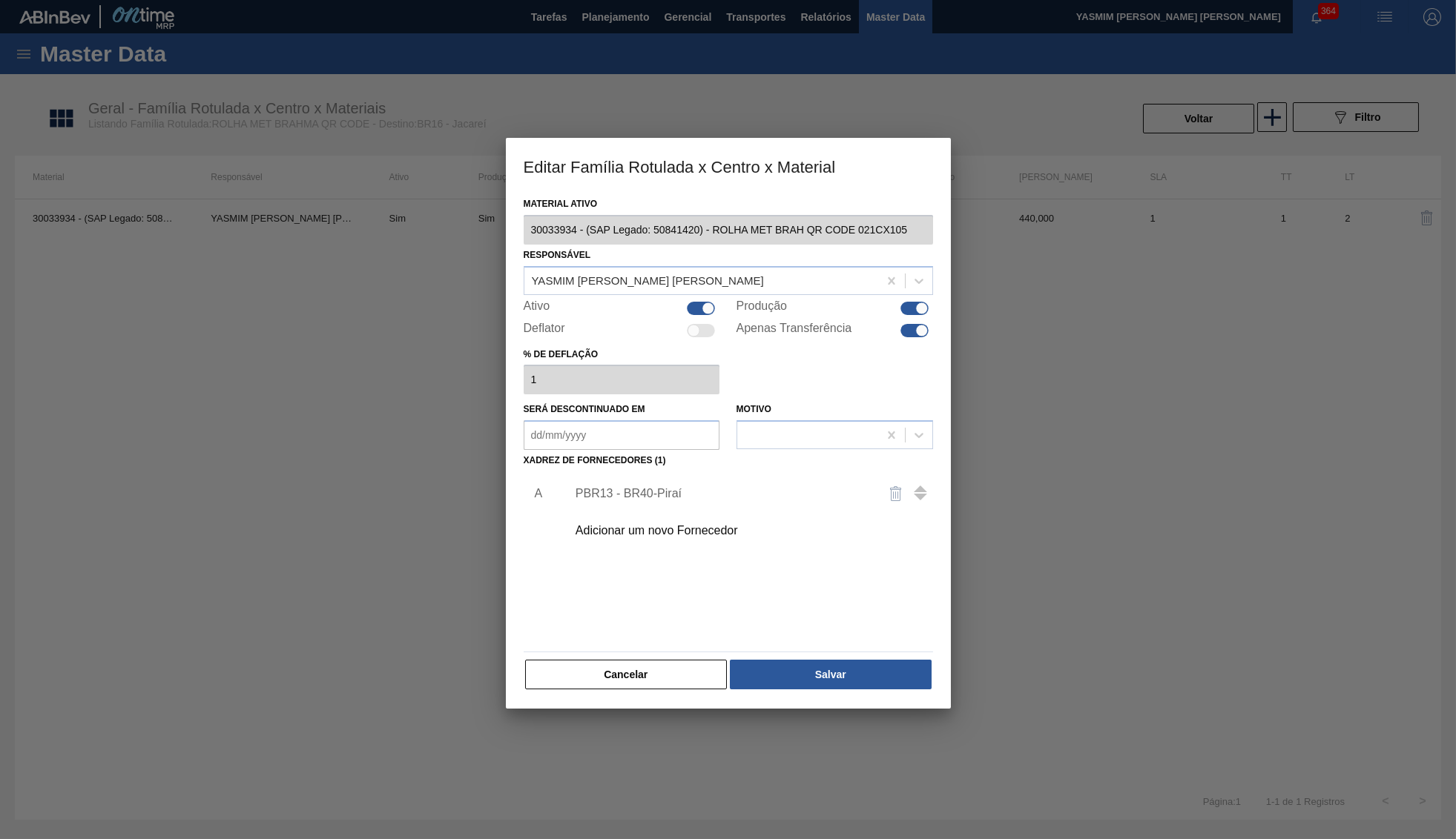
click at [652, 527] on div "Adicionar um novo Fornecedor" at bounding box center [721, 531] width 291 height 13
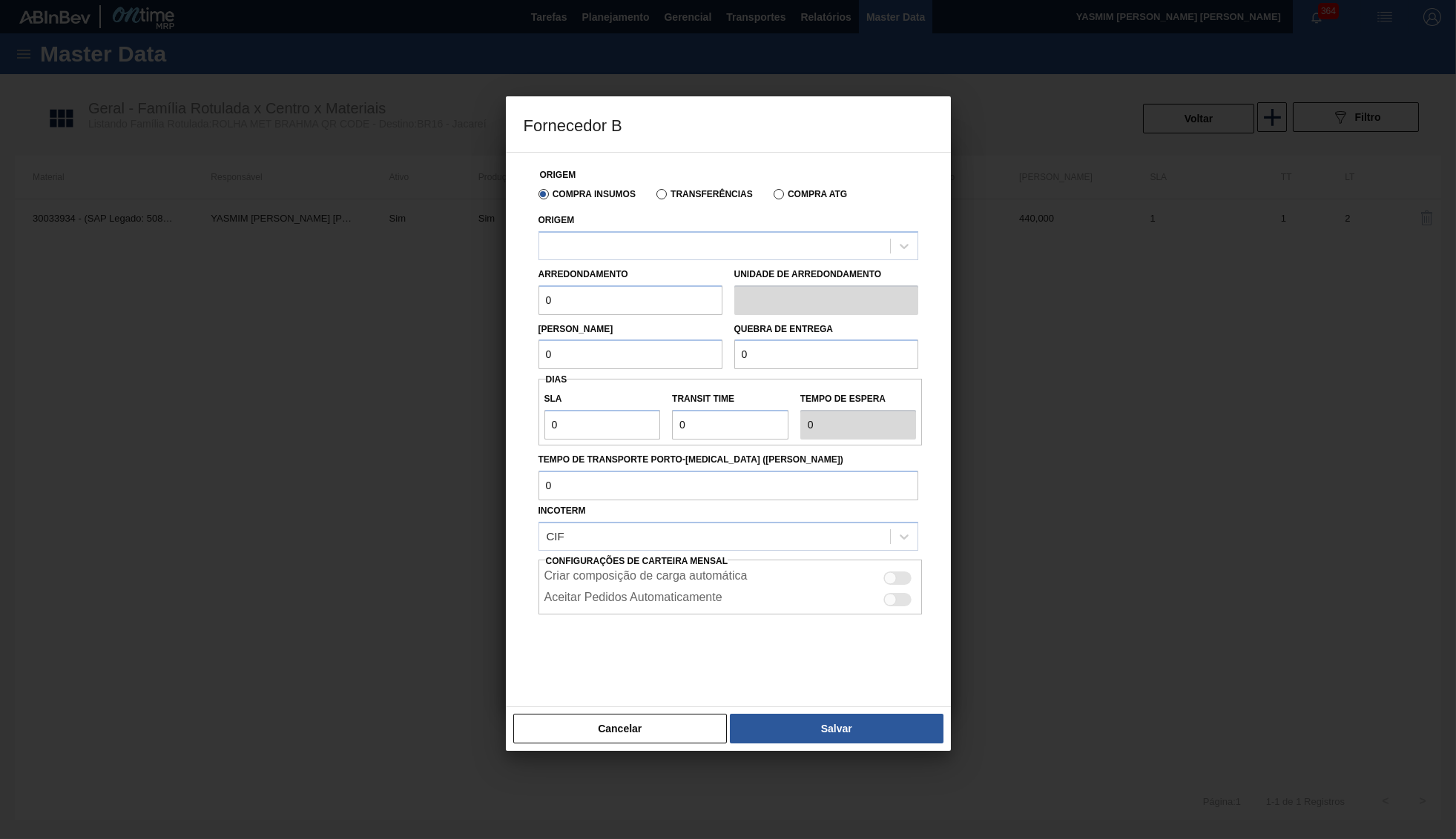
click at [610, 261] on div "Arredondamento 0 Unidade de arredondamento" at bounding box center [728, 288] width 391 height 55
click at [610, 245] on div at bounding box center [714, 245] width 351 height 21
click at [625, 707] on div "Cancelar Salvar" at bounding box center [728, 729] width 445 height 44
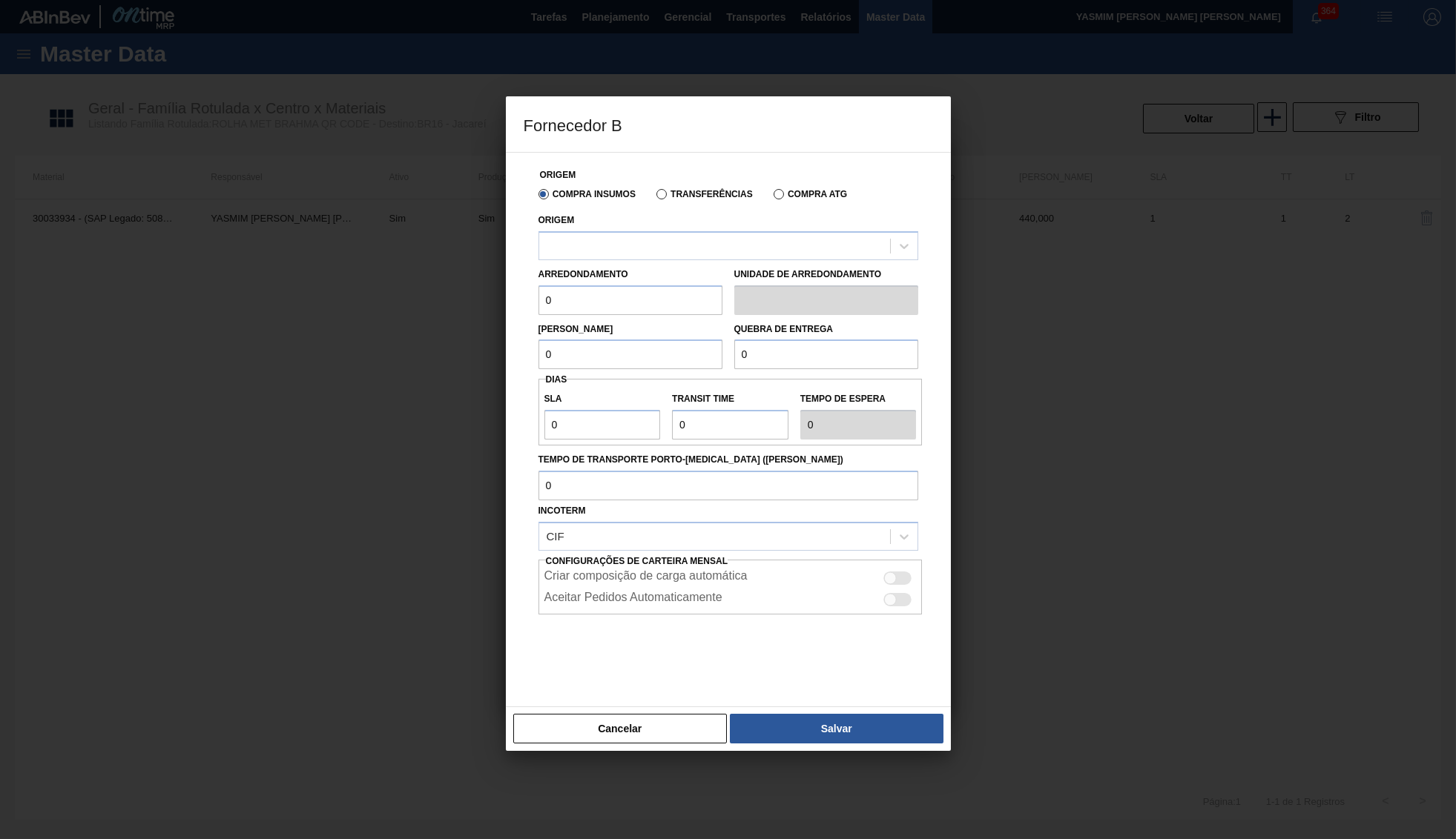
click at [586, 230] on div "Origem" at bounding box center [728, 235] width 379 height 50
click at [593, 245] on div at bounding box center [714, 245] width 351 height 21
click at [608, 738] on div "Cancelar Salvar" at bounding box center [728, 729] width 445 height 44
click at [613, 717] on button "Cancelar" at bounding box center [621, 729] width 215 height 30
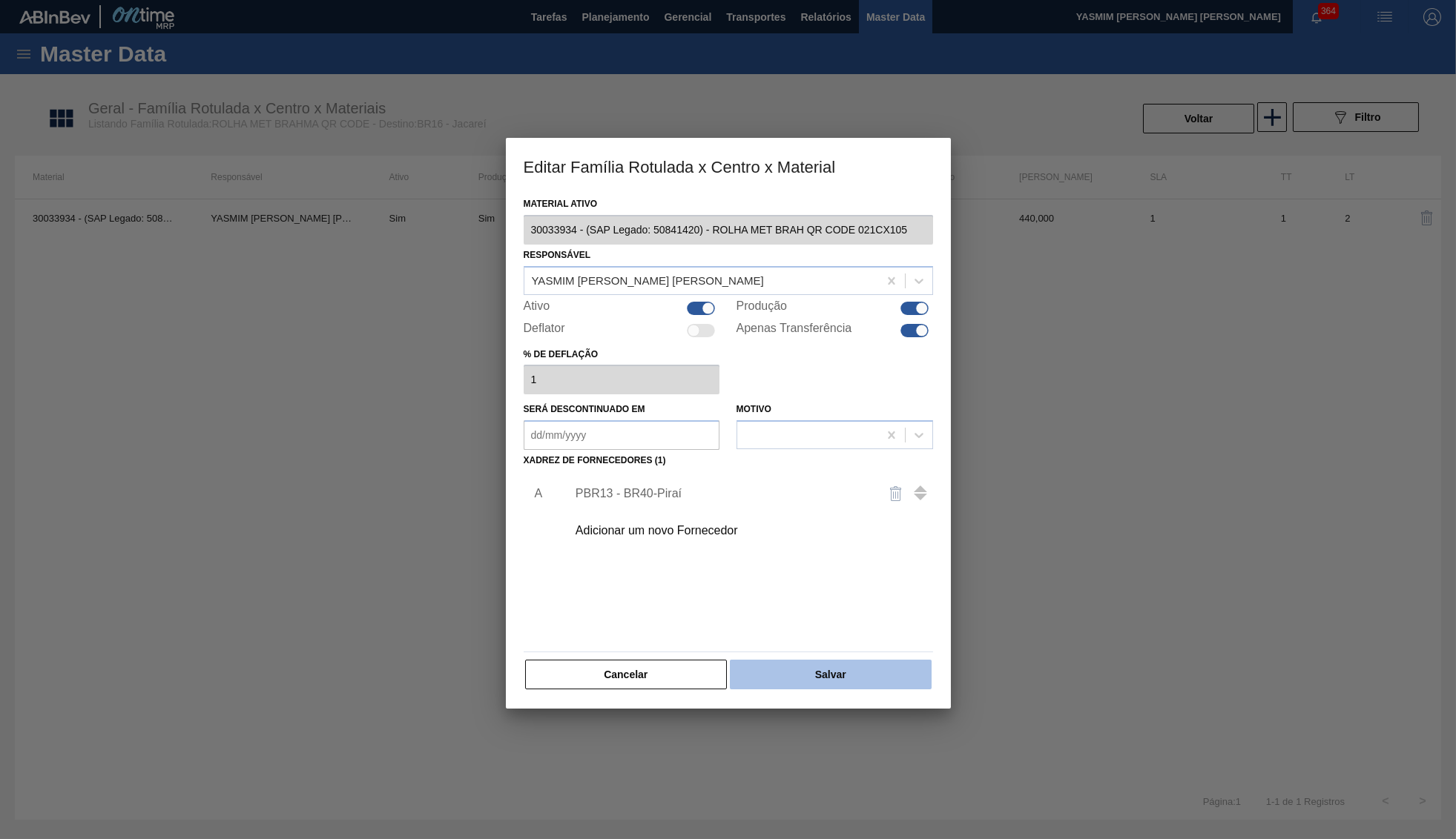
click at [811, 675] on button "Salvar" at bounding box center [830, 675] width 201 height 30
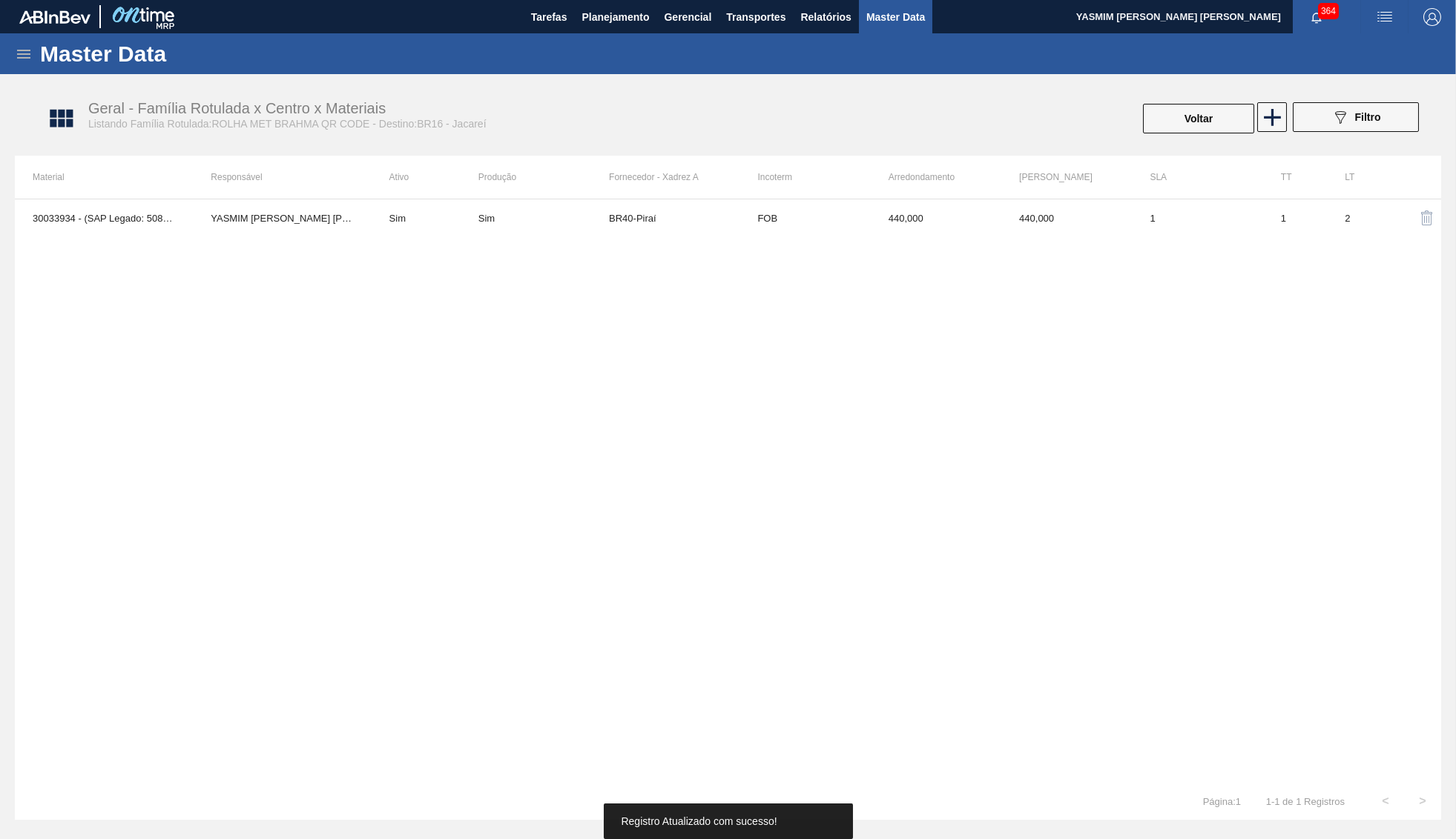
click at [436, 458] on div "30033934 - (SAP Legado: 50841420) - ROLHA MET BRAH QR CODE 021CX105 YASMIM FERR…" at bounding box center [728, 490] width 1426 height 584
click at [22, 57] on icon at bounding box center [24, 54] width 13 height 9
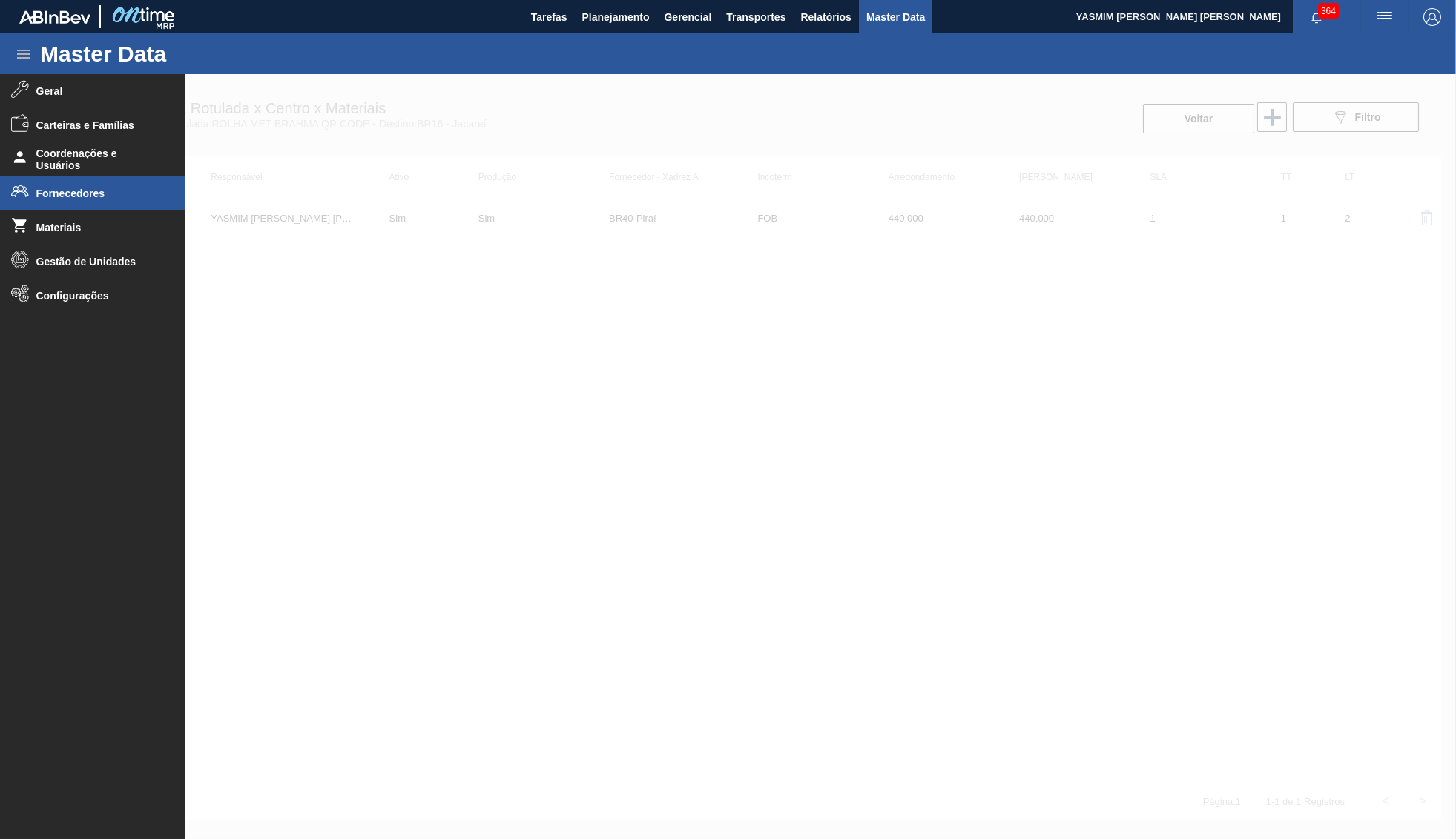
click at [69, 193] on span "Fornecedores" at bounding box center [97, 193] width 122 height 12
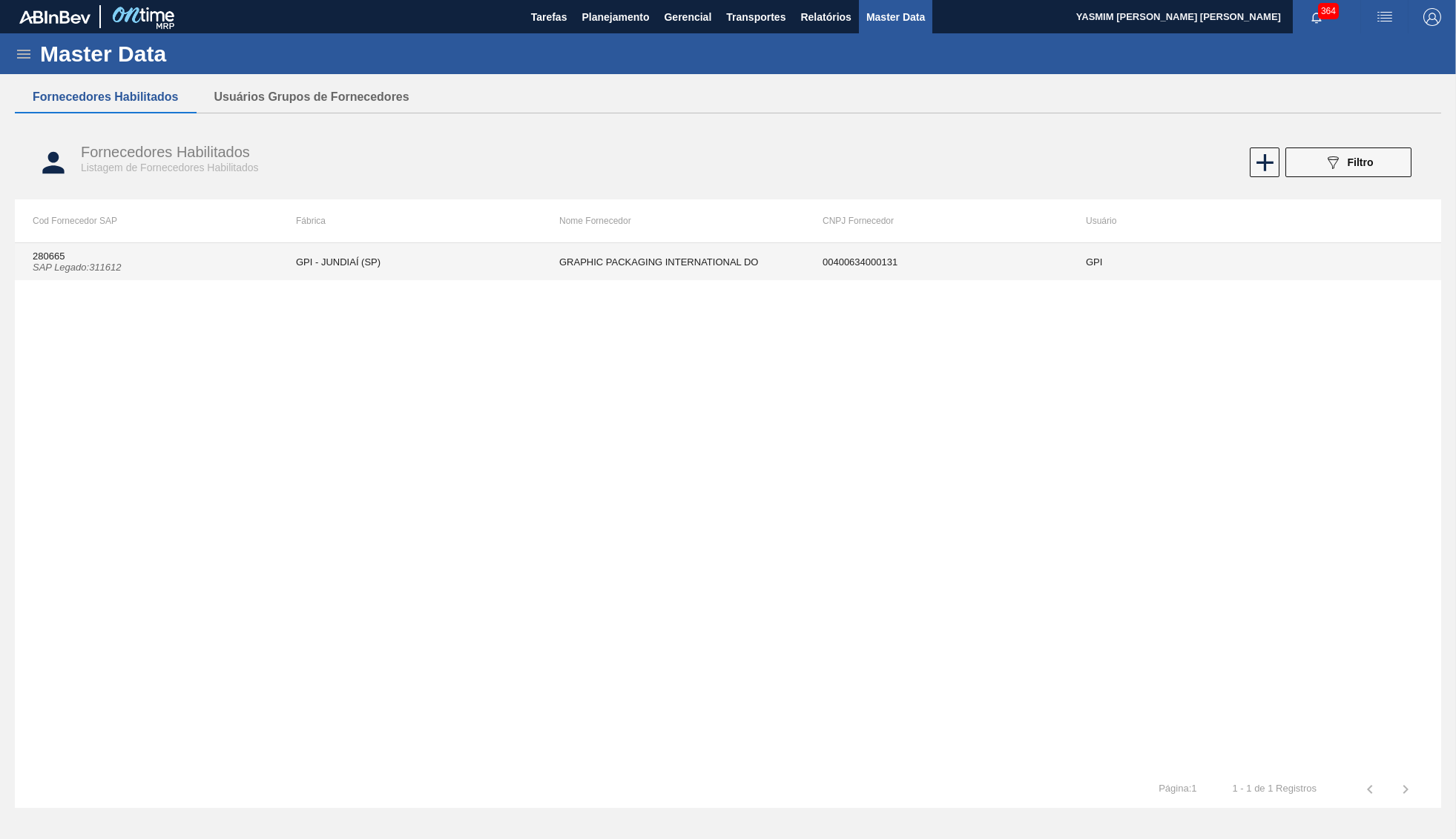
click at [875, 269] on td "00400634000131" at bounding box center [936, 261] width 263 height 37
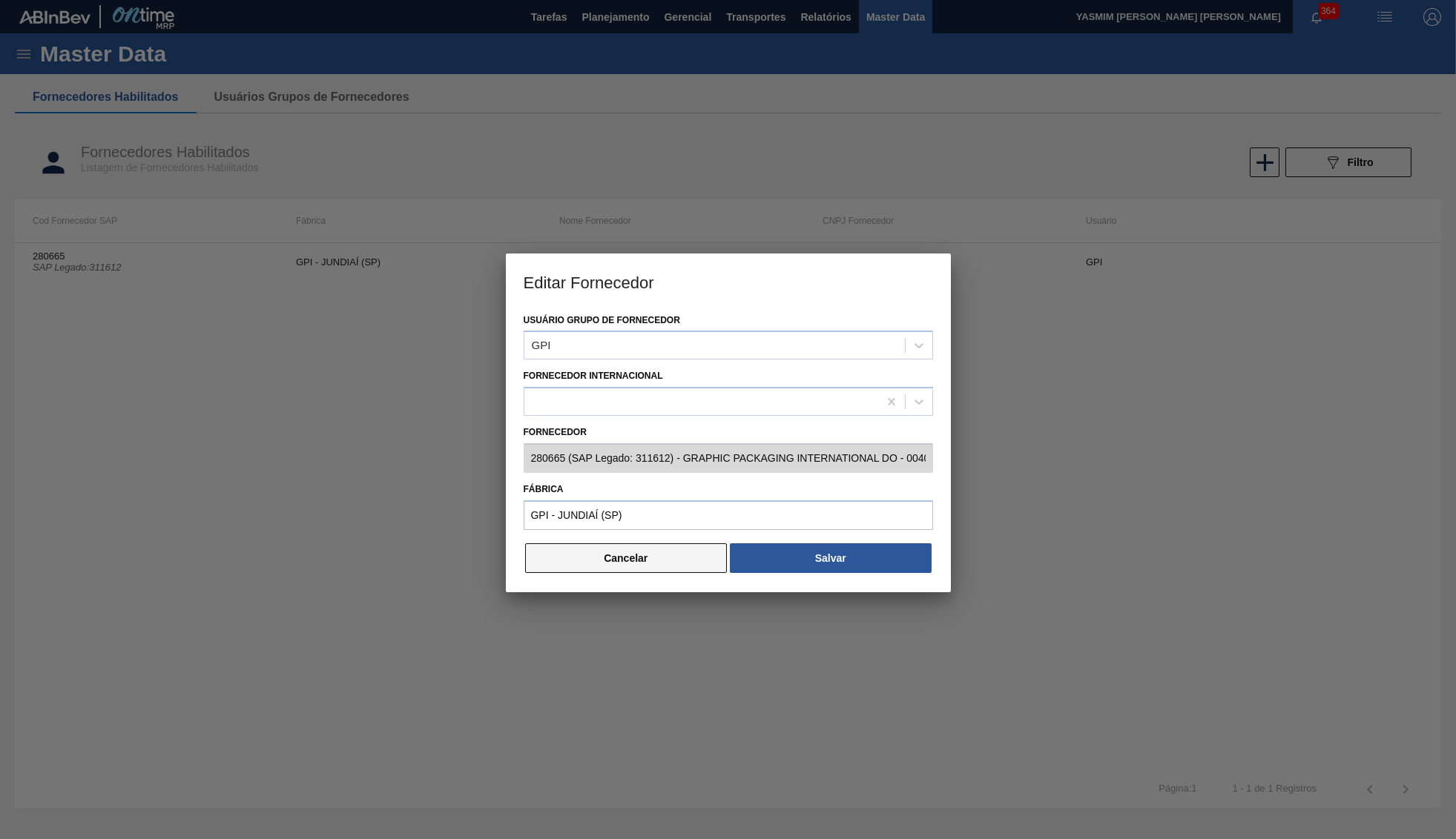
click at [629, 557] on button "Cancelar" at bounding box center [626, 558] width 203 height 30
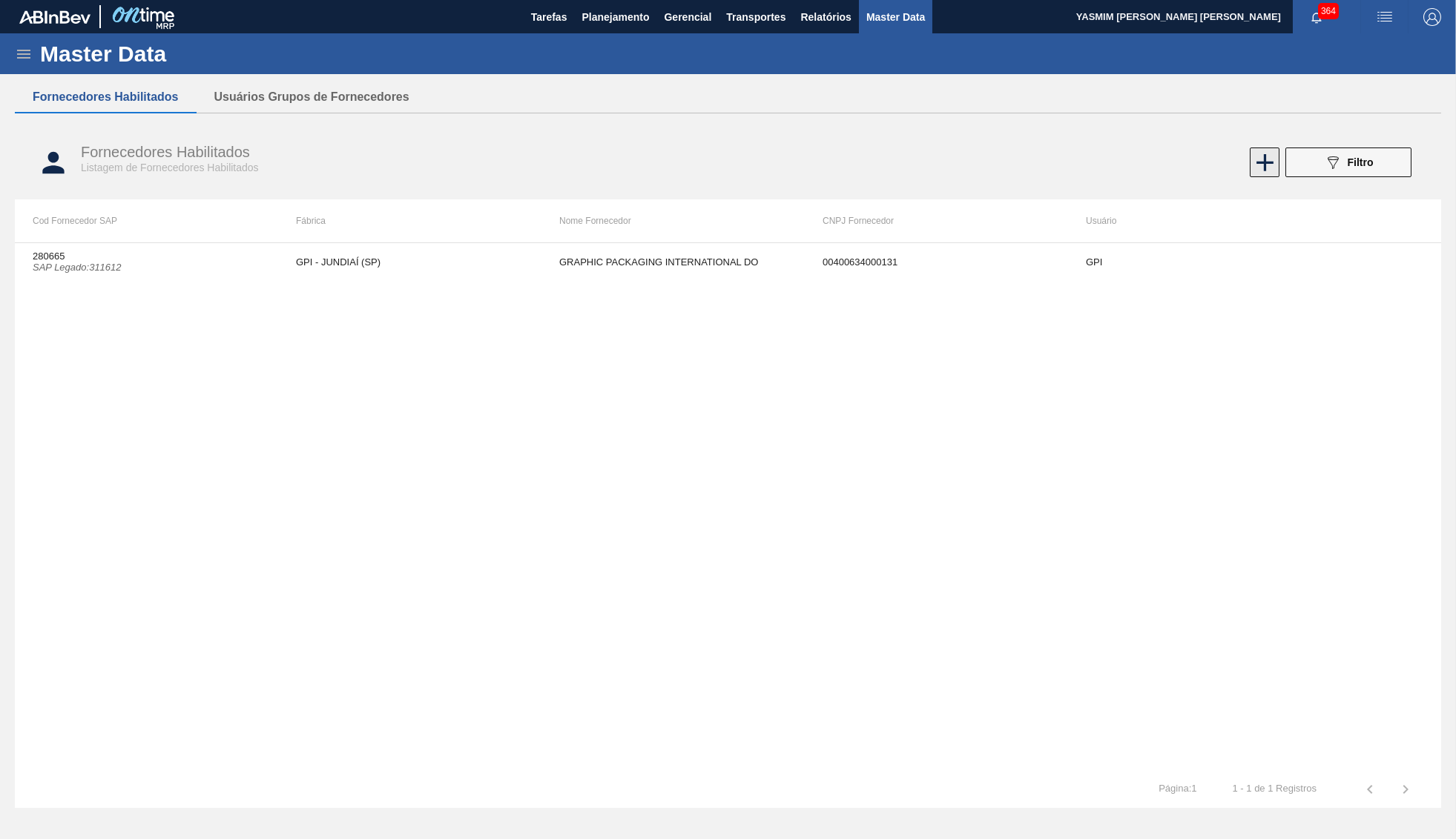
click at [1275, 166] on icon at bounding box center [1264, 162] width 29 height 29
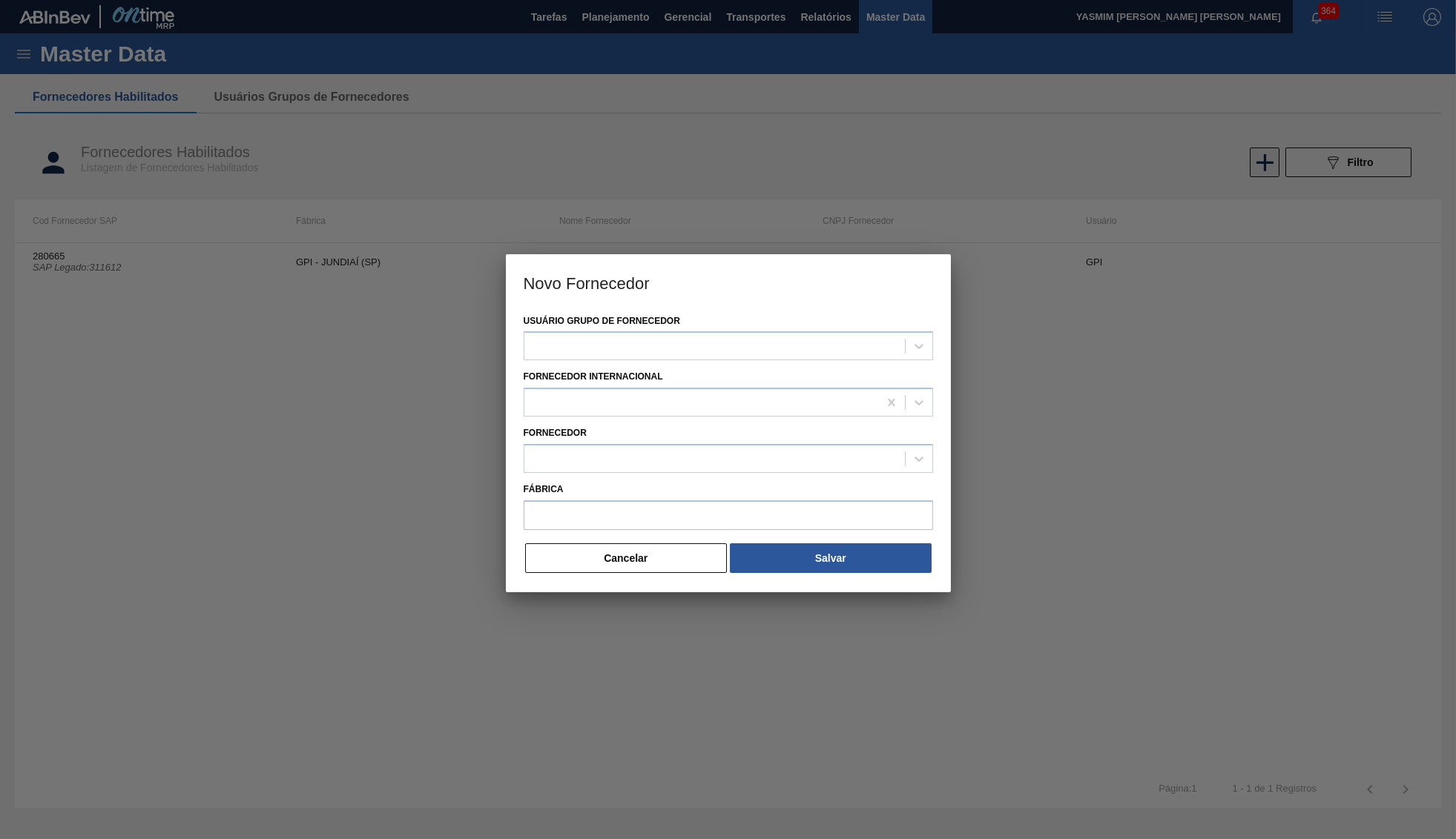
click at [1297, 175] on div at bounding box center [728, 420] width 1456 height 839
click at [641, 572] on div "Usuário Grupo de Fornecedor Fornecedor Internacional Fornecedor Fábrica Cancela…" at bounding box center [728, 451] width 445 height 282
click at [638, 553] on button "Cancelar" at bounding box center [626, 558] width 203 height 30
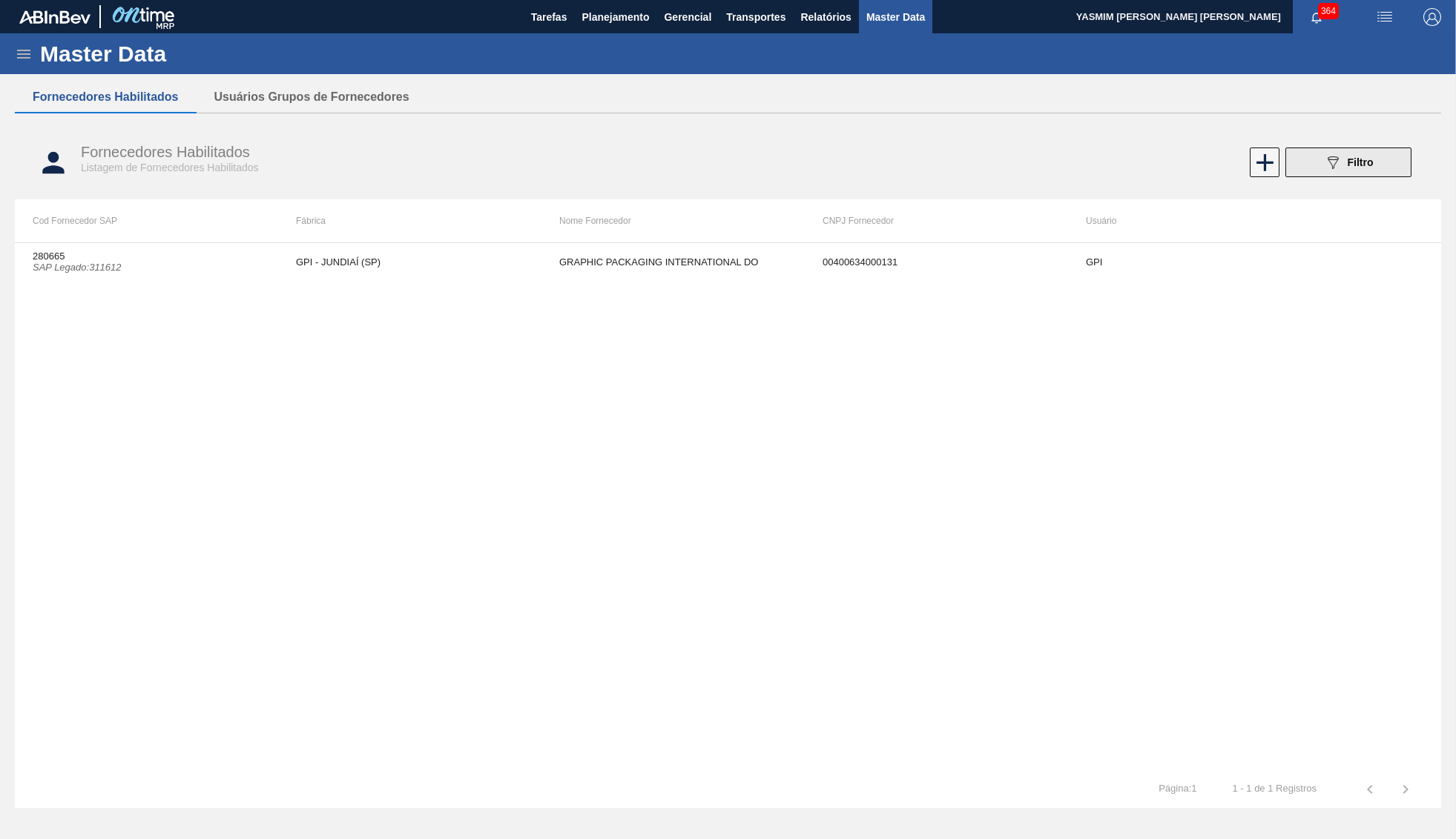
click at [1328, 158] on icon at bounding box center [1333, 162] width 11 height 13
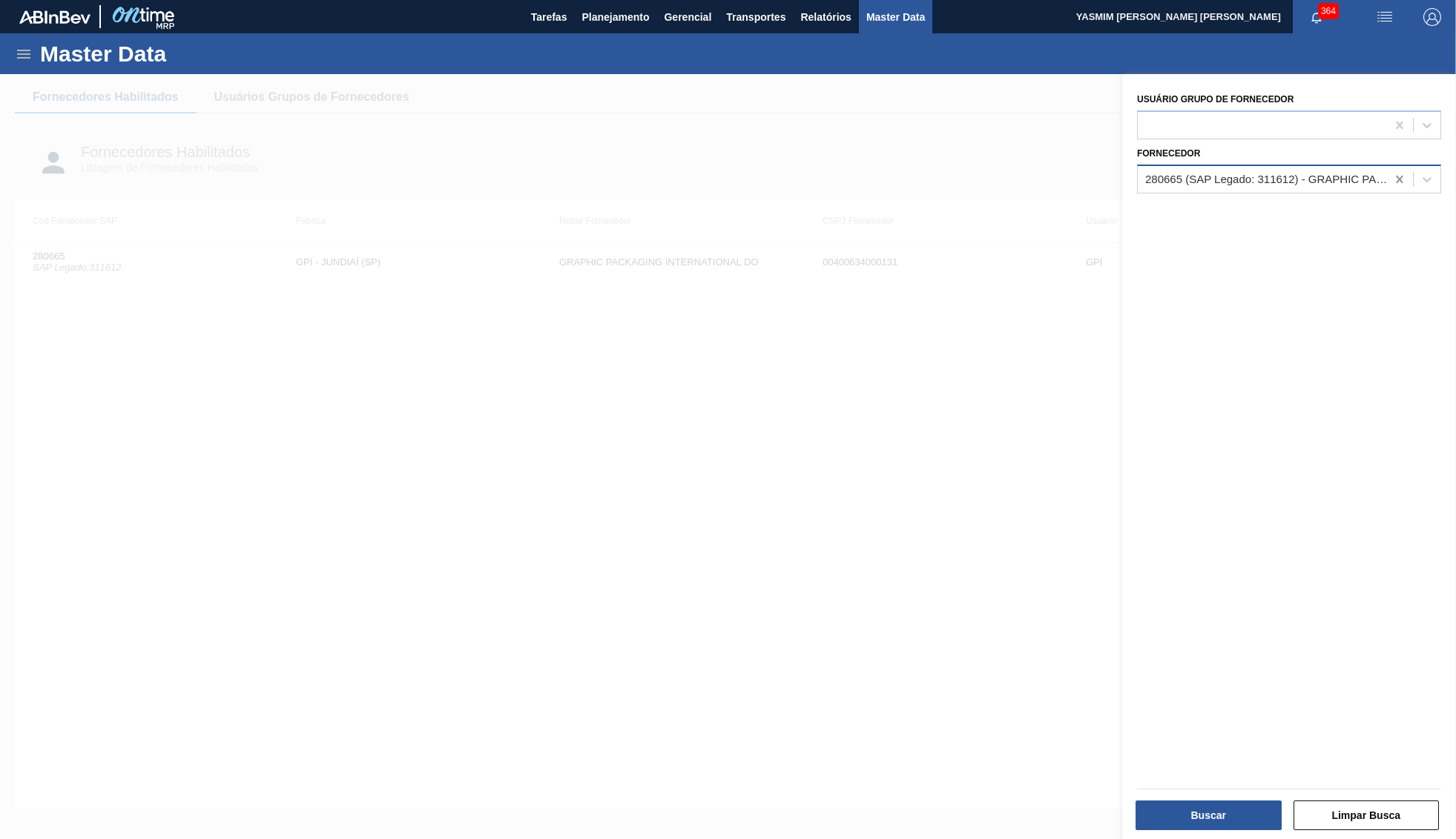
click at [1398, 172] on icon at bounding box center [1399, 179] width 15 height 15
type input "PKG"
click at [1394, 207] on div "306655 (SAP Legado: 439351) - PKG DO BRASIL IMPORTACAO E" at bounding box center [1288, 216] width 304 height 28
click at [1244, 792] on div at bounding box center [1289, 789] width 315 height 13
click at [1244, 800] on button "Buscar" at bounding box center [1208, 815] width 146 height 30
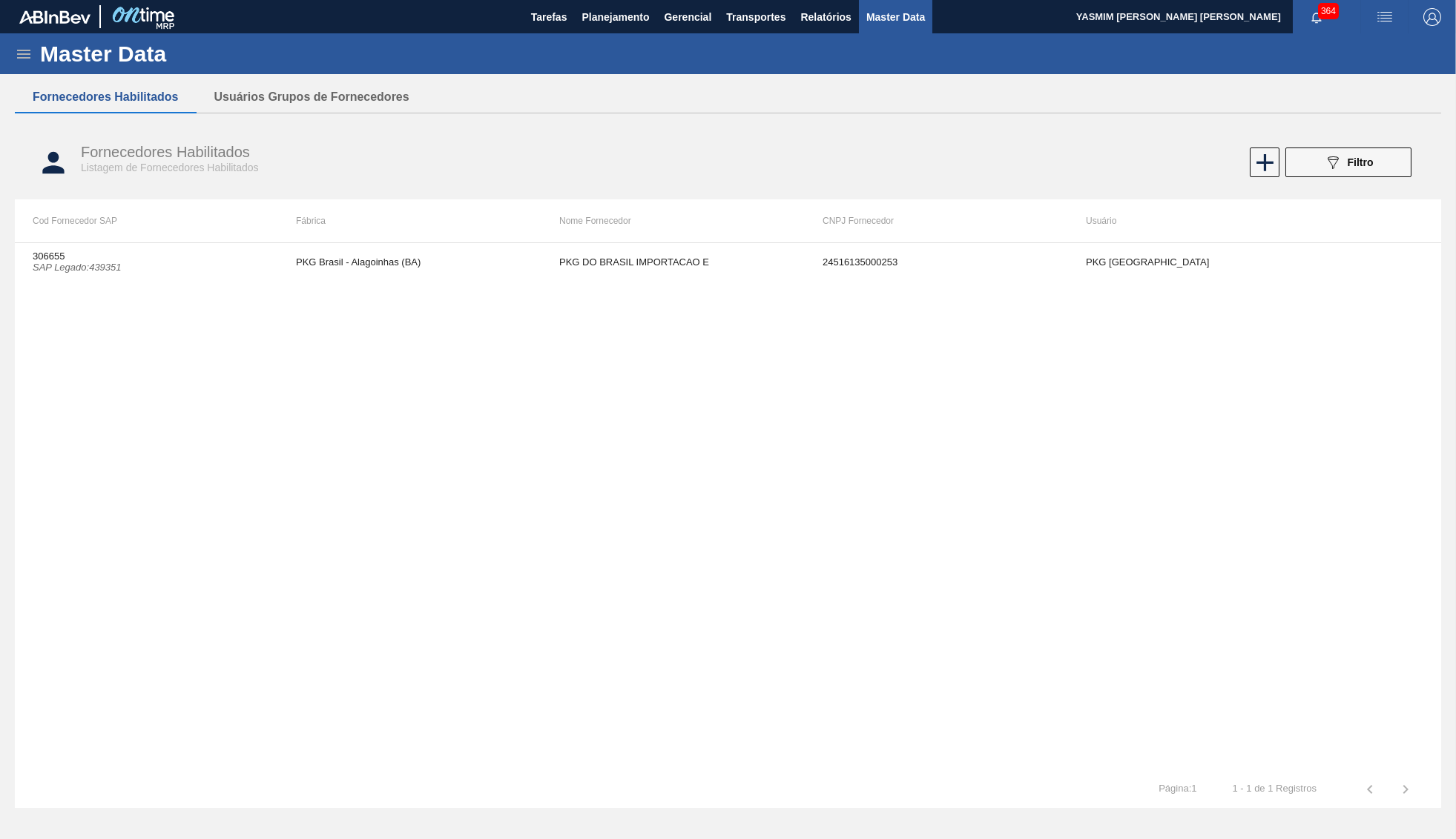
click at [433, 267] on td "PKG Brasil - Alagoinhas (BA)" at bounding box center [410, 261] width 263 height 37
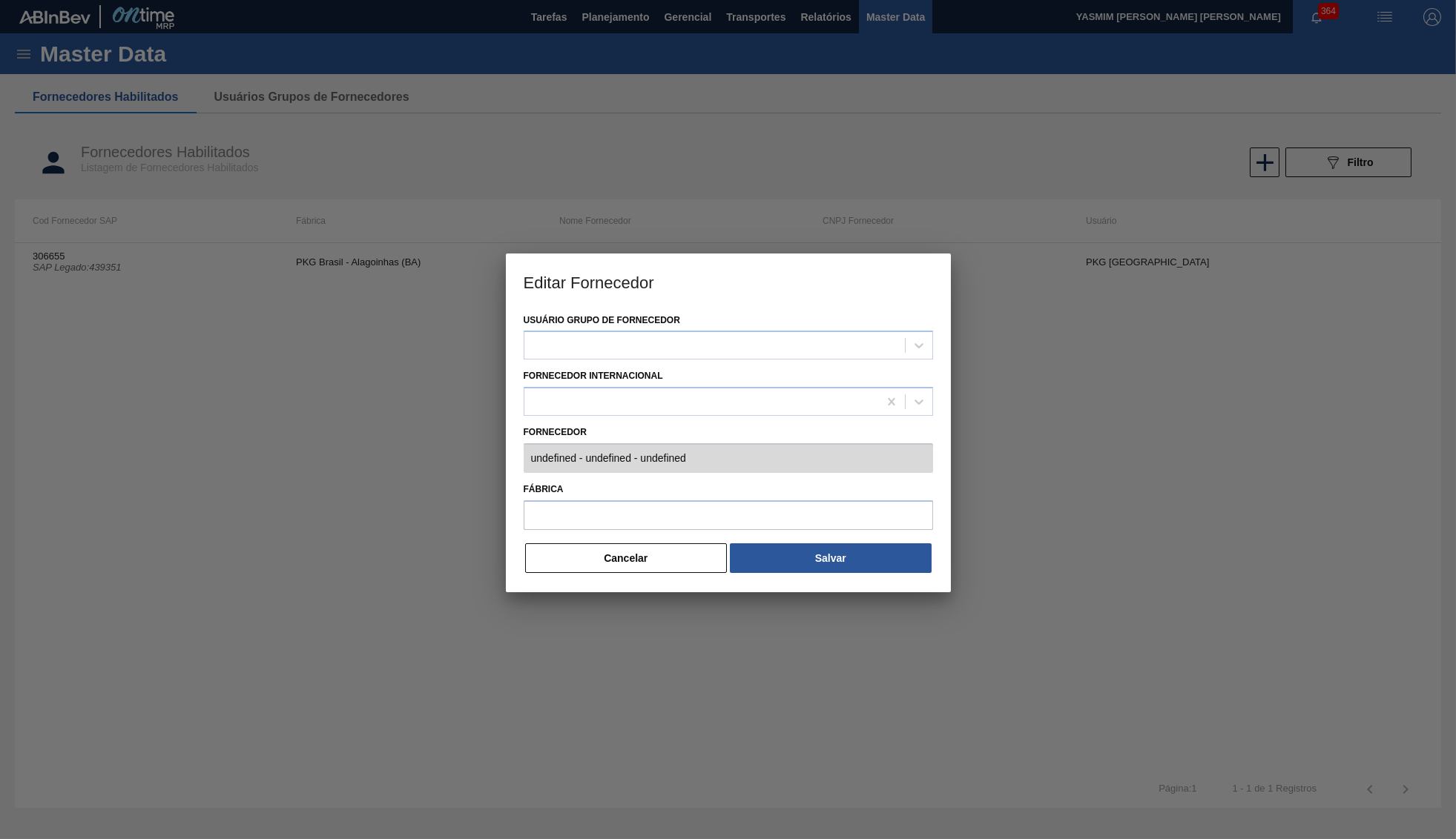
type input "306655 (SAP Legado: 439351) - PKG DO BRASIL IMPORTACAO E - 24516135000253"
type input "PKG Brasil - Alagoinhas (BA)"
click at [615, 544] on button "Cancelar" at bounding box center [626, 558] width 203 height 30
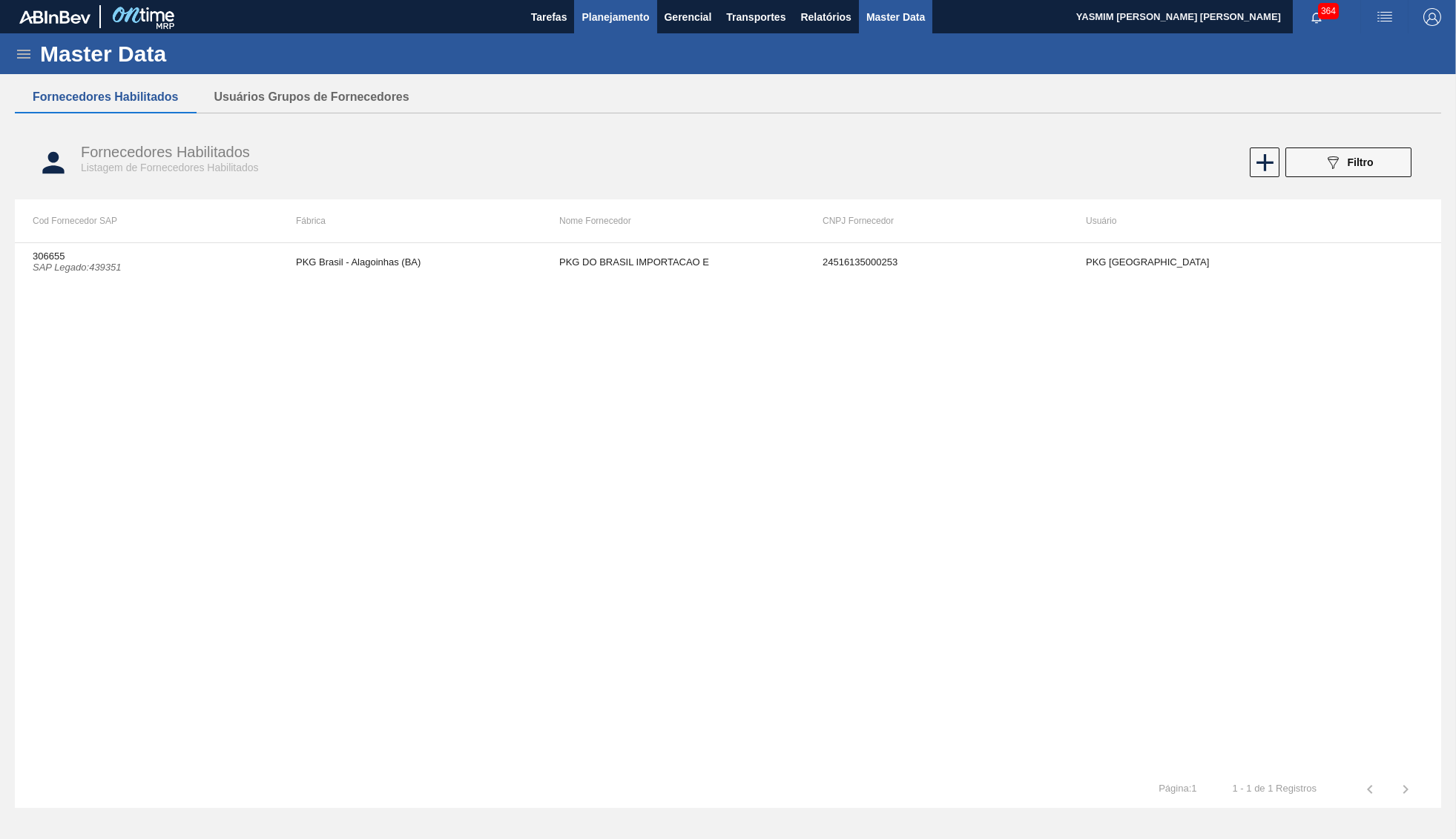
click at [610, 24] on span "Planejamento" at bounding box center [615, 17] width 68 height 18
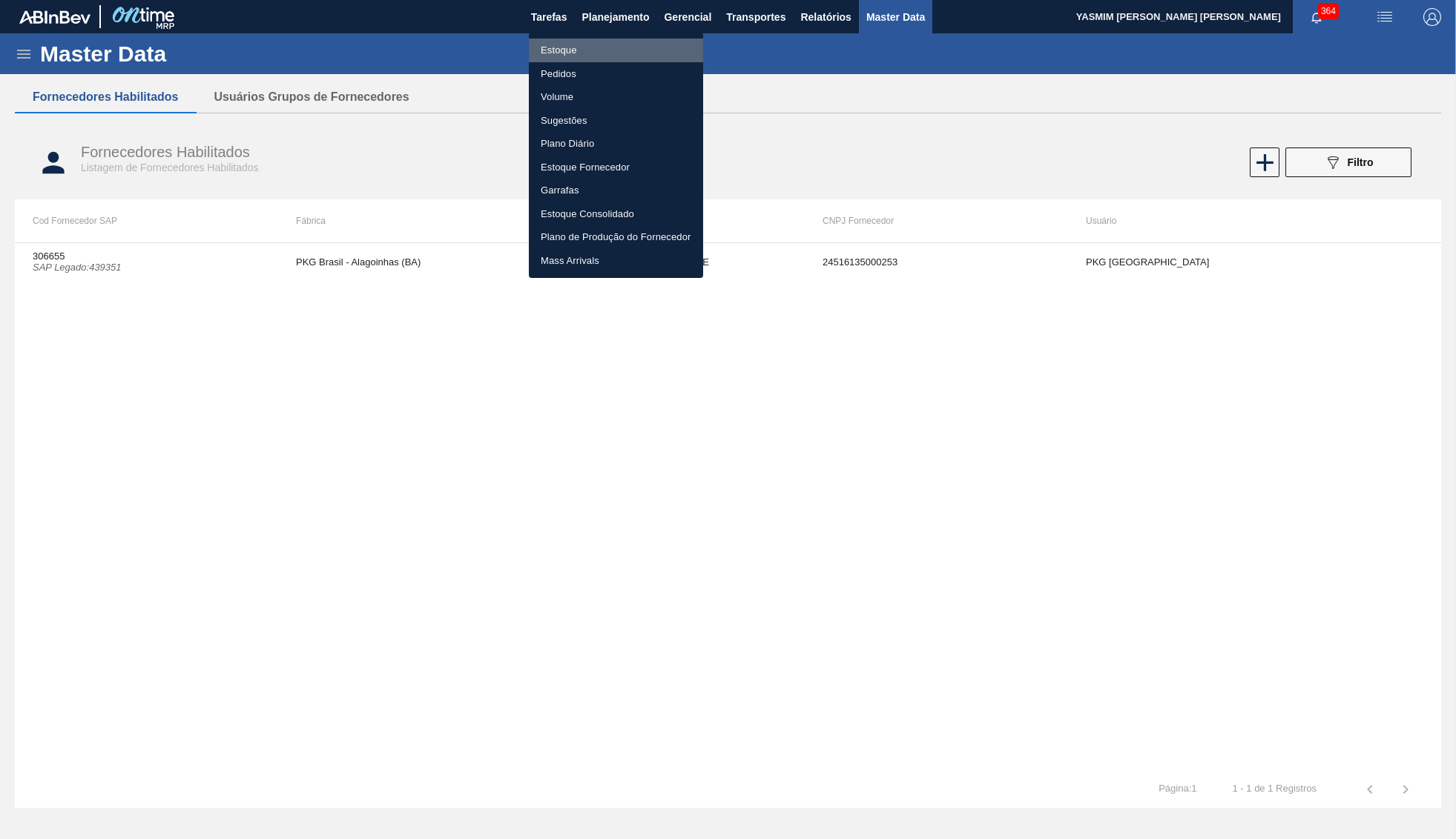
click at [554, 52] on li "Estoque" at bounding box center [615, 50] width 174 height 24
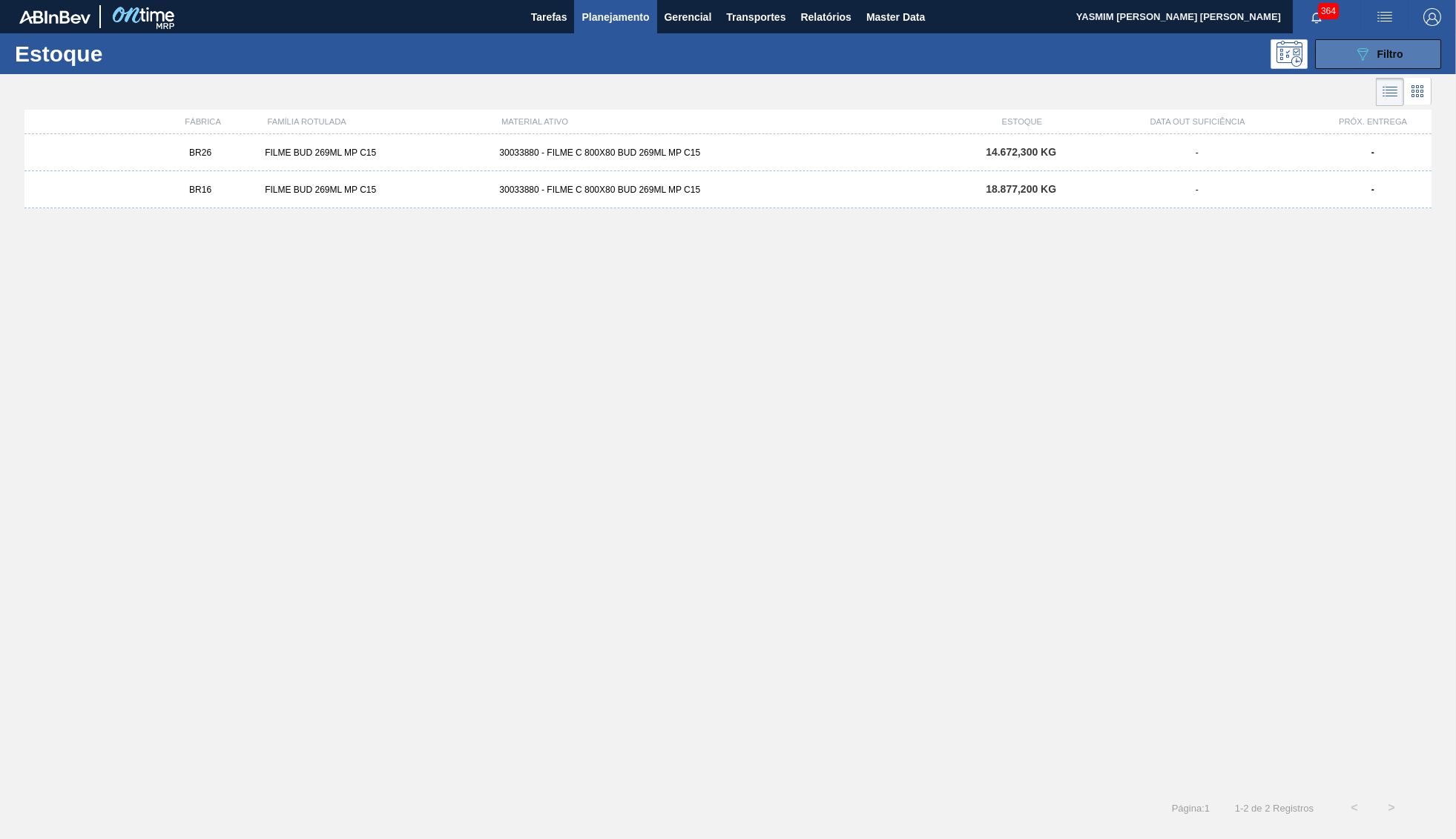
click at [1375, 45] on div "089F7B8B-B2A5-4AFE-B5C0-19BA573D28AC Filtro" at bounding box center [1378, 54] width 50 height 18
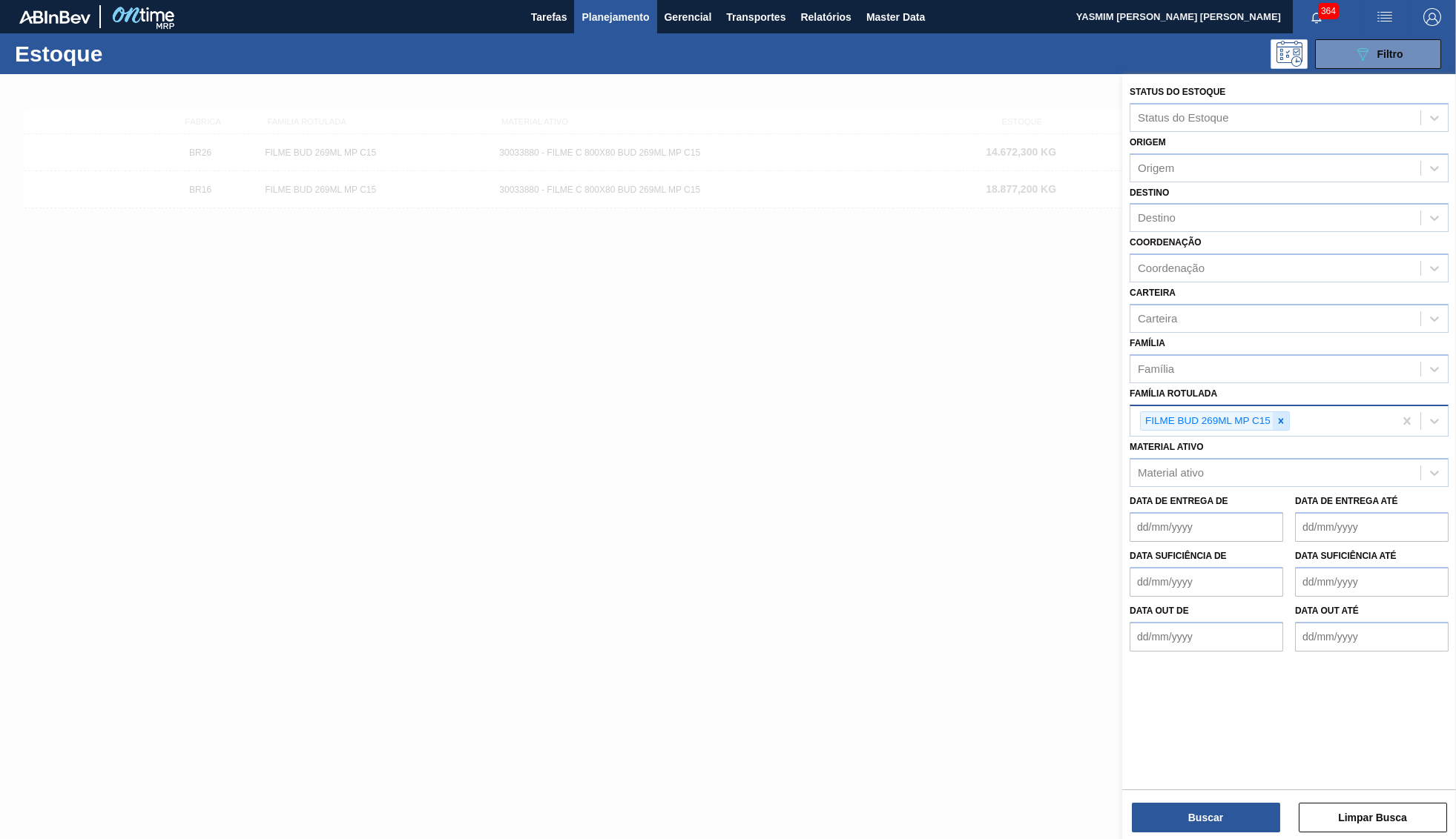
click at [1274, 412] on div at bounding box center [1280, 422] width 17 height 19
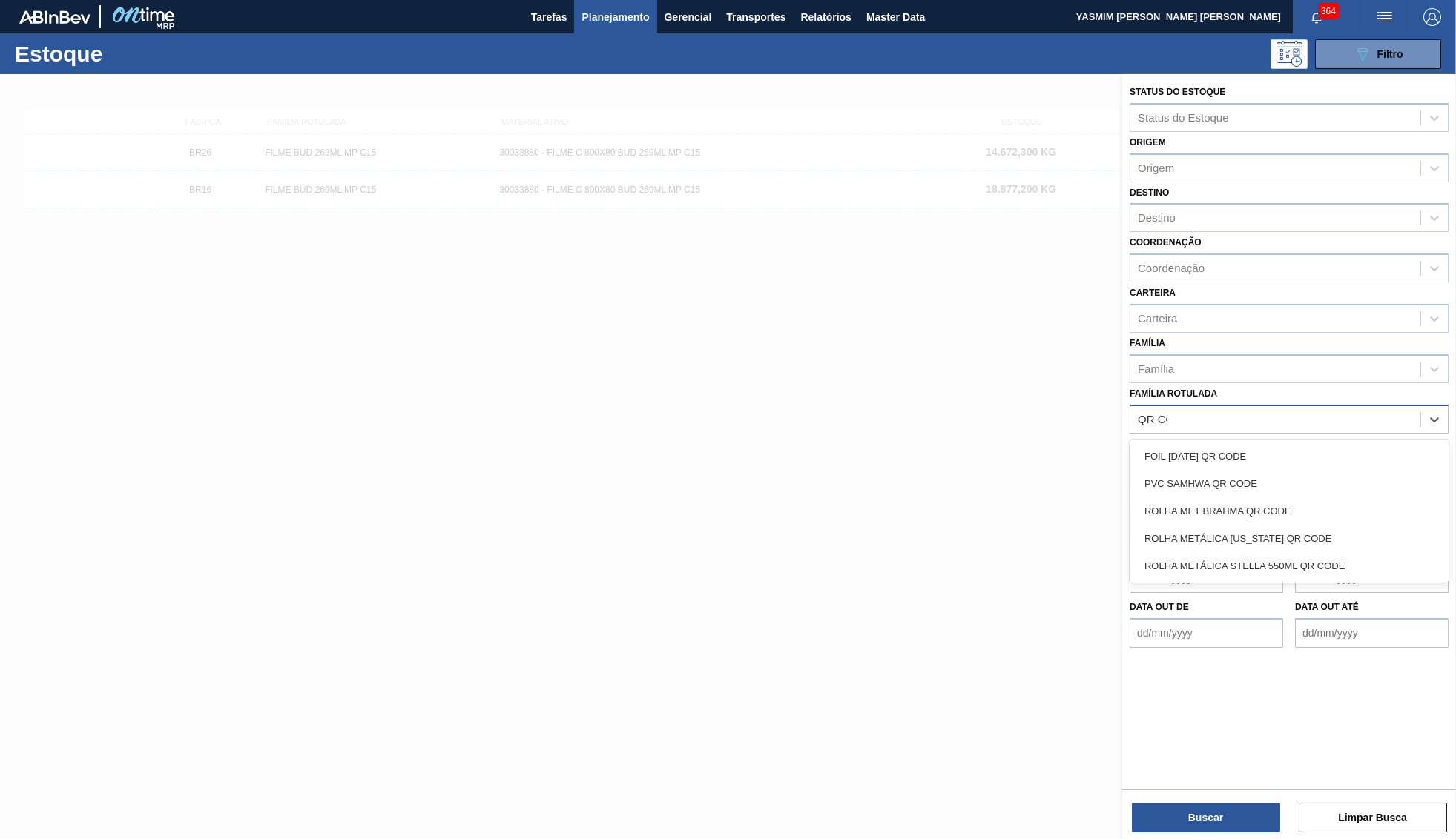
type Rotulada "QR COD"
click at [1301, 498] on div "ROLHA MET BRAHMA QR CODE" at bounding box center [1289, 511] width 319 height 28
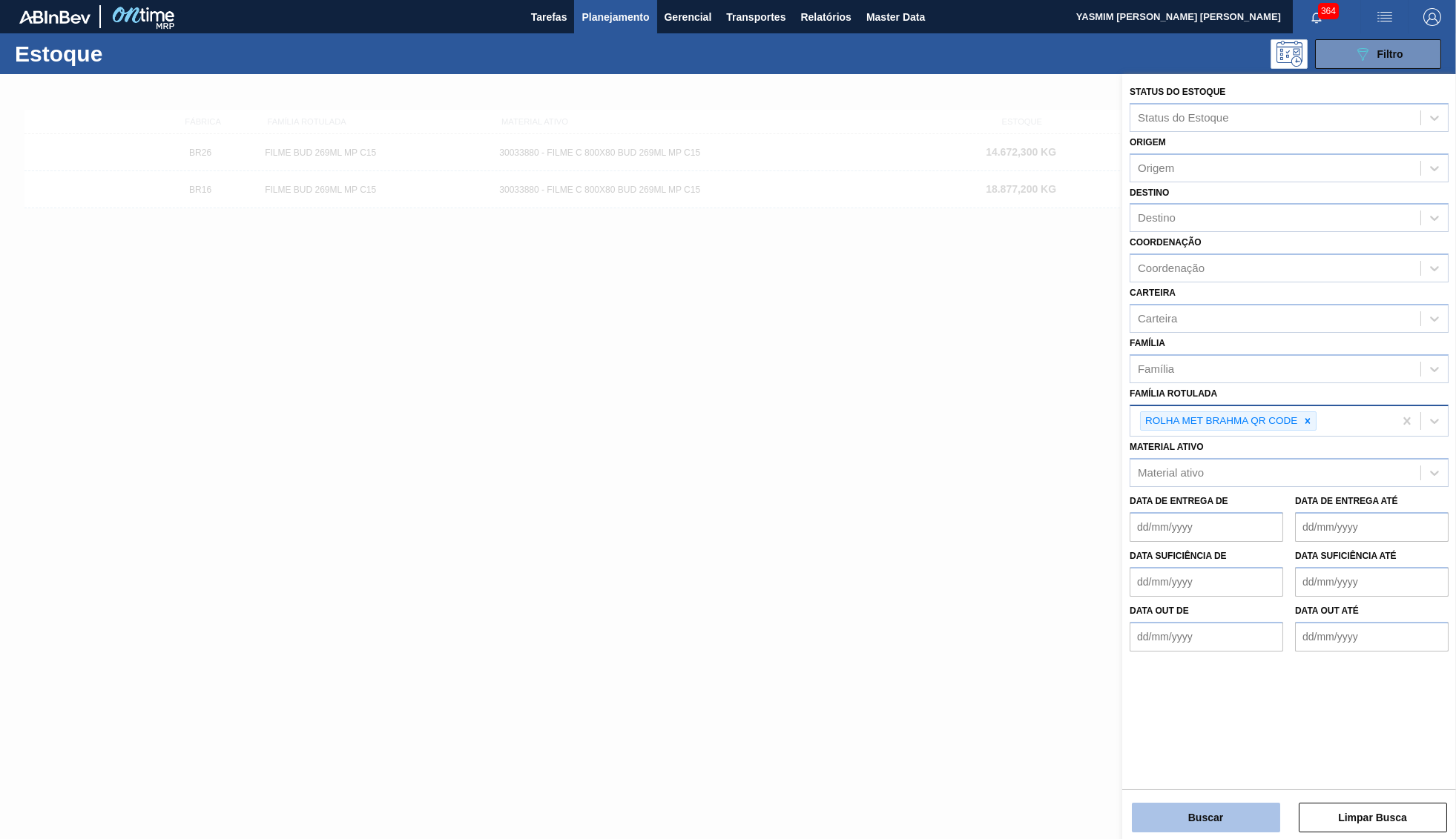
click at [1181, 822] on button "Buscar" at bounding box center [1206, 818] width 148 height 30
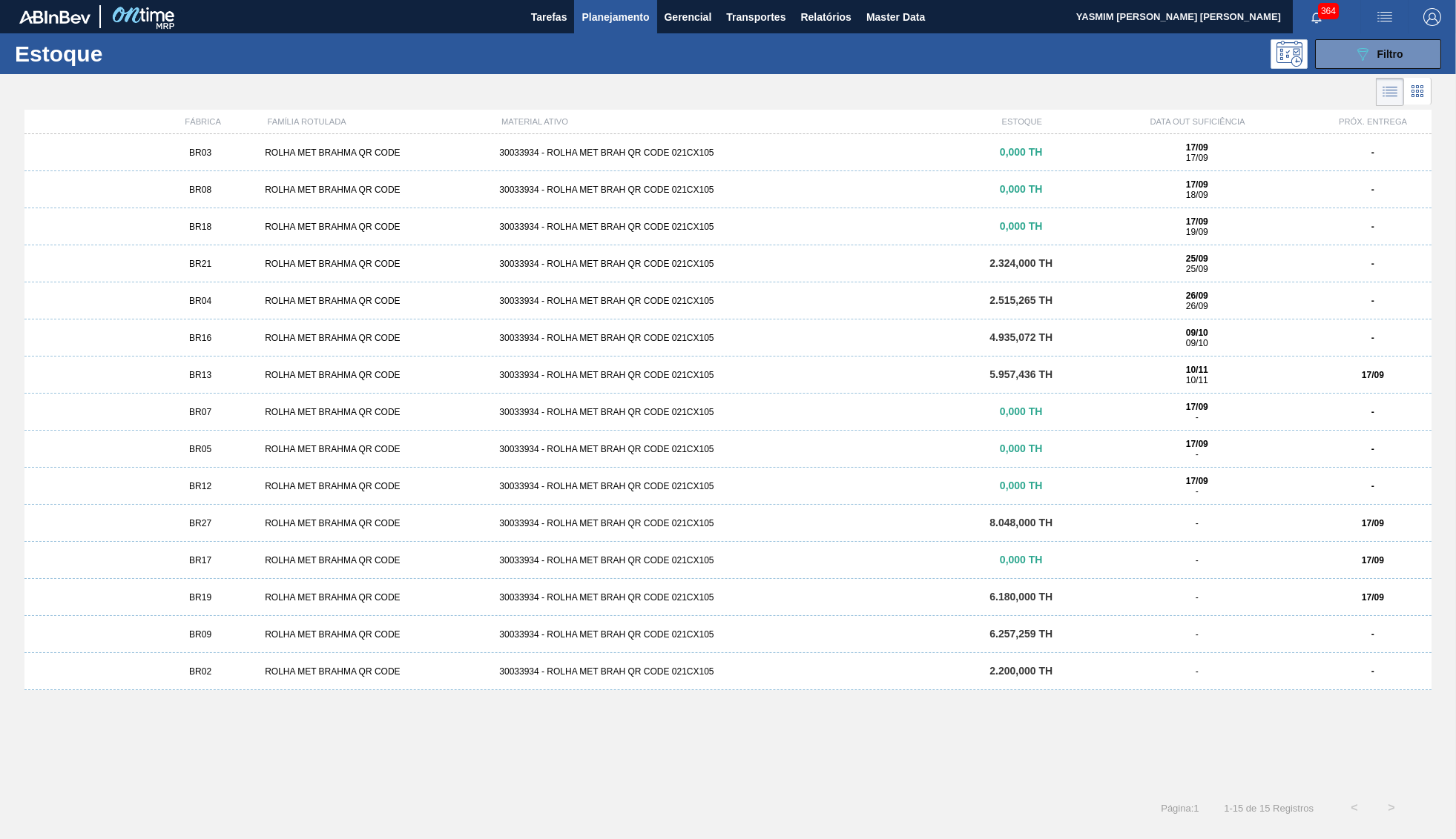
click at [275, 345] on div "BR16 ROLHA MET BRAHMA QR CODE 30033934 - ROLHA MET BRAH QR CODE 021CX105 4.935,…" at bounding box center [727, 337] width 1406 height 37
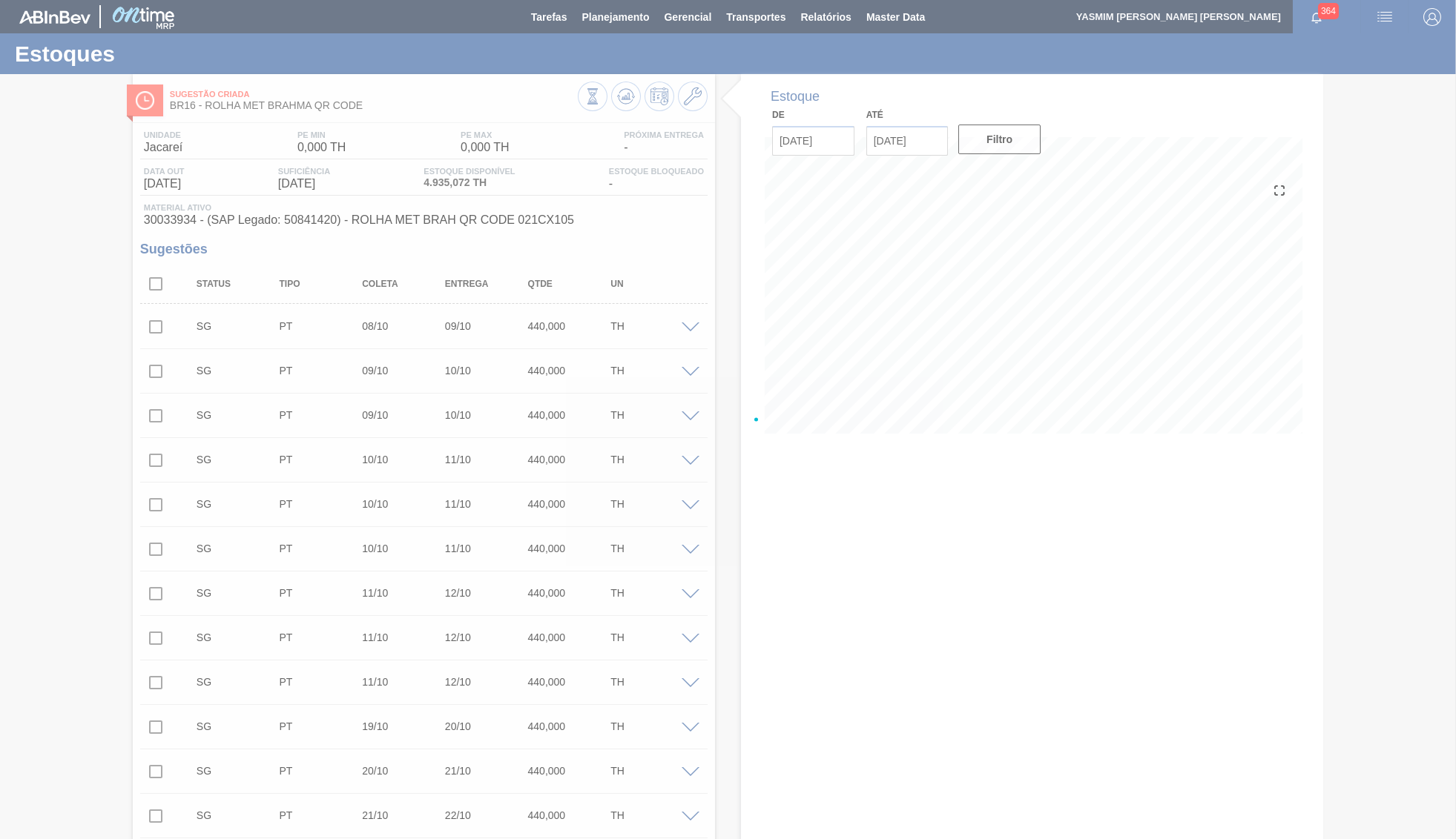
type input "17/09/2025"
type input "01/10/2025"
click at [313, 219] on span "30033934 - (SAP Legado: 50841420) - ROLHA MET BRAH QR CODE 021CX105" at bounding box center [424, 220] width 560 height 13
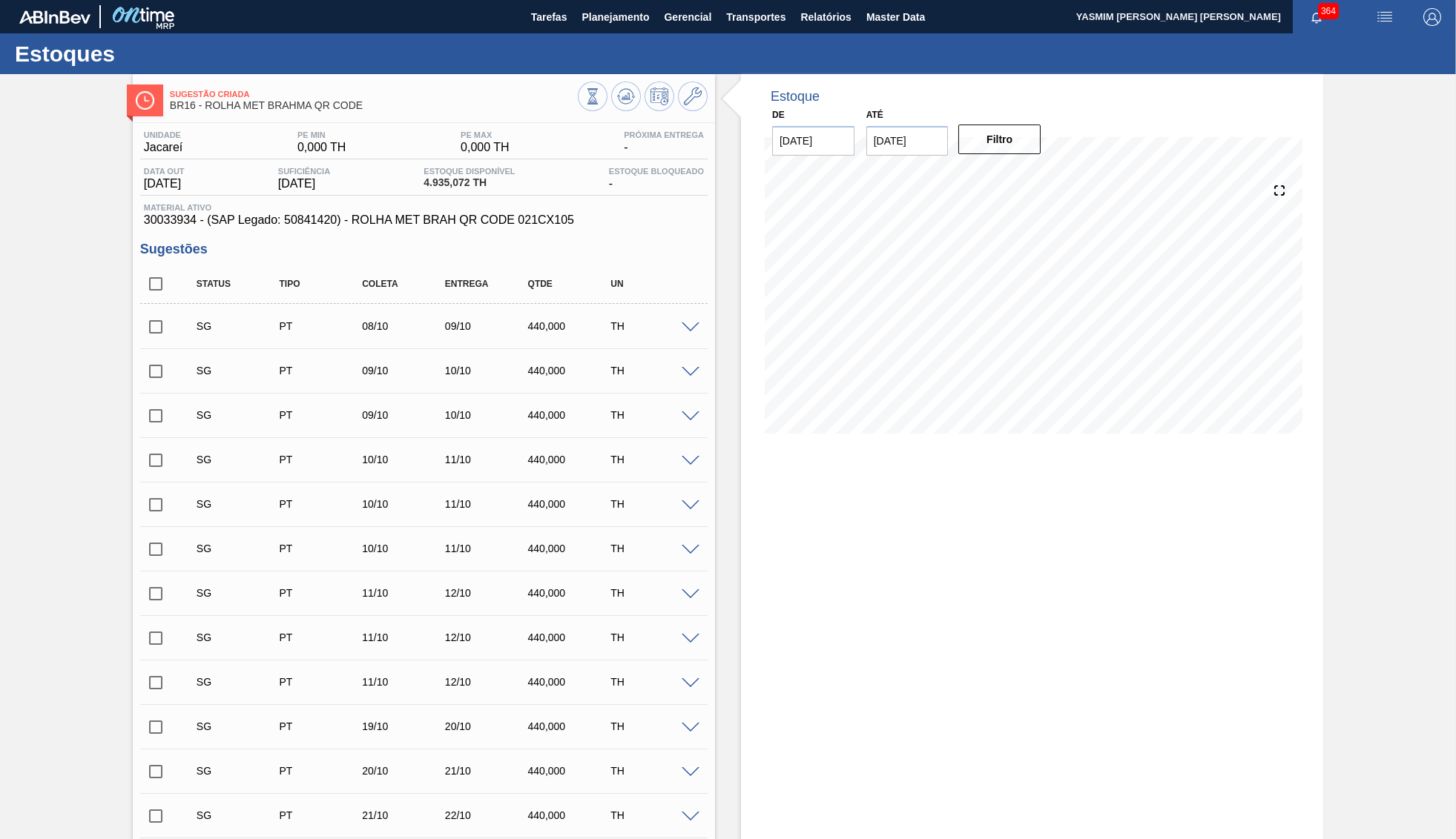
click at [313, 221] on span "30033934 - (SAP Legado: 50841420) - ROLHA MET BRAH QR CODE 021CX105" at bounding box center [424, 220] width 560 height 13
copy span "50841420"
drag, startPoint x: 340, startPoint y: 224, endPoint x: 567, endPoint y: 229, distance: 227.1
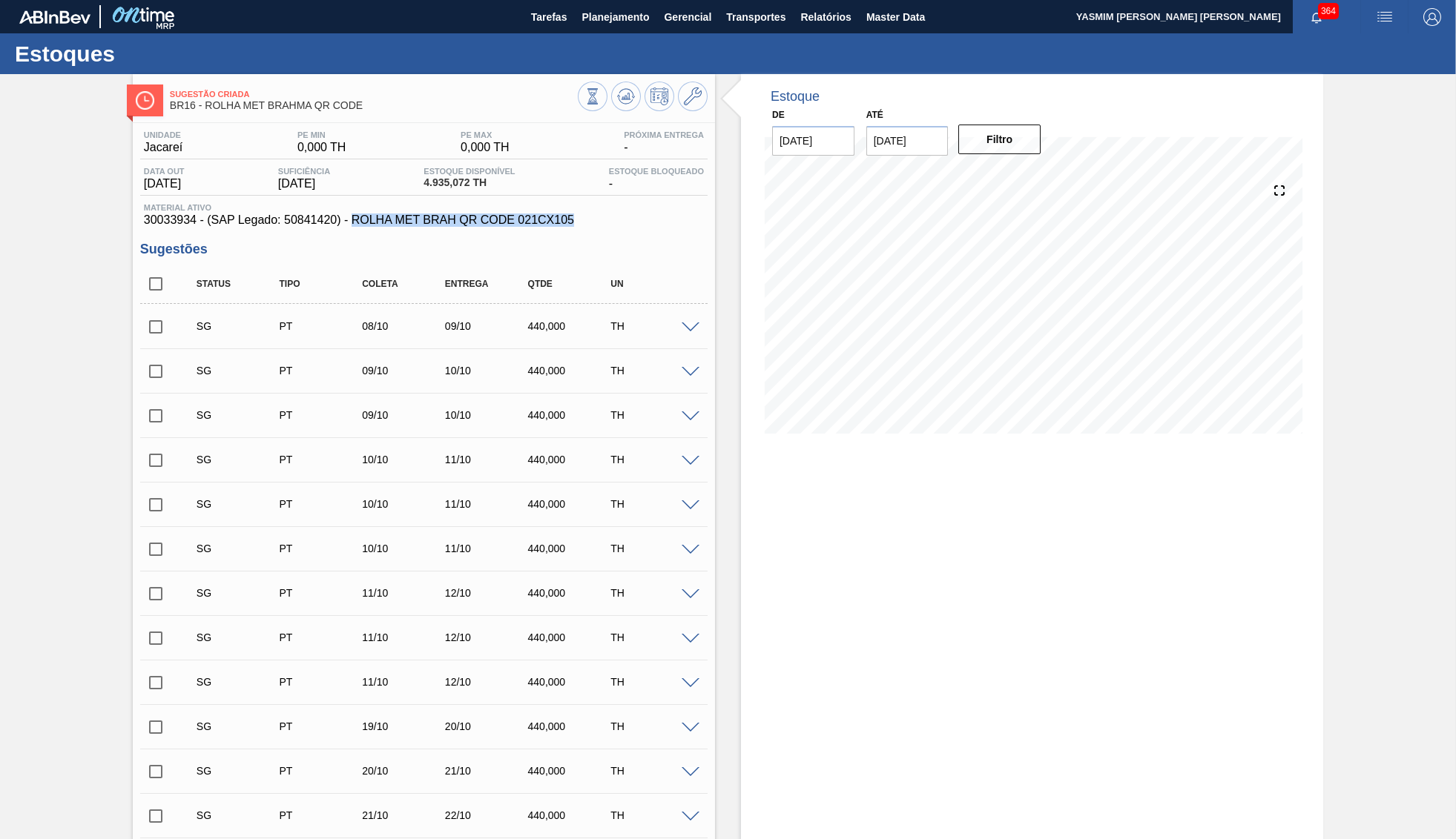
click at [567, 227] on span "30033934 - (SAP Legado: 50841420) - ROLHA MET BRAH QR CODE 021CX105" at bounding box center [424, 220] width 560 height 13
copy span "ROLHA MET BRAH QR CODE 021CX105"
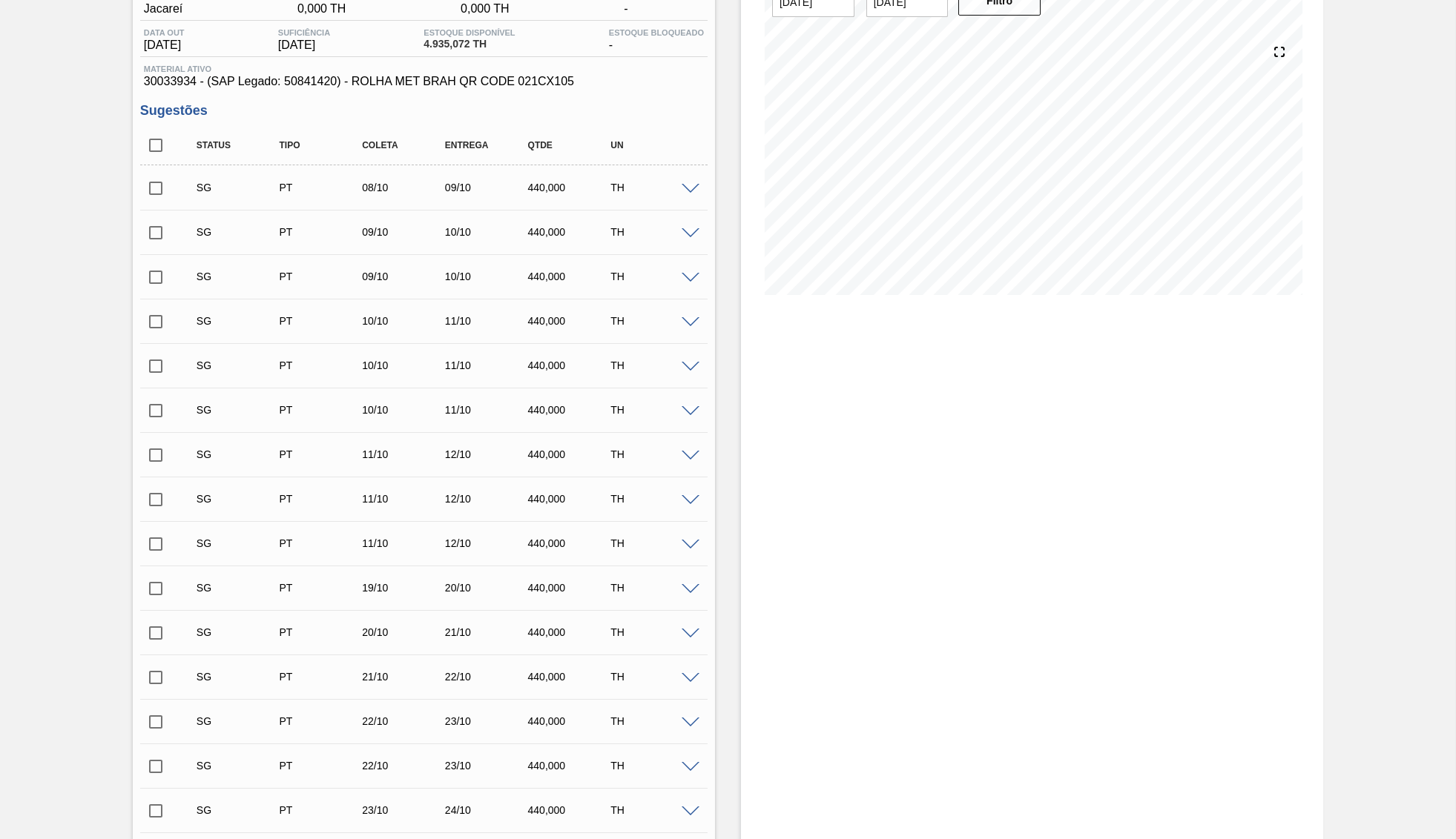
scroll to position [154, 0]
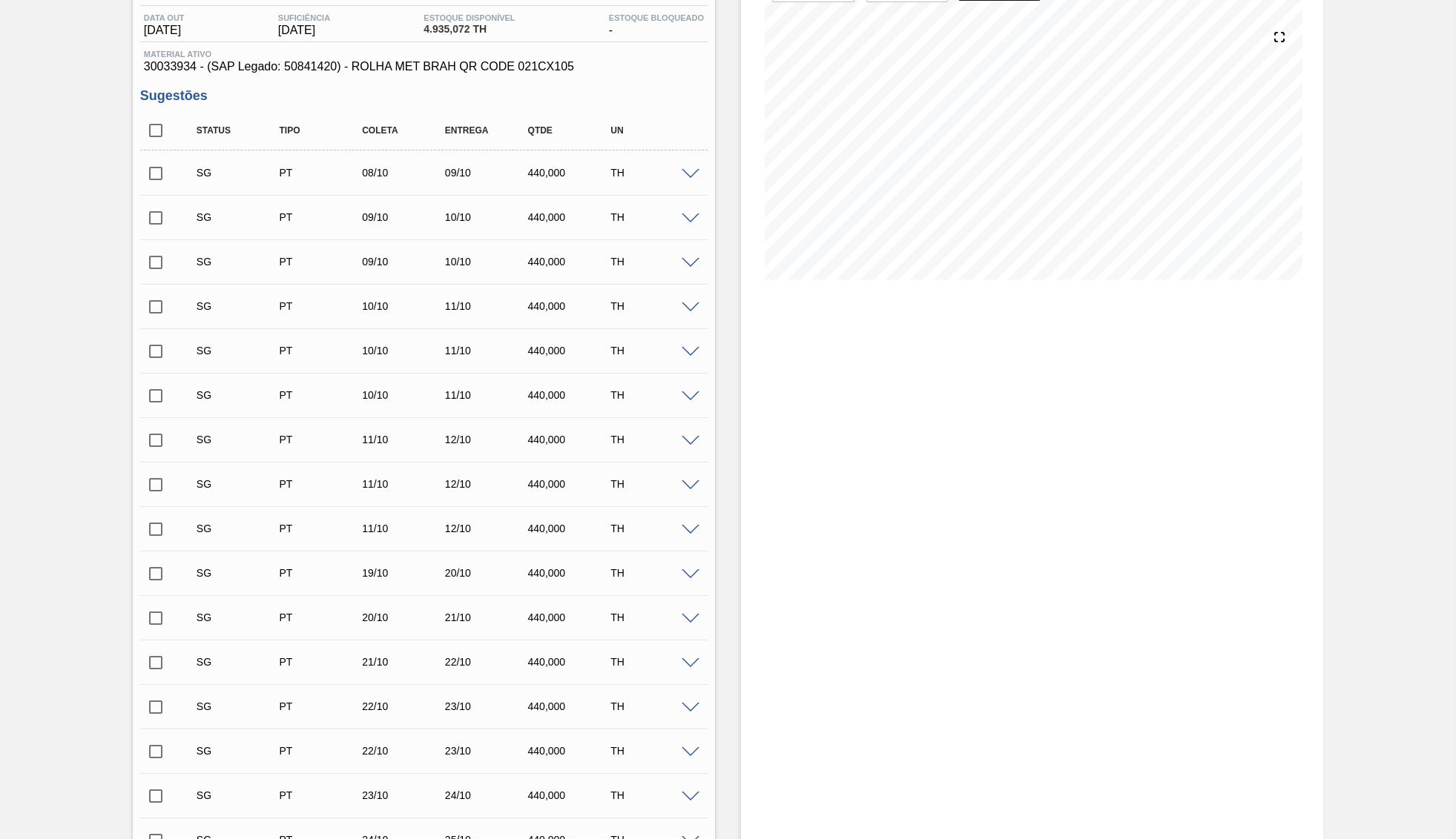
click at [167, 58] on span "Material ativo" at bounding box center [424, 54] width 560 height 9
click at [173, 73] on span "30033934 - (SAP Legado: 50841420) - ROLHA MET BRAH QR CODE 021CX105" at bounding box center [424, 66] width 560 height 13
copy span "30033934"
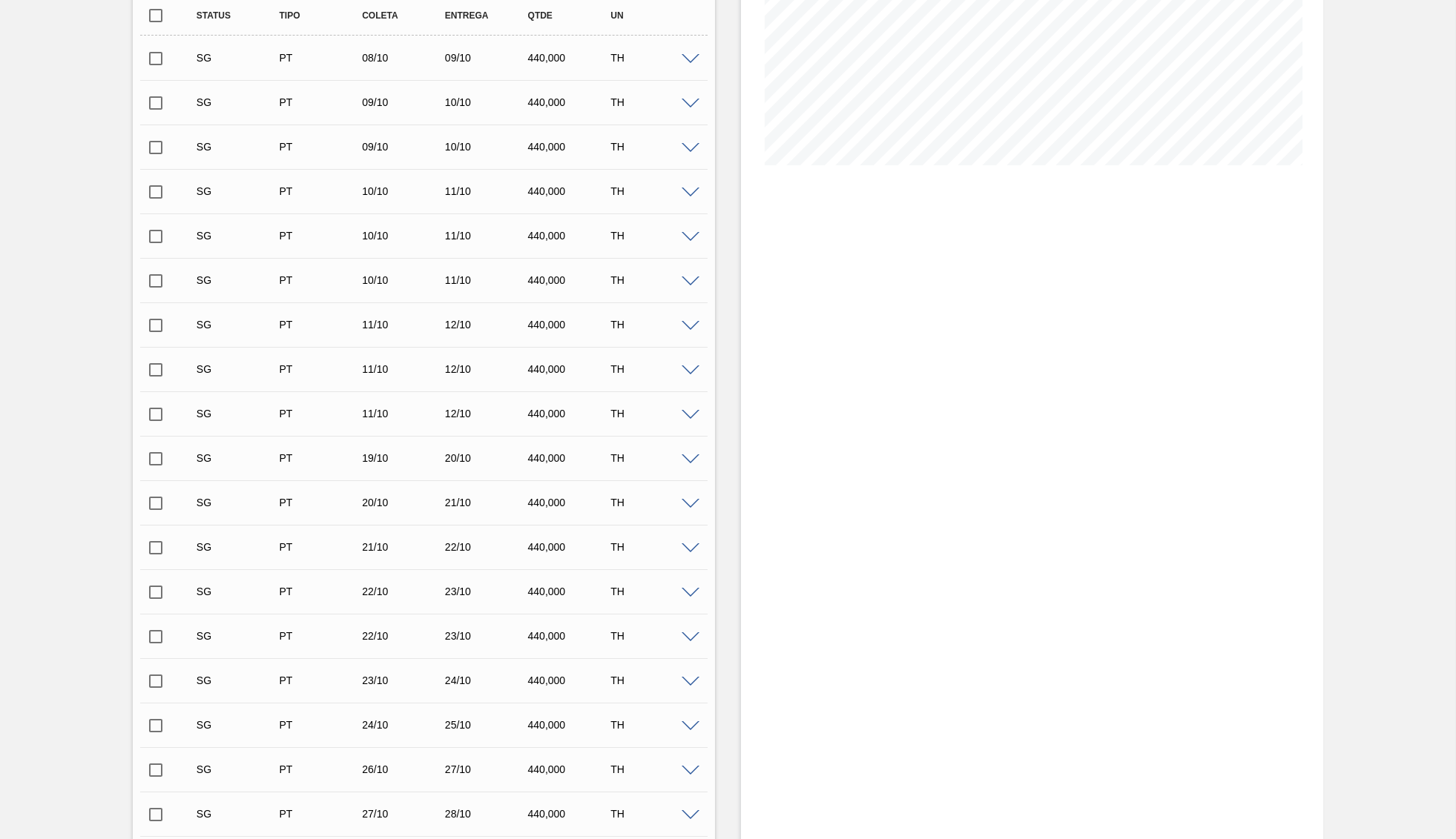
scroll to position [0, 0]
